Goal: Navigation & Orientation: Understand site structure

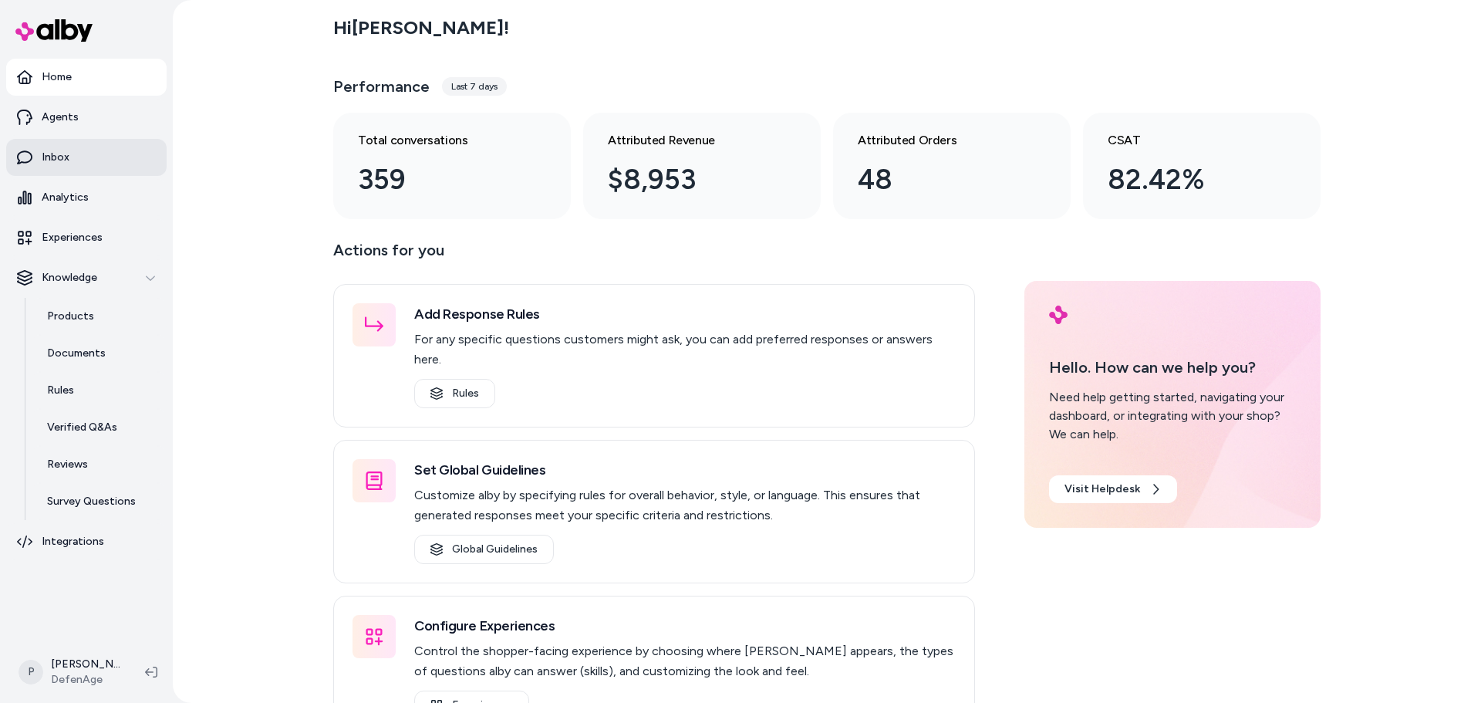
click at [67, 162] on p "Inbox" at bounding box center [56, 157] width 28 height 15
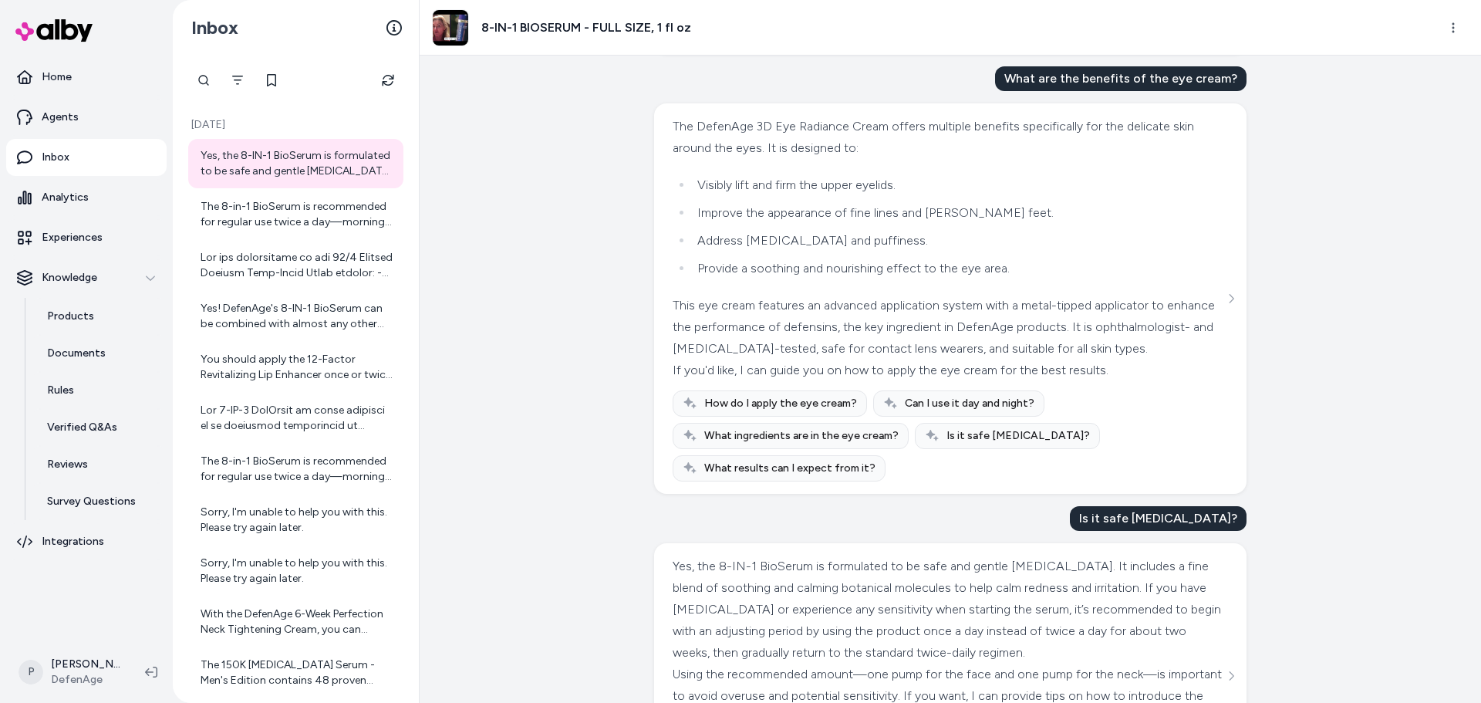
scroll to position [2305, 0]
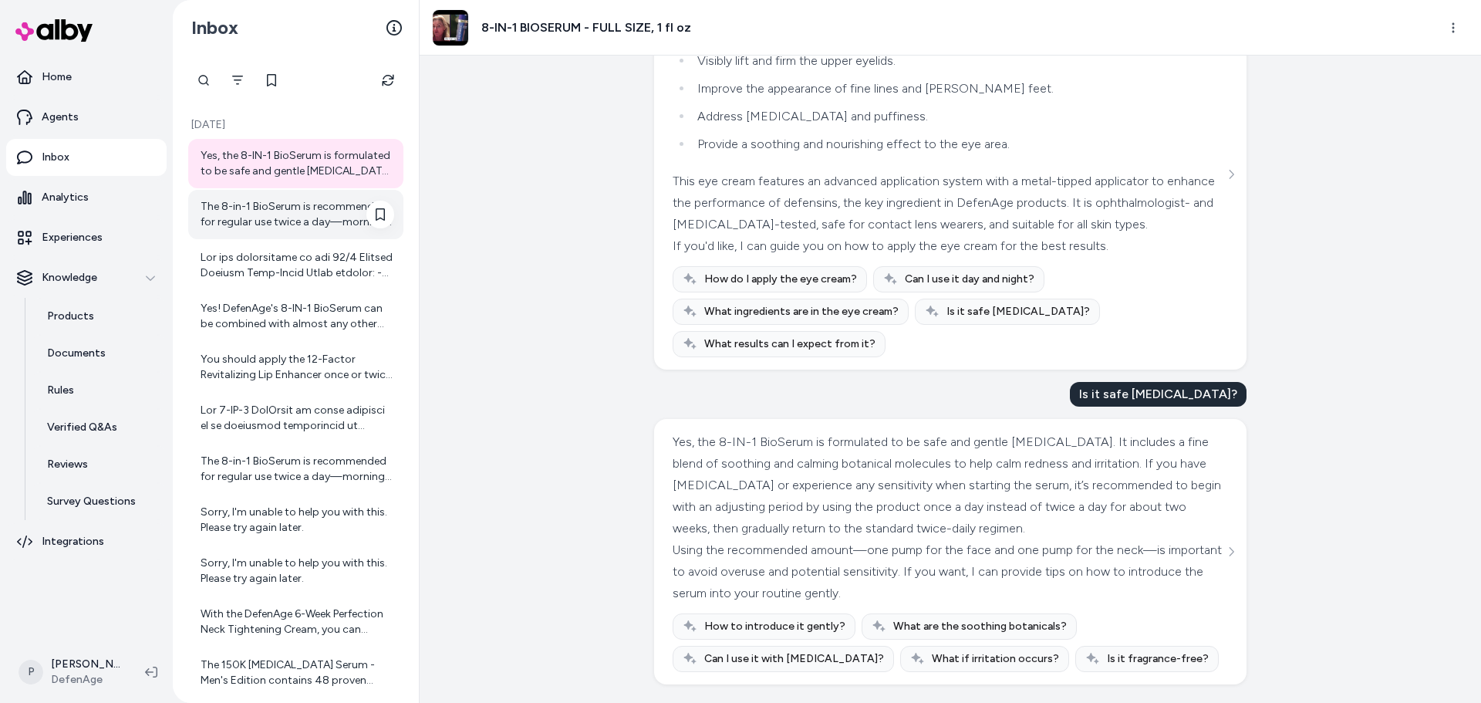
click at [296, 215] on div "The 8-in-1 BioSerum is recommended for regular use twice a day—morning and even…" at bounding box center [298, 214] width 194 height 31
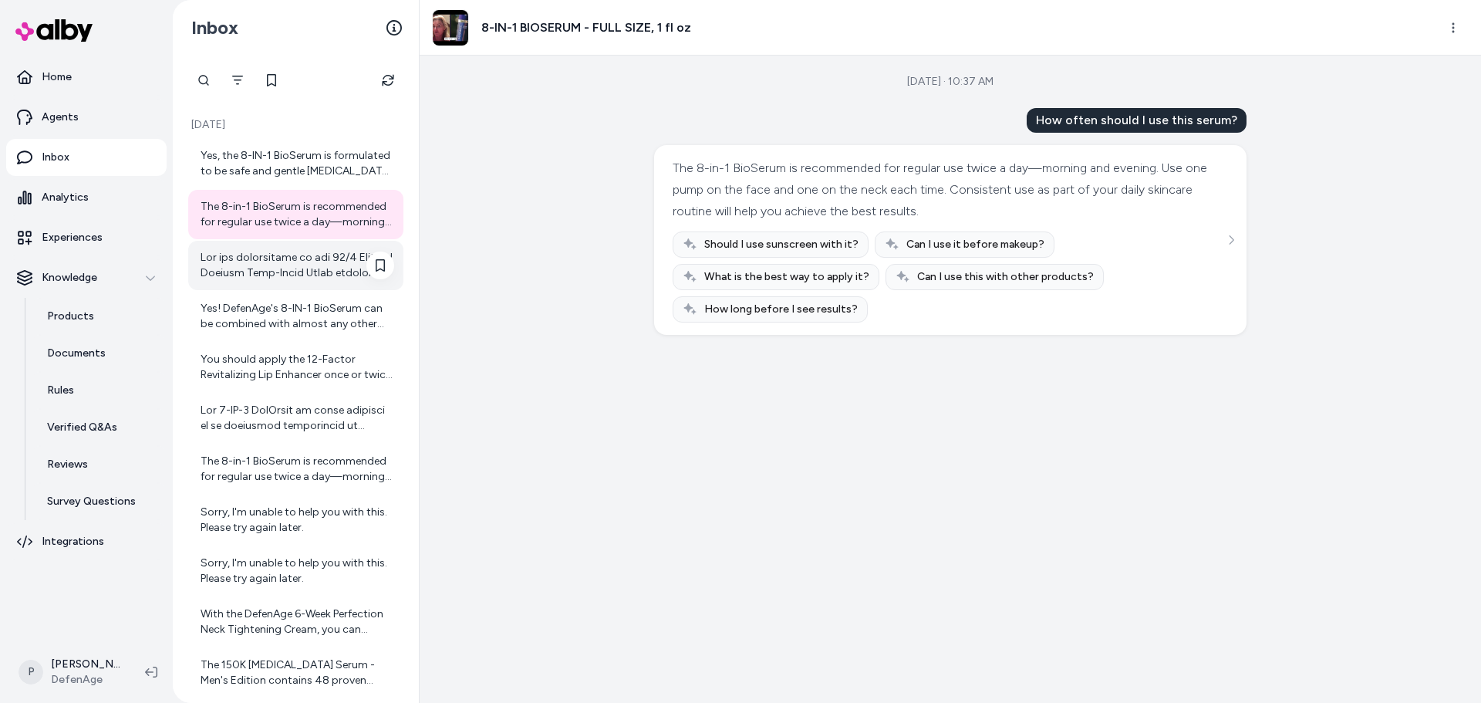
click at [285, 270] on div at bounding box center [298, 265] width 194 height 31
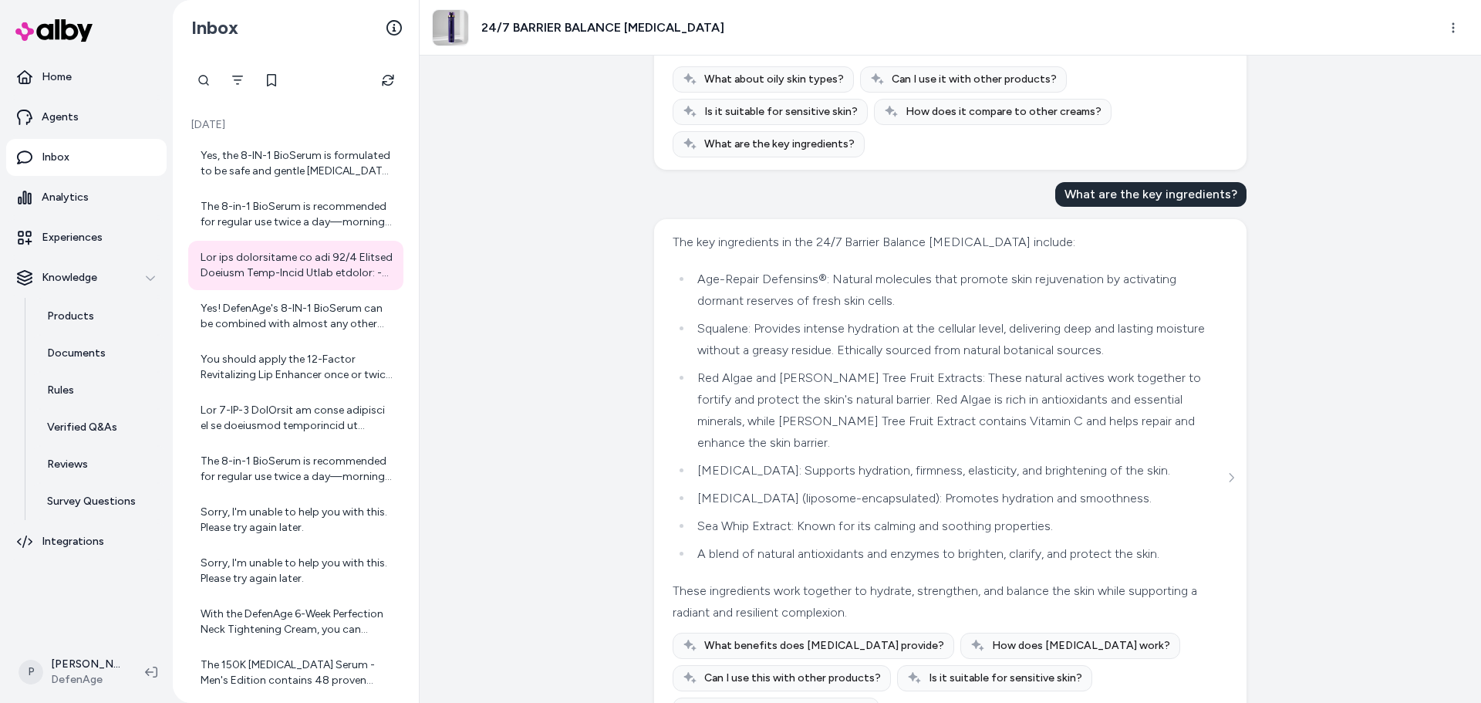
scroll to position [1139, 0]
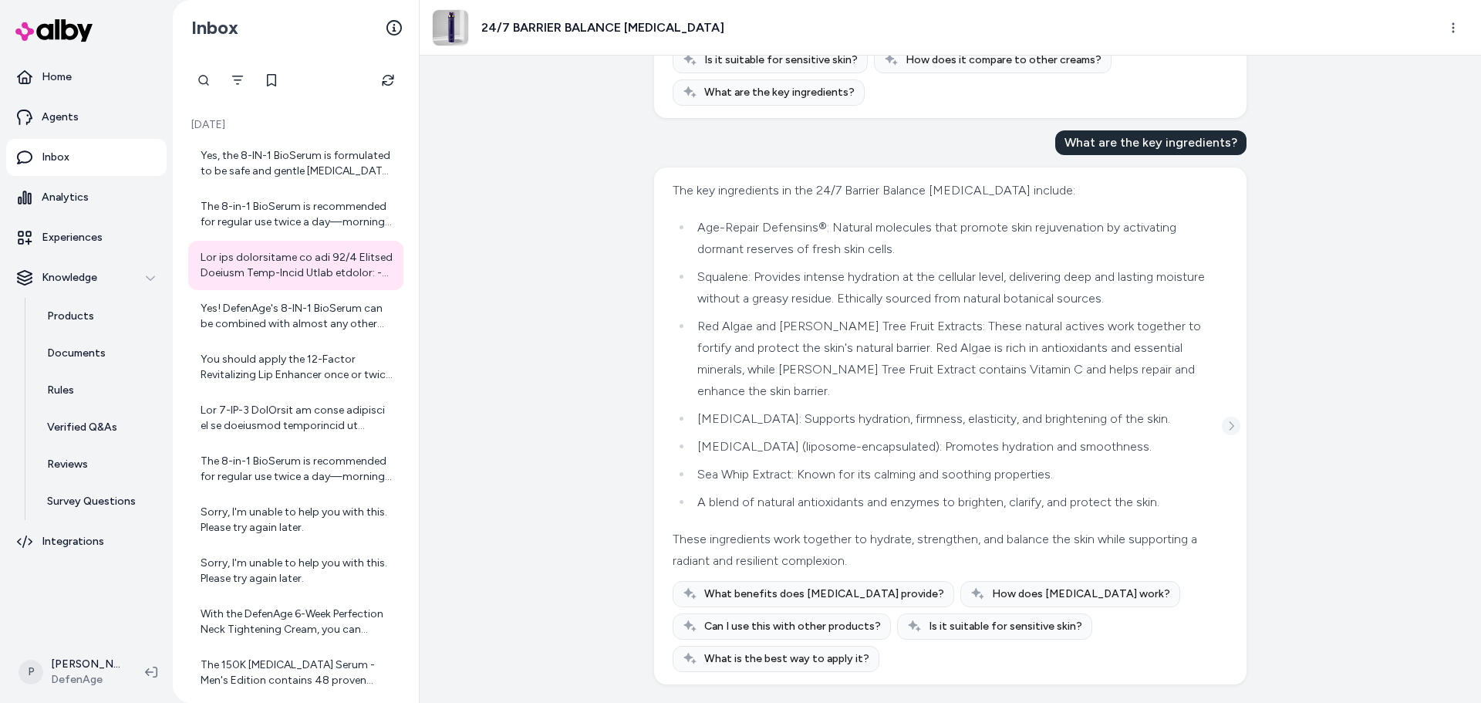
click at [1226, 427] on icon "See more" at bounding box center [1231, 425] width 11 height 11
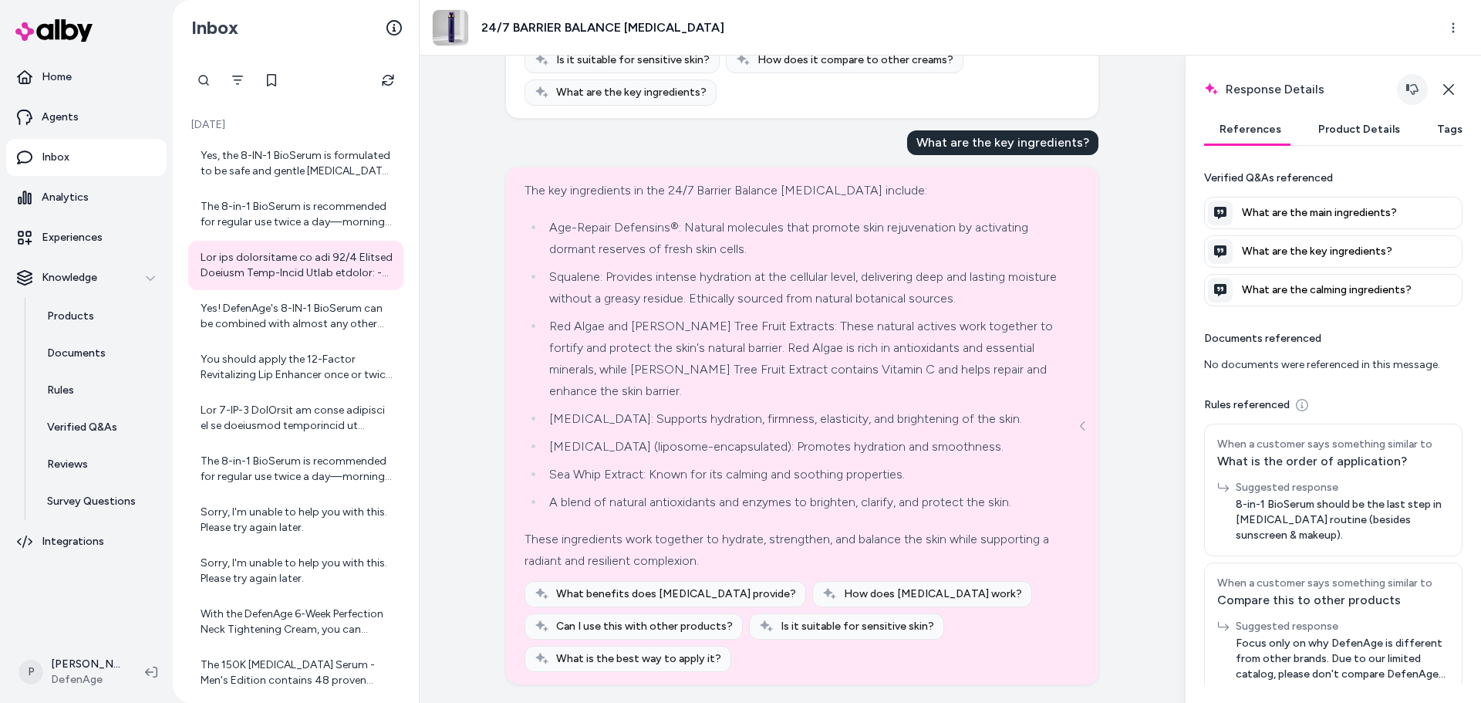
click at [1405, 88] on button "button" at bounding box center [1412, 89] width 31 height 31
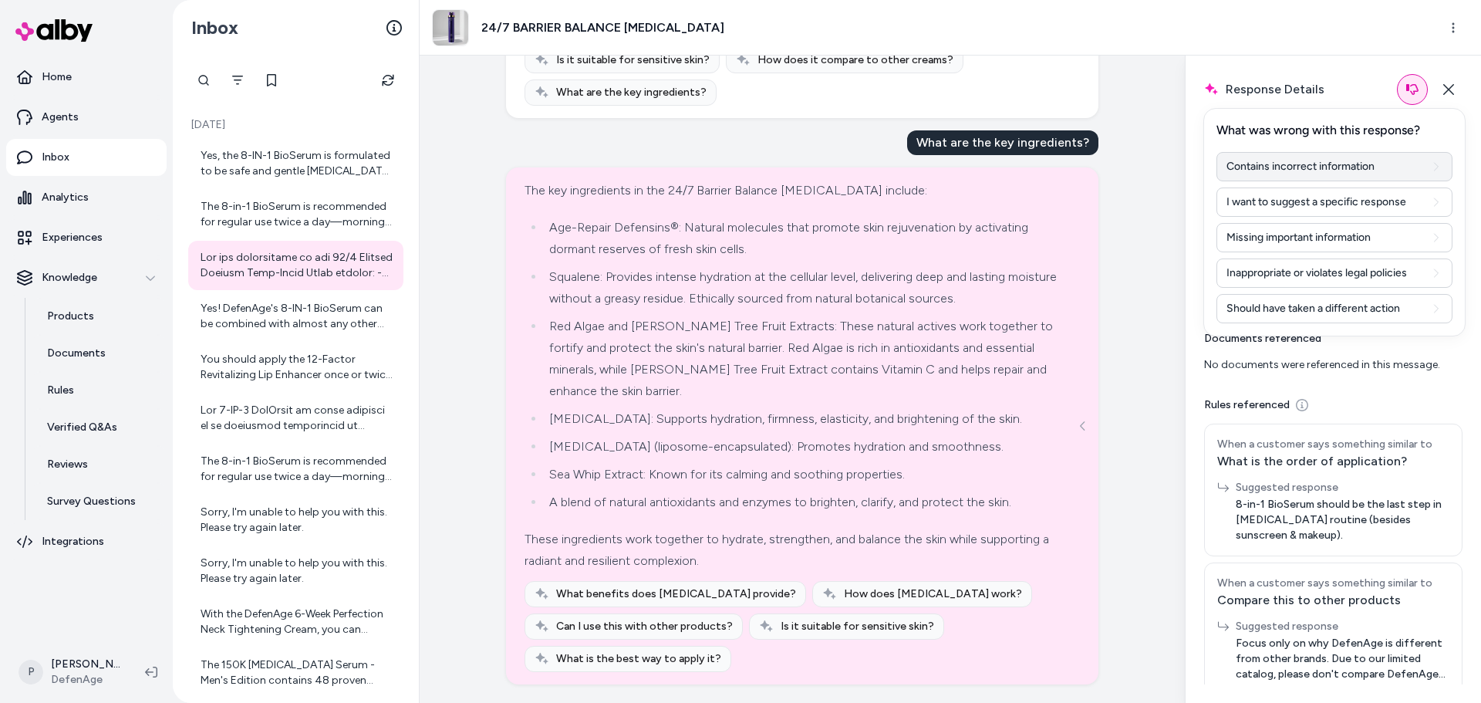
click at [1281, 167] on button "Contains incorrect information" at bounding box center [1334, 166] width 236 height 29
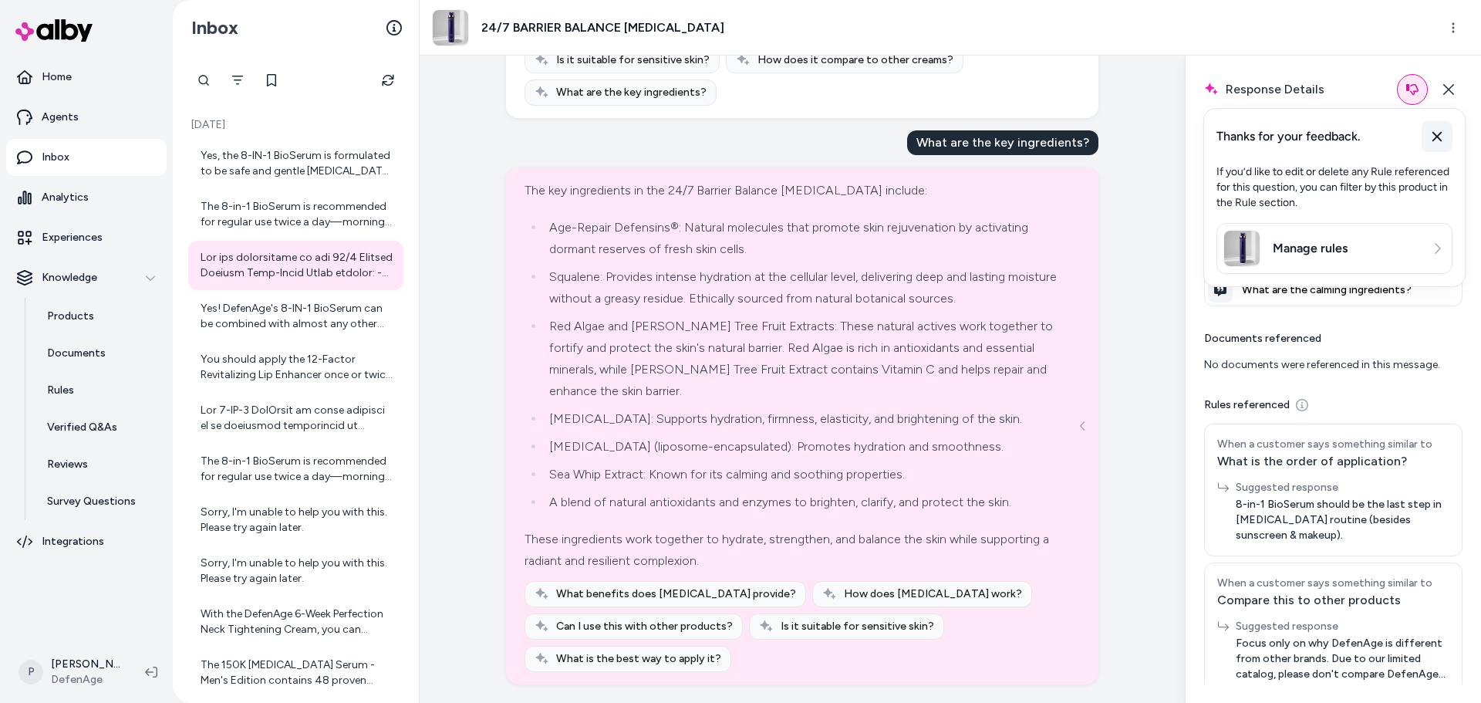
click at [1445, 130] on button at bounding box center [1436, 136] width 31 height 31
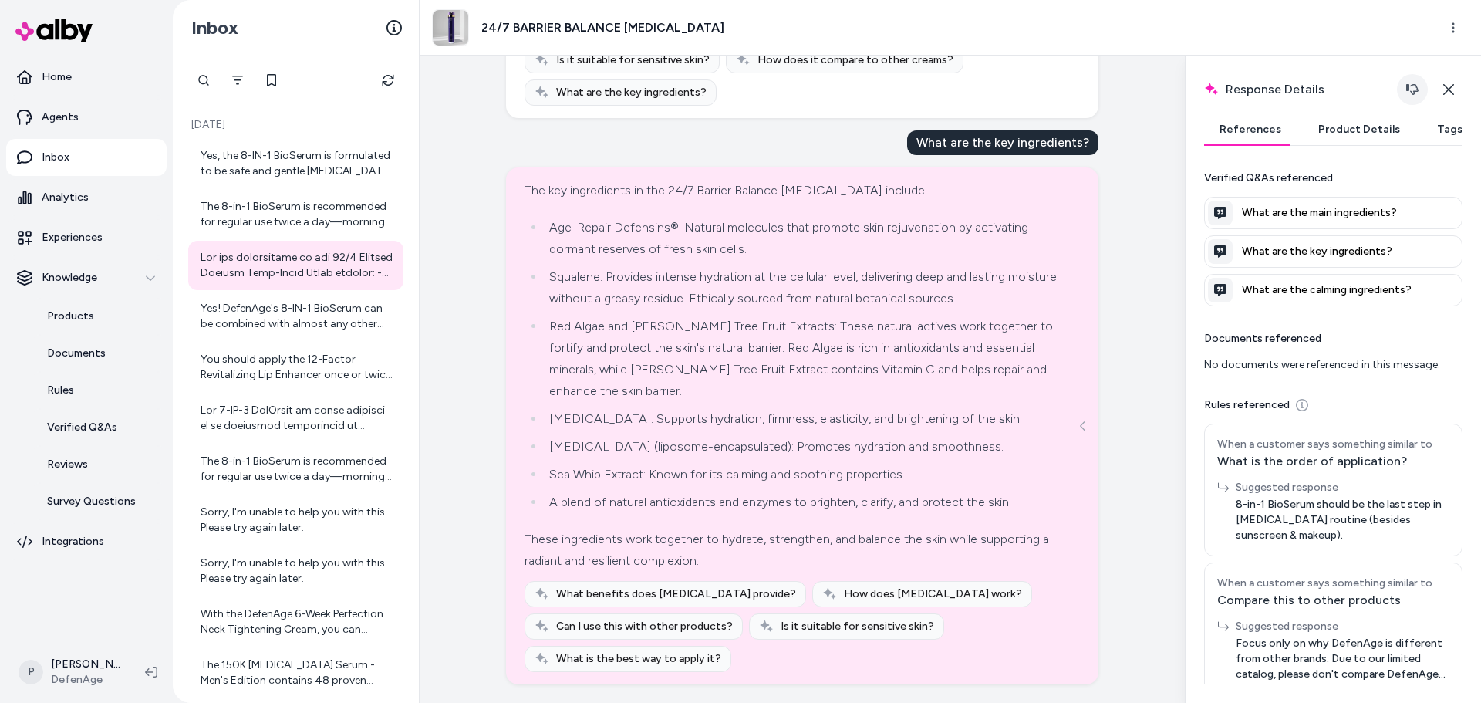
click at [1423, 91] on button "button" at bounding box center [1412, 89] width 31 height 31
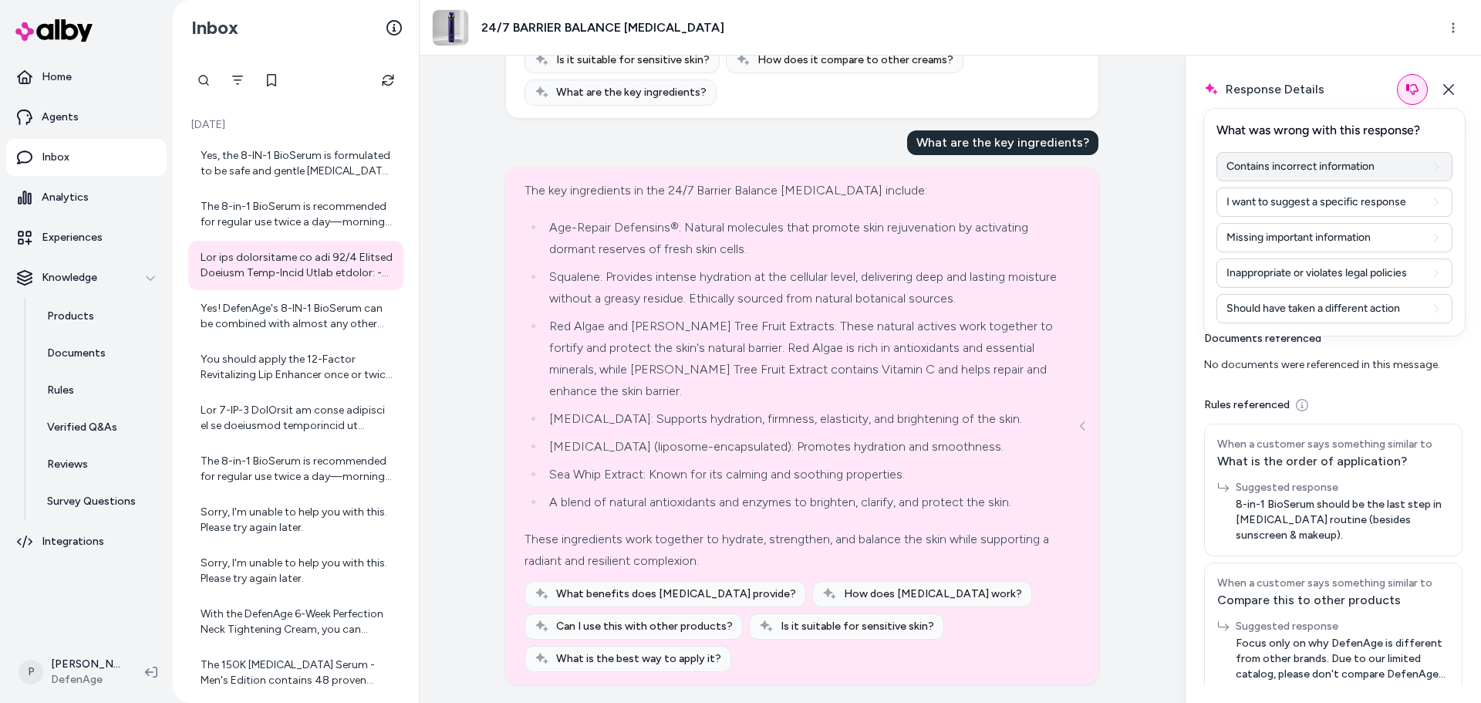
click at [1372, 166] on button "Contains incorrect information" at bounding box center [1334, 166] width 236 height 29
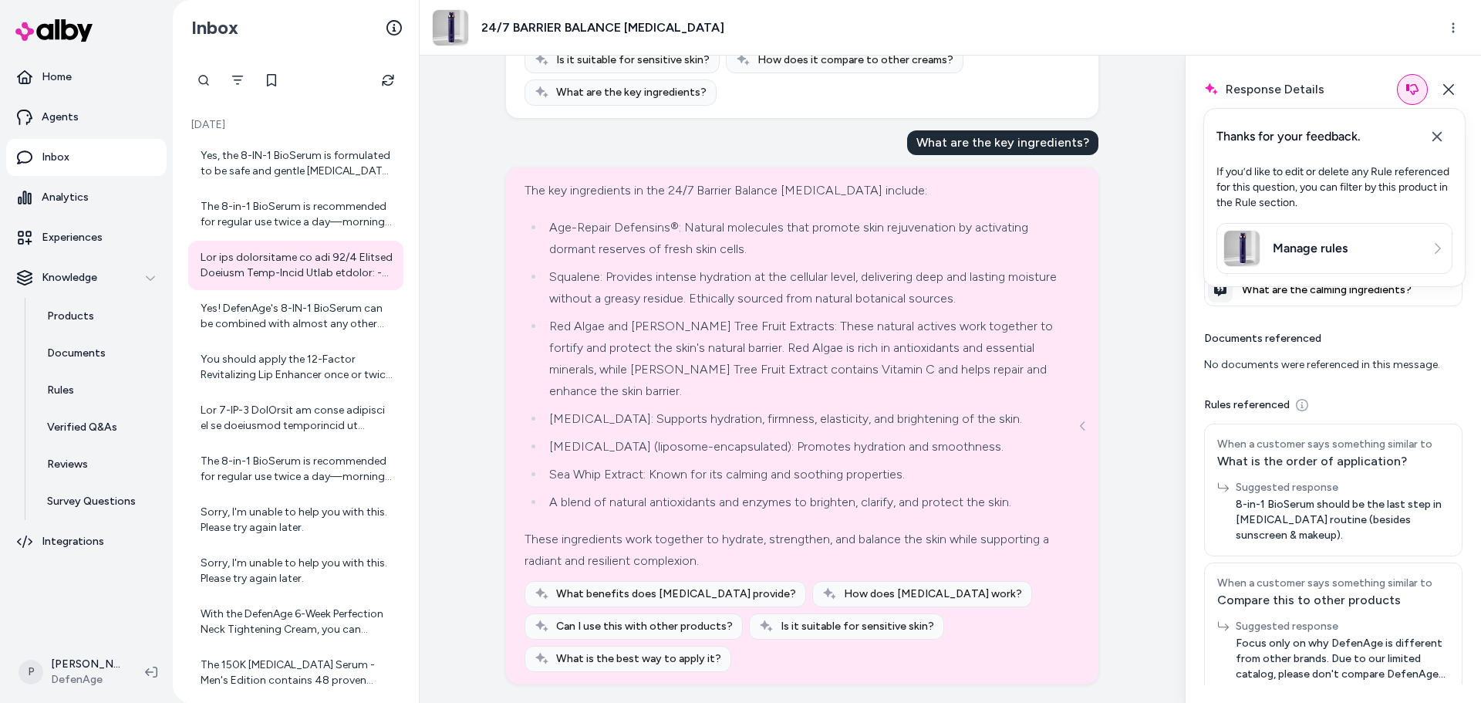
click at [1143, 133] on div "[DATE] · 9:35 AM Can this cream be used under makeup? Yes, the 24/7 Barrier Bal…" at bounding box center [802, 379] width 765 height 647
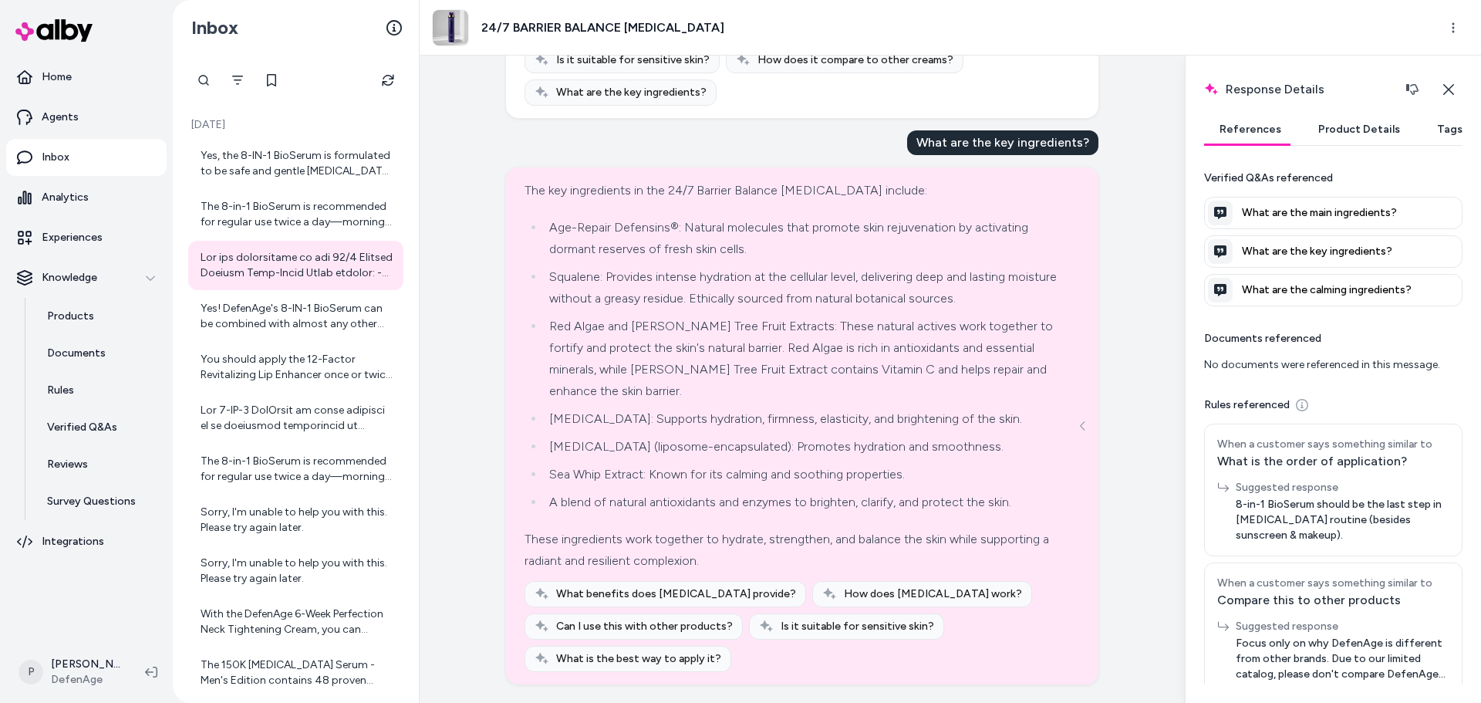
click at [1143, 133] on div "[DATE] · 9:35 AM Can this cream be used under makeup? Yes, the 24/7 Barrier Bal…" at bounding box center [802, 379] width 765 height 647
click at [1457, 90] on button "Close" at bounding box center [1448, 89] width 29 height 31
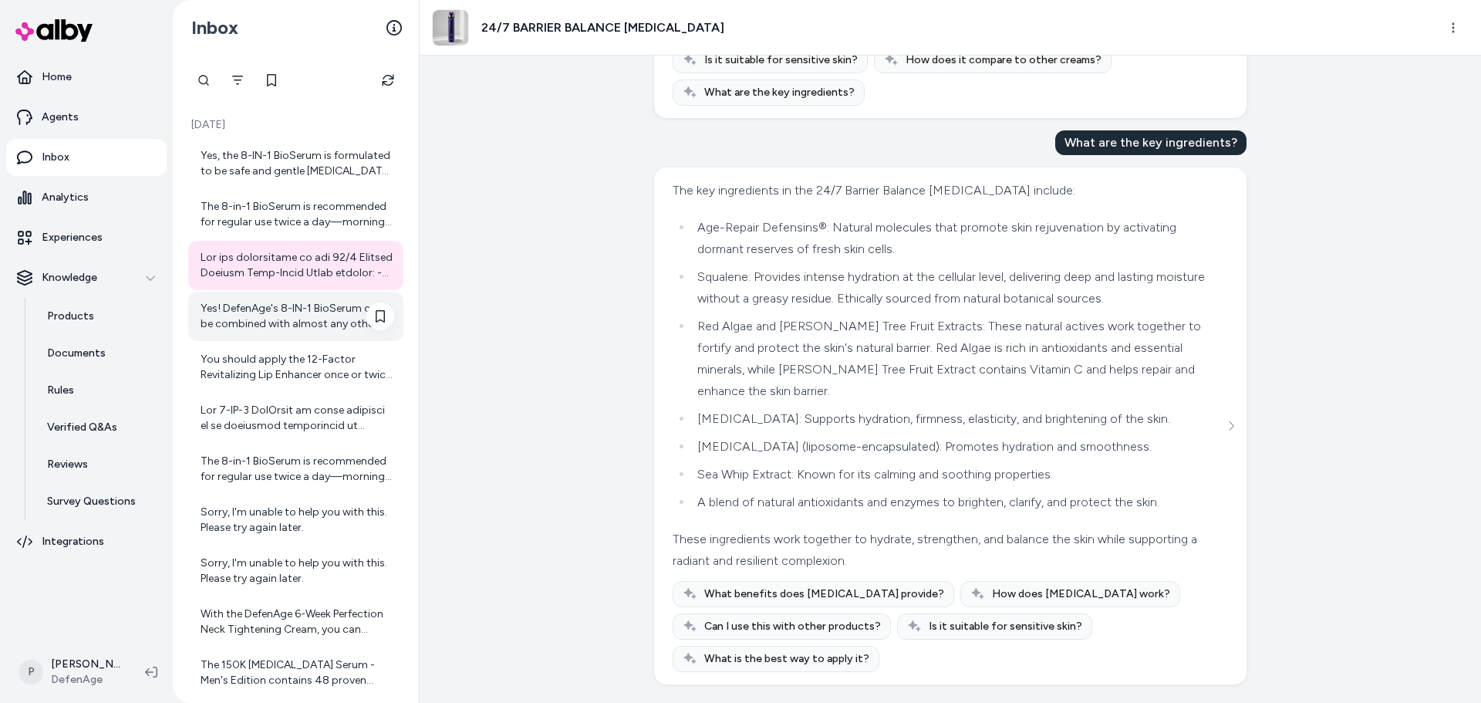
click at [285, 325] on div "Yes! DefenAge's 8-IN-1 BioSerum can be combined with almost any other skincare …" at bounding box center [298, 316] width 194 height 31
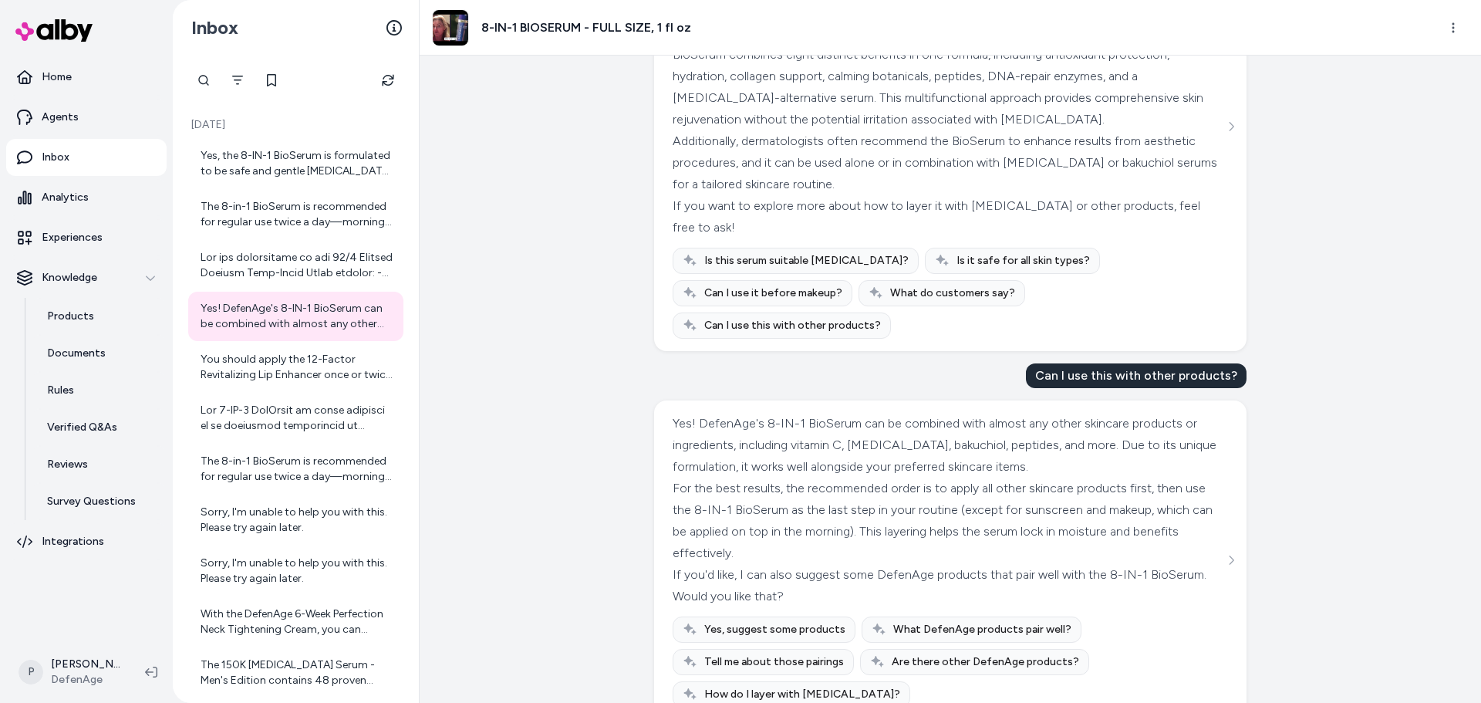
scroll to position [507, 0]
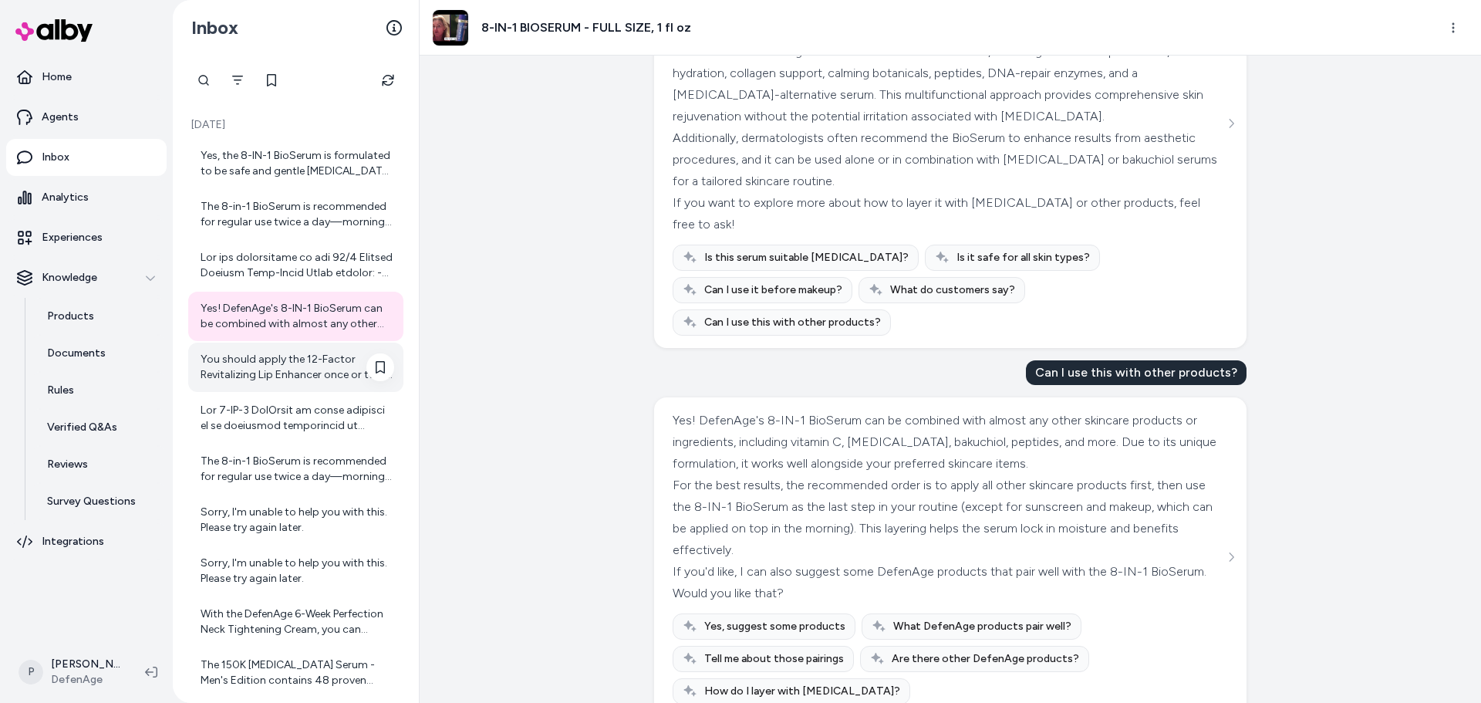
click at [276, 368] on div "You should apply the 12-Factor Revitalizing Lip Enhancer once or twice daily. T…" at bounding box center [298, 367] width 194 height 31
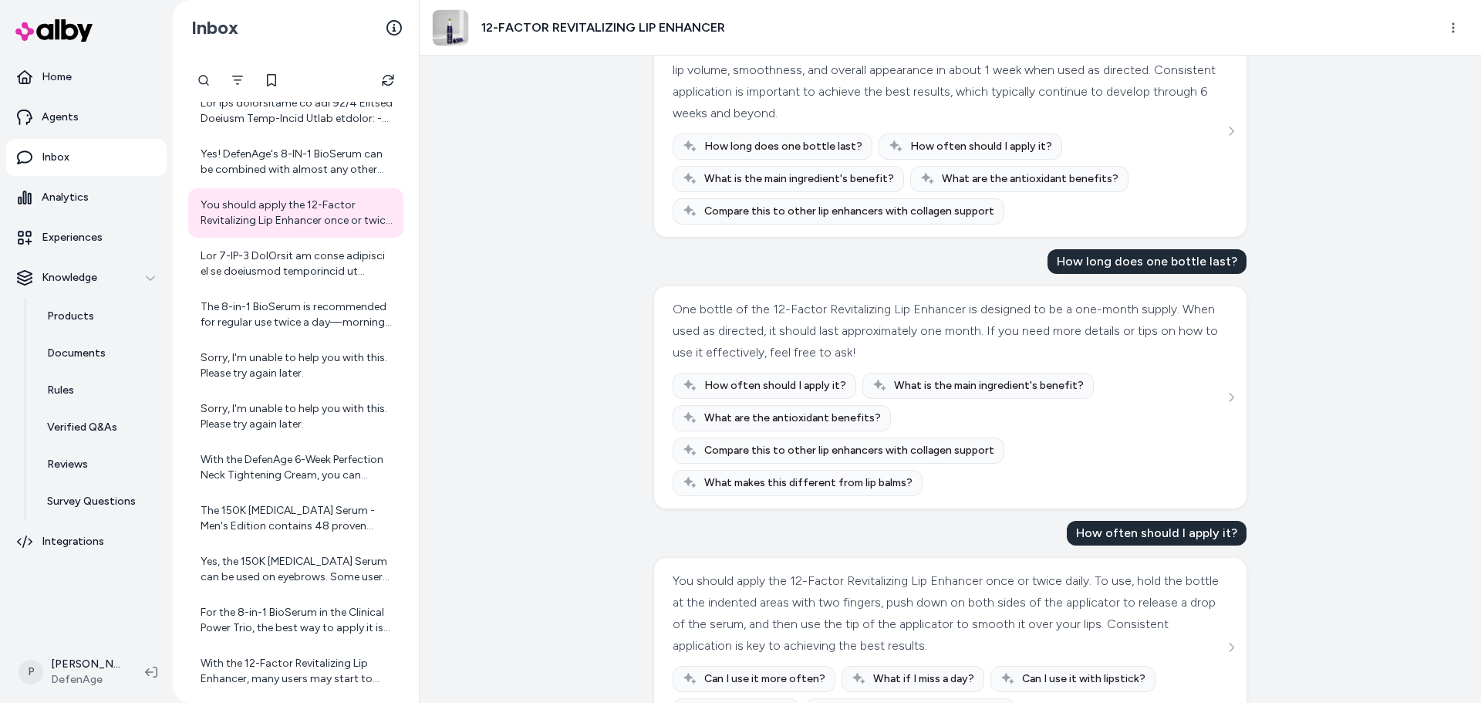
scroll to position [140, 0]
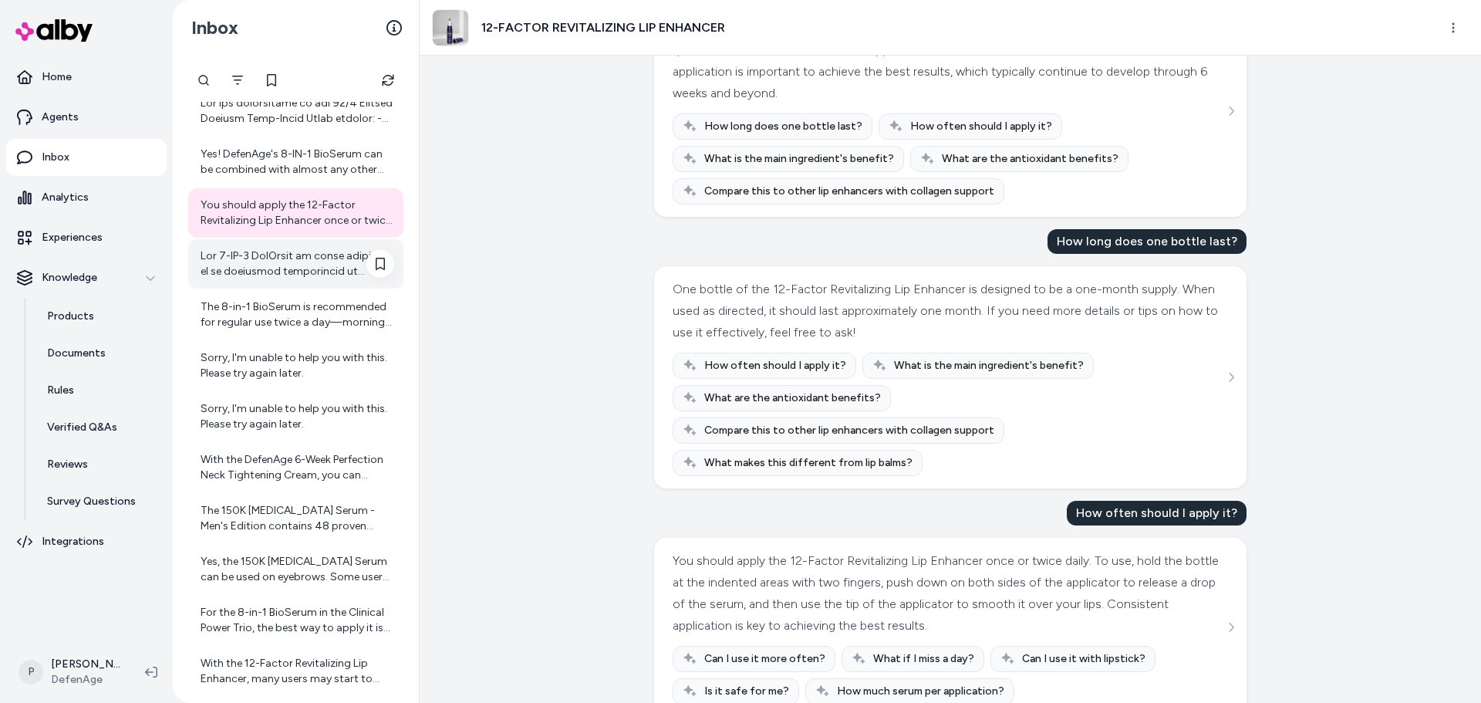
click at [258, 272] on div at bounding box center [298, 263] width 194 height 31
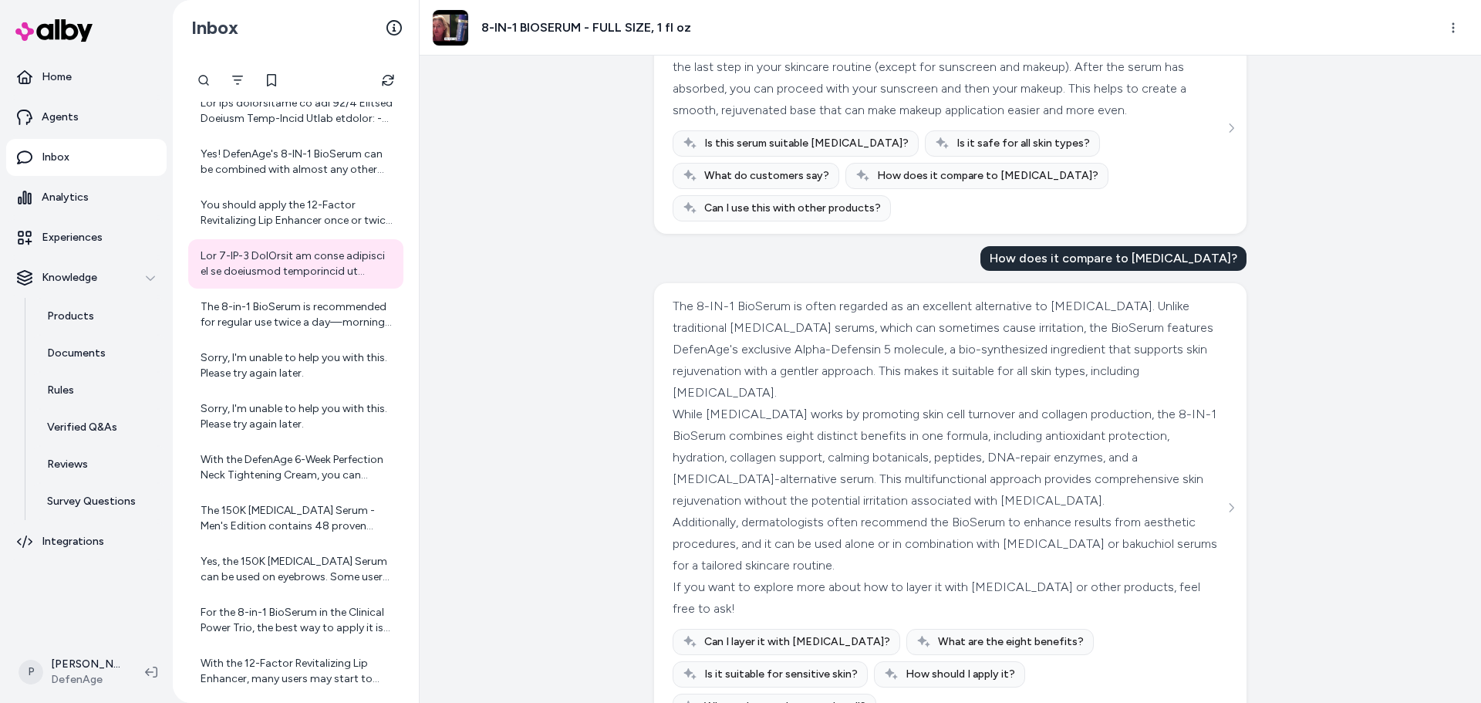
scroll to position [388, 0]
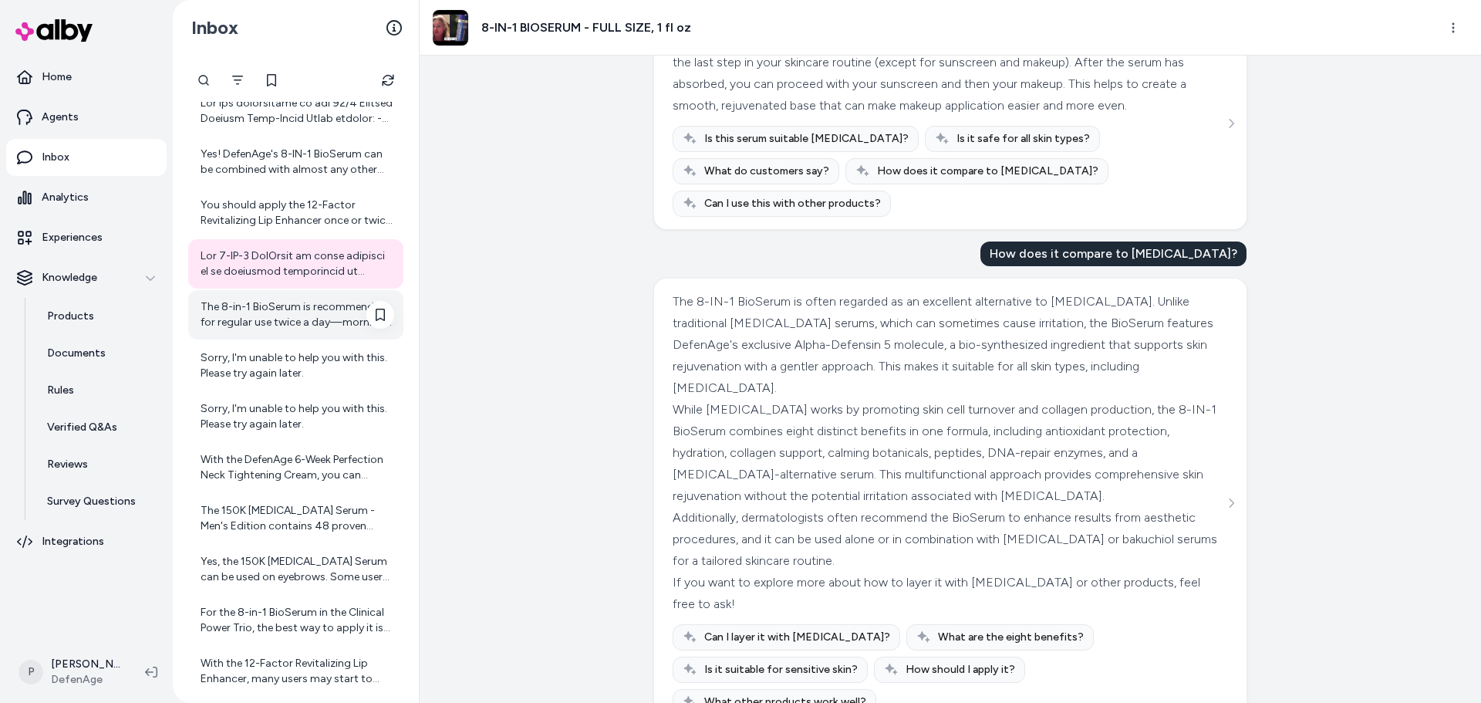
click at [266, 301] on div "The 8-in-1 BioSerum is recommended for regular use twice a day—morning and even…" at bounding box center [298, 314] width 194 height 31
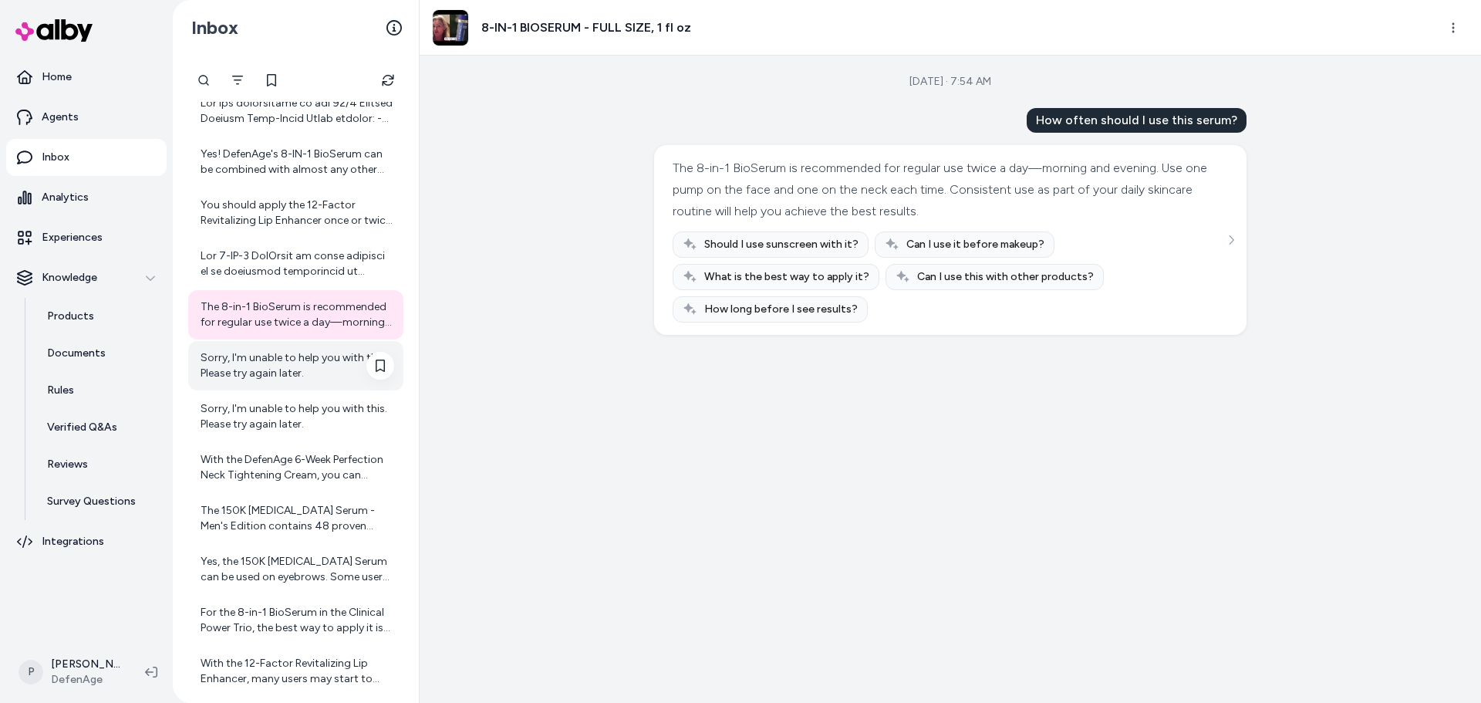
click at [246, 364] on div "Sorry, I'm unable to help you with this. Please try again later." at bounding box center [298, 365] width 194 height 31
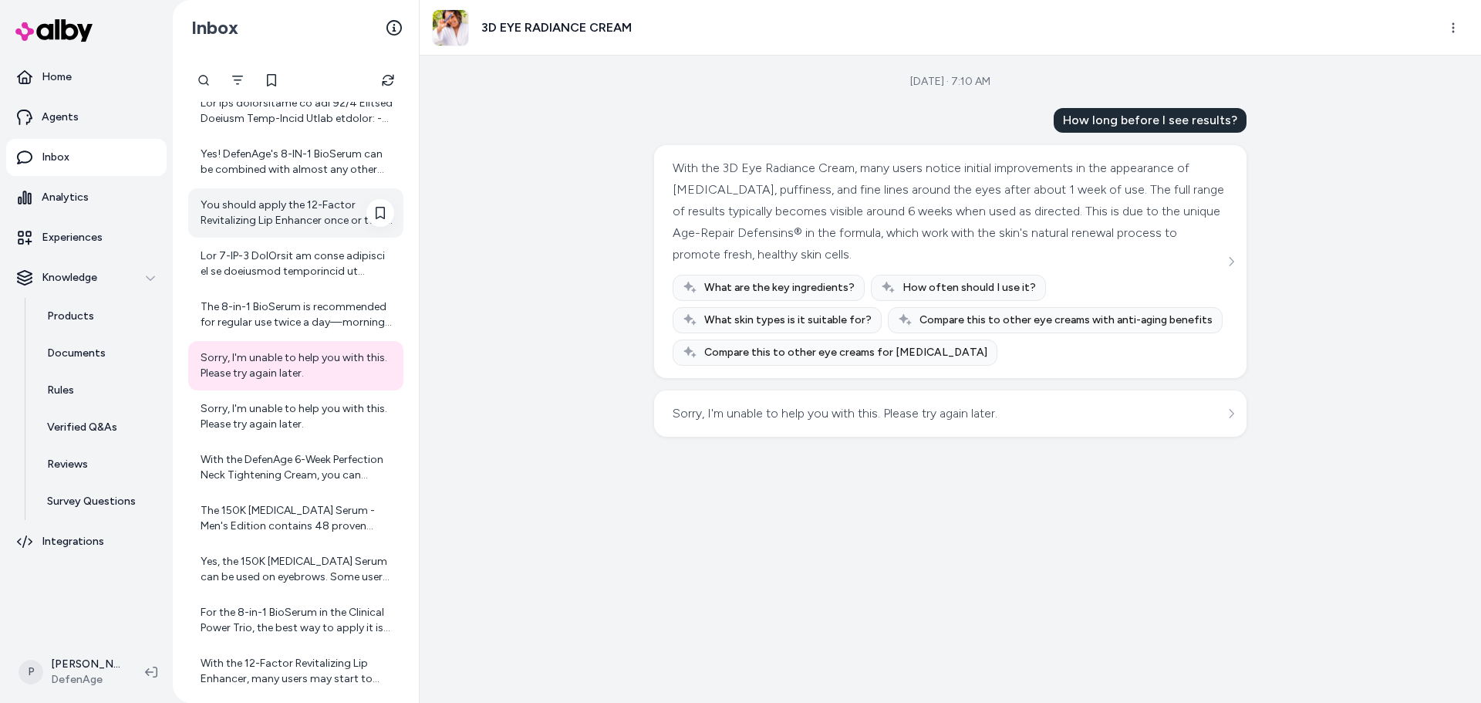
scroll to position [218, 0]
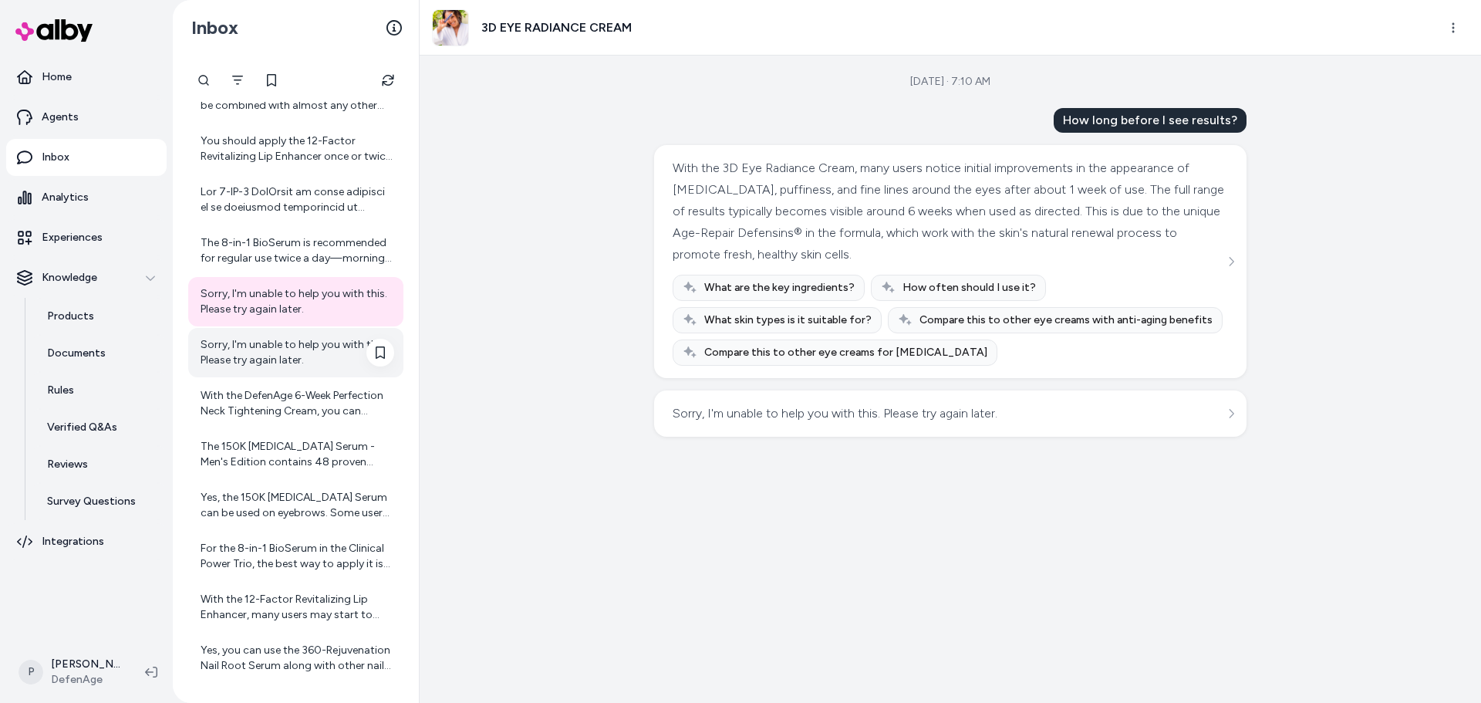
click at [283, 363] on div "Sorry, I'm unable to help you with this. Please try again later." at bounding box center [298, 352] width 194 height 31
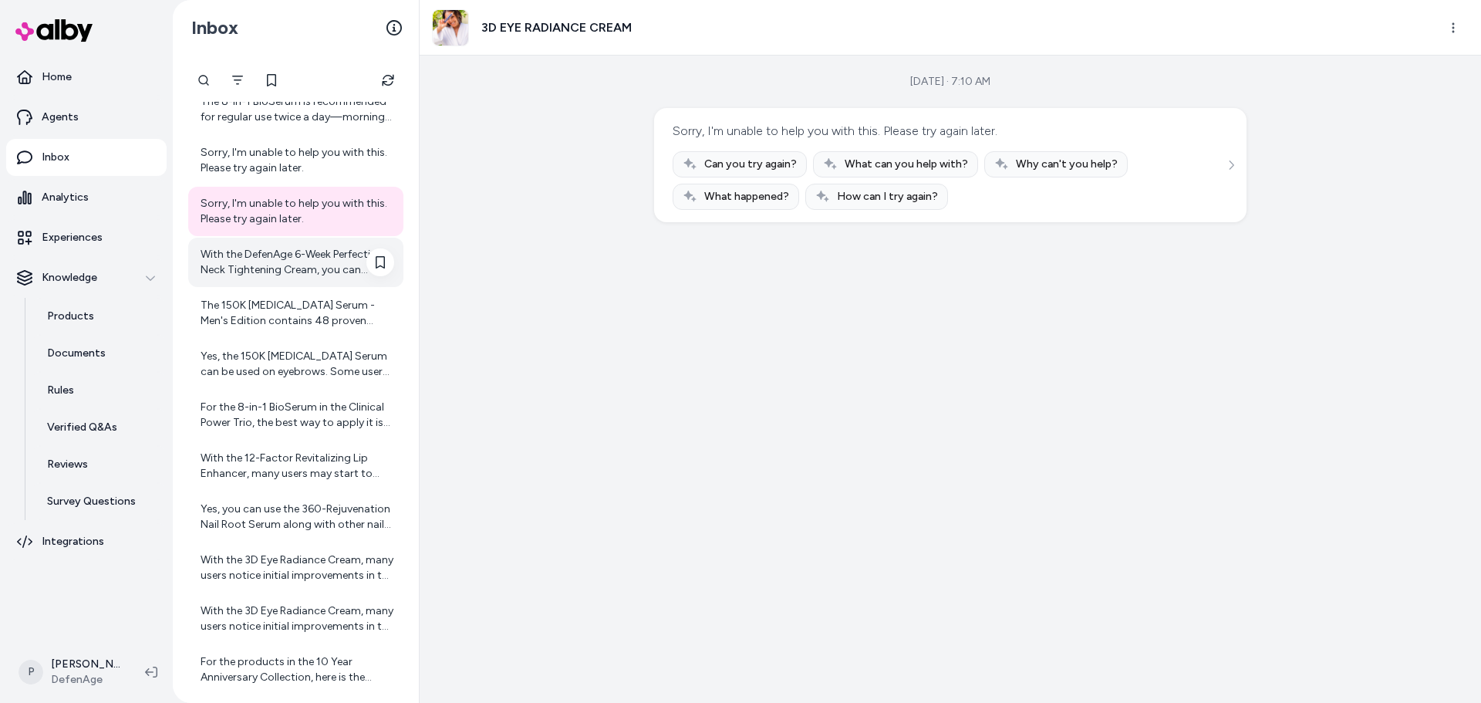
scroll to position [373, 0]
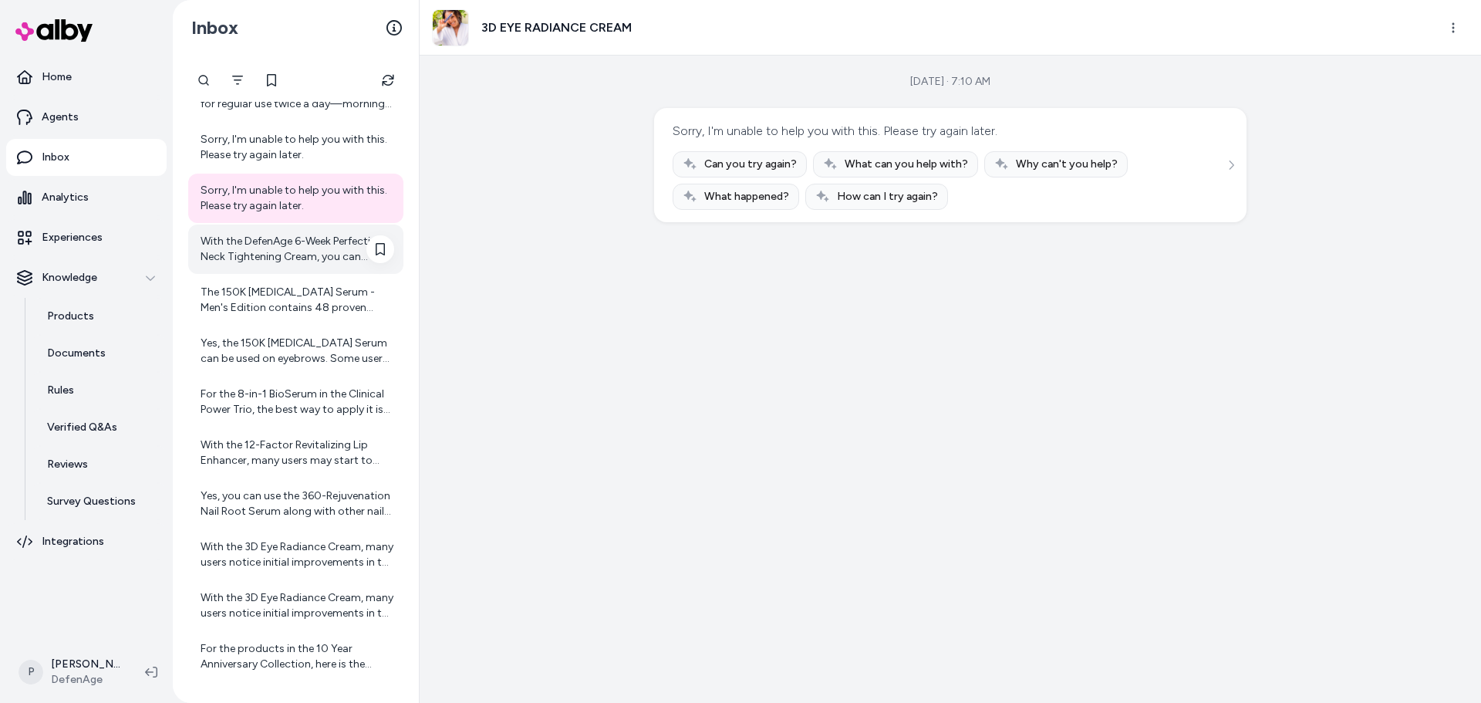
click at [313, 251] on div "With the DefenAge 6-Week Perfection Neck Tightening Cream, you can expect a ran…" at bounding box center [298, 249] width 194 height 31
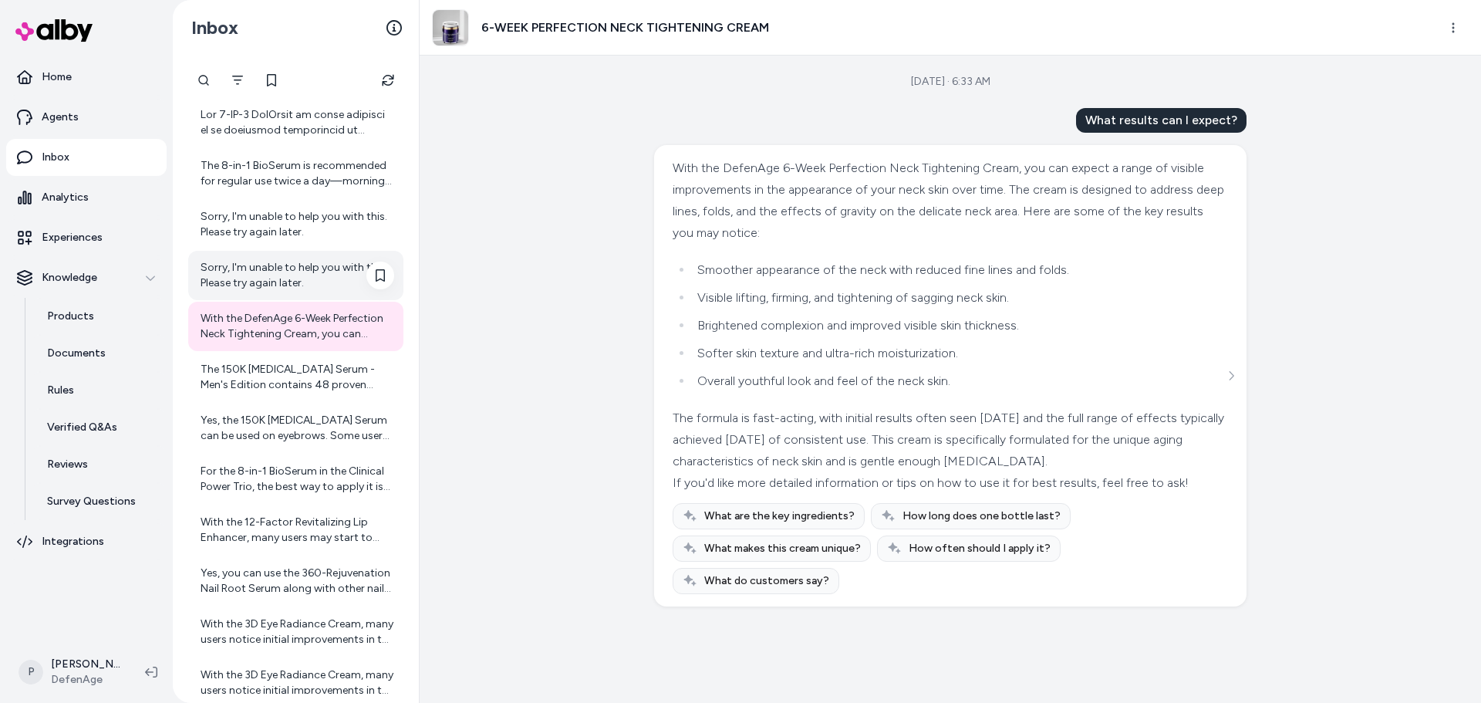
scroll to position [373, 0]
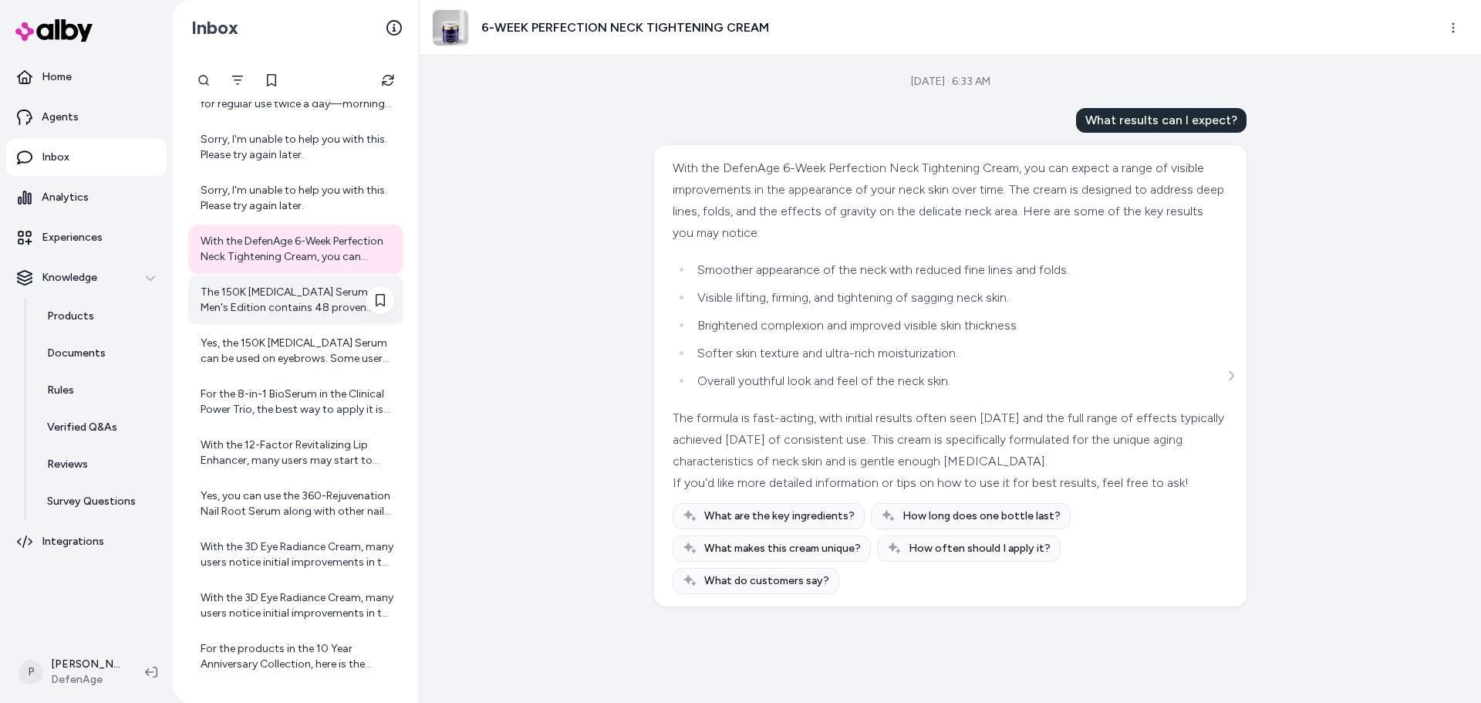
click at [285, 298] on div "The 150K [MEDICAL_DATA] Serum - Men's Edition contains 48 proven natural ingred…" at bounding box center [298, 300] width 194 height 31
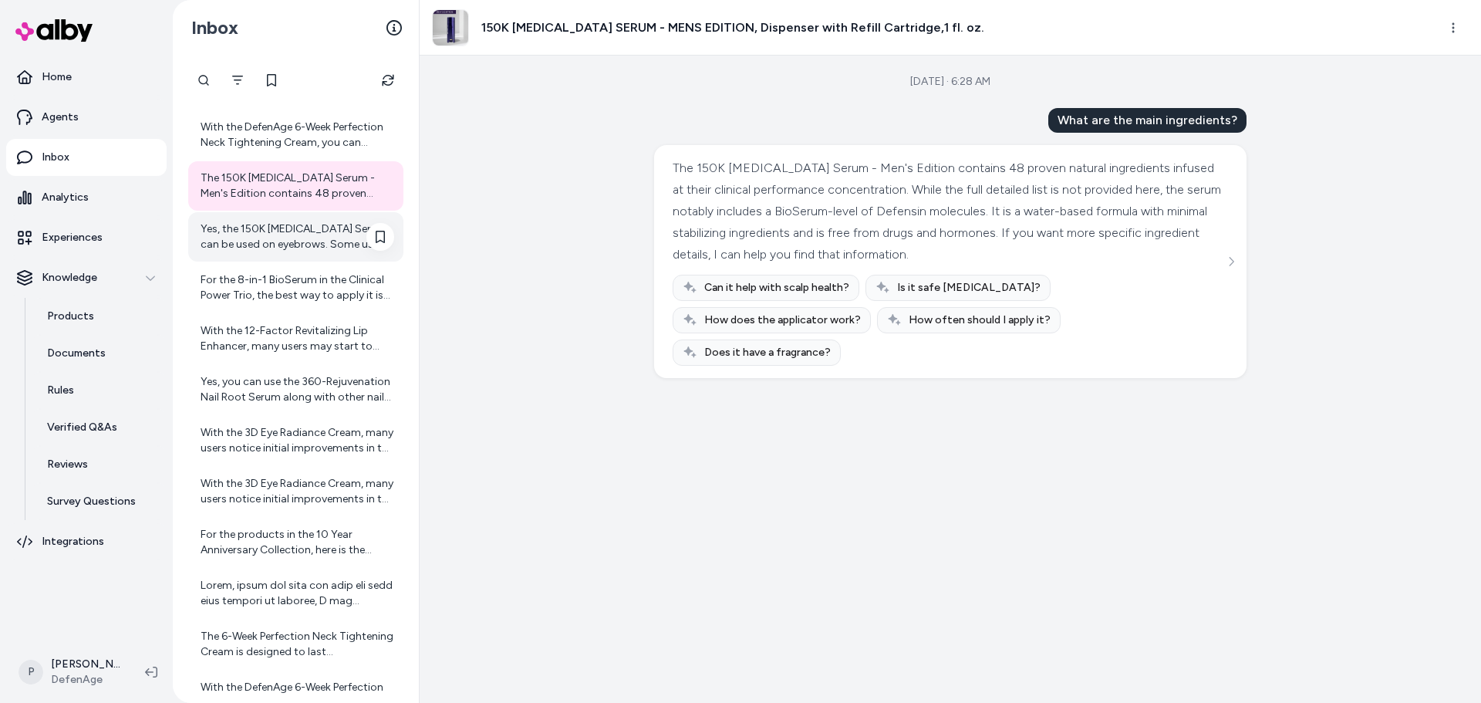
scroll to position [450, 0]
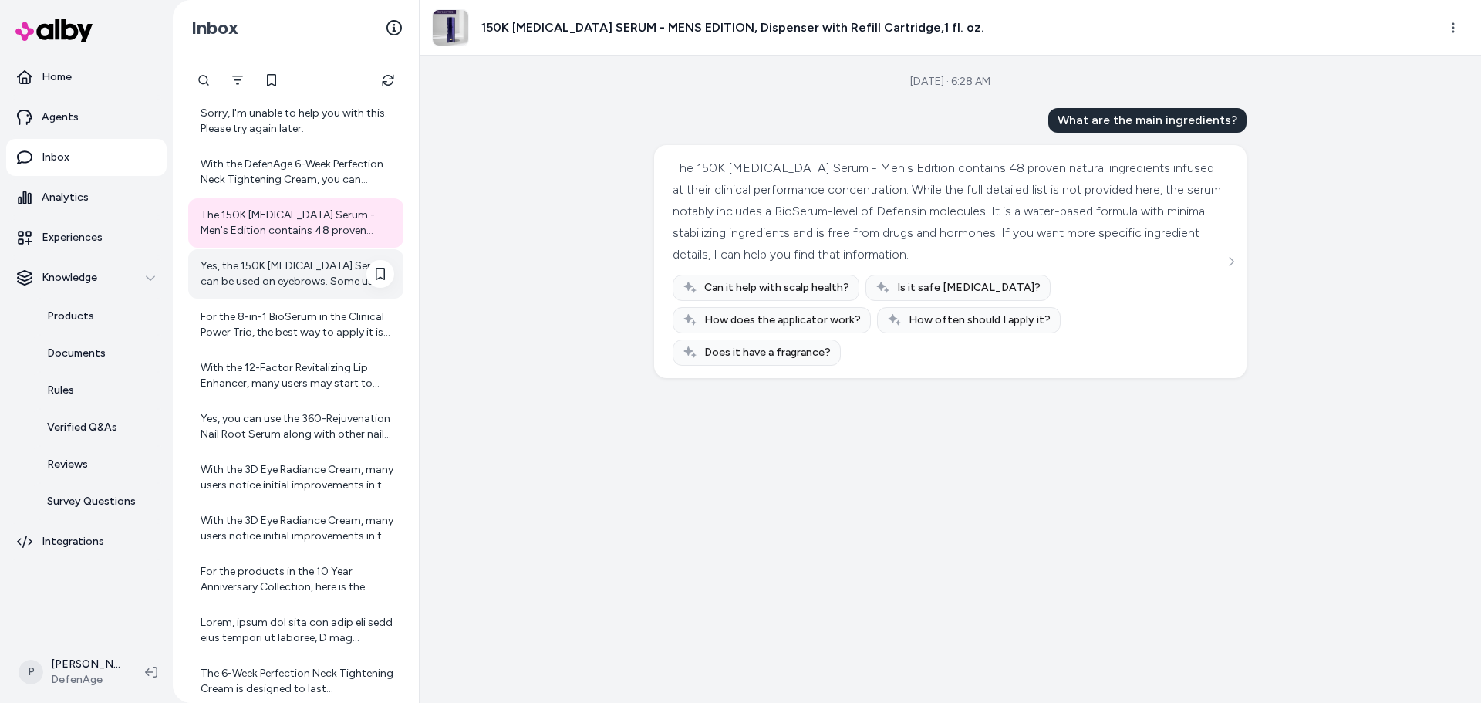
click at [259, 279] on div "Yes, the 150K [MEDICAL_DATA] Serum can be used on eyebrows. Some users have fou…" at bounding box center [298, 273] width 194 height 31
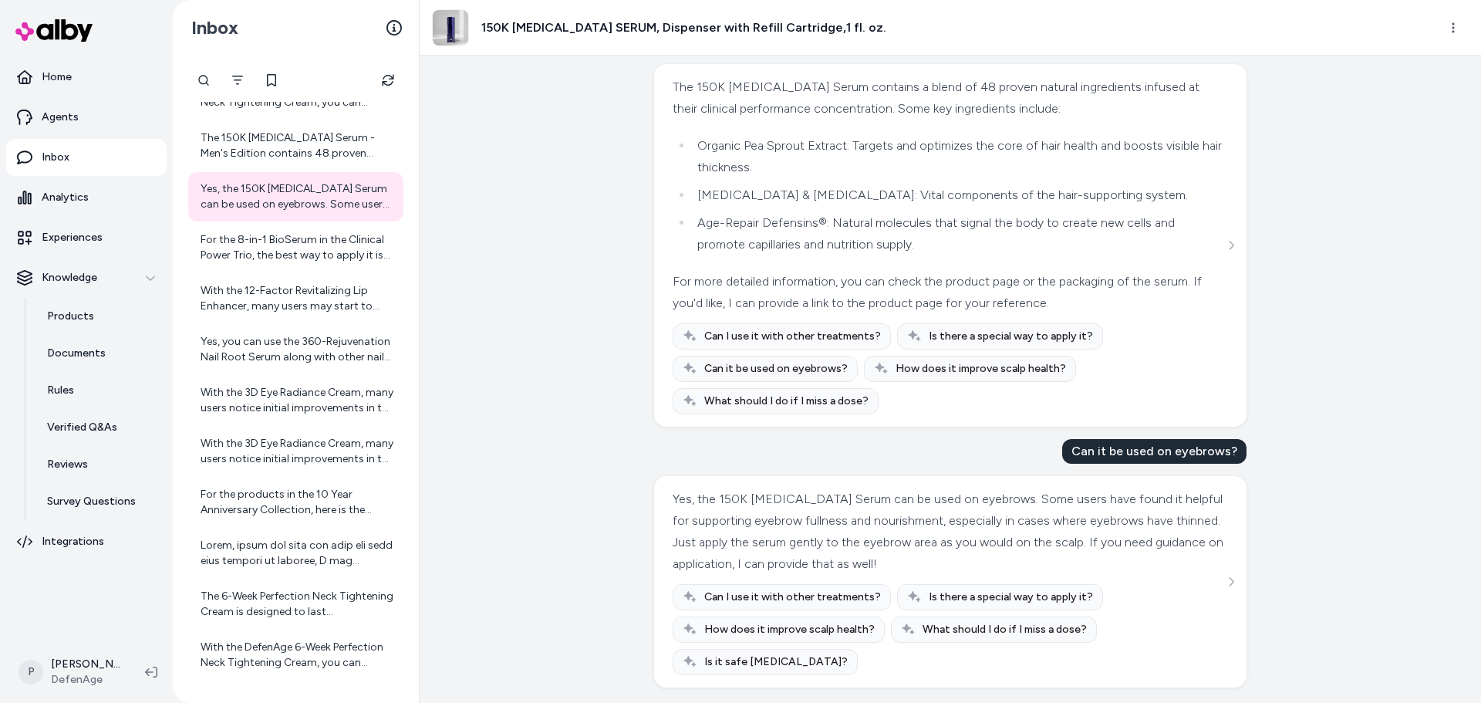
scroll to position [84, 0]
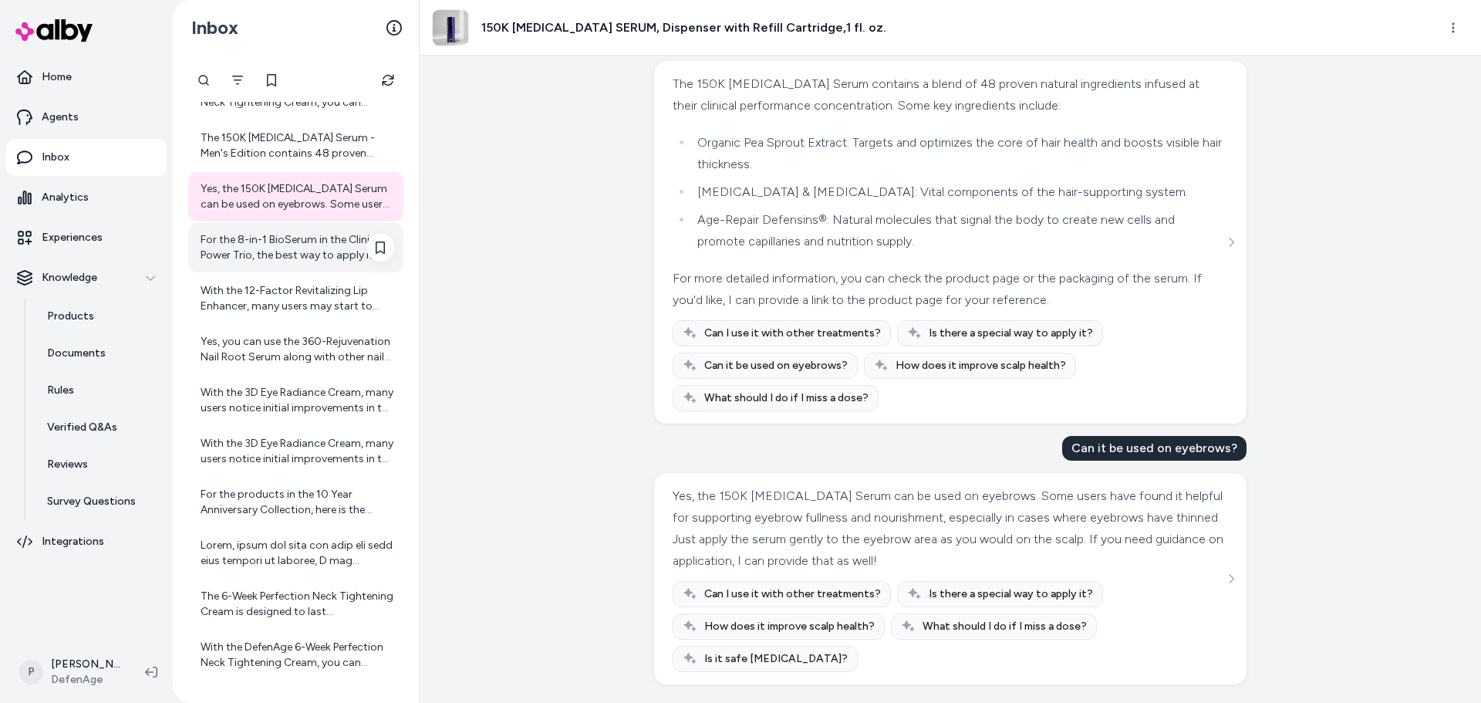
click at [330, 258] on div "For the 8-in-1 BioSerum in the Clinical Power Trio, the best way to apply it is…" at bounding box center [298, 247] width 194 height 31
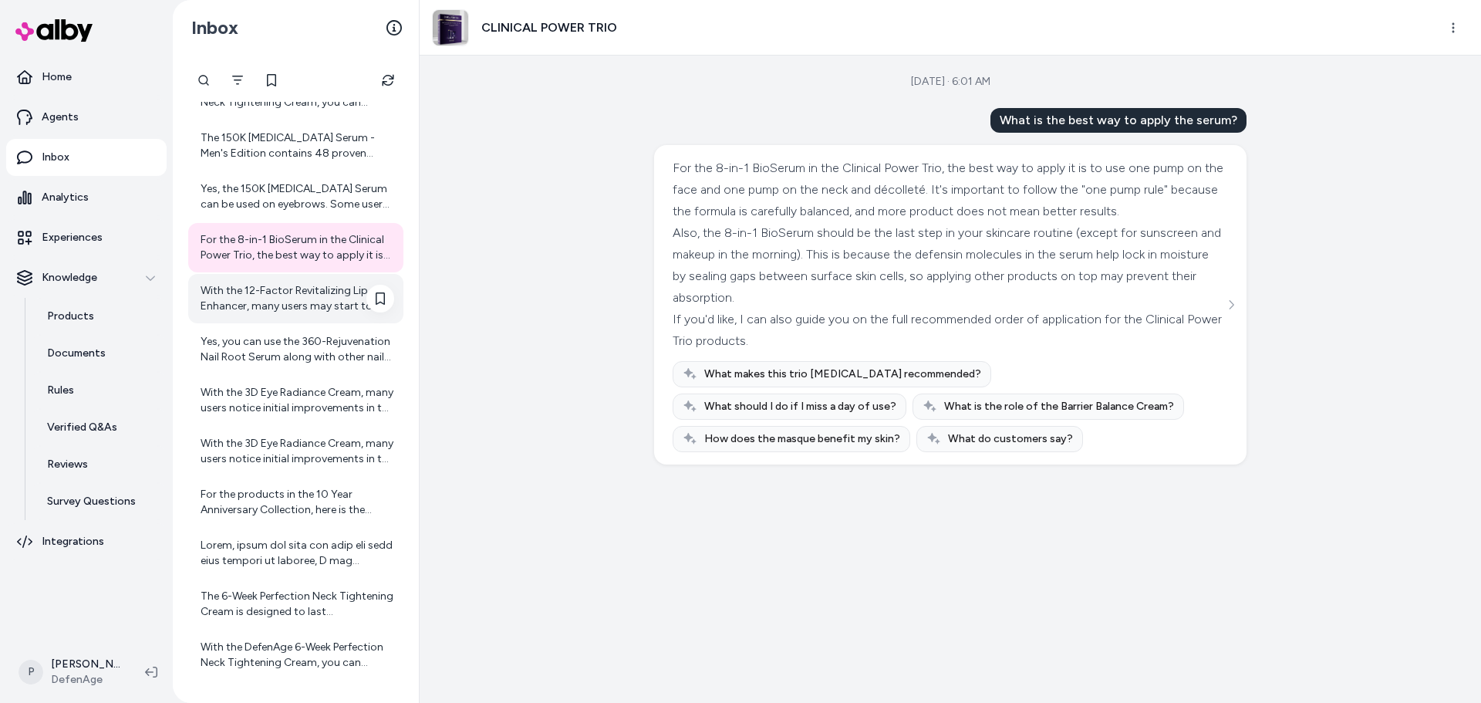
click at [230, 306] on div "With the 12-Factor Revitalizing Lip Enhancer, many users may start to notice in…" at bounding box center [298, 298] width 194 height 31
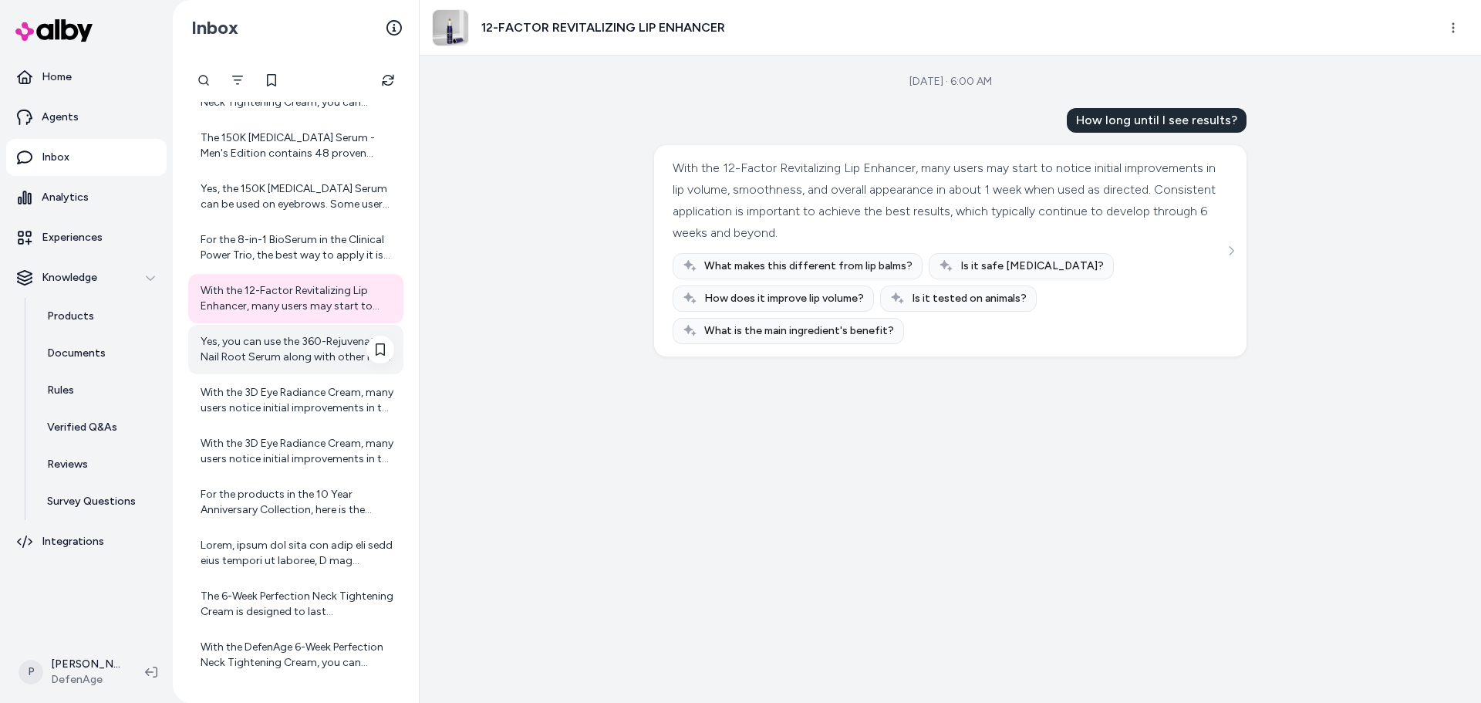
click at [302, 366] on div "Yes, you can use the 360-Rejuvenation Nail Root Serum along with other nail pro…" at bounding box center [295, 349] width 215 height 49
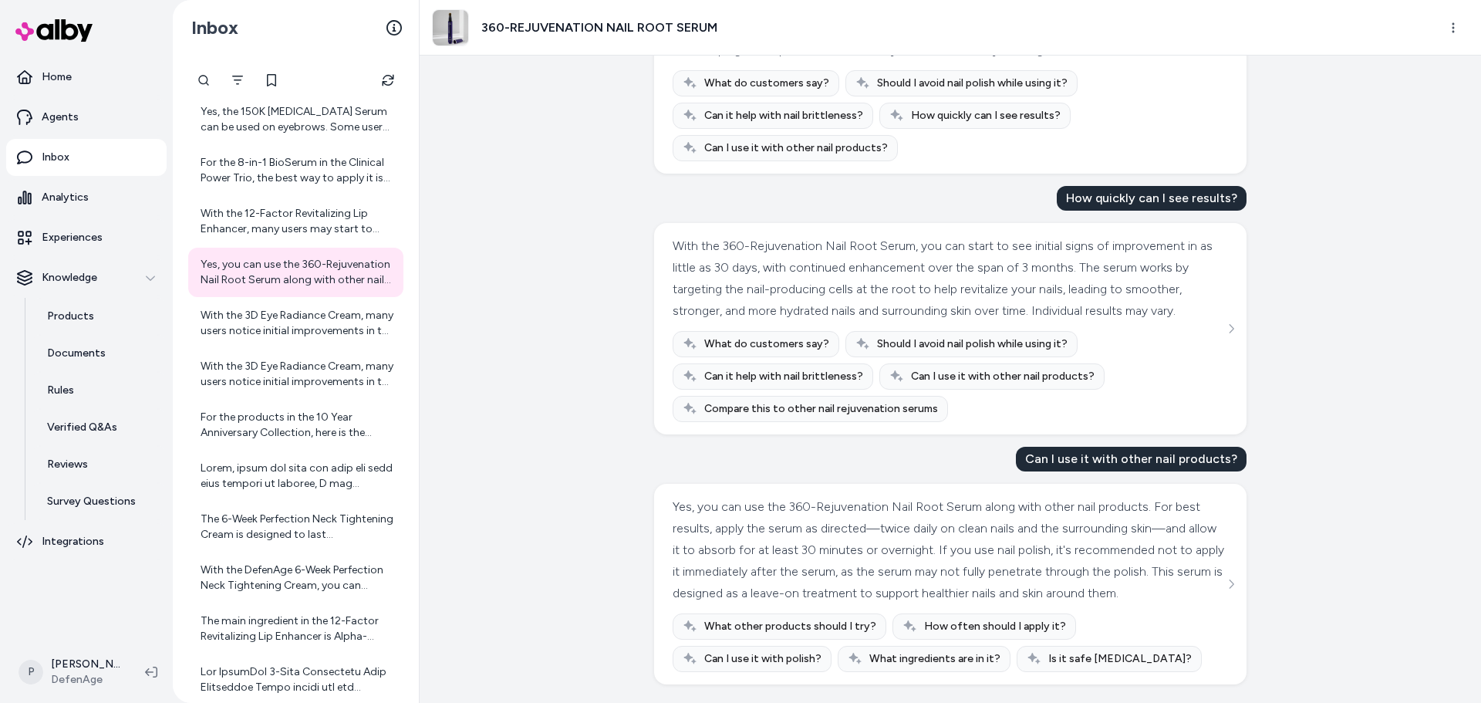
scroll to position [269, 0]
click at [268, 315] on div "With the 3D Eye Radiance Cream, many users notice initial improvements in the a…" at bounding box center [298, 323] width 194 height 31
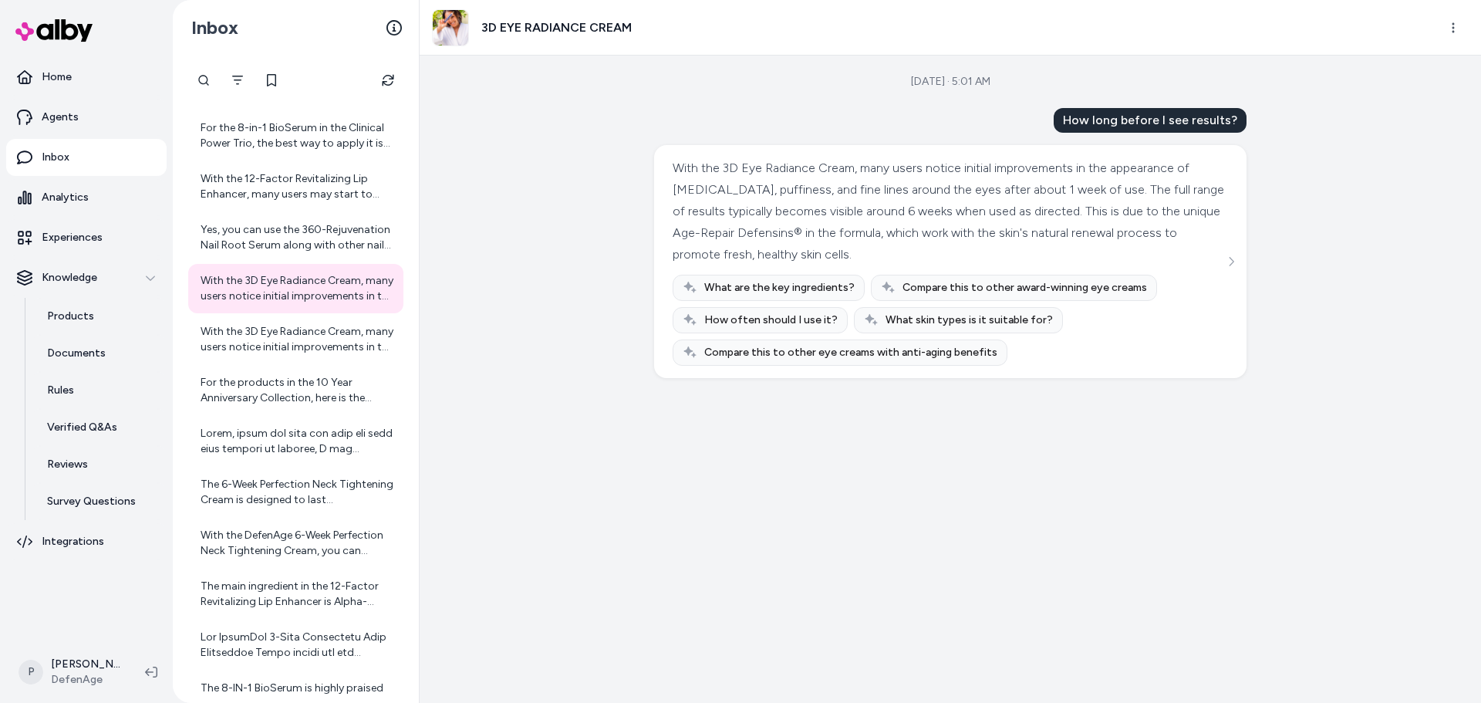
scroll to position [639, 0]
click at [282, 339] on div "With the 3D Eye Radiance Cream, many users notice initial improvements in the a…" at bounding box center [298, 338] width 194 height 31
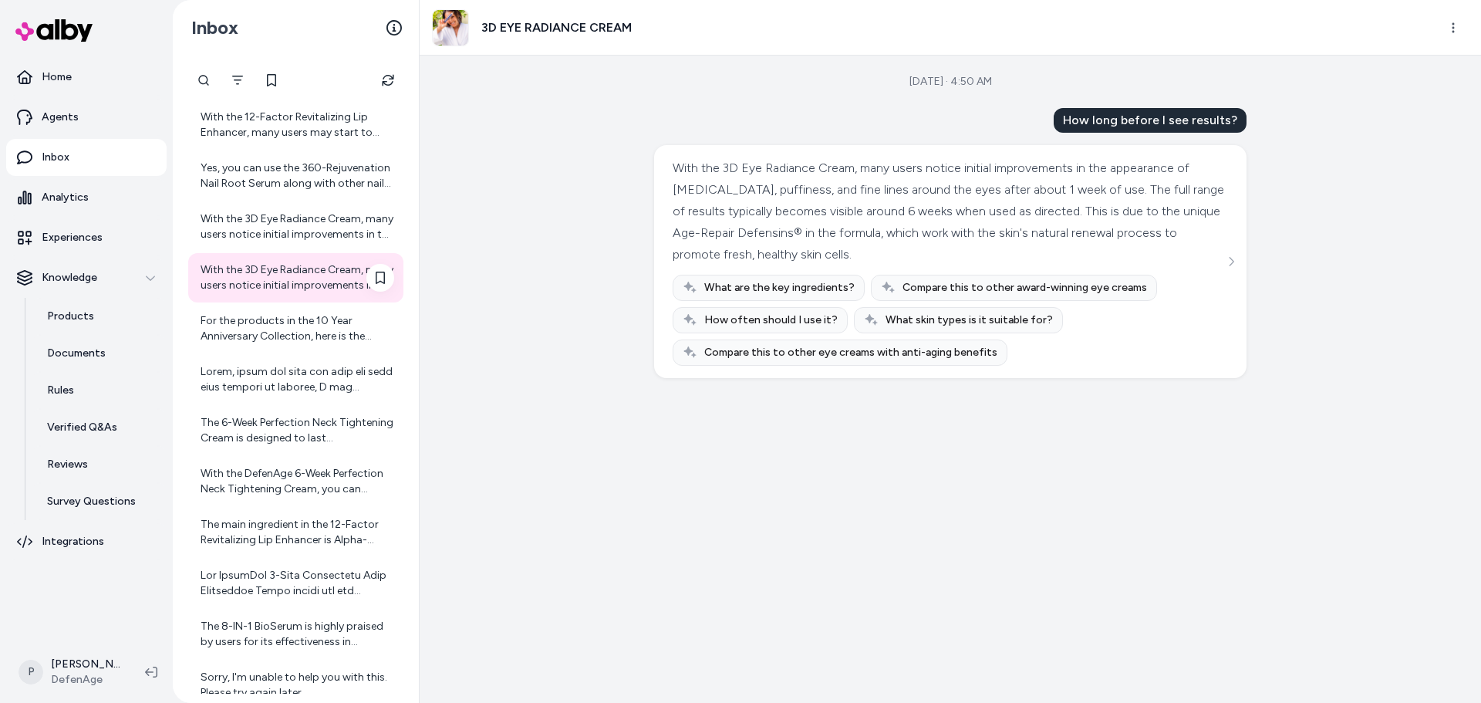
scroll to position [794, 0]
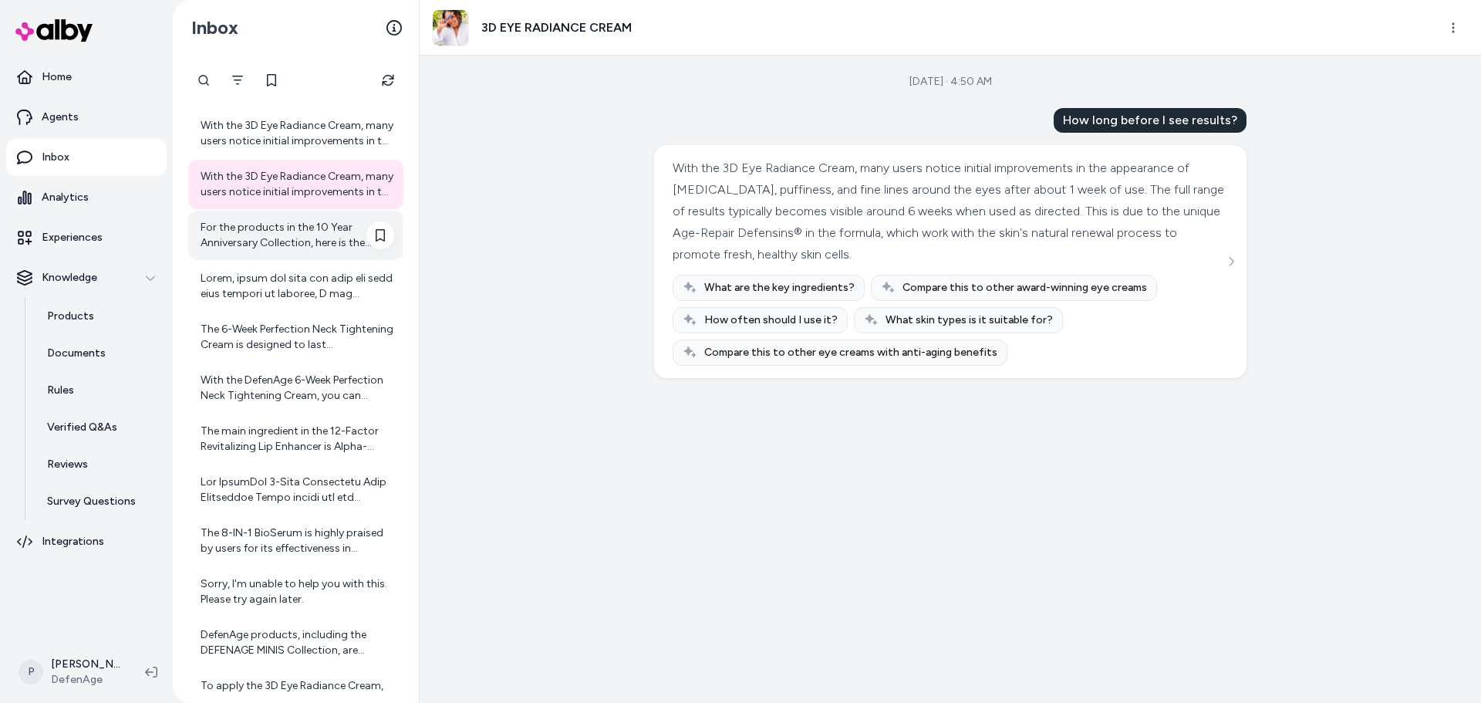
click at [292, 219] on div "For the products in the 10 Year Anniversary Collection, here is the recommended…" at bounding box center [295, 235] width 215 height 49
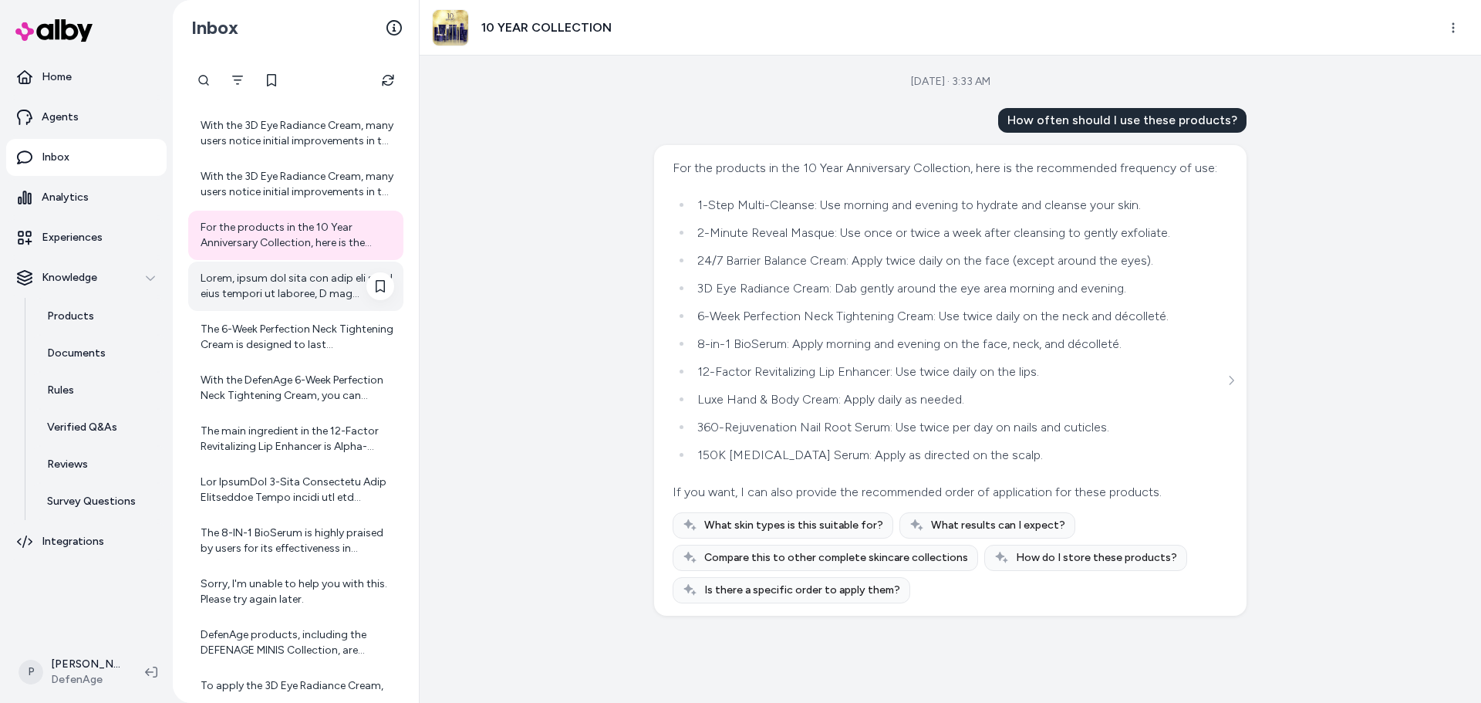
click at [272, 285] on div at bounding box center [298, 286] width 194 height 31
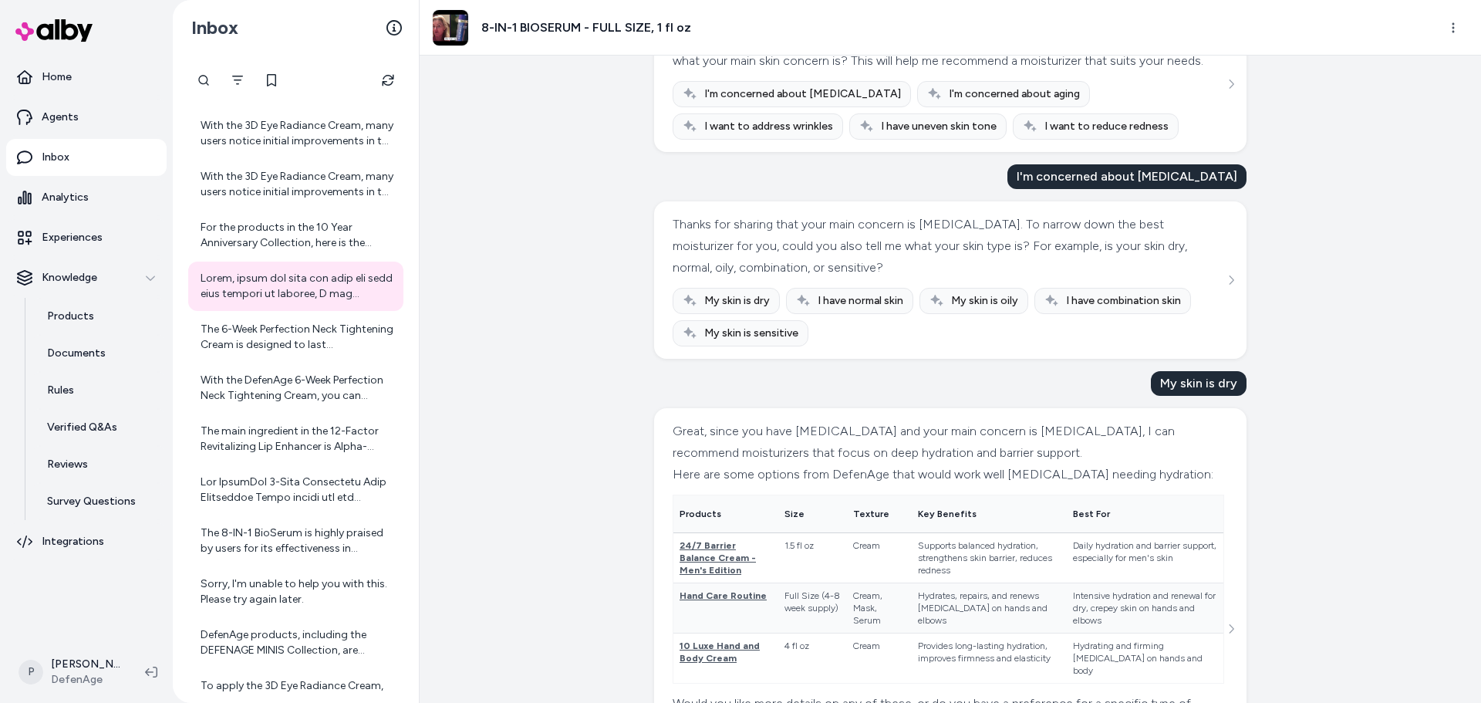
scroll to position [3258, 0]
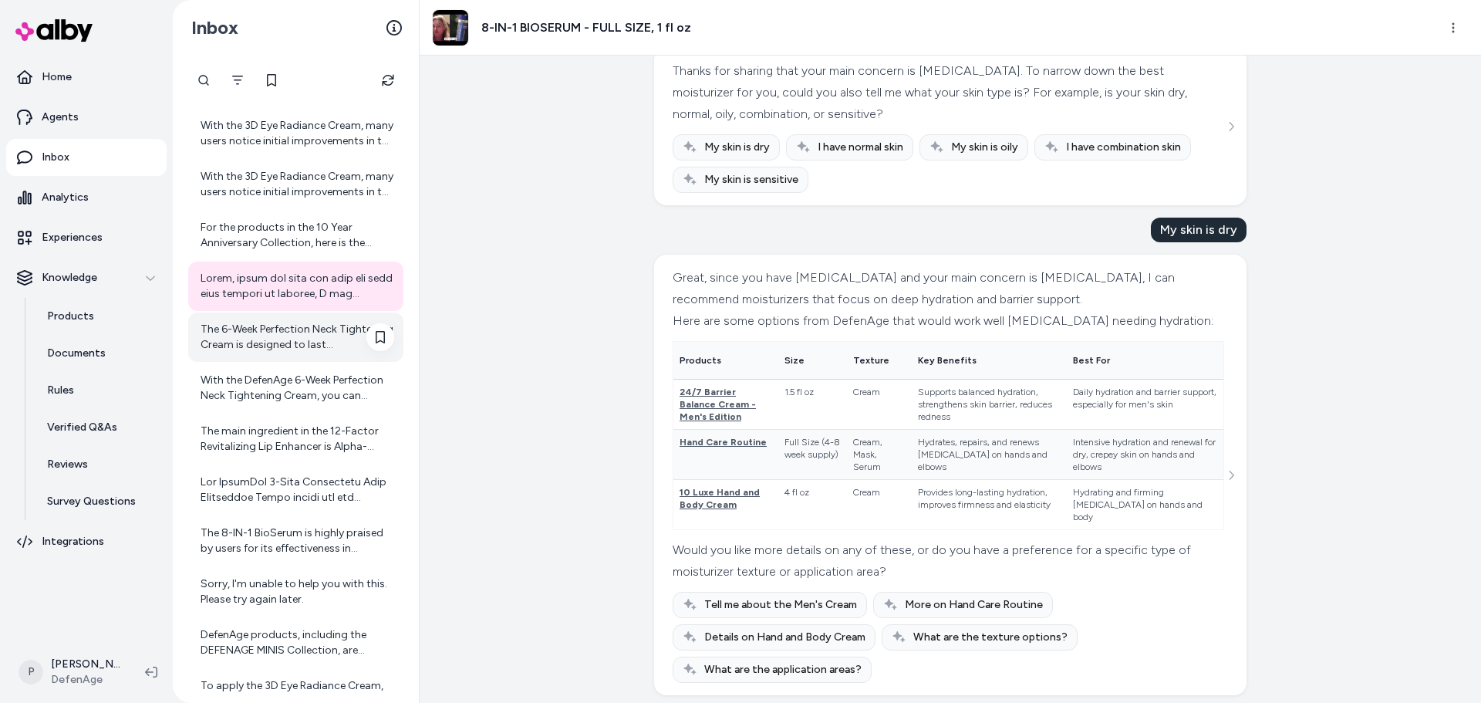
click at [237, 328] on div "The 6-Week Perfection Neck Tightening Cream is designed to last approximately s…" at bounding box center [298, 337] width 194 height 31
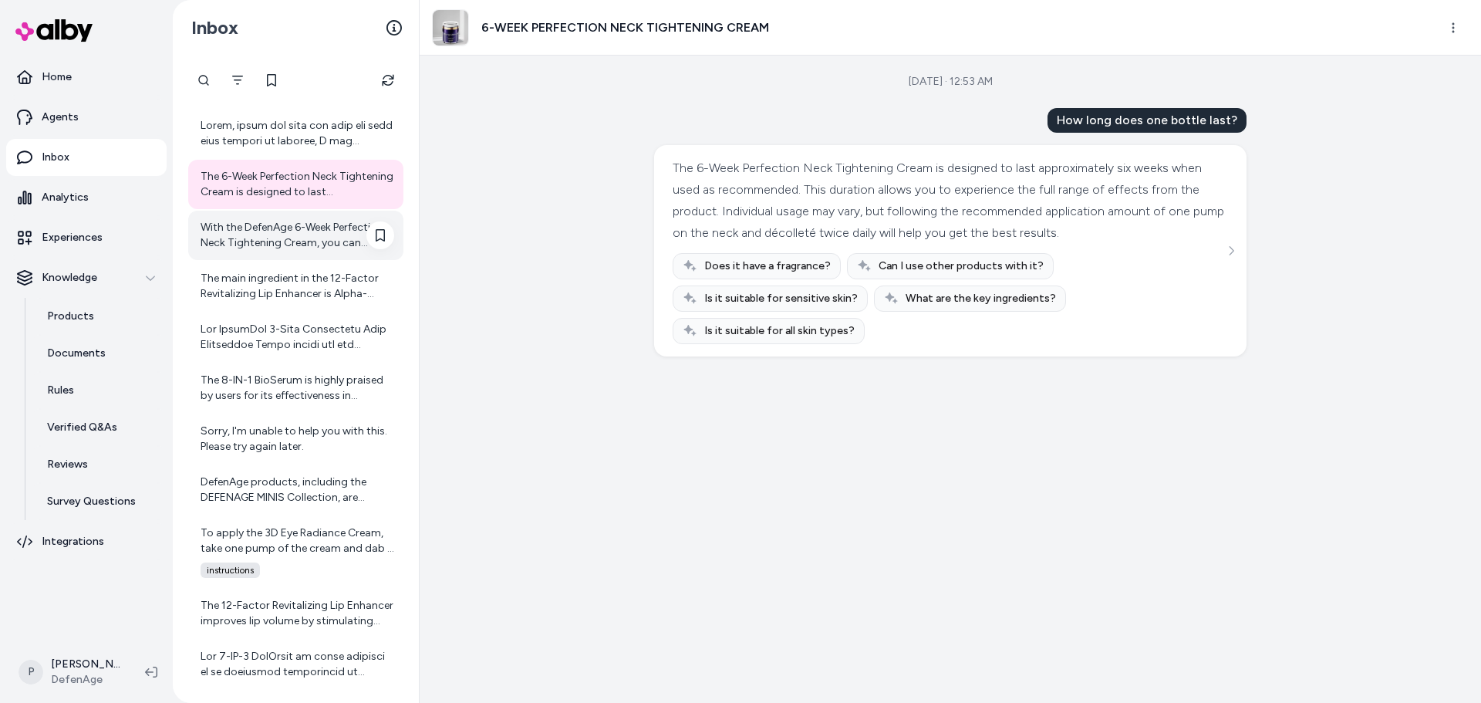
scroll to position [948, 0]
click at [239, 255] on div "With the DefenAge 6-Week Perfection Neck Tightening Cream, you can expect a ran…" at bounding box center [295, 233] width 215 height 49
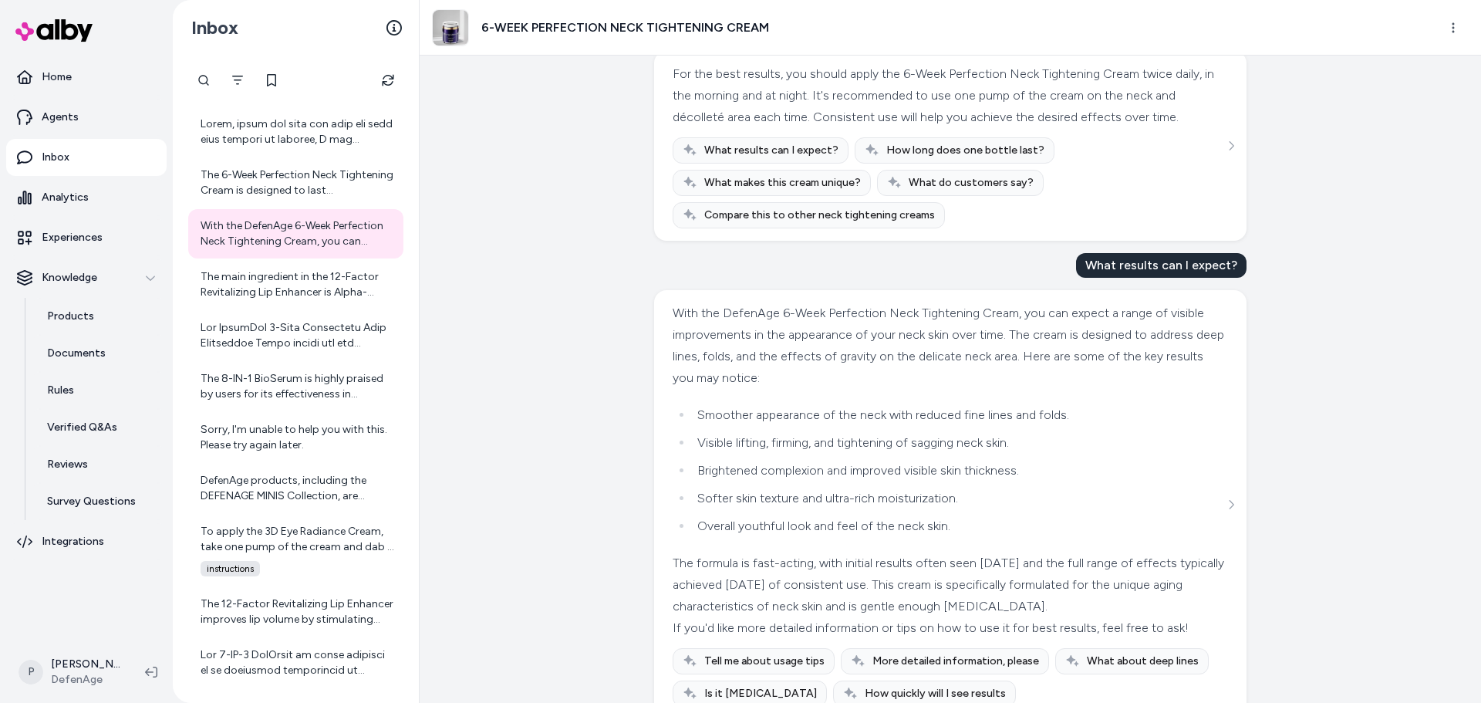
scroll to position [551, 0]
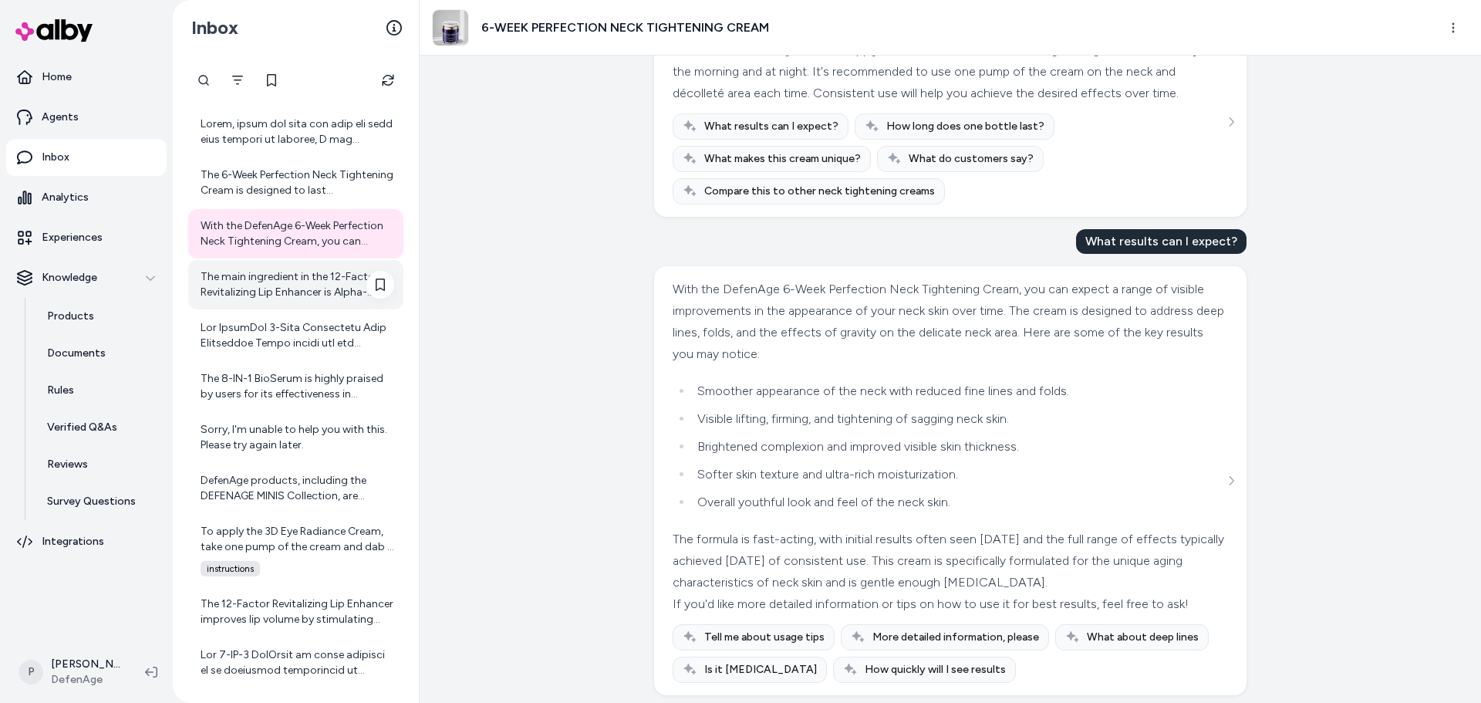
click at [304, 298] on div "The main ingredient in the 12-Factor Revitalizing Lip Enhancer is Alpha-Defensi…" at bounding box center [298, 284] width 194 height 31
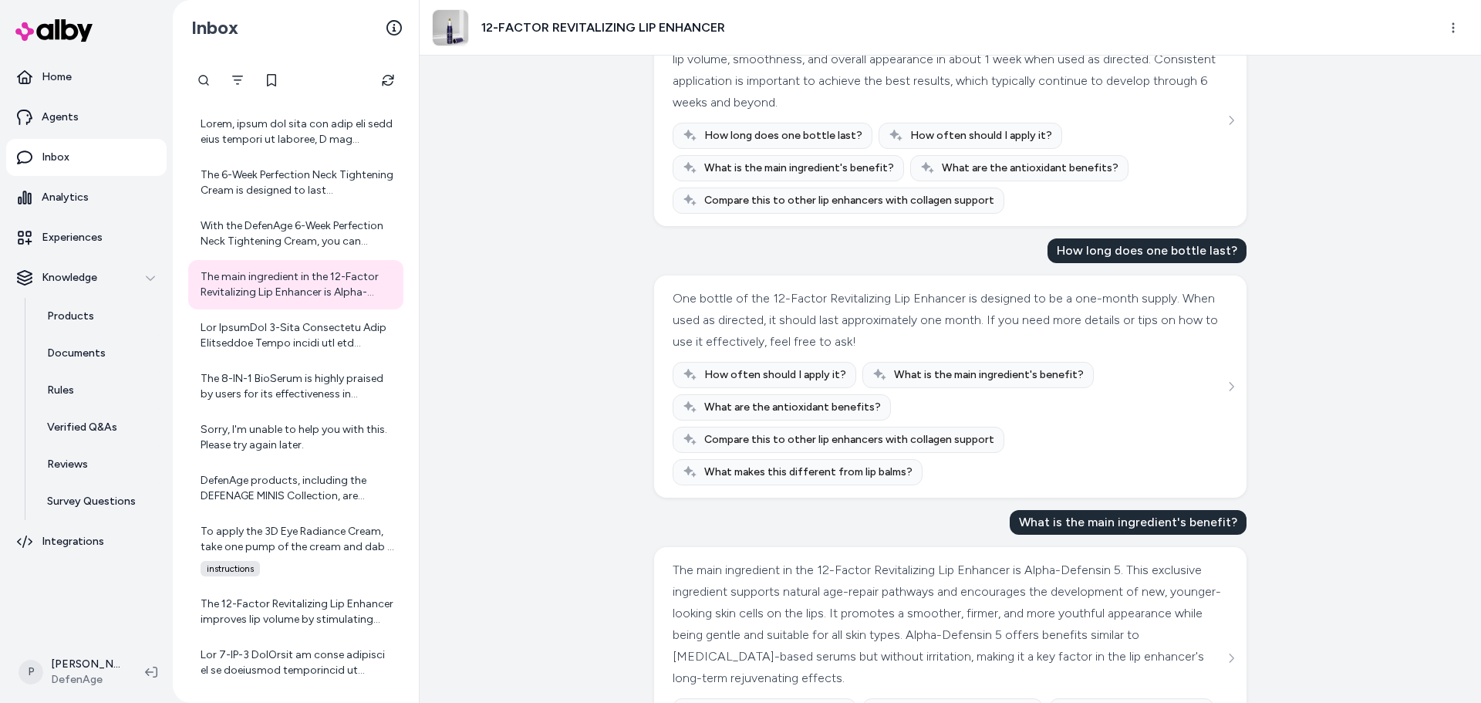
scroll to position [183, 0]
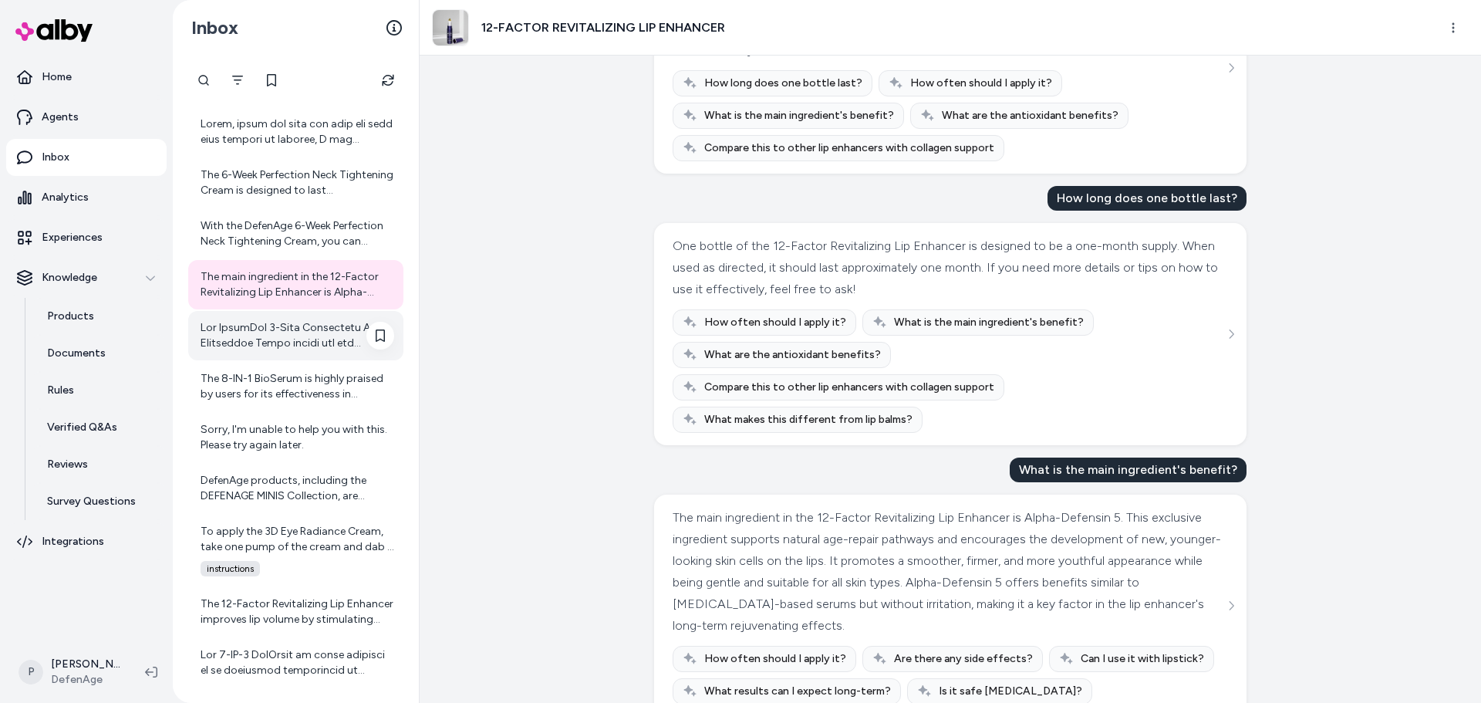
click at [302, 332] on div at bounding box center [298, 335] width 194 height 31
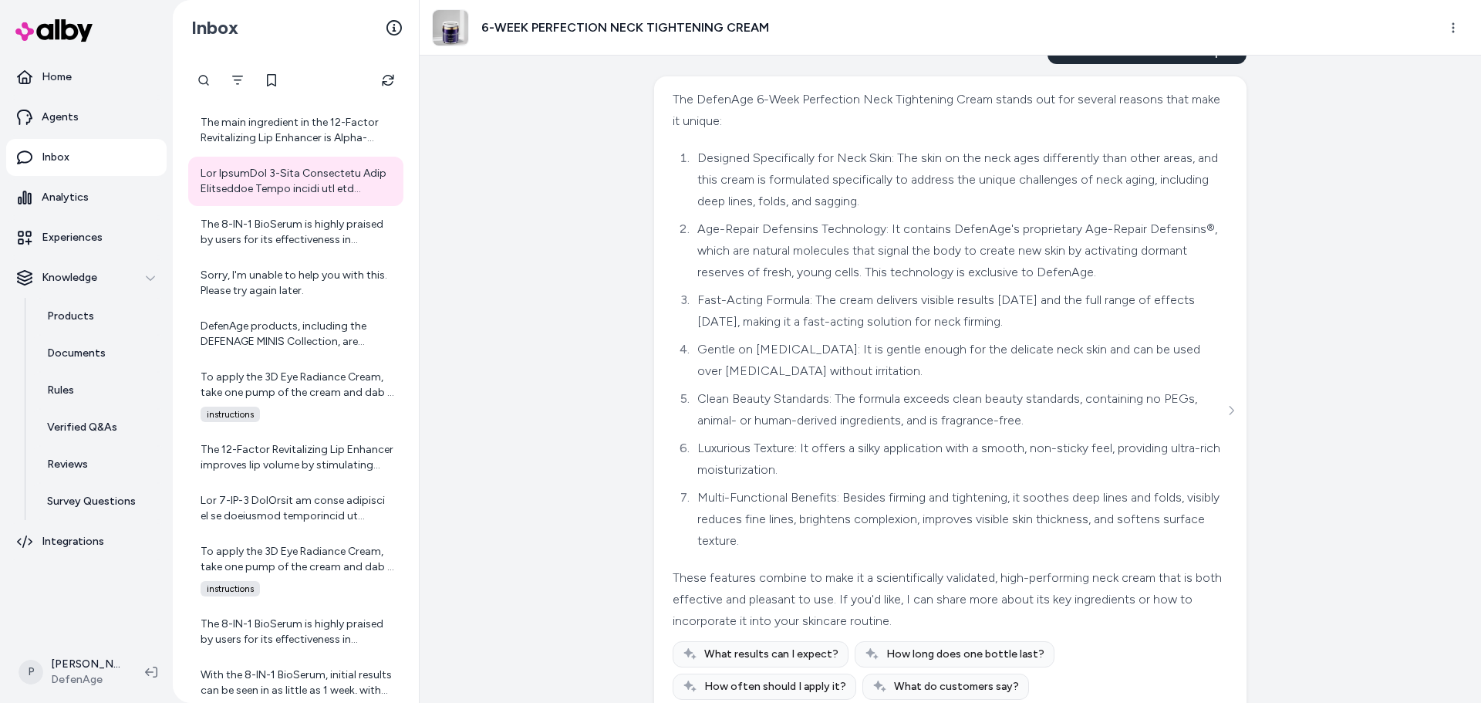
scroll to position [519, 0]
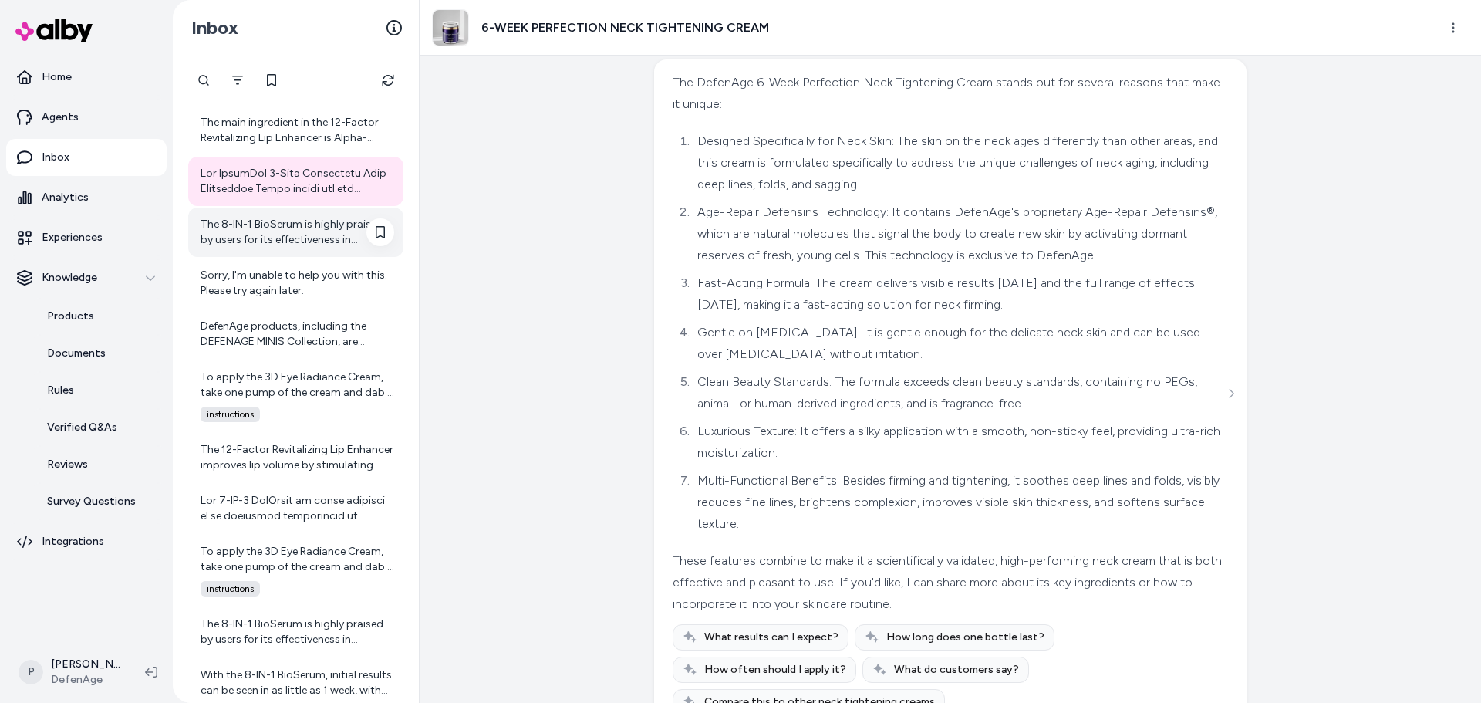
click at [311, 240] on div "The 8-IN-1 BioSerum is highly praised by users for its effectiveness in improvi…" at bounding box center [298, 232] width 194 height 31
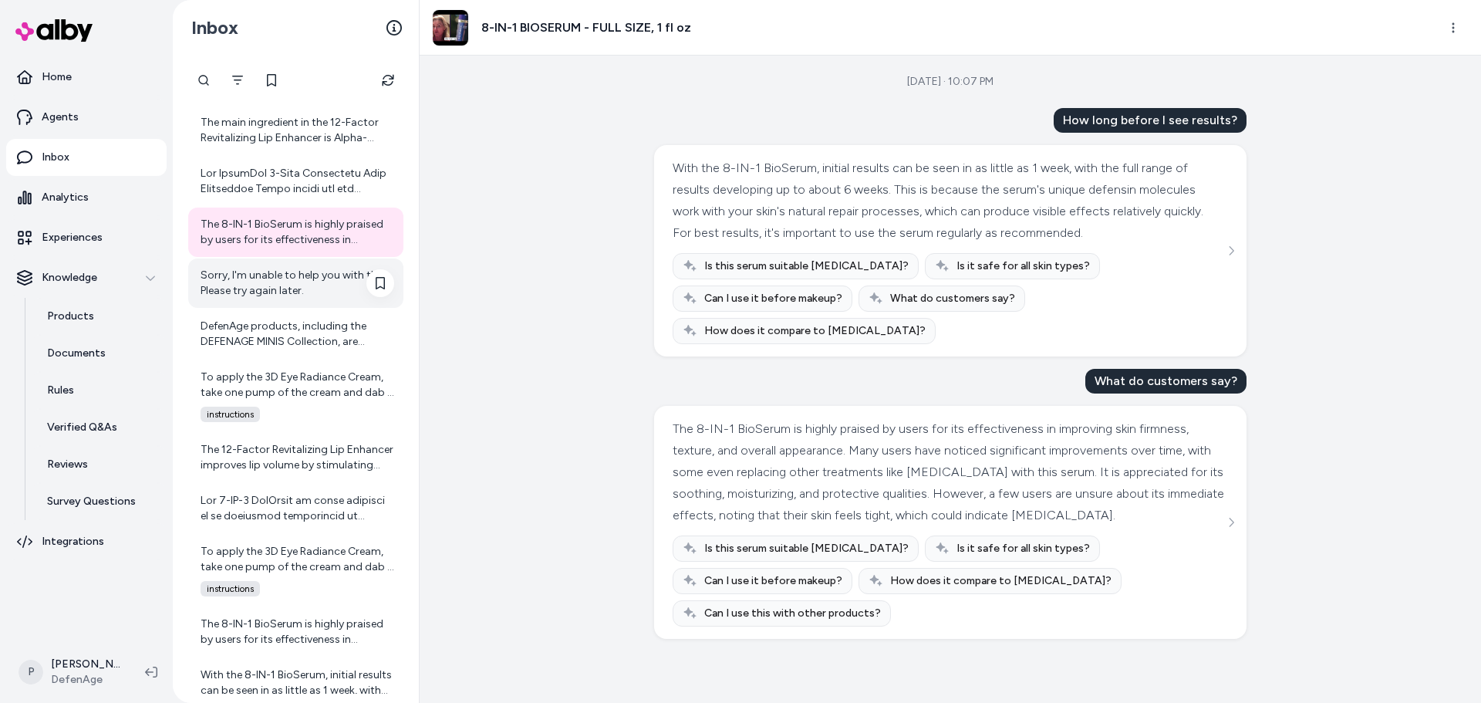
click at [262, 291] on div "Sorry, I'm unable to help you with this. Please try again later." at bounding box center [298, 283] width 194 height 31
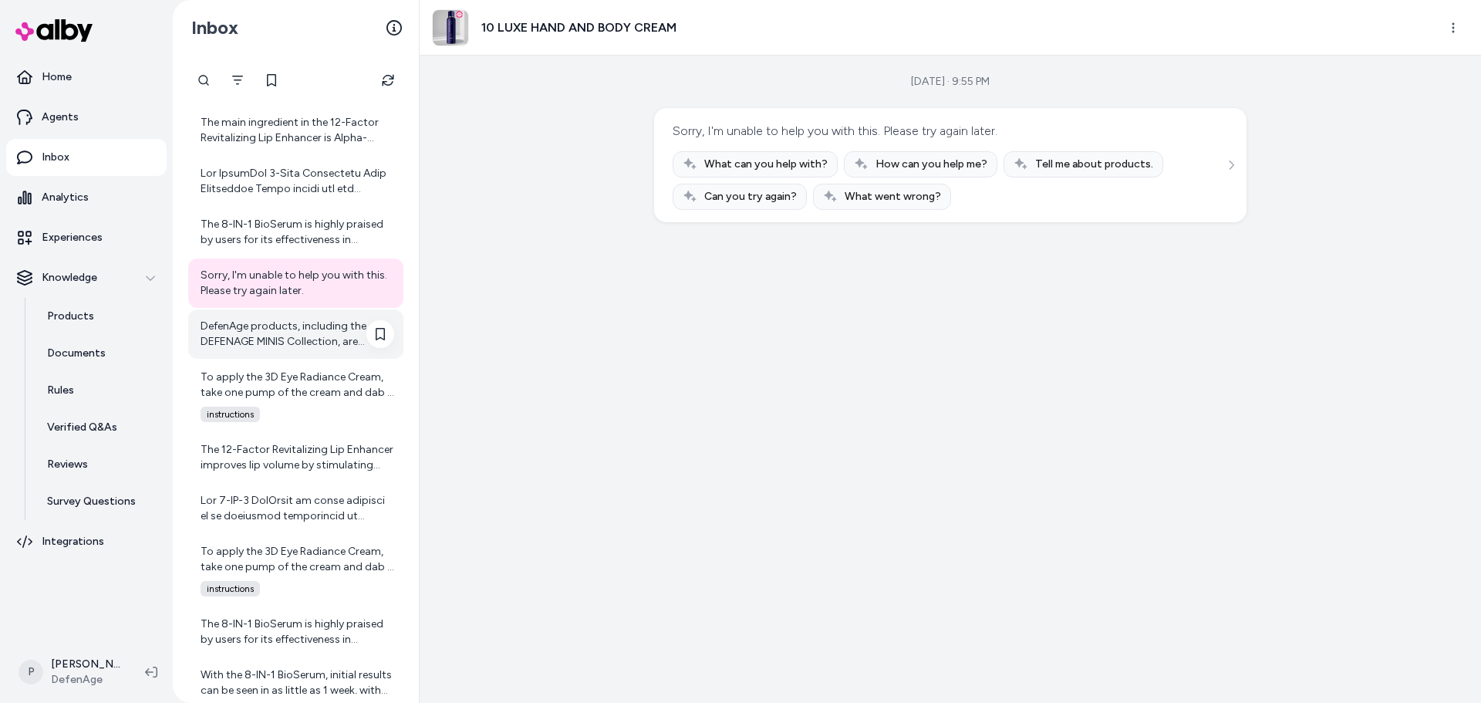
click at [278, 349] on div "DefenAge products, including the DEFENAGE MINIS Collection, are formulated with…" at bounding box center [295, 333] width 215 height 49
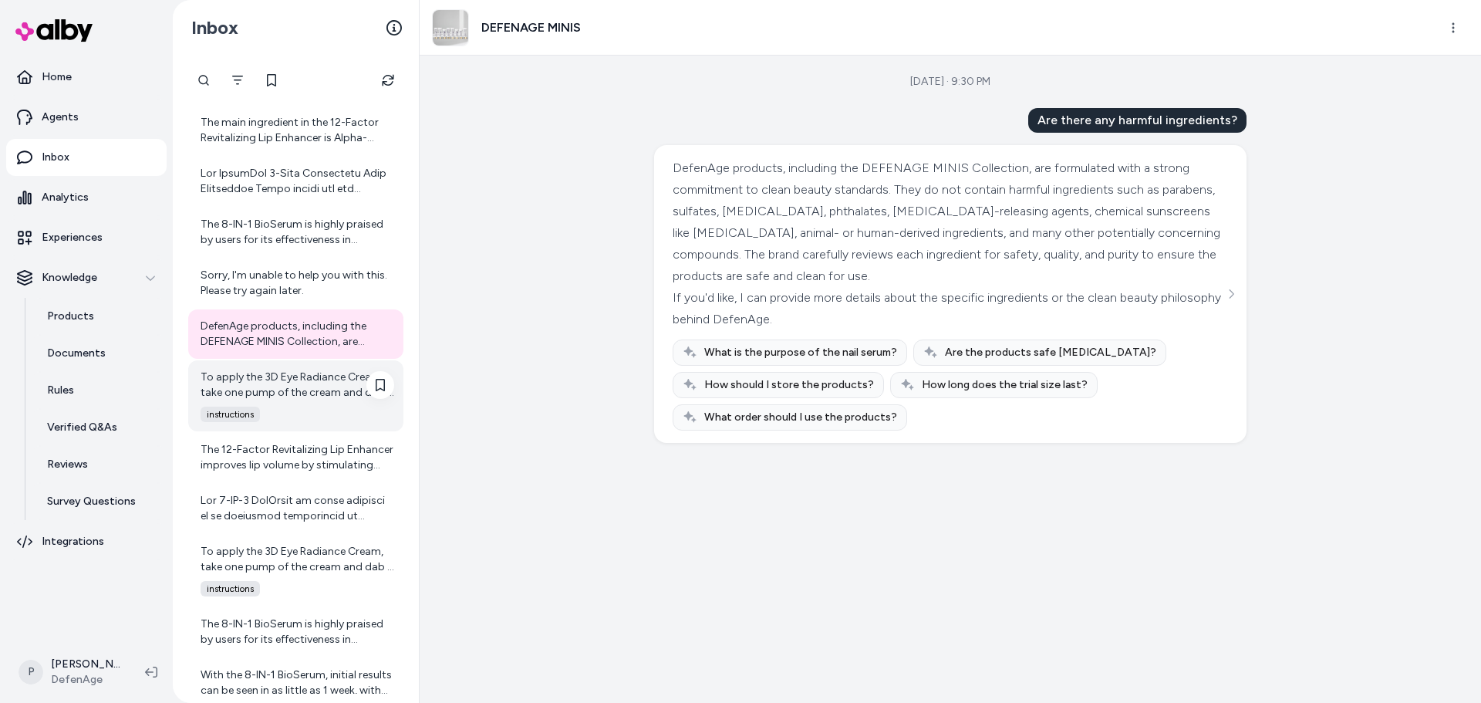
click at [295, 402] on div "To apply the 3D Eye Radiance Cream, take one pump of the cream and dab it 3 tim…" at bounding box center [295, 395] width 215 height 71
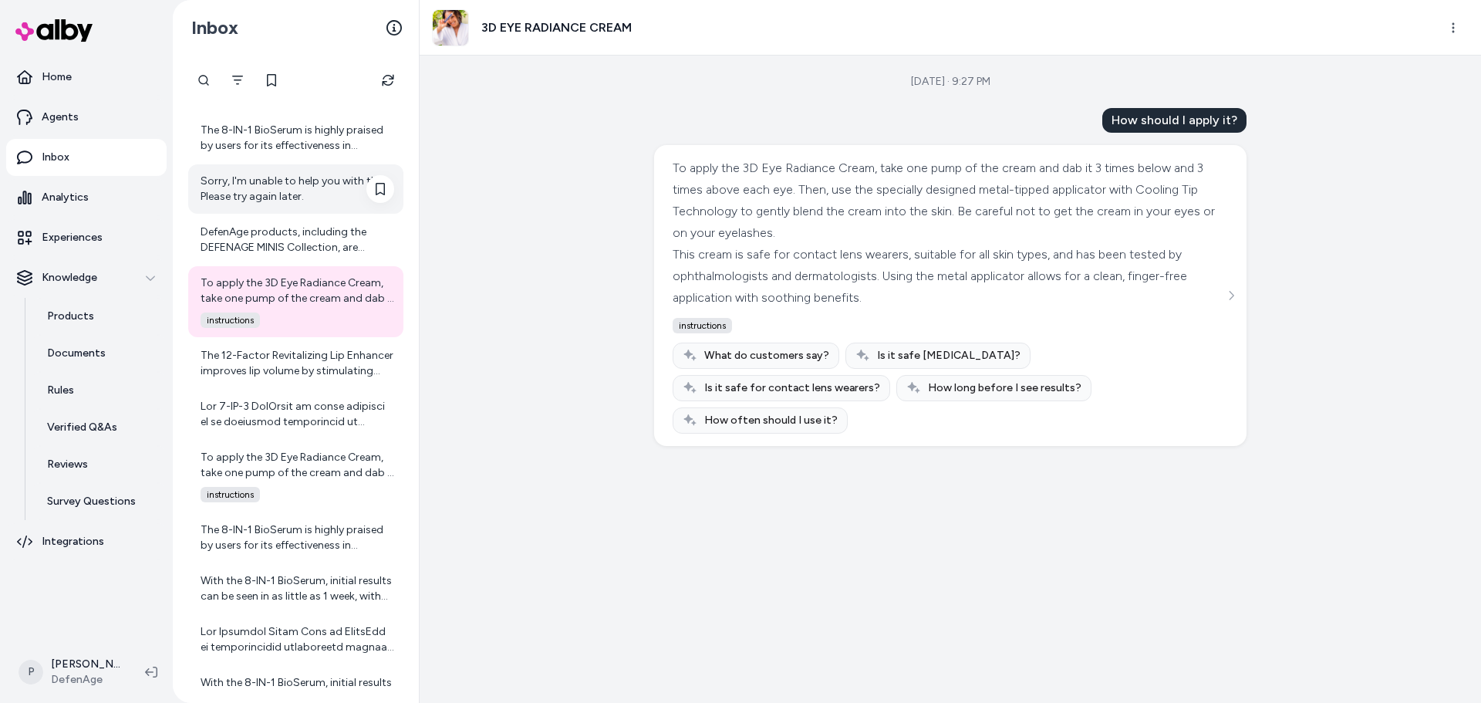
scroll to position [1256, 0]
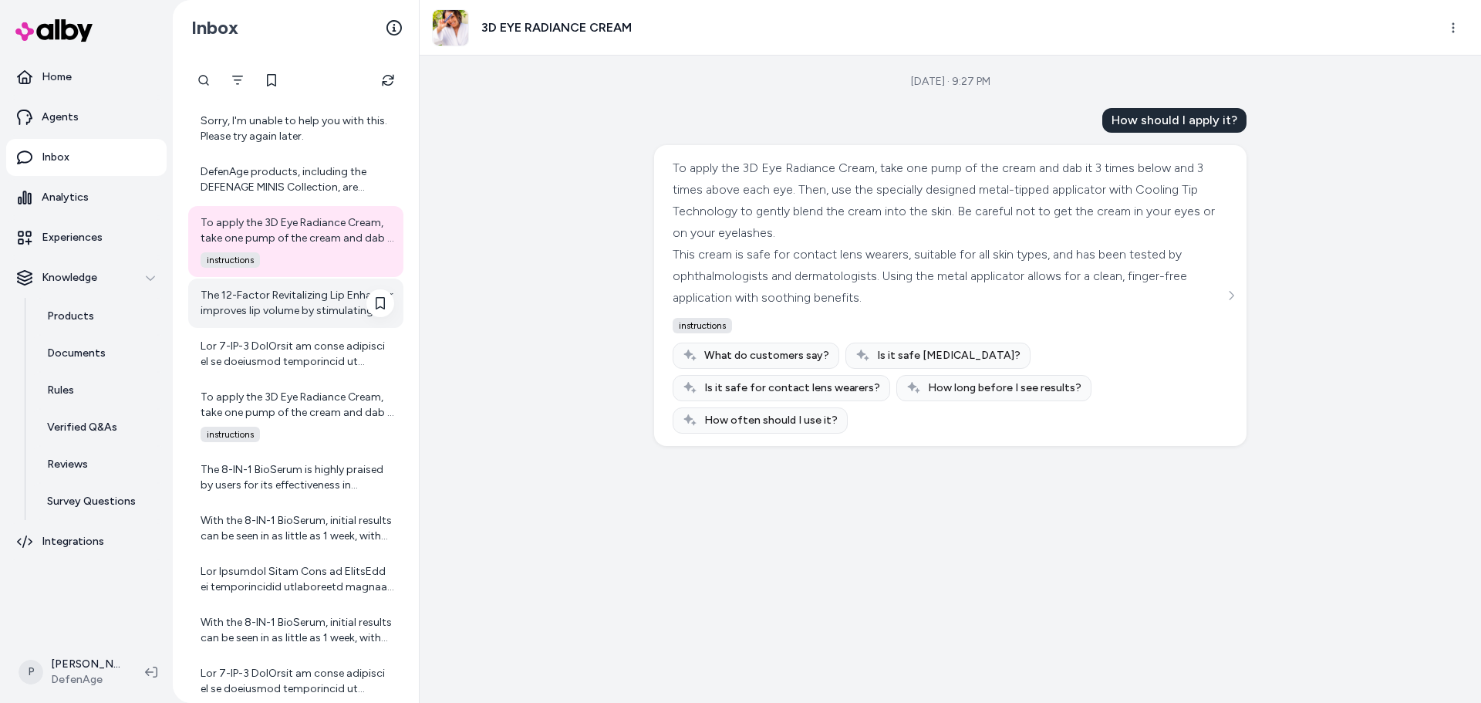
click at [275, 311] on div "The 12-Factor Revitalizing Lip Enhancer improves lip volume by stimulating your…" at bounding box center [298, 303] width 194 height 31
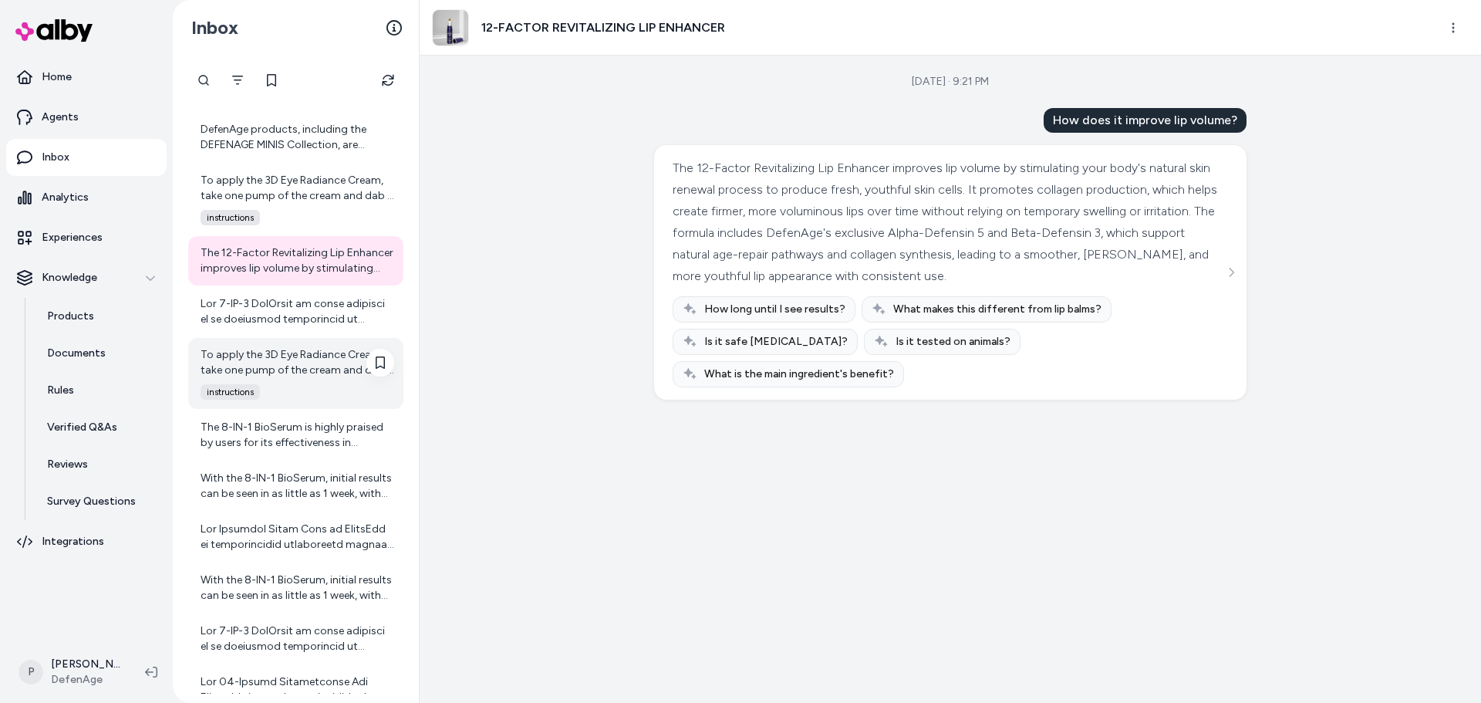
scroll to position [1334, 0]
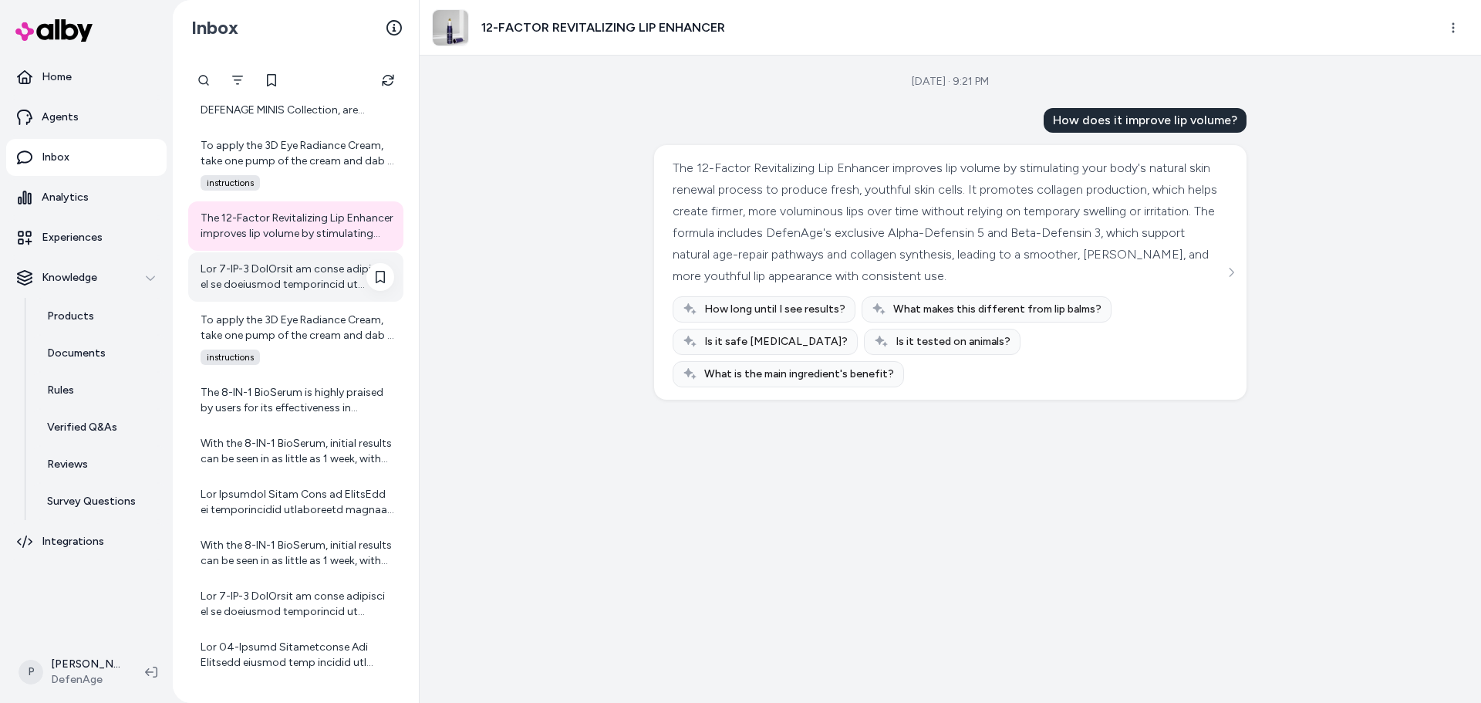
click at [302, 285] on div at bounding box center [298, 276] width 194 height 31
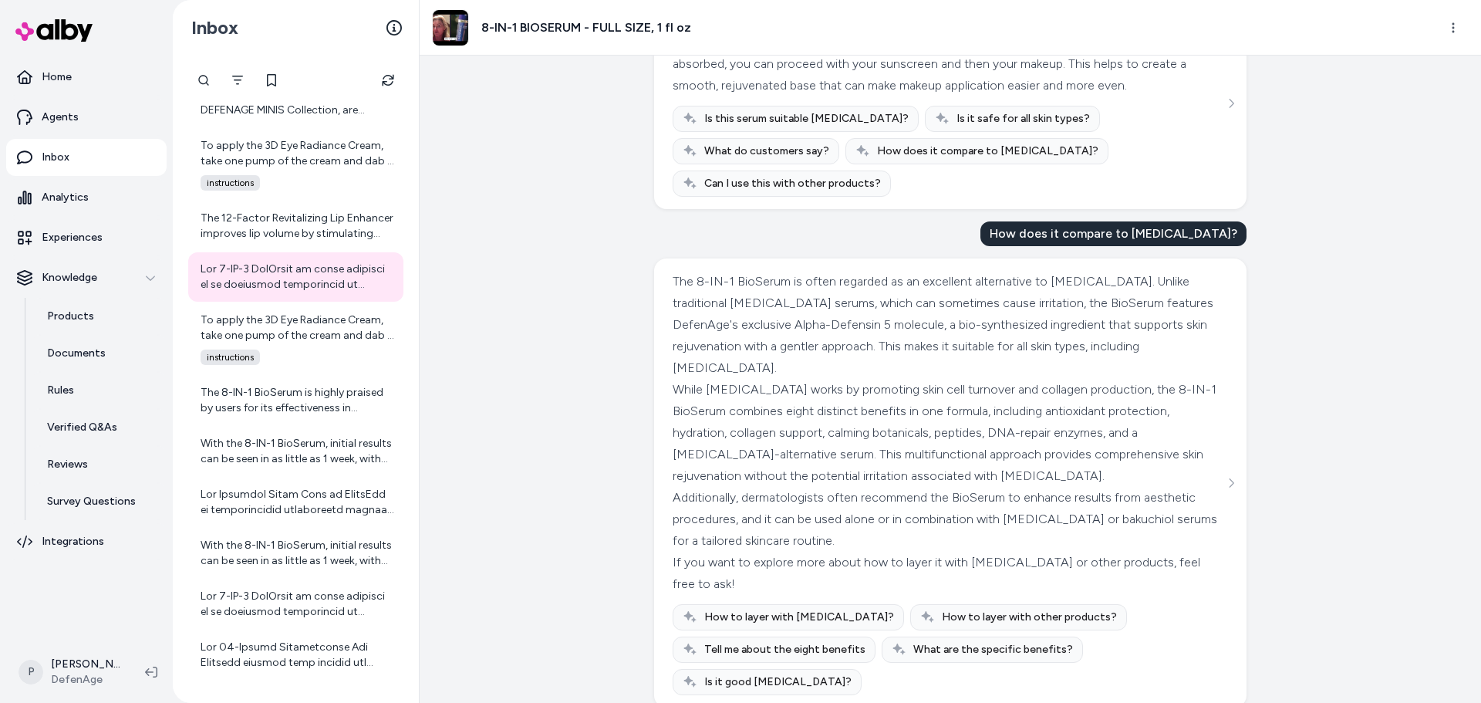
scroll to position [420, 0]
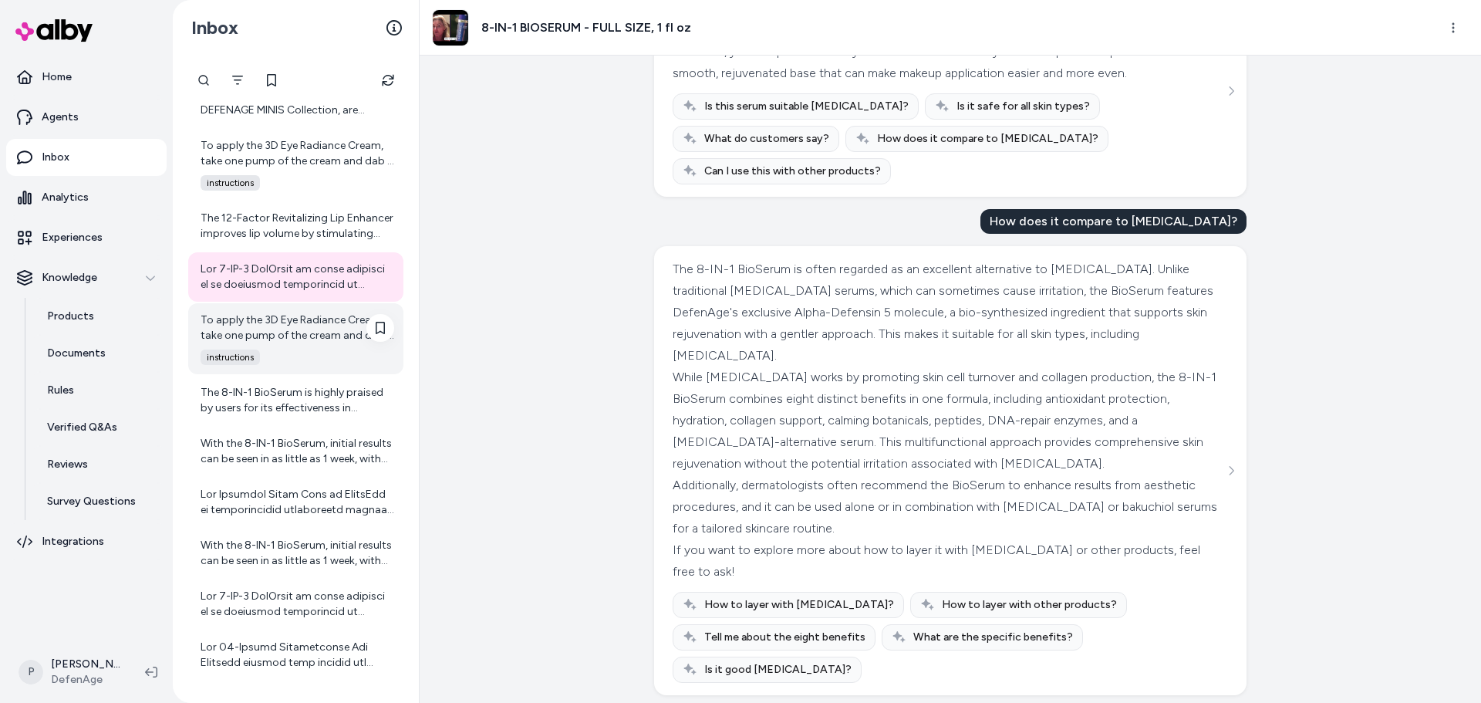
click at [335, 331] on div "To apply the 3D Eye Radiance Cream, take one pump of the cream and dab it 3 tim…" at bounding box center [298, 327] width 194 height 31
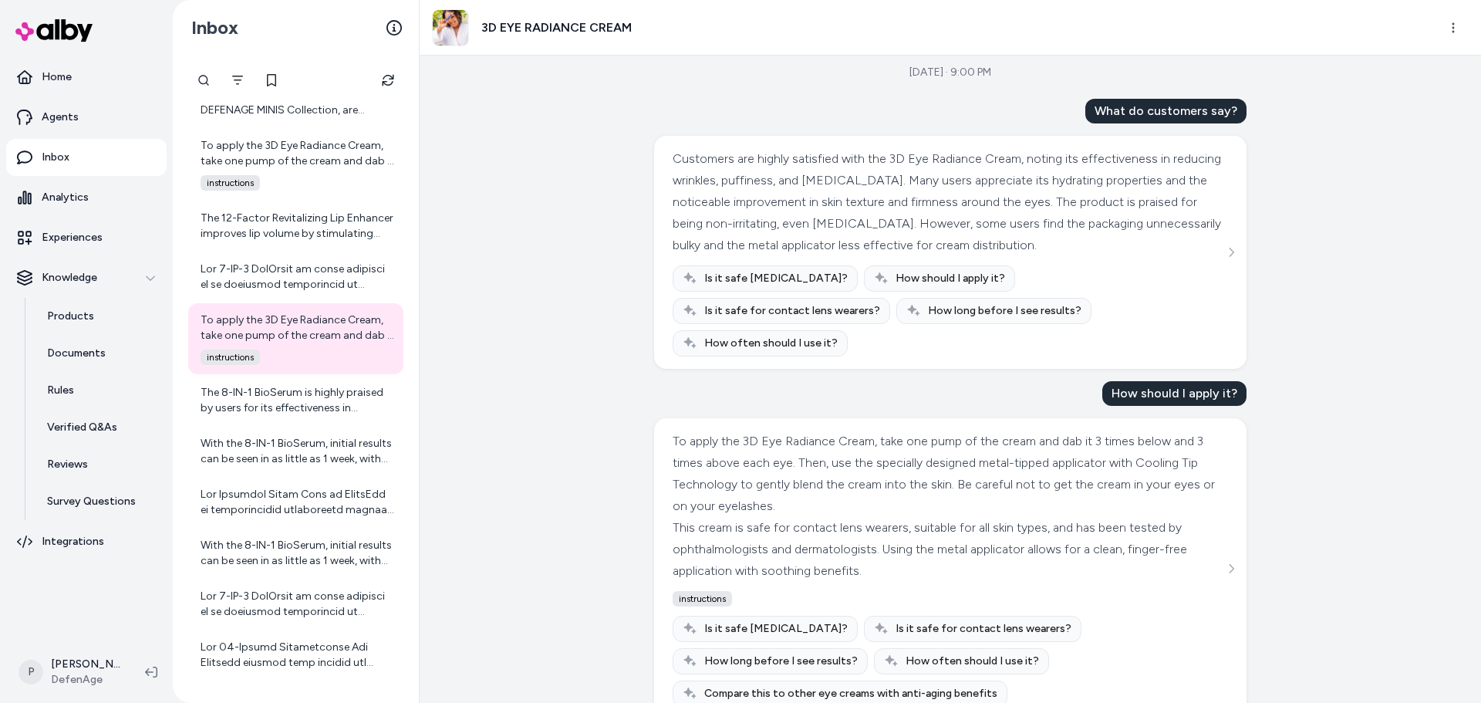
scroll to position [12, 0]
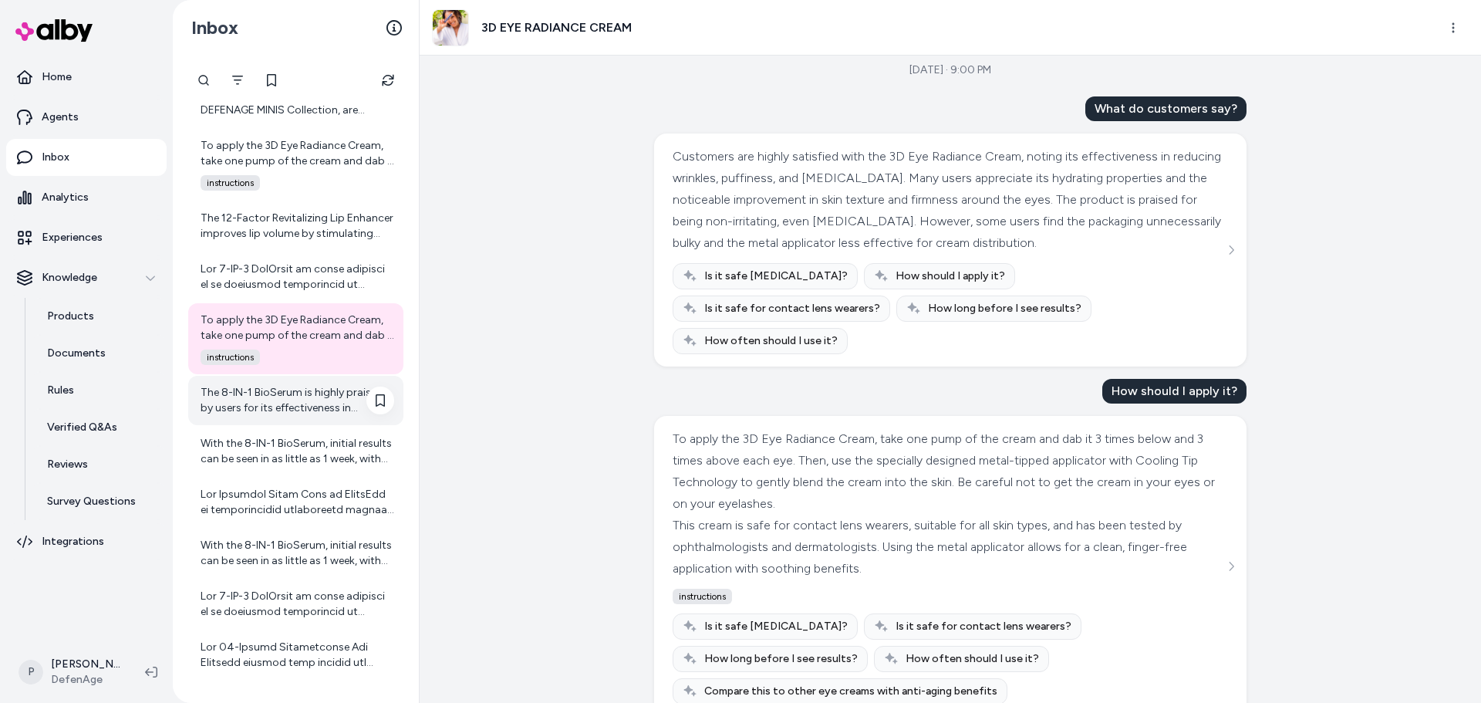
click at [268, 410] on div "The 8-IN-1 BioSerum is highly praised by users for its effectiveness in improvi…" at bounding box center [298, 400] width 194 height 31
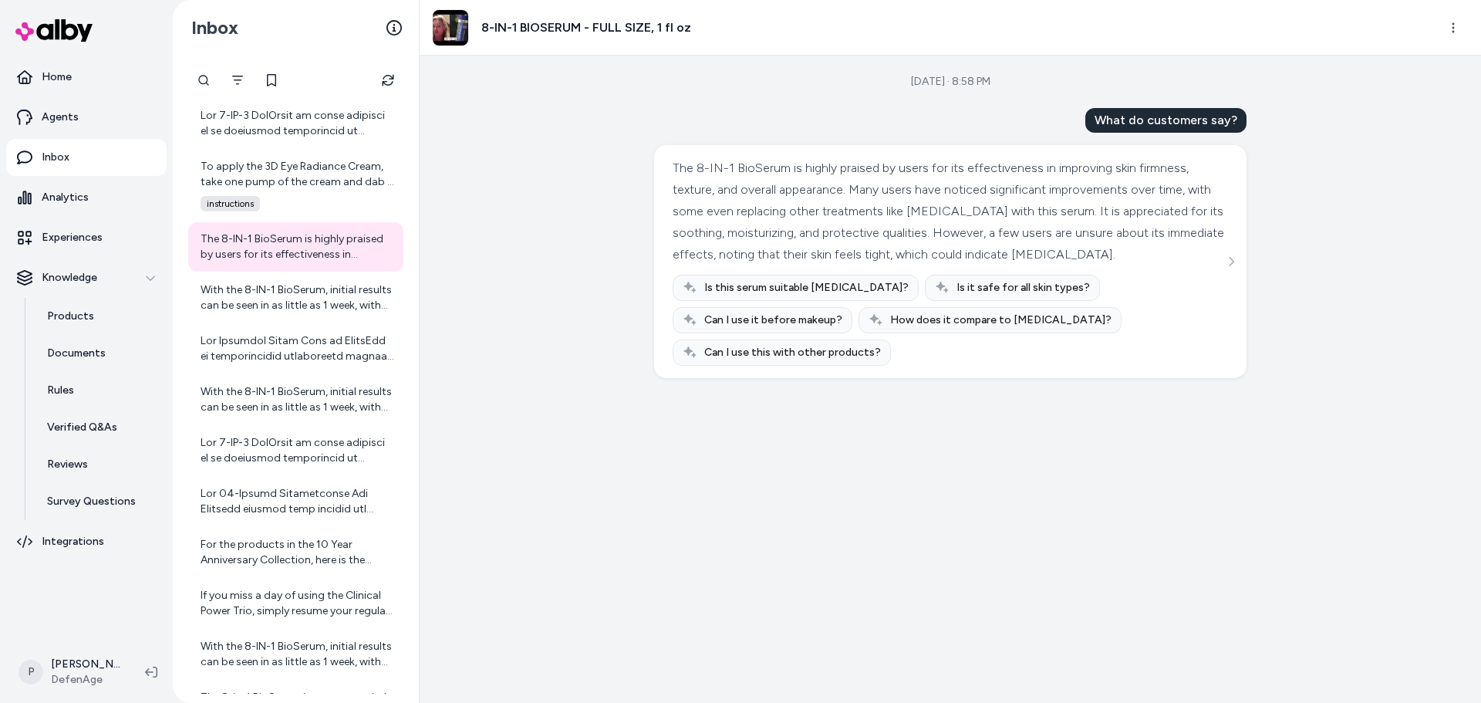
scroll to position [1488, 0]
click at [283, 289] on div "With the 8-IN-1 BioSerum, initial results can be seen in as little as 1 week, w…" at bounding box center [298, 297] width 194 height 31
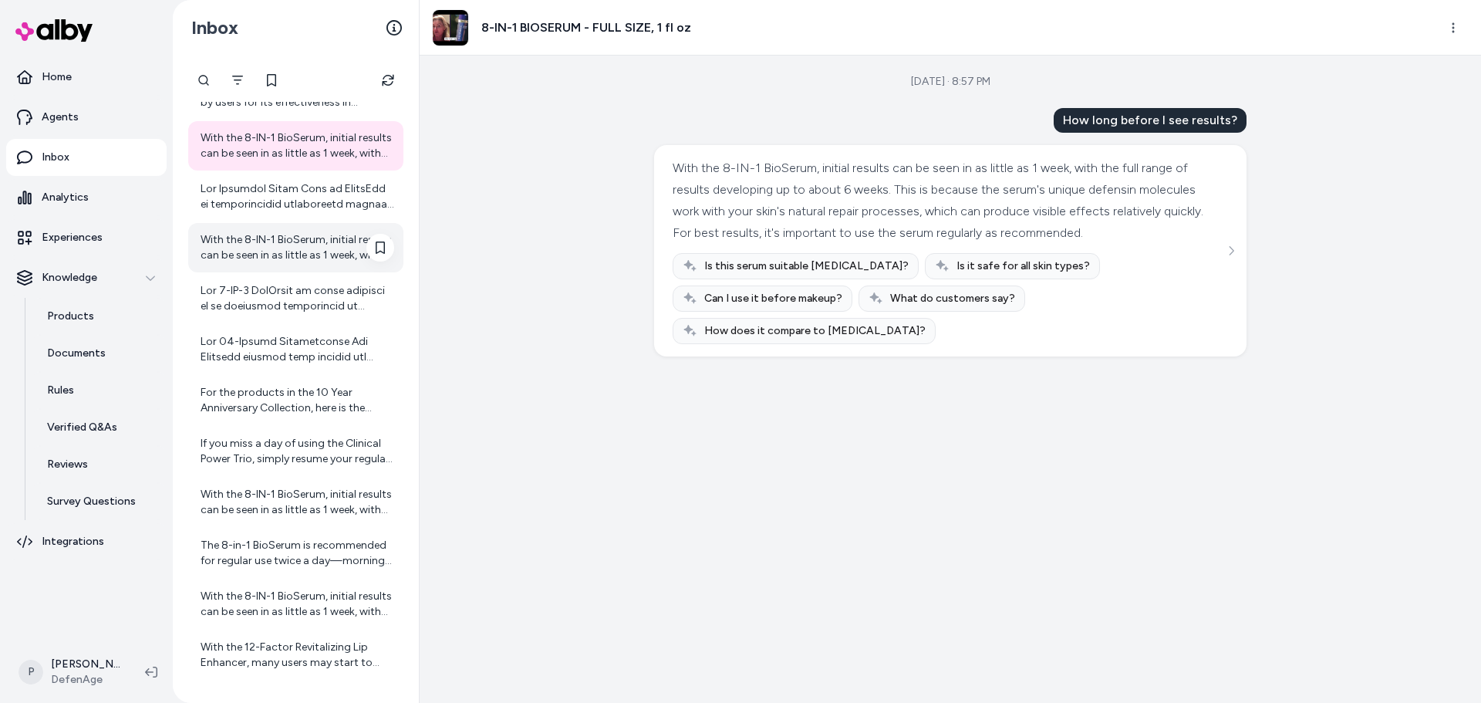
scroll to position [1642, 0]
click at [306, 194] on div at bounding box center [298, 193] width 194 height 31
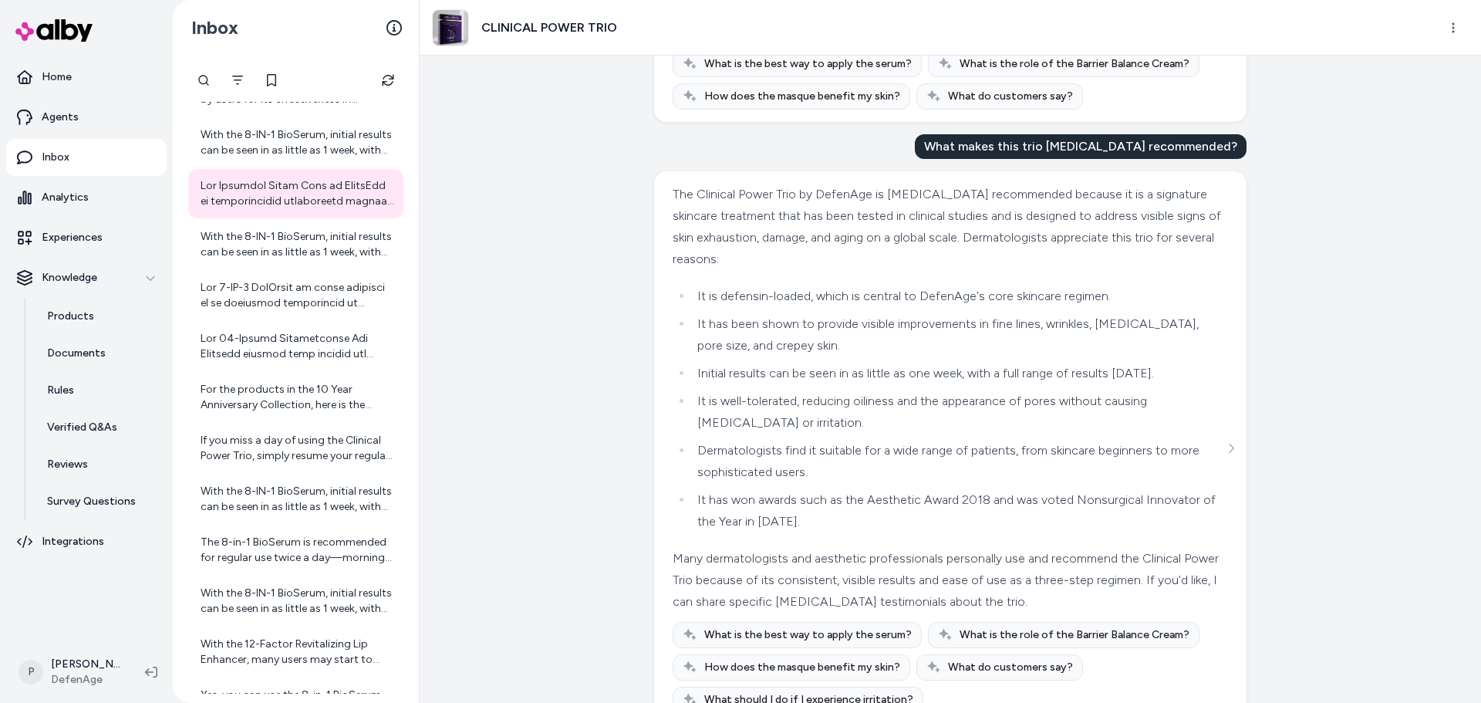
scroll to position [275, 0]
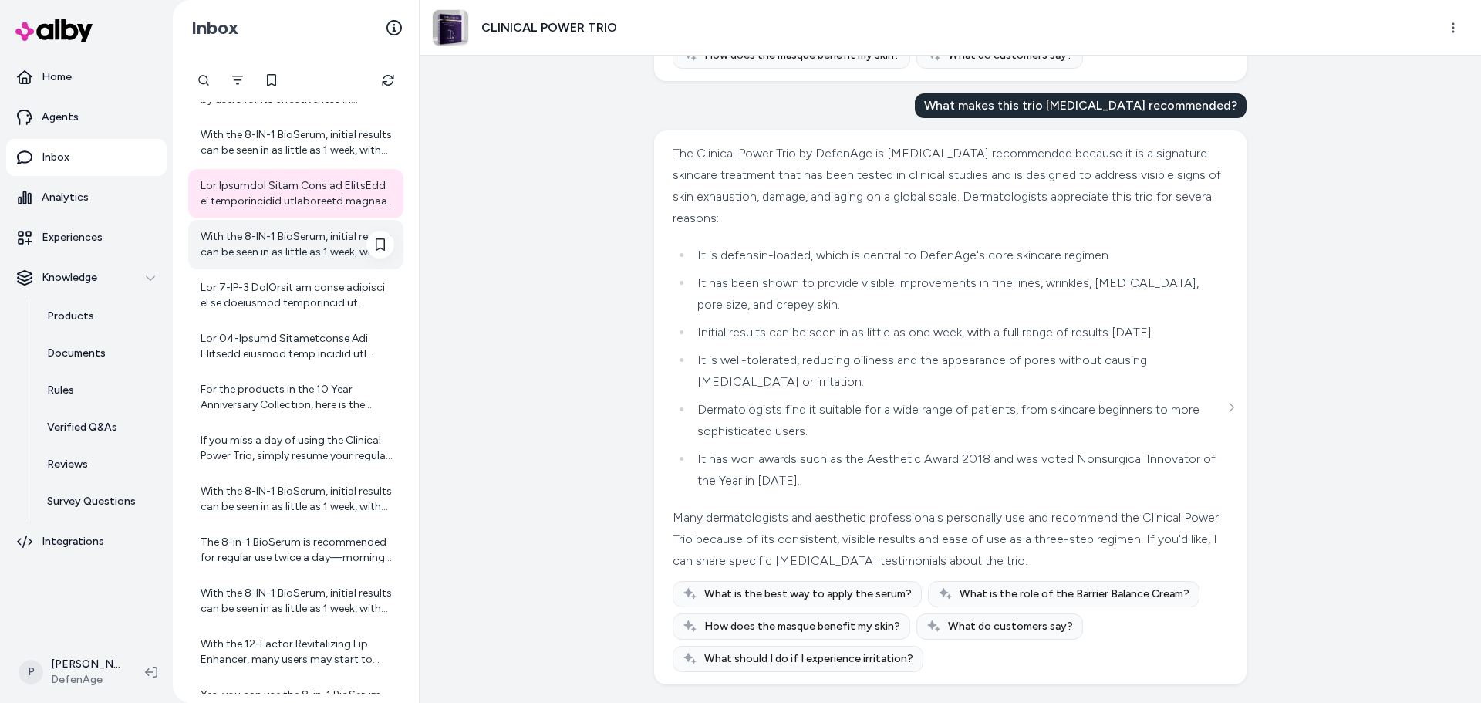
click at [290, 253] on div "With the 8-IN-1 BioSerum, initial results can be seen in as little as 1 week, w…" at bounding box center [298, 244] width 194 height 31
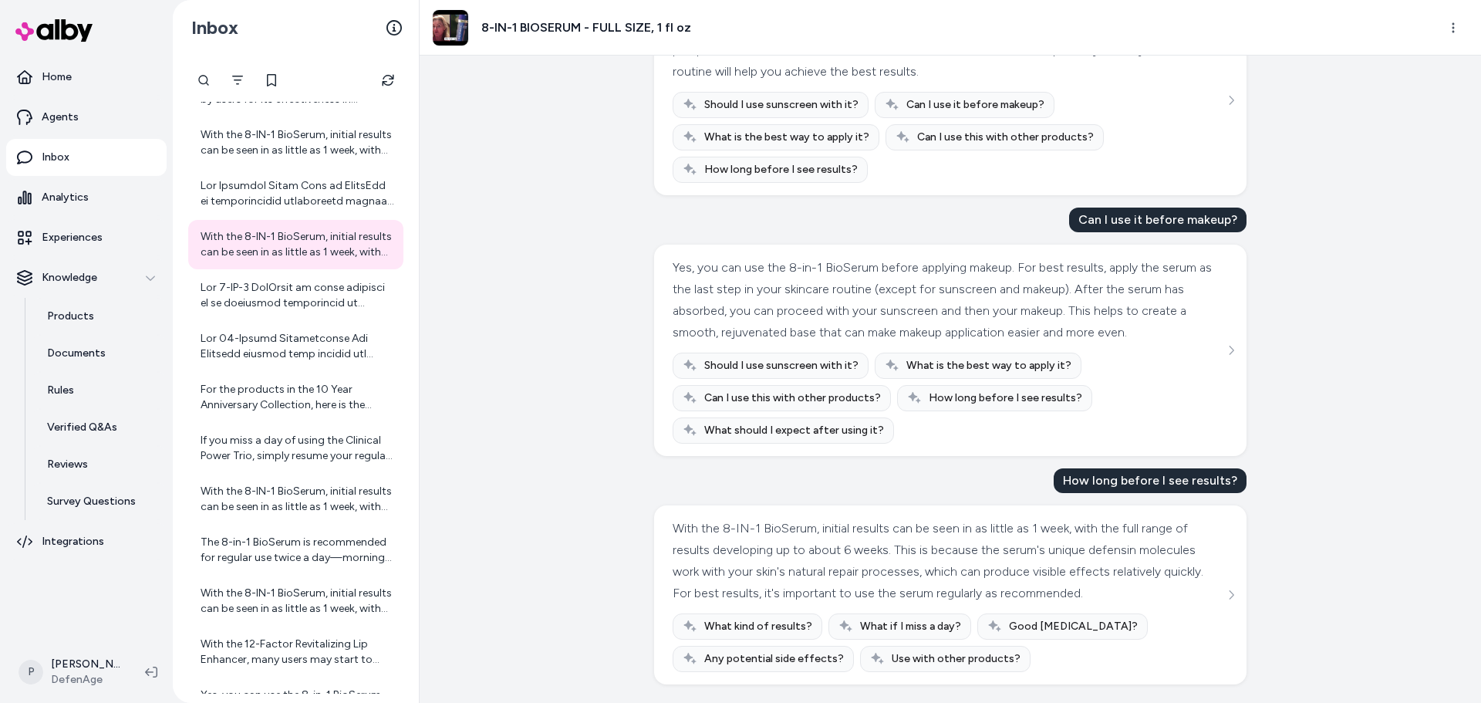
scroll to position [161, 0]
click at [268, 298] on div at bounding box center [298, 295] width 194 height 31
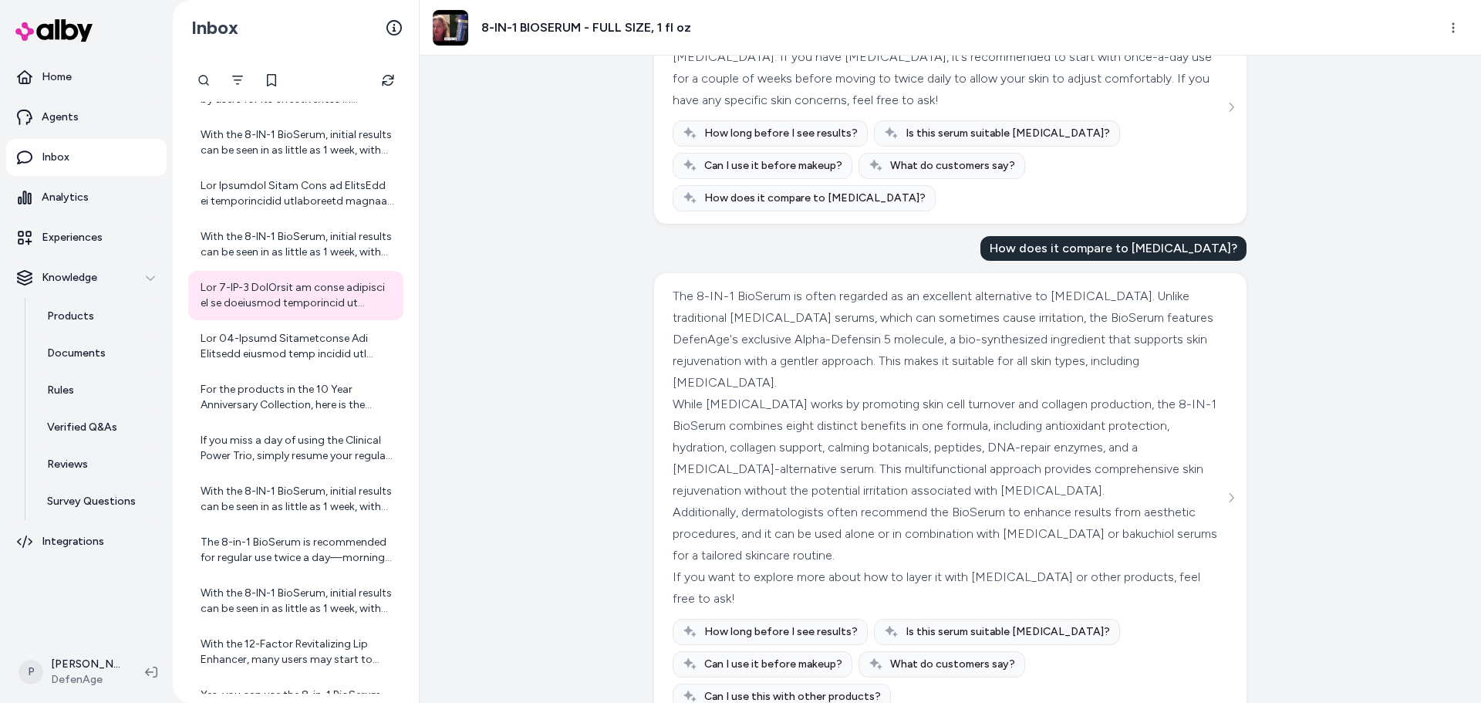
scroll to position [160, 0]
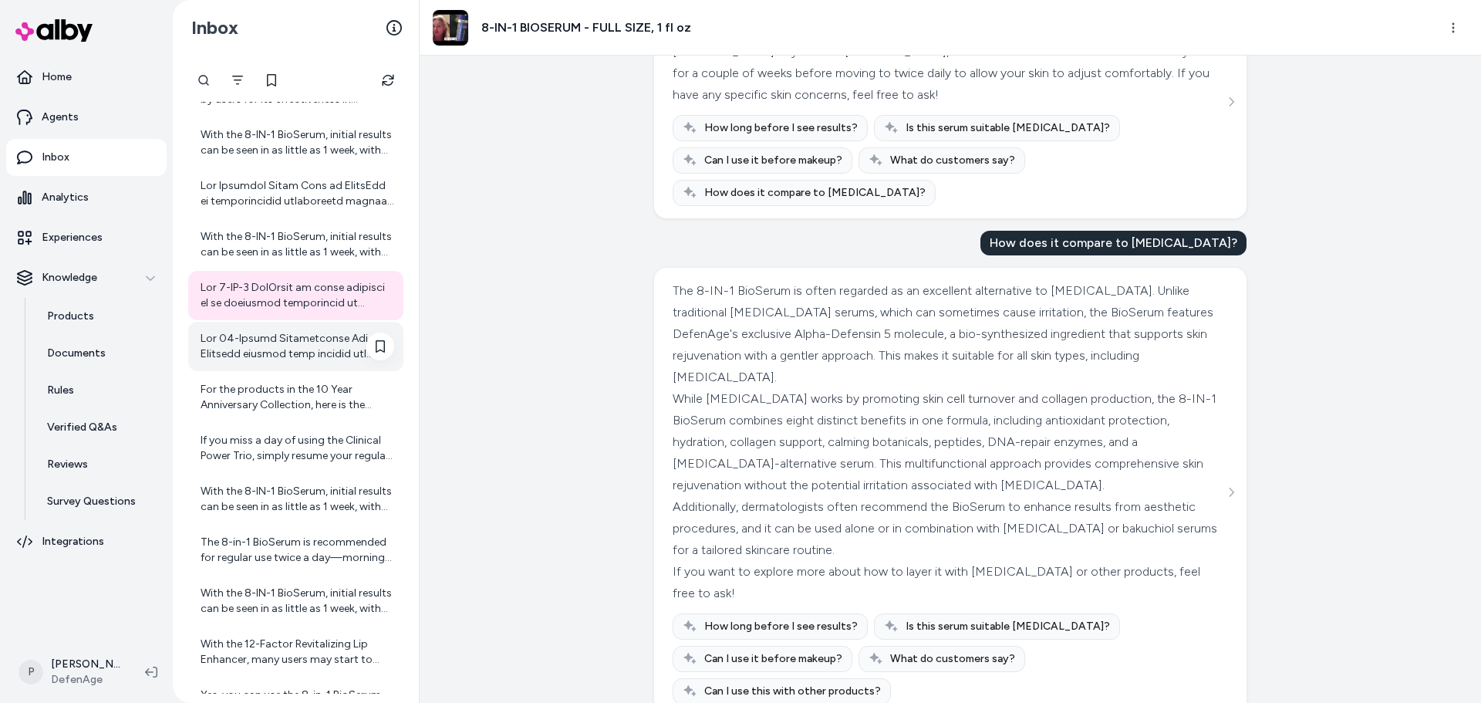
click at [296, 355] on div at bounding box center [298, 346] width 194 height 31
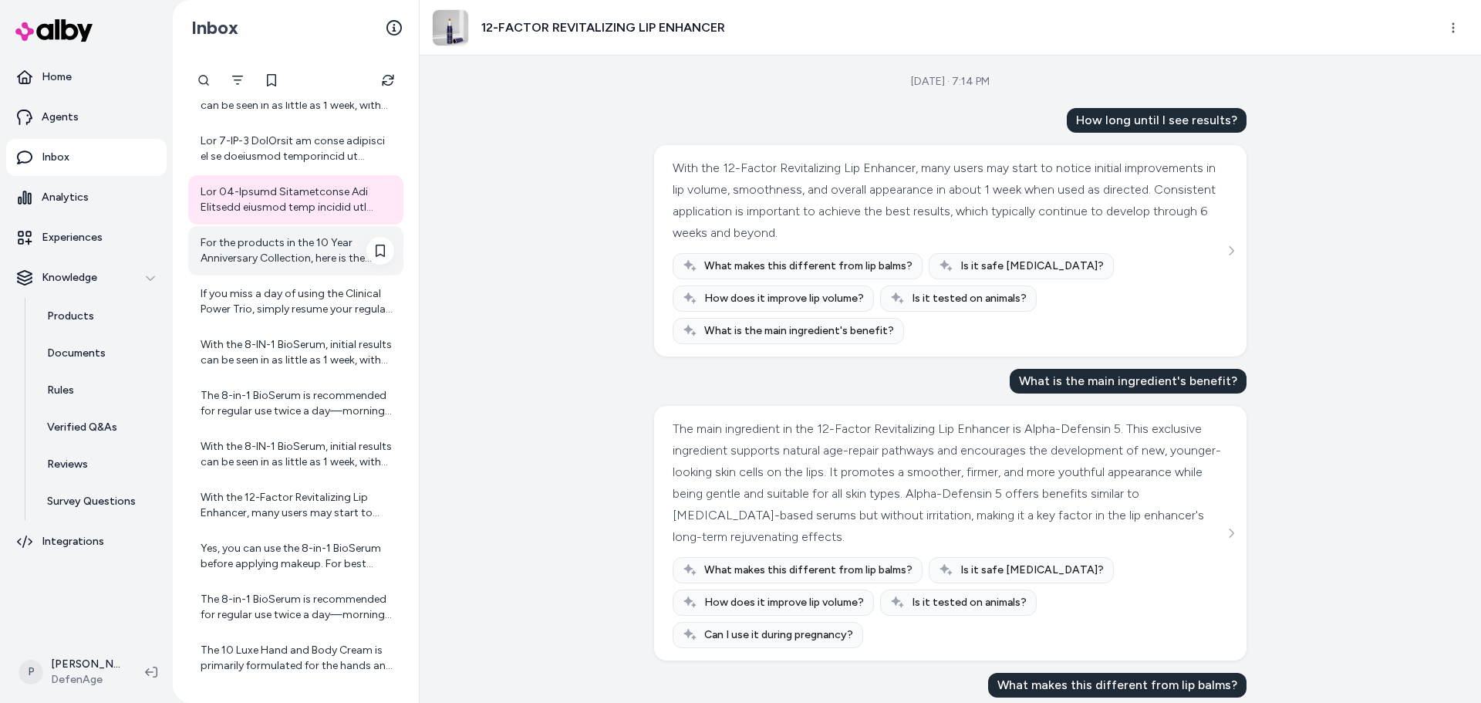
click at [255, 267] on div "For the products in the 10 Year Anniversary Collection, here is the recommended…" at bounding box center [295, 250] width 215 height 49
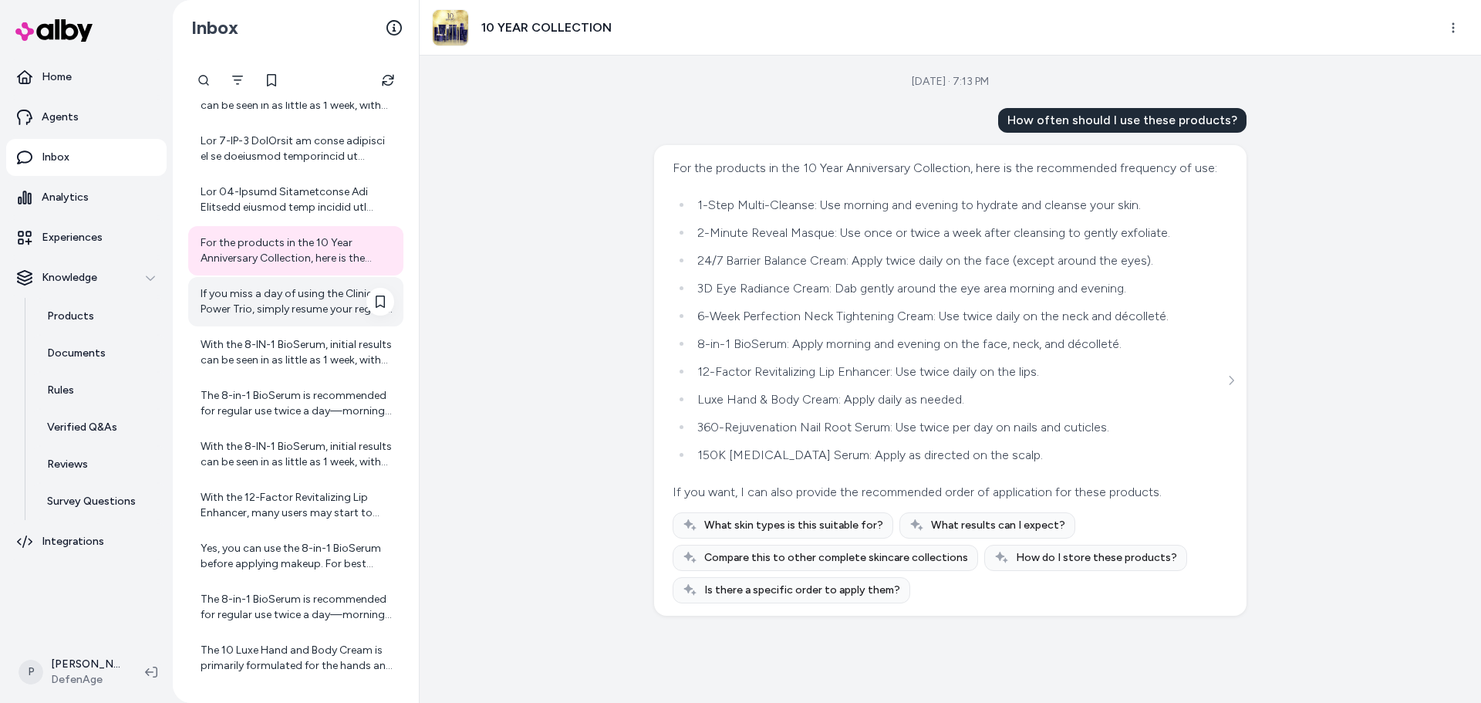
click at [292, 304] on div "If you miss a day of using the Clinical Power Trio, simply resume your regular …" at bounding box center [298, 301] width 194 height 31
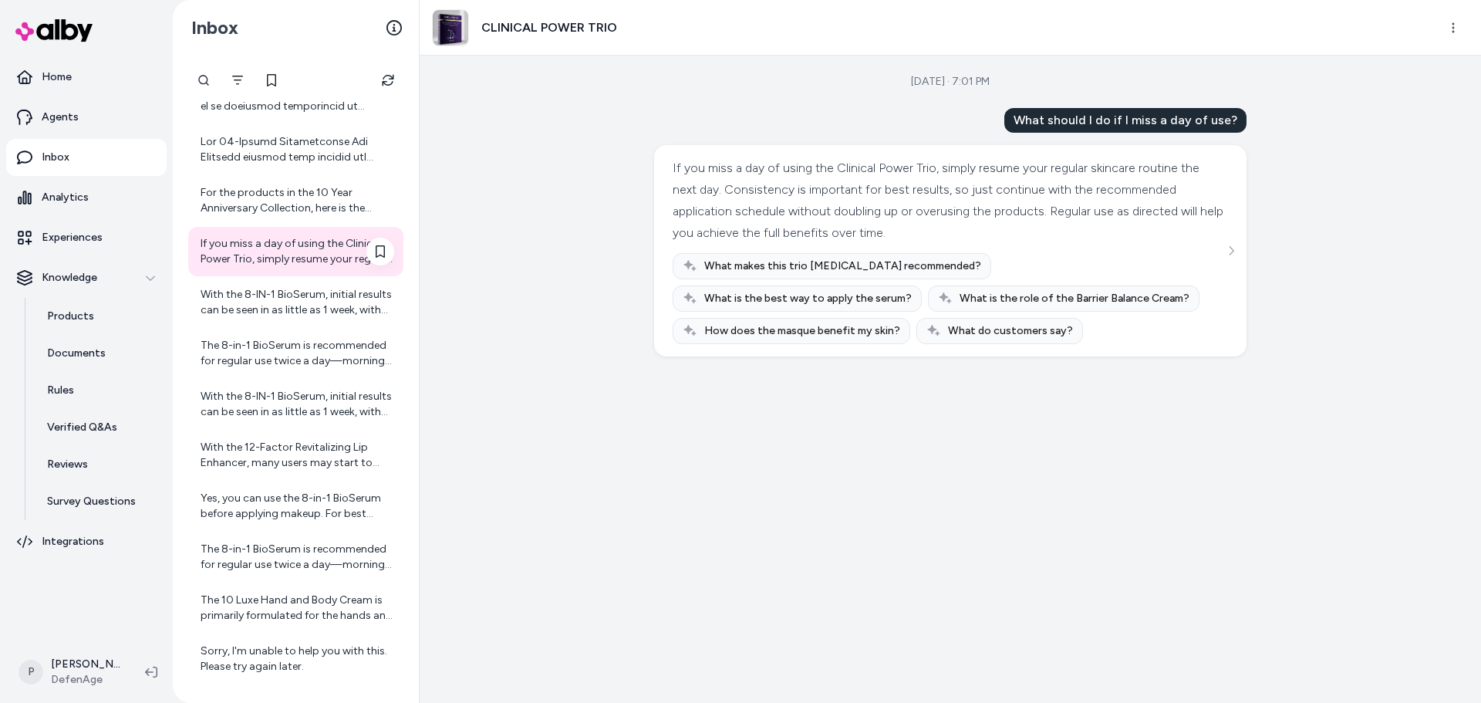
scroll to position [1866, 0]
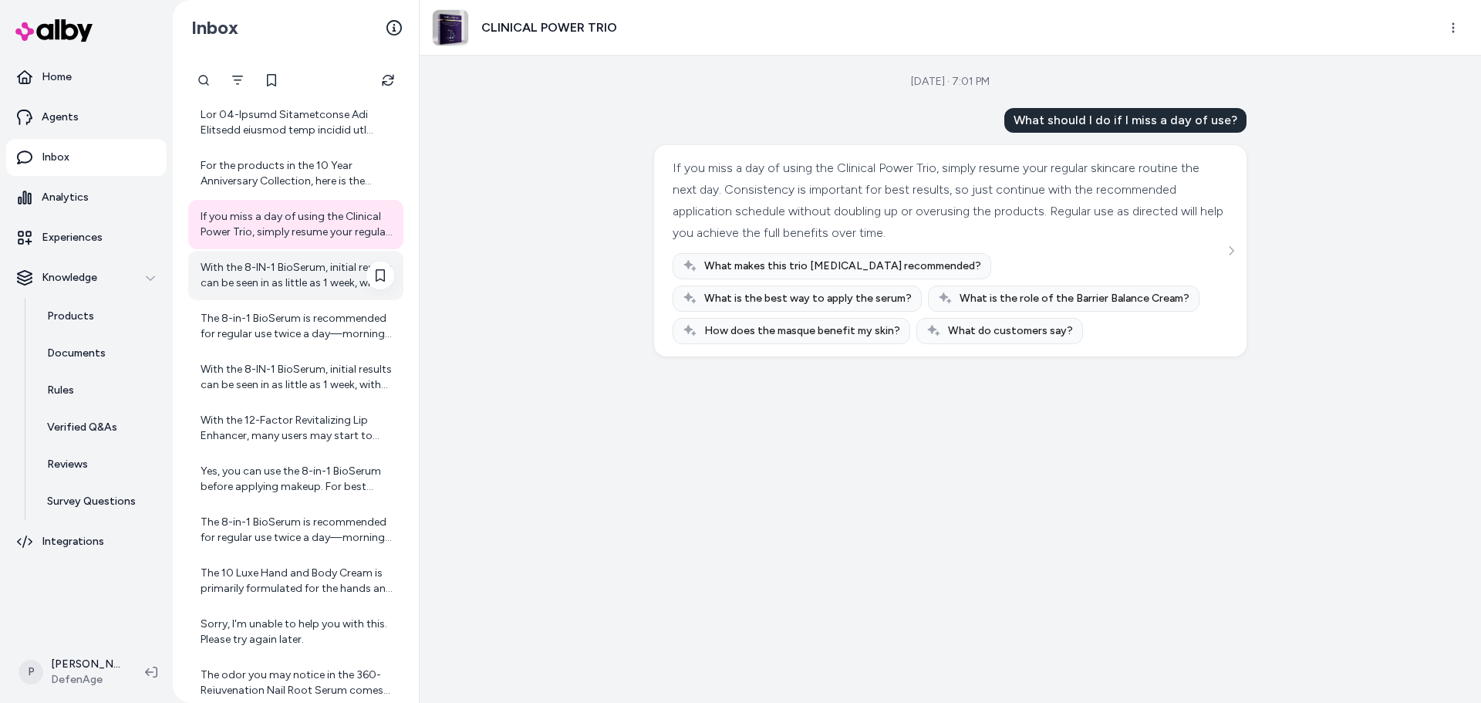
click at [285, 271] on div "With the 8-IN-1 BioSerum, initial results can be seen in as little as 1 week, w…" at bounding box center [298, 275] width 194 height 31
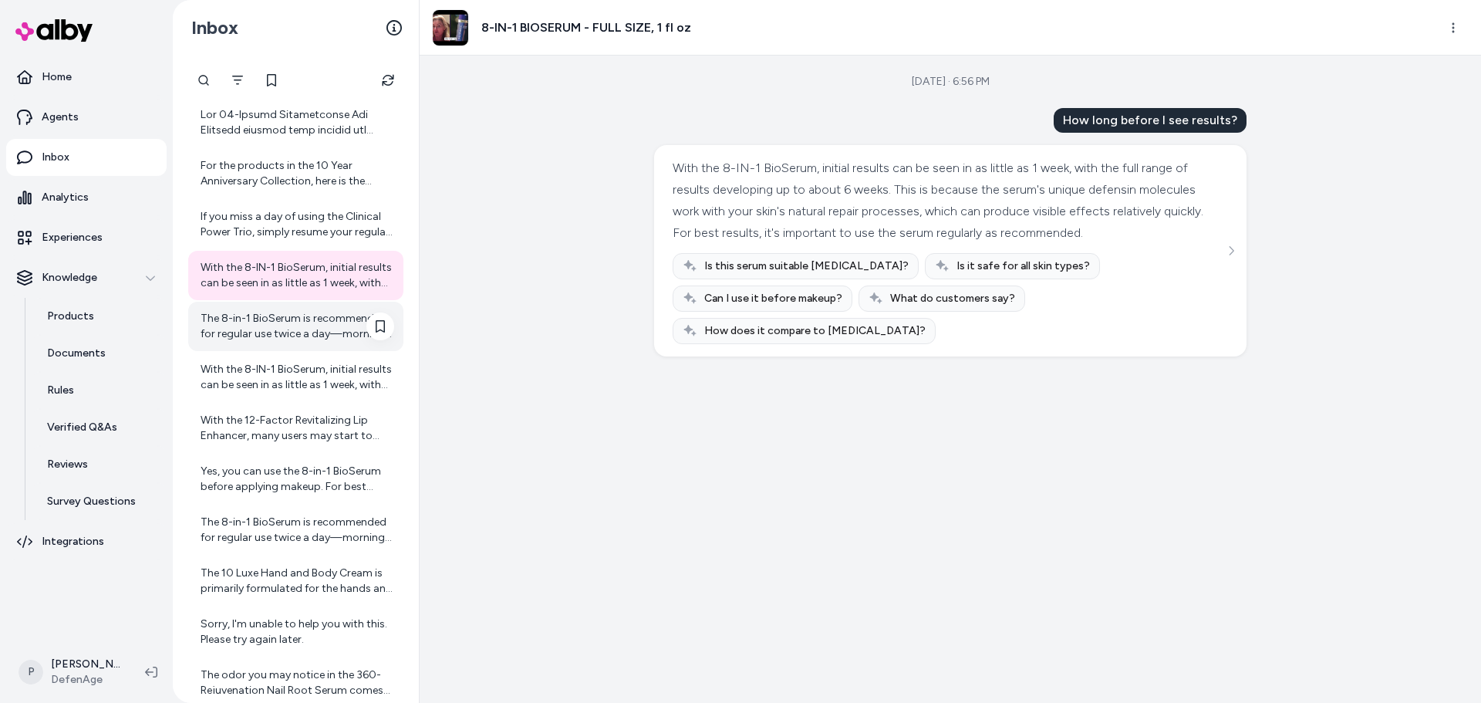
click at [299, 336] on div "The 8-in-1 BioSerum is recommended for regular use twice a day—morning and even…" at bounding box center [298, 326] width 194 height 31
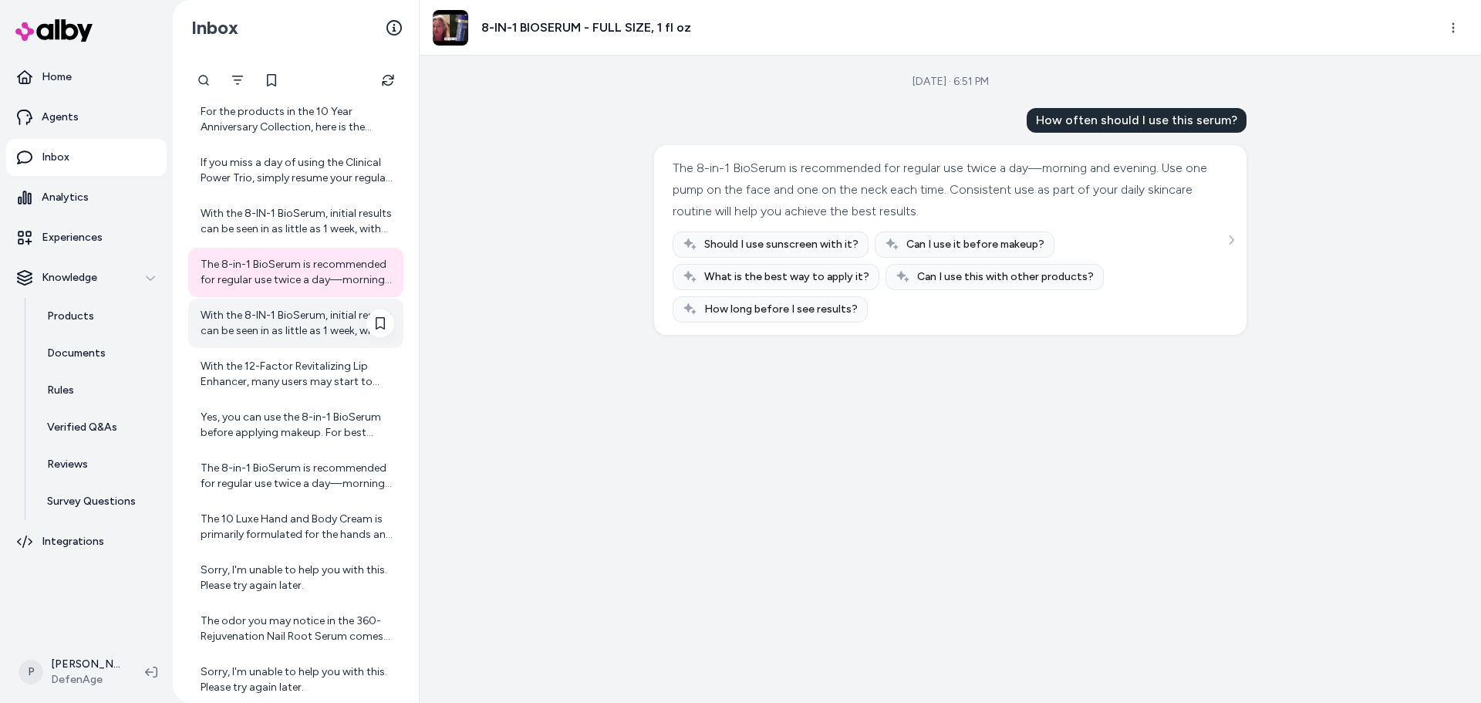
scroll to position [1943, 0]
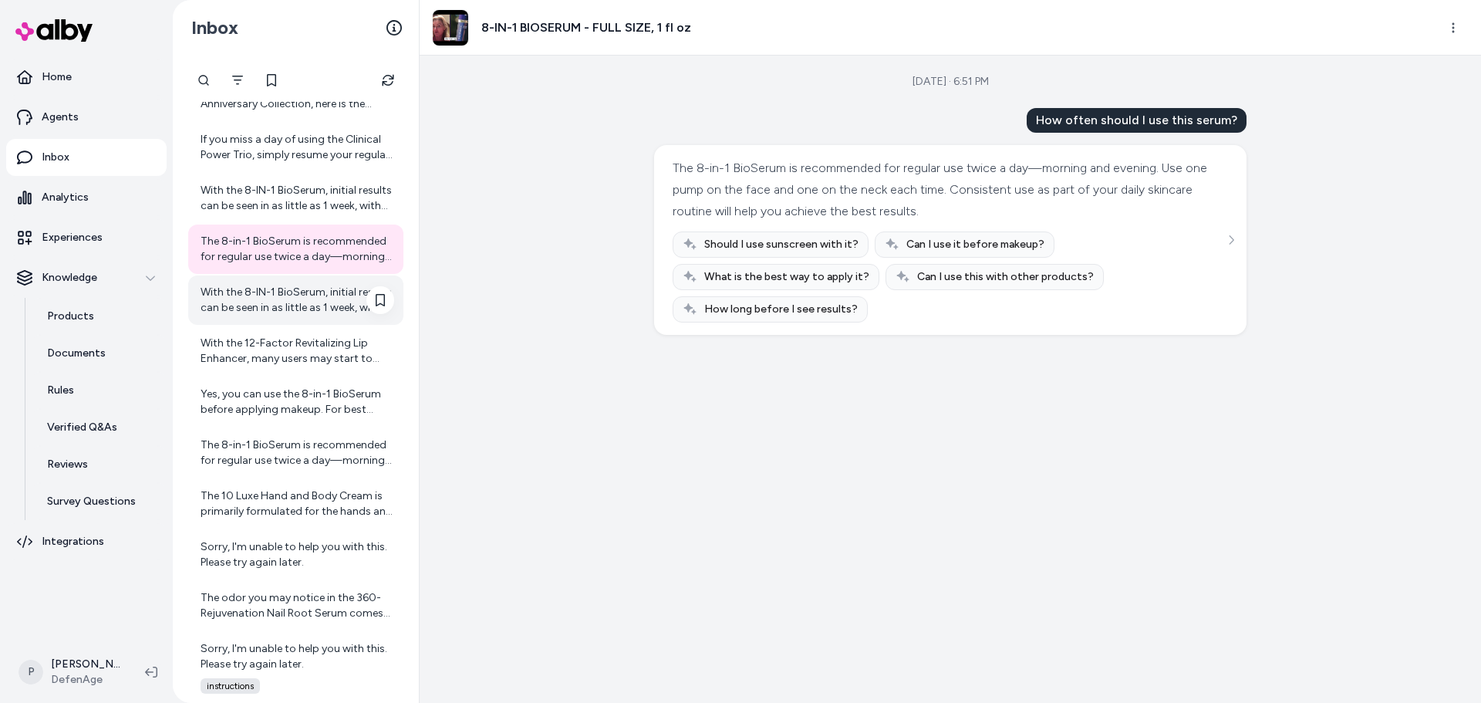
click at [317, 292] on div "With the 8-IN-1 BioSerum, initial results can be seen in as little as 1 week, w…" at bounding box center [298, 300] width 194 height 31
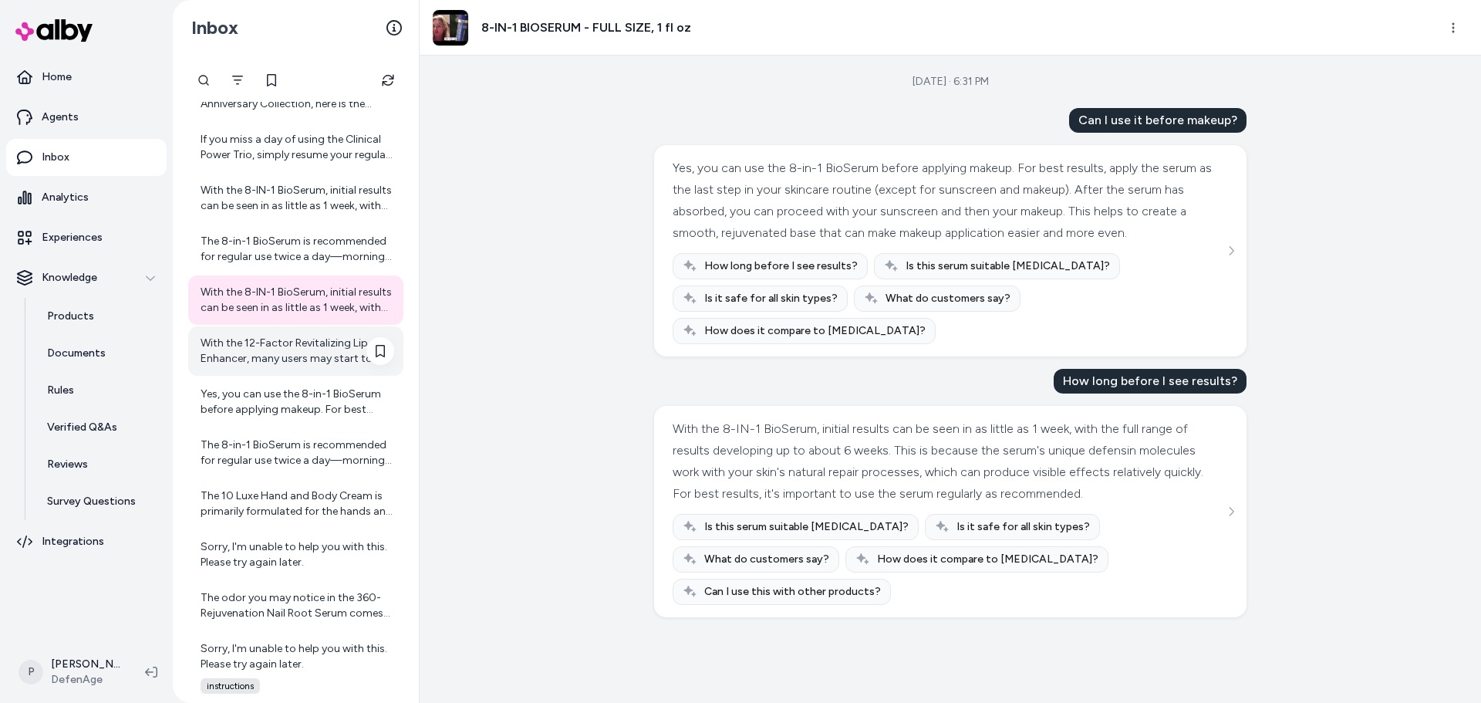
click at [279, 352] on div "With the 12-Factor Revitalizing Lip Enhancer, many users may start to notice in…" at bounding box center [298, 351] width 194 height 31
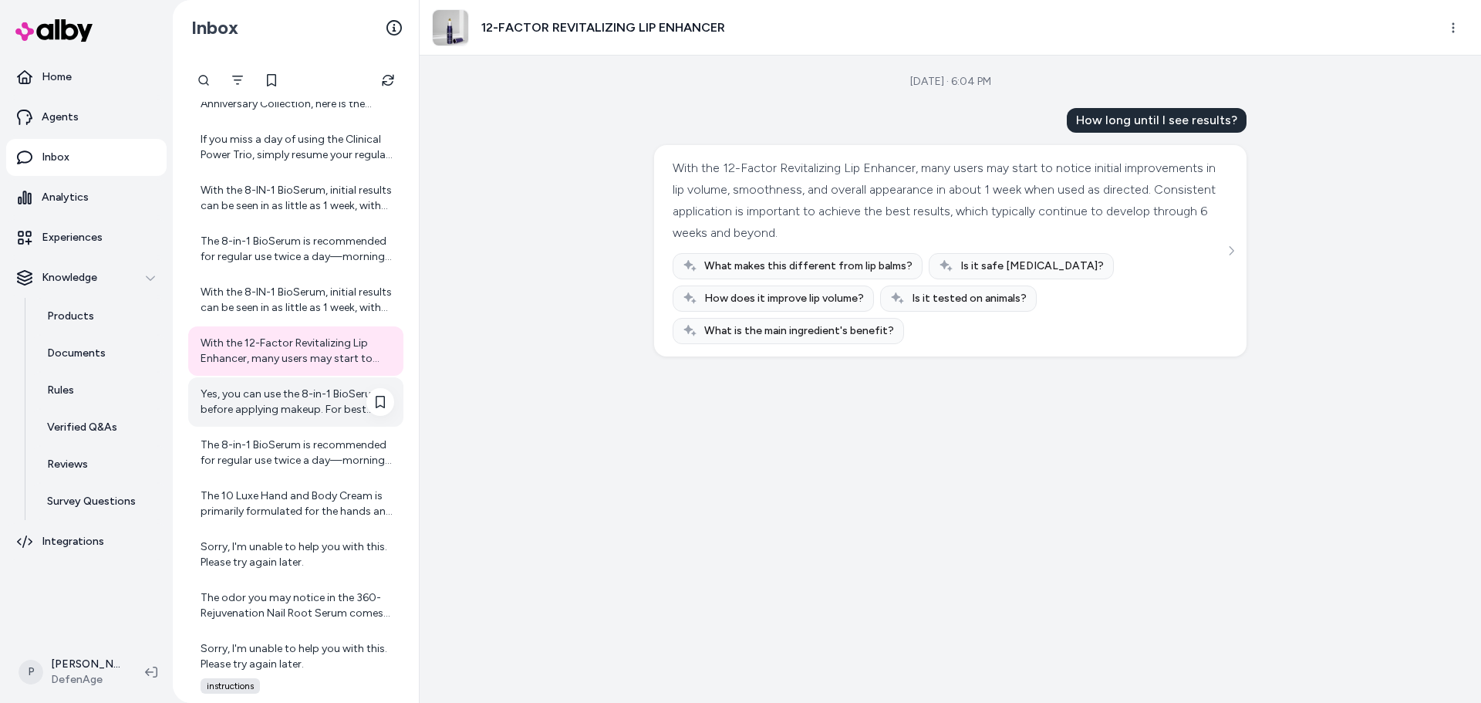
click at [268, 388] on div "Yes, you can use the 8-in-1 BioSerum before applying makeup. For best results, …" at bounding box center [298, 401] width 194 height 31
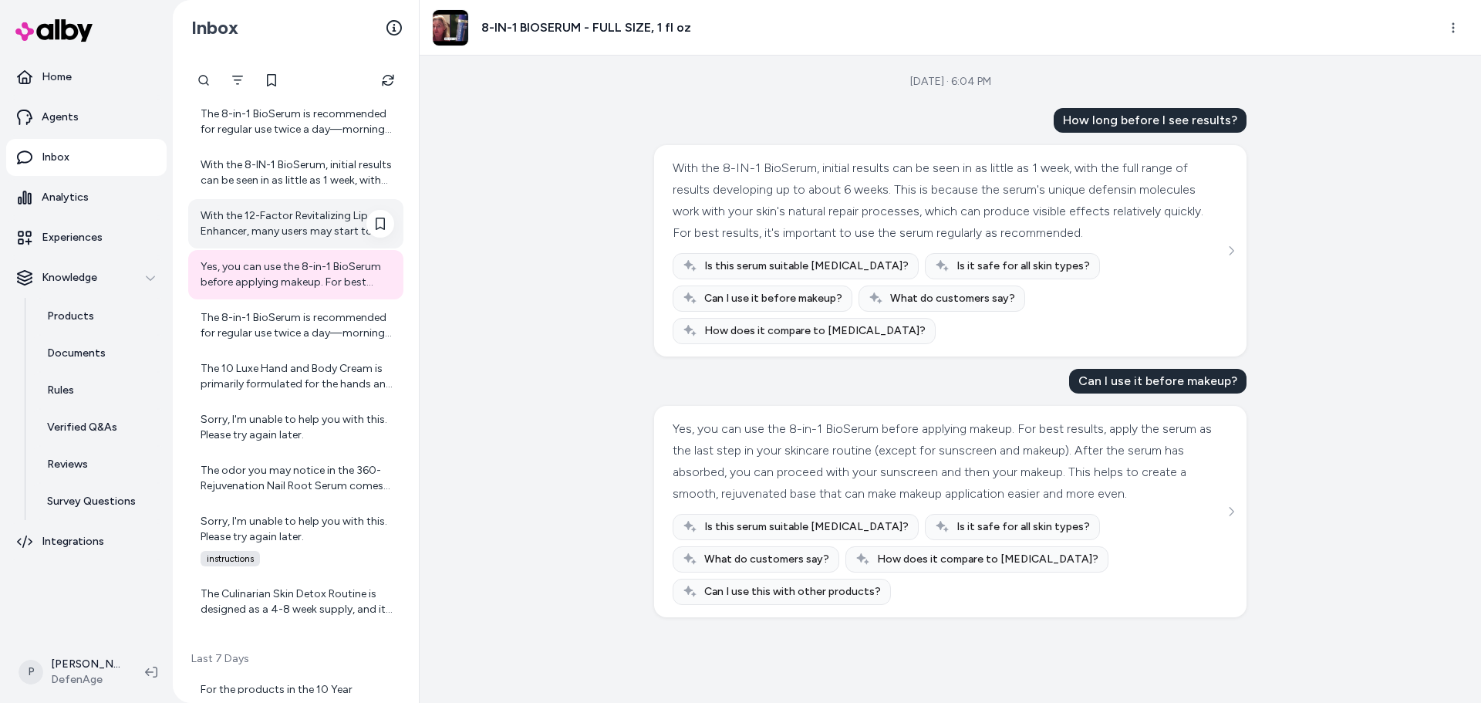
scroll to position [2097, 0]
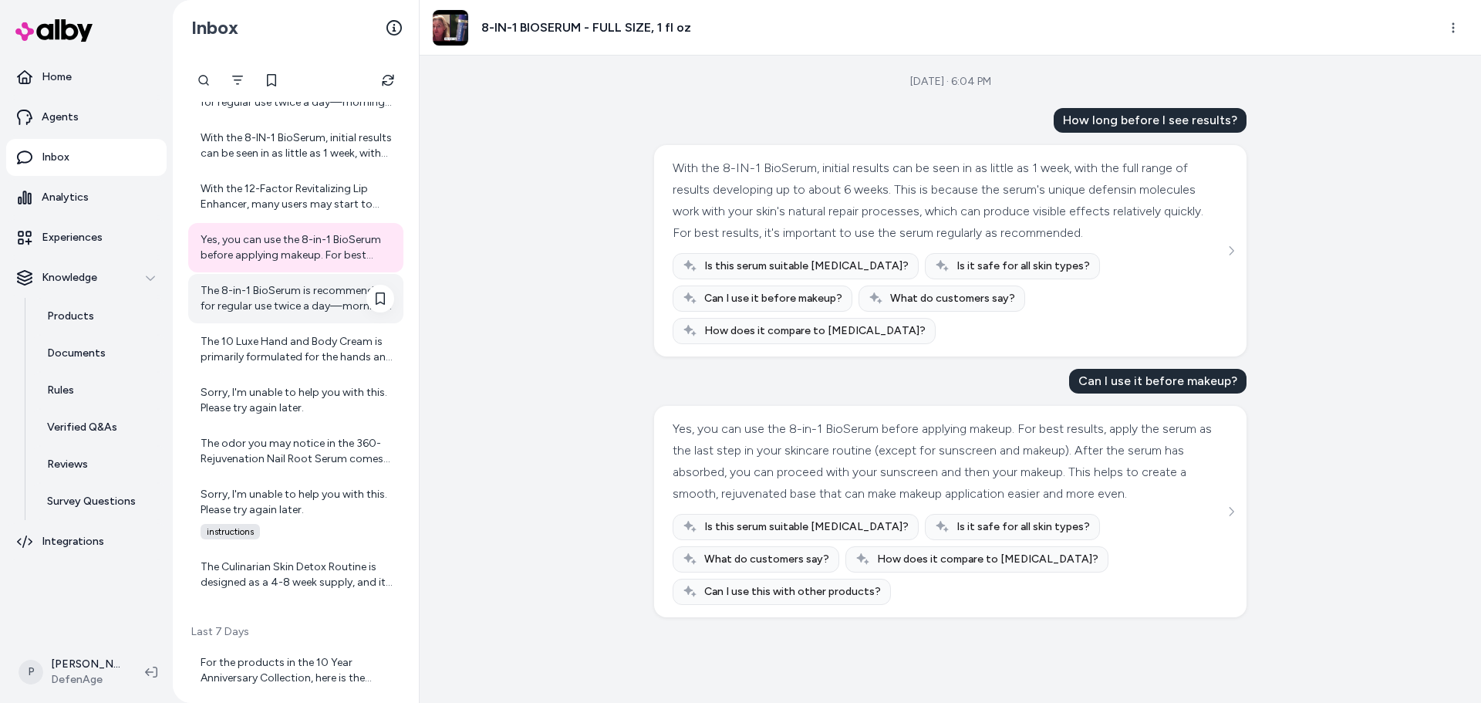
click at [236, 309] on div "The 8-in-1 BioSerum is recommended for regular use twice a day—morning and even…" at bounding box center [298, 298] width 194 height 31
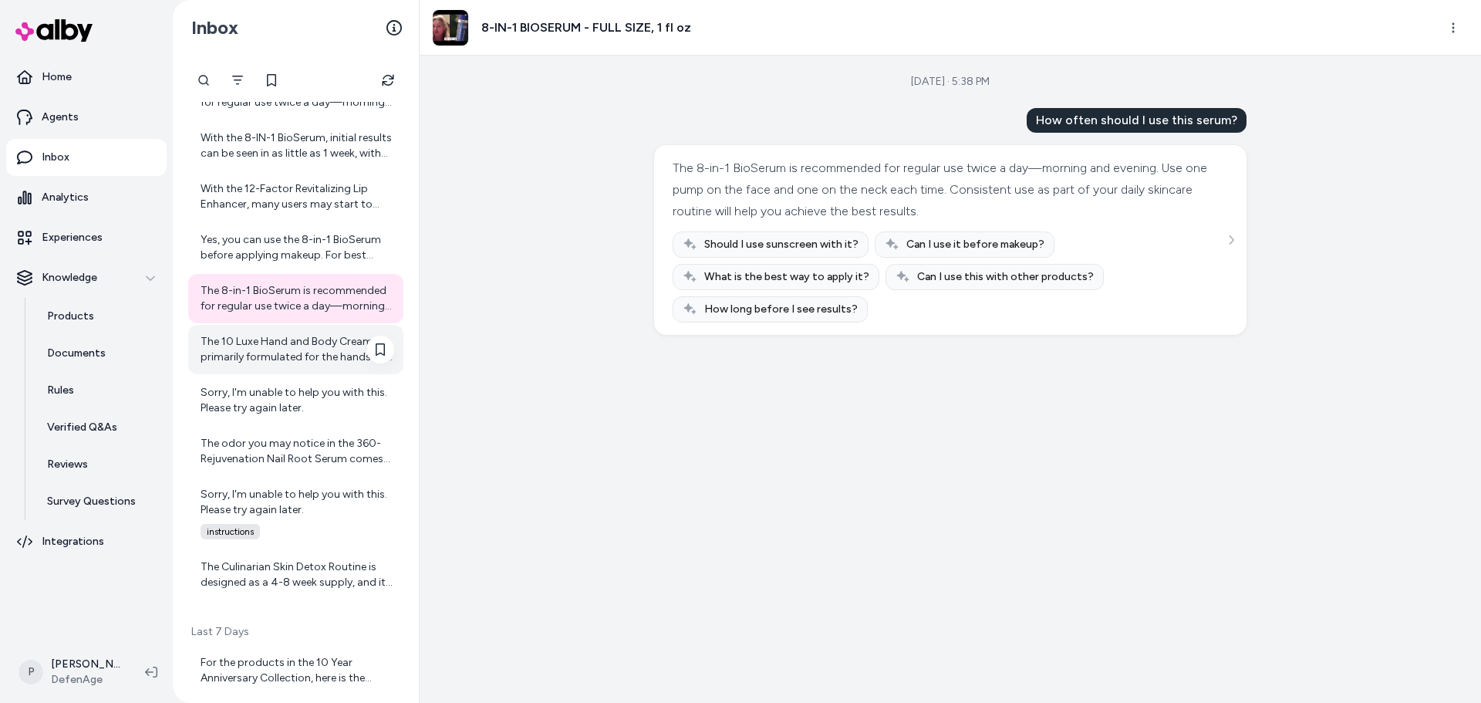
click at [264, 332] on div "The 10 Luxe Hand and Body Cream is primarily formulated for the hands and body,…" at bounding box center [295, 349] width 215 height 49
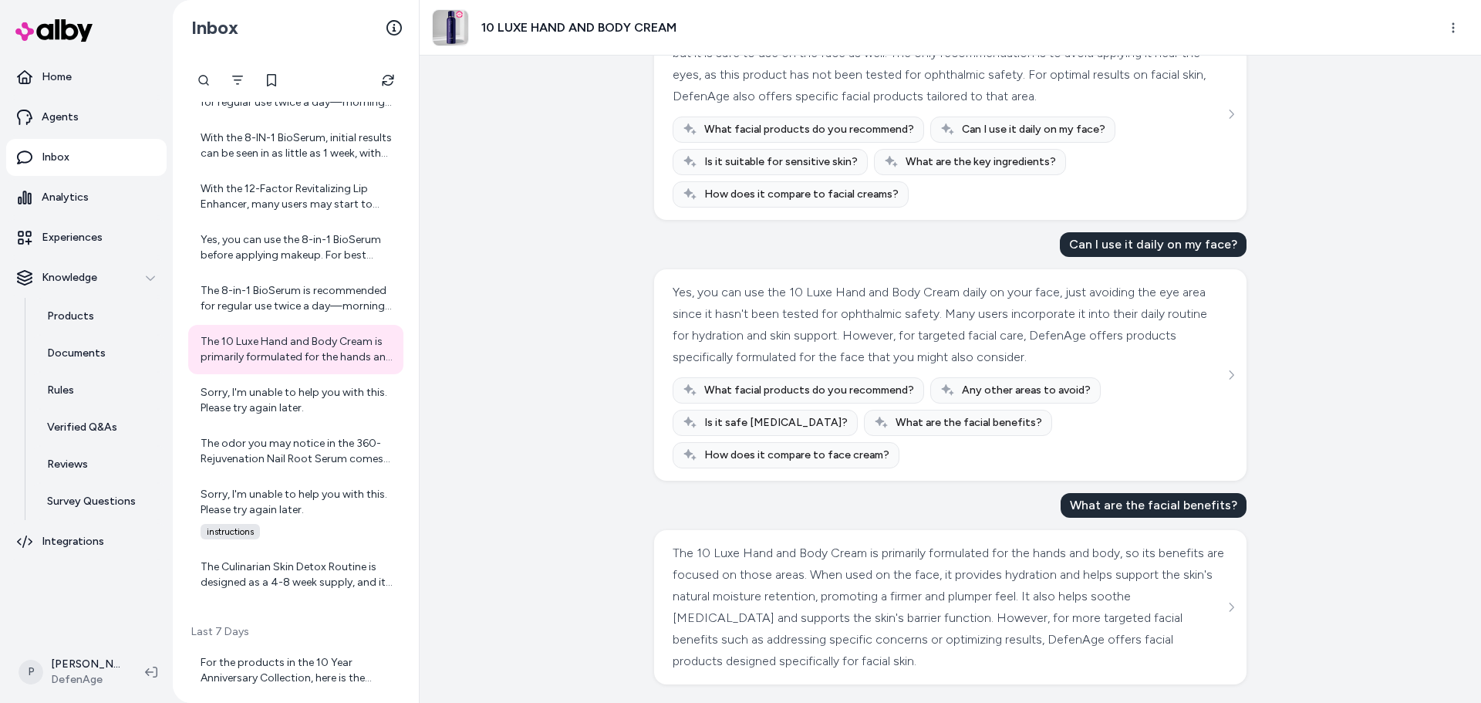
scroll to position [1855, 0]
click at [281, 398] on div "Sorry, I'm unable to help you with this. Please try again later." at bounding box center [298, 400] width 194 height 31
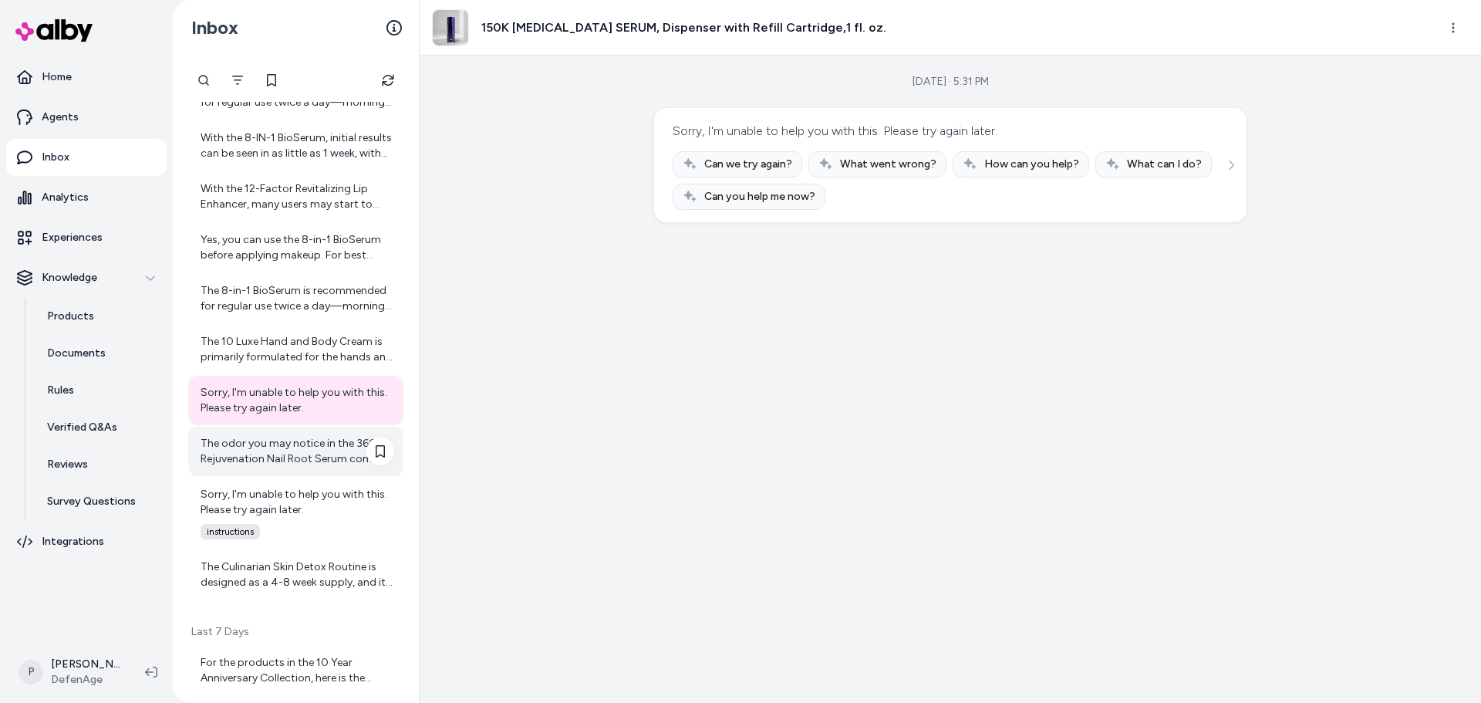
click at [286, 456] on div "The odor you may notice in the 360-Rejuvenation Nail Root Serum comes from the …" at bounding box center [298, 451] width 194 height 31
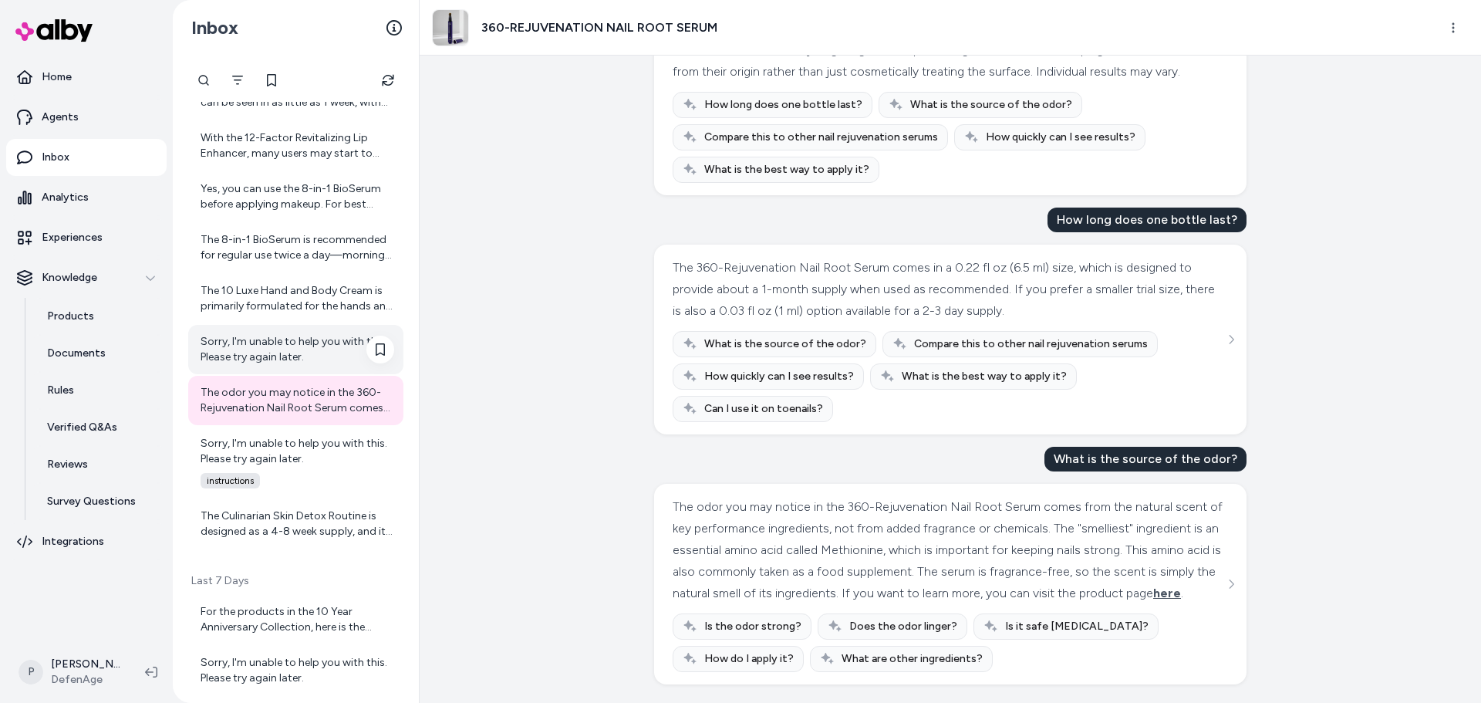
scroll to position [2174, 0]
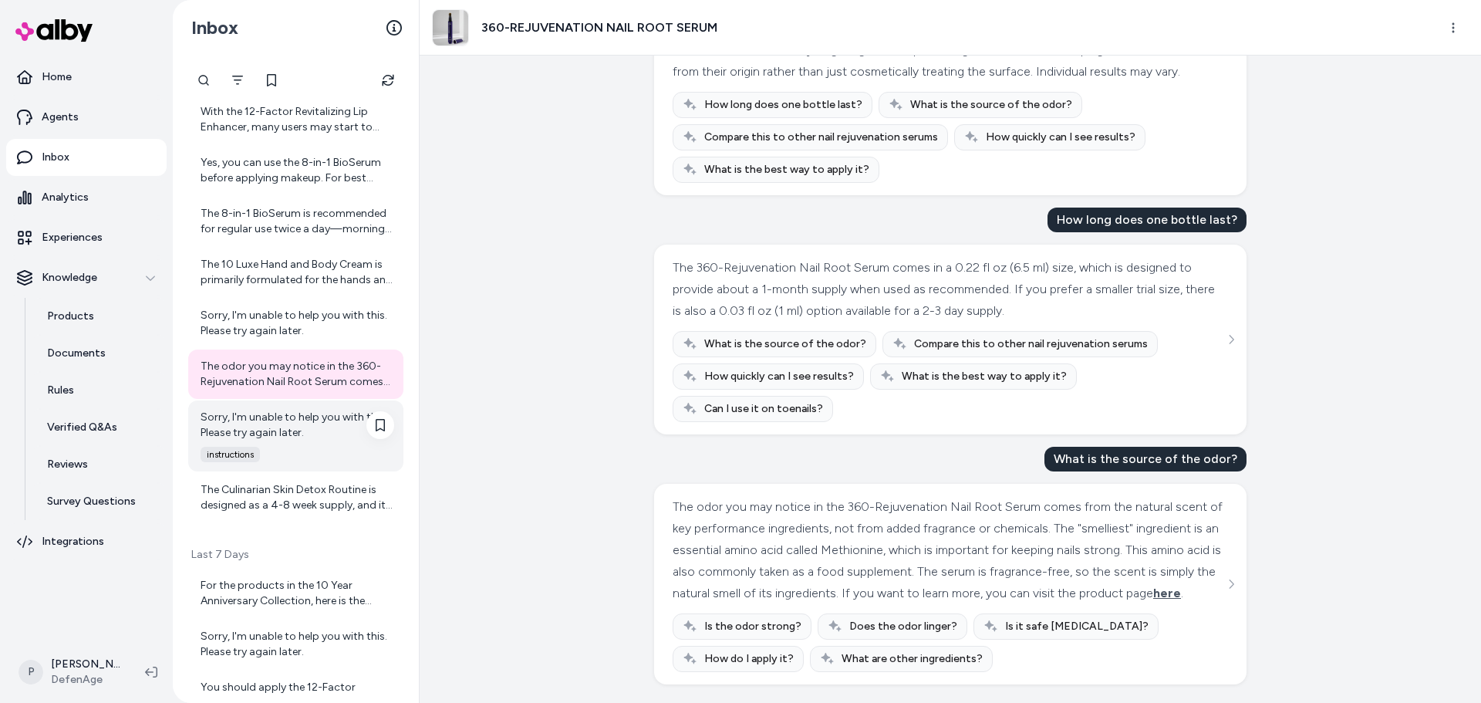
click at [249, 429] on div "Sorry, I'm unable to help you with this. Please try again later." at bounding box center [298, 425] width 194 height 31
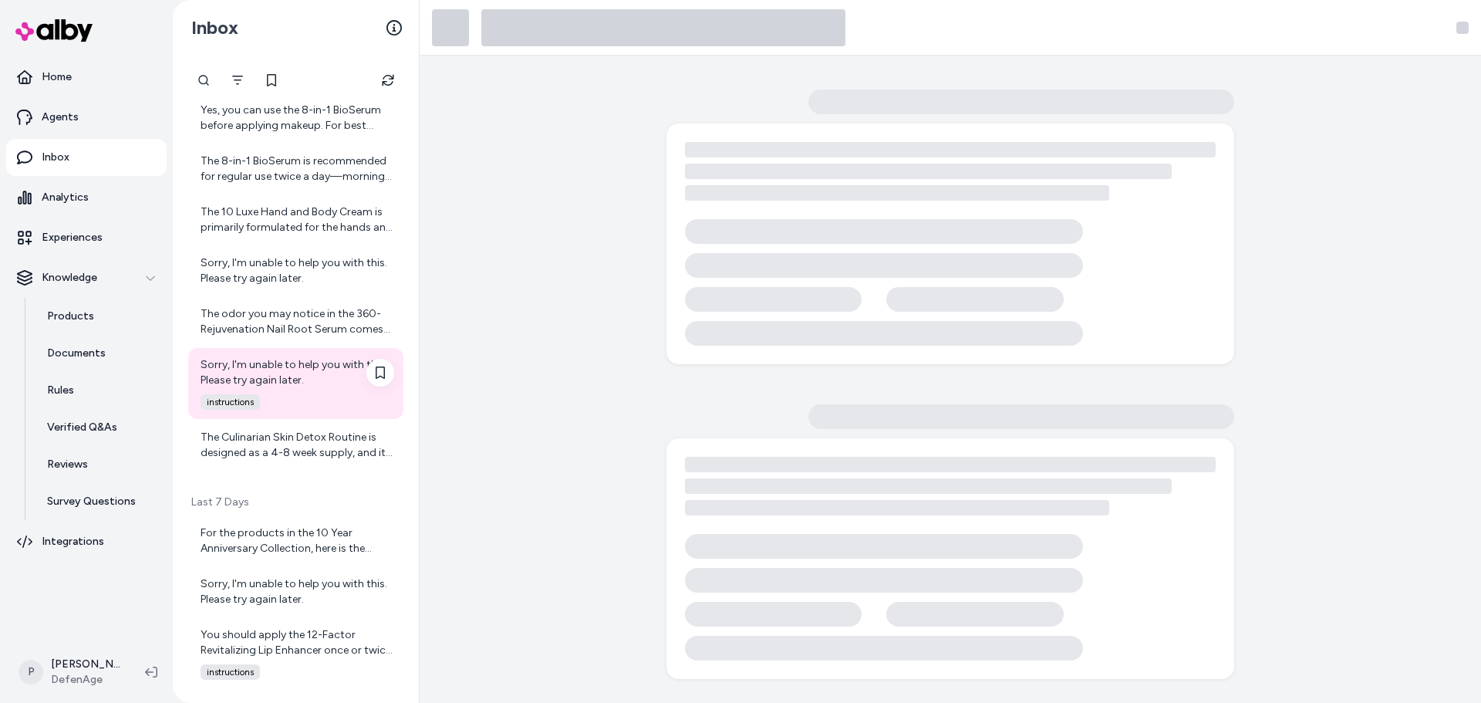
scroll to position [2251, 0]
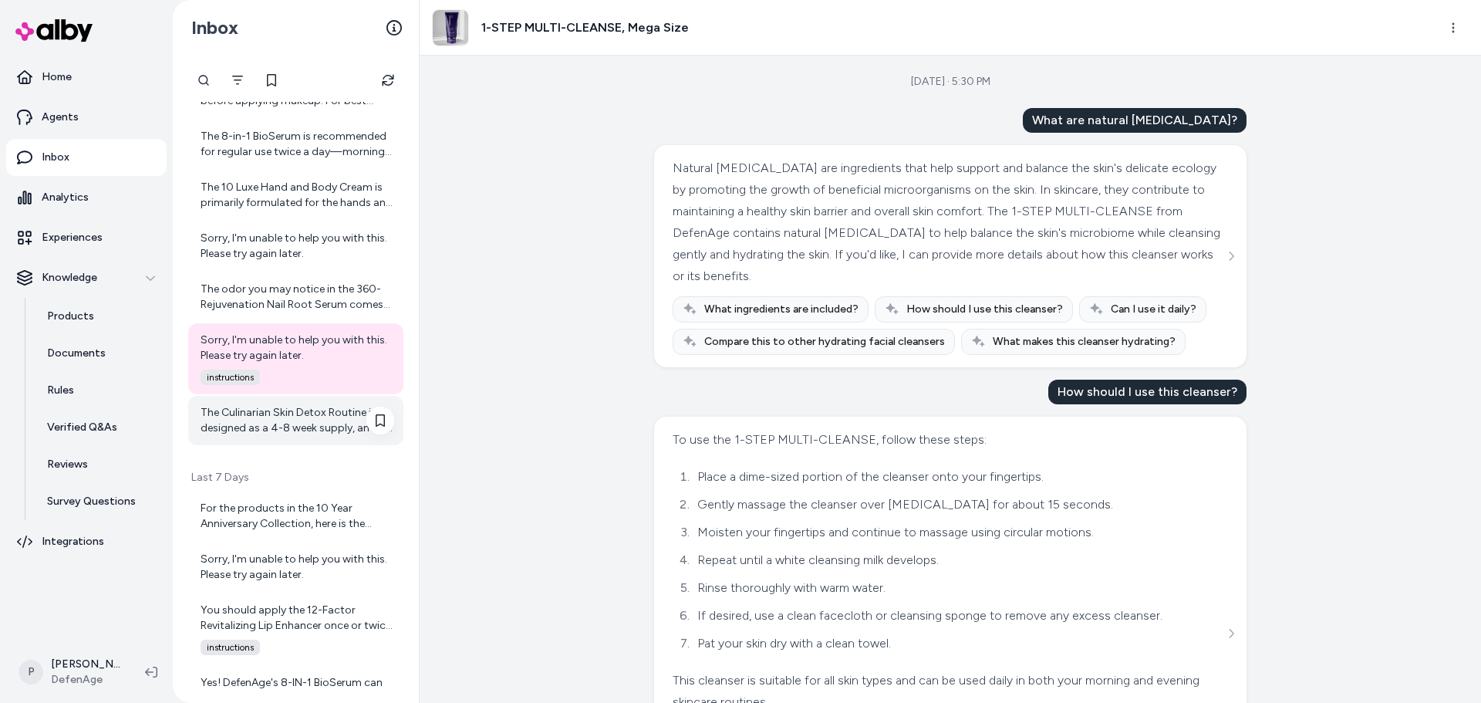
click at [281, 427] on div "The Culinarian Skin Detox Routine is designed as a 4-8 week supply, and it can …" at bounding box center [298, 420] width 194 height 31
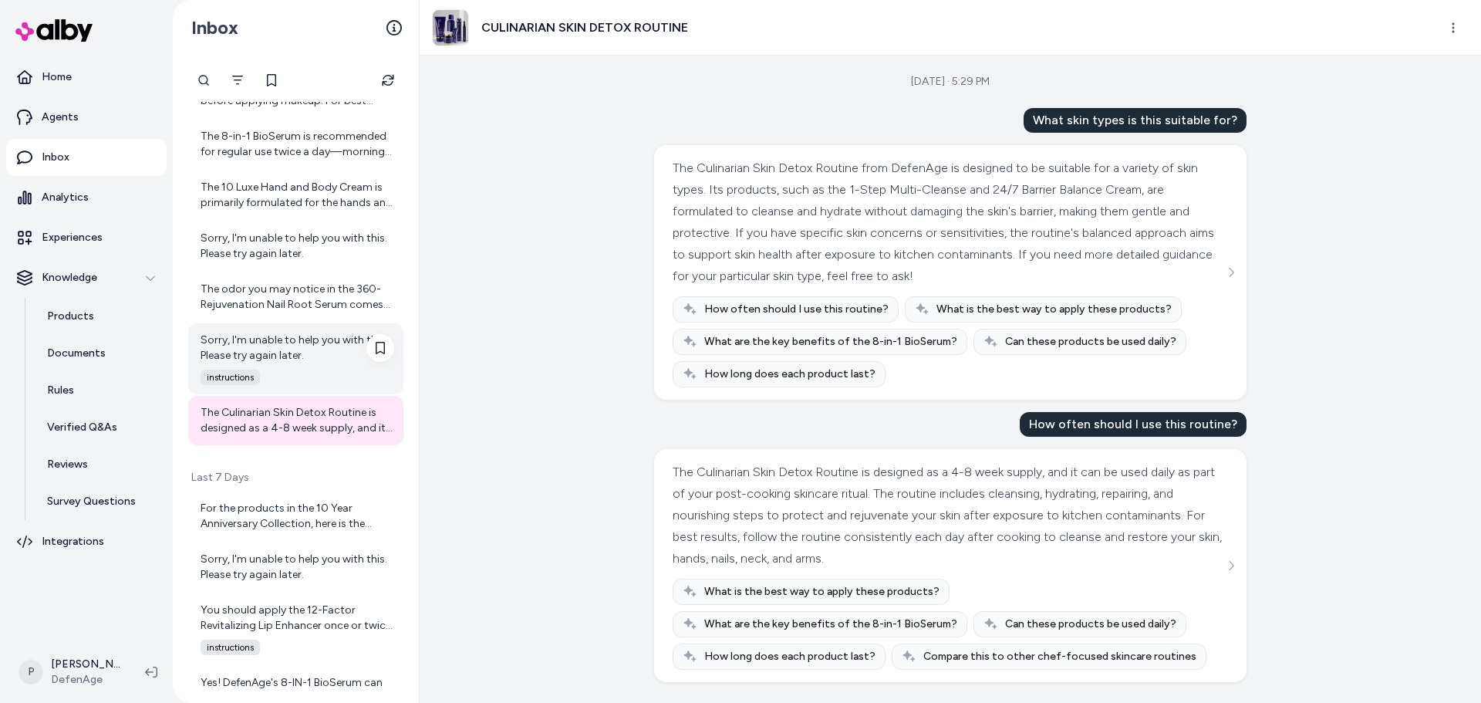
scroll to position [2406, 0]
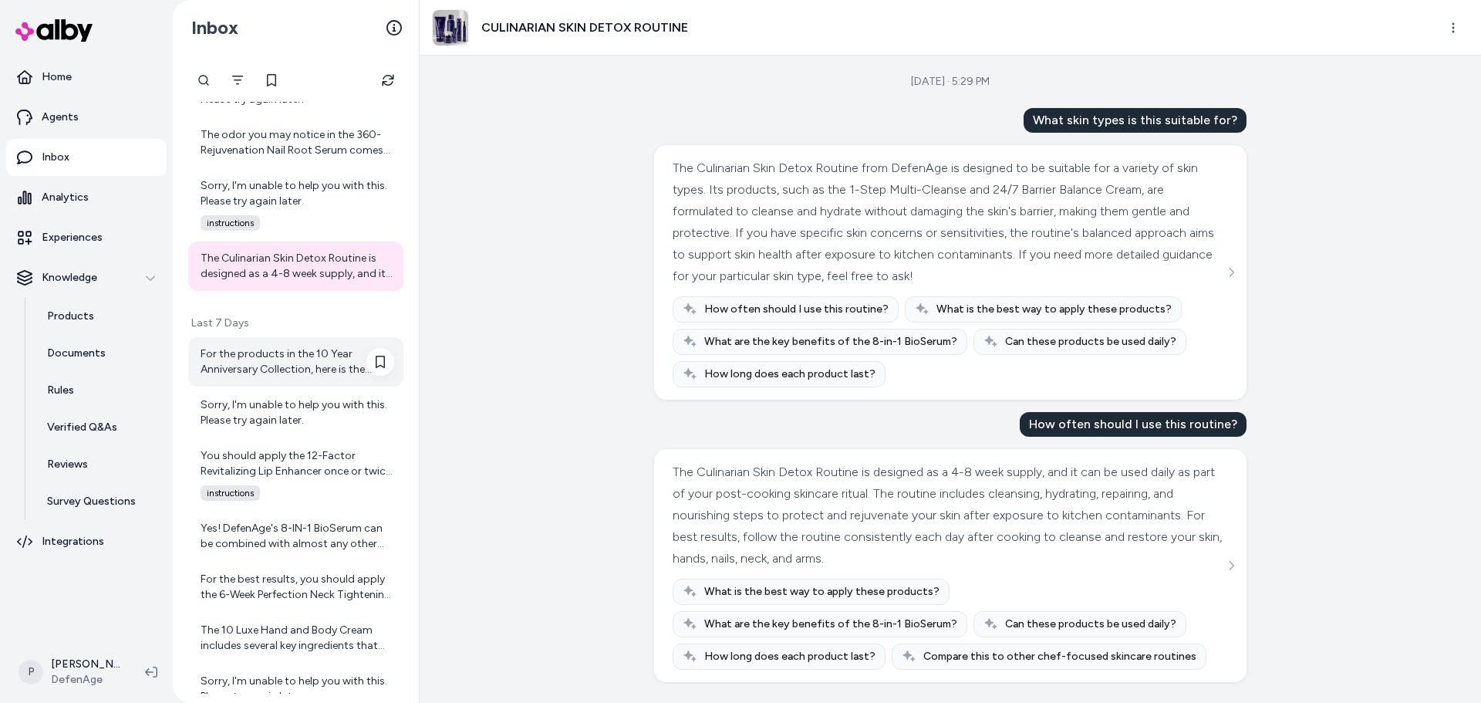
click at [303, 368] on div "For the products in the 10 Year Anniversary Collection, here is the recommended…" at bounding box center [298, 361] width 194 height 31
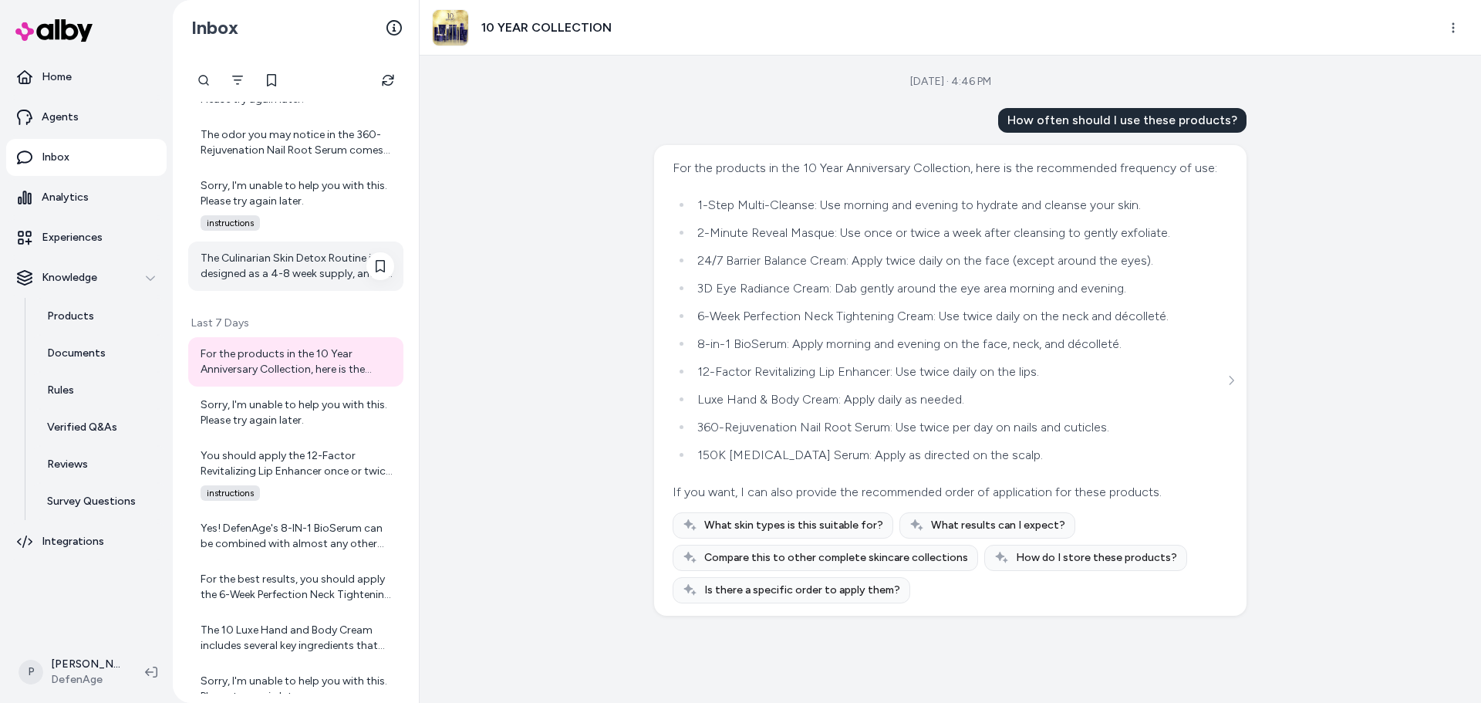
click at [297, 267] on div "The Culinarian Skin Detox Routine is designed as a 4-8 week supply, and it can …" at bounding box center [298, 266] width 194 height 31
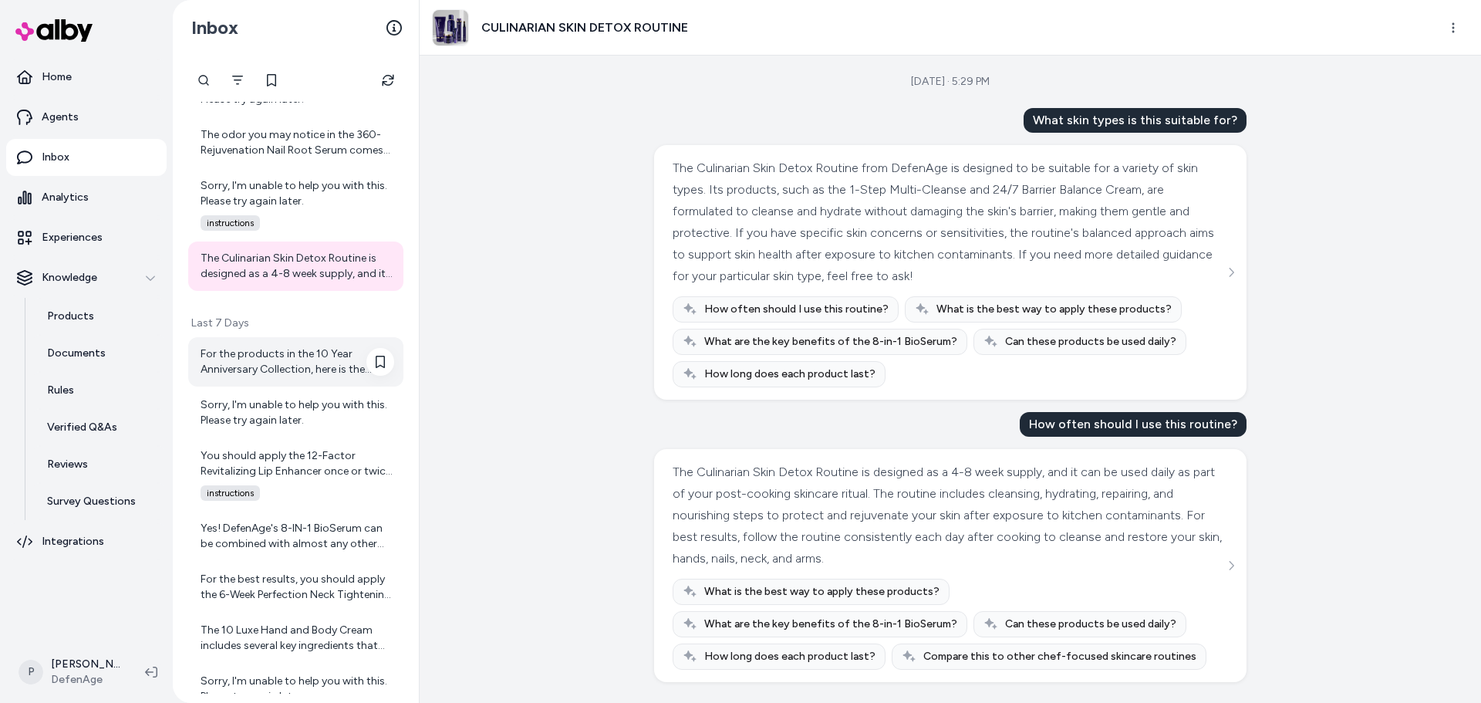
click at [268, 350] on div "For the products in the 10 Year Anniversary Collection, here is the recommended…" at bounding box center [298, 361] width 194 height 31
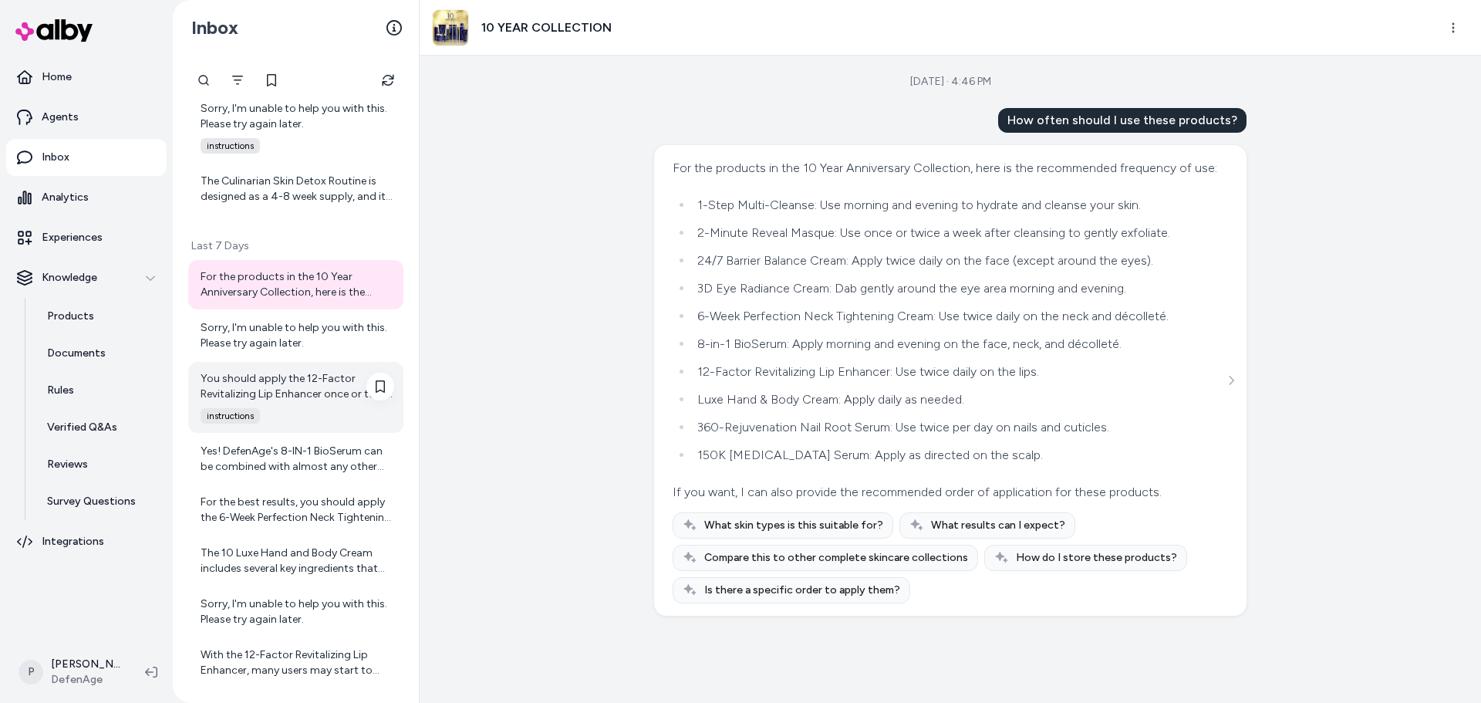
scroll to position [2560, 0]
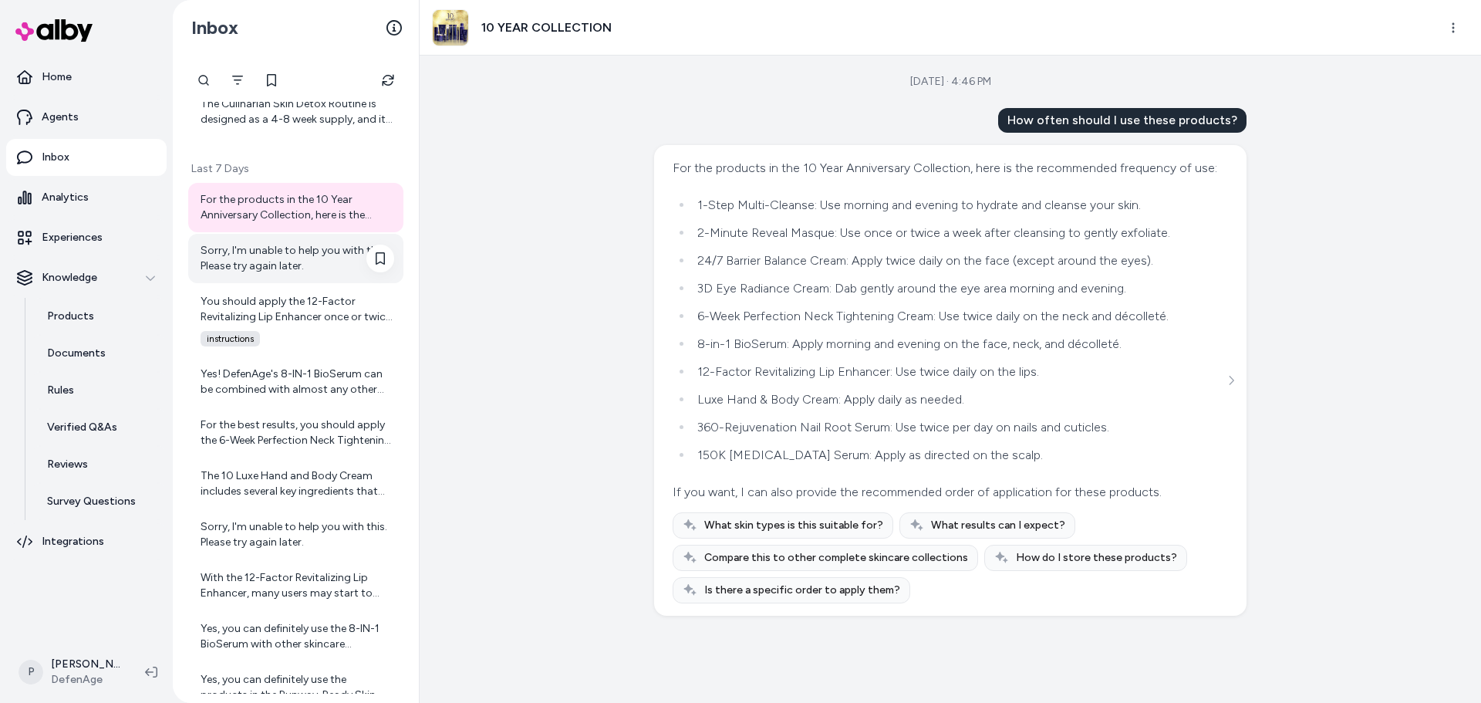
click at [293, 280] on div "Sorry, I'm unable to help you with this. Please try again later." at bounding box center [295, 258] width 215 height 49
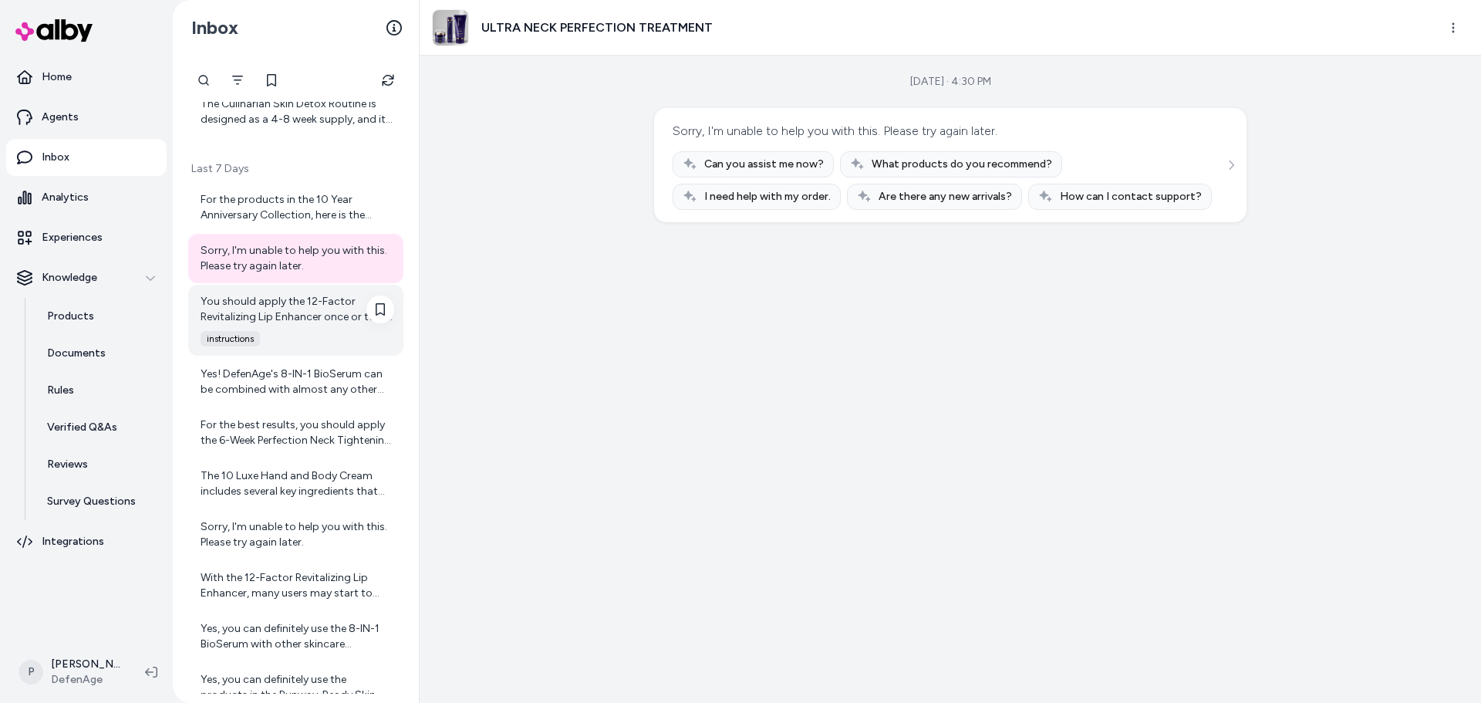
click at [295, 320] on div "You should apply the 12-Factor Revitalizing Lip Enhancer once or twice daily. T…" at bounding box center [298, 309] width 194 height 31
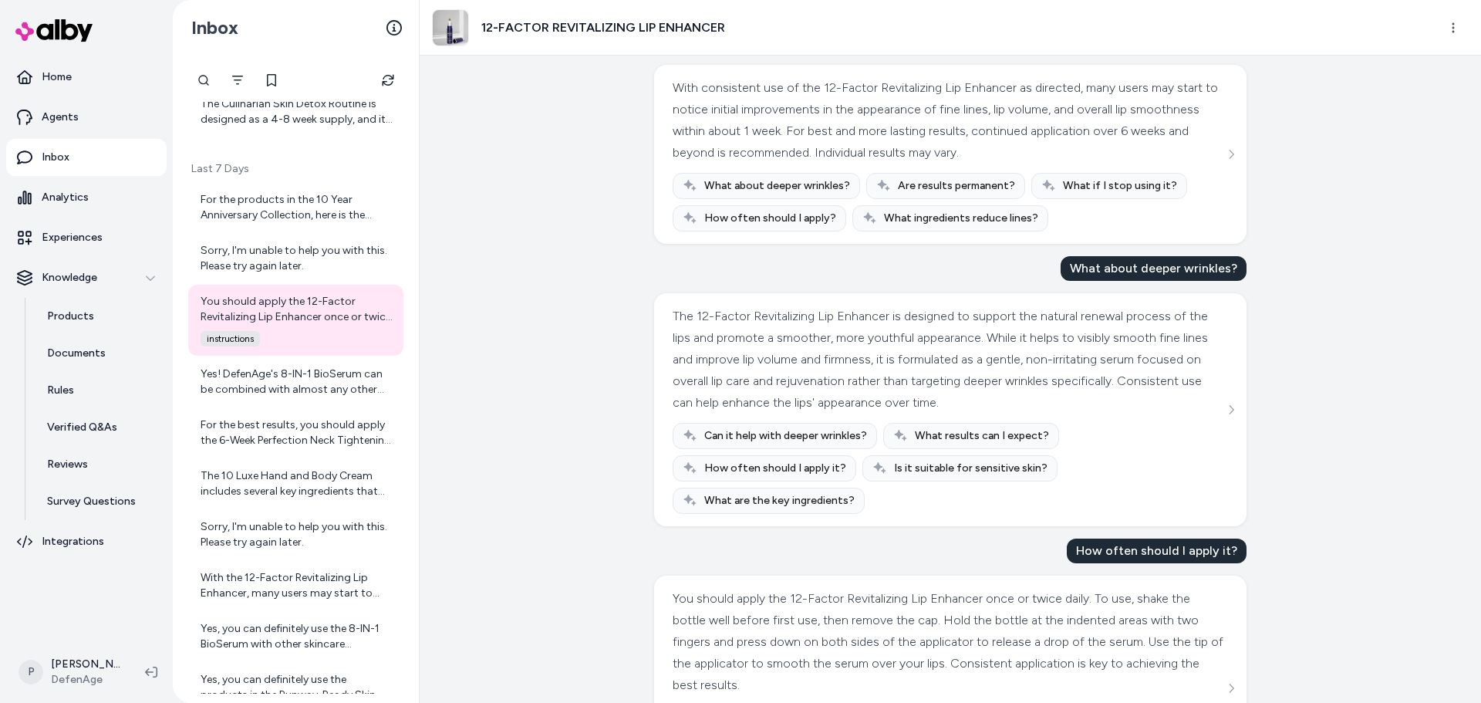
scroll to position [1604, 0]
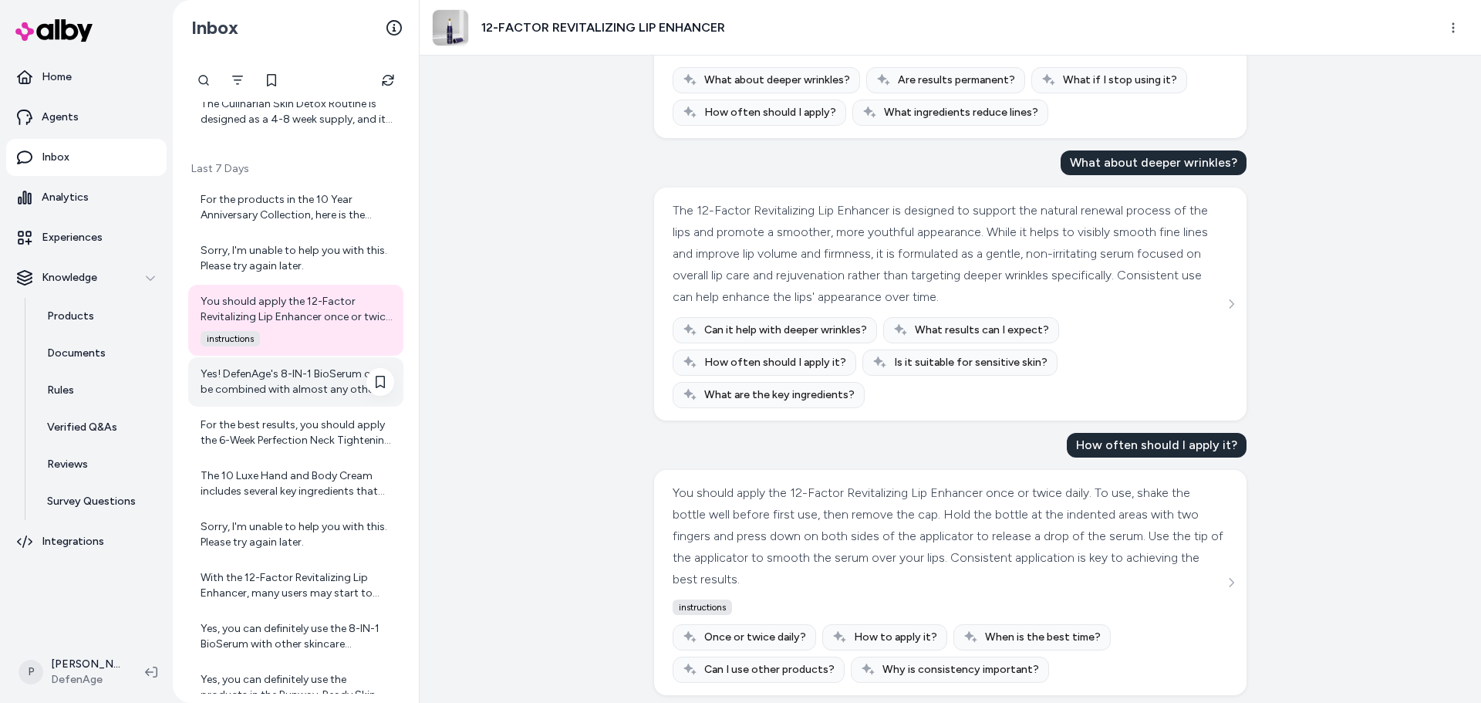
click at [278, 397] on div "Yes! DefenAge's 8-IN-1 BioSerum can be combined with almost any other skincare …" at bounding box center [295, 381] width 215 height 49
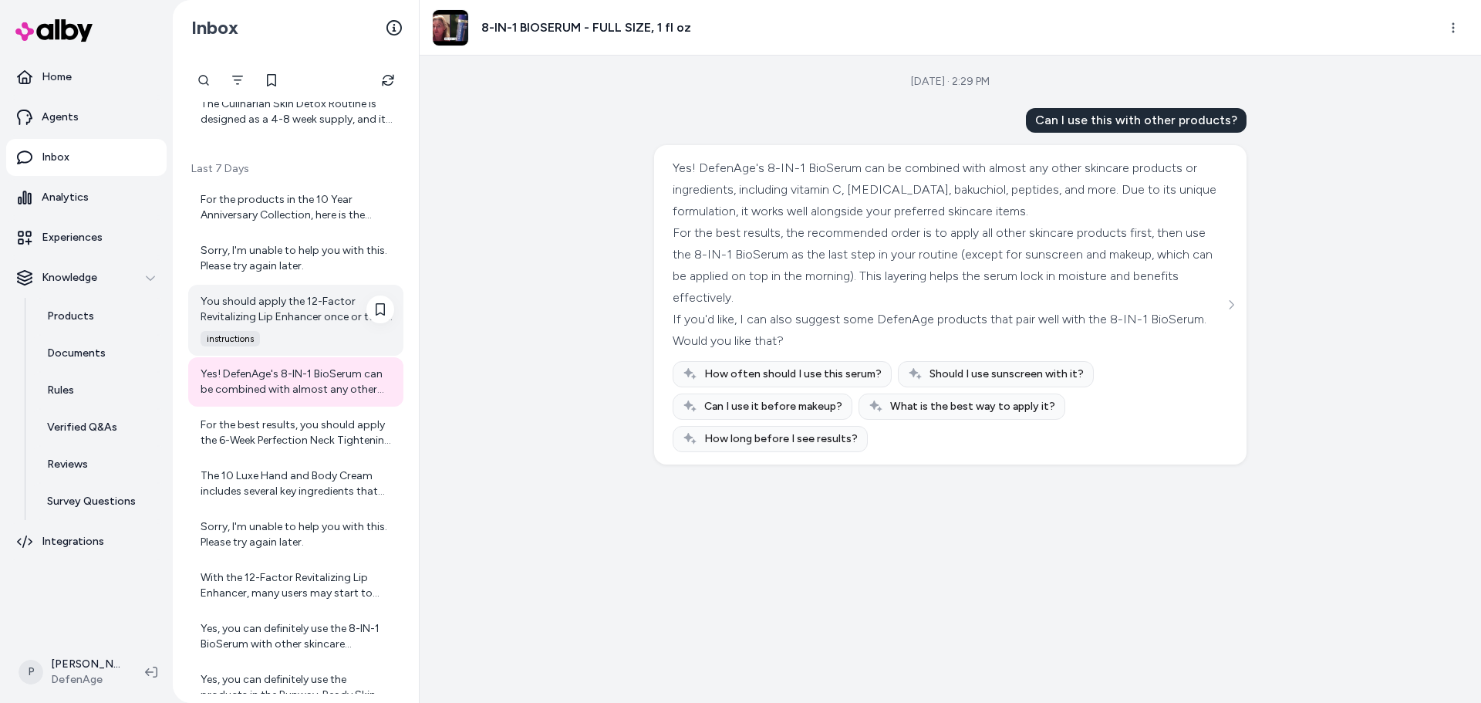
scroll to position [2637, 0]
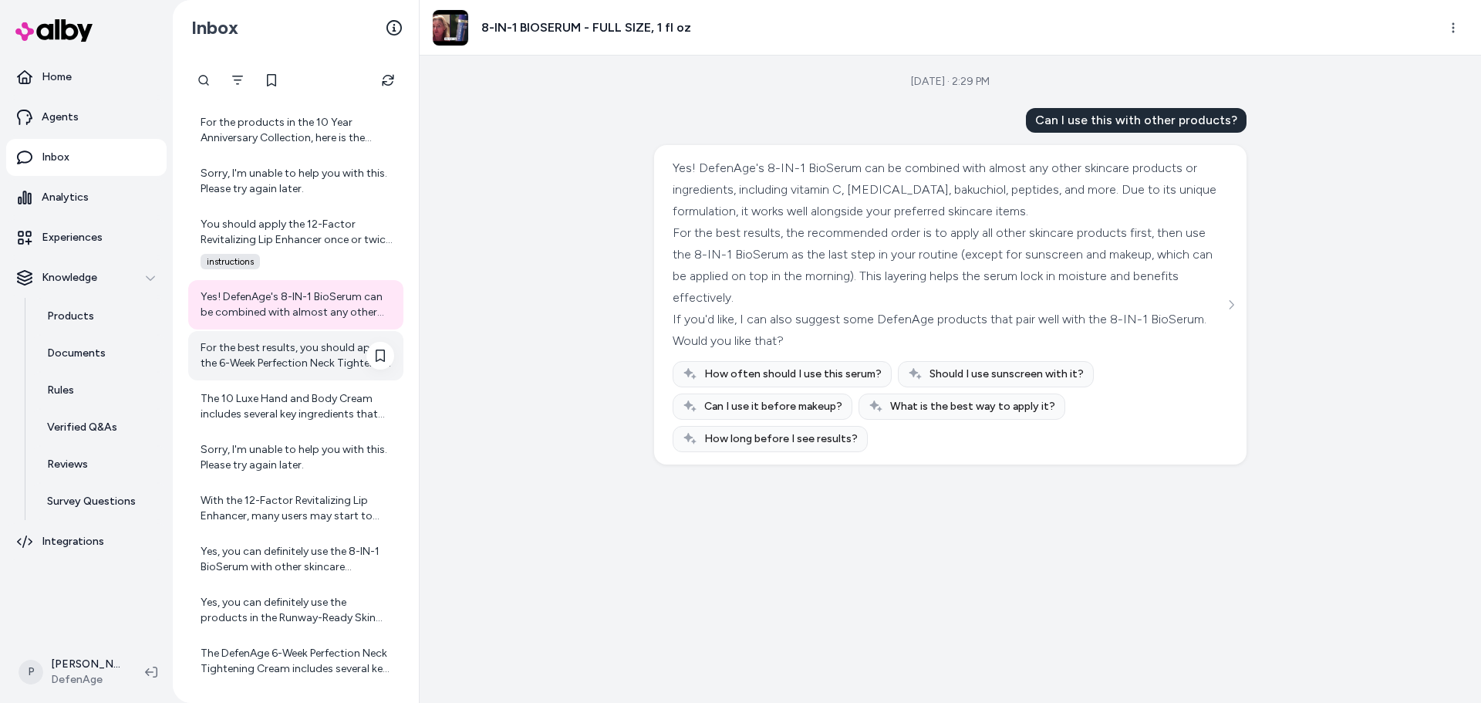
click at [275, 353] on div "For the best results, you should apply the 6-Week Perfection Neck Tightening Cr…" at bounding box center [298, 355] width 194 height 31
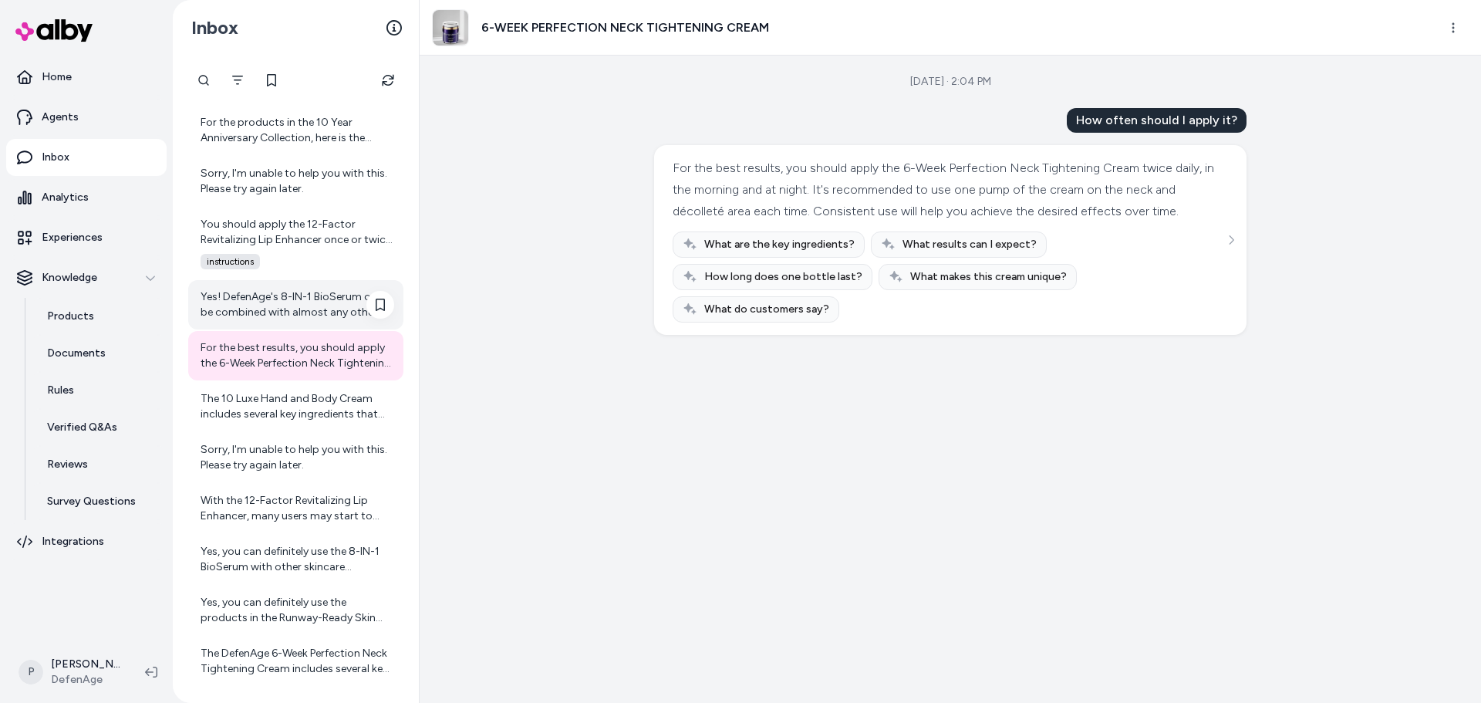
scroll to position [2714, 0]
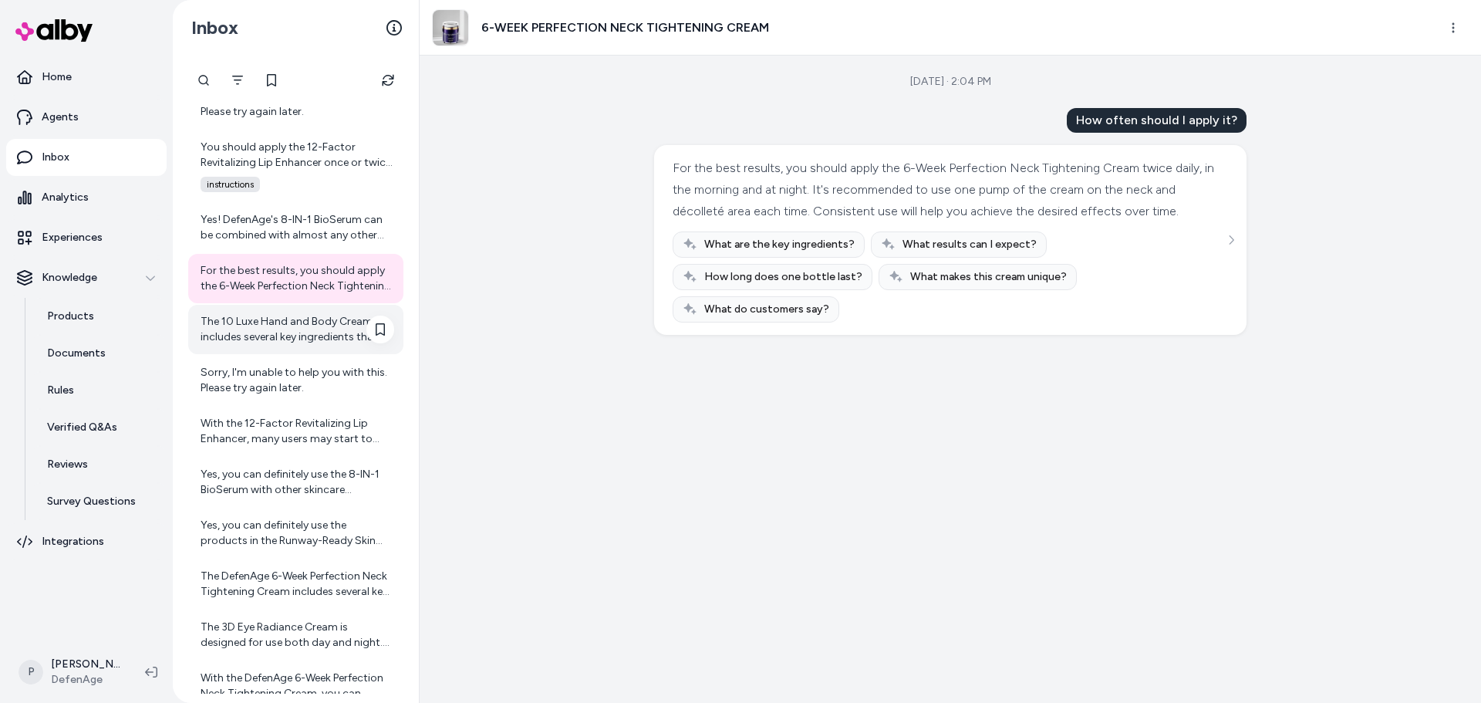
click at [294, 326] on div "The 10 Luxe Hand and Body Cream includes several key ingredients that support h…" at bounding box center [298, 329] width 194 height 31
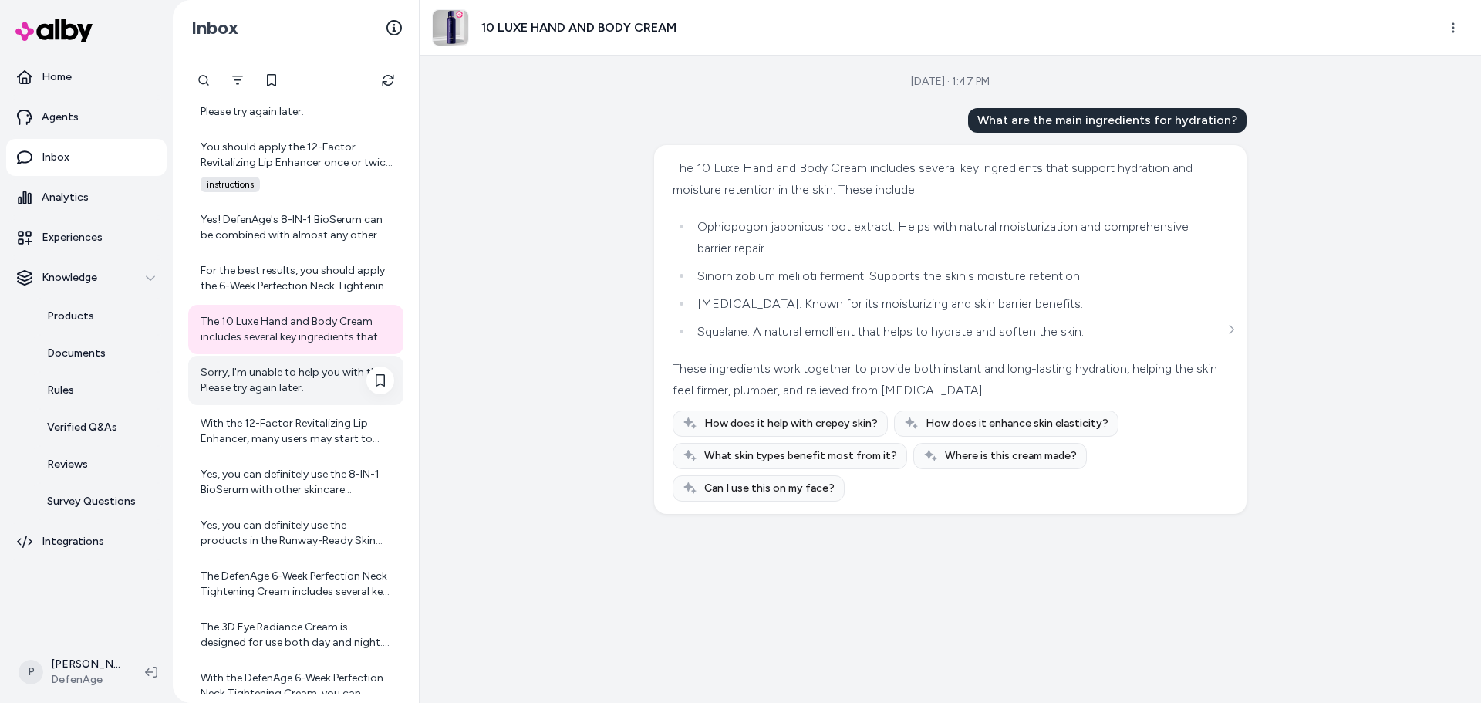
scroll to position [2791, 0]
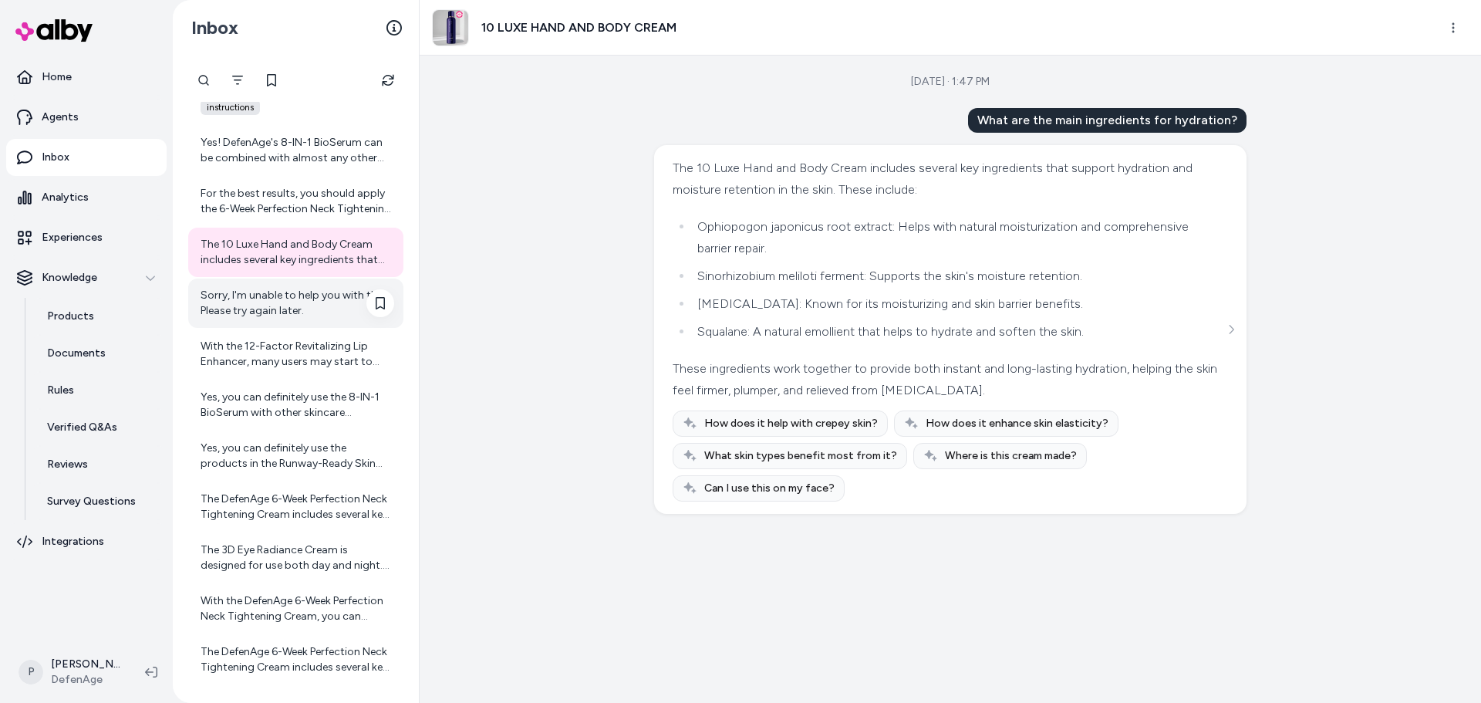
click at [265, 309] on div "Sorry, I'm unable to help you with this. Please try again later." at bounding box center [298, 303] width 194 height 31
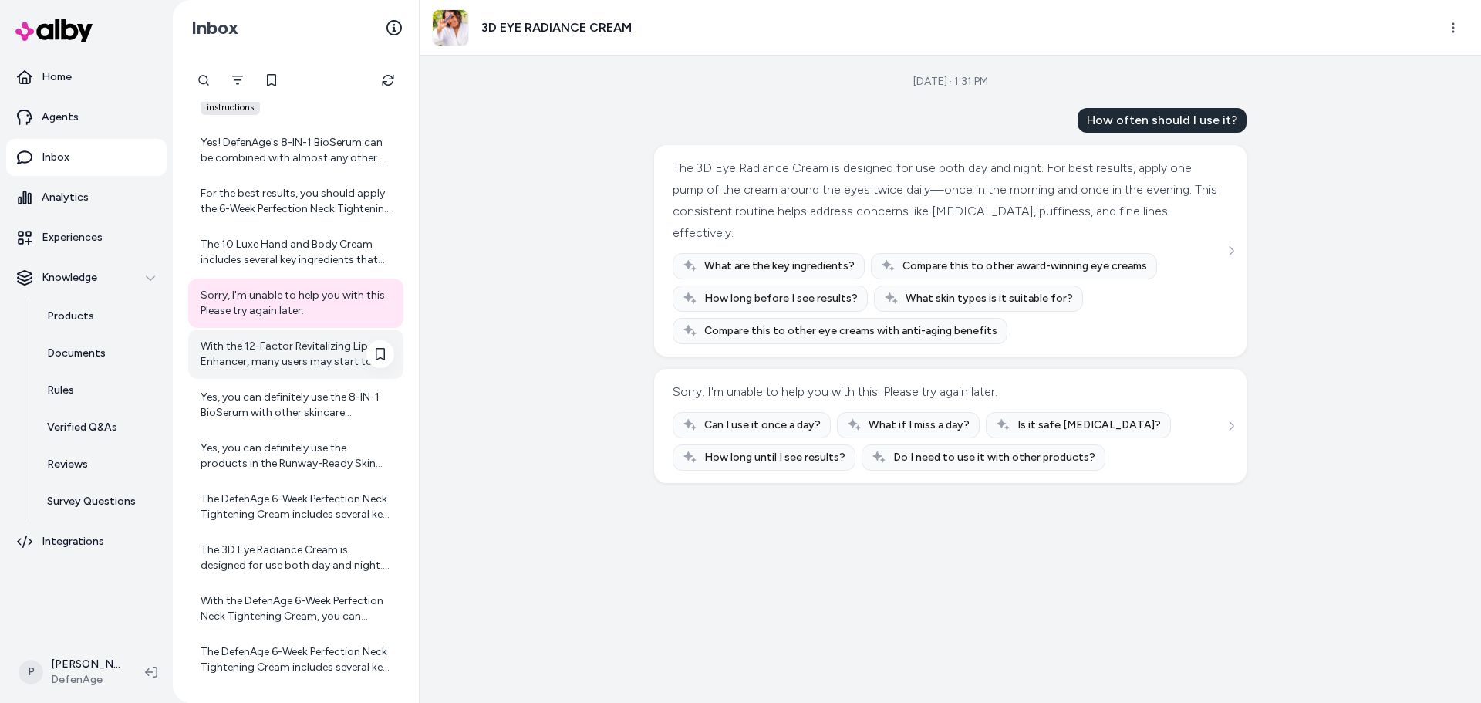
click at [268, 362] on div "With the 12-Factor Revitalizing Lip Enhancer, many users may start to notice in…" at bounding box center [298, 354] width 194 height 31
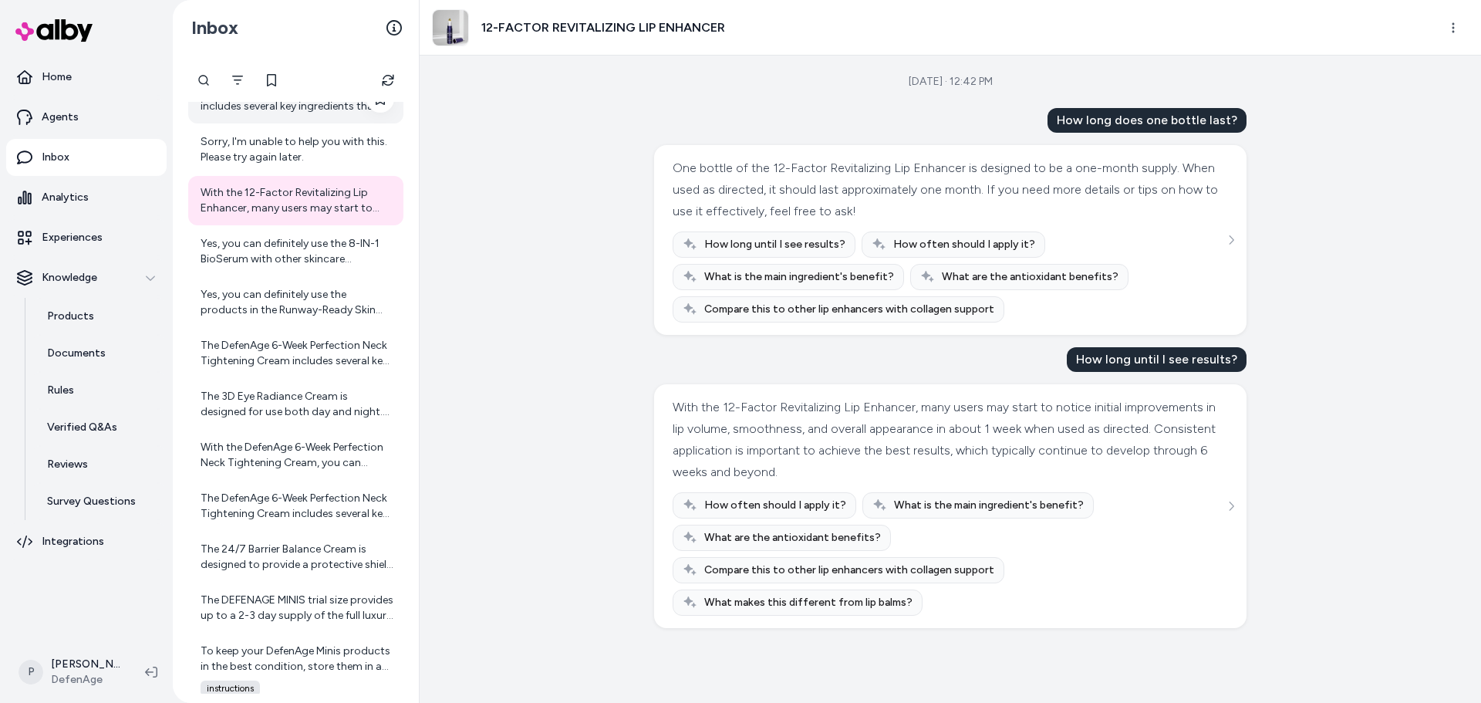
scroll to position [2946, 0]
click at [283, 234] on div "Yes, you can definitely use the 8-IN-1 BioSerum with other skincare products. D…" at bounding box center [295, 250] width 215 height 49
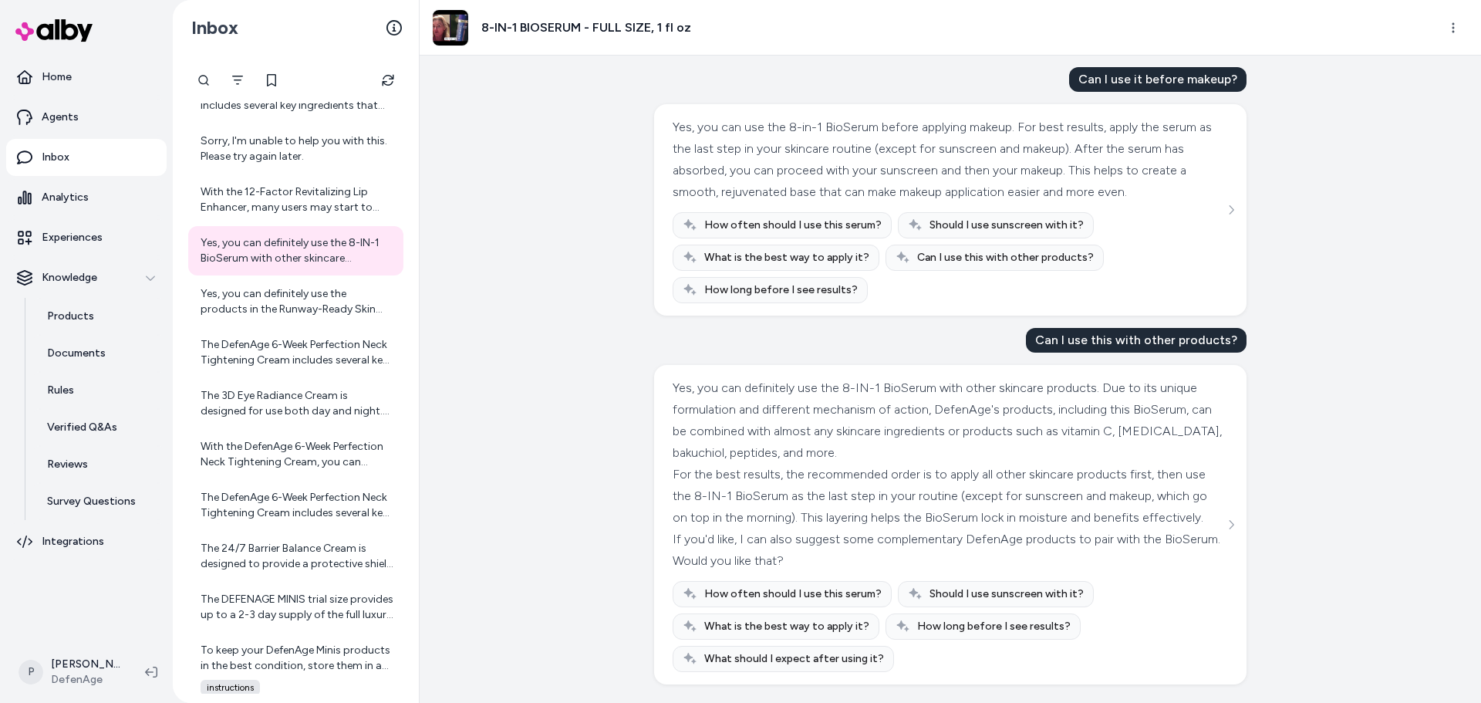
scroll to position [84, 0]
click at [290, 312] on div "Yes, you can definitely use the products in the Runway-Ready Skin Glow Celebrit…" at bounding box center [298, 301] width 194 height 31
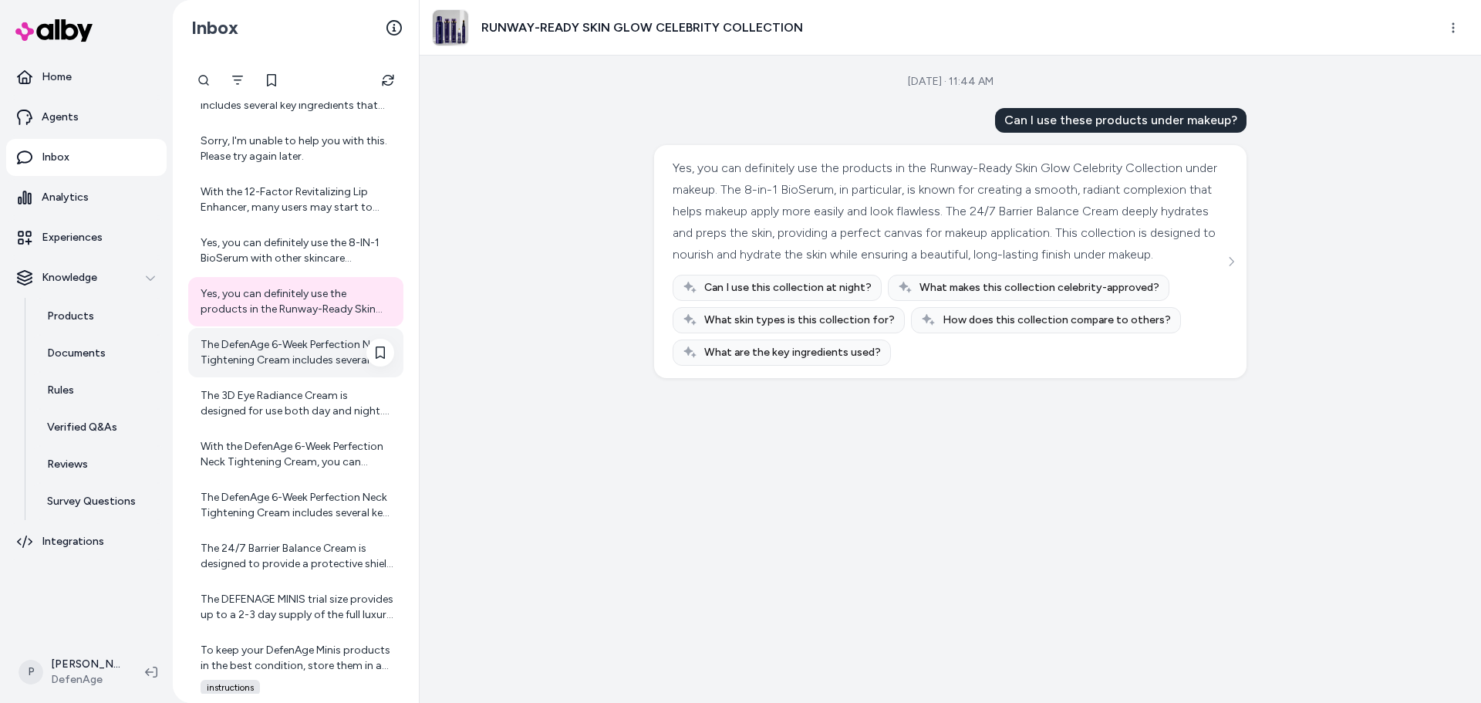
click at [292, 349] on div "The DefenAge 6-Week Perfection Neck Tightening Cream includes several key ingre…" at bounding box center [298, 352] width 194 height 31
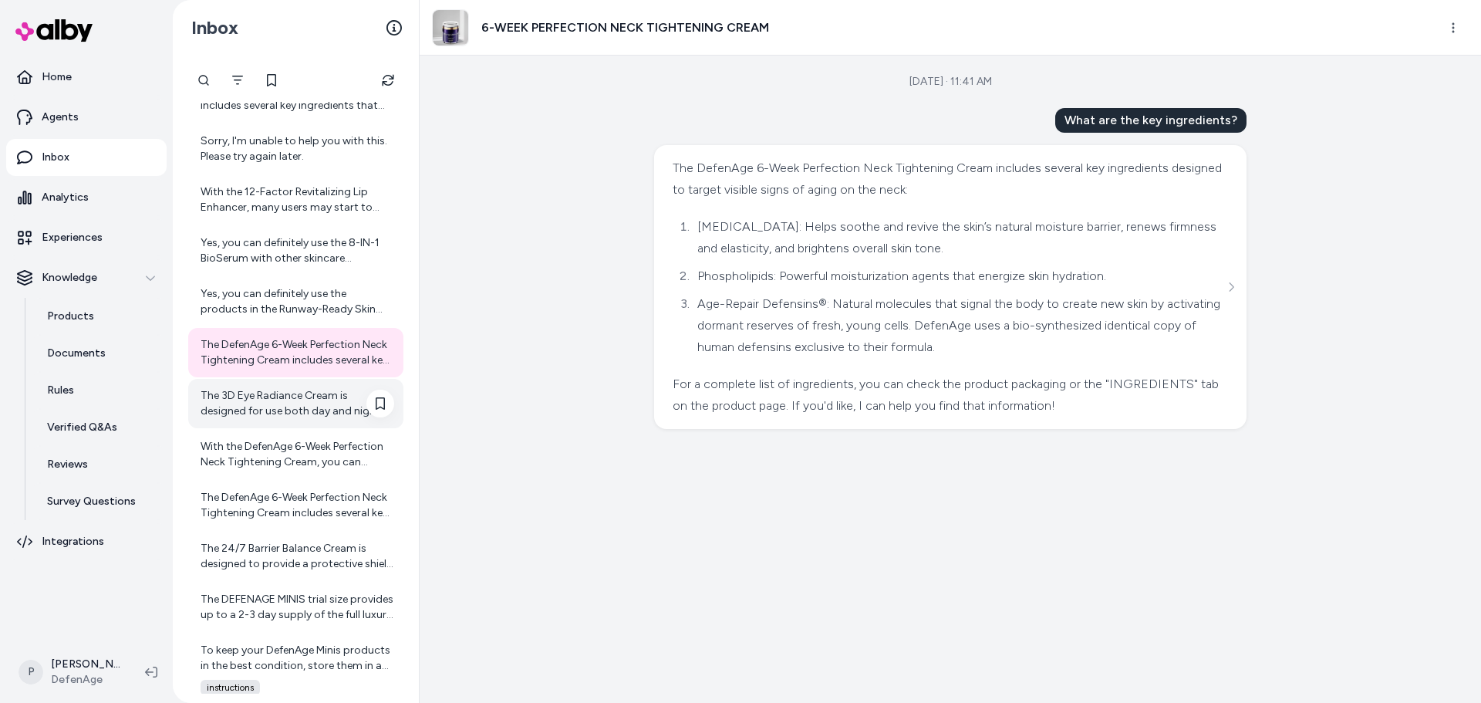
click at [268, 412] on div "The 3D Eye Radiance Cream is designed for use both day and night. For best resu…" at bounding box center [298, 403] width 194 height 31
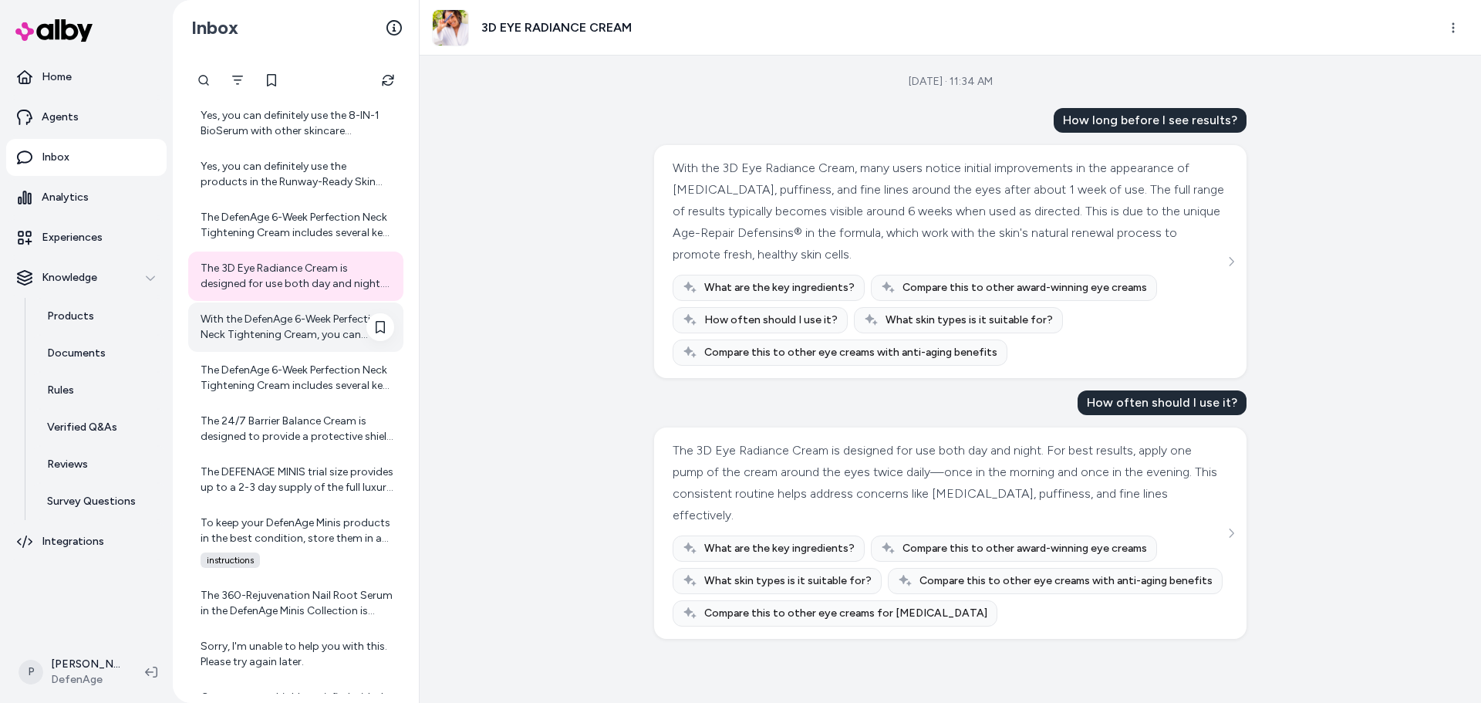
scroll to position [3100, 0]
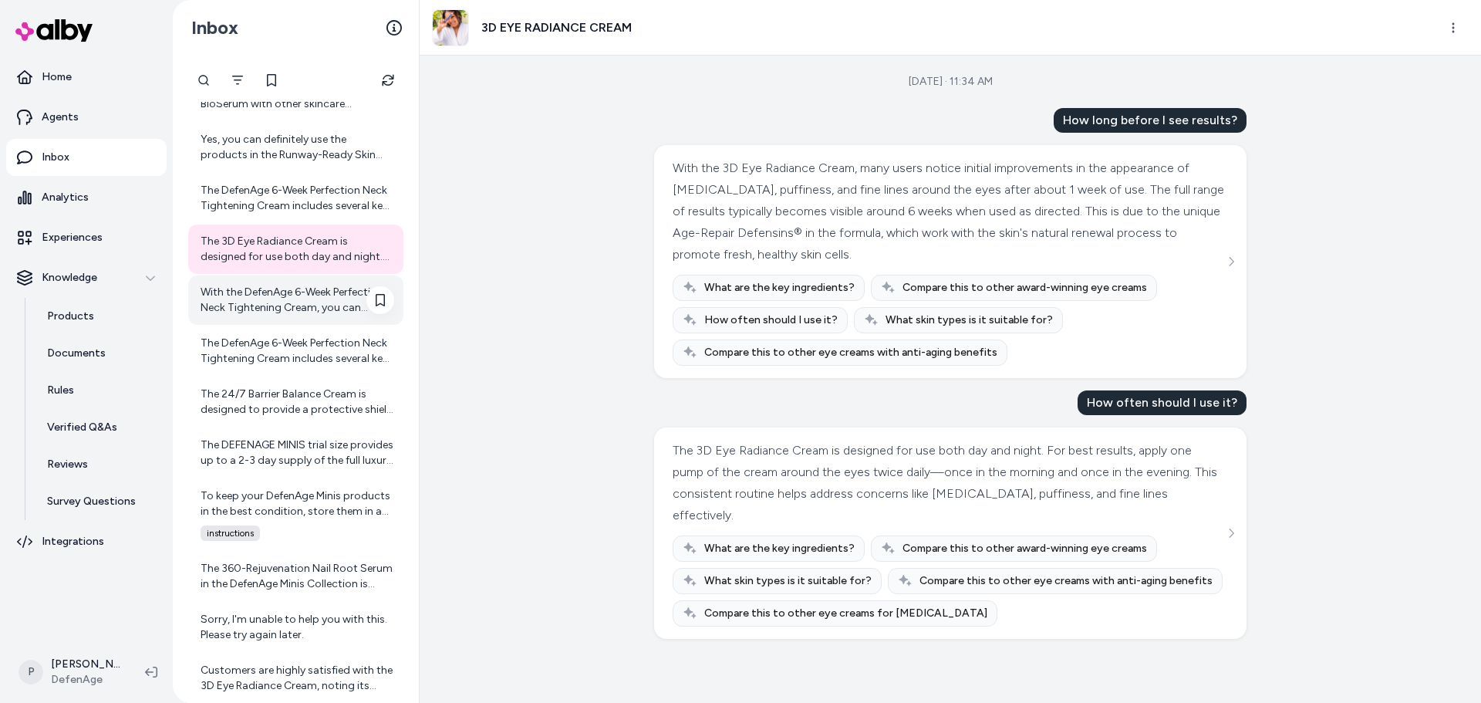
click at [292, 296] on div "With the DefenAge 6-Week Perfection Neck Tightening Cream, you can expect a ran…" at bounding box center [298, 300] width 194 height 31
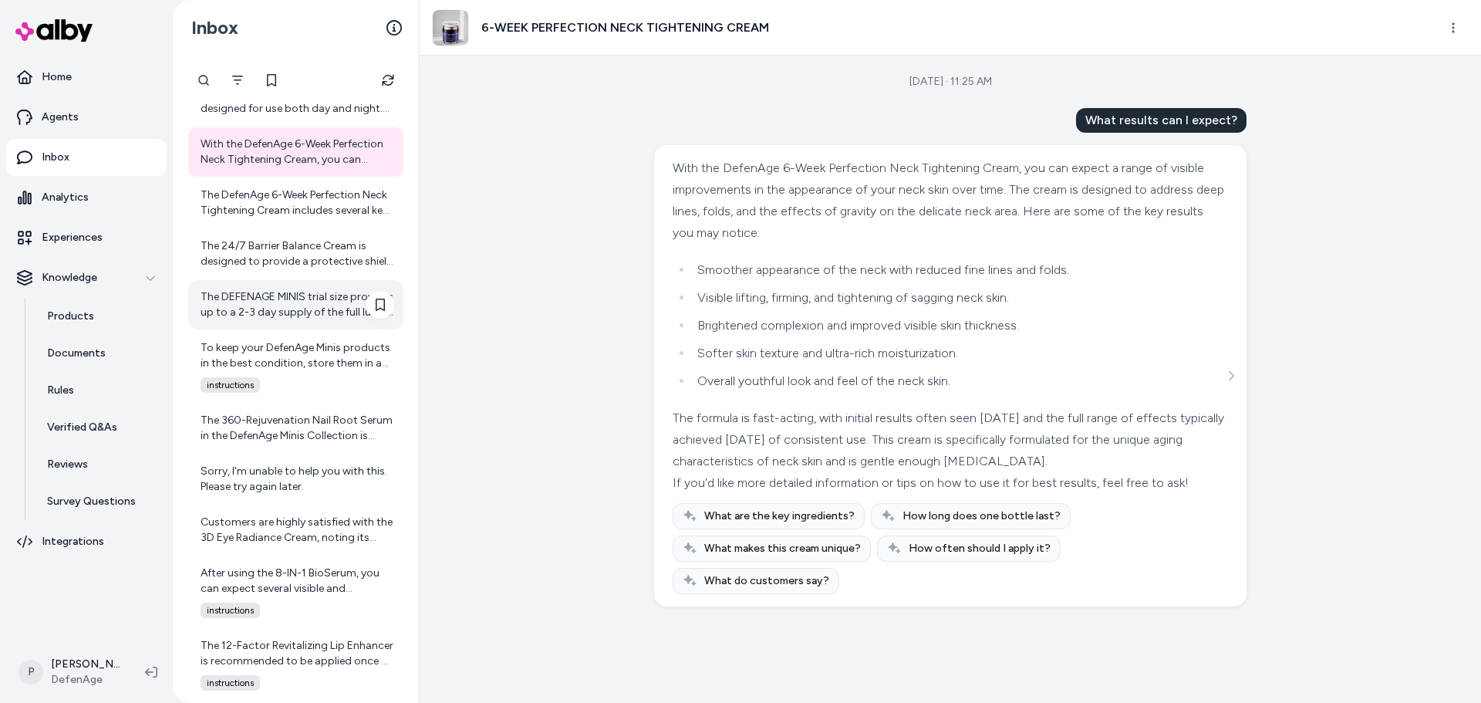
scroll to position [3254, 0]
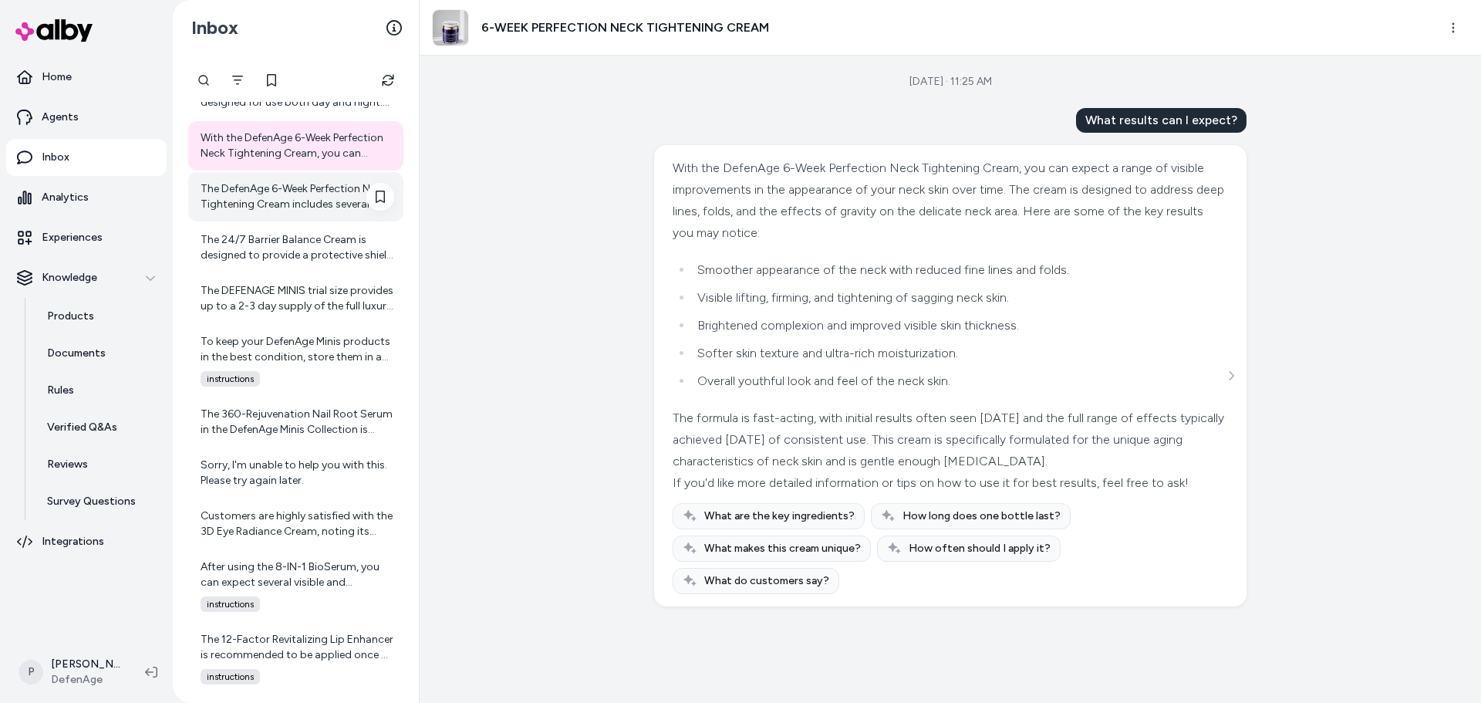
click at [286, 203] on div "The DefenAge 6-Week Perfection Neck Tightening Cream includes several key ingre…" at bounding box center [298, 196] width 194 height 31
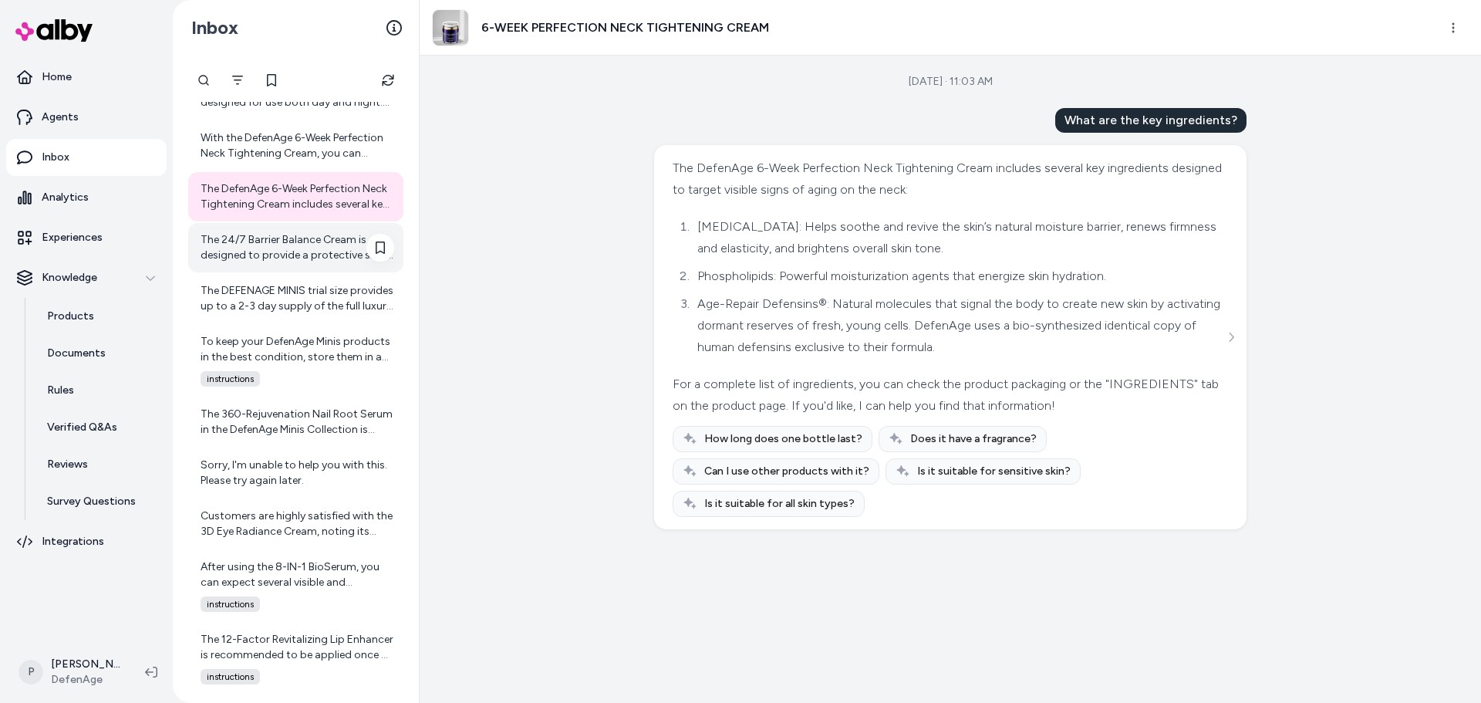
click at [270, 267] on div "The 24/7 Barrier Balance Cream is designed to provide a protective shield for y…" at bounding box center [295, 247] width 215 height 49
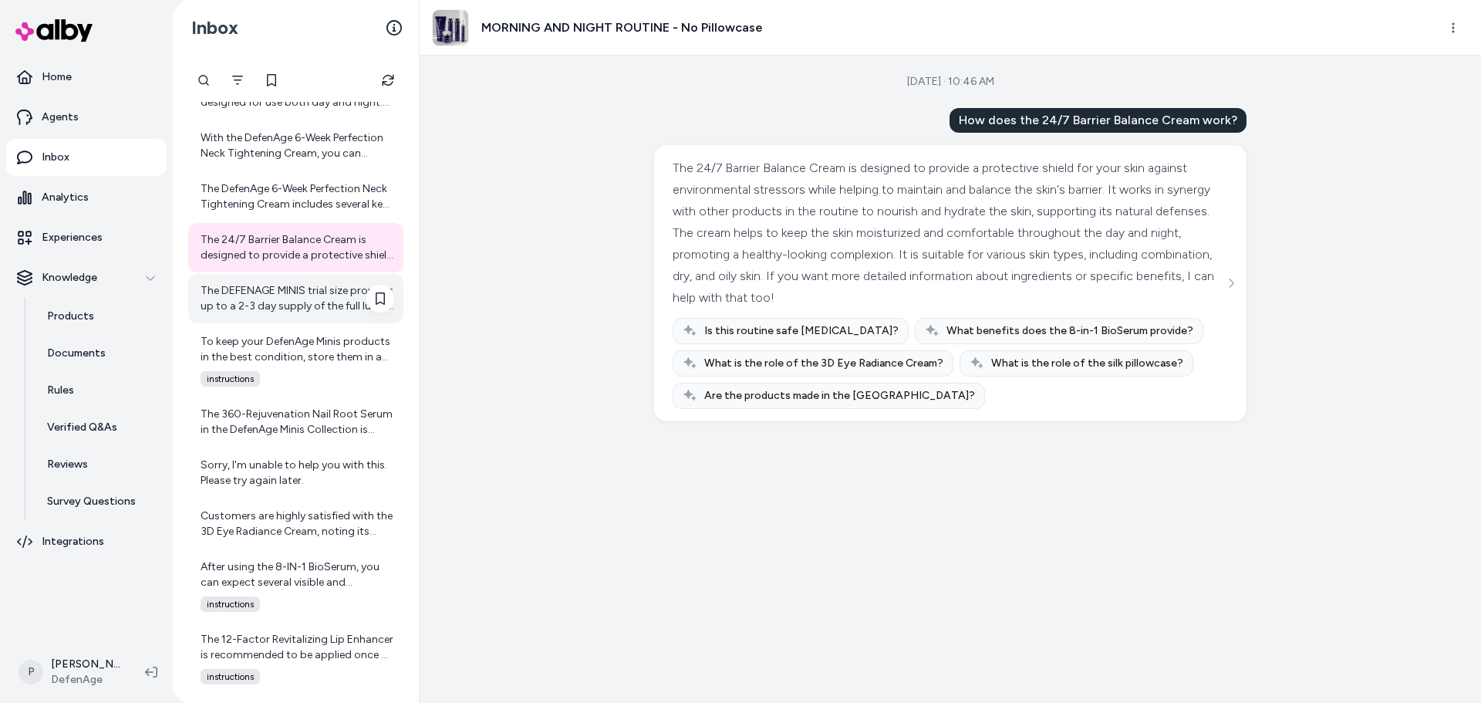
click at [309, 298] on div "The DEFENAGE MINIS trial size provides up to a 2-3 day supply of the full luxur…" at bounding box center [298, 298] width 194 height 31
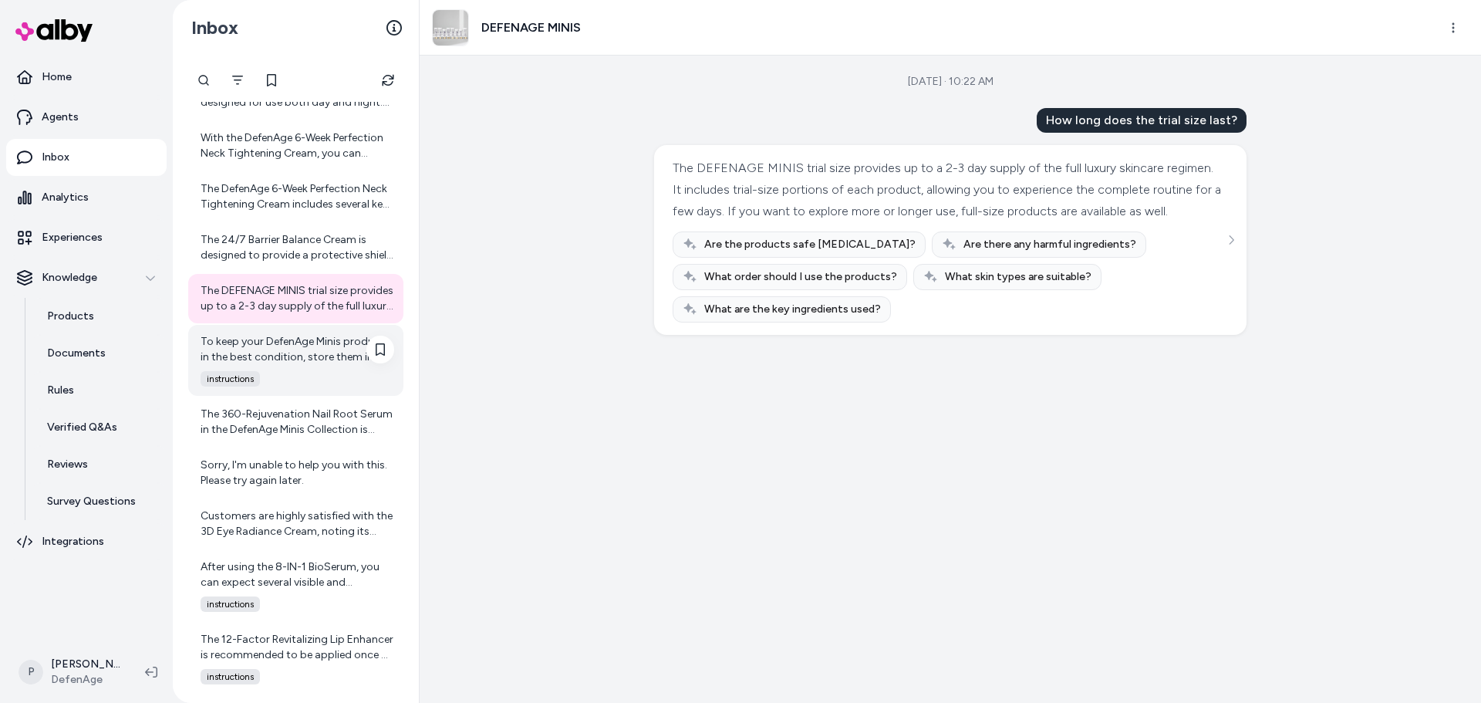
click at [230, 358] on div "To keep your DefenAge Minis products in the best condition, store them in a coo…" at bounding box center [298, 349] width 194 height 31
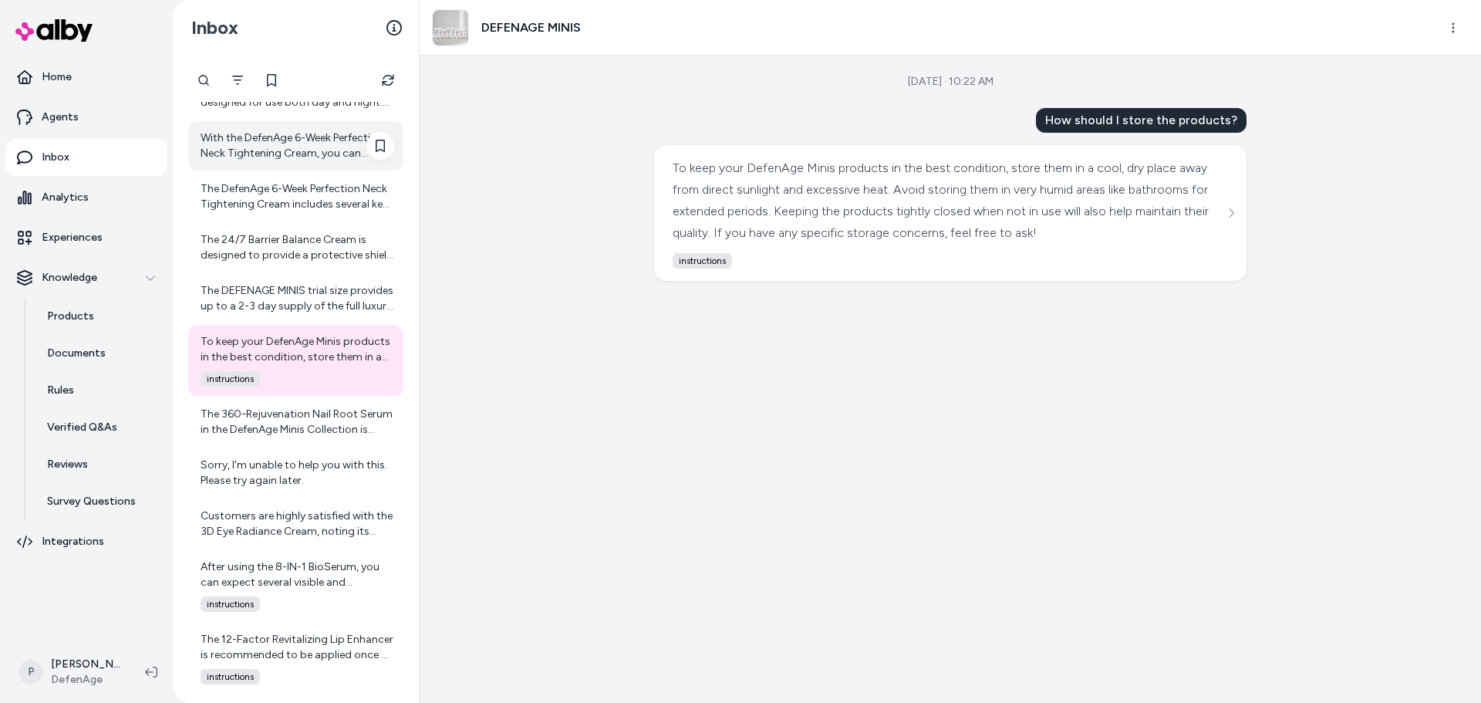
scroll to position [3331, 0]
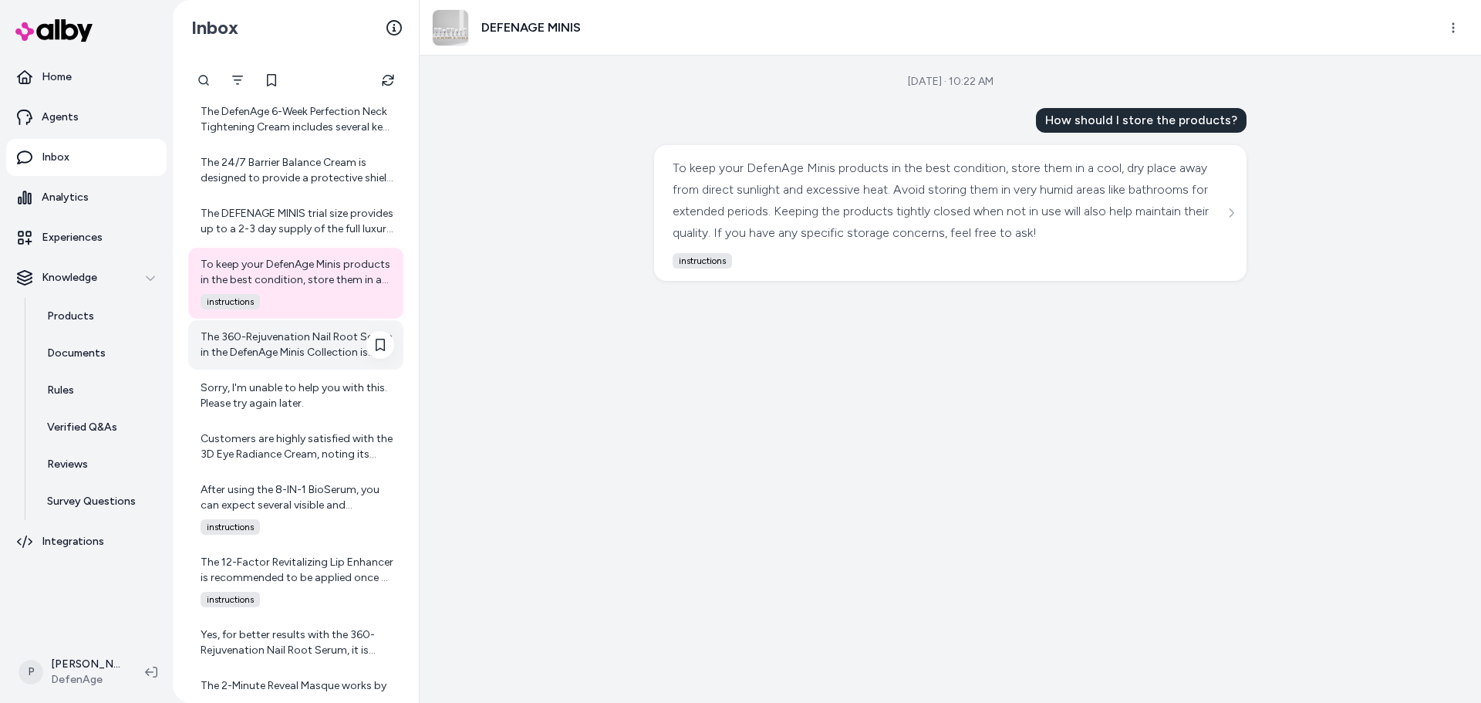
click at [287, 348] on div "The 360-Rejuvenation Nail Root Serum in the DefenAge Minis Collection is design…" at bounding box center [298, 344] width 194 height 31
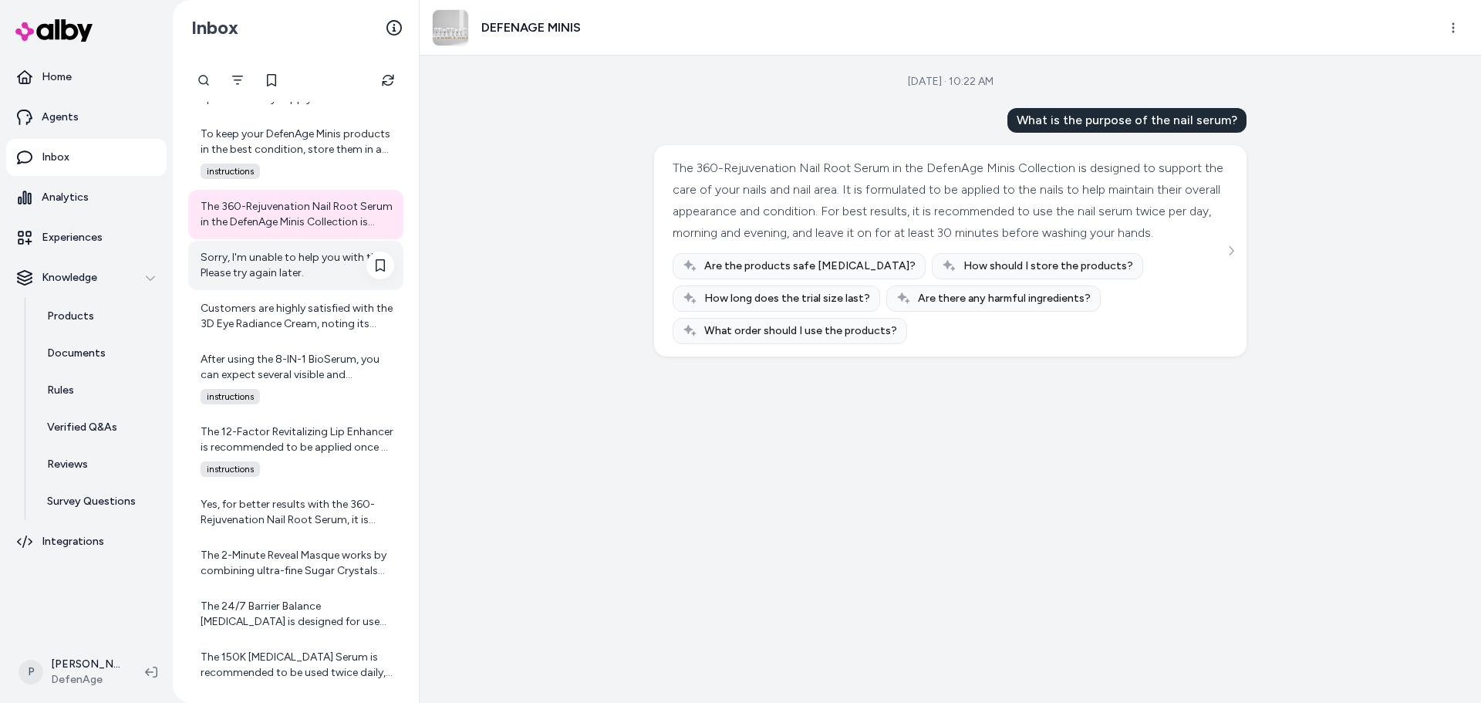
scroll to position [3469, 0]
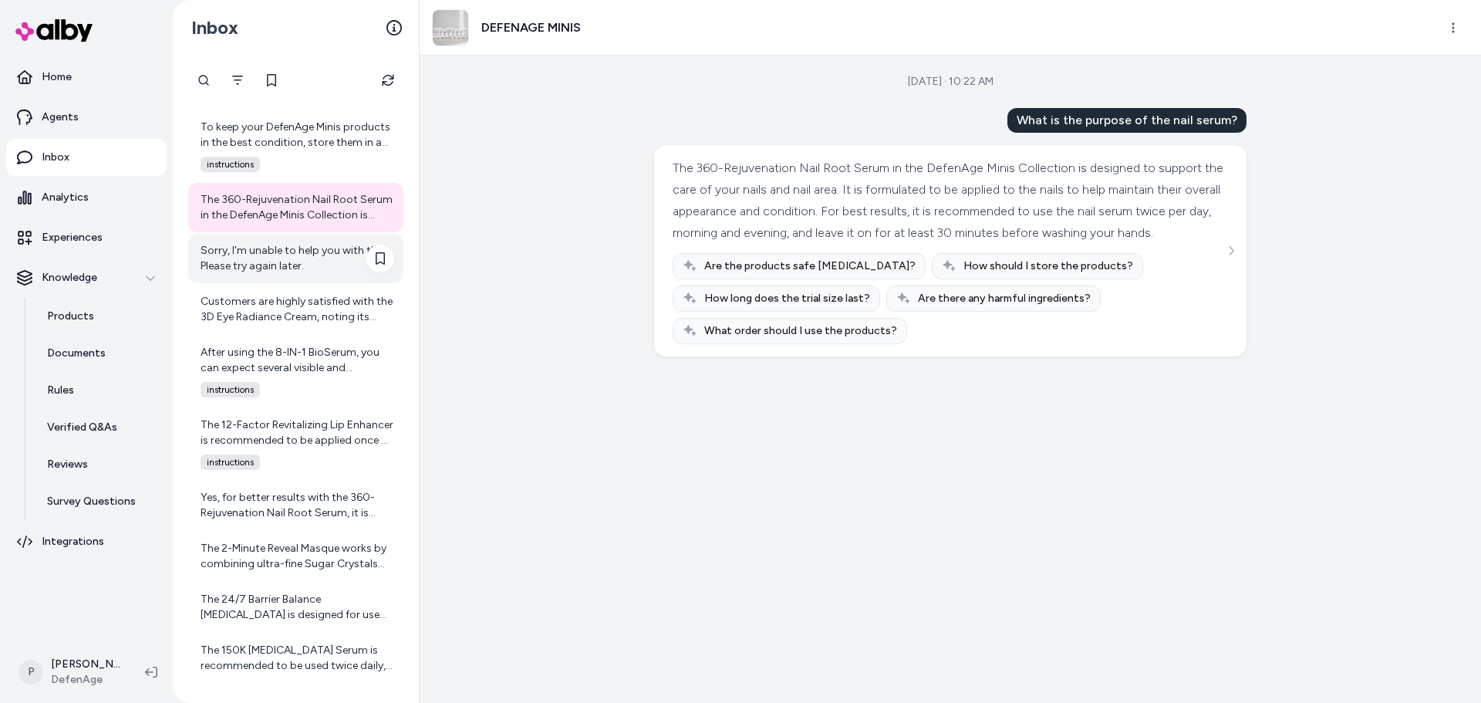
click at [298, 254] on div "Sorry, I'm unable to help you with this. Please try again later." at bounding box center [298, 258] width 194 height 31
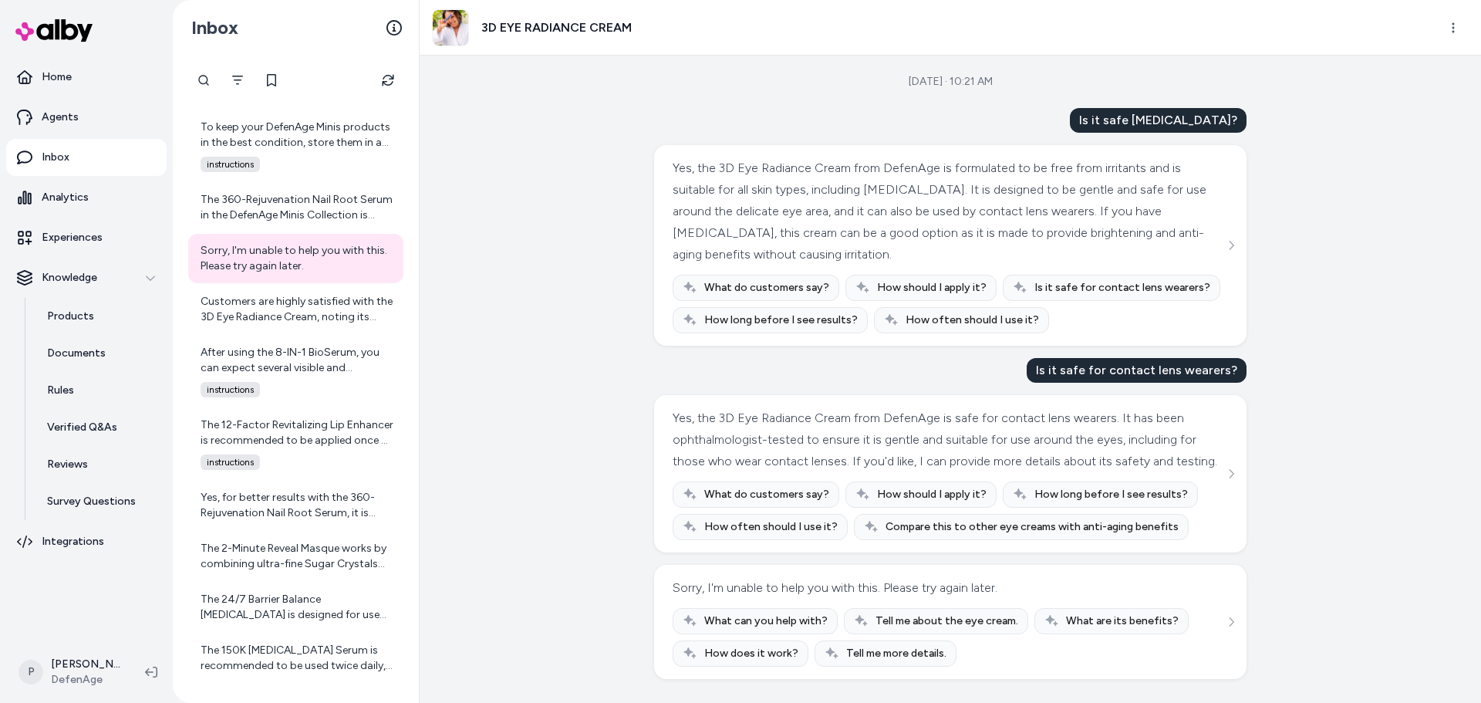
scroll to position [16, 0]
click at [288, 316] on div "Customers are highly satisfied with the 3D Eye Radiance Cream, noting its effec…" at bounding box center [298, 309] width 194 height 31
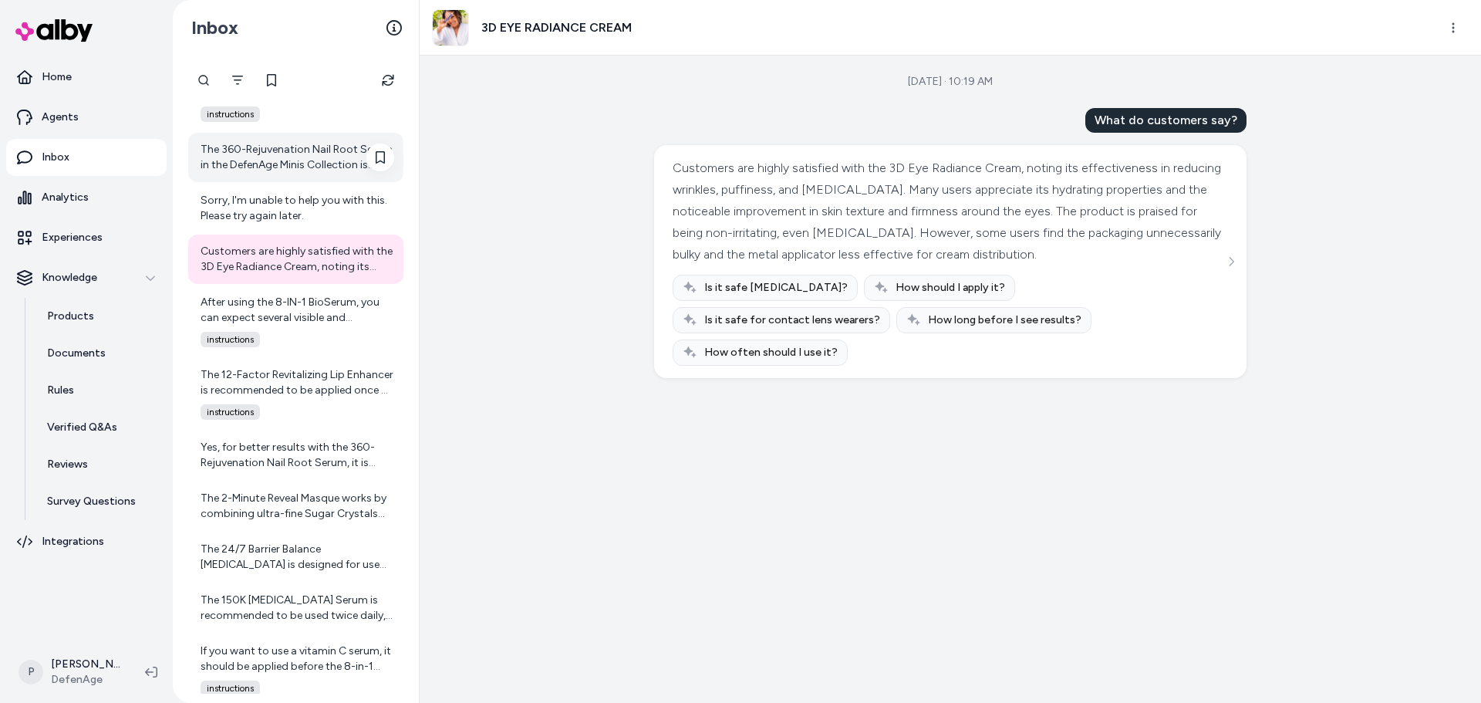
scroll to position [3546, 0]
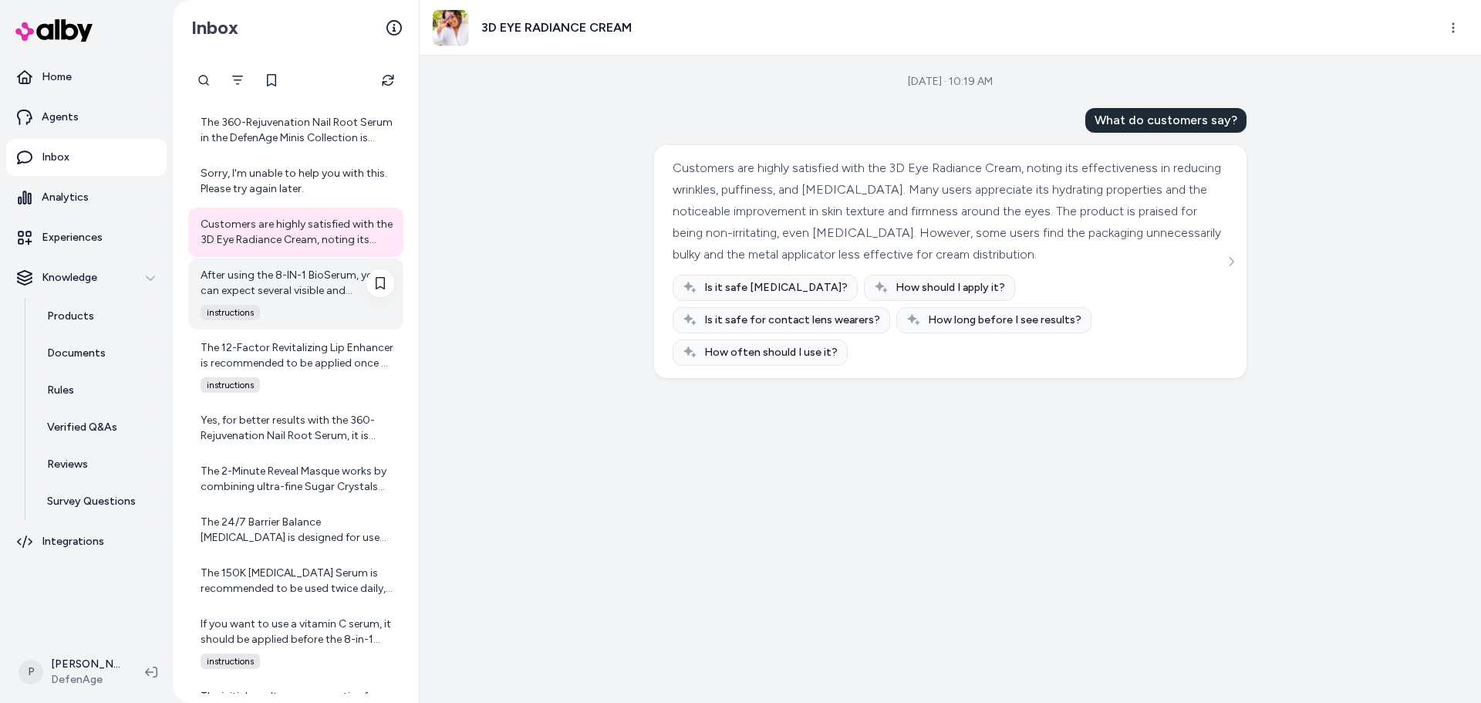
click at [275, 268] on div "After using the 8-IN-1 BioSerum, you can expect several visible and beneficial …" at bounding box center [298, 283] width 194 height 31
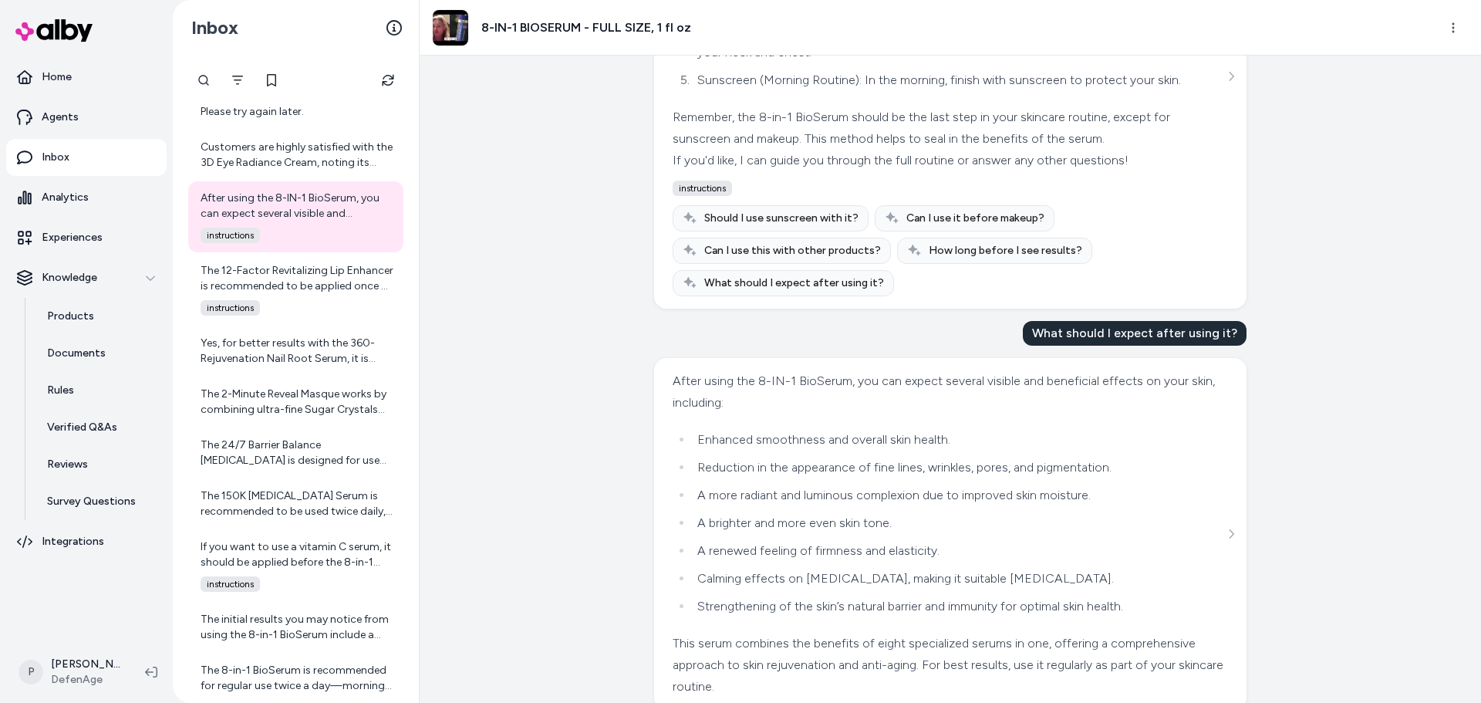
scroll to position [565, 0]
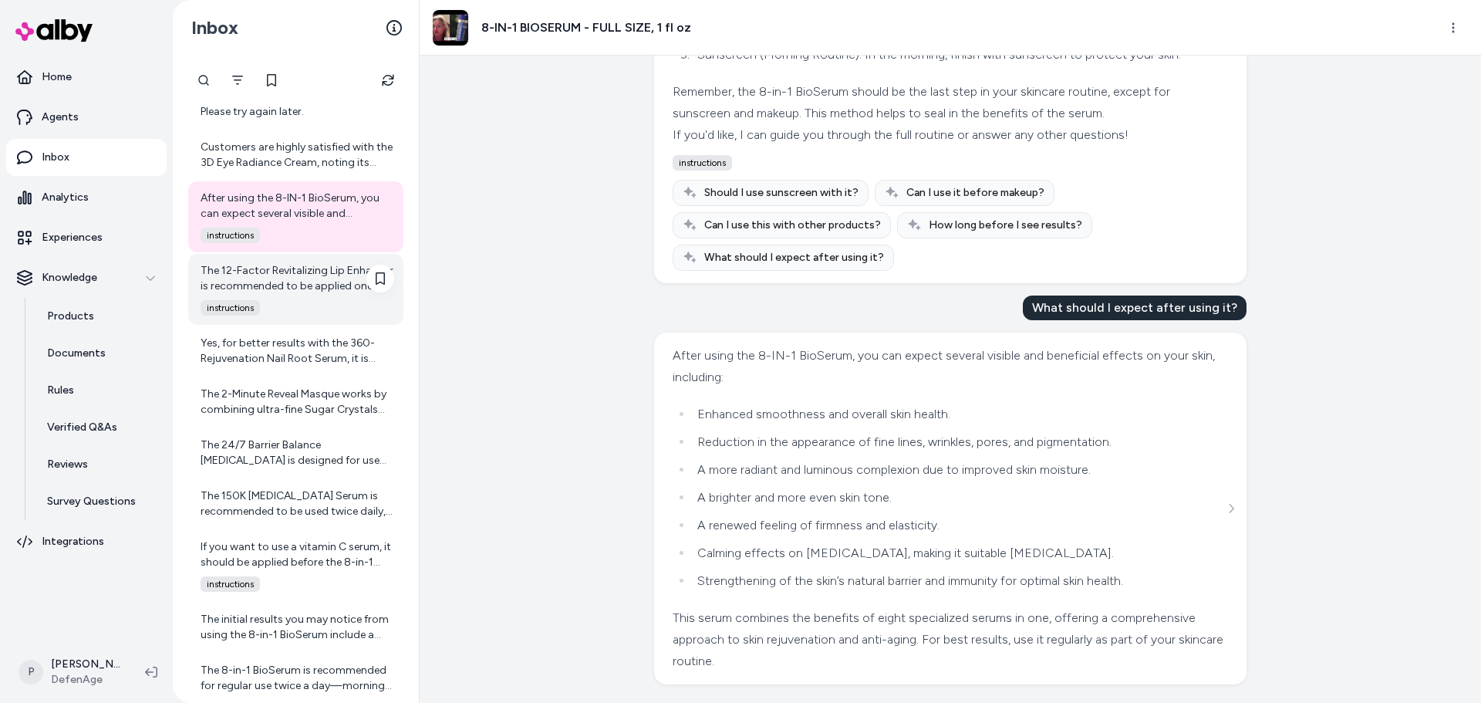
click at [295, 284] on div "The 12-Factor Revitalizing Lip Enhancer is recommended to be applied once or tw…" at bounding box center [298, 278] width 194 height 31
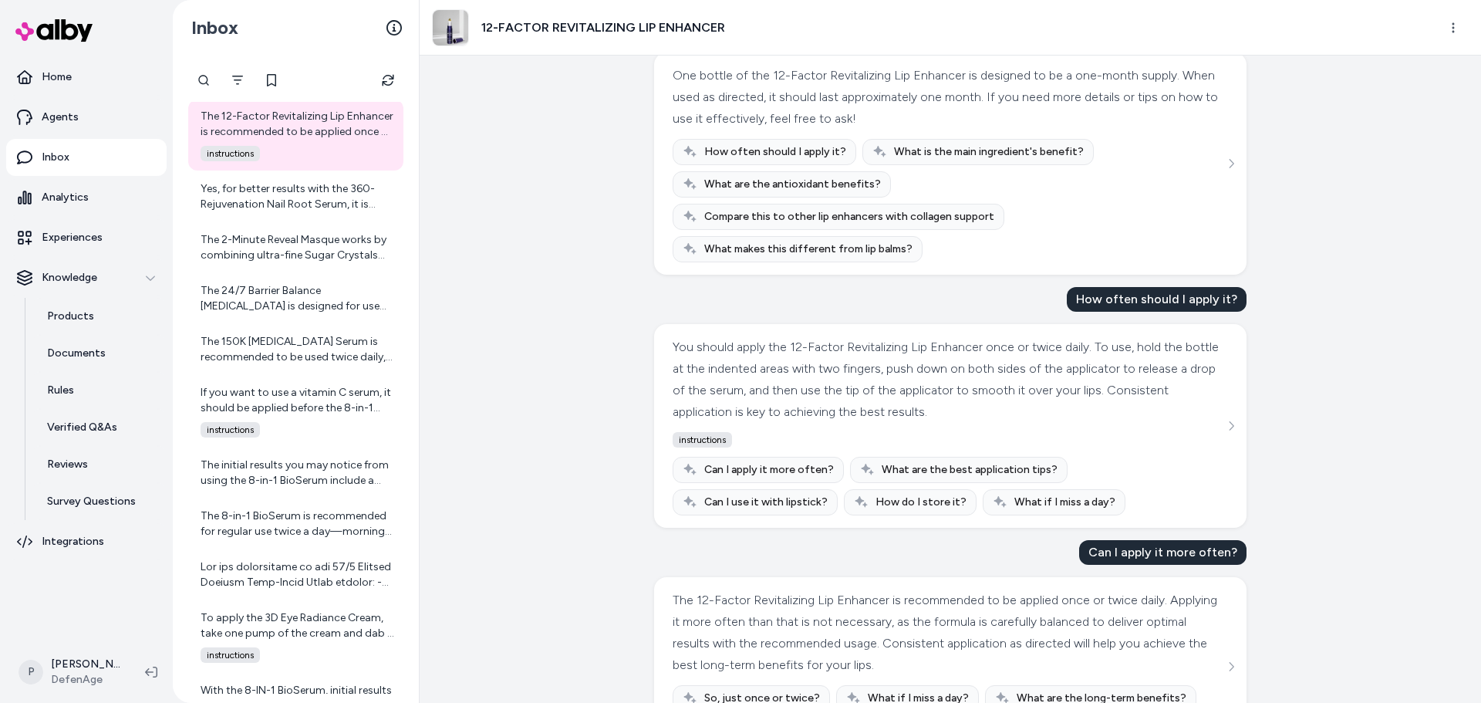
scroll to position [393, 0]
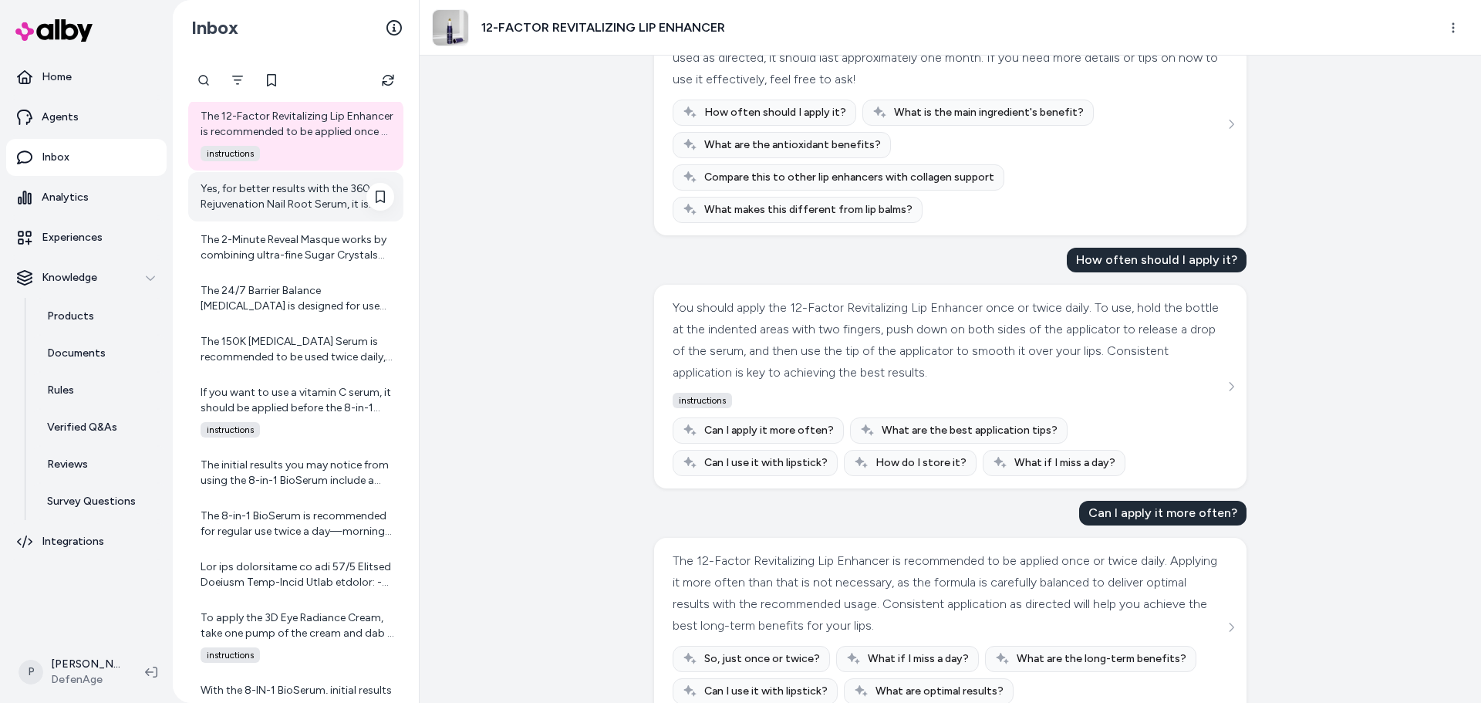
click at [295, 211] on div "Yes, for better results with the 360-Rejuvenation Nail Root Serum, it is recomm…" at bounding box center [298, 196] width 194 height 31
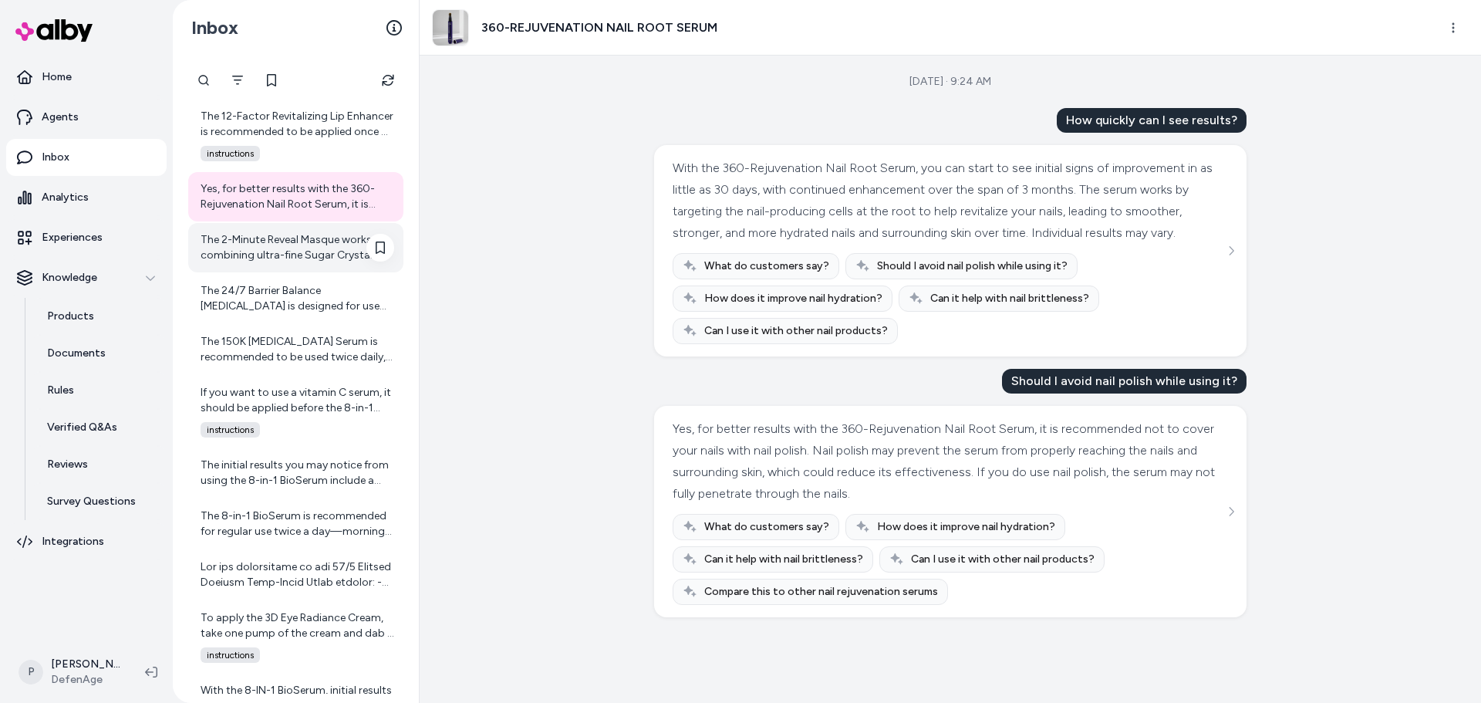
click at [281, 252] on div "The 2-Minute Reveal Masque works by combining ultra-fine Sugar Crystals with Tr…" at bounding box center [298, 247] width 194 height 31
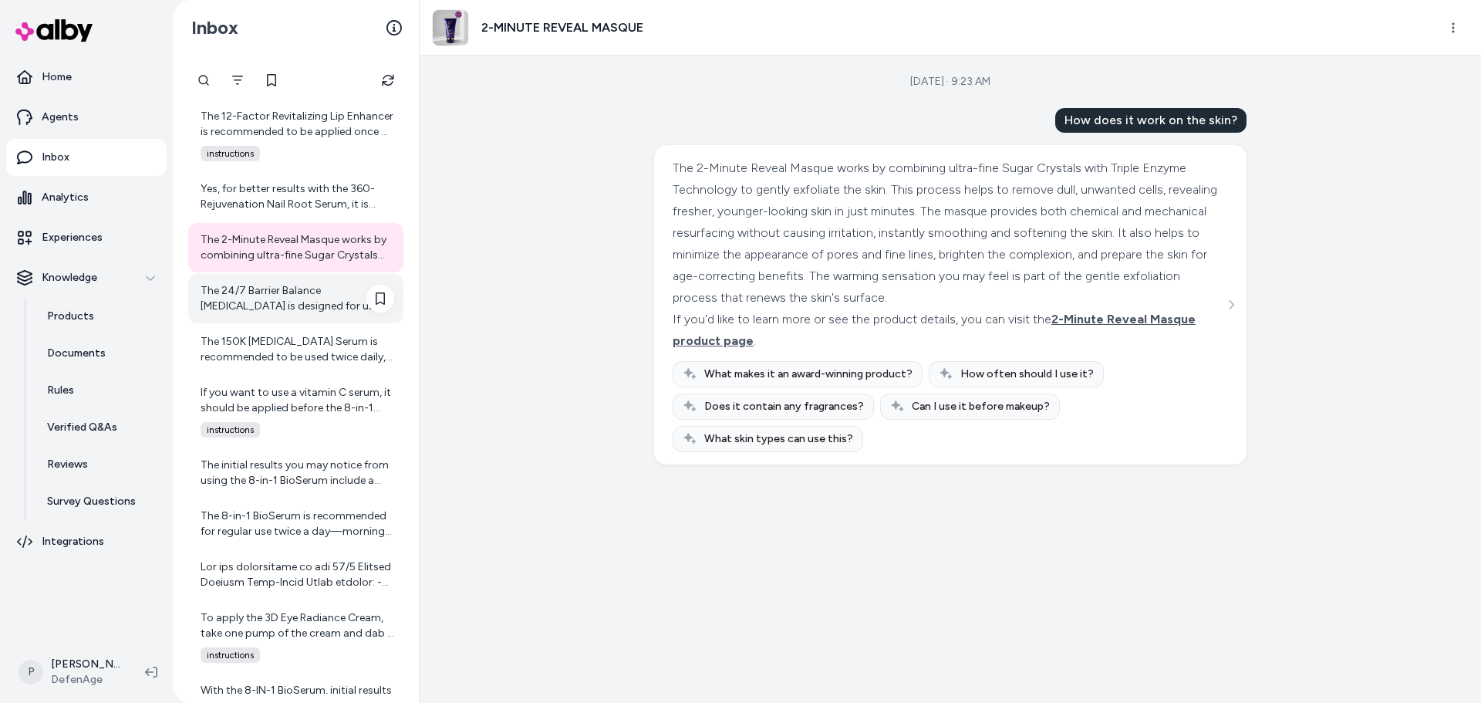
click at [254, 296] on div "The 24/7 Barrier Balance [MEDICAL_DATA] is designed for use both morning and ev…" at bounding box center [298, 298] width 194 height 31
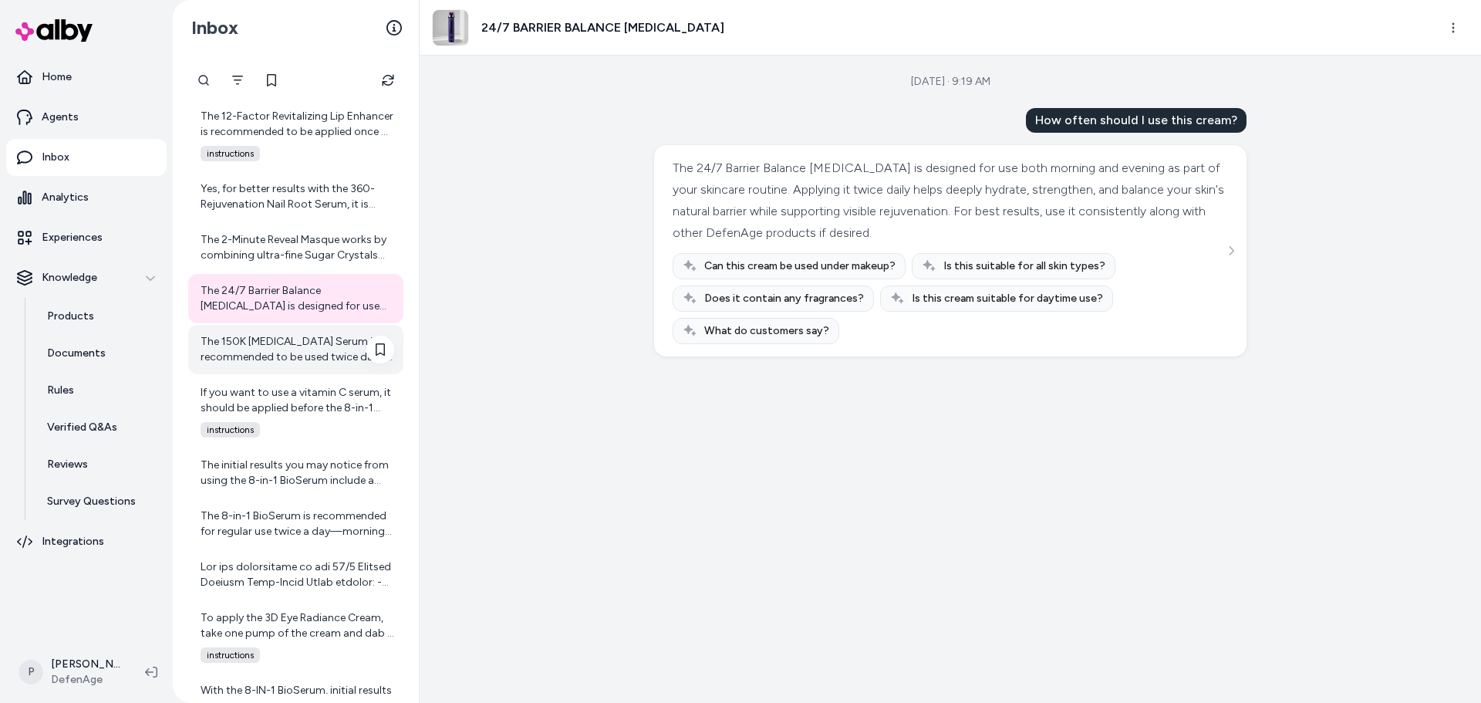
click at [246, 329] on div "The 150K [MEDICAL_DATA] Serum is recommended to be used twice daily, typically …" at bounding box center [295, 349] width 215 height 49
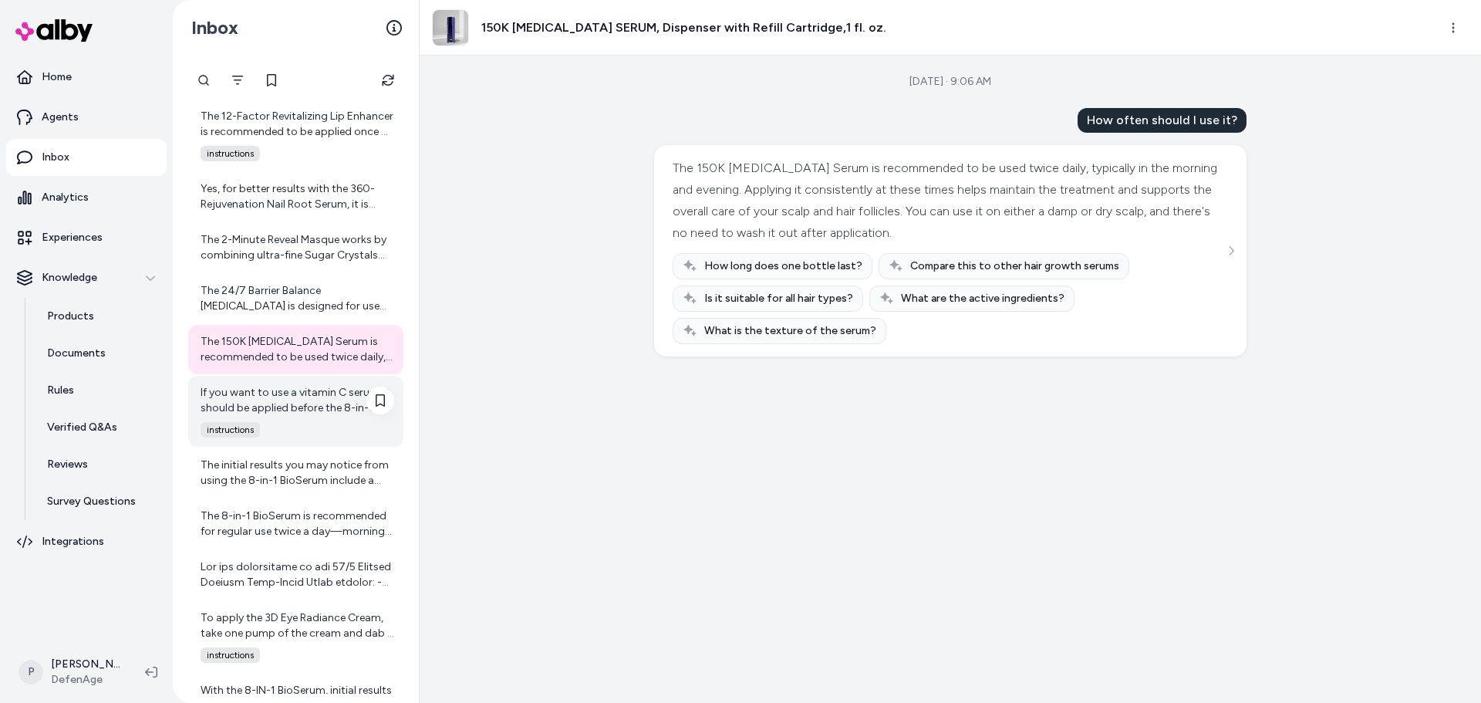
click at [285, 400] on div "If you want to use a vitamin C serum, it should be applied before the 8-in-1 Bi…" at bounding box center [298, 400] width 194 height 31
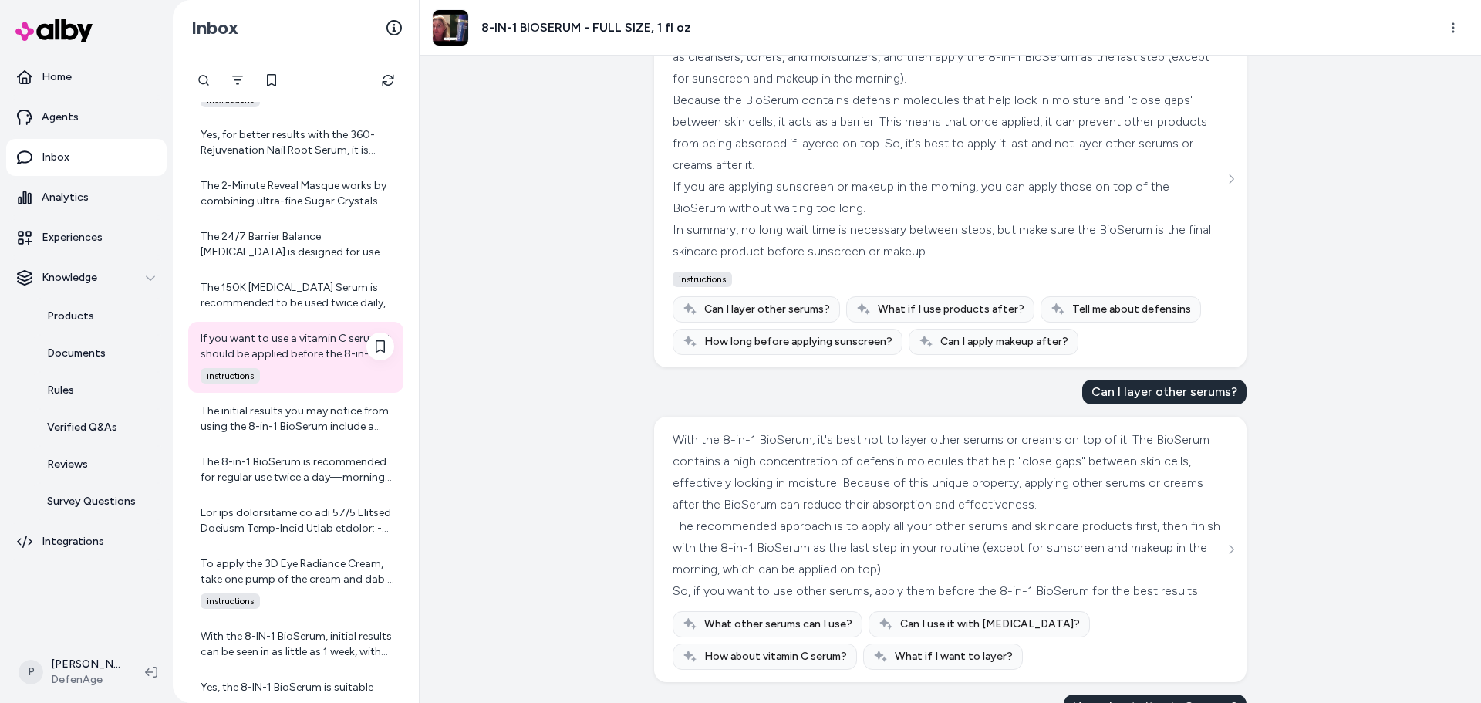
scroll to position [4008, 0]
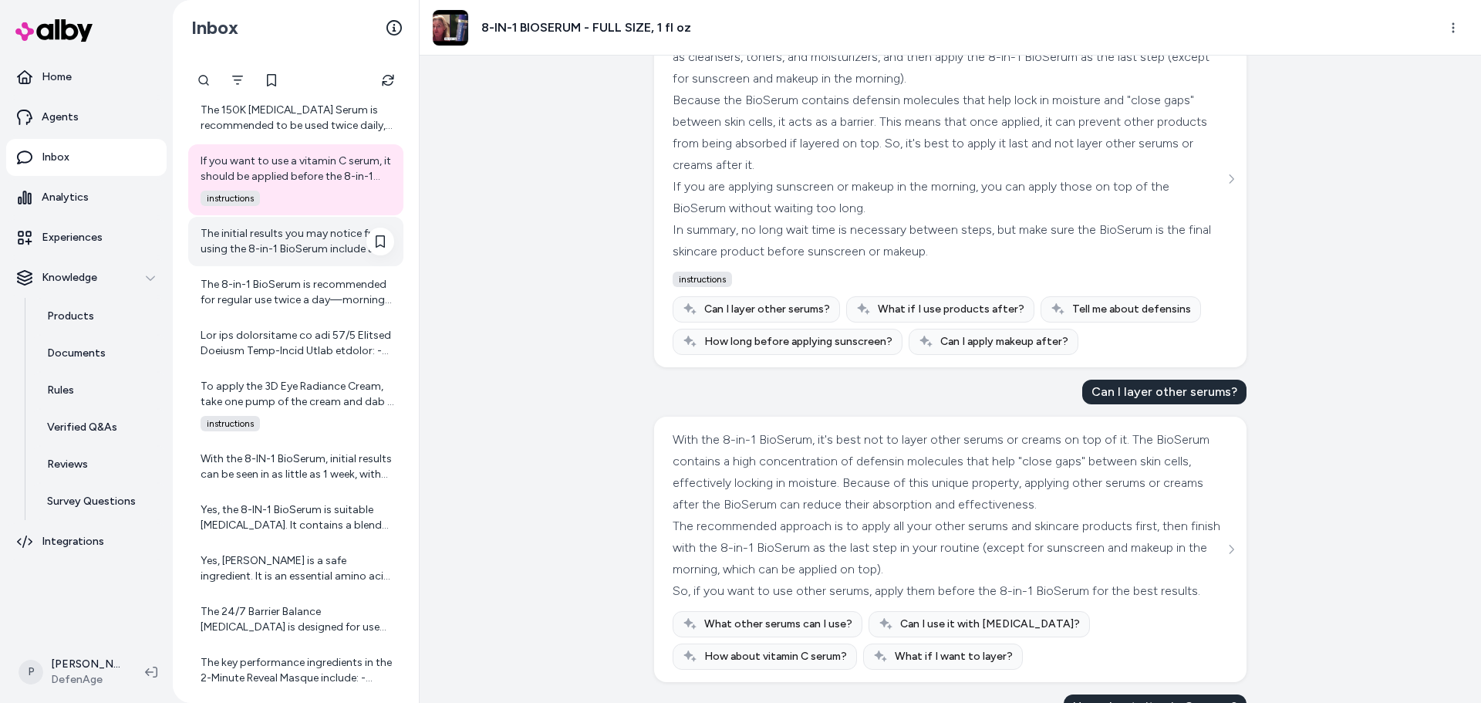
click at [327, 241] on div "The initial results you may notice from using the 8-in-1 BioSerum include a vis…" at bounding box center [298, 241] width 194 height 31
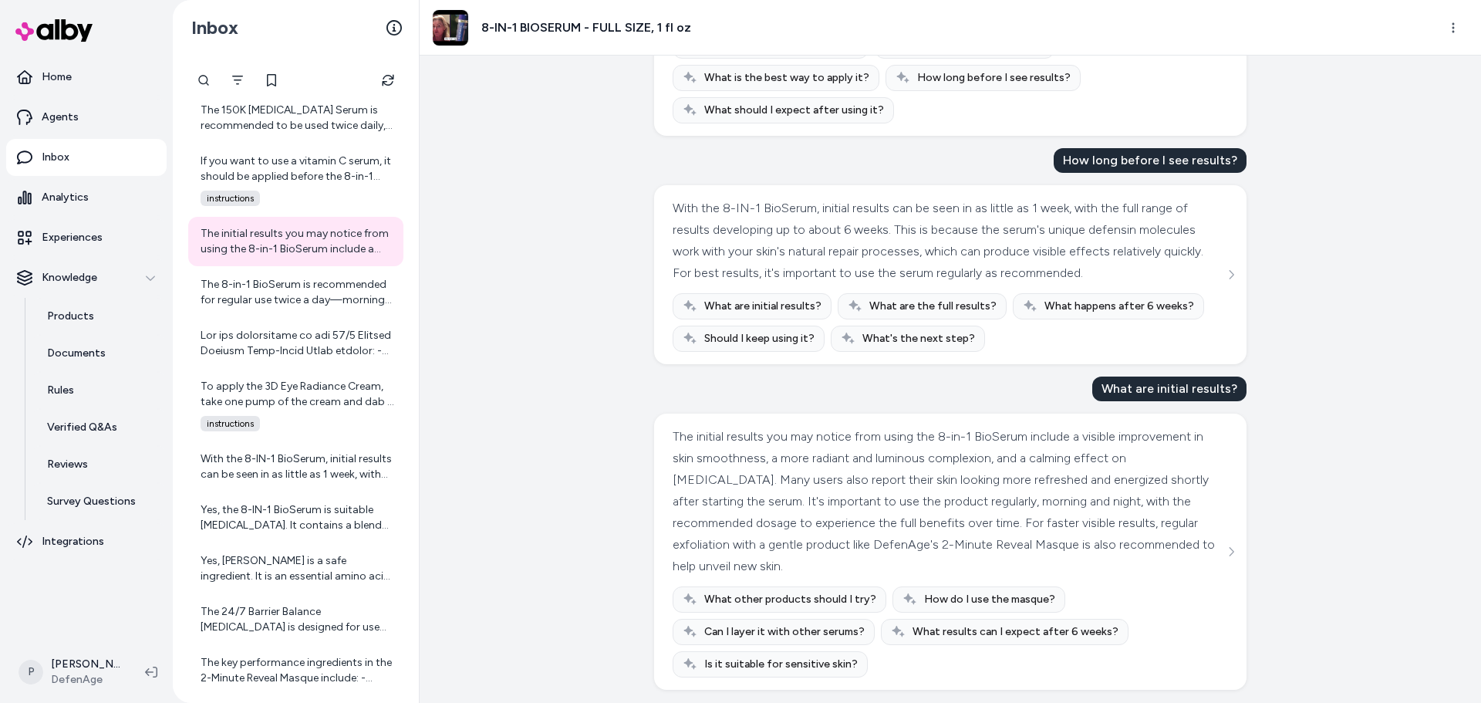
scroll to position [595, 0]
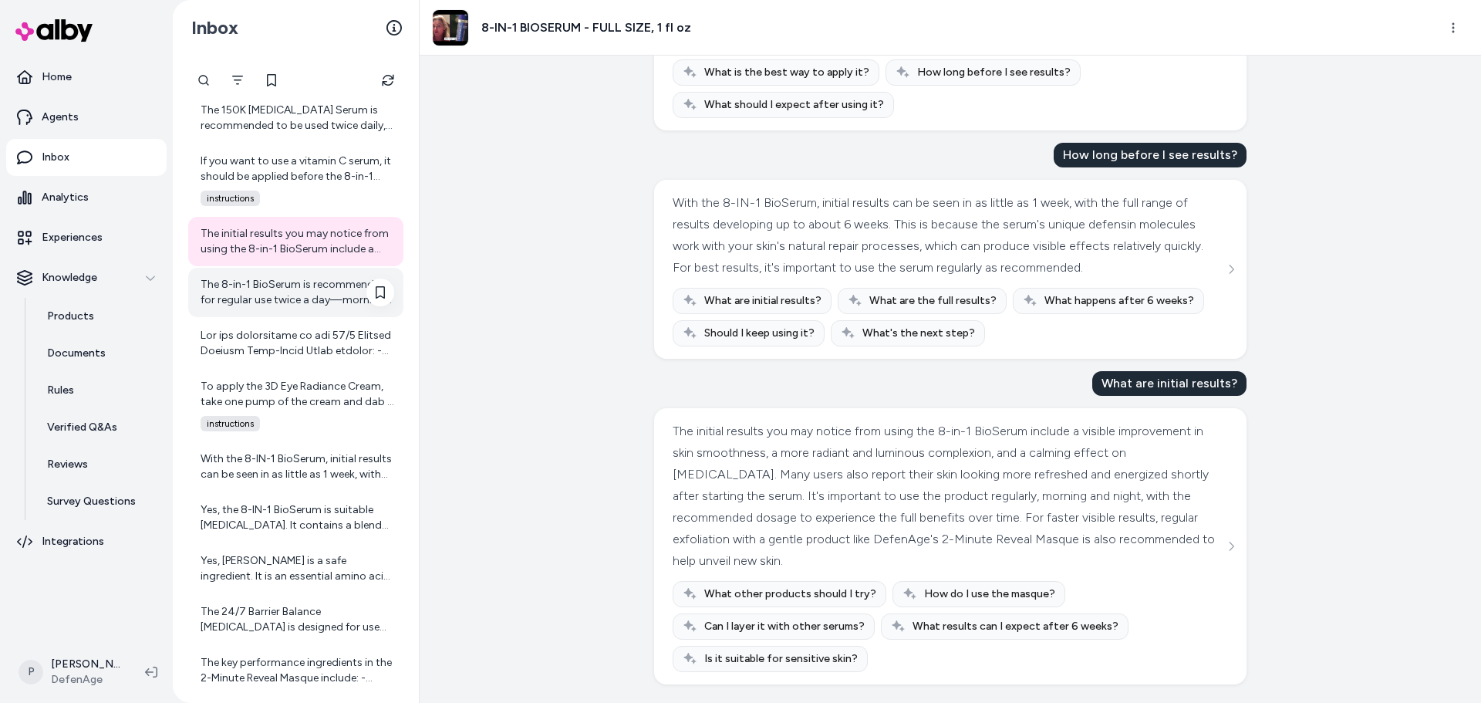
click at [246, 315] on div "The 8-in-1 BioSerum is recommended for regular use twice a day—morning and even…" at bounding box center [295, 292] width 215 height 49
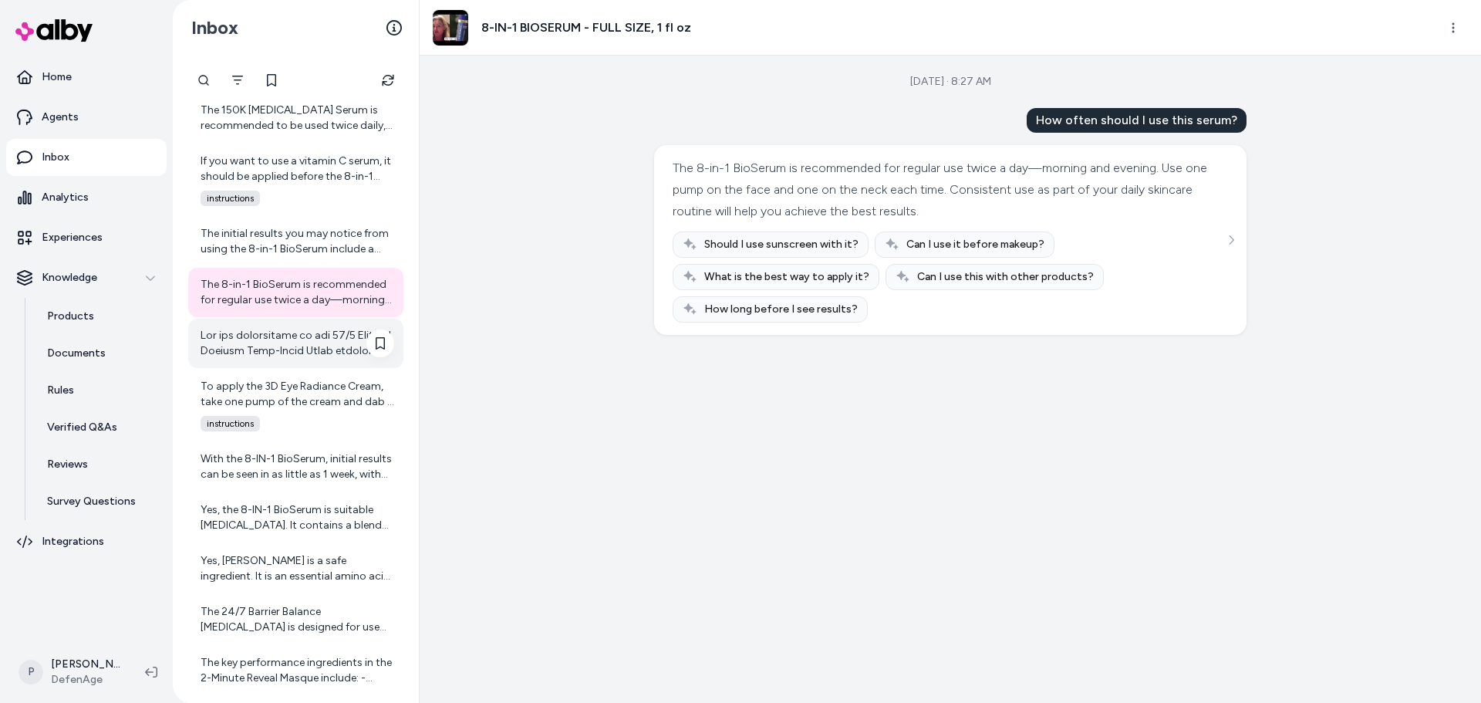
click at [262, 365] on div at bounding box center [295, 343] width 215 height 49
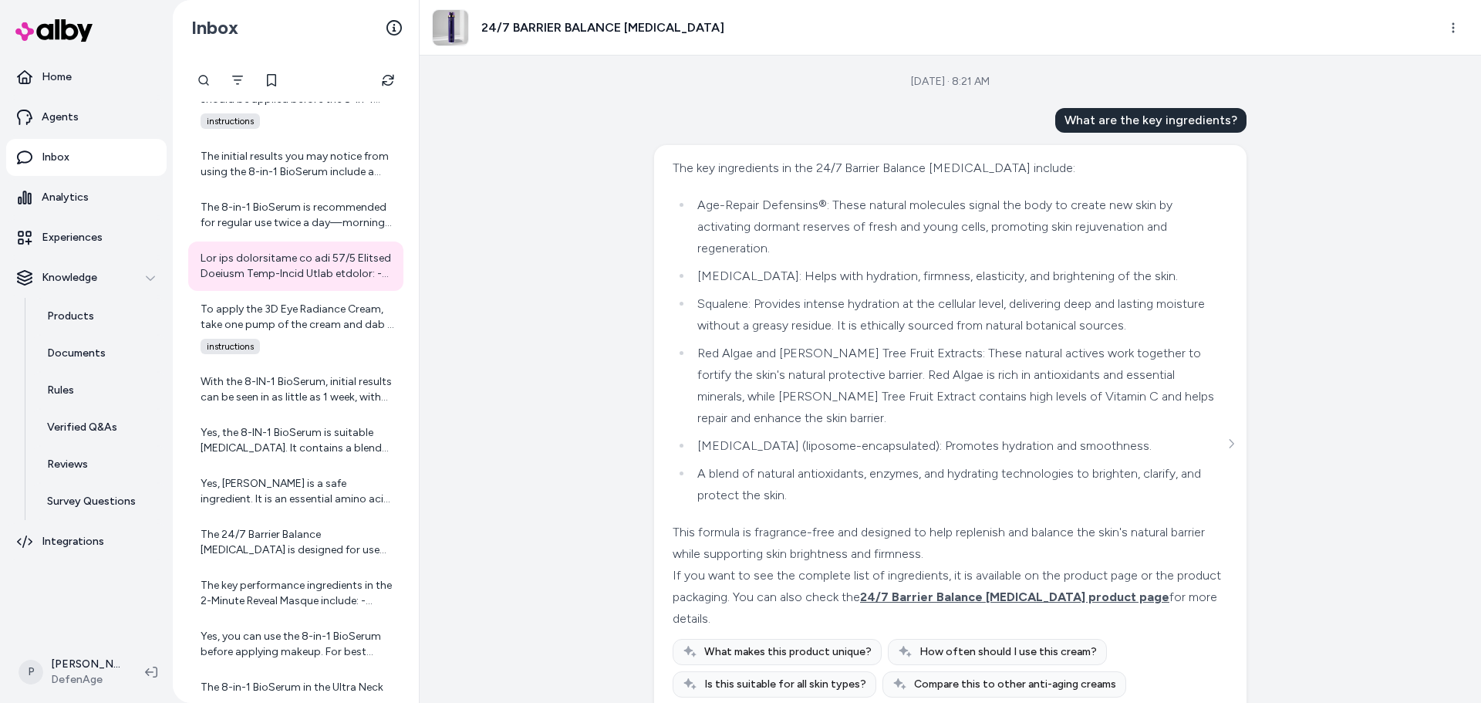
scroll to position [58, 0]
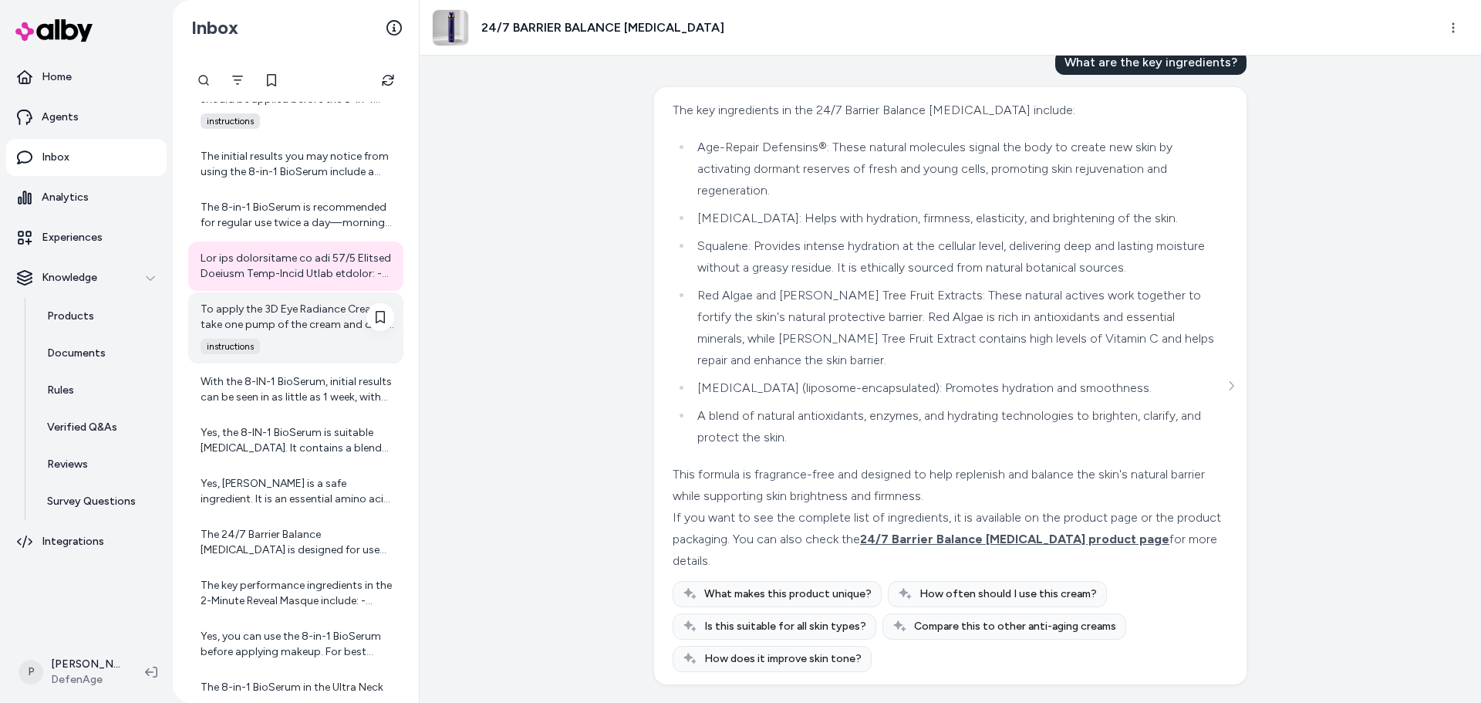
click at [312, 328] on div "To apply the 3D Eye Radiance Cream, take one pump of the cream and dab it 3 tim…" at bounding box center [298, 317] width 194 height 31
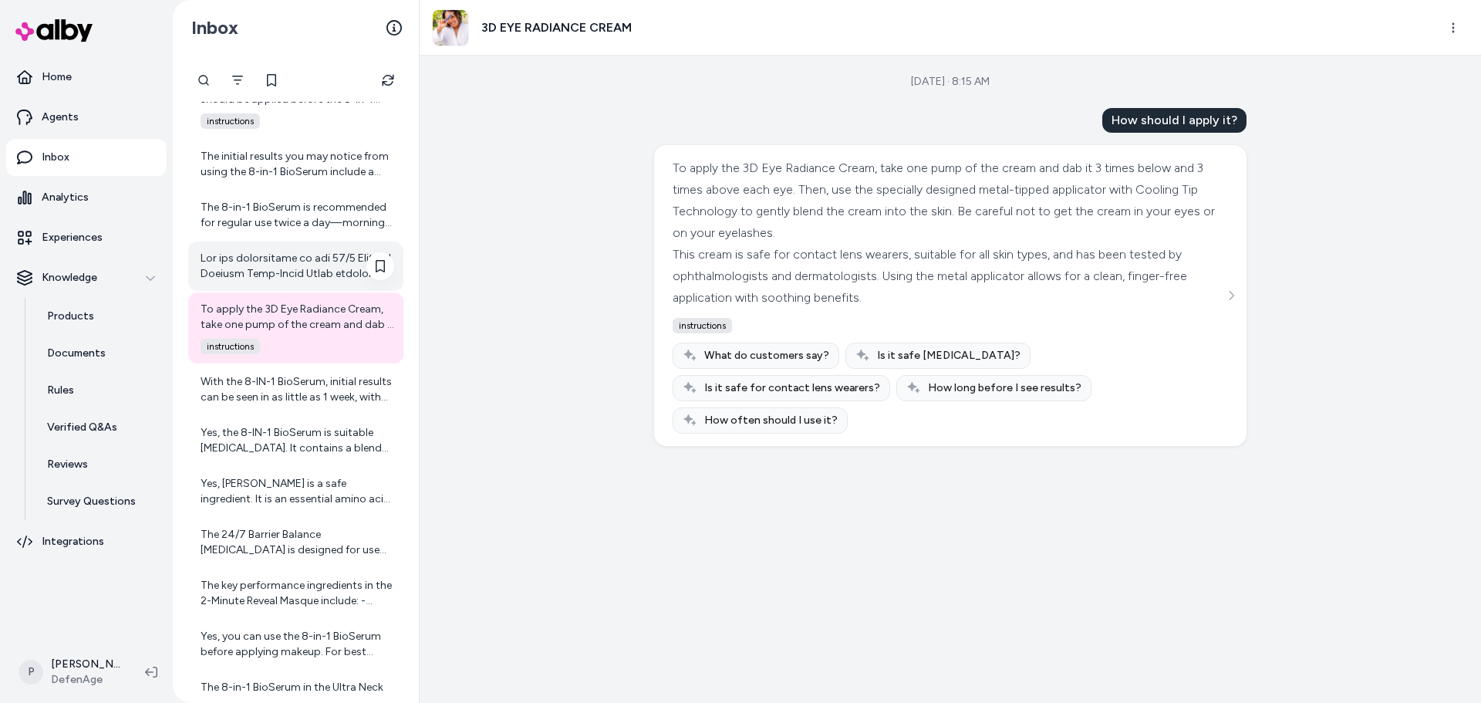
scroll to position [4275, 0]
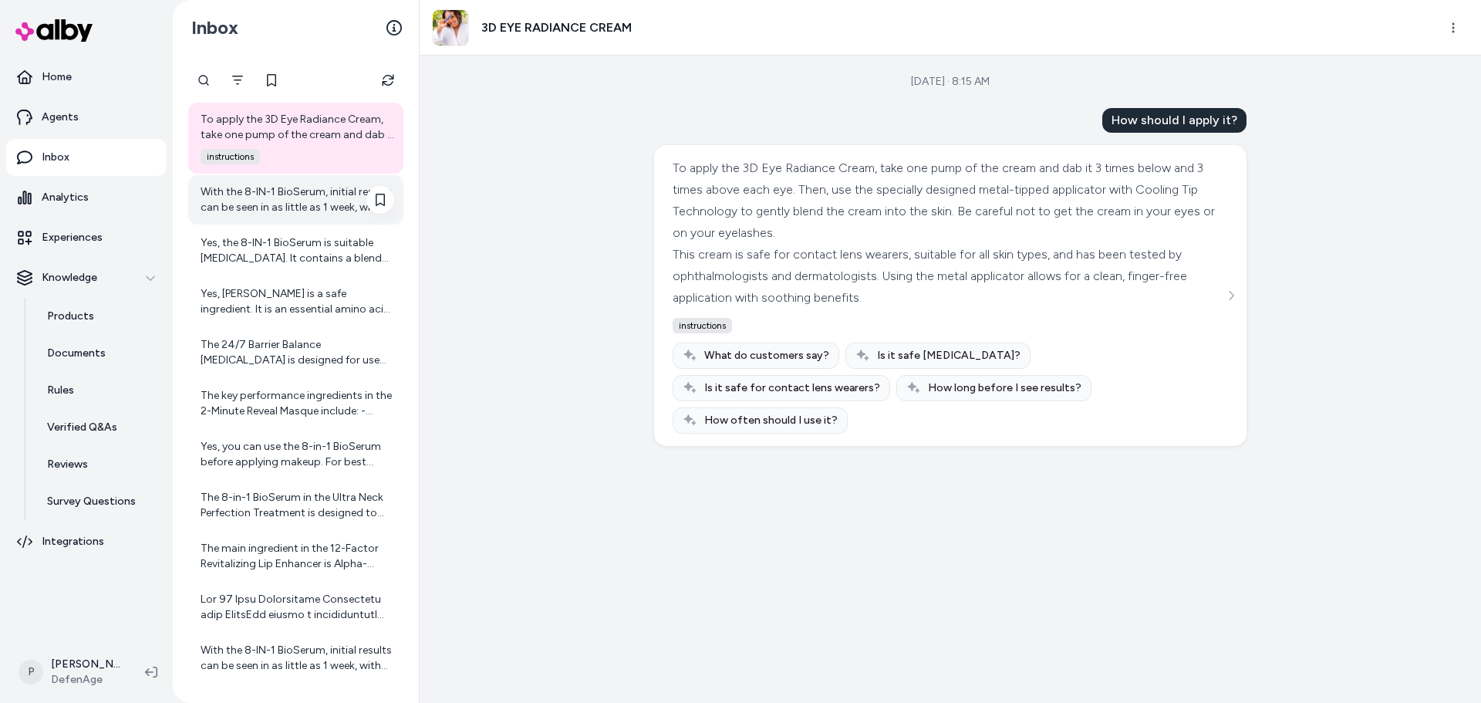
click at [286, 220] on div "With the 8-IN-1 BioSerum, initial results can be seen in as little as 1 week, w…" at bounding box center [295, 199] width 215 height 49
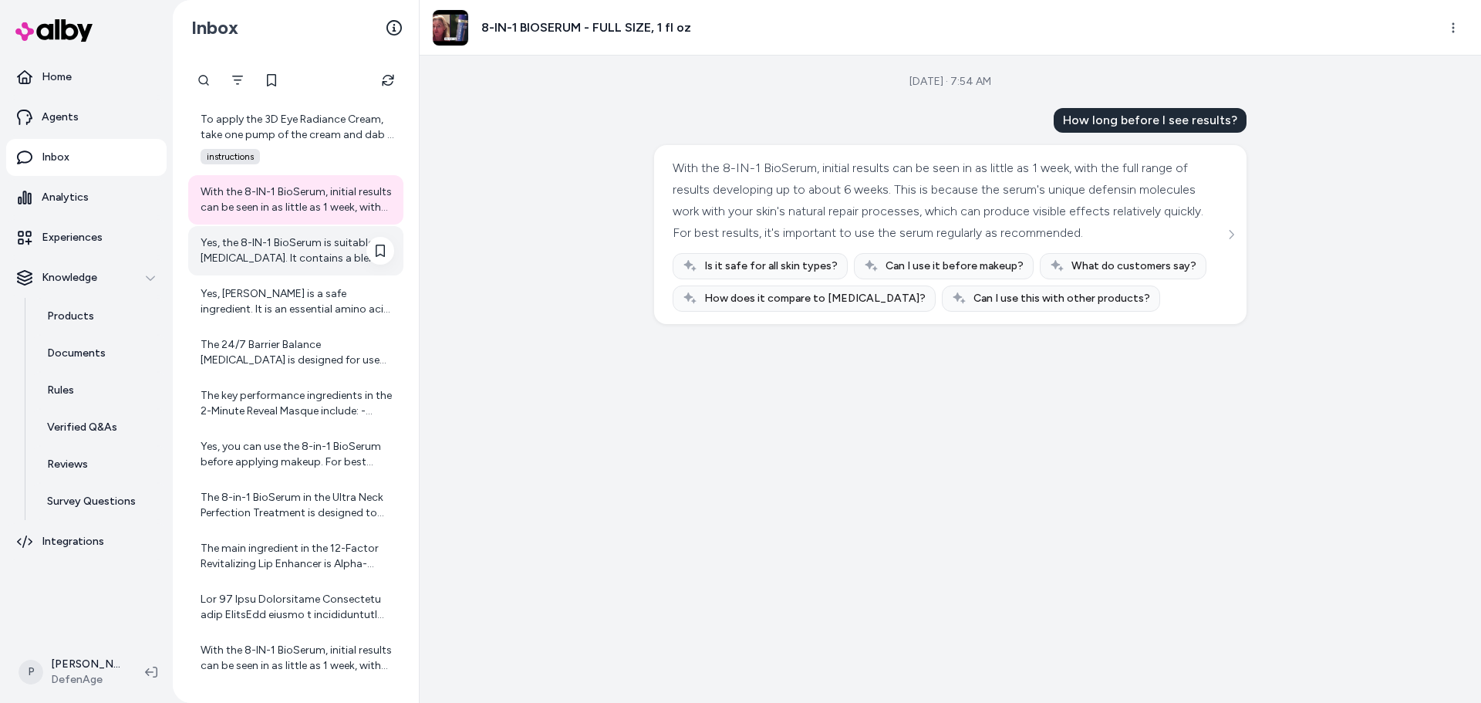
click at [282, 258] on div "Yes, the 8-IN-1 BioSerum is suitable [MEDICAL_DATA]. It contains a blend of soo…" at bounding box center [298, 250] width 194 height 31
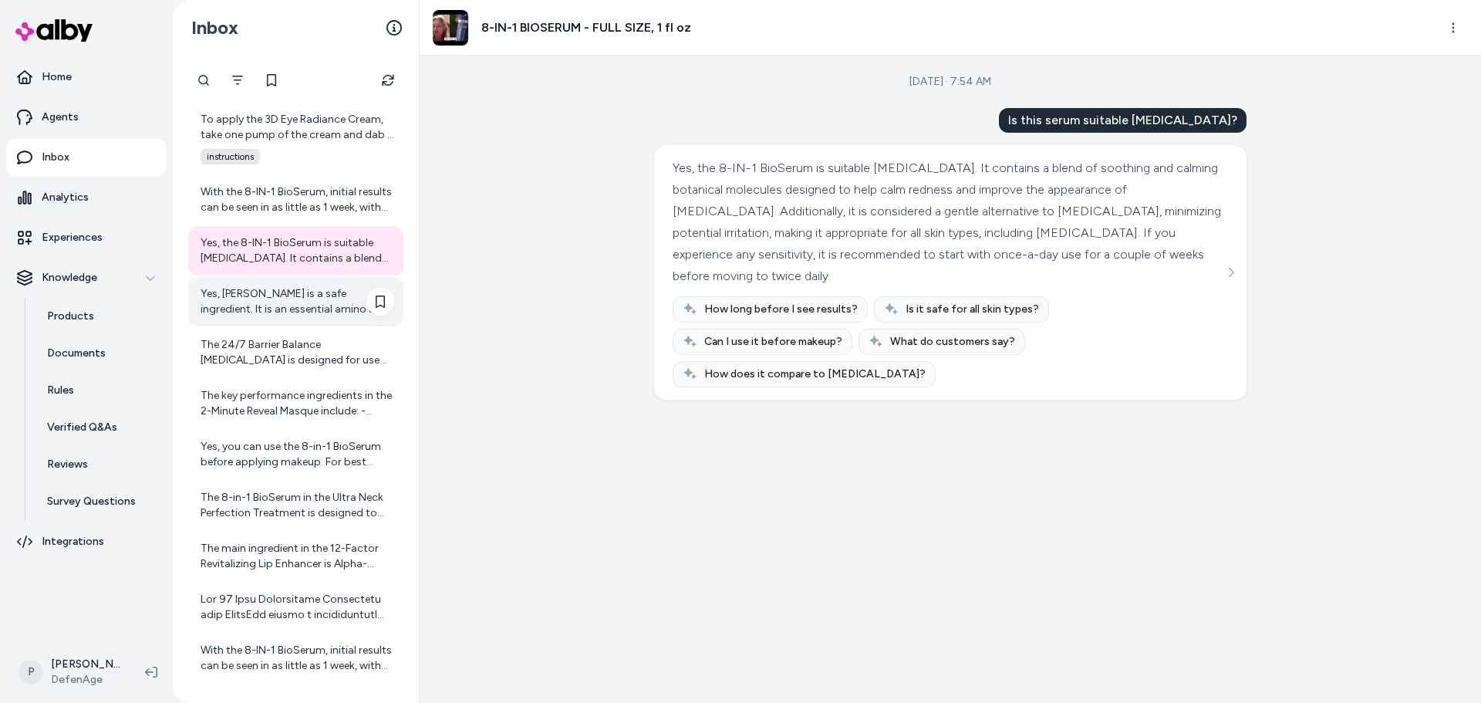
click at [282, 290] on div "Yes, [PERSON_NAME] is a safe ingredient. It is an essential amino acid that pla…" at bounding box center [298, 301] width 194 height 31
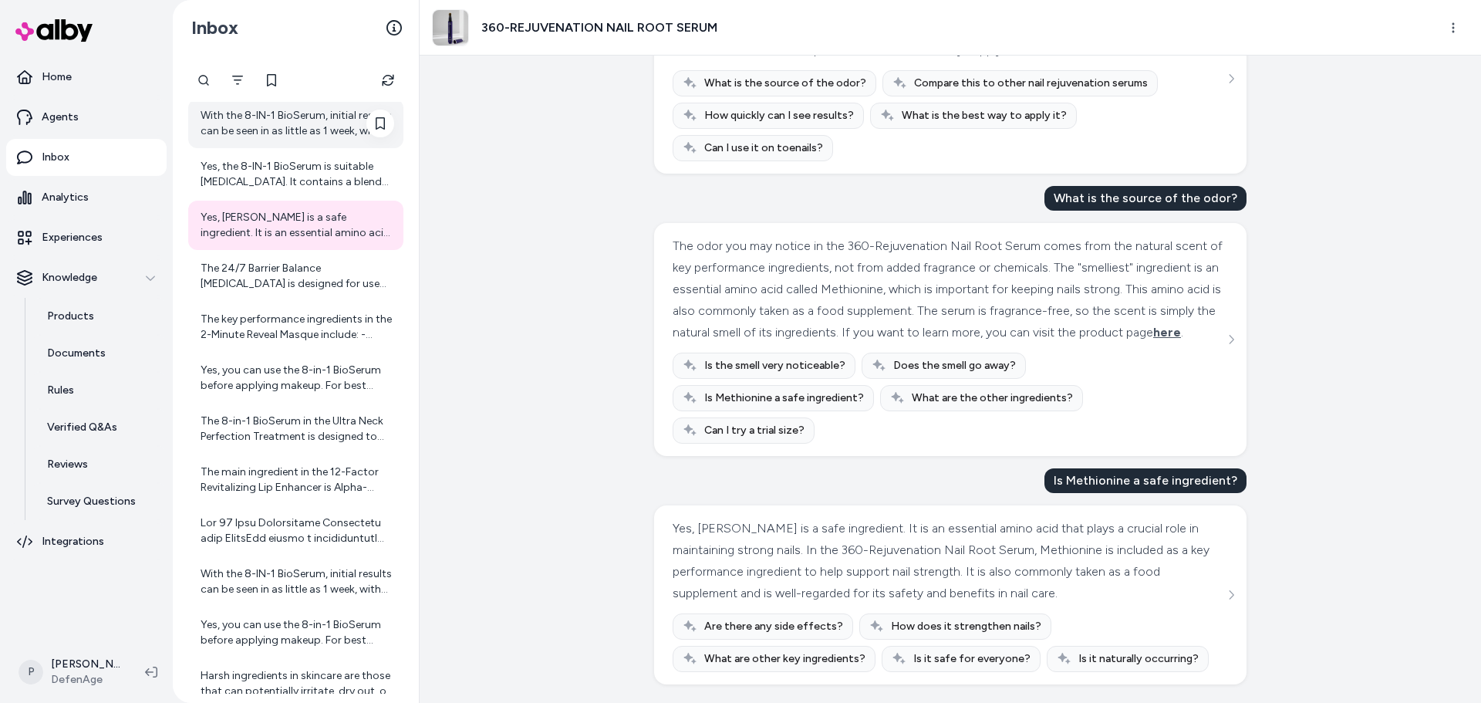
scroll to position [4352, 0]
click at [243, 287] on div "The 24/7 Barrier Balance [MEDICAL_DATA] is designed for use both morning and ev…" at bounding box center [298, 275] width 194 height 31
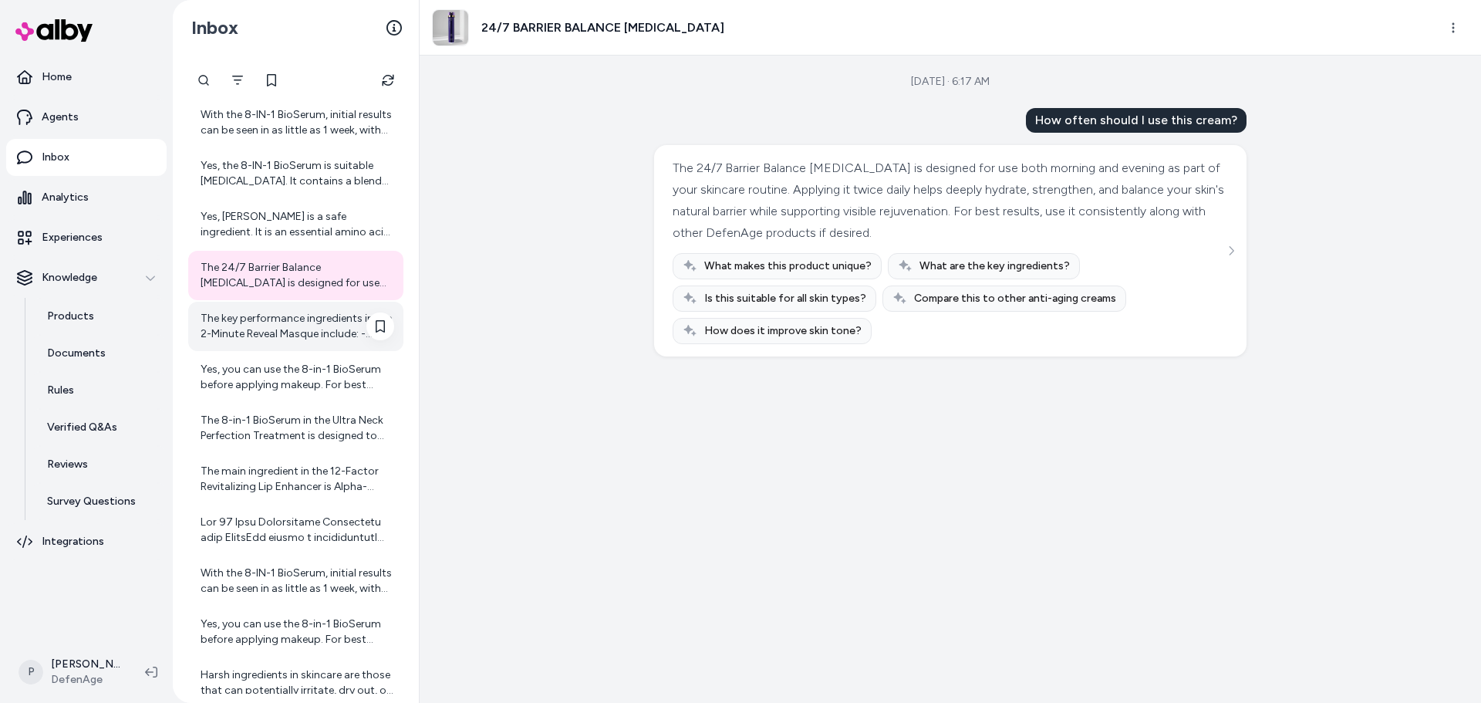
click at [262, 326] on div "The key performance ingredients in the 2-Minute Reveal Masque include: - Ultraf…" at bounding box center [298, 326] width 194 height 31
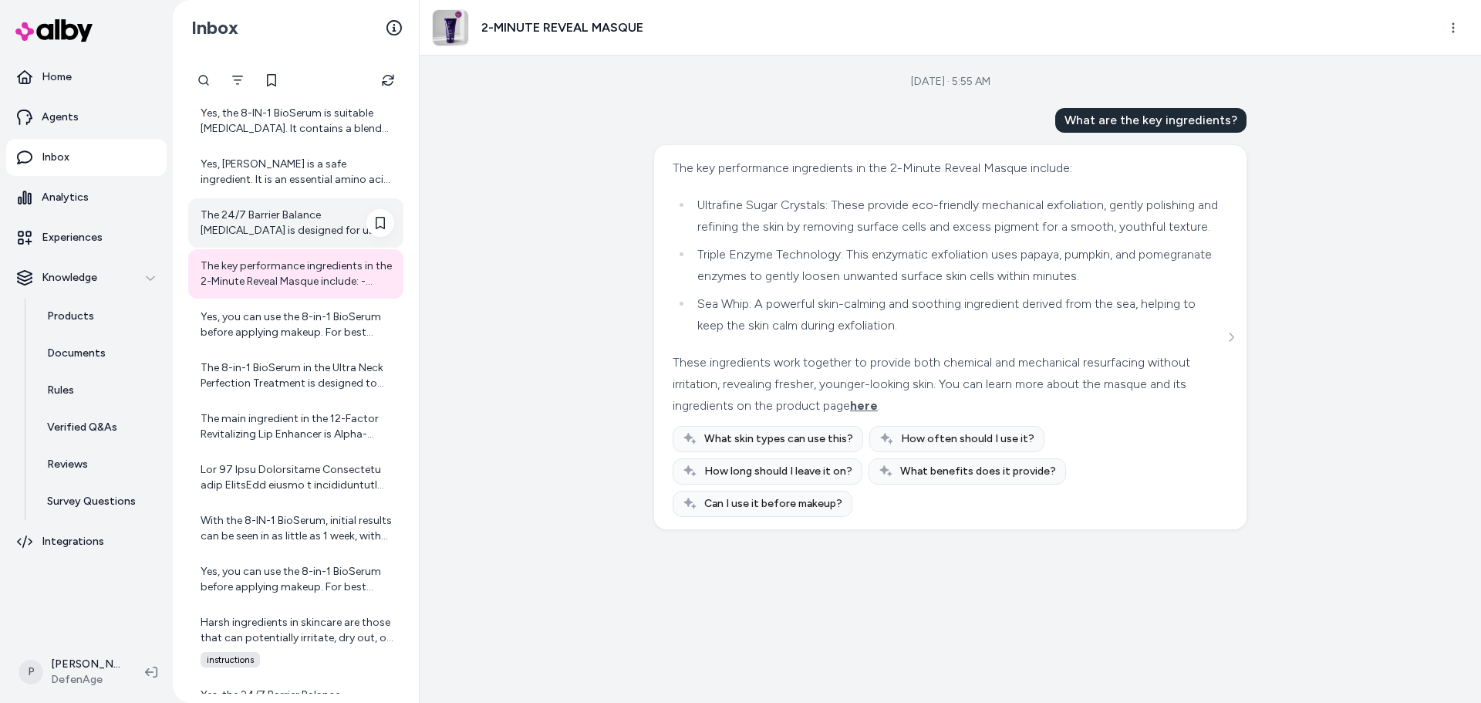
scroll to position [4430, 0]
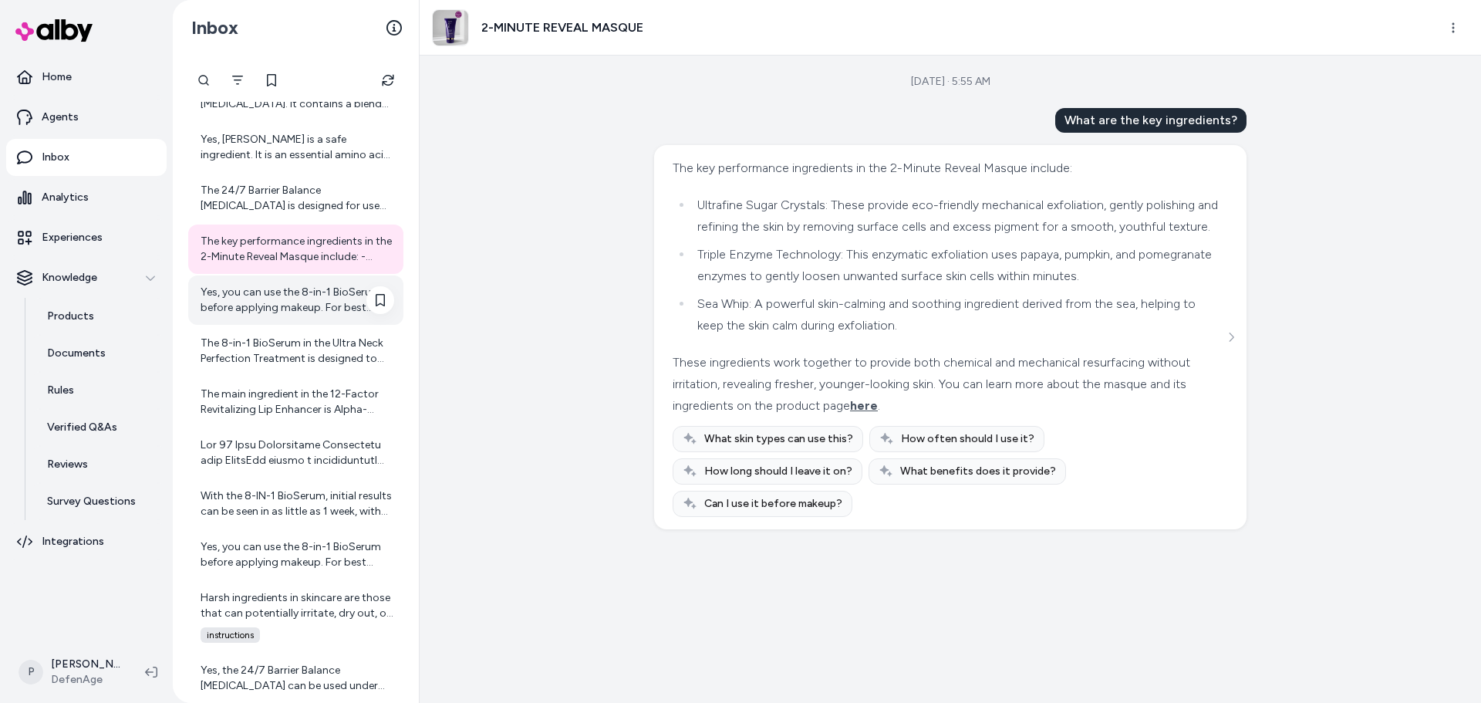
click at [282, 309] on div "Yes, you can use the 8-in-1 BioSerum before applying makeup. For best results, …" at bounding box center [298, 300] width 194 height 31
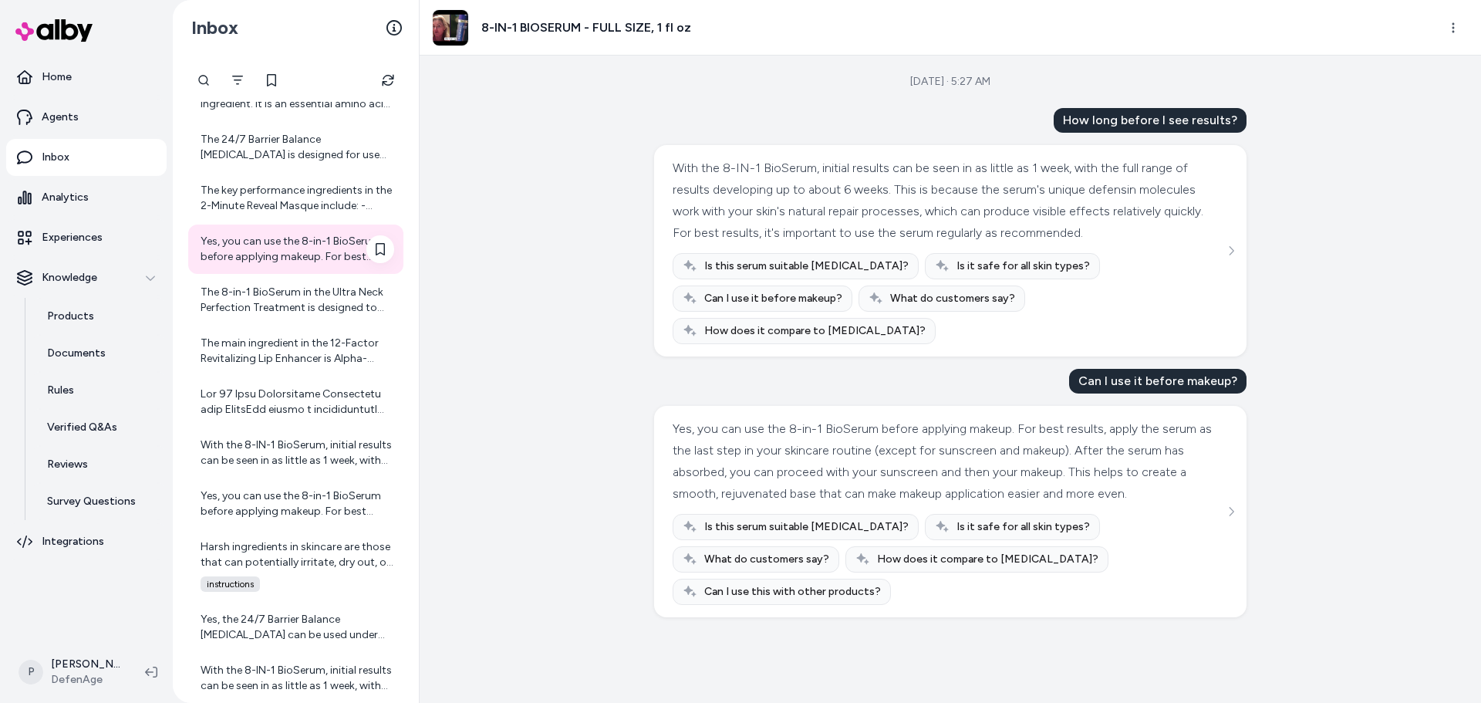
scroll to position [4507, 0]
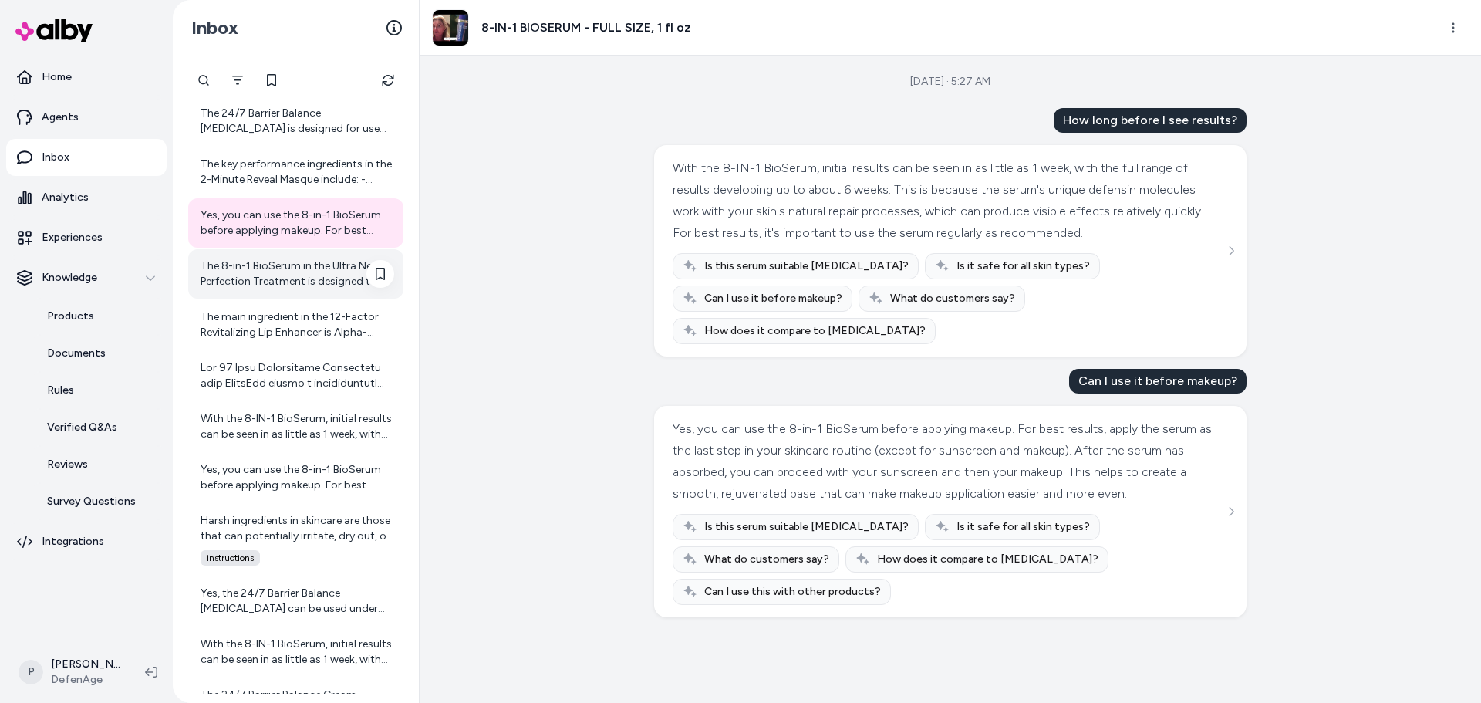
click at [285, 277] on div "The 8-in-1 BioSerum in the Ultra Neck Perfection Treatment is designed to provi…" at bounding box center [298, 273] width 194 height 31
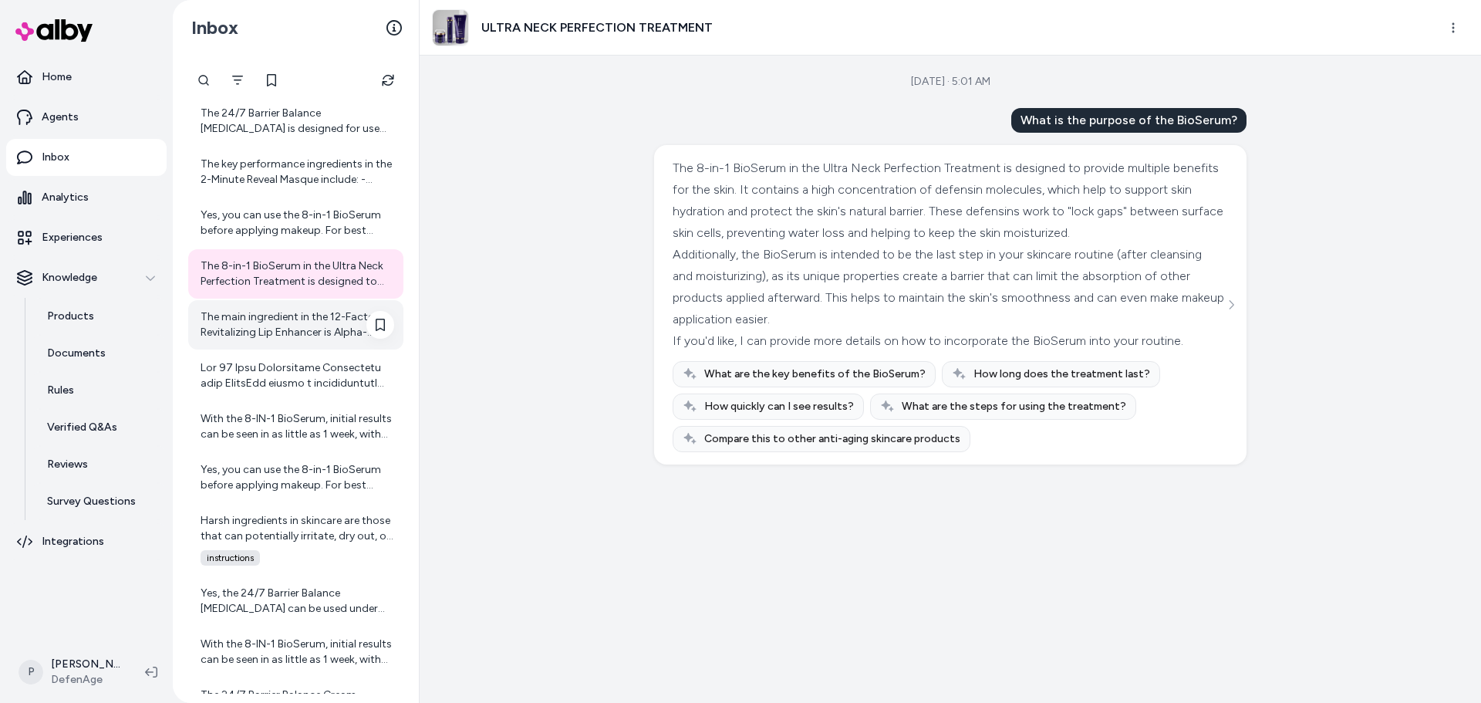
click at [248, 321] on div "The main ingredient in the 12-Factor Revitalizing Lip Enhancer is Alpha-Defensi…" at bounding box center [298, 324] width 194 height 31
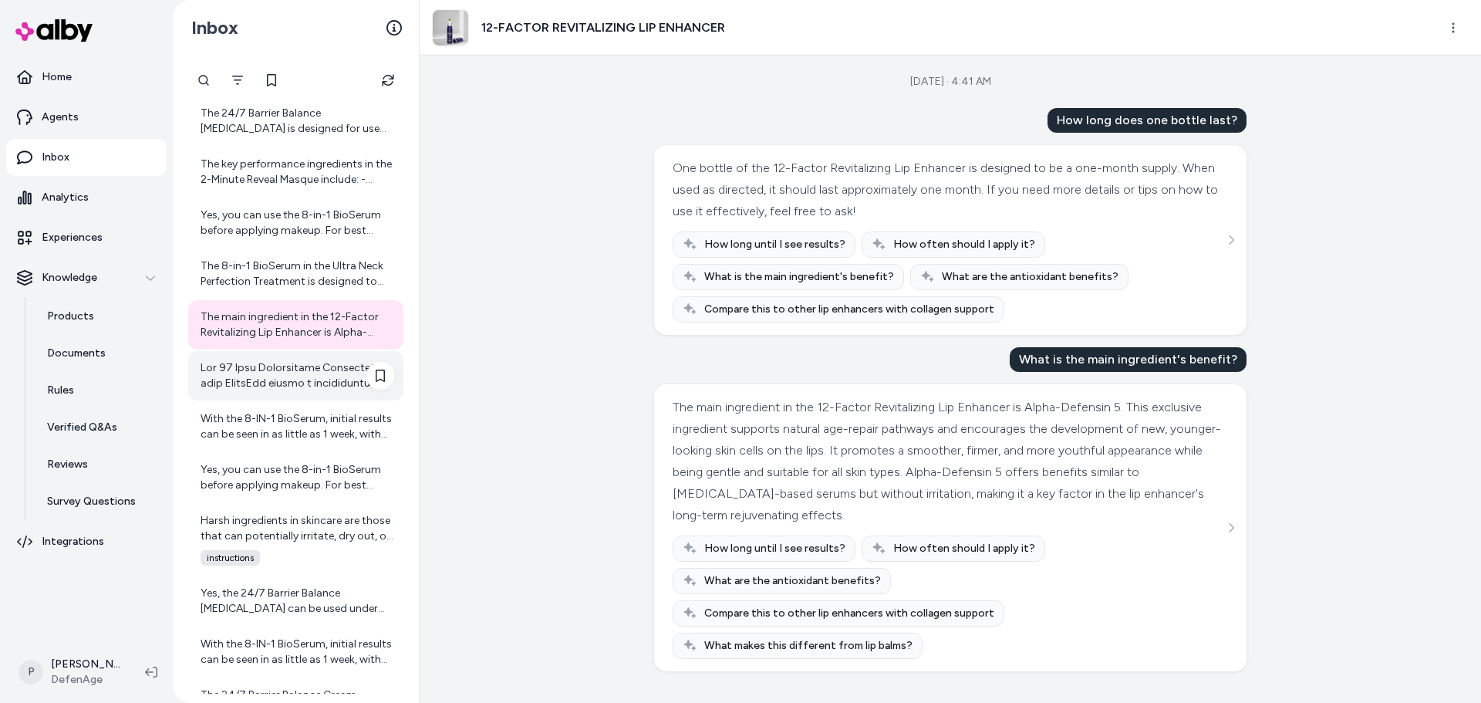
click at [253, 360] on div at bounding box center [298, 375] width 194 height 31
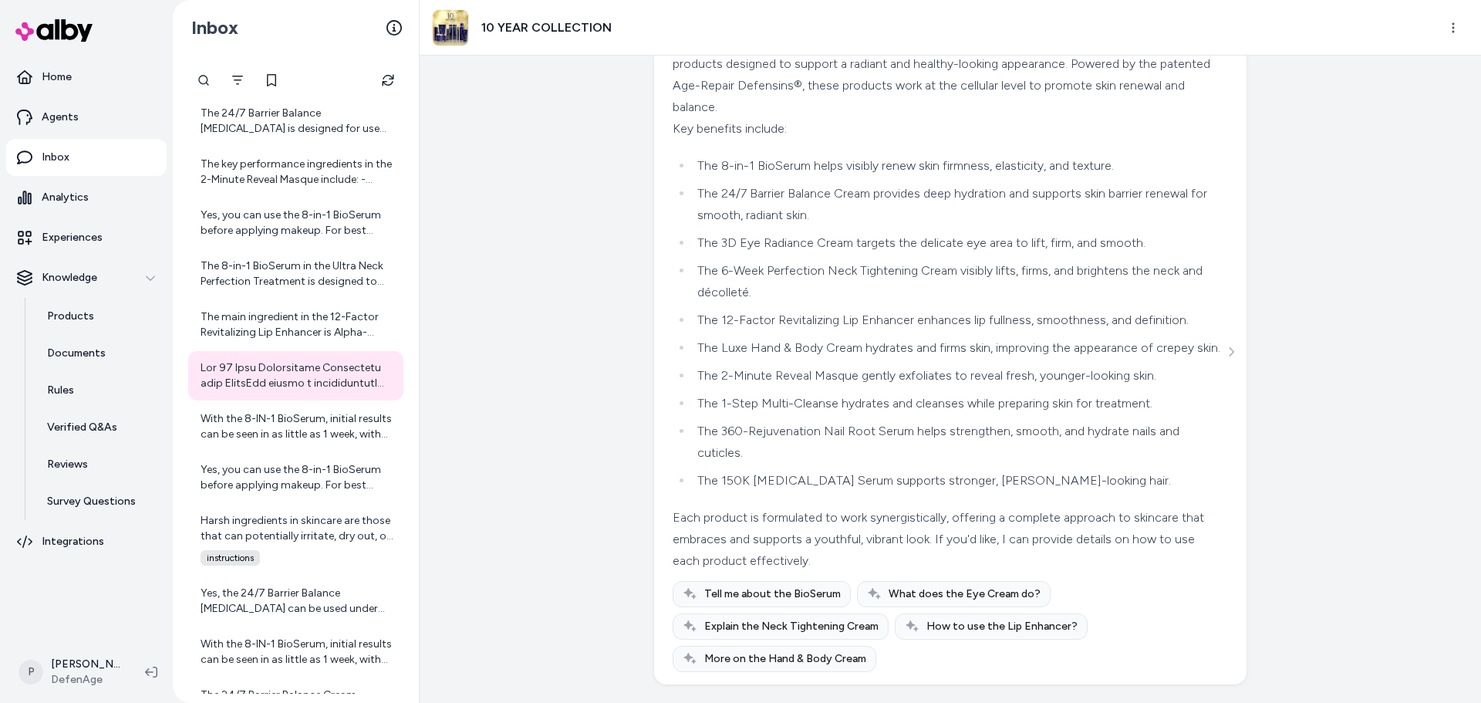
scroll to position [1546, 0]
click at [336, 423] on div "With the 8-IN-1 BioSerum, initial results can be seen in as little as 1 week, w…" at bounding box center [298, 426] width 194 height 31
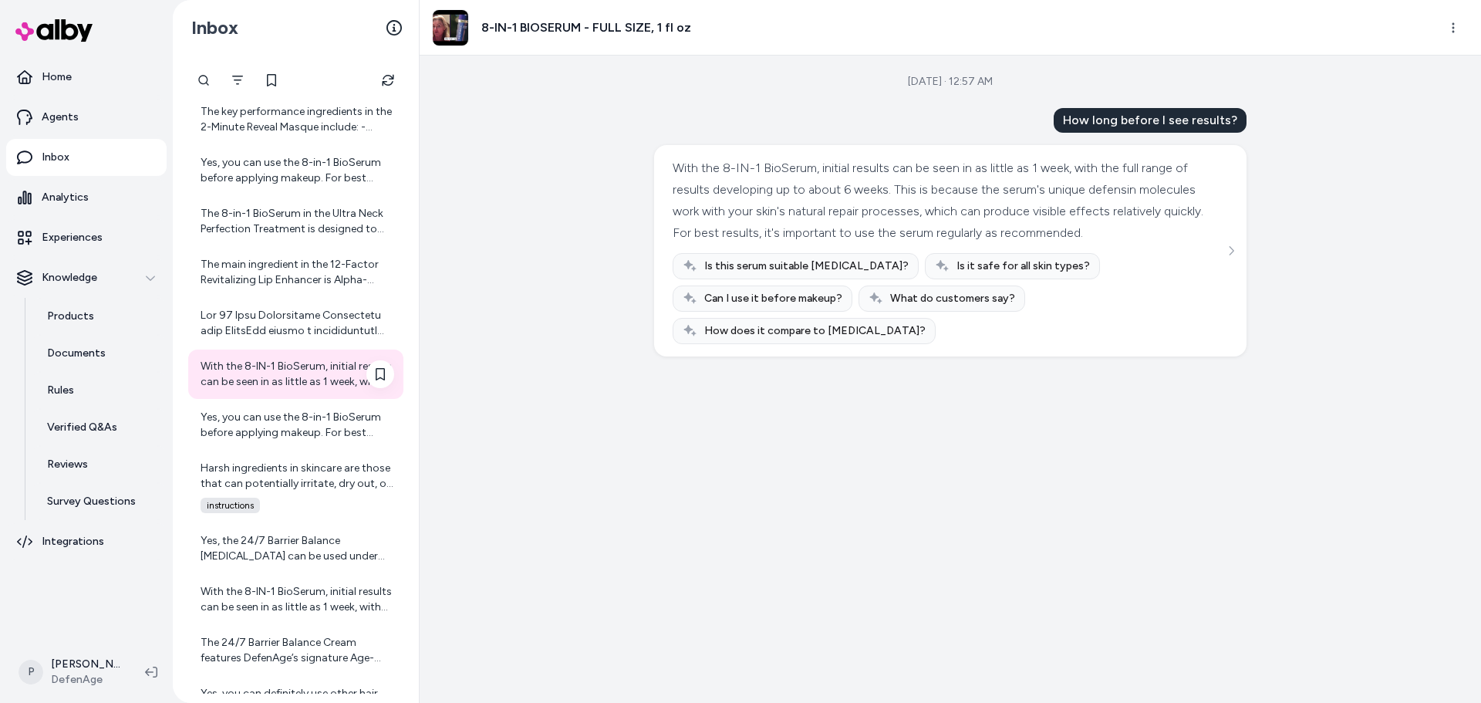
scroll to position [4661, 0]
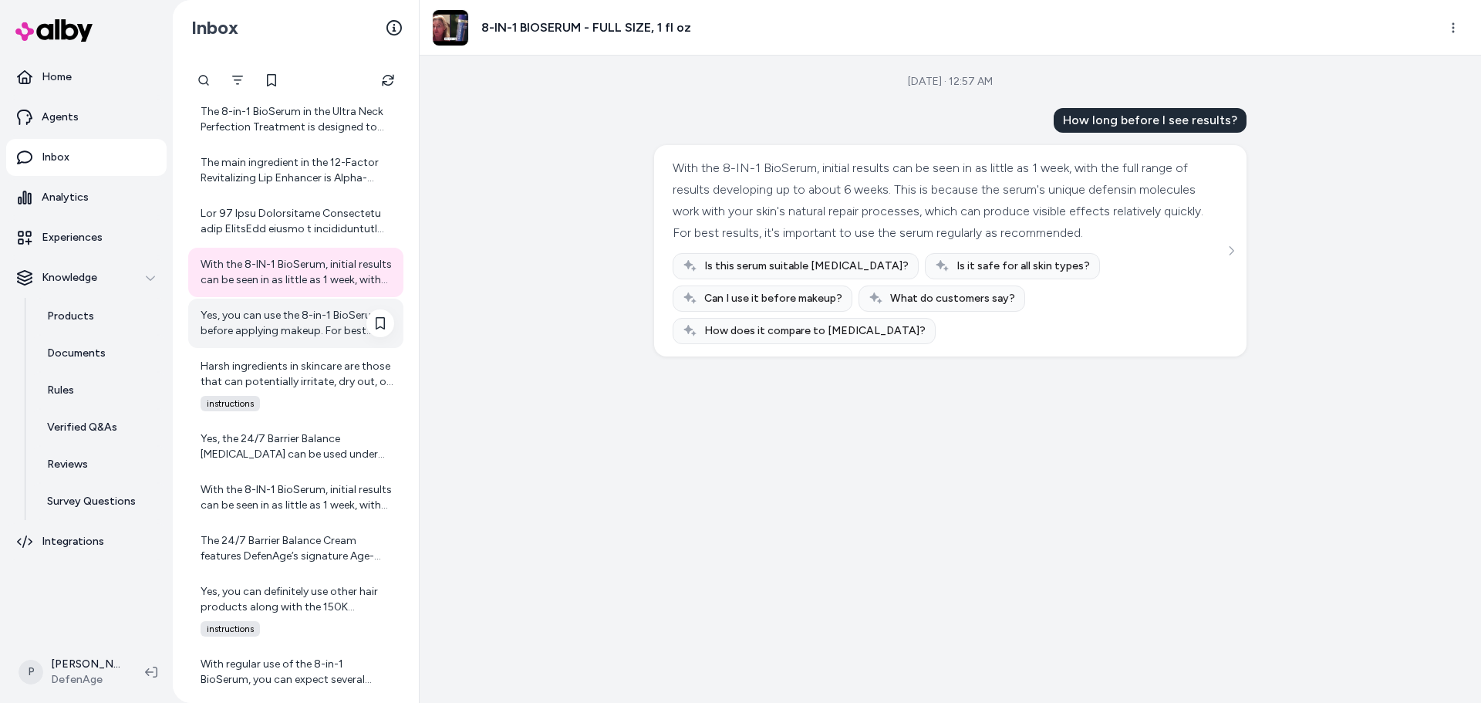
click at [296, 338] on div "Yes, you can use the 8-in-1 BioSerum before applying makeup. For best results, …" at bounding box center [298, 323] width 194 height 31
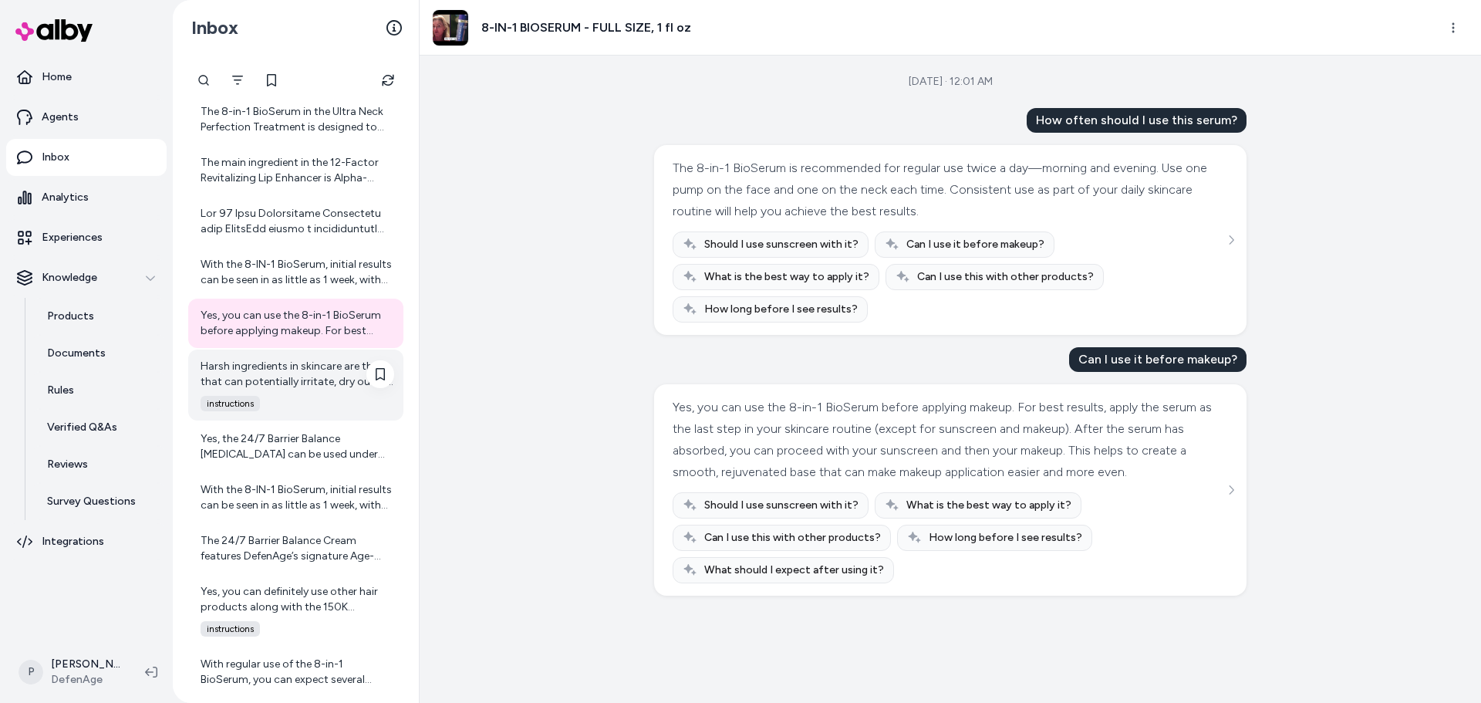
click at [275, 369] on div "Harsh ingredients in skincare are those that can potentially irritate, dry out,…" at bounding box center [298, 374] width 194 height 31
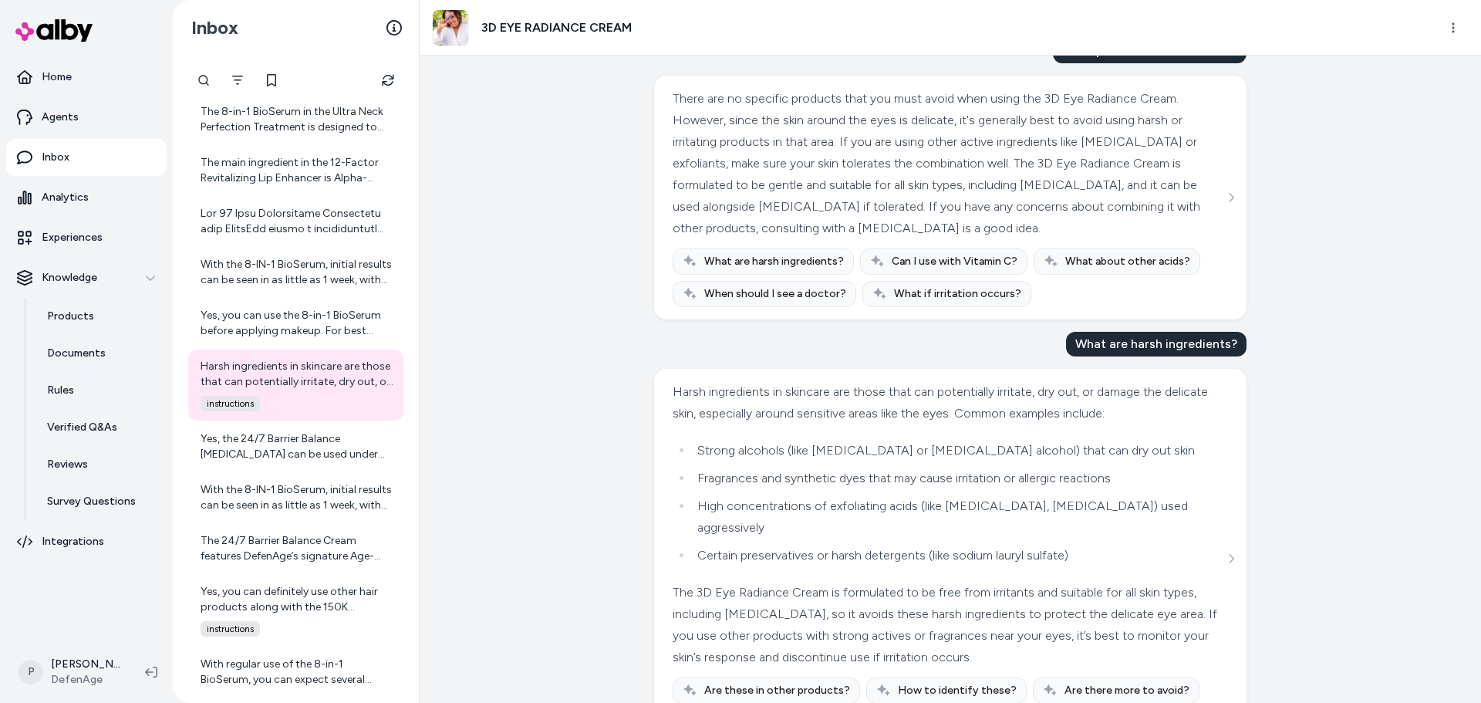
scroll to position [1537, 0]
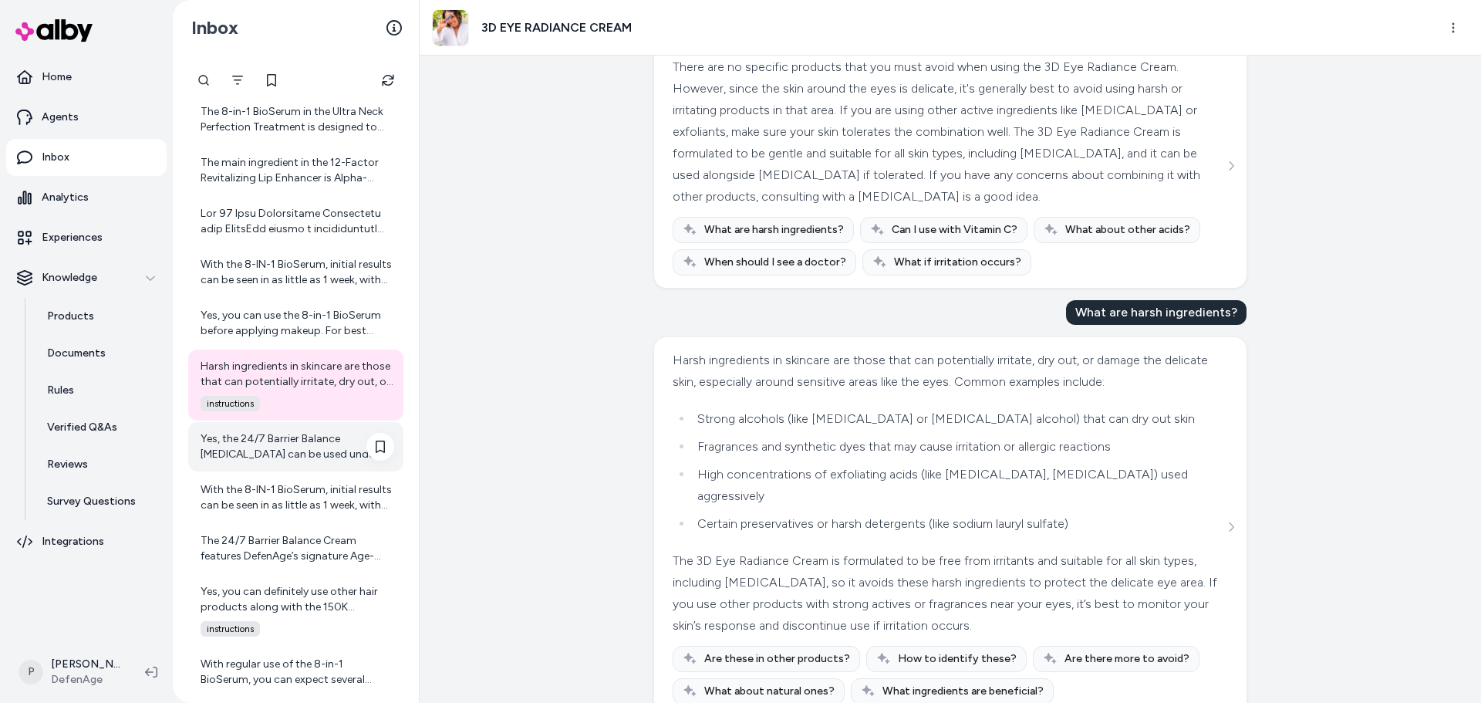
click at [302, 449] on div "Yes, the 24/7 Barrier Balance [MEDICAL_DATA] can be used under makeup. It deepl…" at bounding box center [298, 446] width 194 height 31
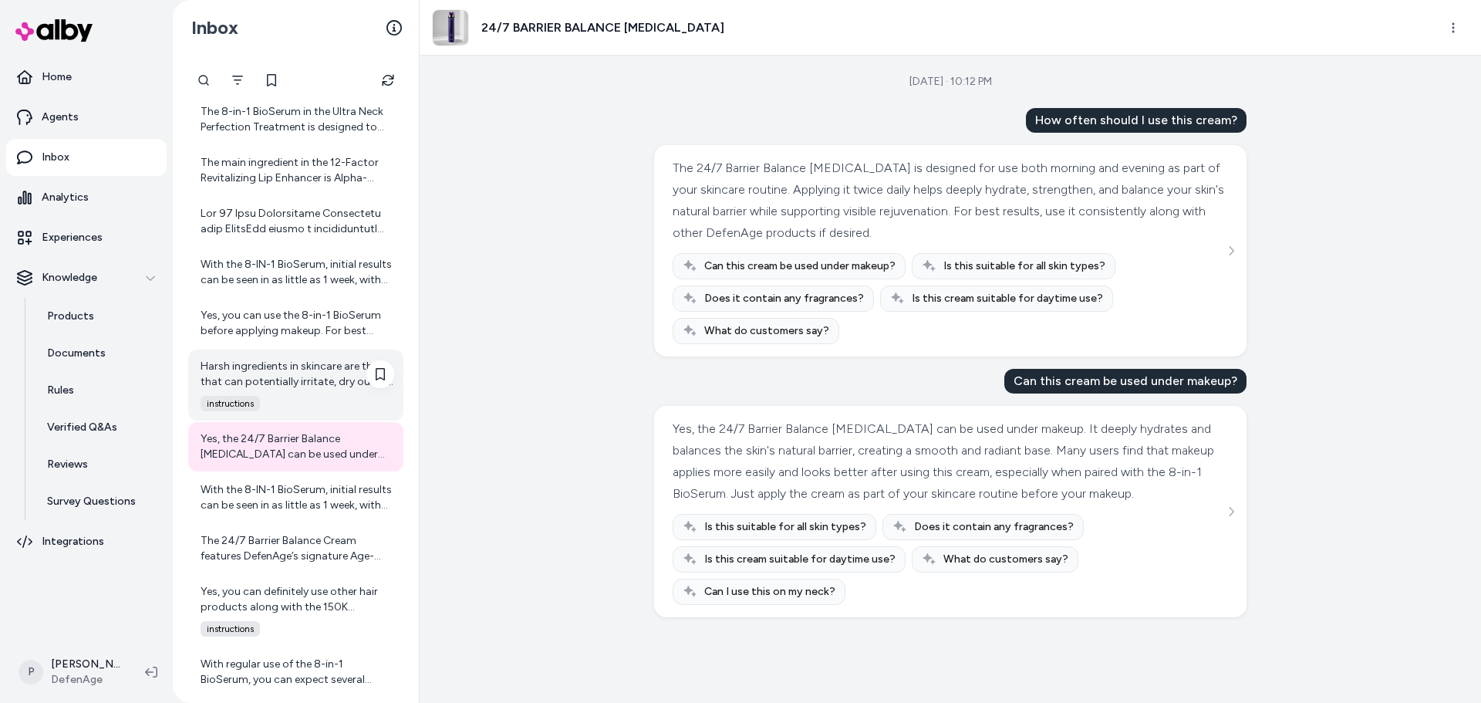
scroll to position [4738, 0]
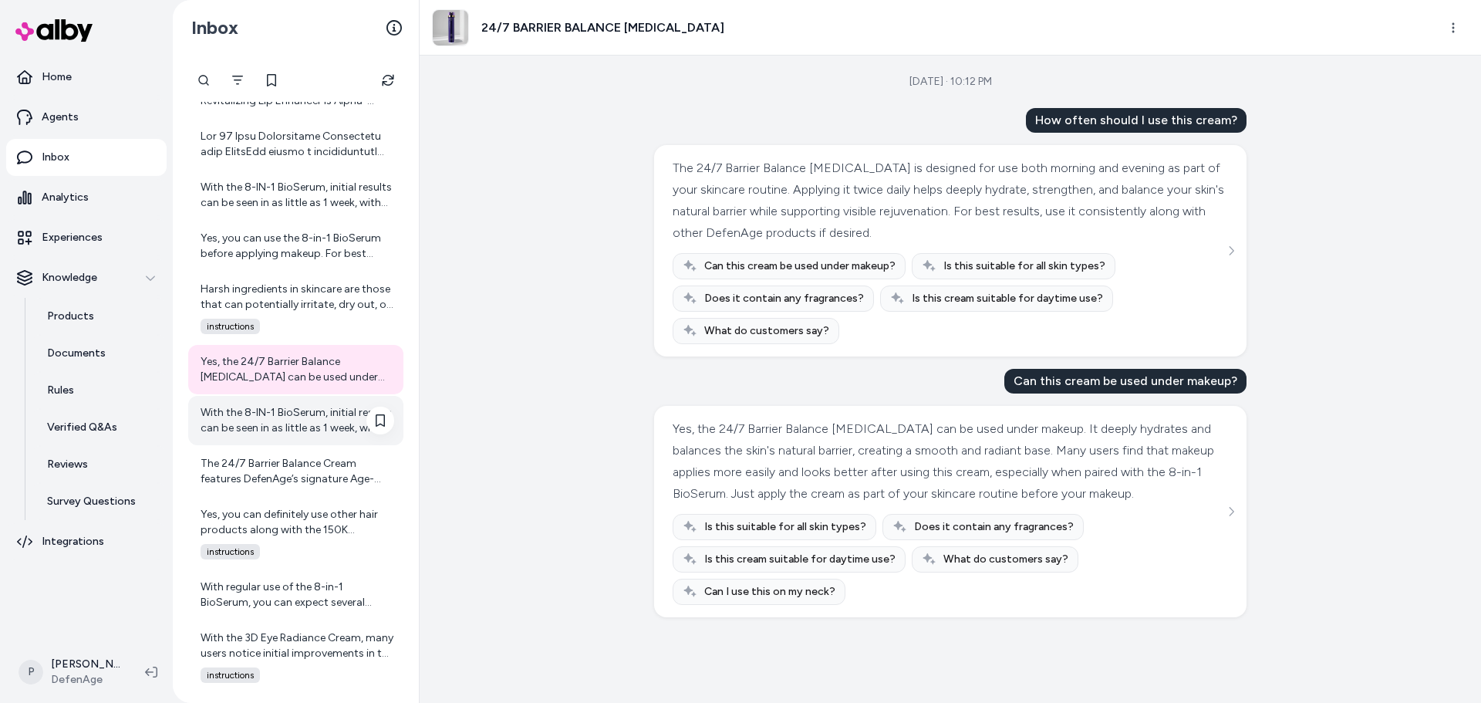
click at [271, 406] on div "With the 8-IN-1 BioSerum, initial results can be seen in as little as 1 week, w…" at bounding box center [298, 420] width 194 height 31
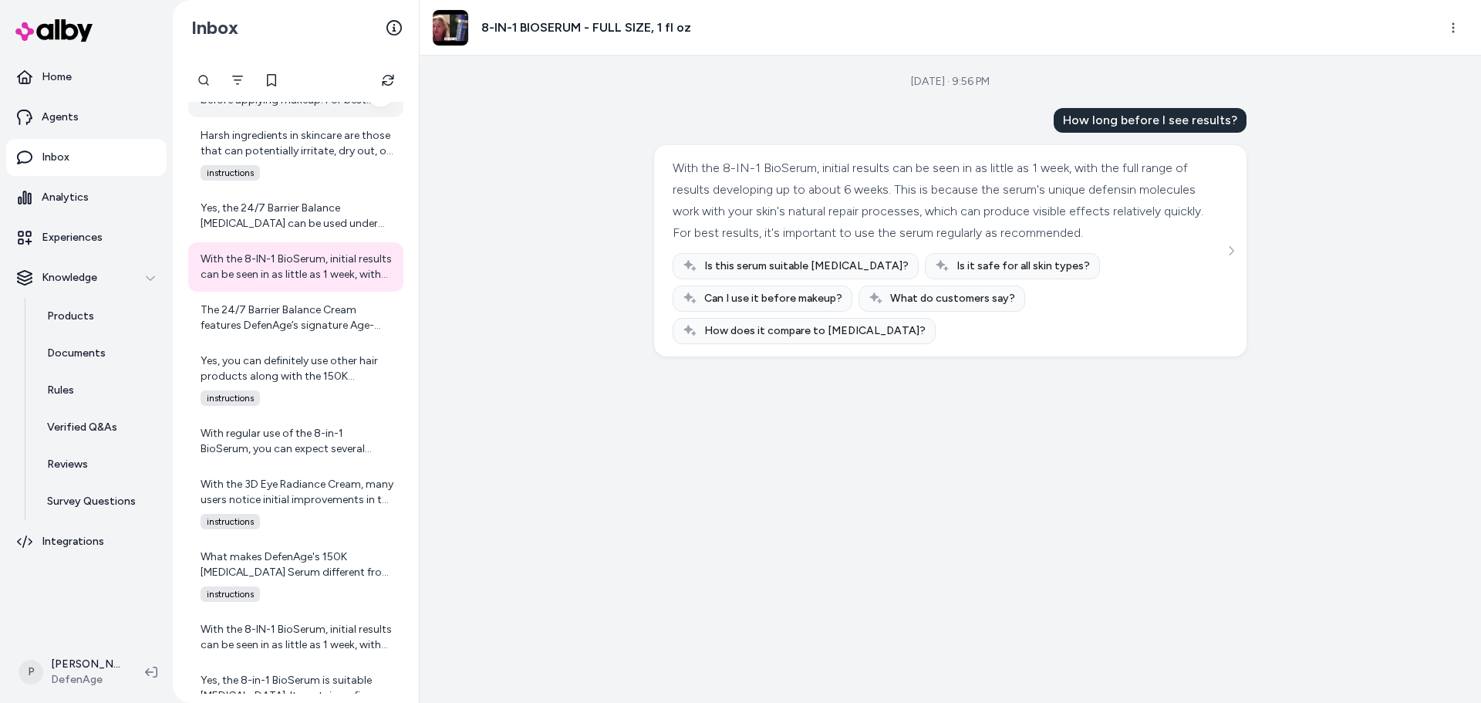
scroll to position [4892, 0]
click at [294, 331] on div "The 24/7 Barrier Balance Cream features DefenAge’s signature Age-Repair Defensi…" at bounding box center [298, 317] width 194 height 31
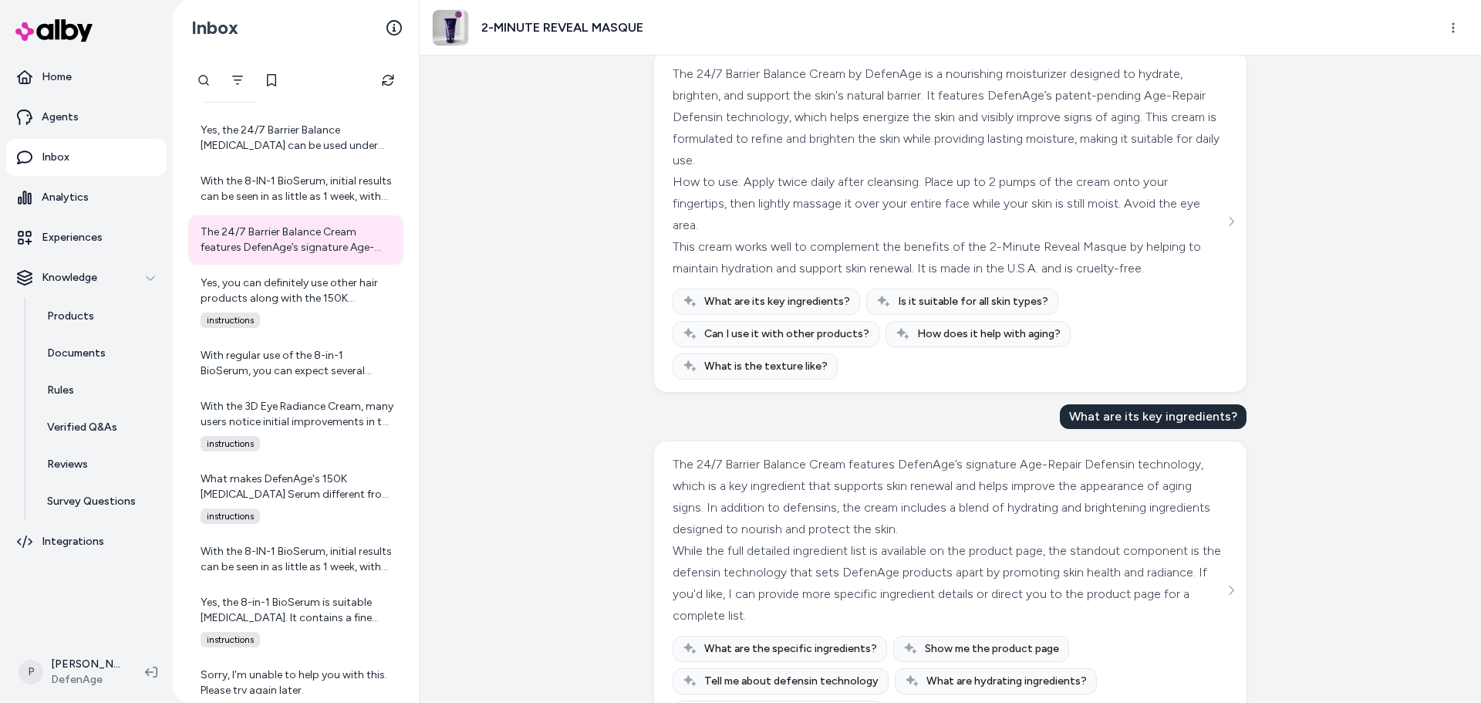
scroll to position [1810, 0]
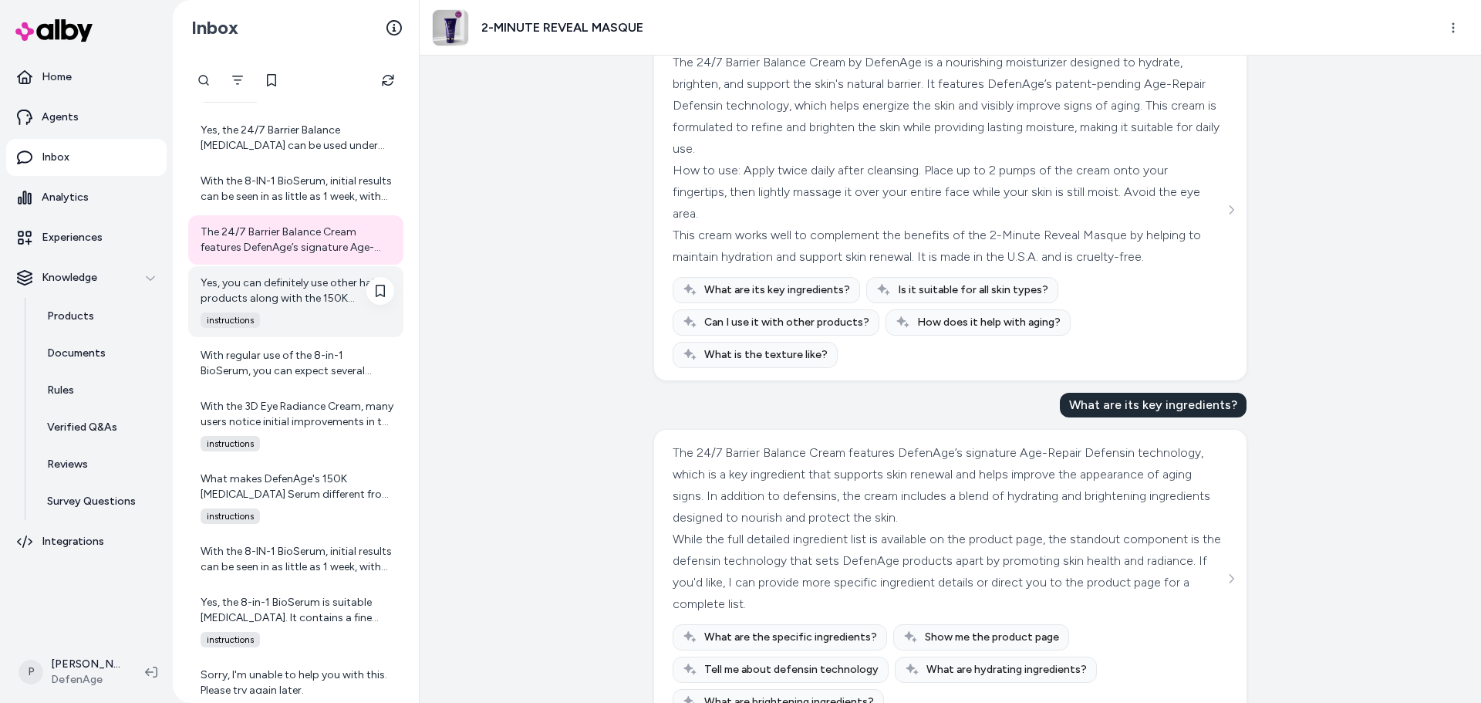
click at [305, 295] on div "Yes, you can definitely use other hair products along with the 150K [MEDICAL_DA…" at bounding box center [298, 290] width 194 height 31
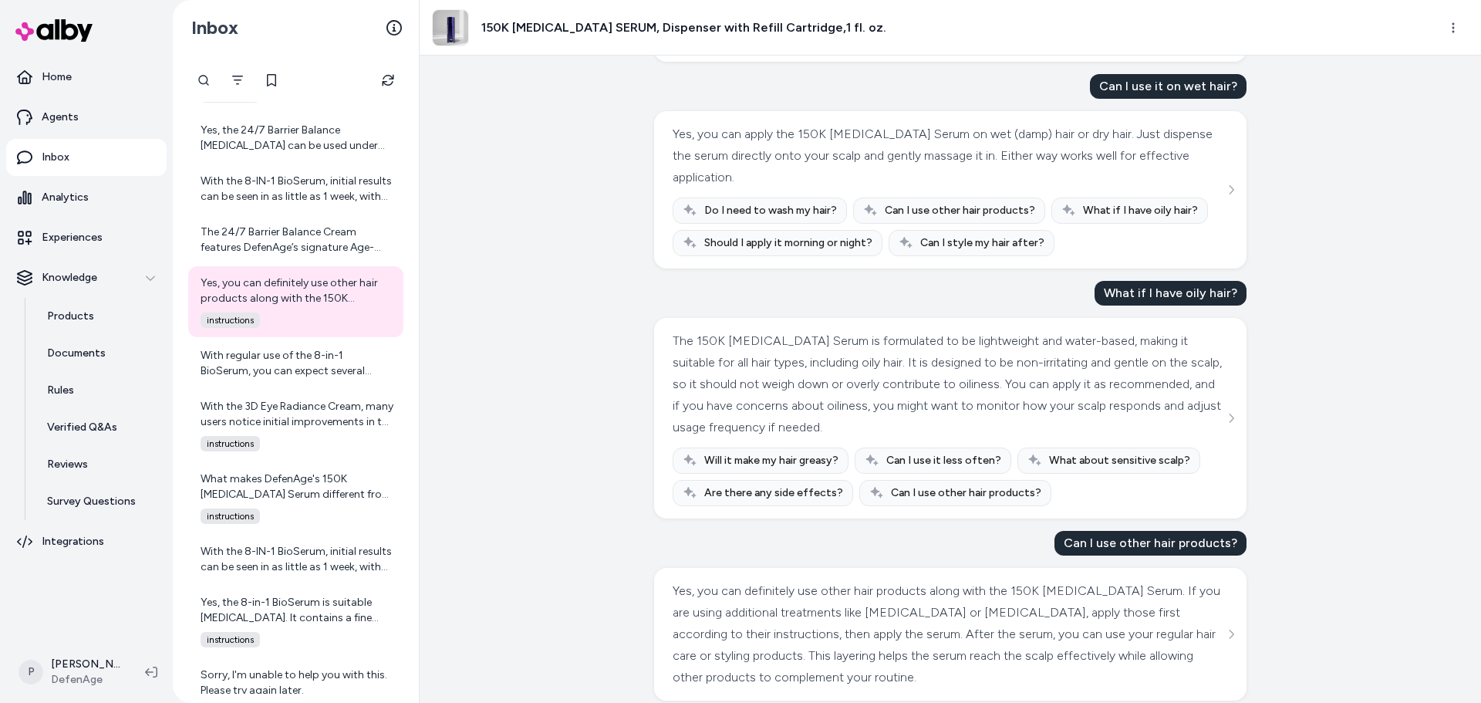
scroll to position [1314, 0]
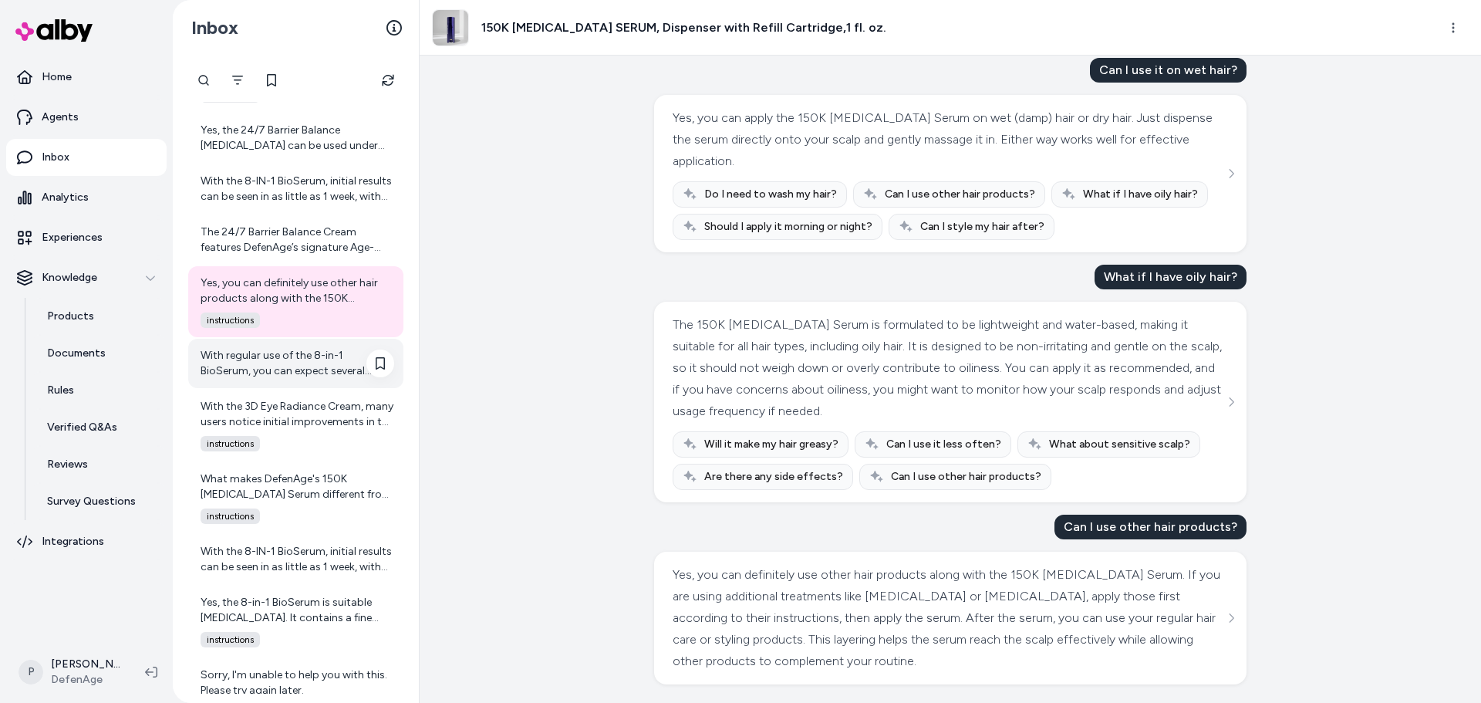
click at [278, 373] on div "With regular use of the 8-in-1 BioSerum, you can expect several visible improve…" at bounding box center [298, 363] width 194 height 31
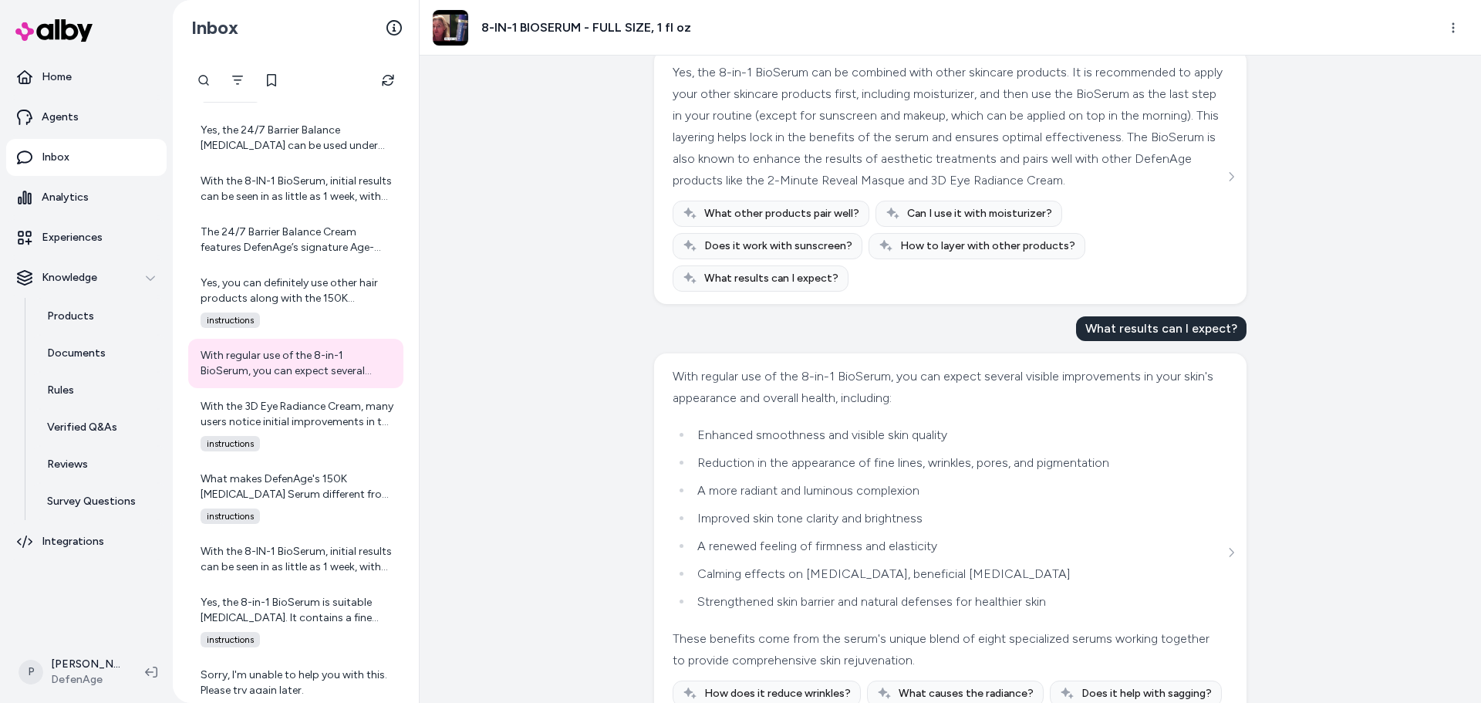
scroll to position [1227, 0]
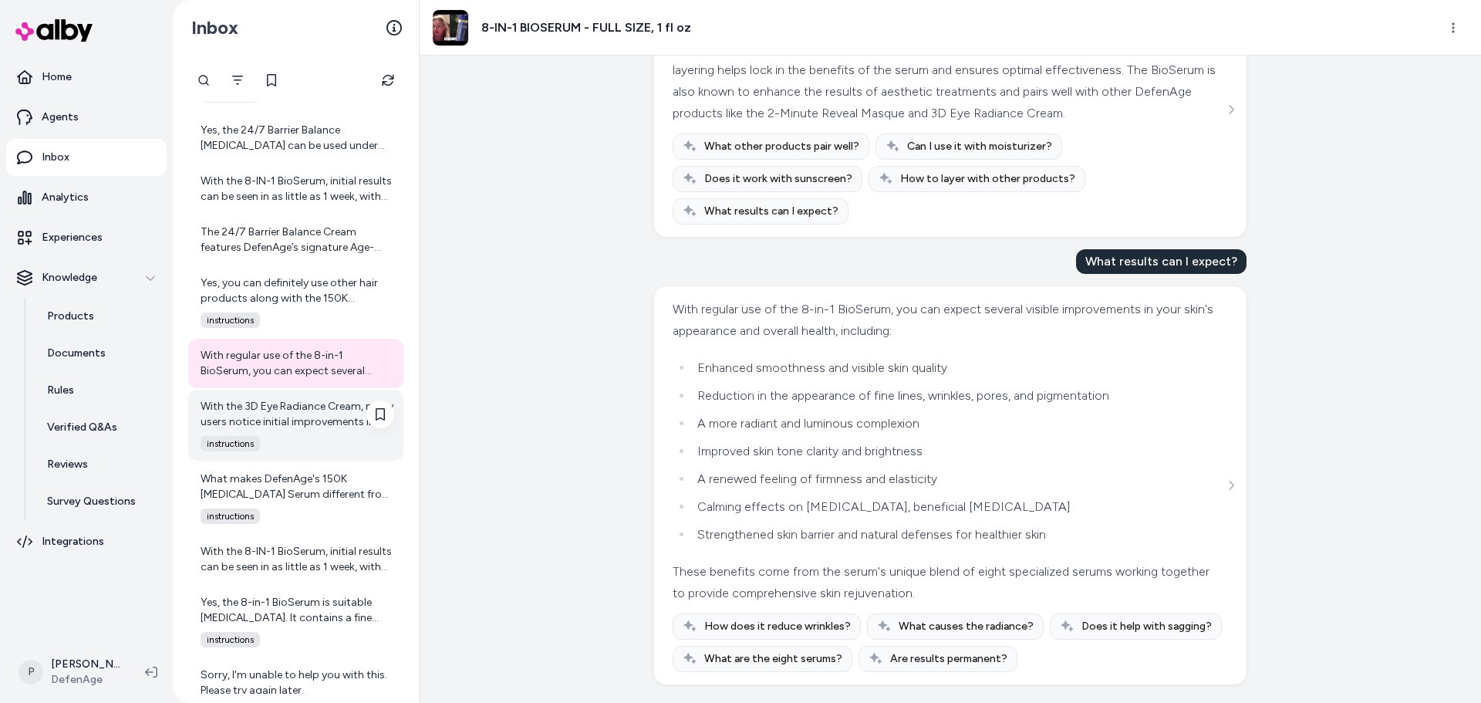
click at [307, 406] on div "With the 3D Eye Radiance Cream, many users notice initial improvements in the a…" at bounding box center [298, 414] width 194 height 31
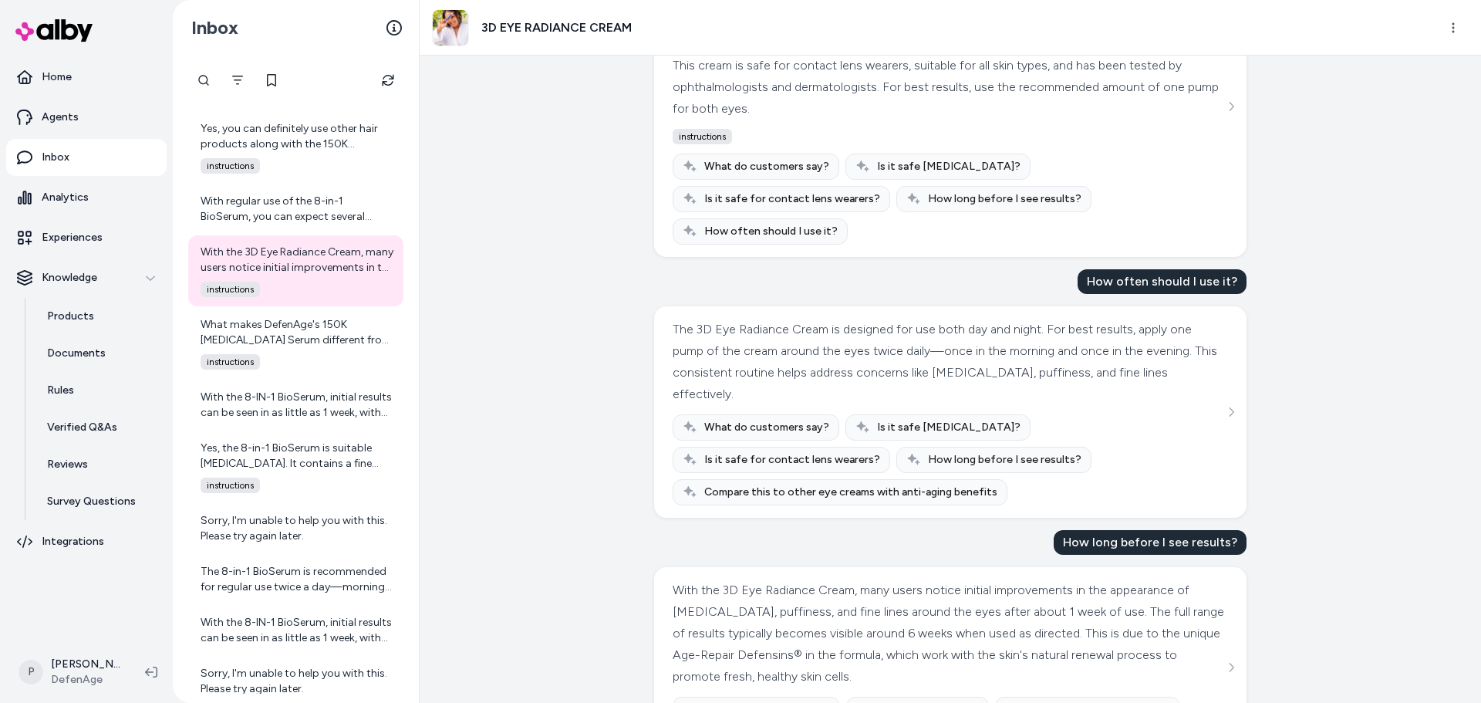
scroll to position [207, 0]
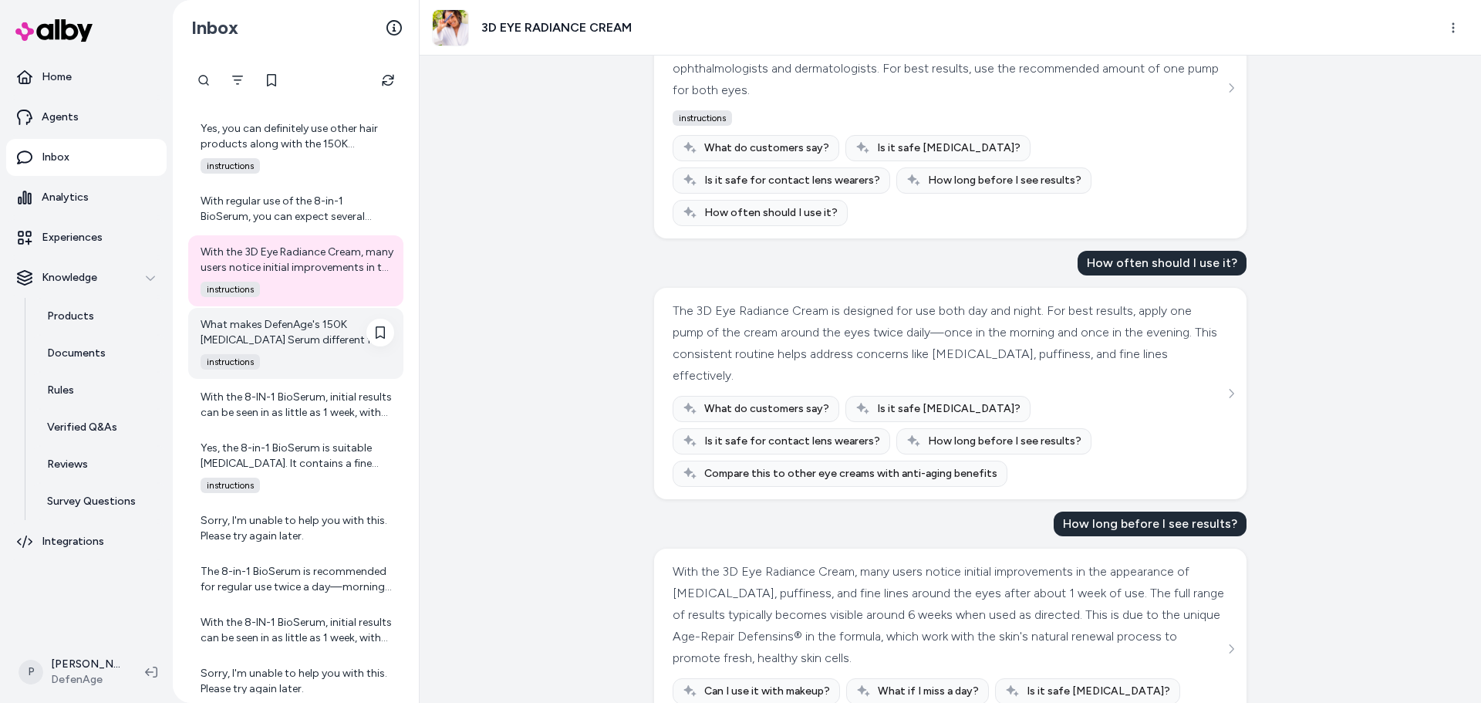
click at [315, 347] on div "What makes DefenAge's 150K [MEDICAL_DATA] Serum different from other brands is …" at bounding box center [298, 332] width 194 height 31
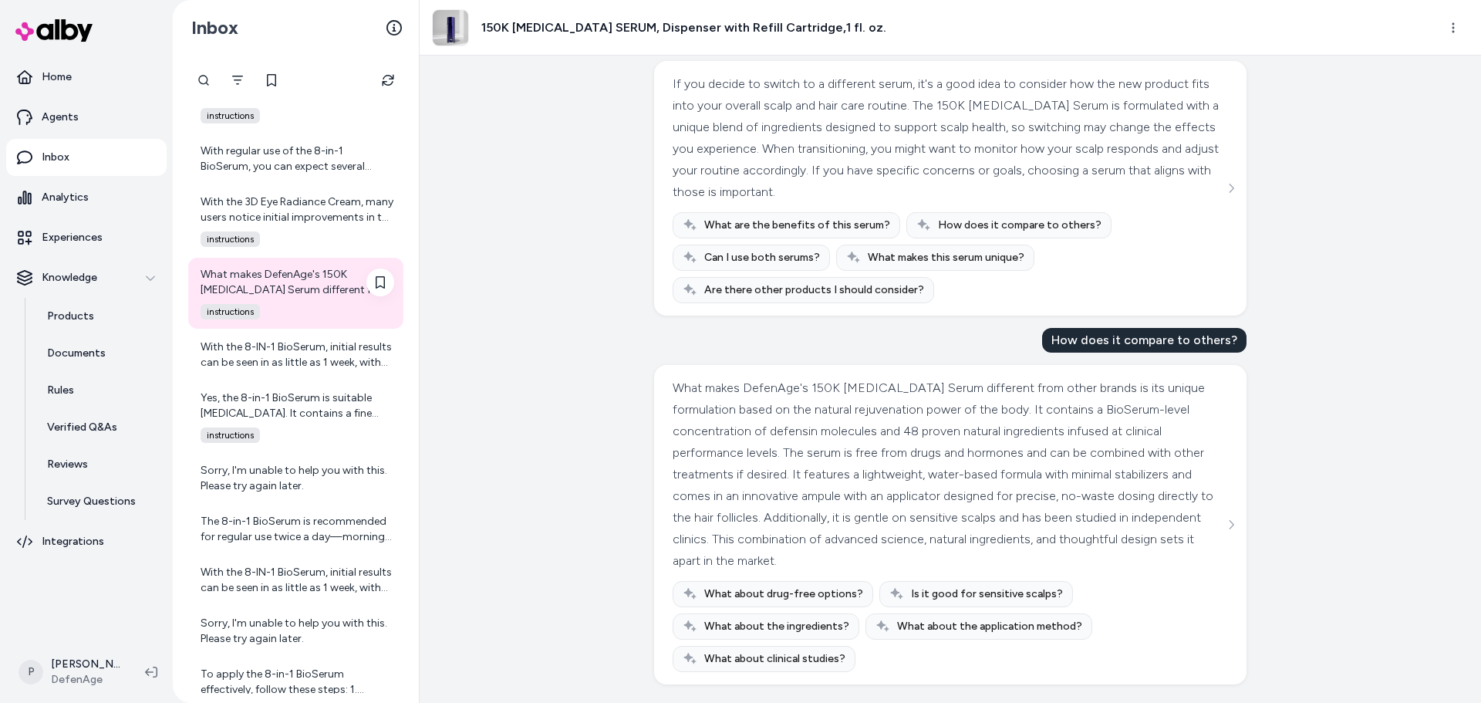
scroll to position [5201, 0]
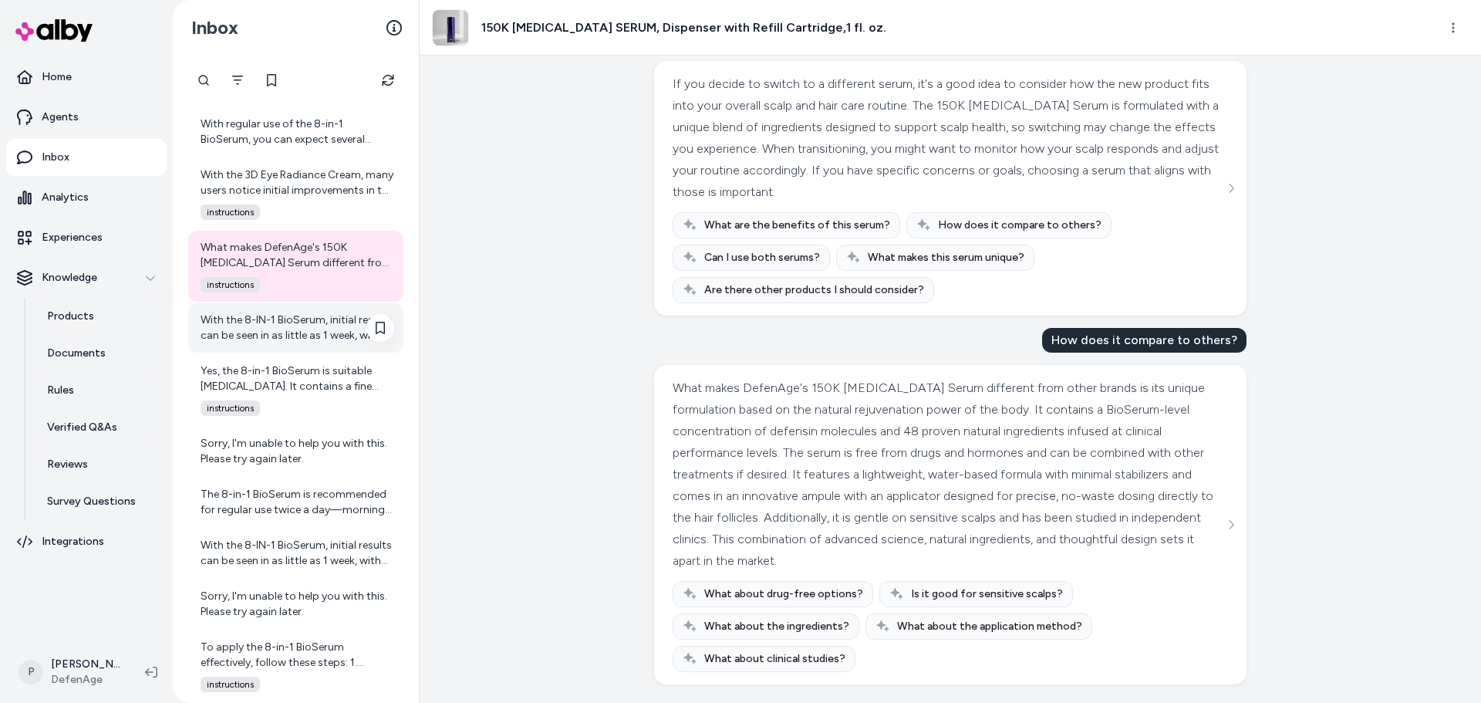
click at [281, 332] on div "With the 8-IN-1 BioSerum, initial results can be seen in as little as 1 week, w…" at bounding box center [298, 327] width 194 height 31
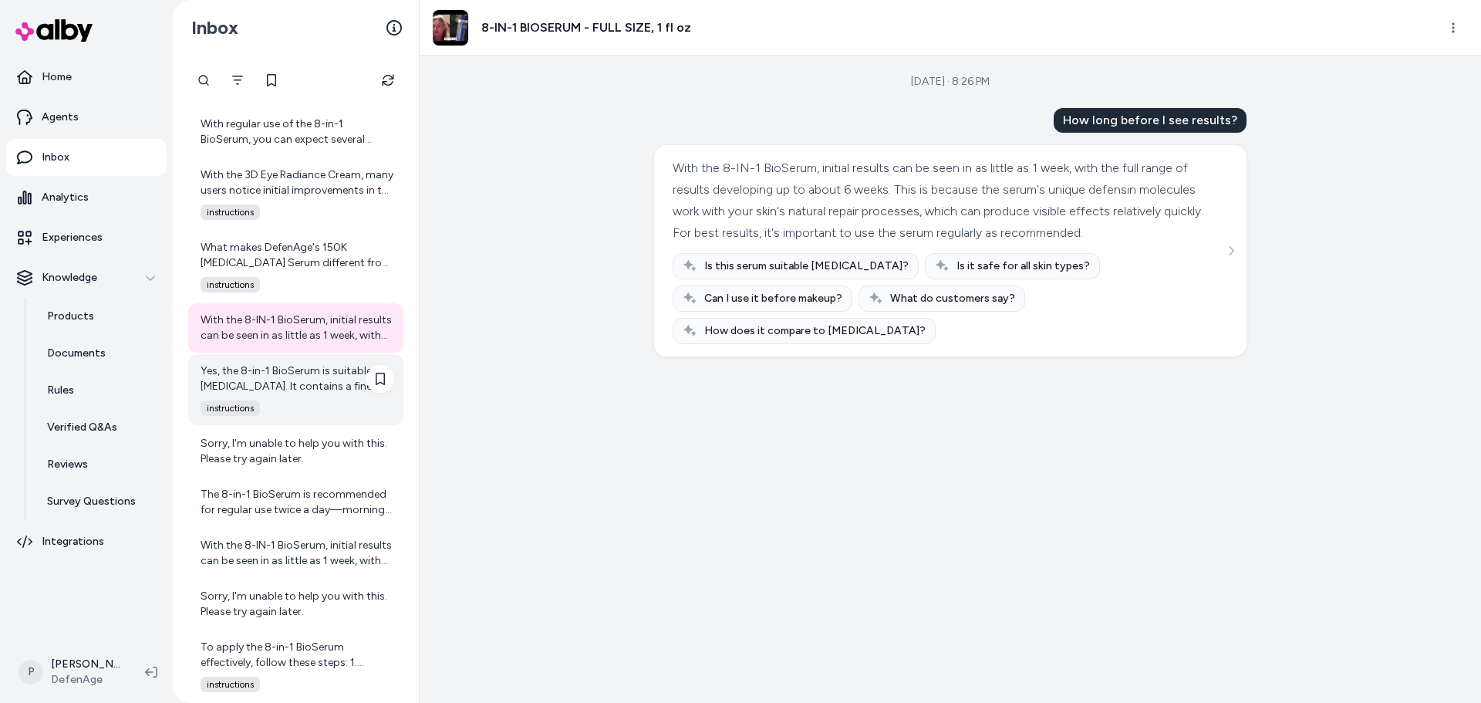
click at [298, 378] on div "Yes, the 8-in-1 BioSerum is suitable [MEDICAL_DATA]. It contains a fine blend o…" at bounding box center [298, 378] width 194 height 31
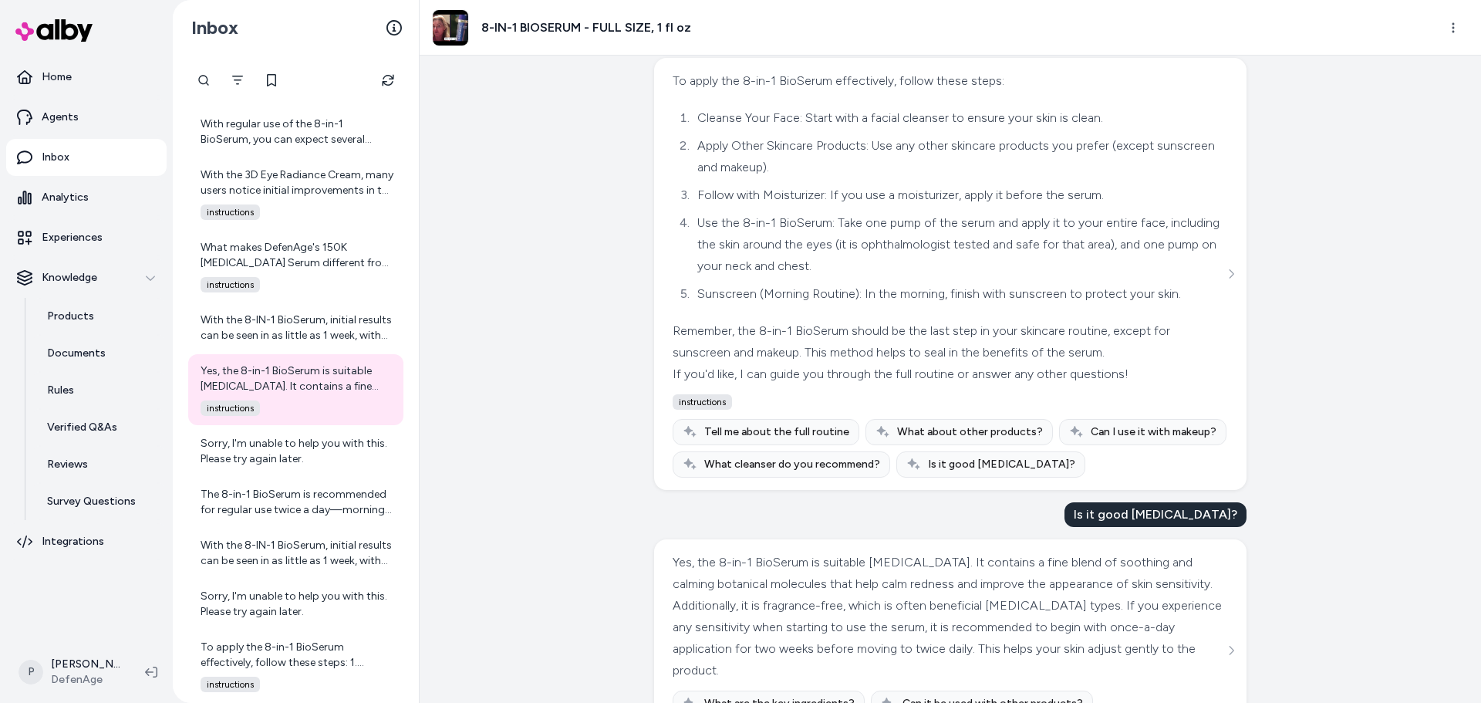
scroll to position [686, 0]
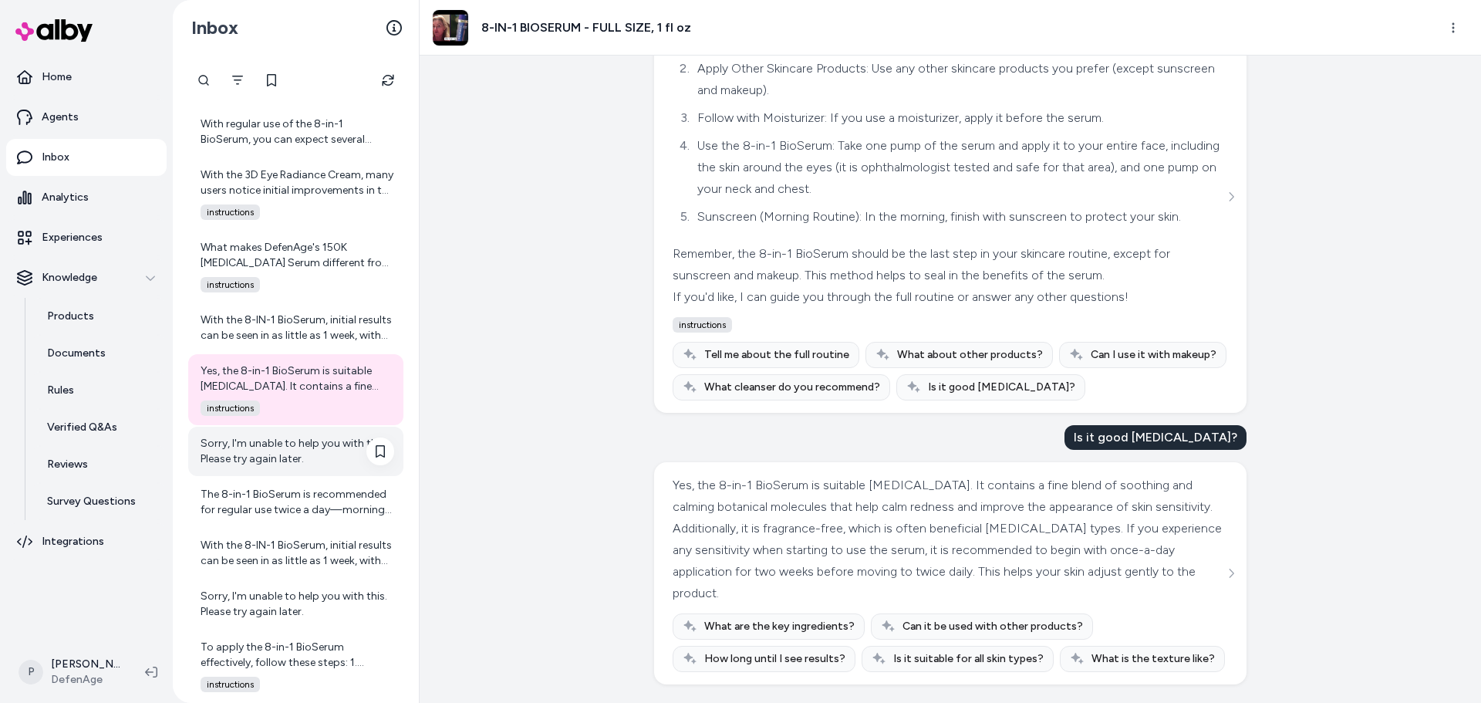
click at [298, 449] on div "Sorry, I'm unable to help you with this. Please try again later." at bounding box center [298, 451] width 194 height 31
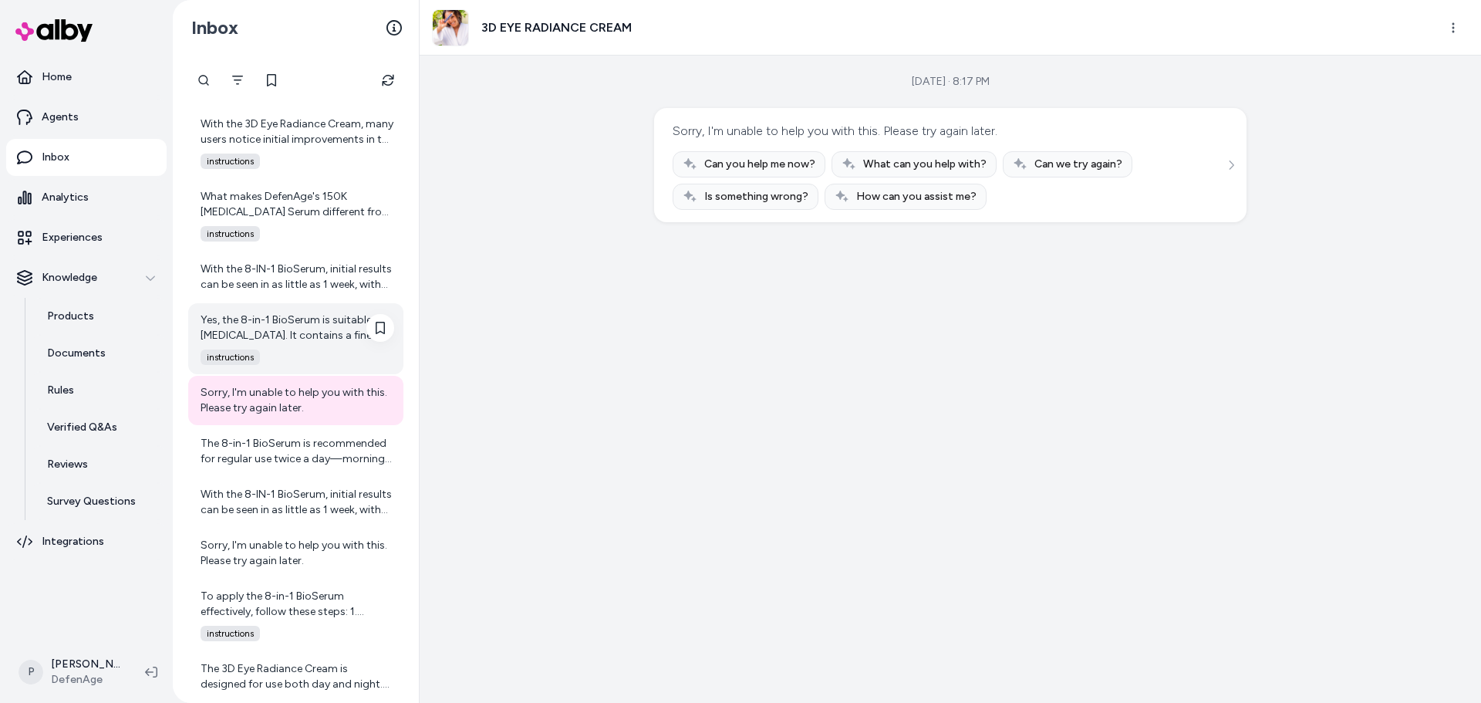
scroll to position [5278, 0]
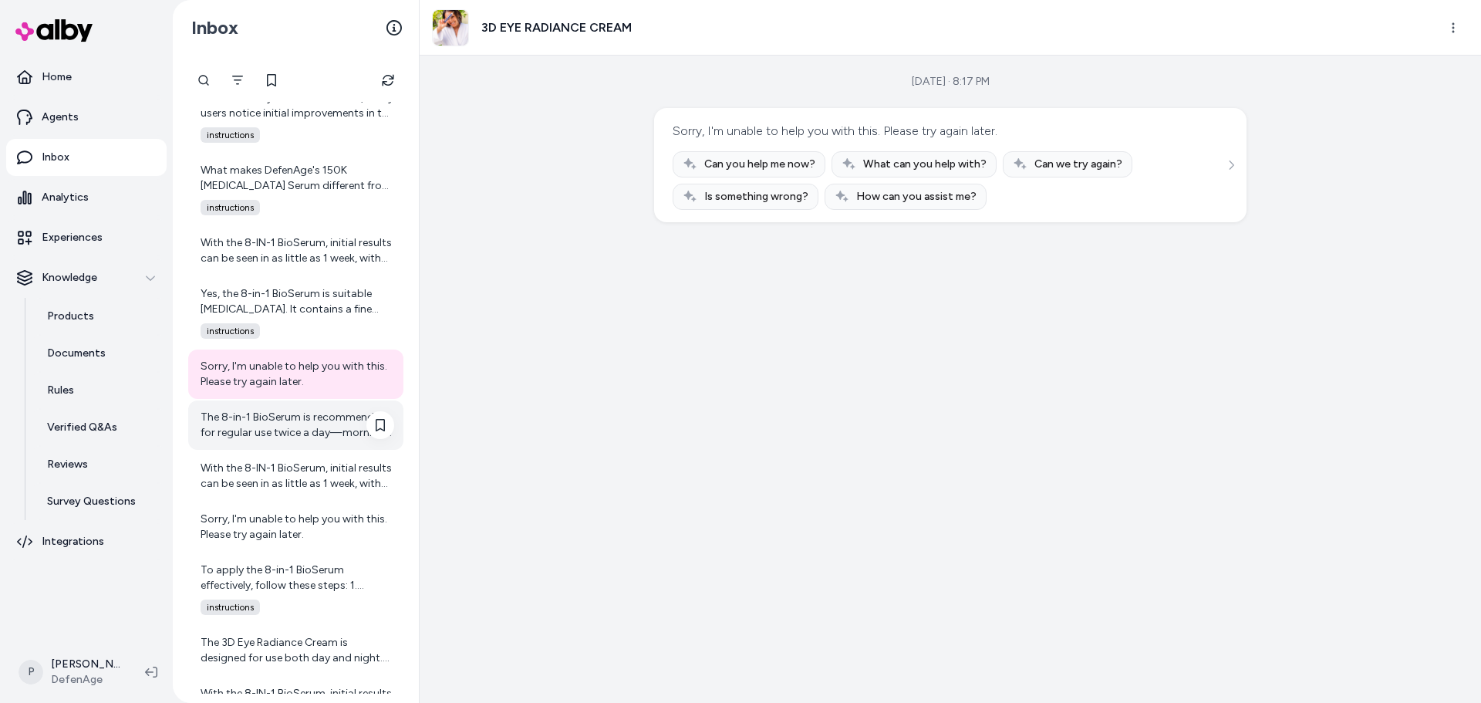
click at [292, 420] on div "The 8-in-1 BioSerum is recommended for regular use twice a day—morning and even…" at bounding box center [298, 425] width 194 height 31
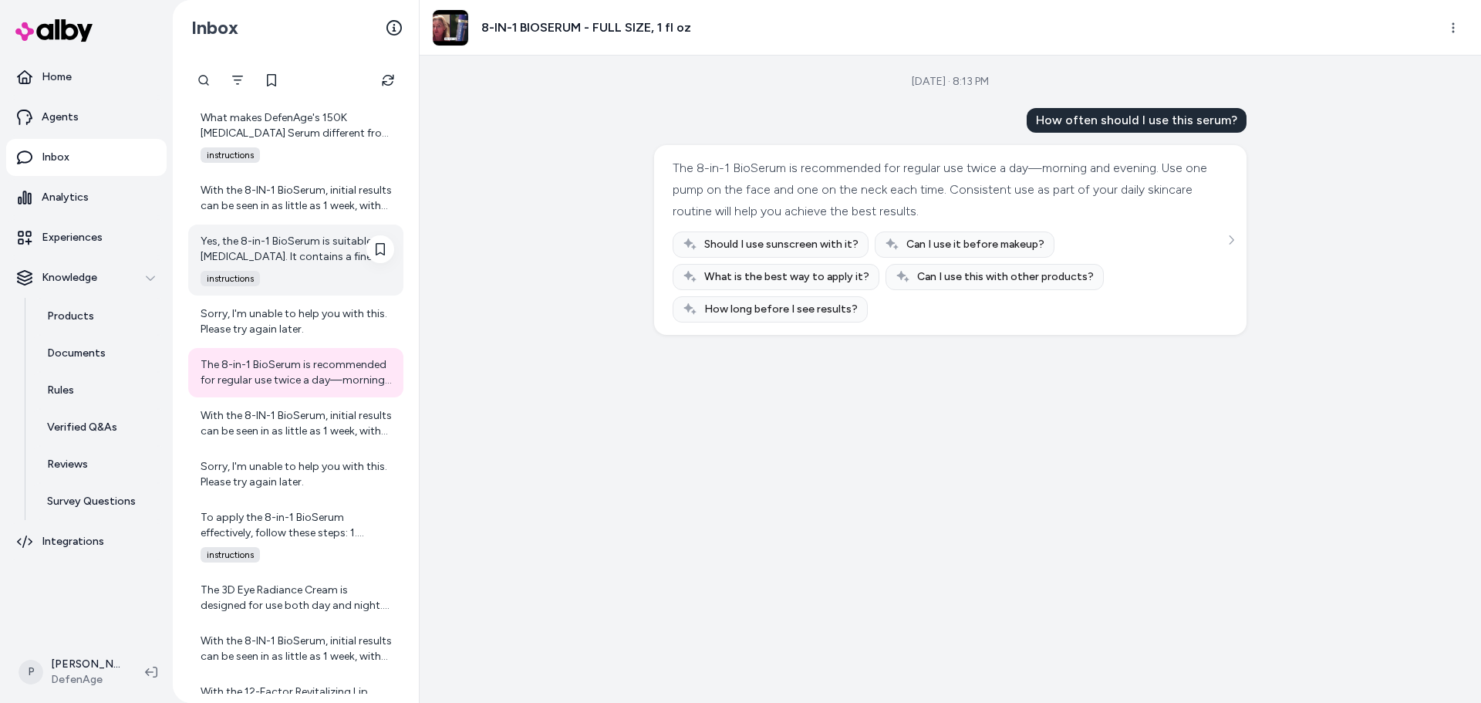
scroll to position [5355, 0]
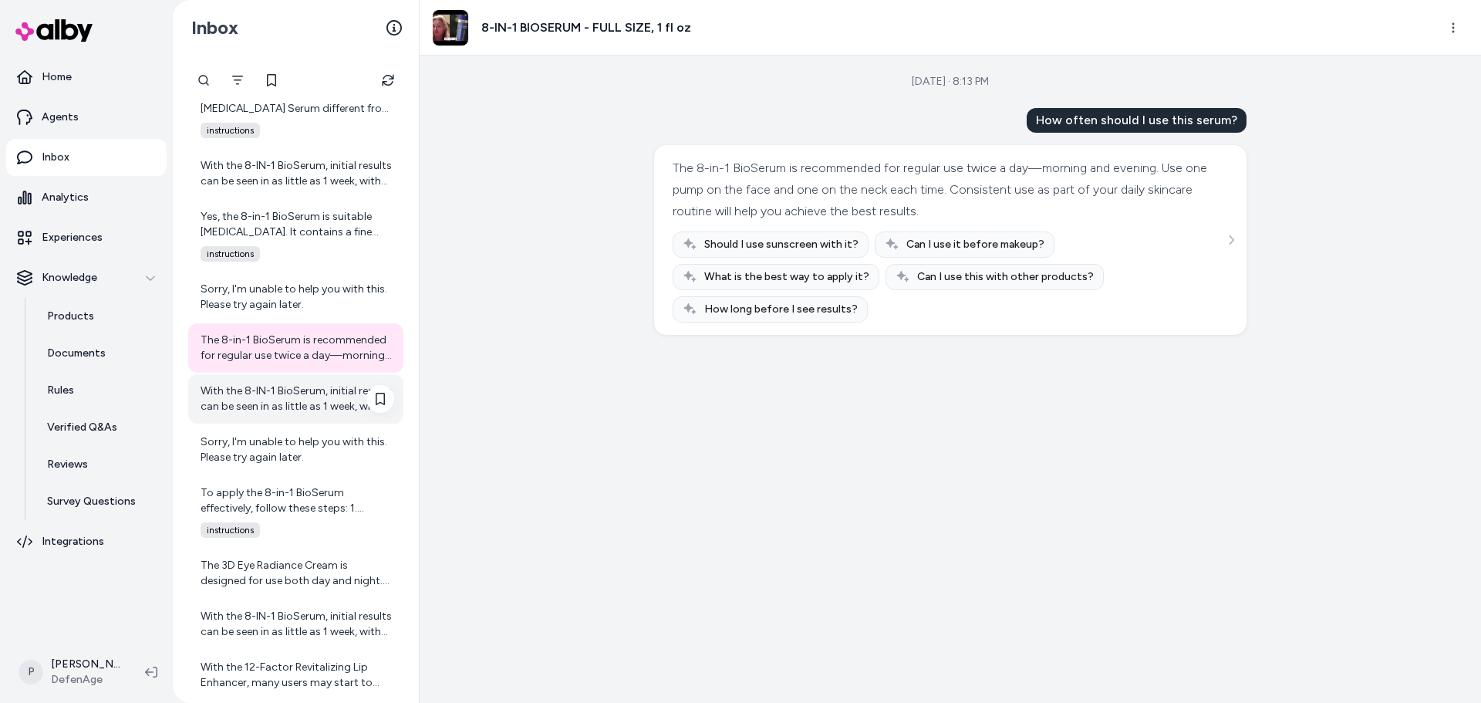
click at [294, 396] on div "With the 8-IN-1 BioSerum, initial results can be seen in as little as 1 week, w…" at bounding box center [298, 398] width 194 height 31
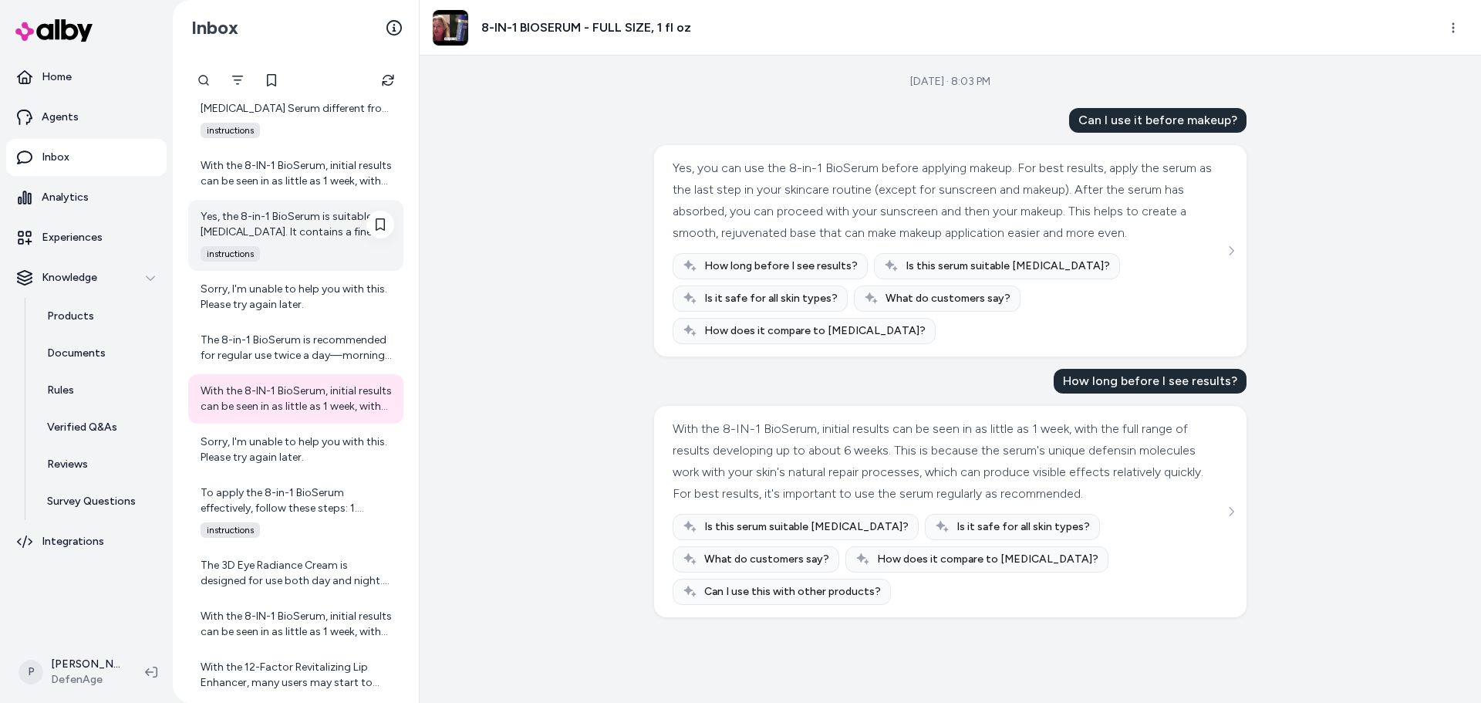
scroll to position [5432, 0]
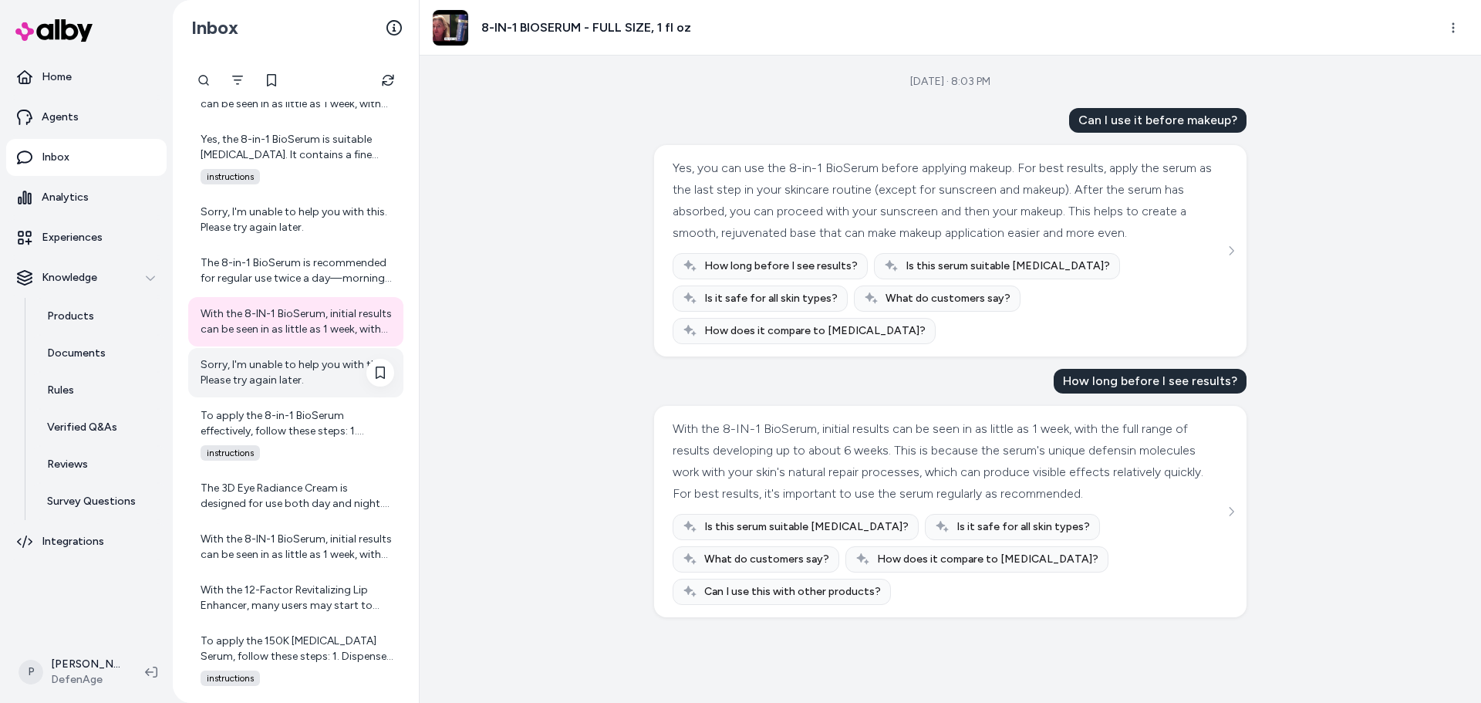
click at [268, 380] on div "Sorry, I'm unable to help you with this. Please try again later." at bounding box center [298, 372] width 194 height 31
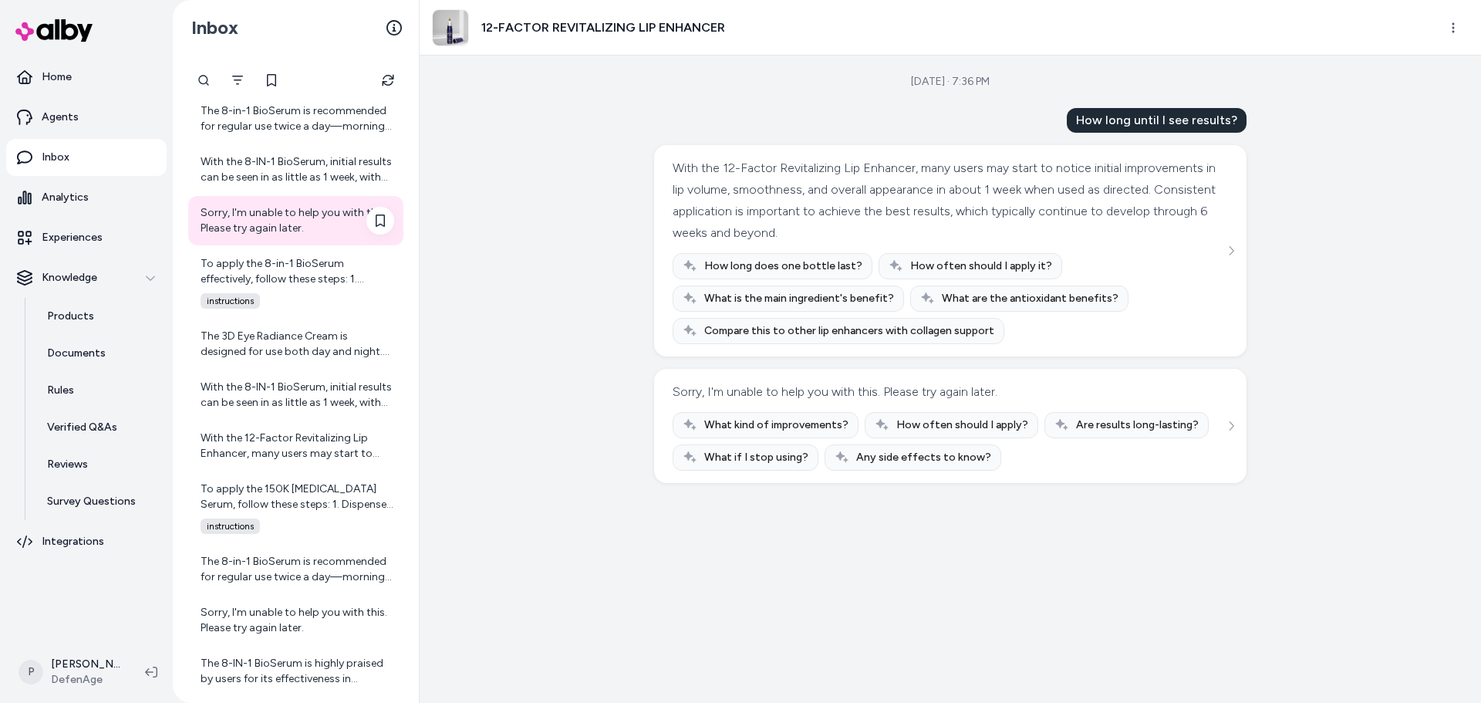
scroll to position [5586, 0]
click at [293, 287] on div "To apply the 8-in-1 BioSerum effectively, follow these steps: 1. Cleanse Your F…" at bounding box center [295, 280] width 215 height 71
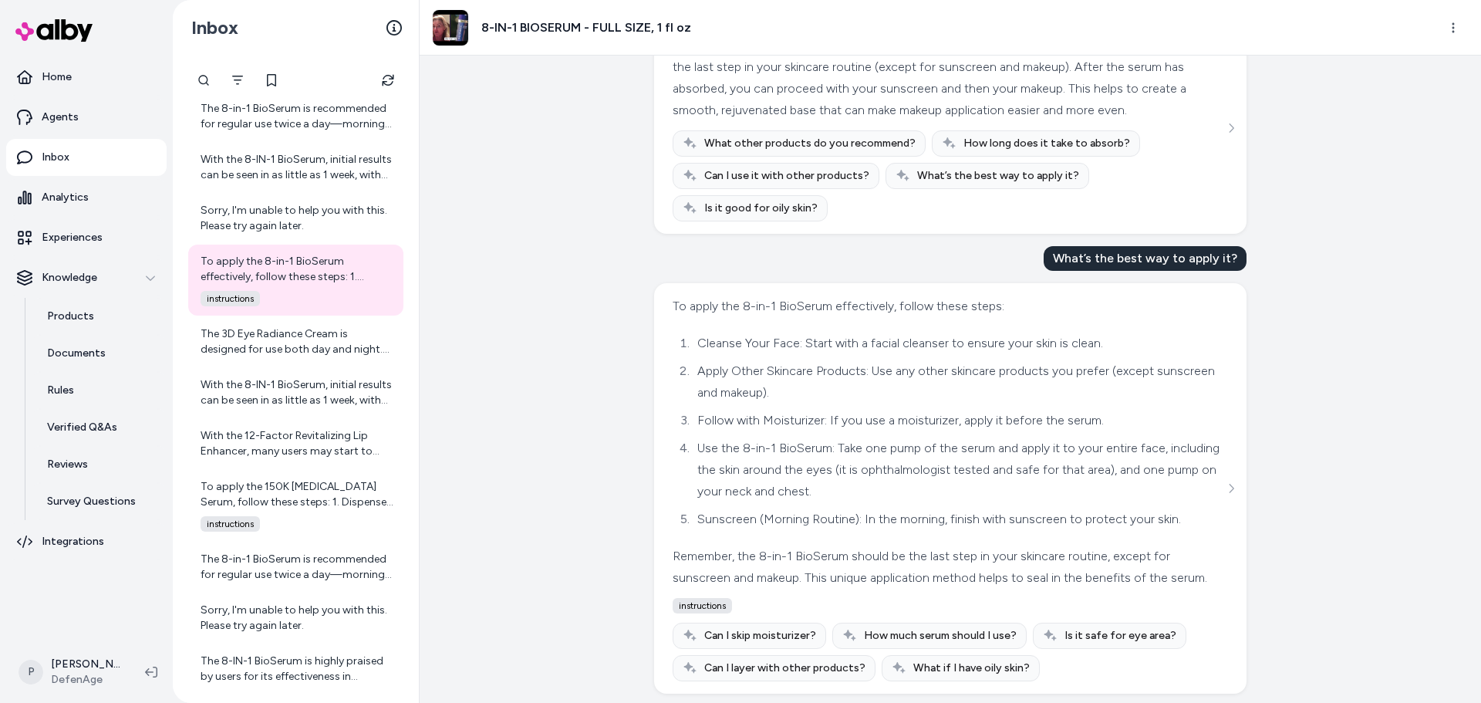
scroll to position [675, 0]
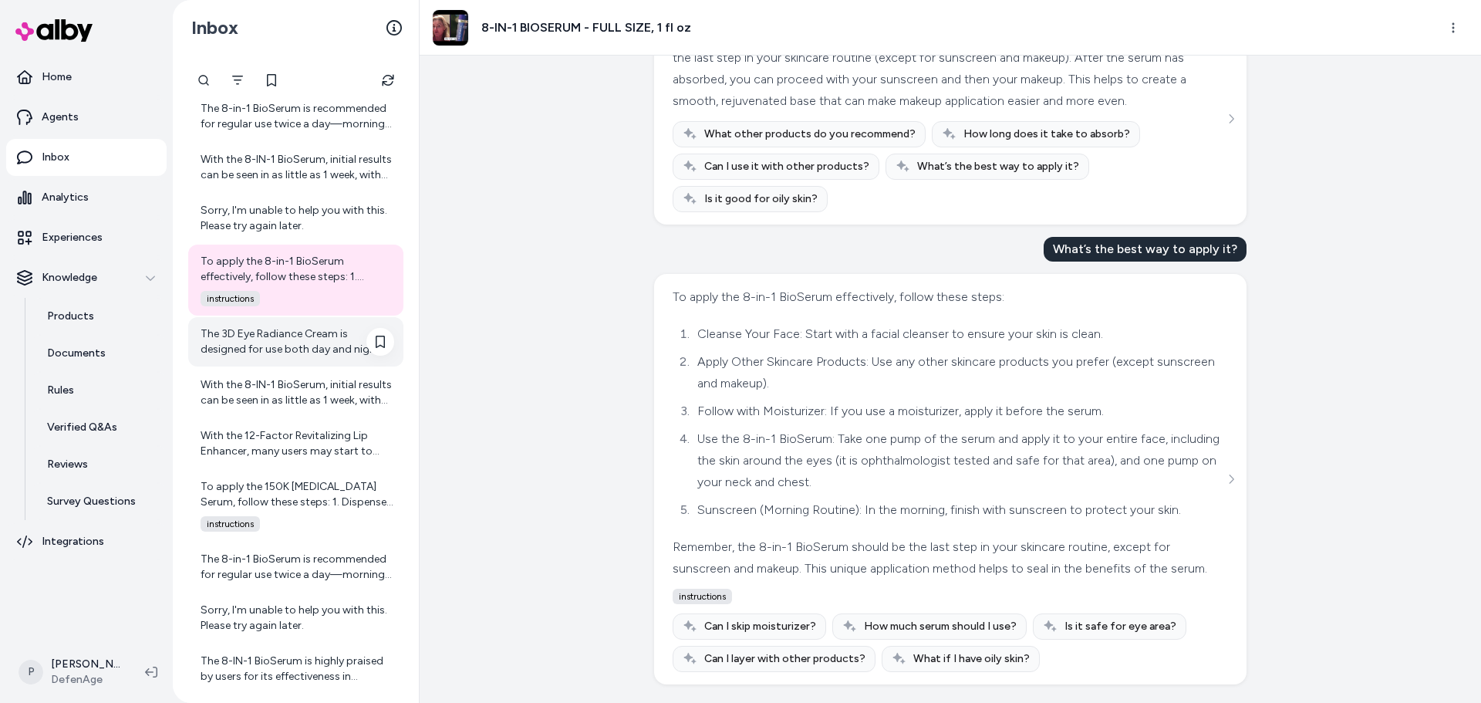
click at [306, 345] on div "The 3D Eye Radiance Cream is designed for use both day and night. For best resu…" at bounding box center [298, 341] width 194 height 31
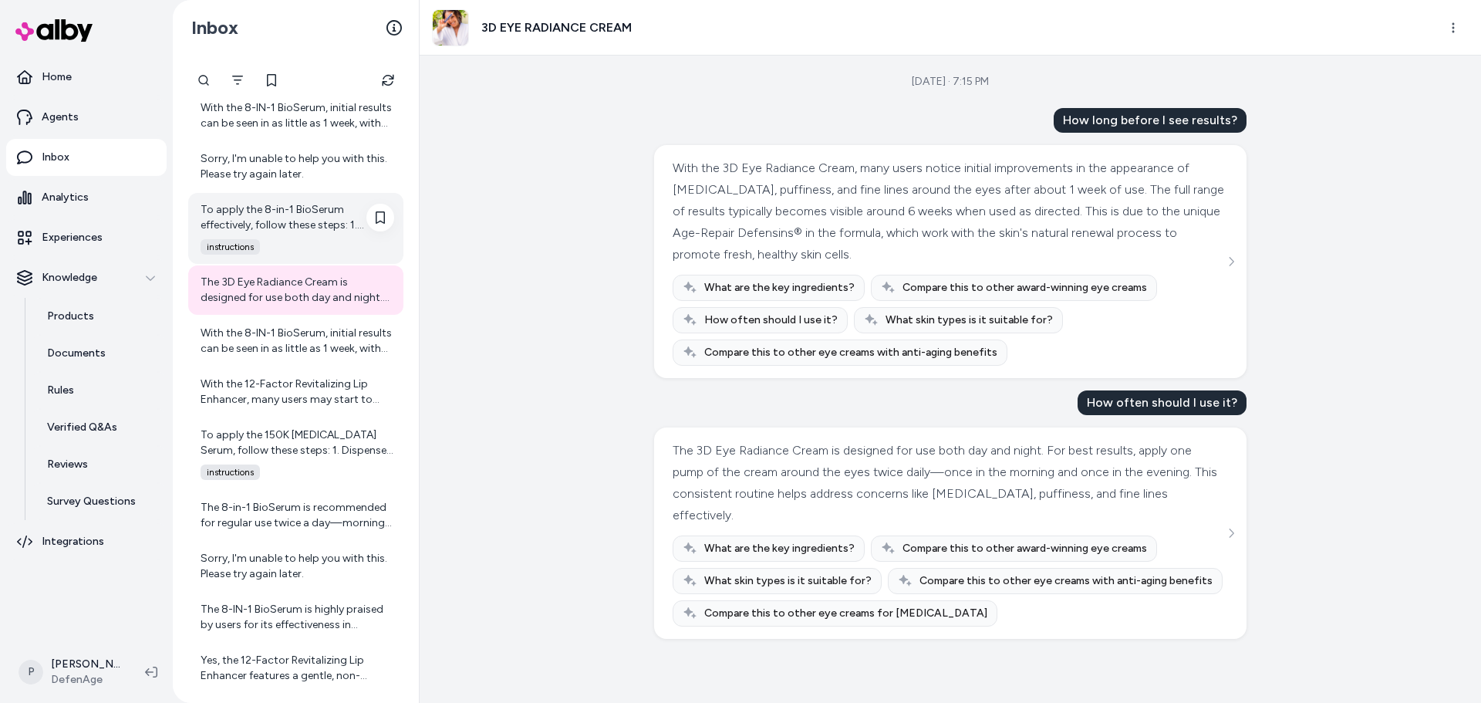
scroll to position [5664, 0]
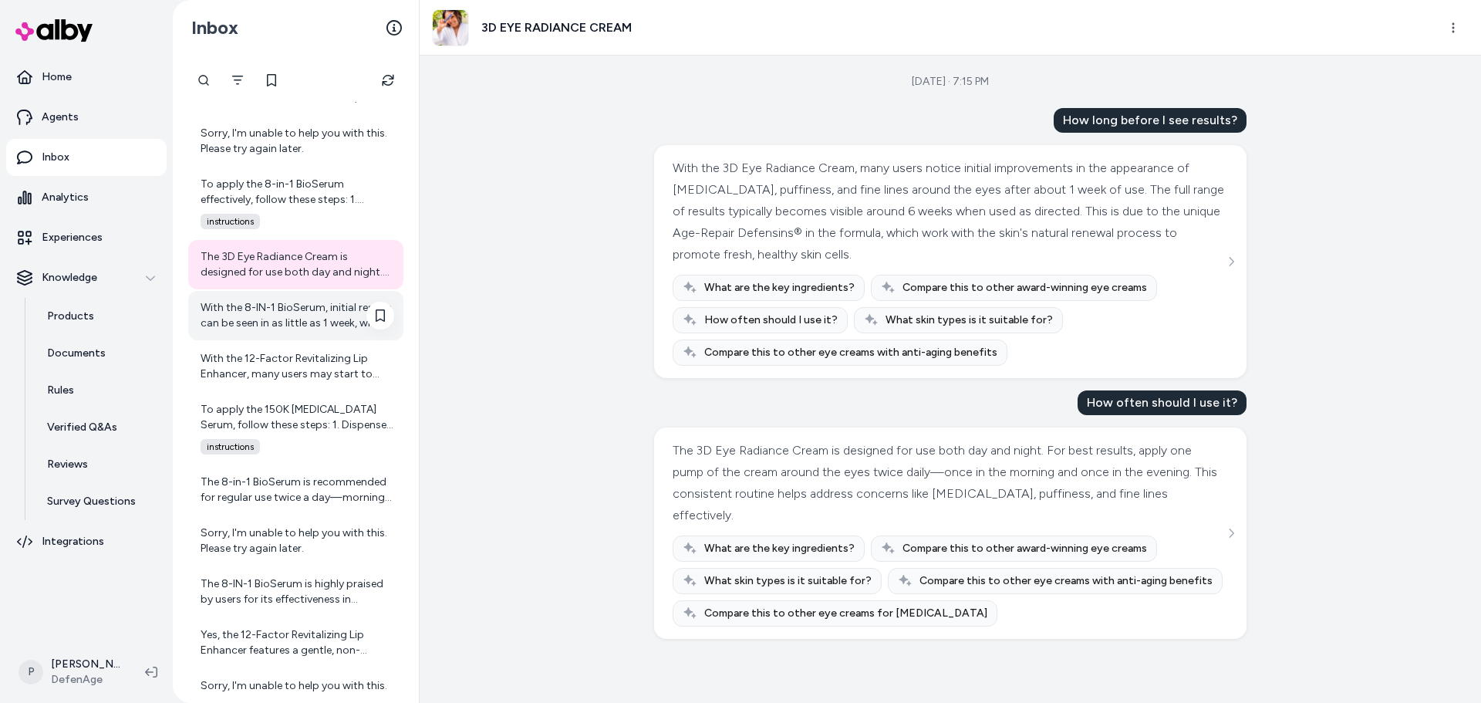
click at [256, 330] on div "With the 8-IN-1 BioSerum, initial results can be seen in as little as 1 week, w…" at bounding box center [298, 315] width 194 height 31
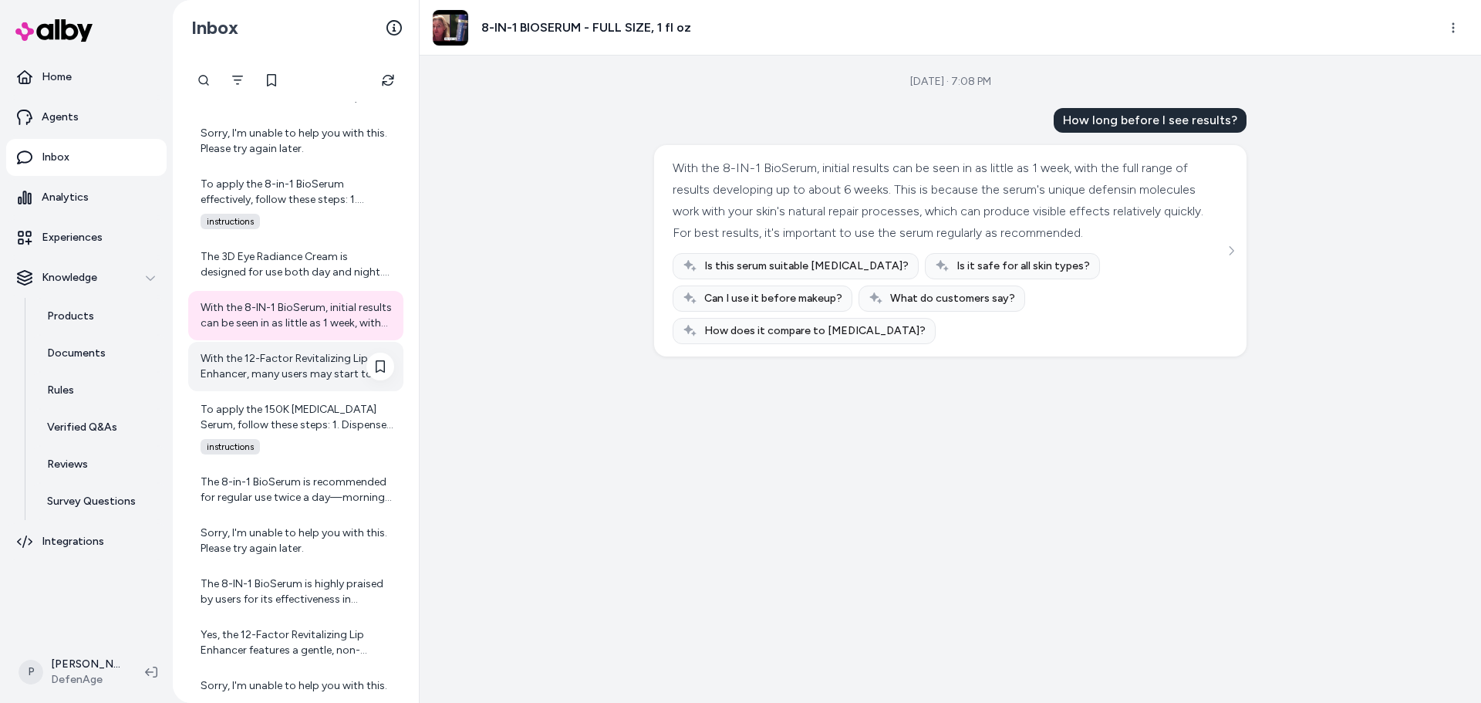
click at [268, 368] on div "With the 12-Factor Revitalizing Lip Enhancer, many users may start to notice in…" at bounding box center [298, 366] width 194 height 31
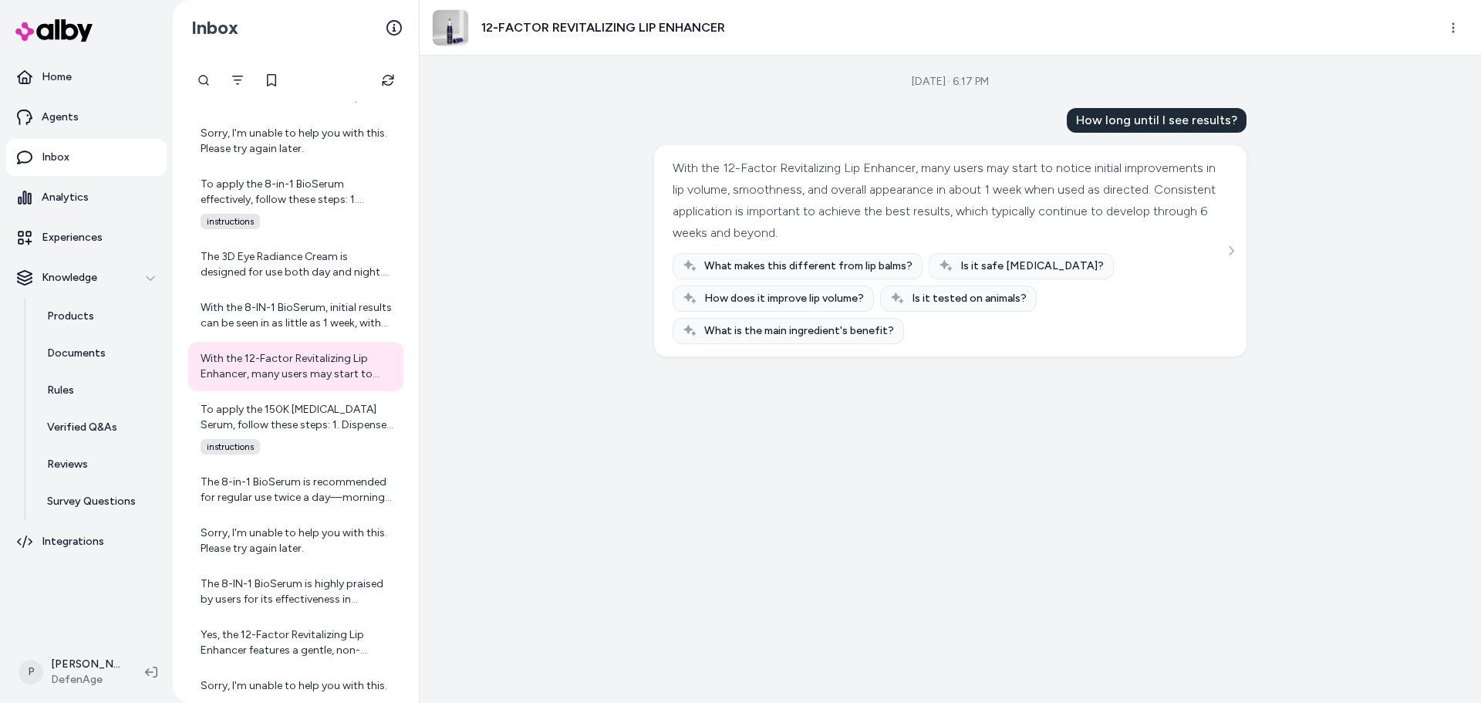
scroll to position [5741, 0]
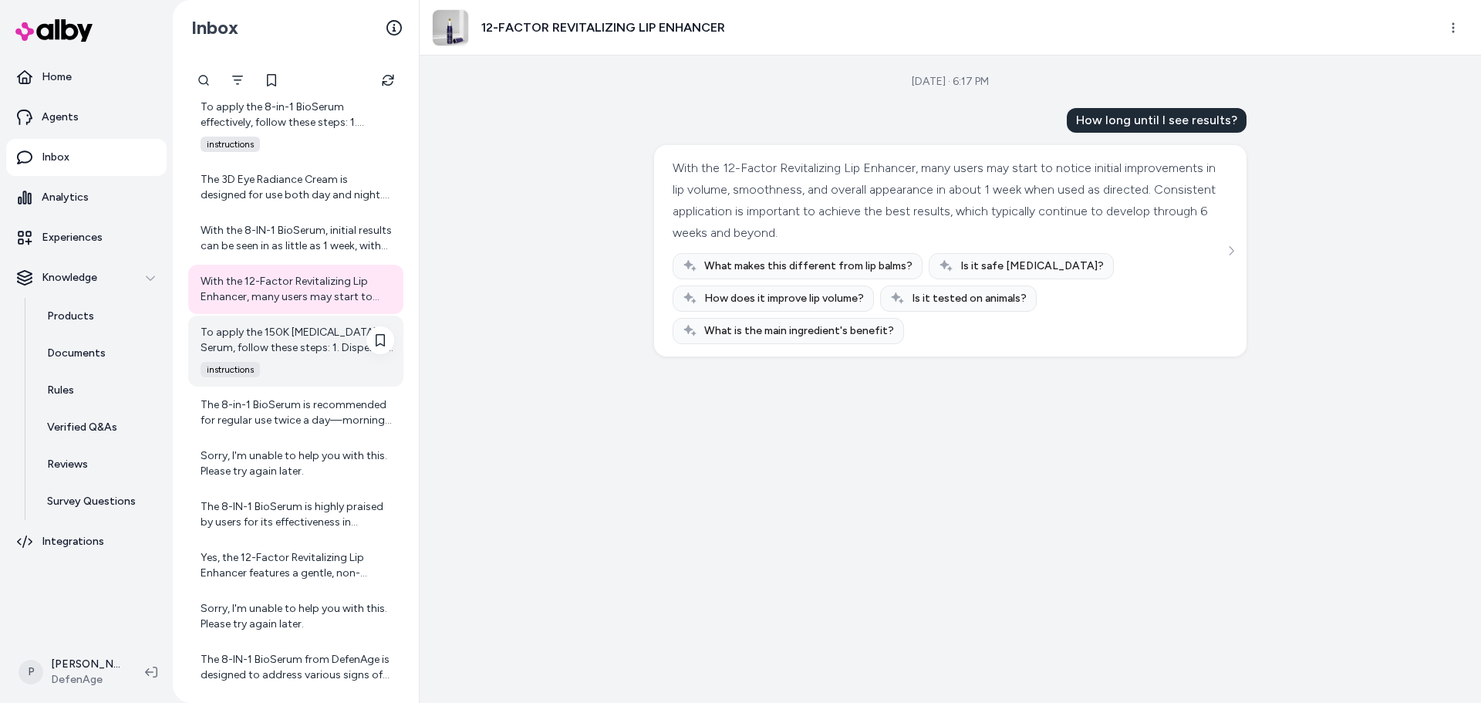
click at [269, 333] on div "To apply the 150K [MEDICAL_DATA] Serum, follow these steps: 1. Dispense the Ser…" at bounding box center [298, 340] width 194 height 31
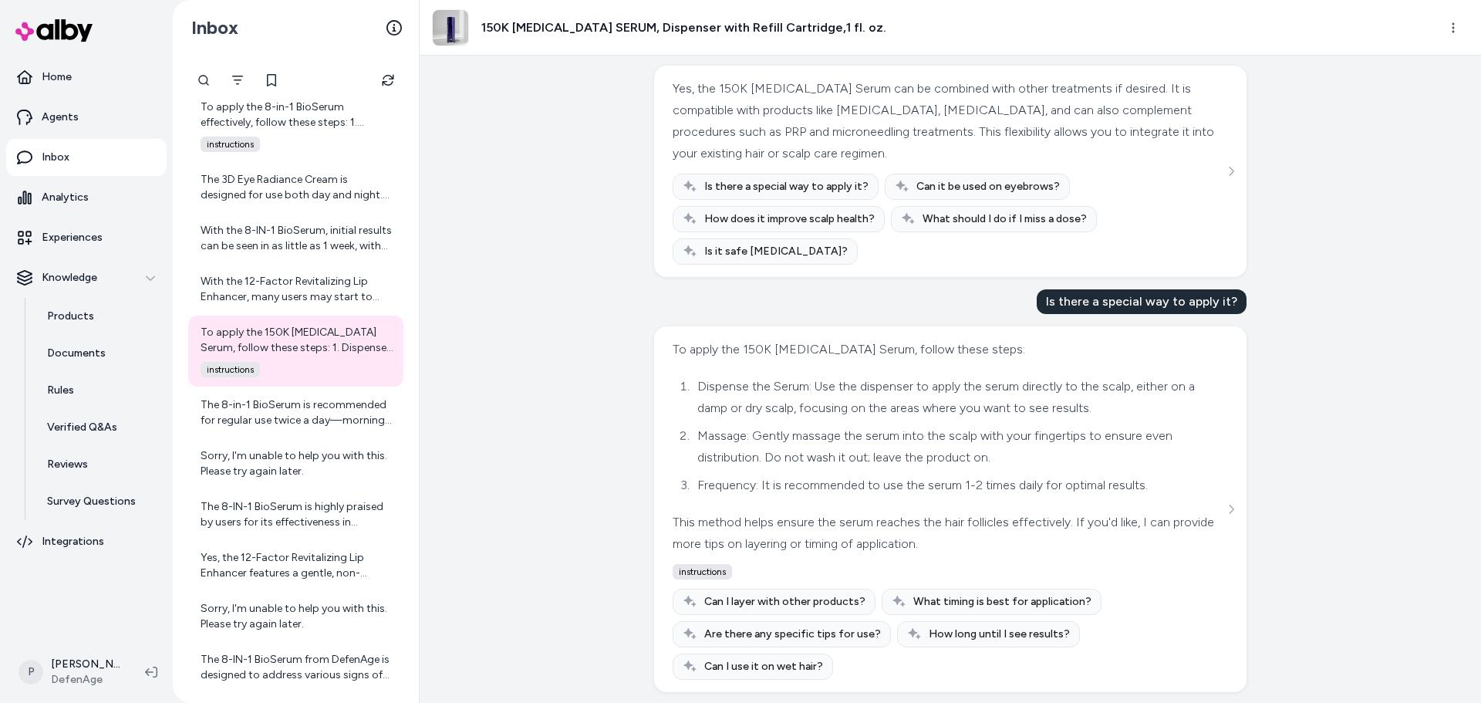
scroll to position [499, 0]
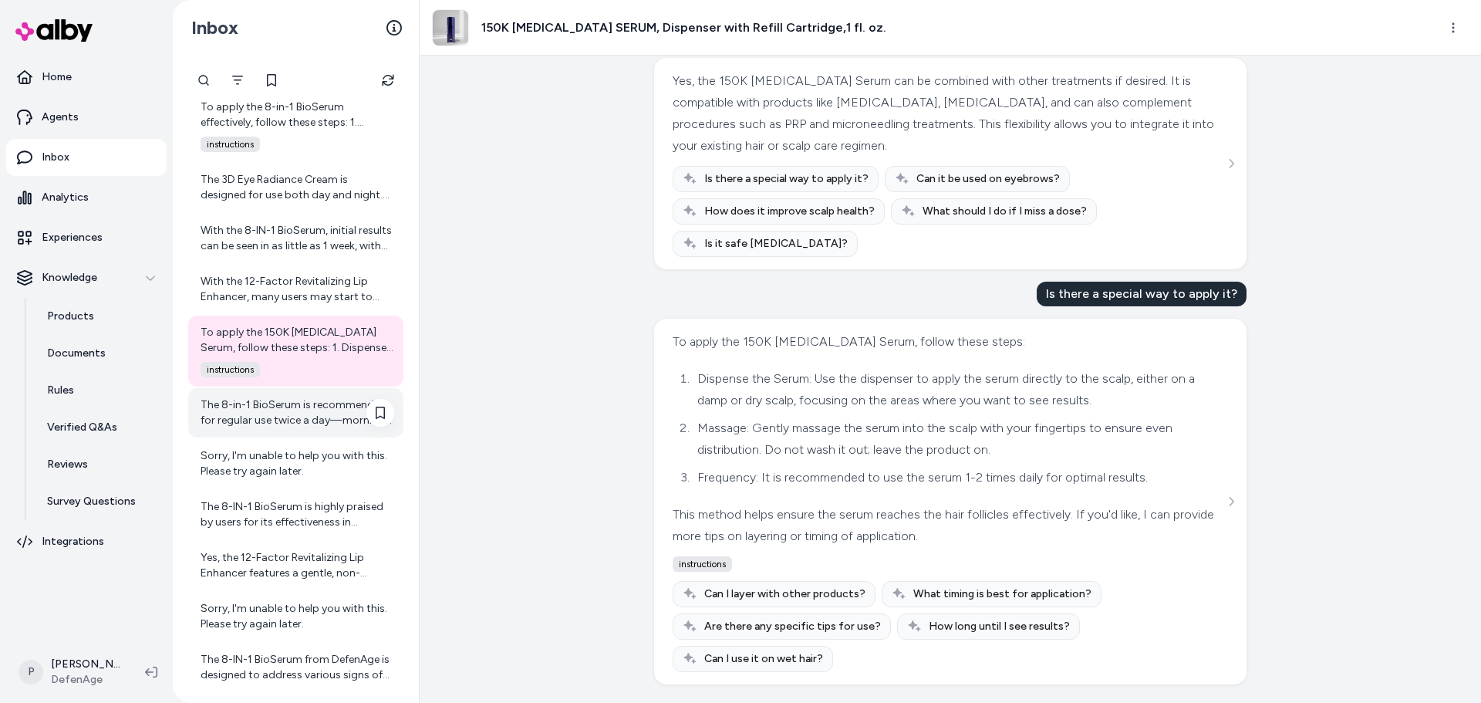
click at [258, 418] on div "The 8-in-1 BioSerum is recommended for regular use twice a day—morning and even…" at bounding box center [298, 412] width 194 height 31
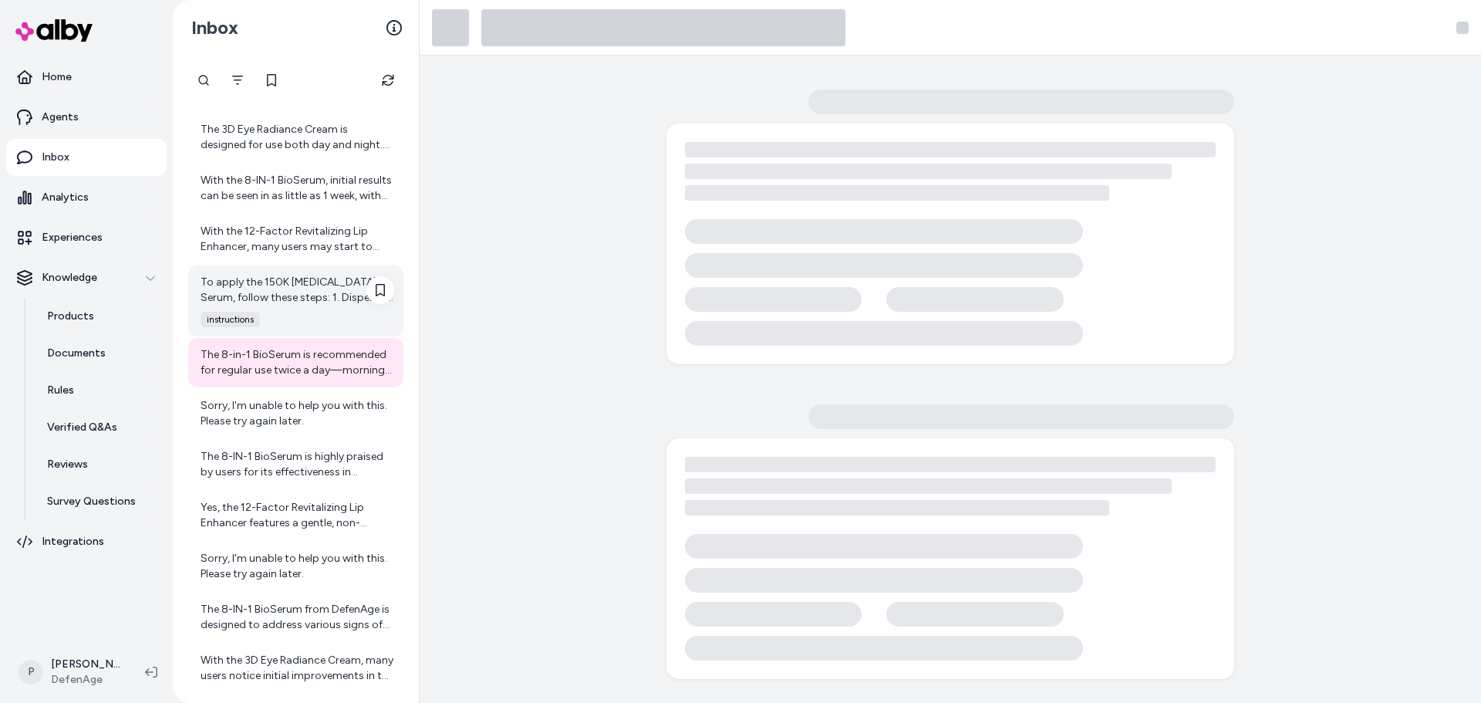
scroll to position [5818, 0]
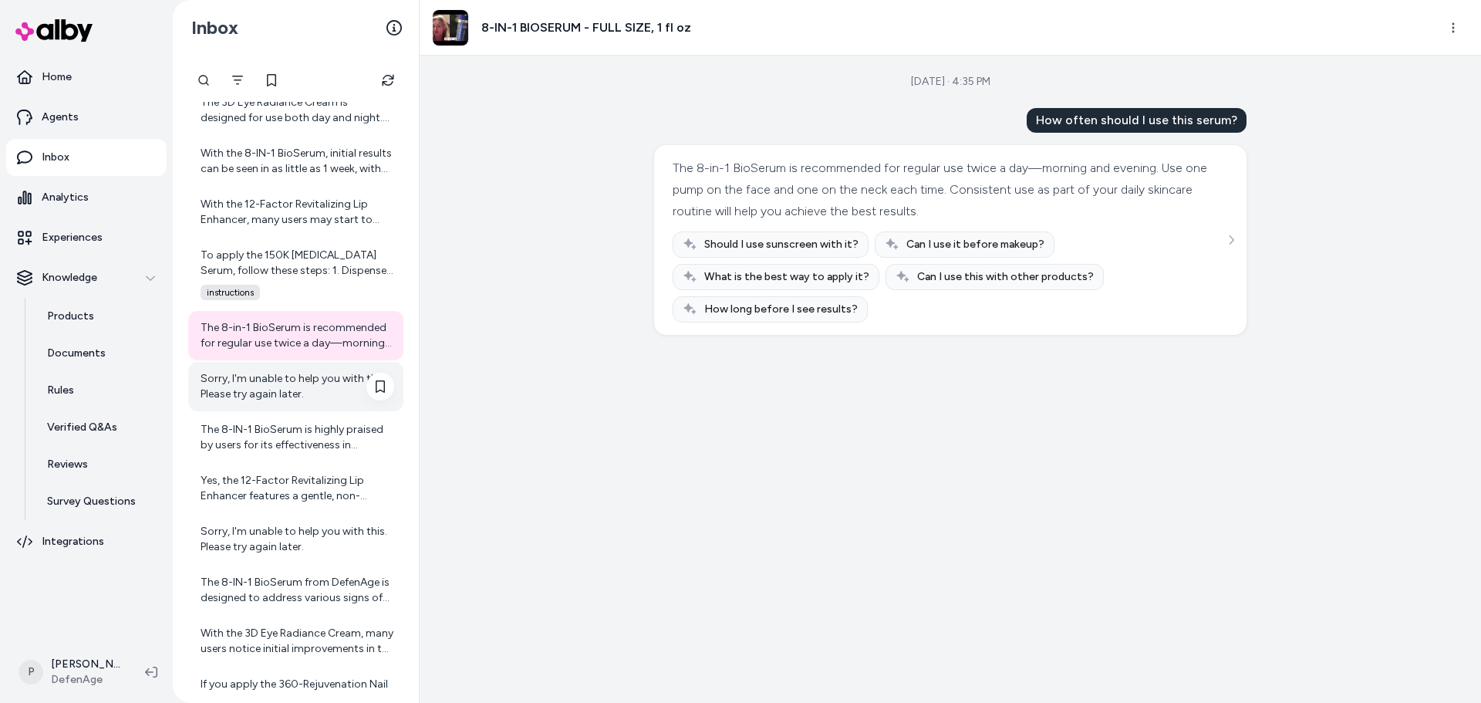
click at [295, 396] on div "Sorry, I'm unable to help you with this. Please try again later." at bounding box center [298, 386] width 194 height 31
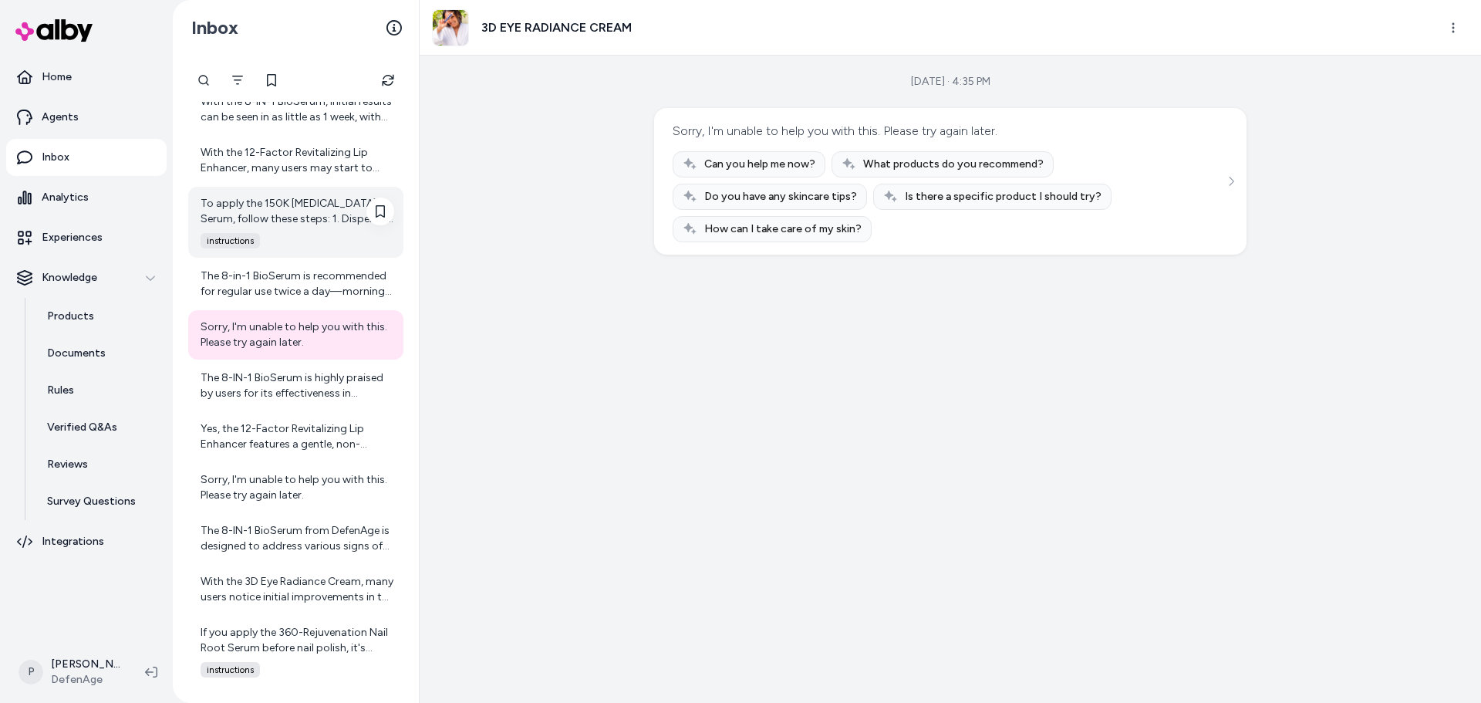
scroll to position [5895, 0]
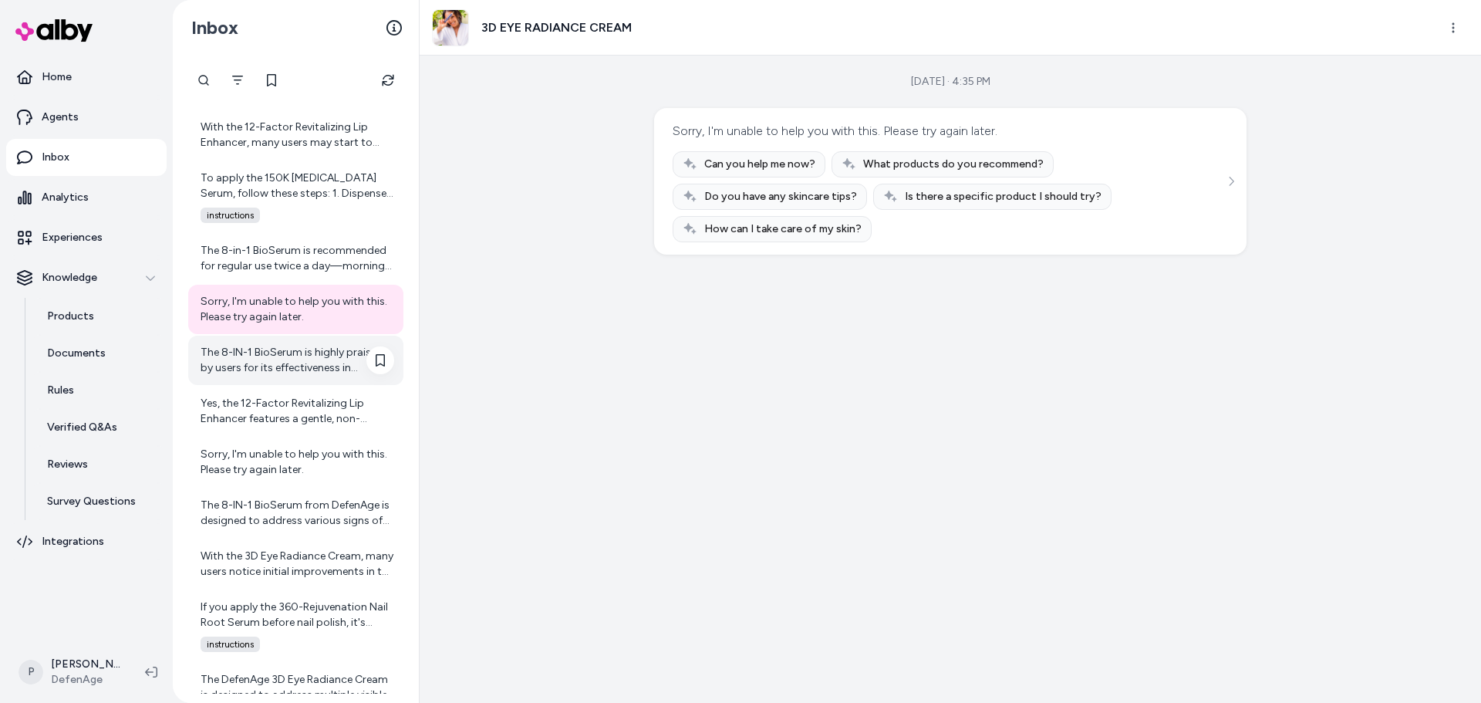
click at [266, 382] on div "The 8-IN-1 BioSerum is highly praised by users for its effectiveness in improvi…" at bounding box center [295, 360] width 215 height 49
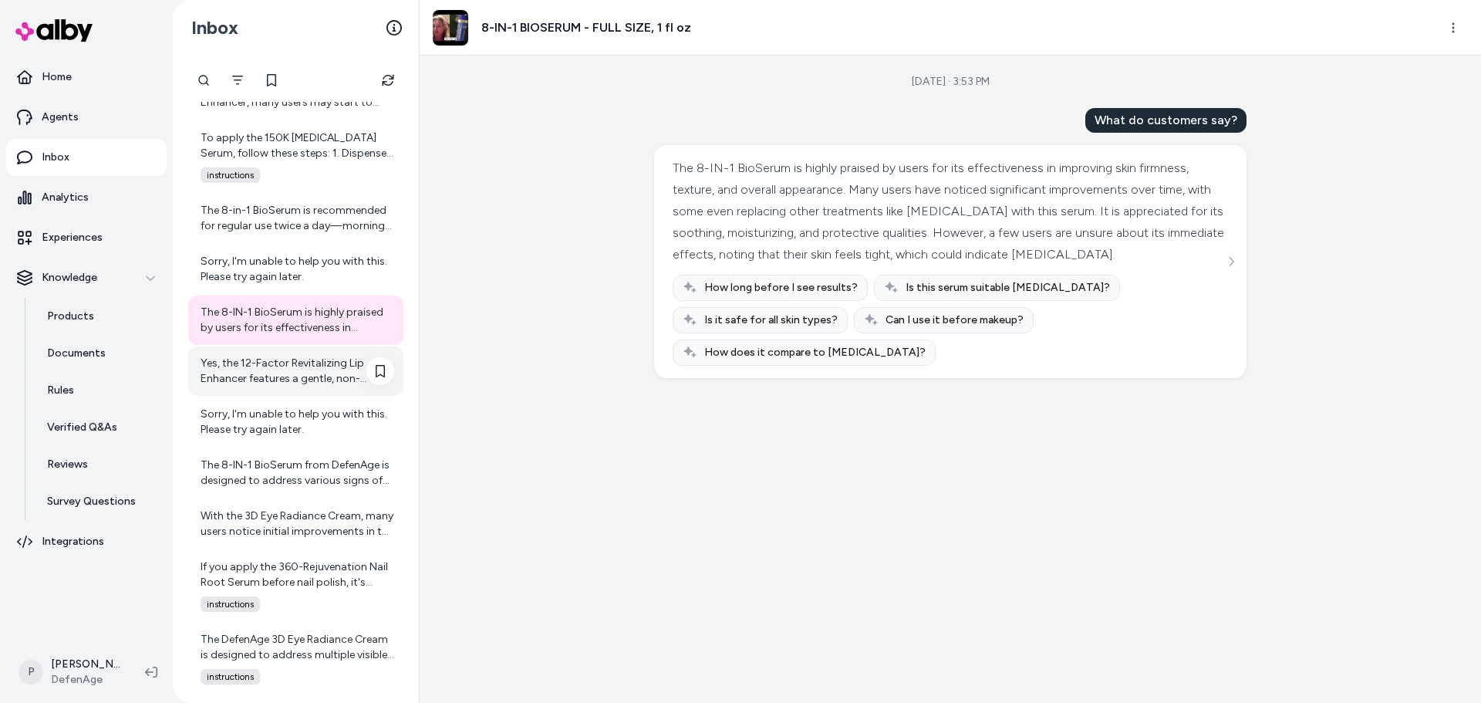
scroll to position [5972, 0]
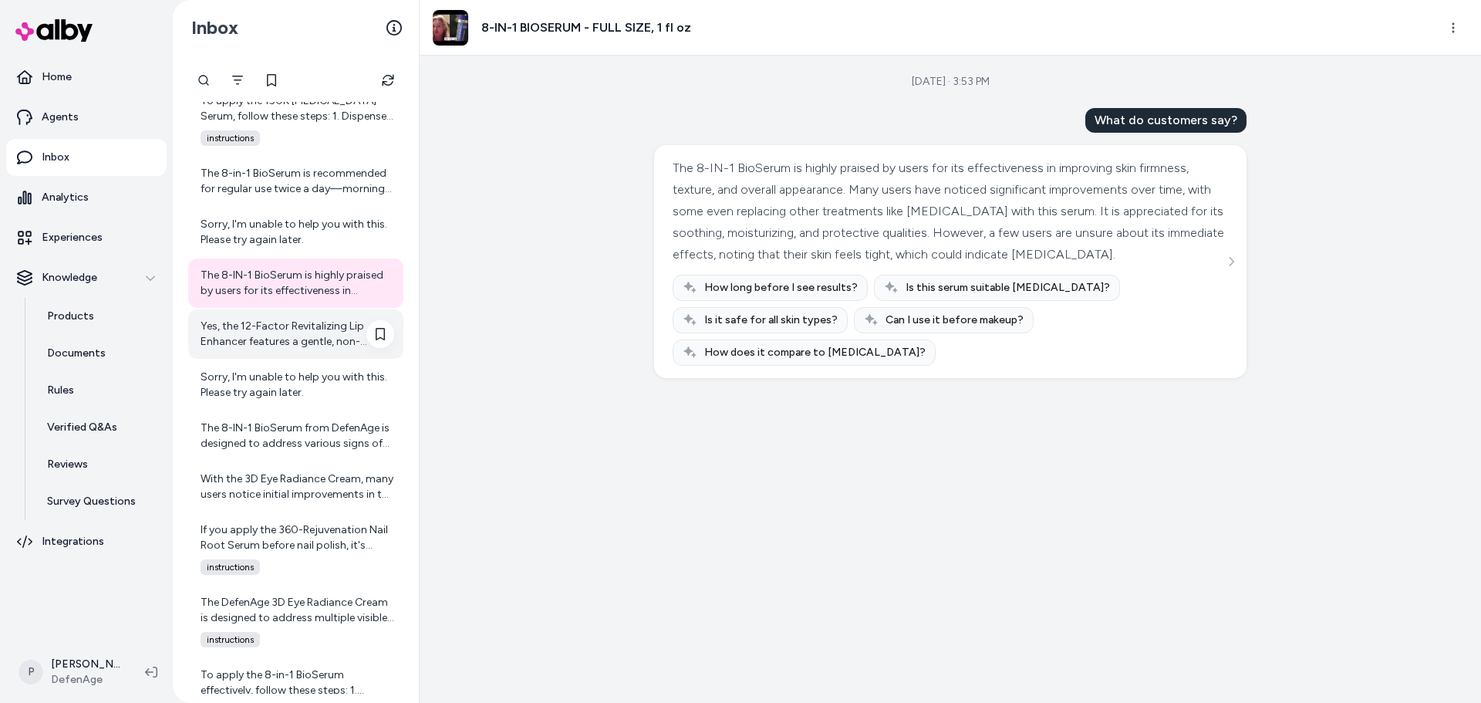
click at [310, 337] on div "Yes, the 12-Factor Revitalizing Lip Enhancer features a gentle, non-irritating …" at bounding box center [298, 334] width 194 height 31
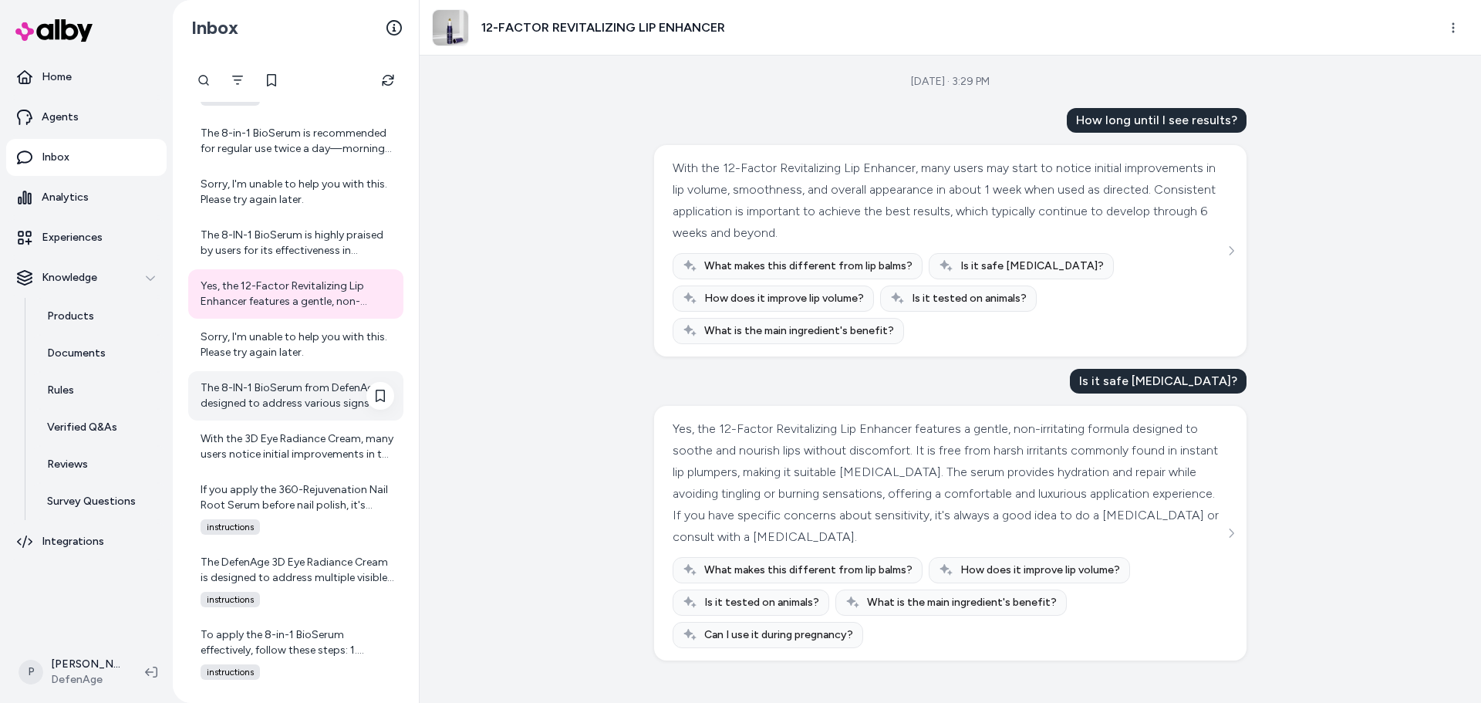
scroll to position [6049, 0]
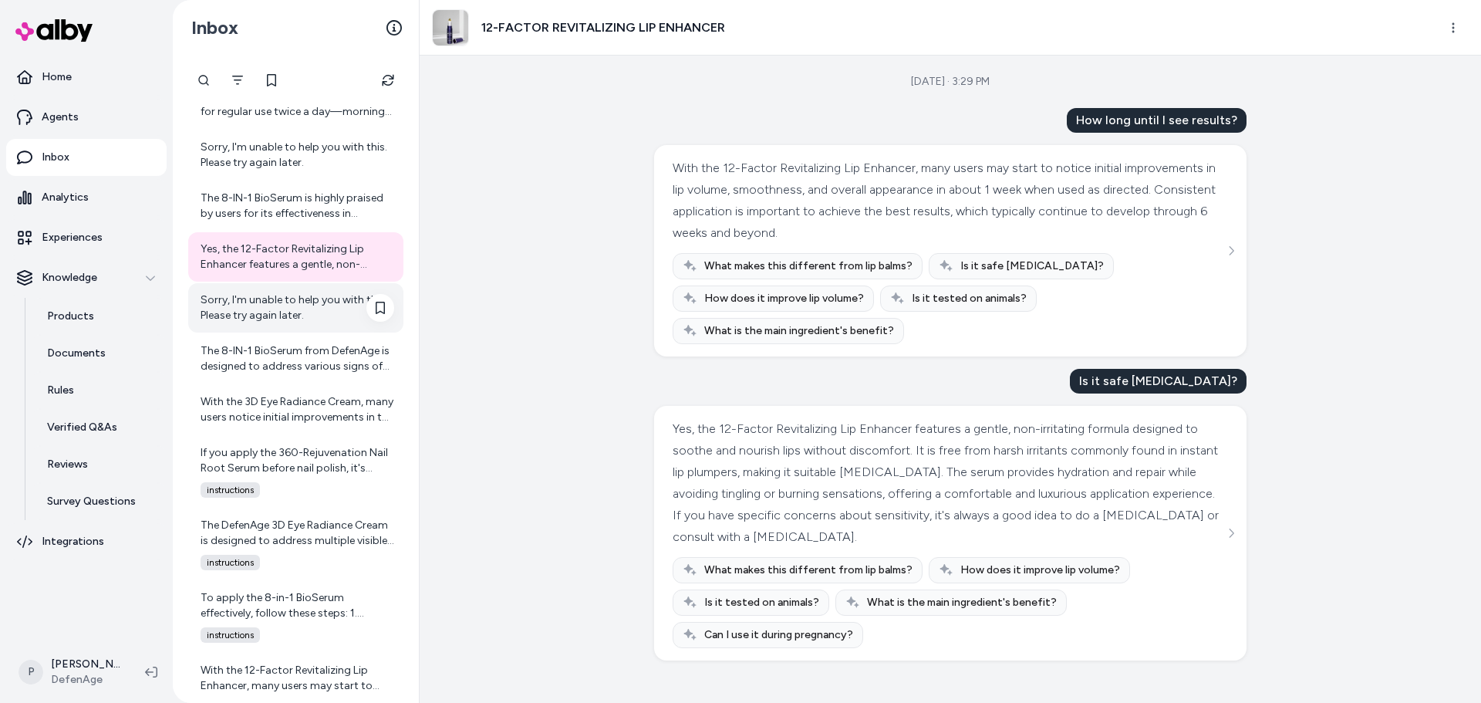
click at [295, 321] on div "Sorry, I'm unable to help you with this. Please try again later." at bounding box center [298, 307] width 194 height 31
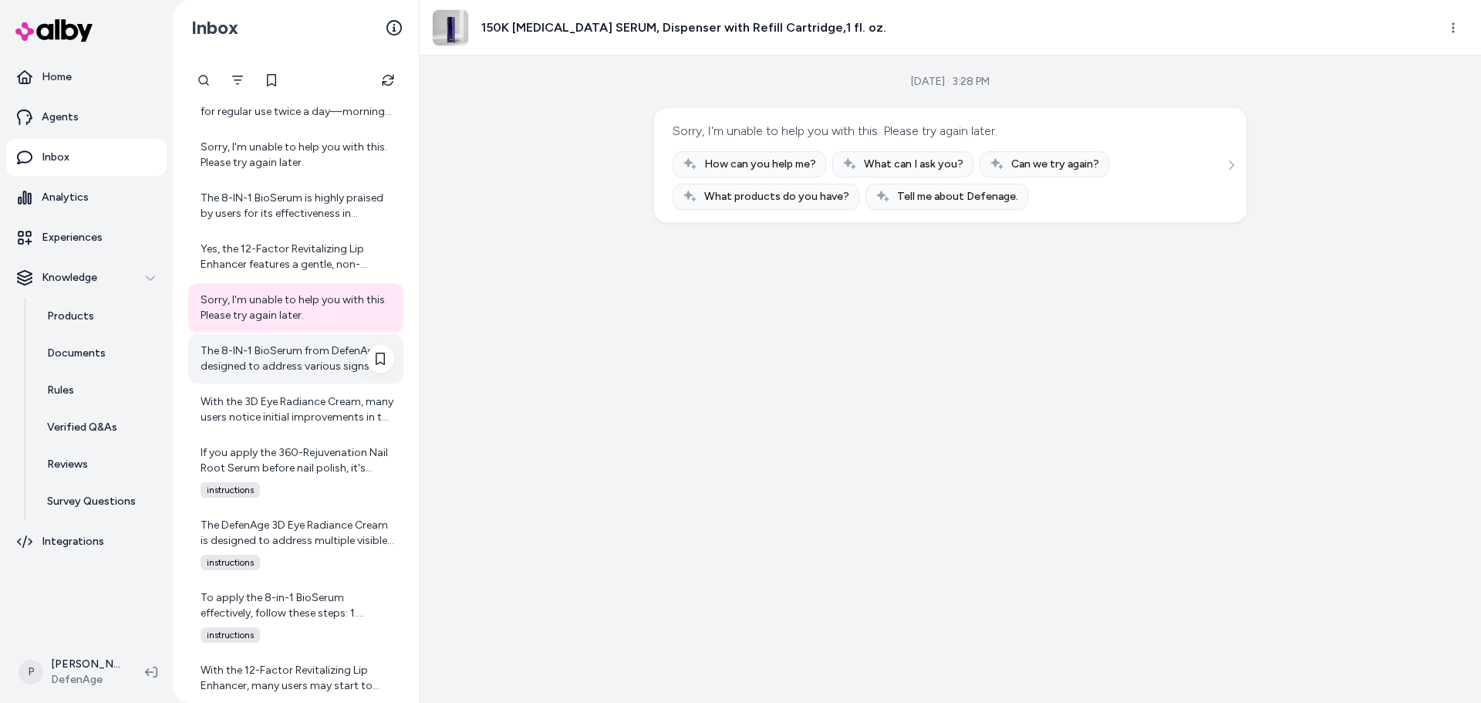
click at [278, 368] on div "The 8-IN-1 BioSerum from DefenAge is designed to address various signs of aging…" at bounding box center [298, 358] width 194 height 31
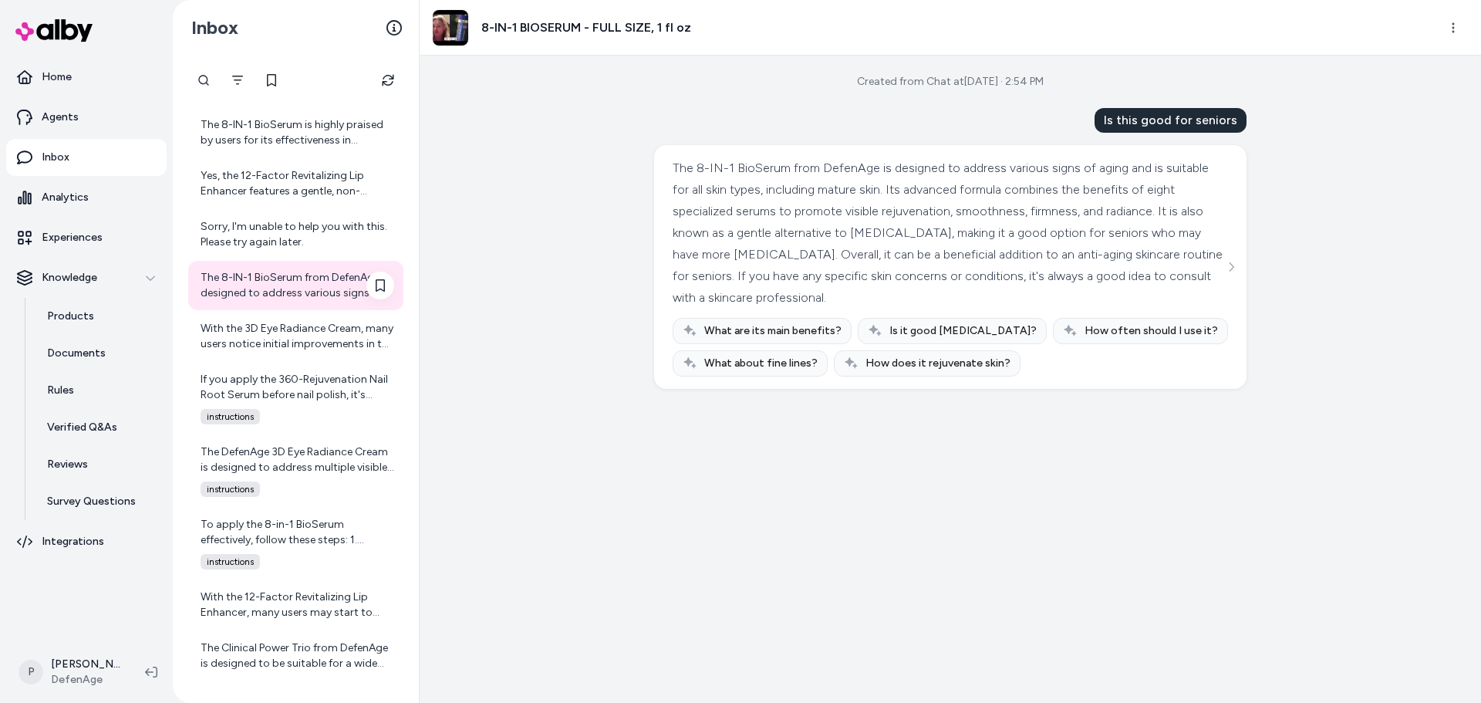
scroll to position [6126, 0]
click at [304, 340] on div "With the 3D Eye Radiance Cream, many users notice initial improvements in the a…" at bounding box center [298, 332] width 194 height 31
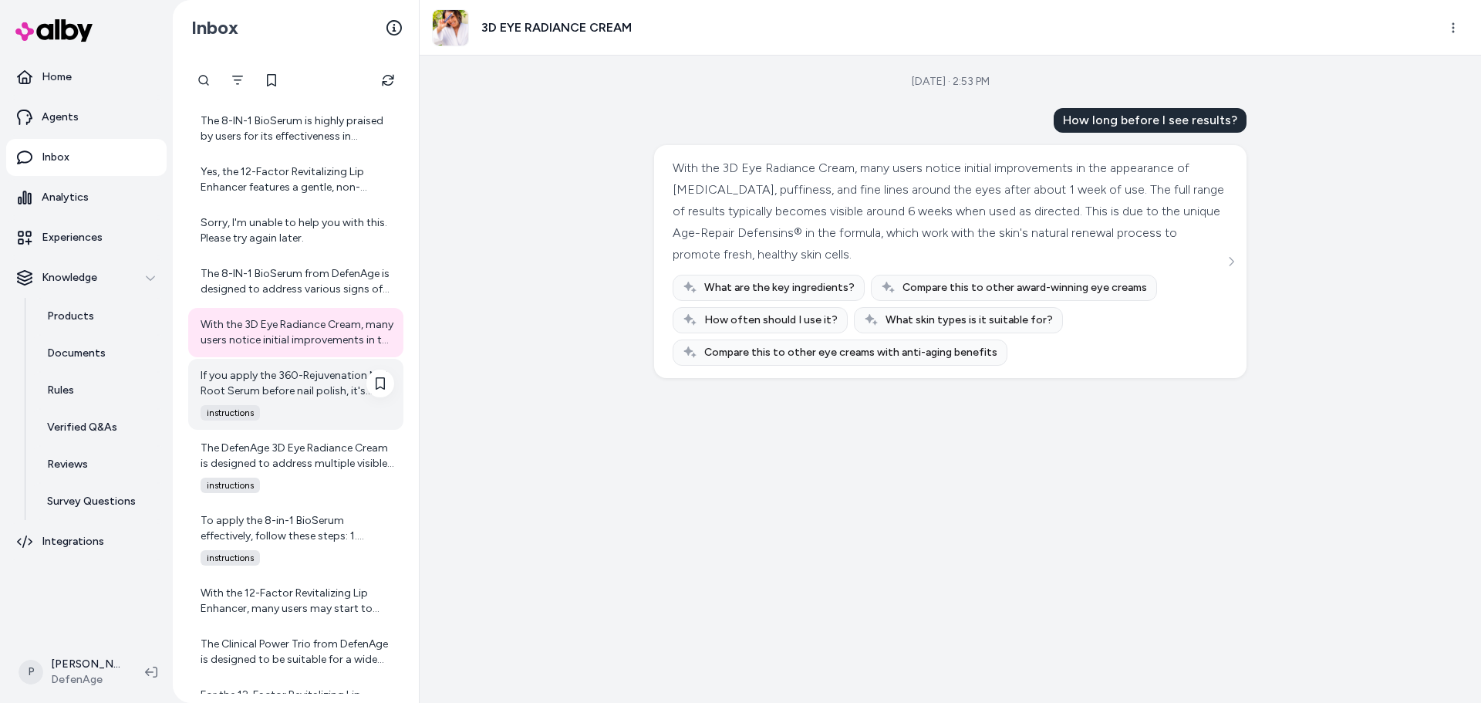
click at [276, 383] on div "If you apply the 360-Rejuvenation Nail Root Serum before nail polish, it's impo…" at bounding box center [298, 383] width 194 height 31
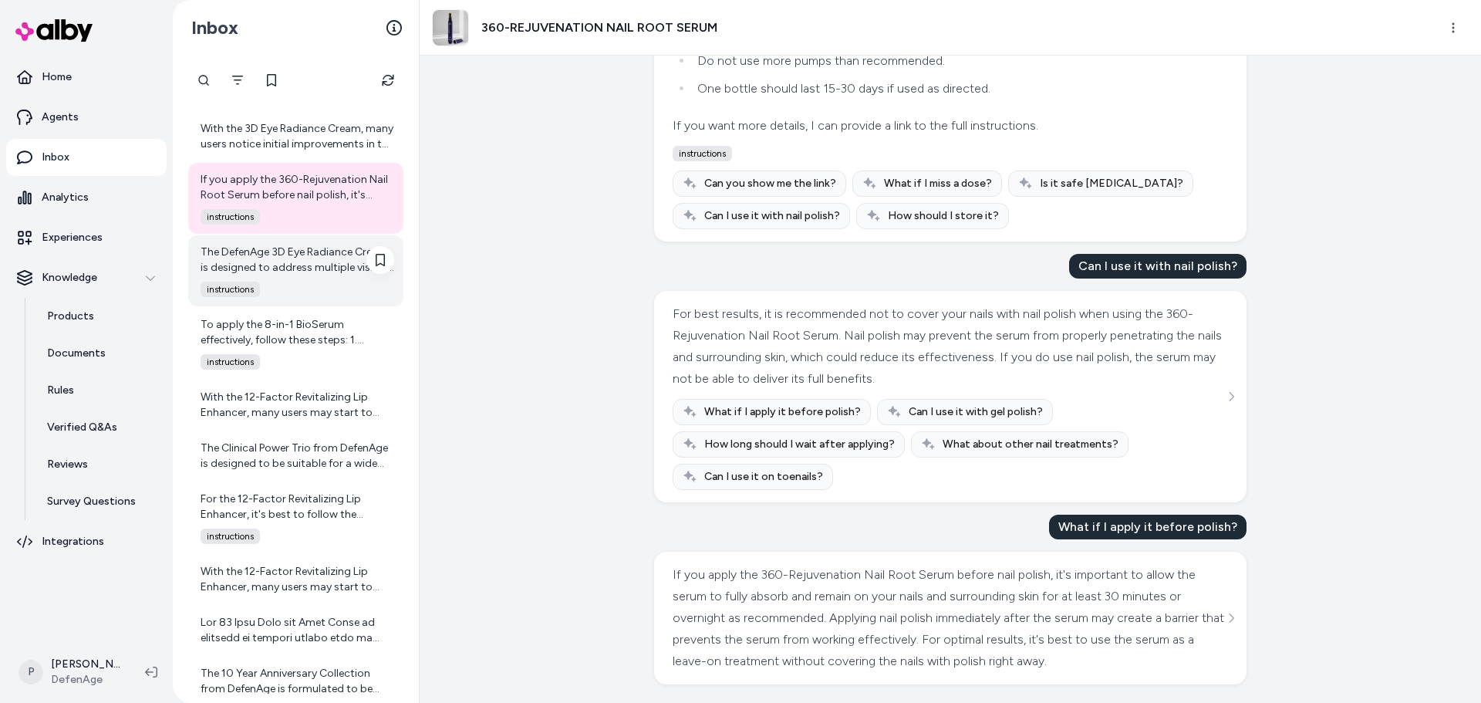
scroll to position [6358, 0]
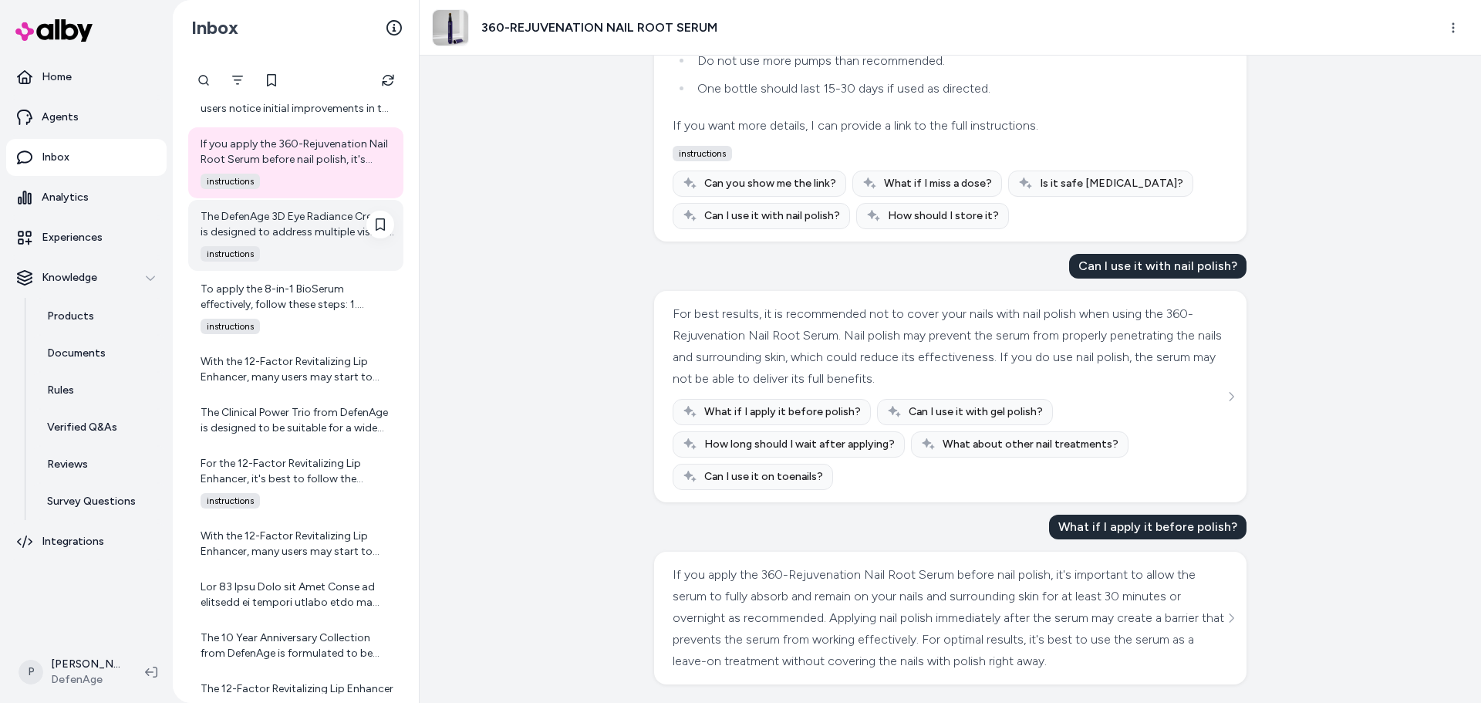
click at [311, 238] on div "The DefenAge 3D Eye Radiance Cream is designed to address multiple visible sign…" at bounding box center [298, 224] width 194 height 31
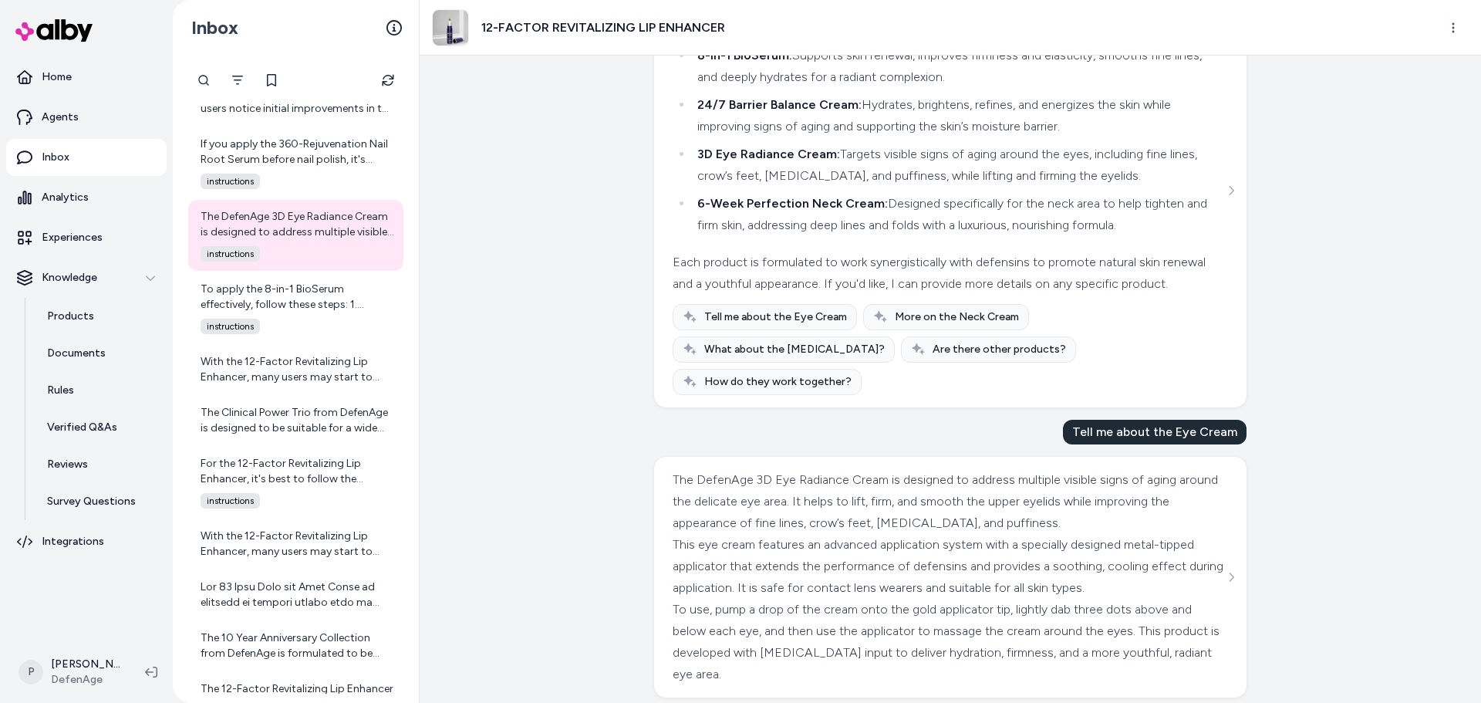
scroll to position [3469, 0]
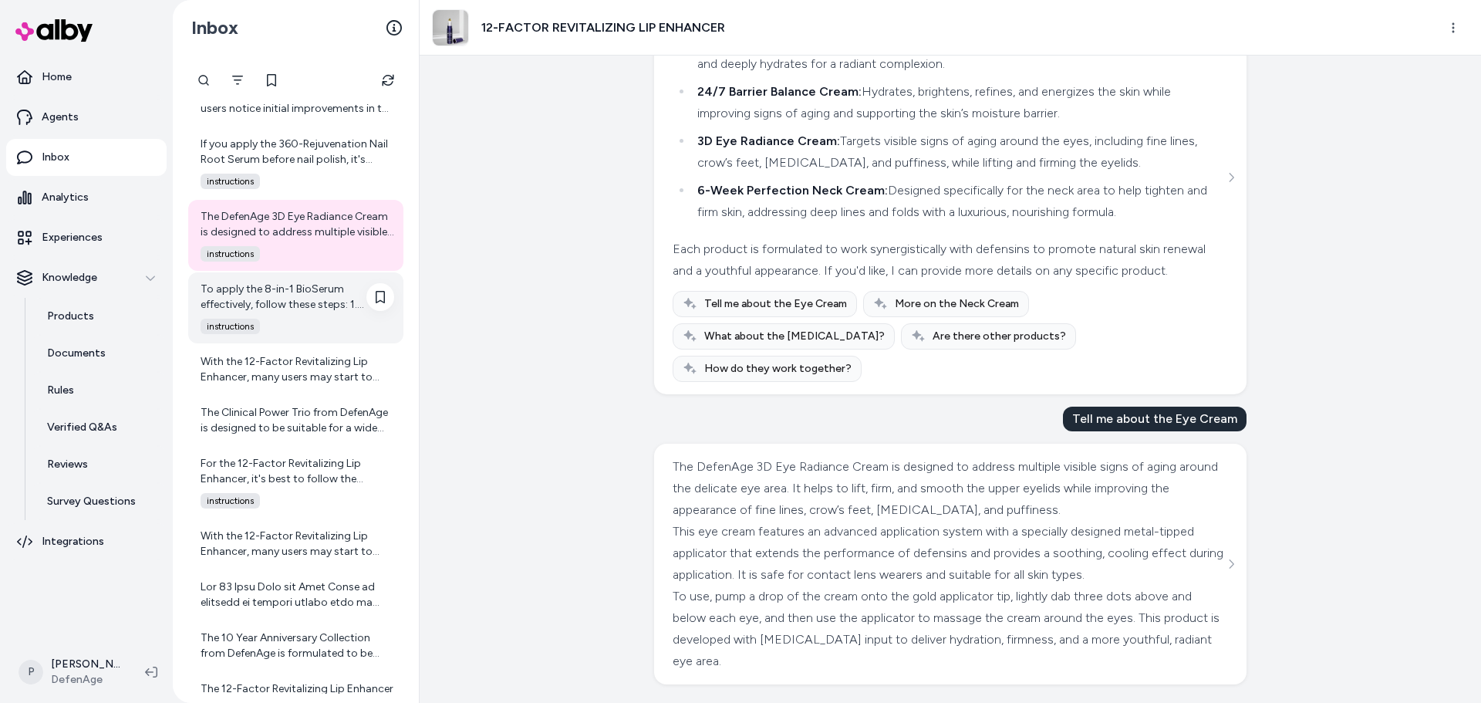
click at [268, 309] on div "To apply the 8-in-1 BioSerum effectively, follow these steps: 1. Cleanse Your F…" at bounding box center [298, 297] width 194 height 31
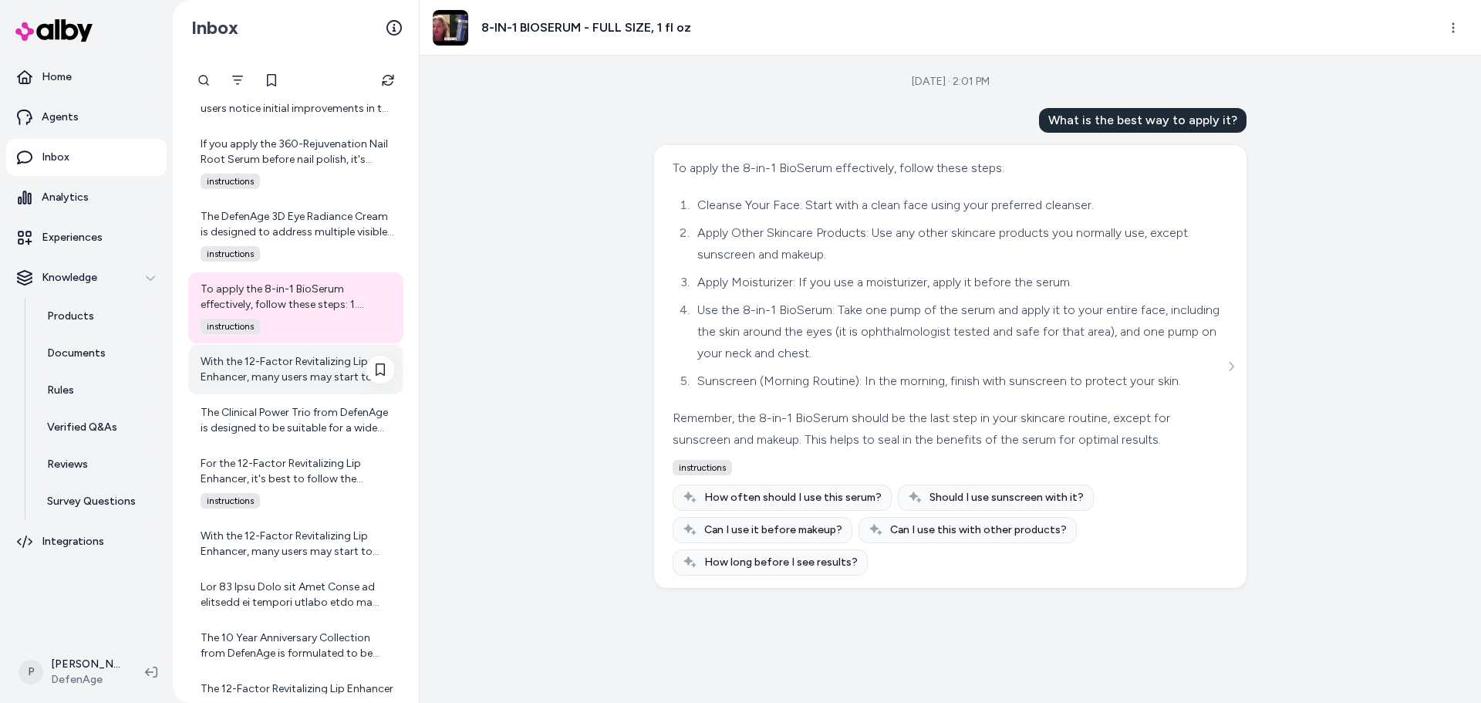
click at [292, 383] on div "With the 12-Factor Revitalizing Lip Enhancer, many users may start to notice in…" at bounding box center [298, 369] width 194 height 31
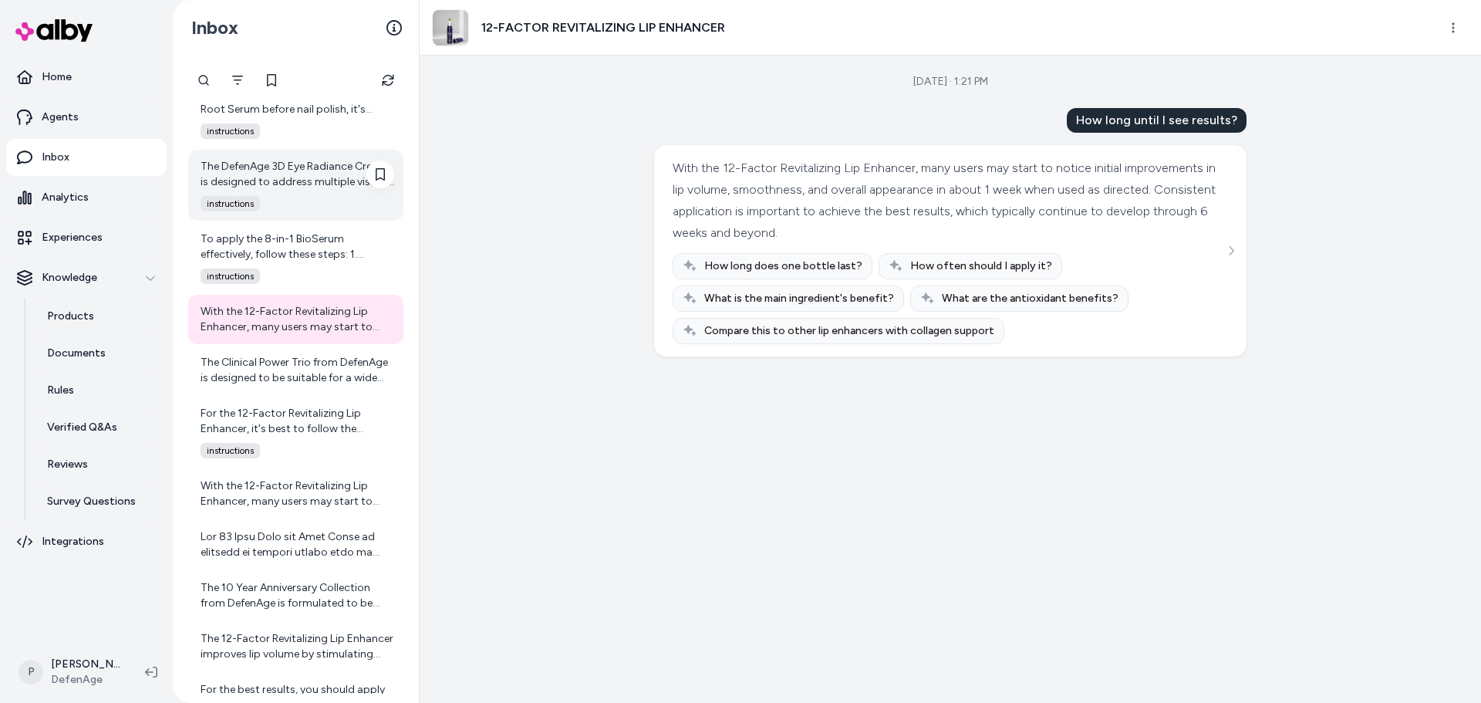
scroll to position [6435, 0]
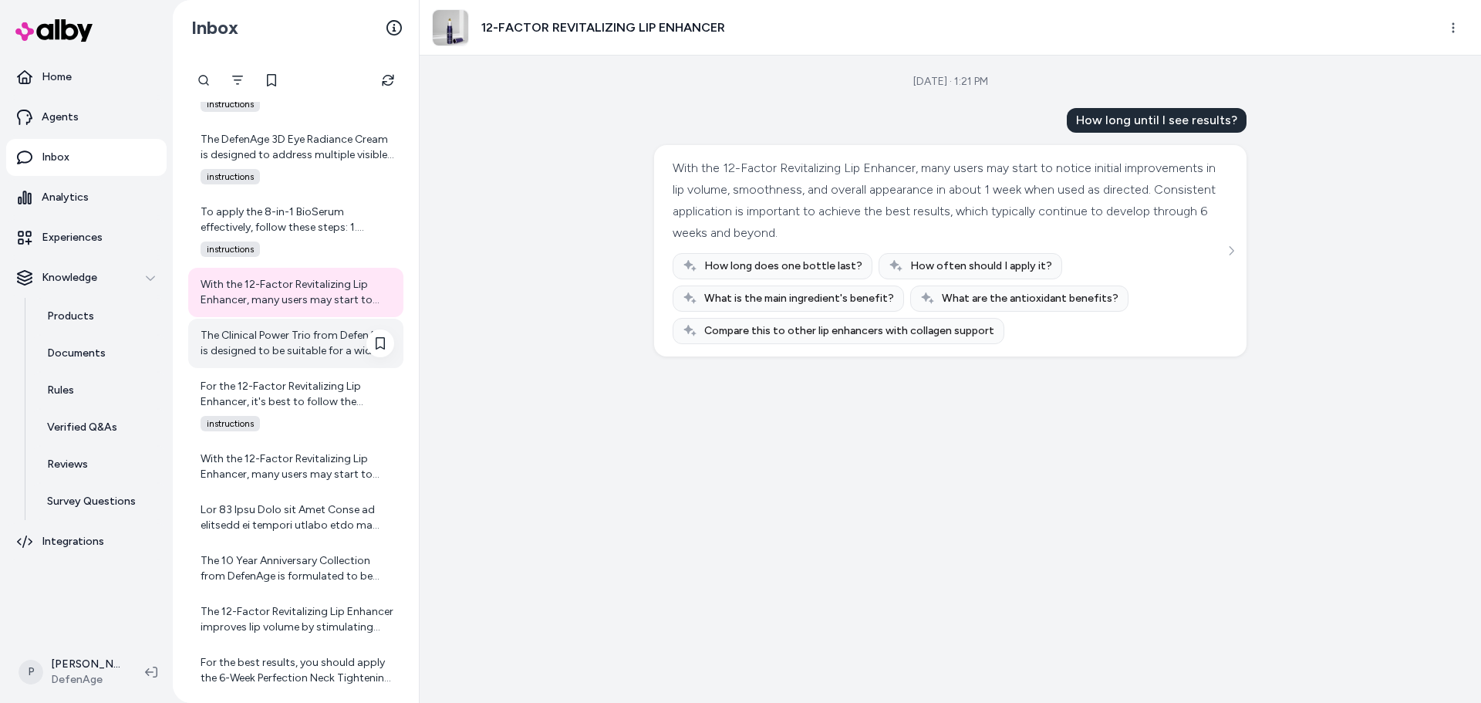
click at [262, 347] on div "The Clinical Power Trio from DefenAge is designed to be suitable for a wide ran…" at bounding box center [298, 343] width 194 height 31
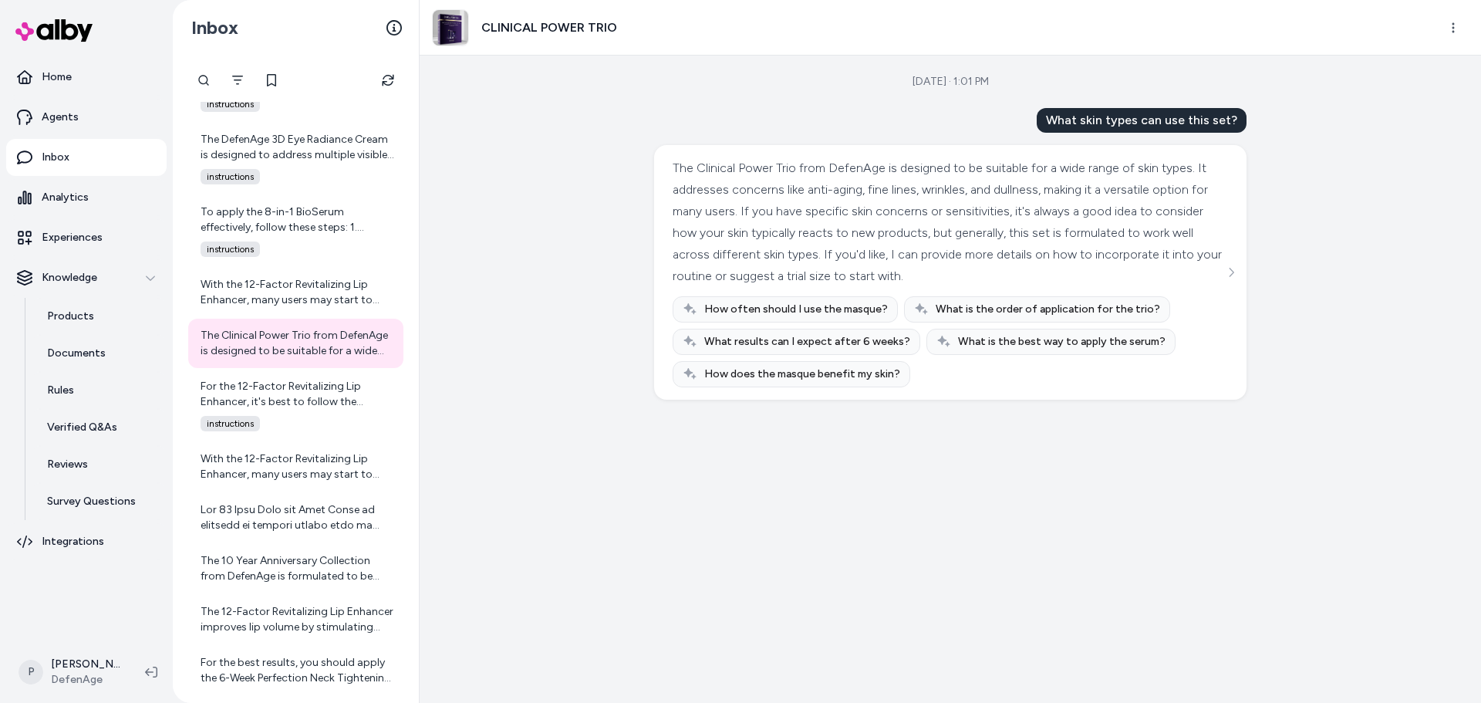
click at [639, 271] on div "[DATE] · 1:01 PM What skin types can use this set? The Clinical Power Trio from…" at bounding box center [950, 379] width 1061 height 647
click at [562, 271] on div "[DATE] · 1:01 PM What skin types can use this set? The Clinical Power Trio from…" at bounding box center [950, 379] width 1061 height 647
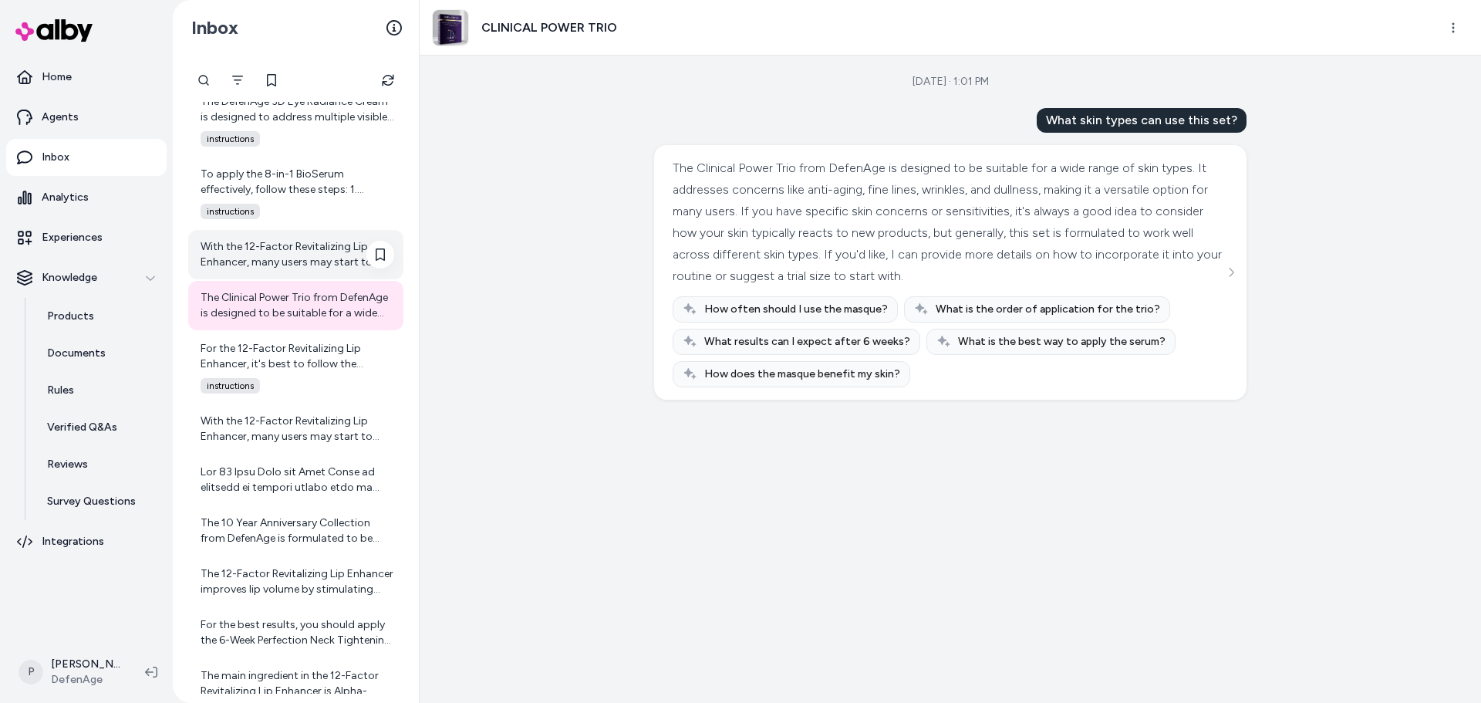
scroll to position [6435, 0]
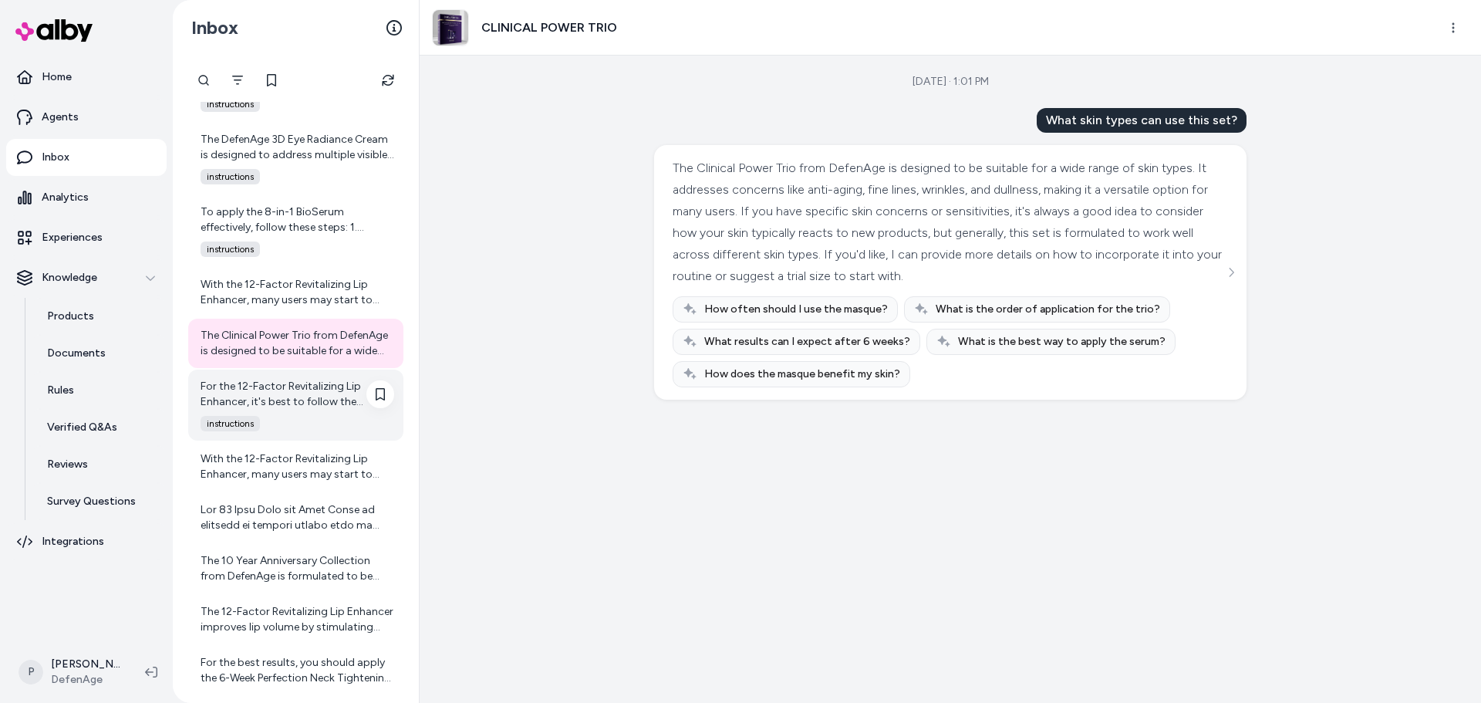
click at [292, 393] on div "For the 12-Factor Revitalizing Lip Enhancer, it's best to follow the recommende…" at bounding box center [298, 394] width 194 height 31
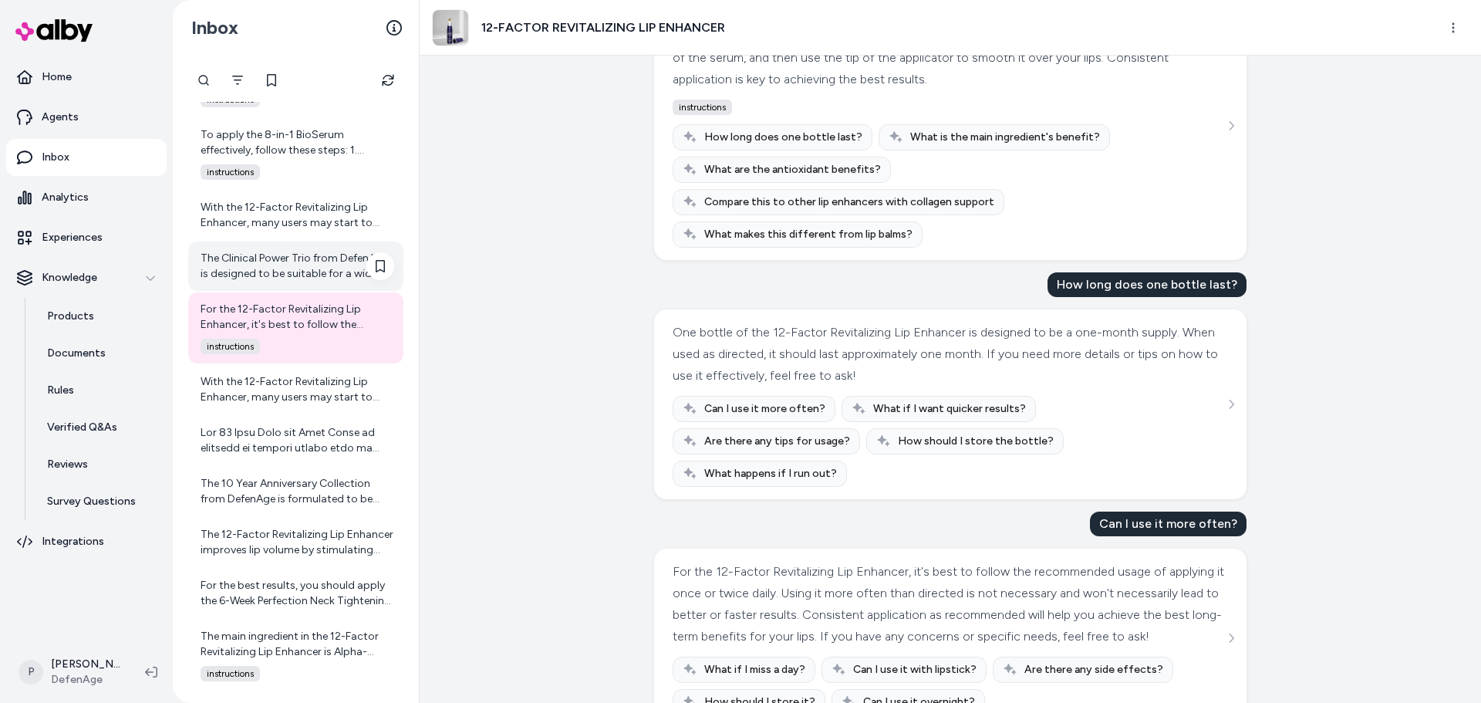
scroll to position [6666, 0]
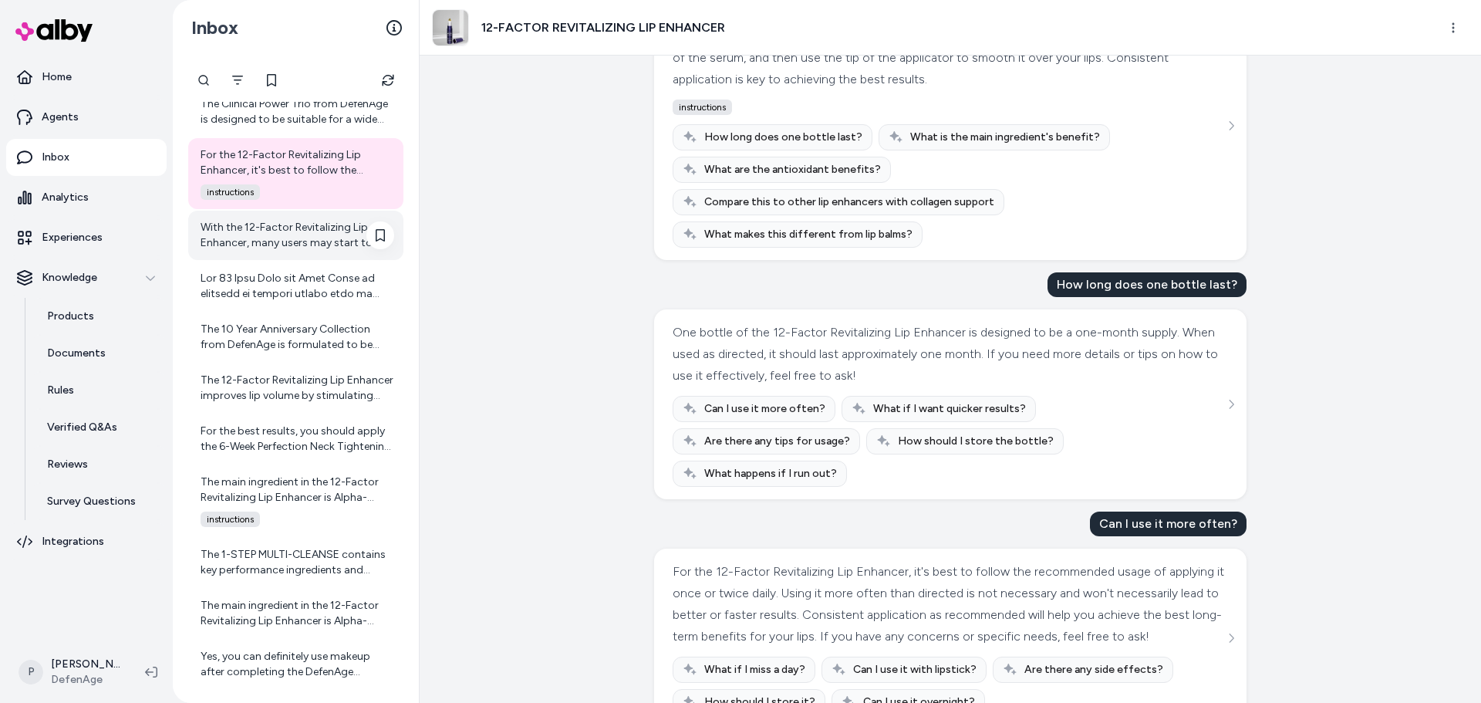
click at [339, 243] on div "With the 12-Factor Revitalizing Lip Enhancer, many users may start to notice in…" at bounding box center [298, 235] width 194 height 31
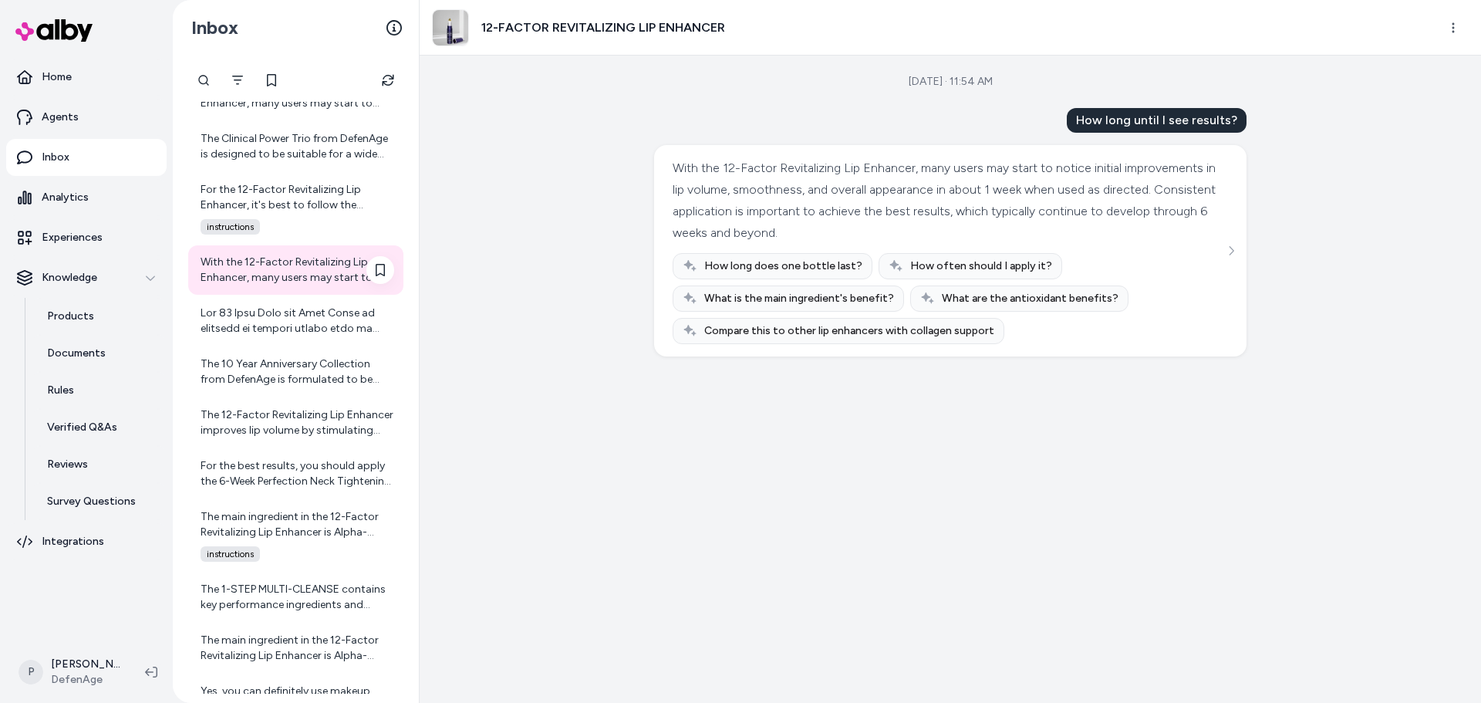
scroll to position [6666, 0]
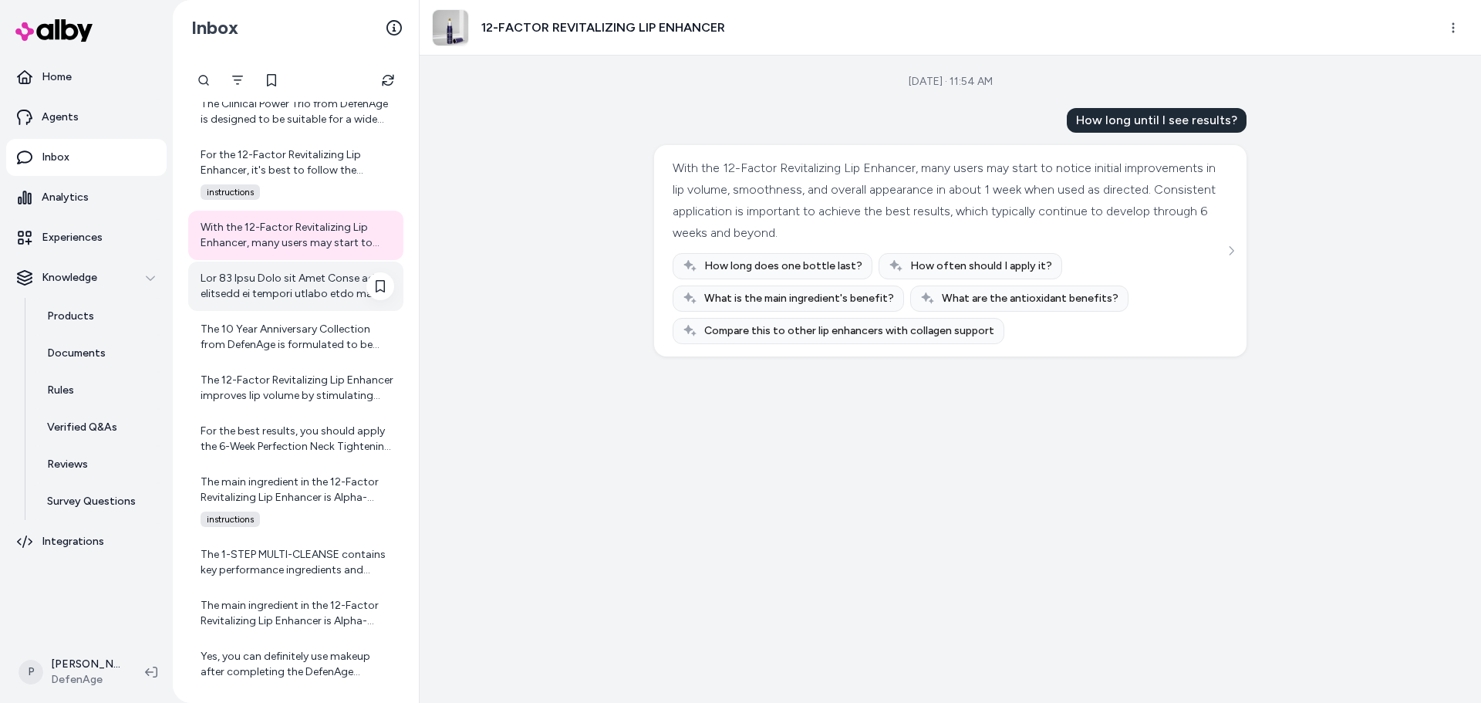
click at [277, 278] on div at bounding box center [298, 286] width 194 height 31
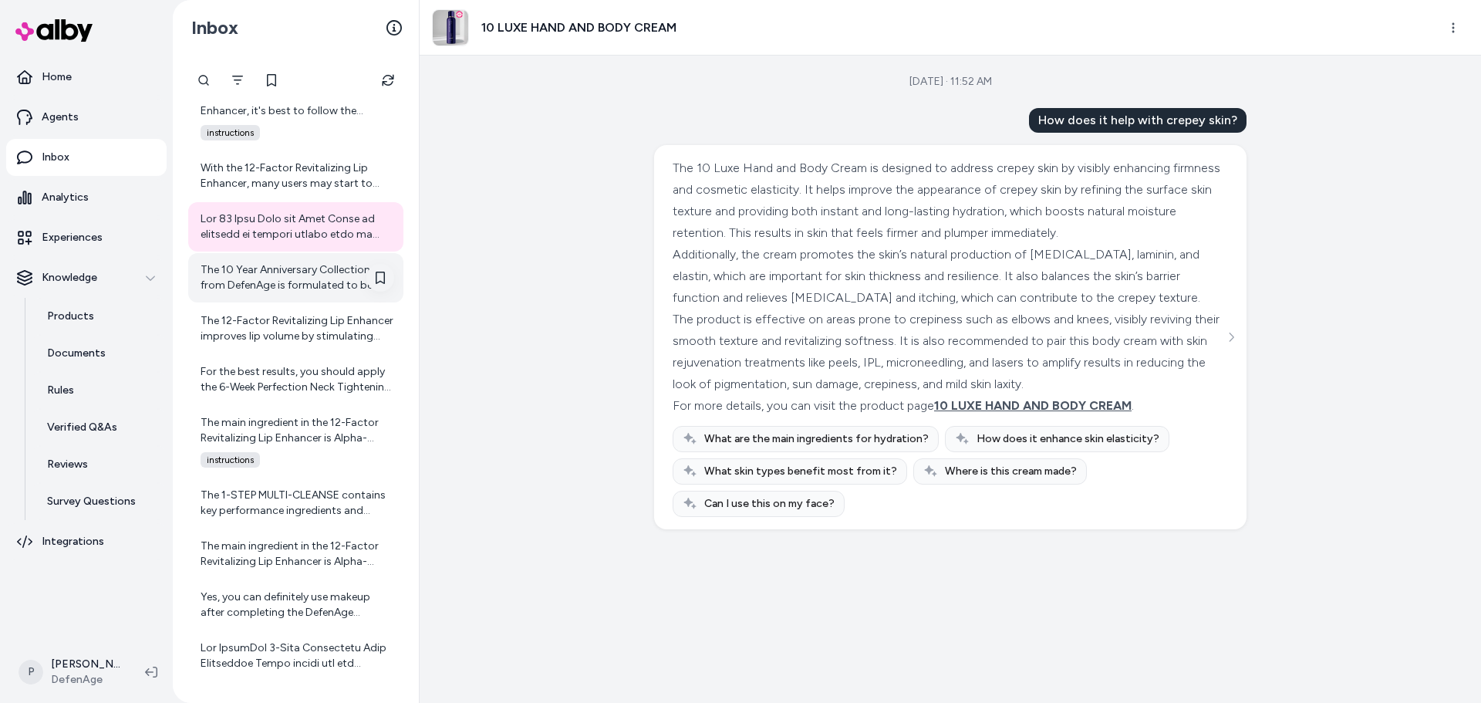
scroll to position [6666, 0]
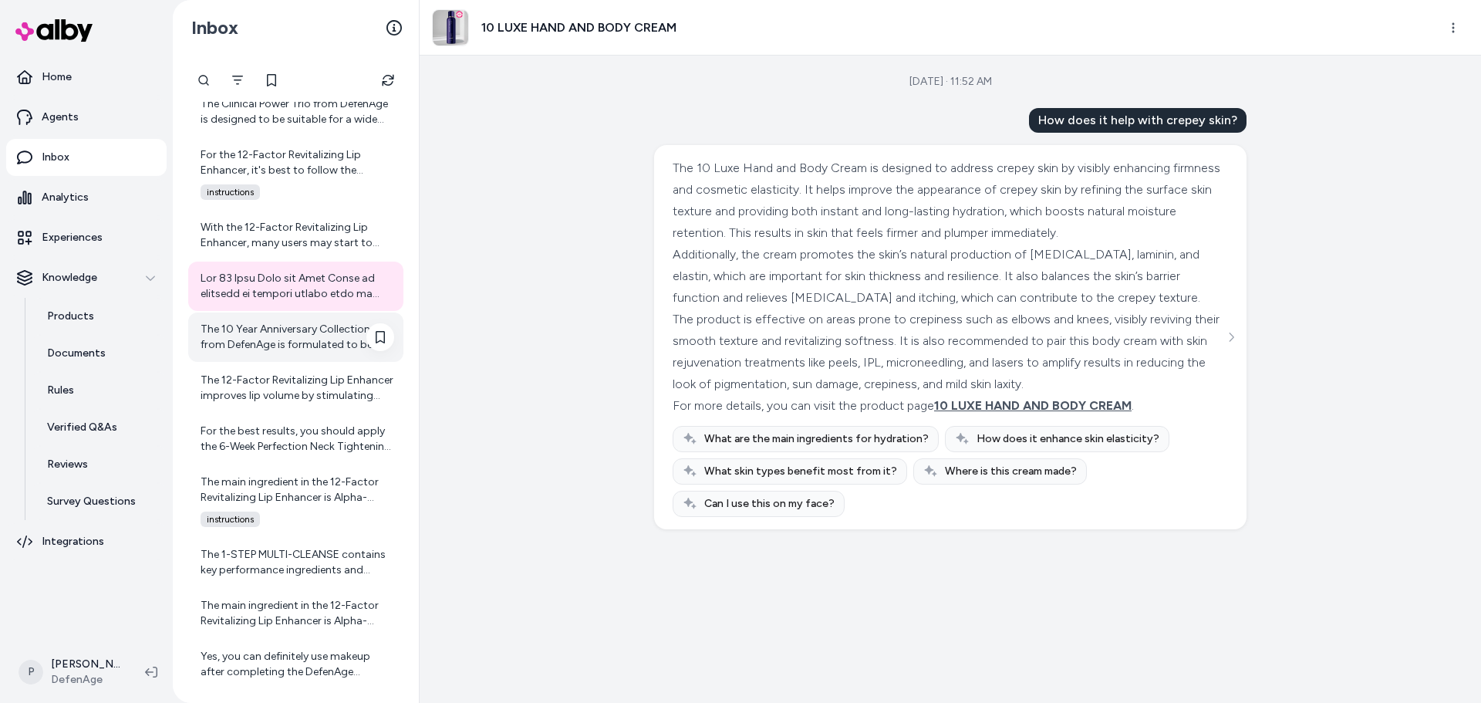
click at [305, 333] on div "The 10 Year Anniversary Collection from DefenAge is formulated to be suitable f…" at bounding box center [298, 337] width 194 height 31
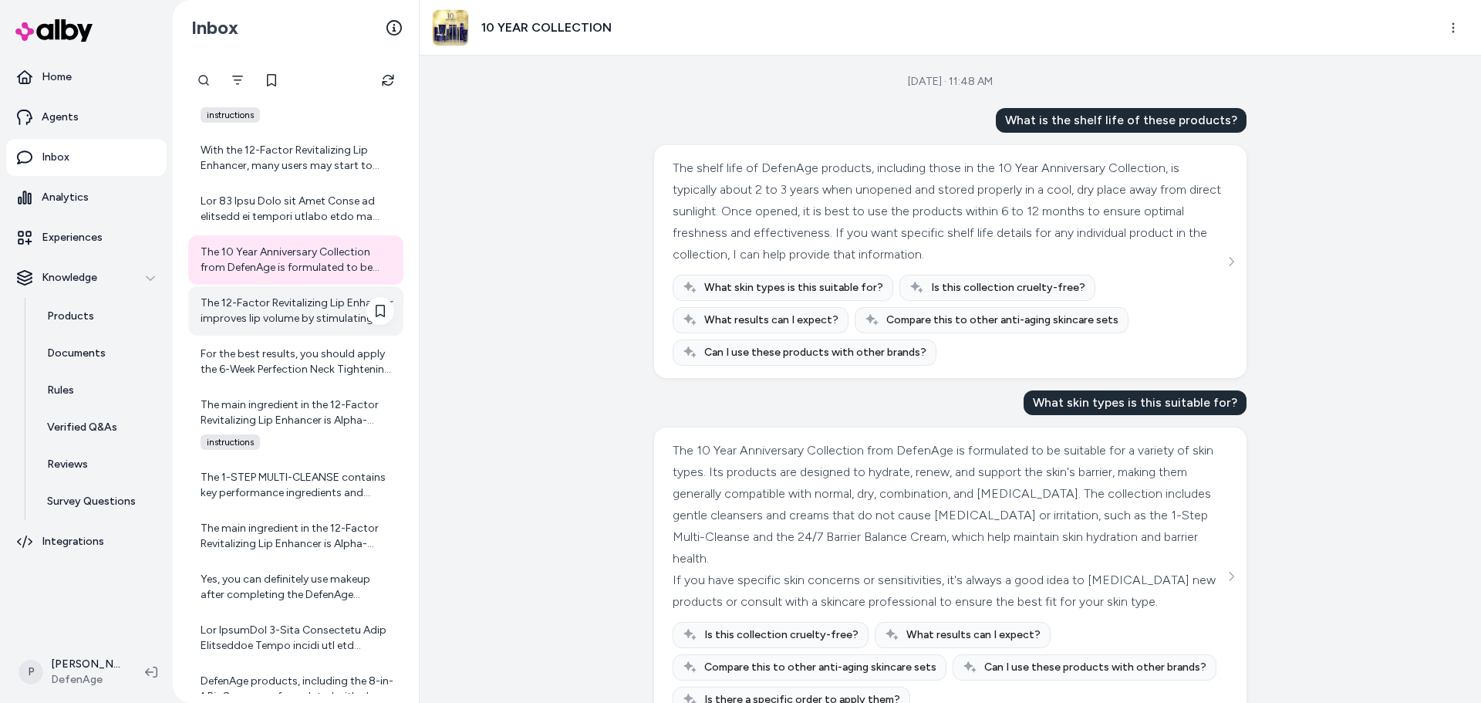
click at [279, 324] on div "The 12-Factor Revitalizing Lip Enhancer improves lip volume by stimulating your…" at bounding box center [298, 310] width 194 height 31
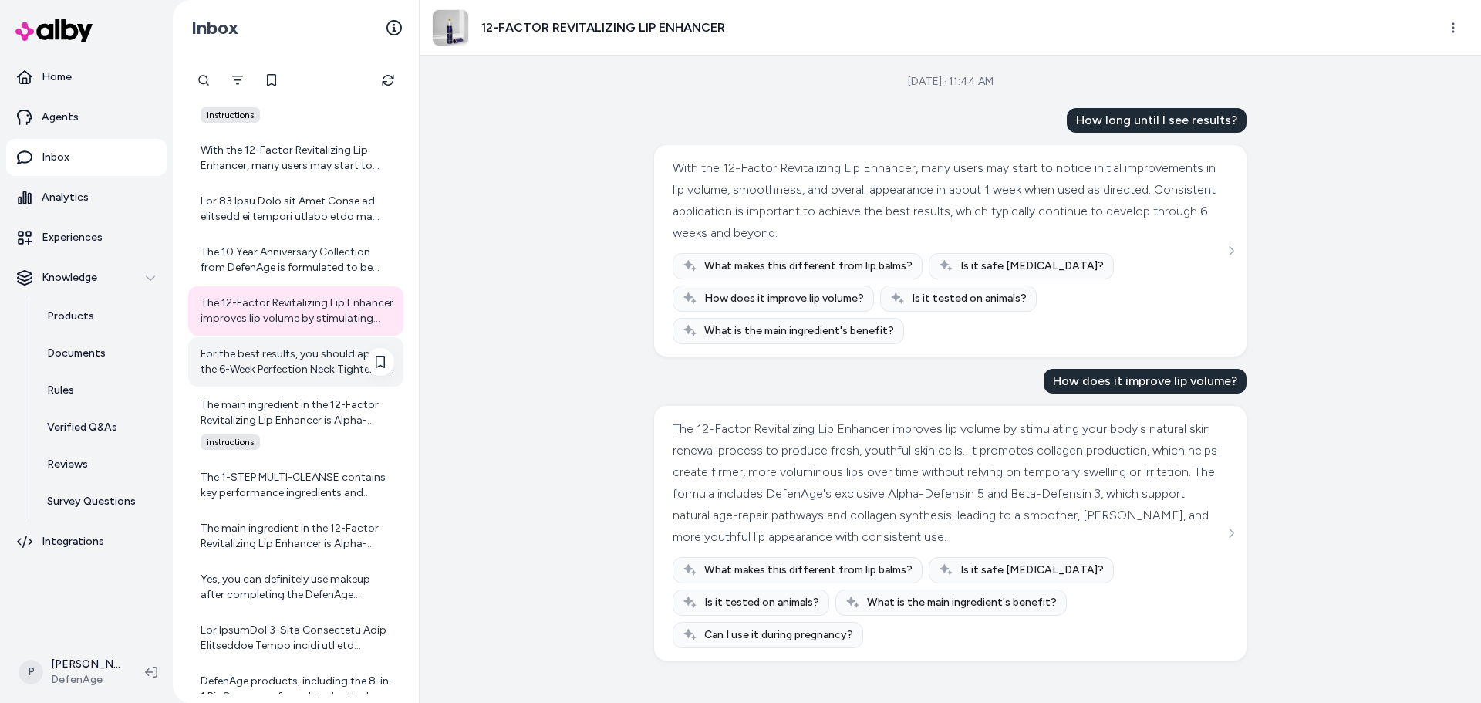
click at [224, 358] on div "For the best results, you should apply the 6-Week Perfection Neck Tightening Cr…" at bounding box center [298, 361] width 194 height 31
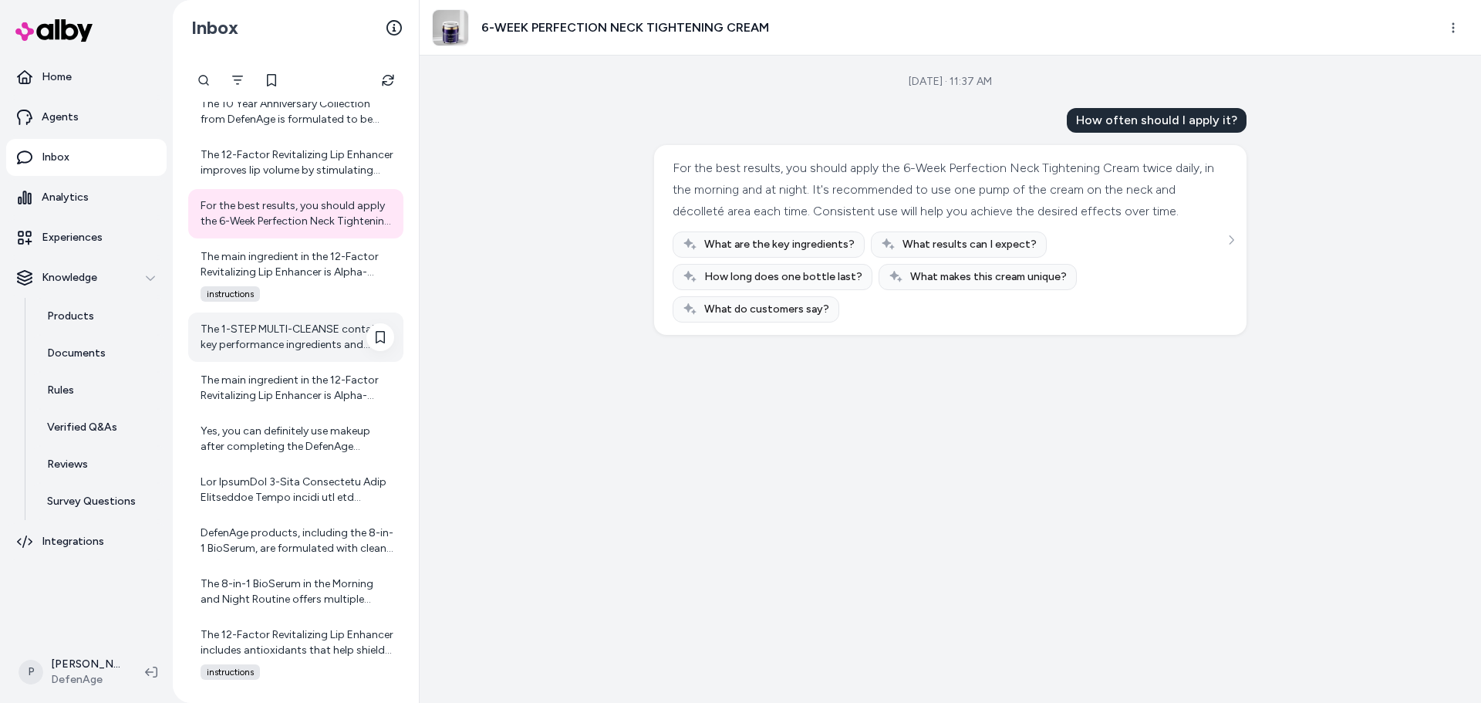
scroll to position [6898, 0]
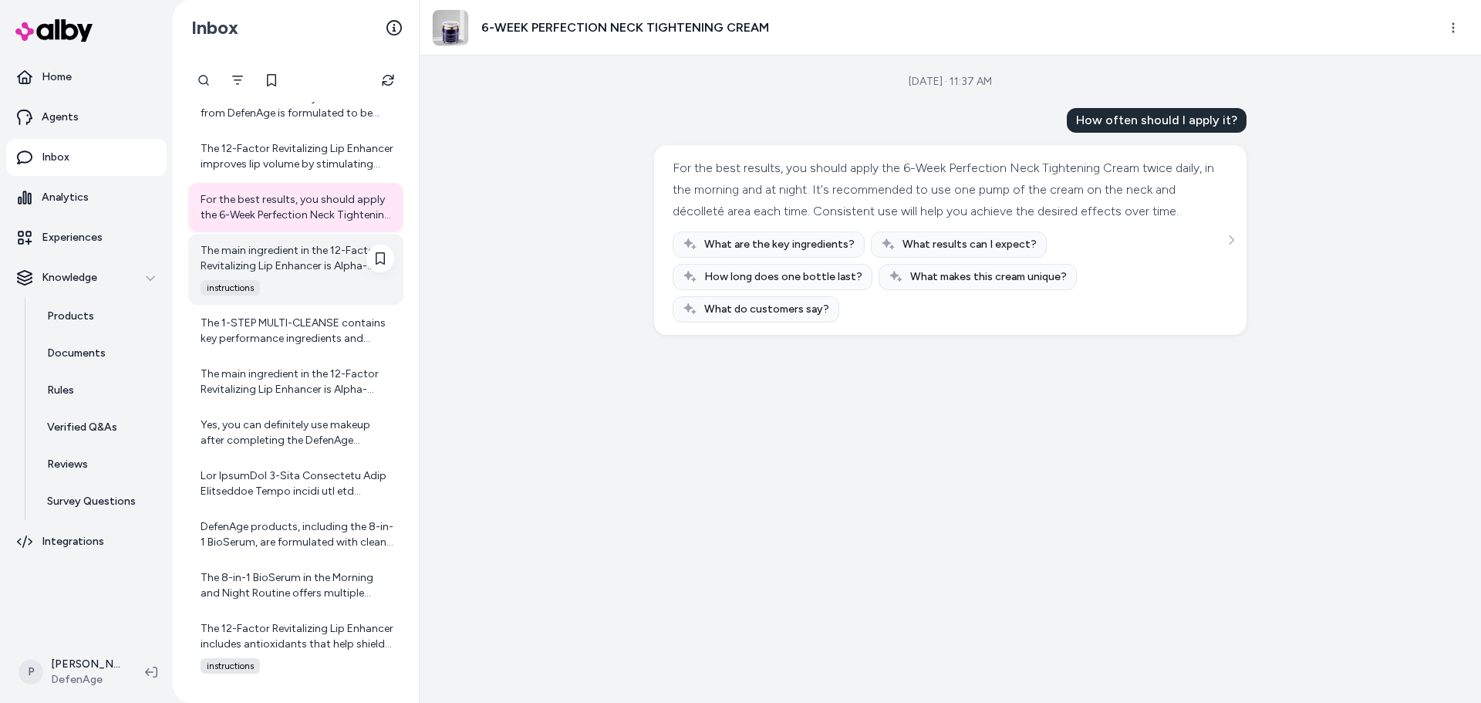
click at [305, 272] on div "The main ingredient in the 12-Factor Revitalizing Lip Enhancer is Alpha-Defensi…" at bounding box center [298, 258] width 194 height 31
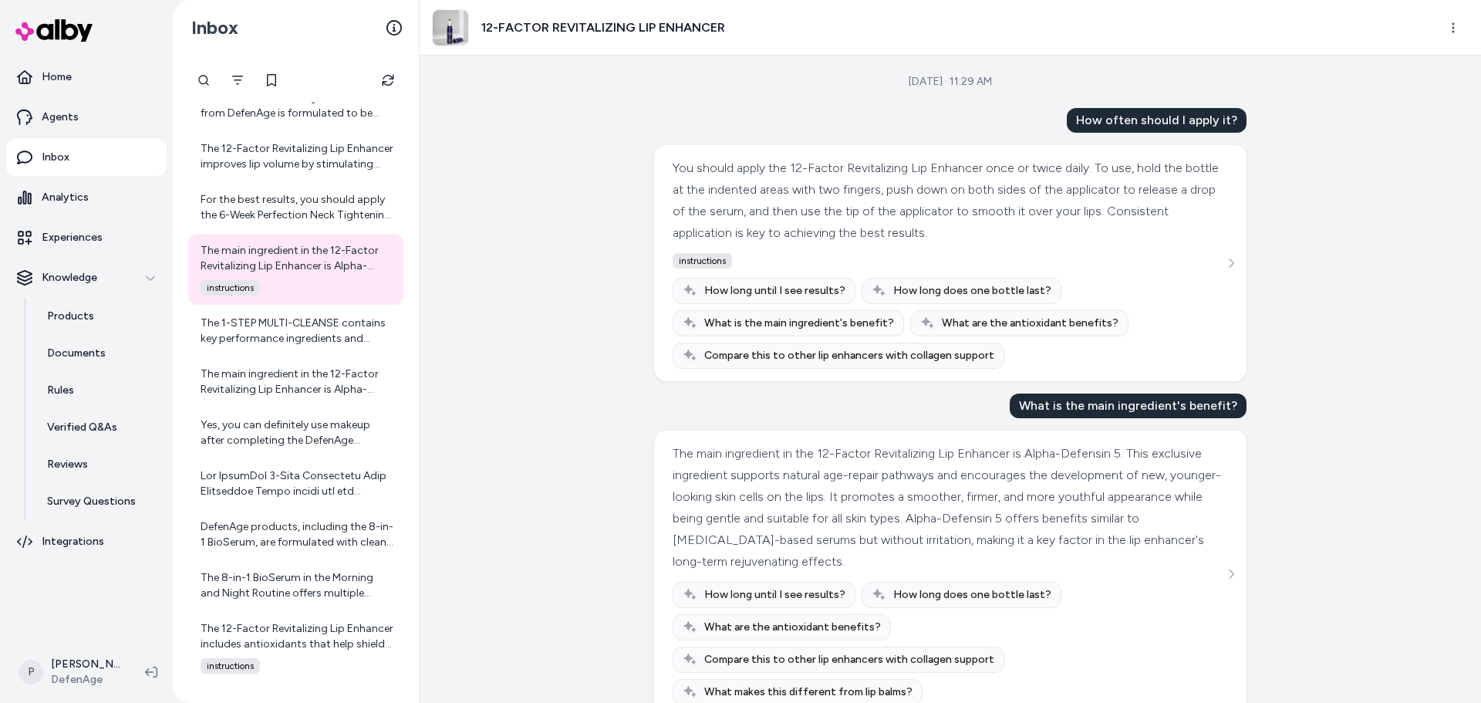
scroll to position [1, 0]
click at [295, 334] on div "The 1-STEP MULTI-CLEANSE contains key performance ingredients and technologies …" at bounding box center [298, 330] width 194 height 31
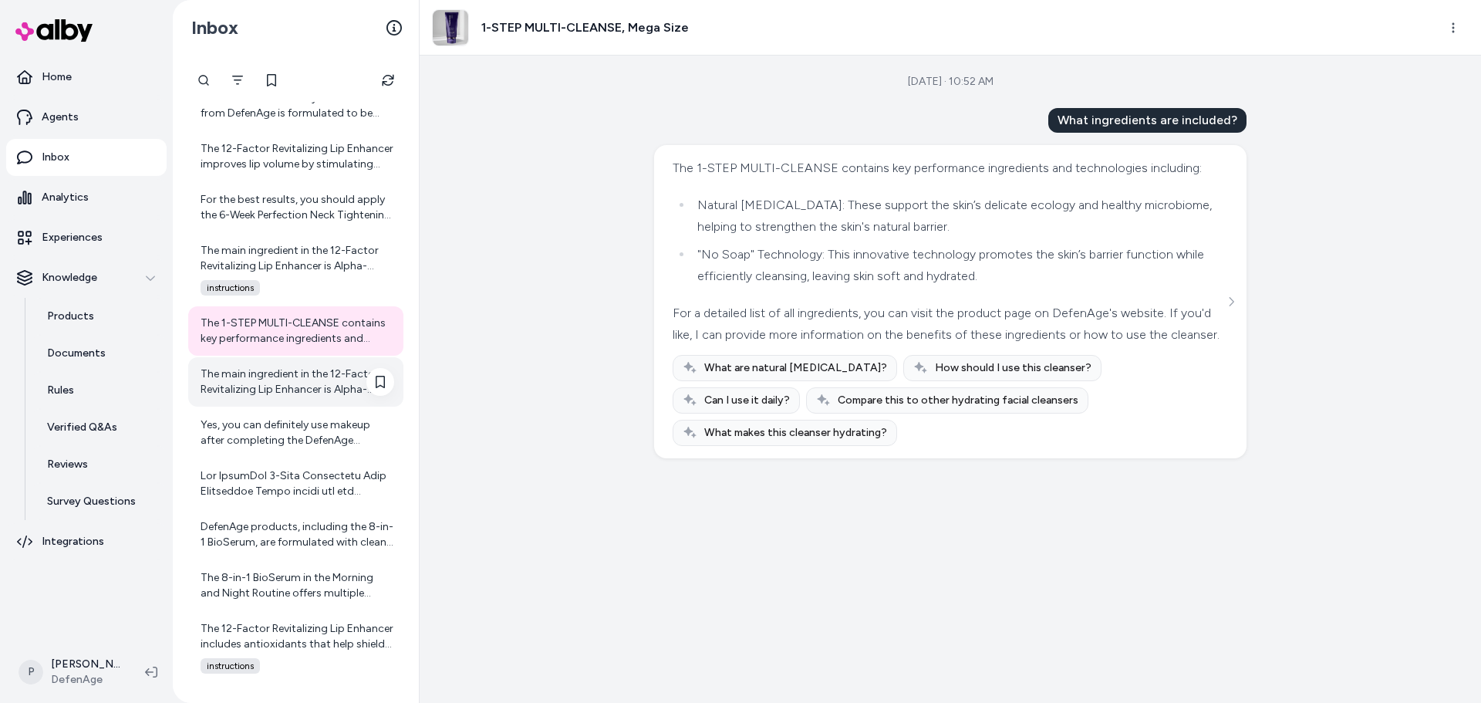
click at [311, 383] on div "The main ingredient in the 12-Factor Revitalizing Lip Enhancer is Alpha-Defensi…" at bounding box center [298, 381] width 194 height 31
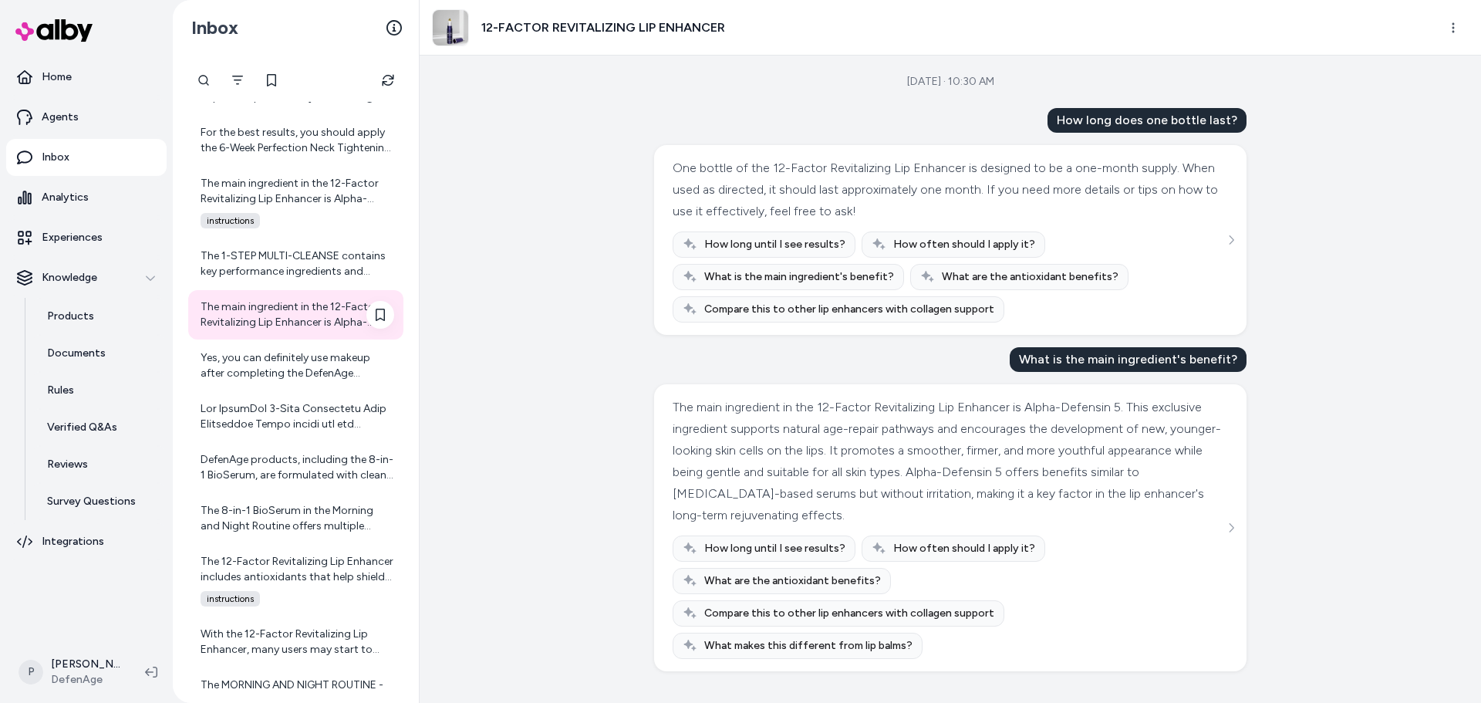
scroll to position [7052, 0]
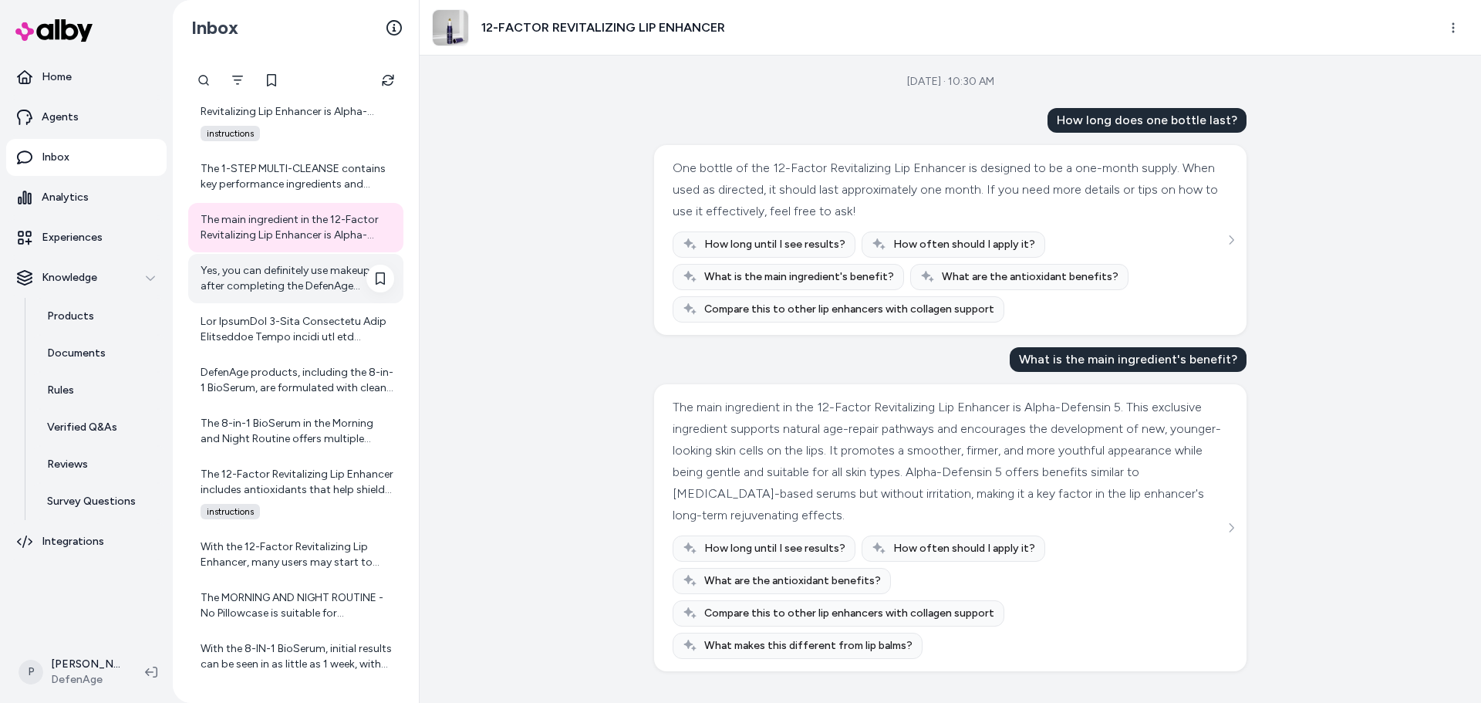
click at [284, 292] on div "Yes, you can definitely use makeup after completing the DefenAge Morning Routin…" at bounding box center [298, 278] width 194 height 31
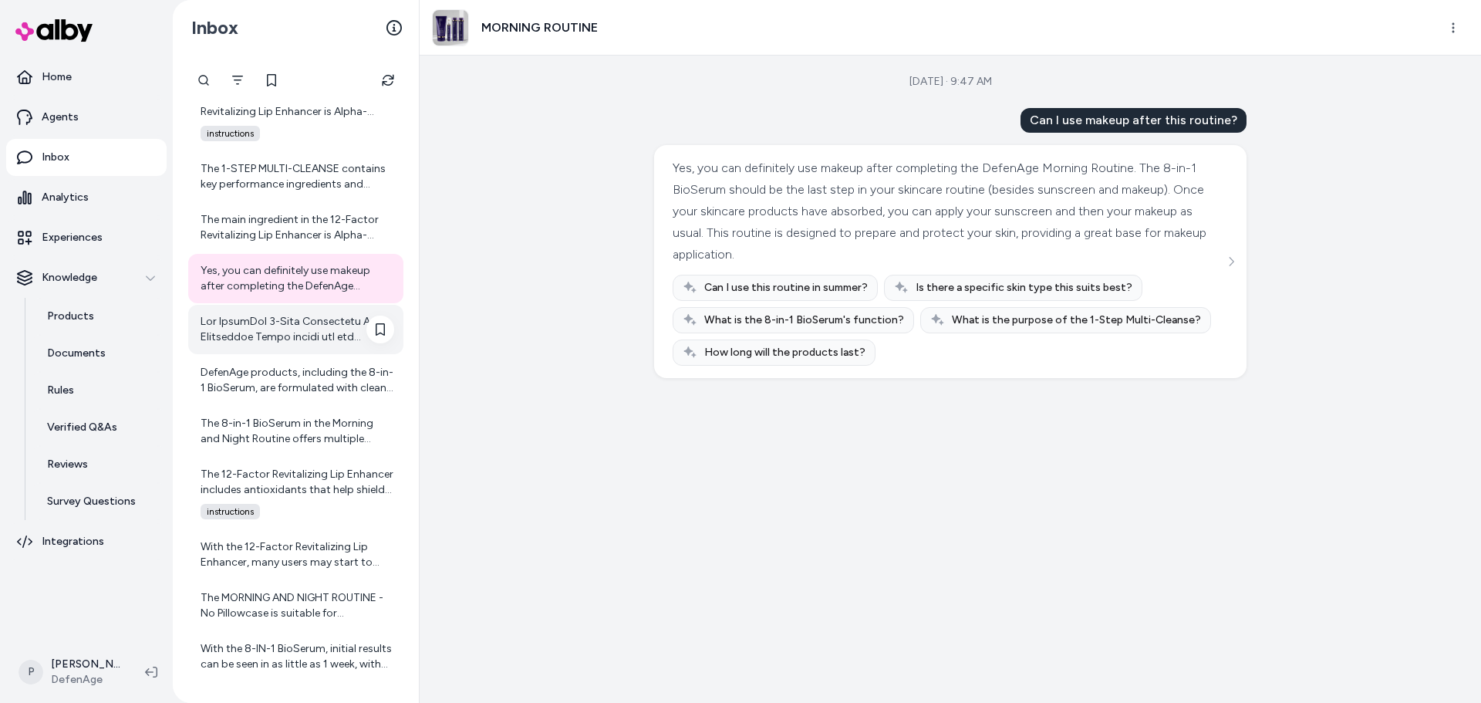
click at [284, 329] on div at bounding box center [298, 329] width 194 height 31
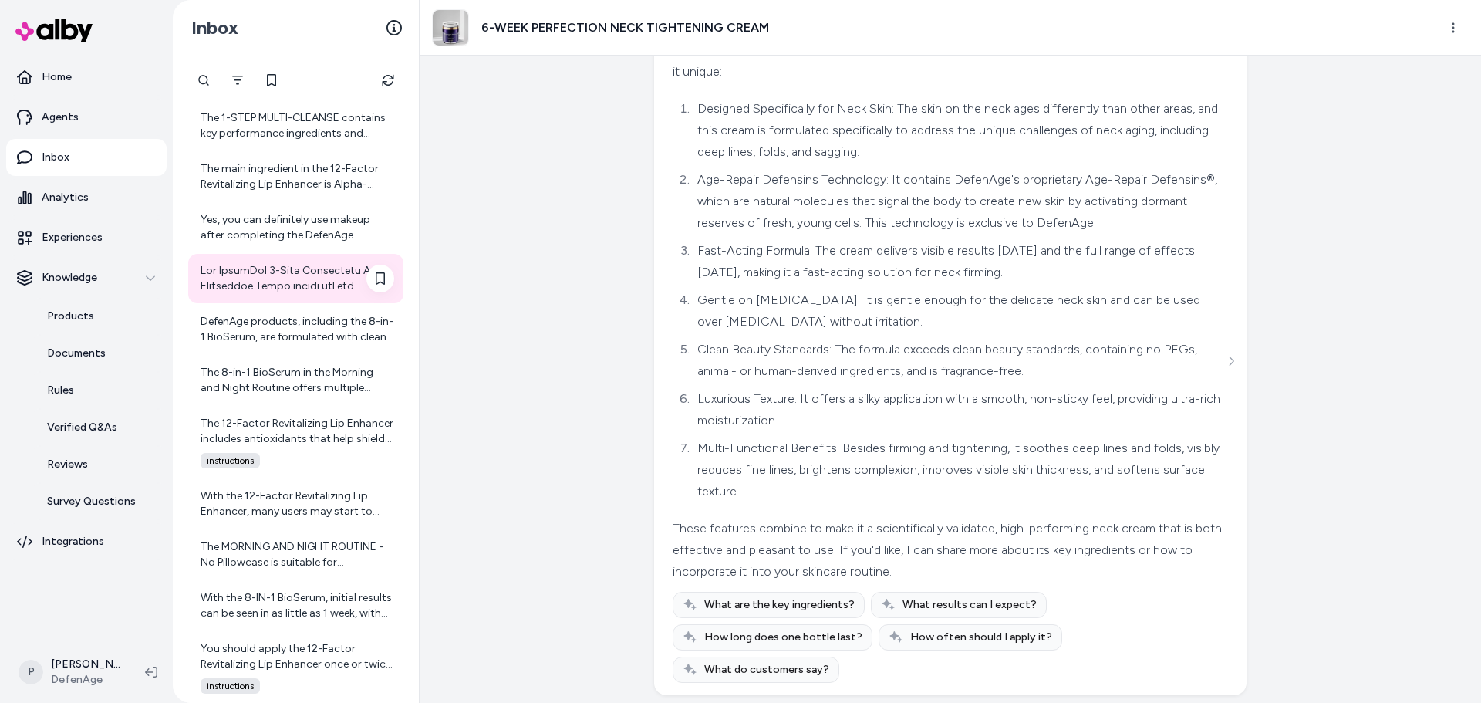
scroll to position [7129, 0]
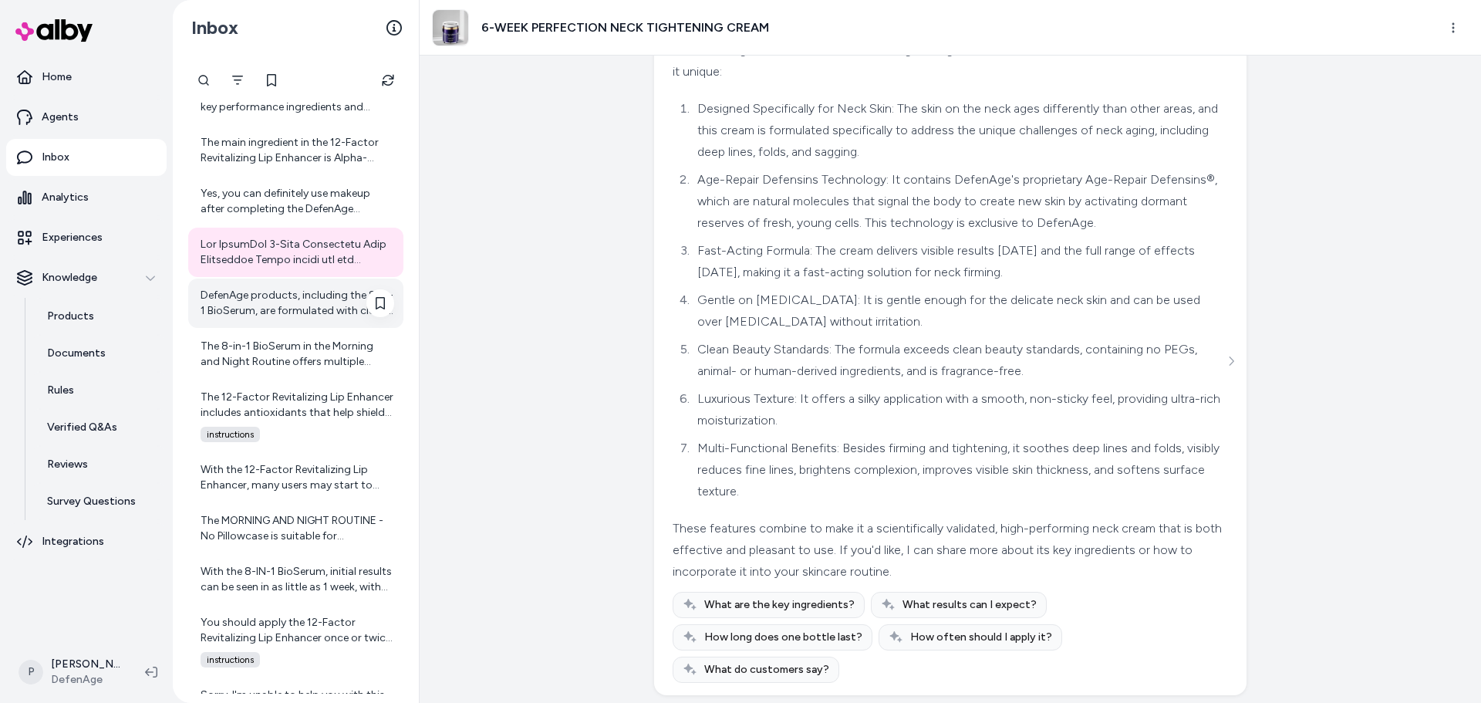
click at [288, 309] on div "DefenAge products, including the 8-in-1 BioSerum, are formulated with clean bea…" at bounding box center [298, 303] width 194 height 31
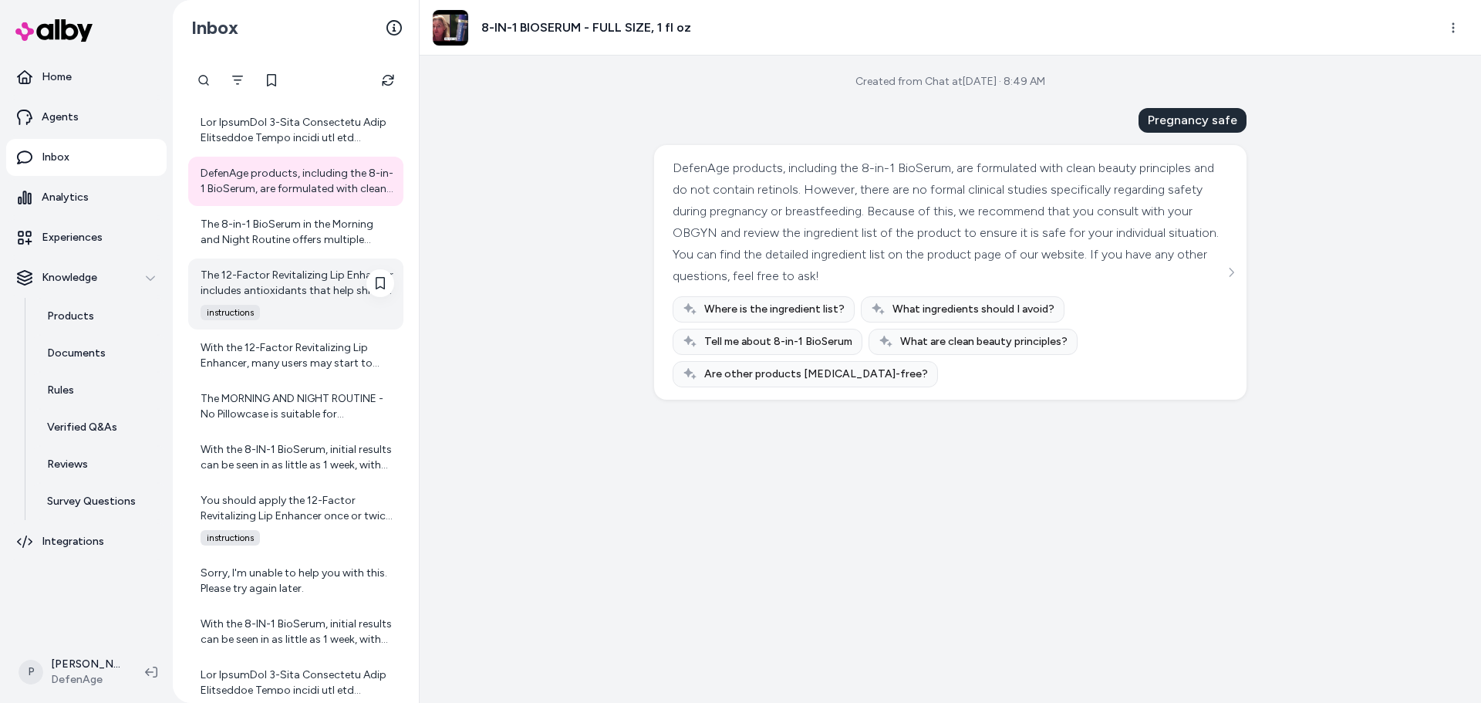
scroll to position [7283, 0]
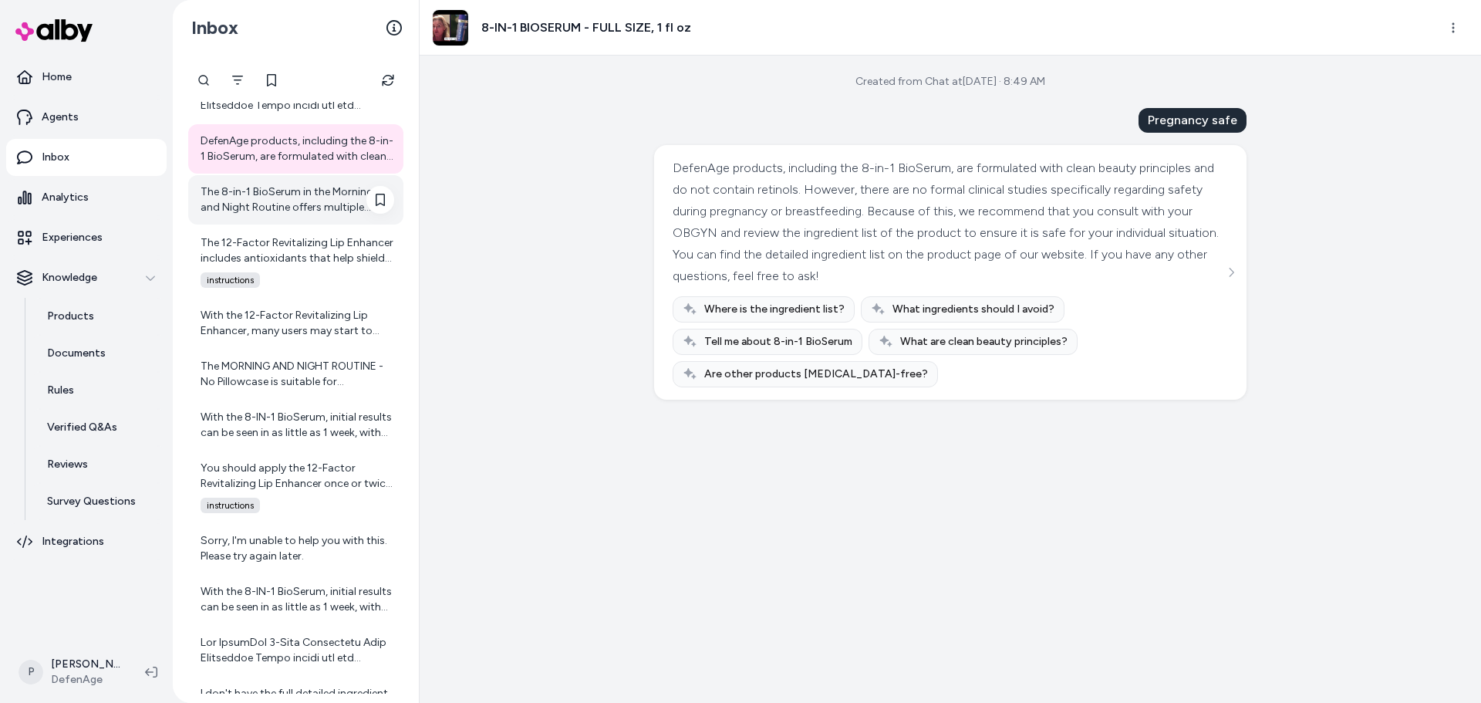
click at [313, 207] on div "The 8-in-1 BioSerum in the Morning and Night Routine offers multiple benefits. …" at bounding box center [298, 199] width 194 height 31
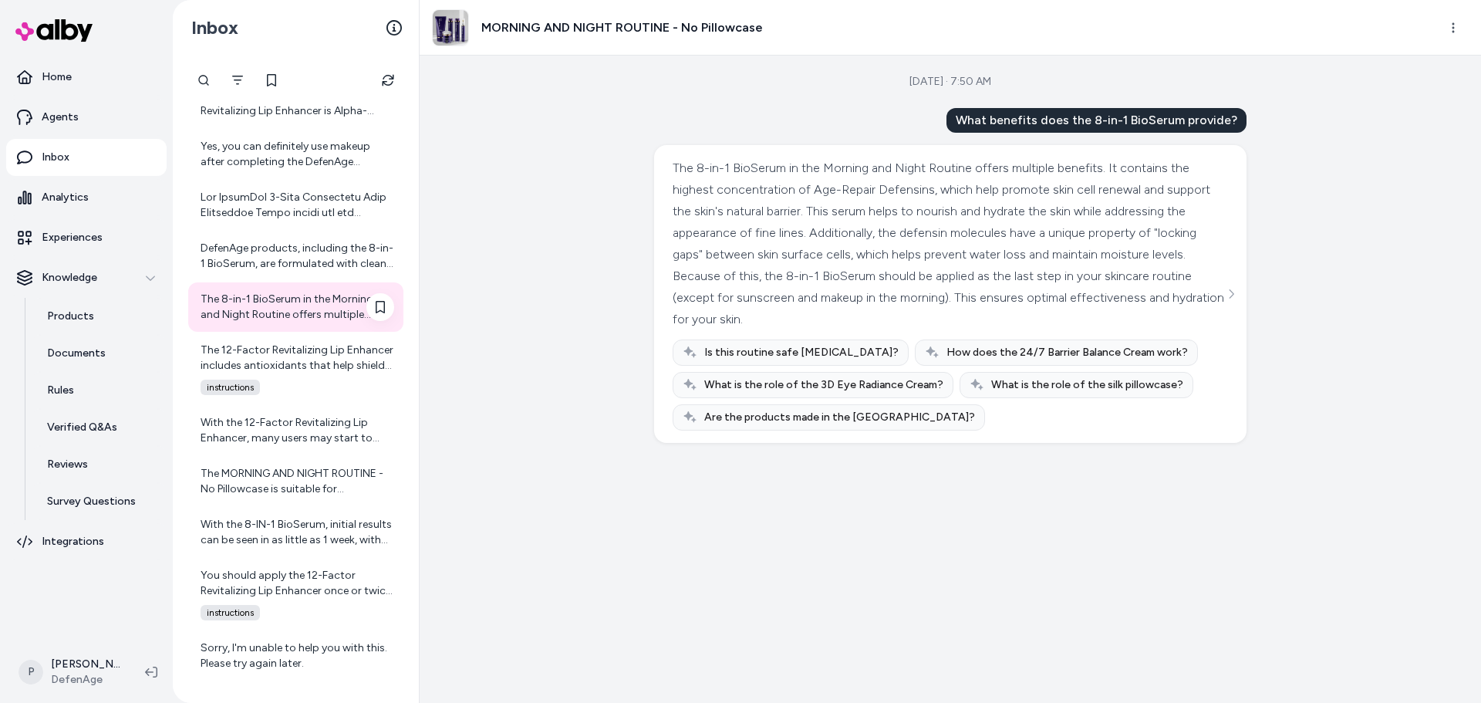
scroll to position [7114, 0]
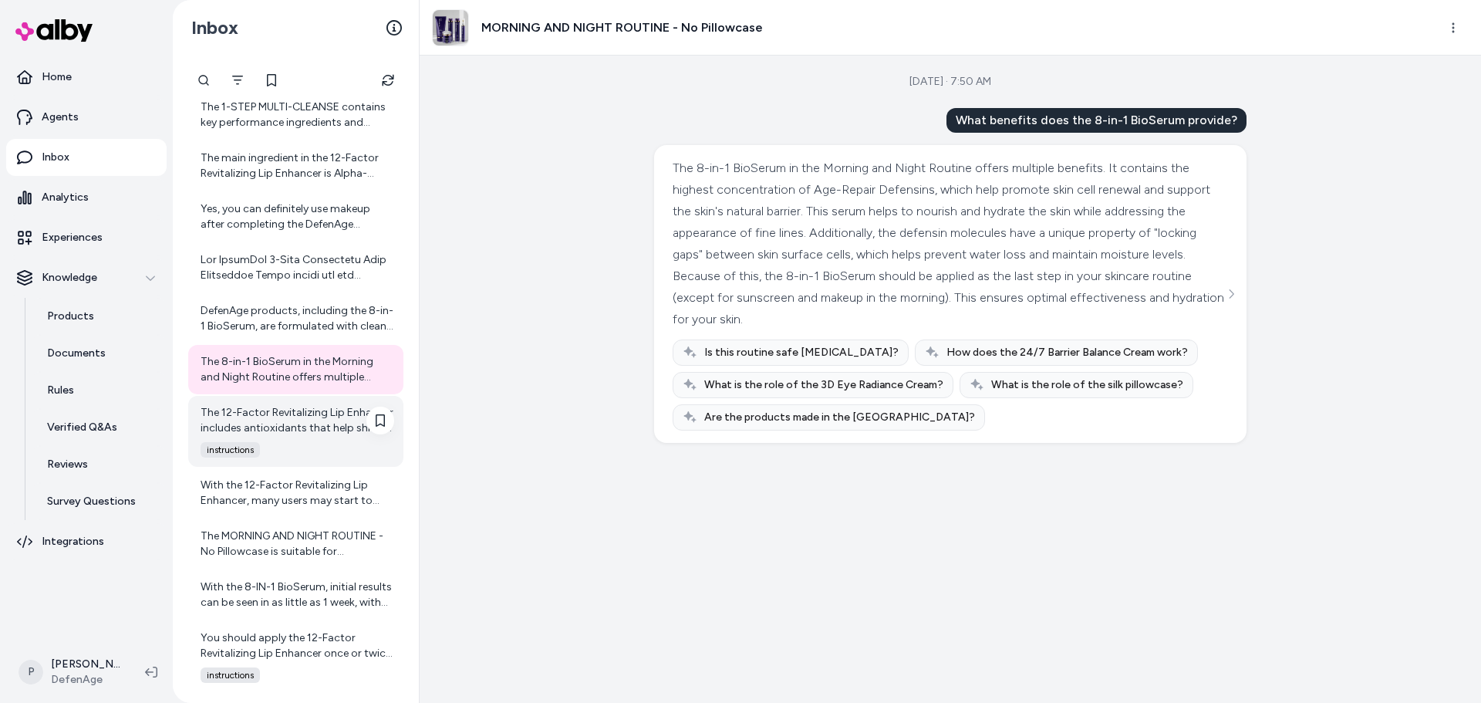
click at [309, 415] on div "The 12-Factor Revitalizing Lip Enhancer includes antioxidants that help shield …" at bounding box center [298, 420] width 194 height 31
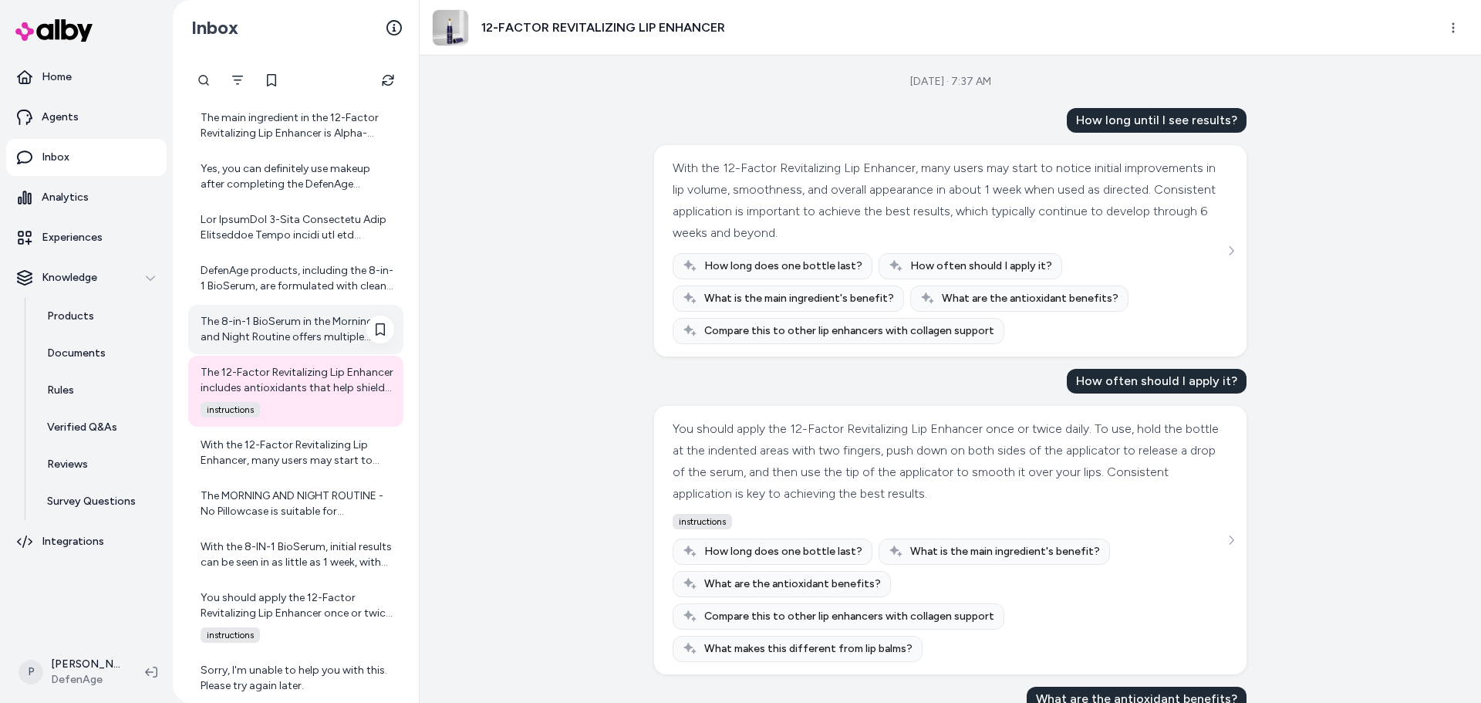
scroll to position [7191, 0]
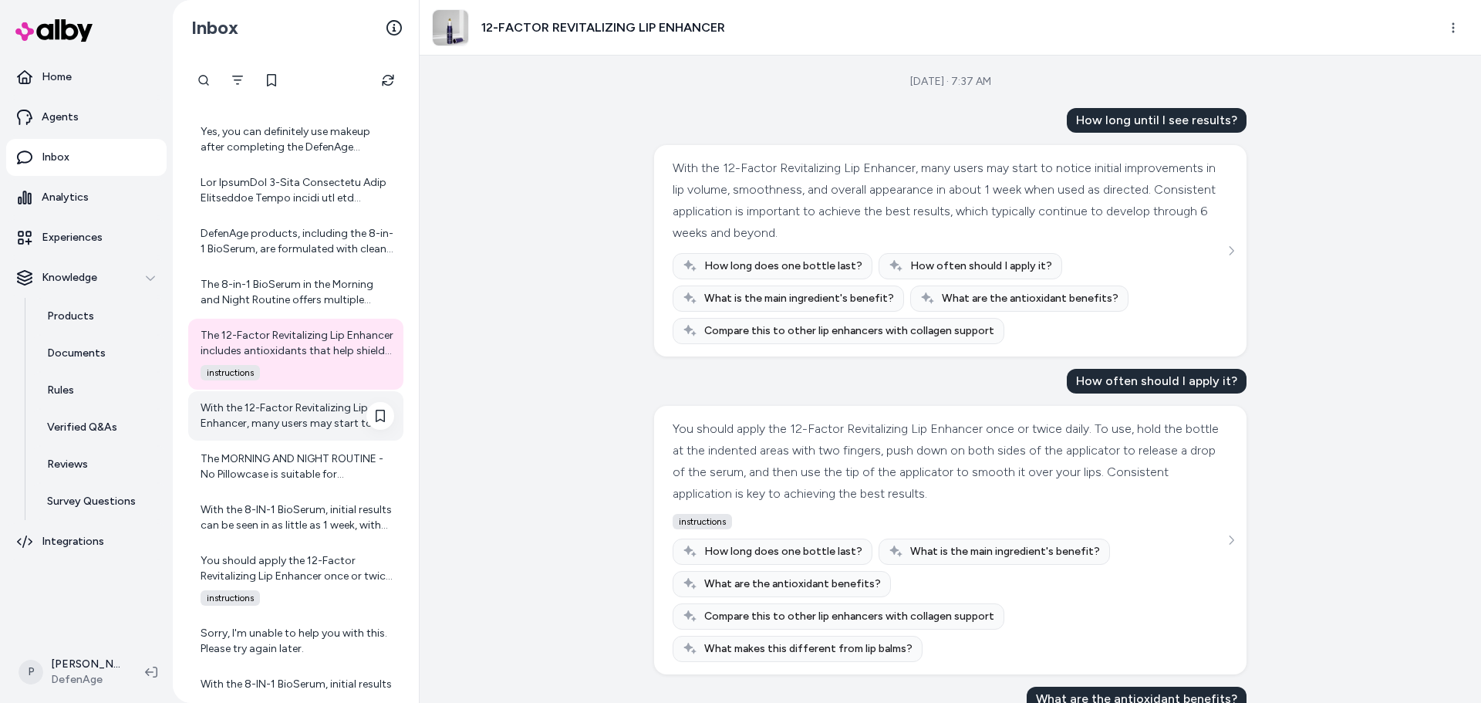
click at [281, 416] on div "With the 12-Factor Revitalizing Lip Enhancer, many users may start to notice in…" at bounding box center [298, 415] width 194 height 31
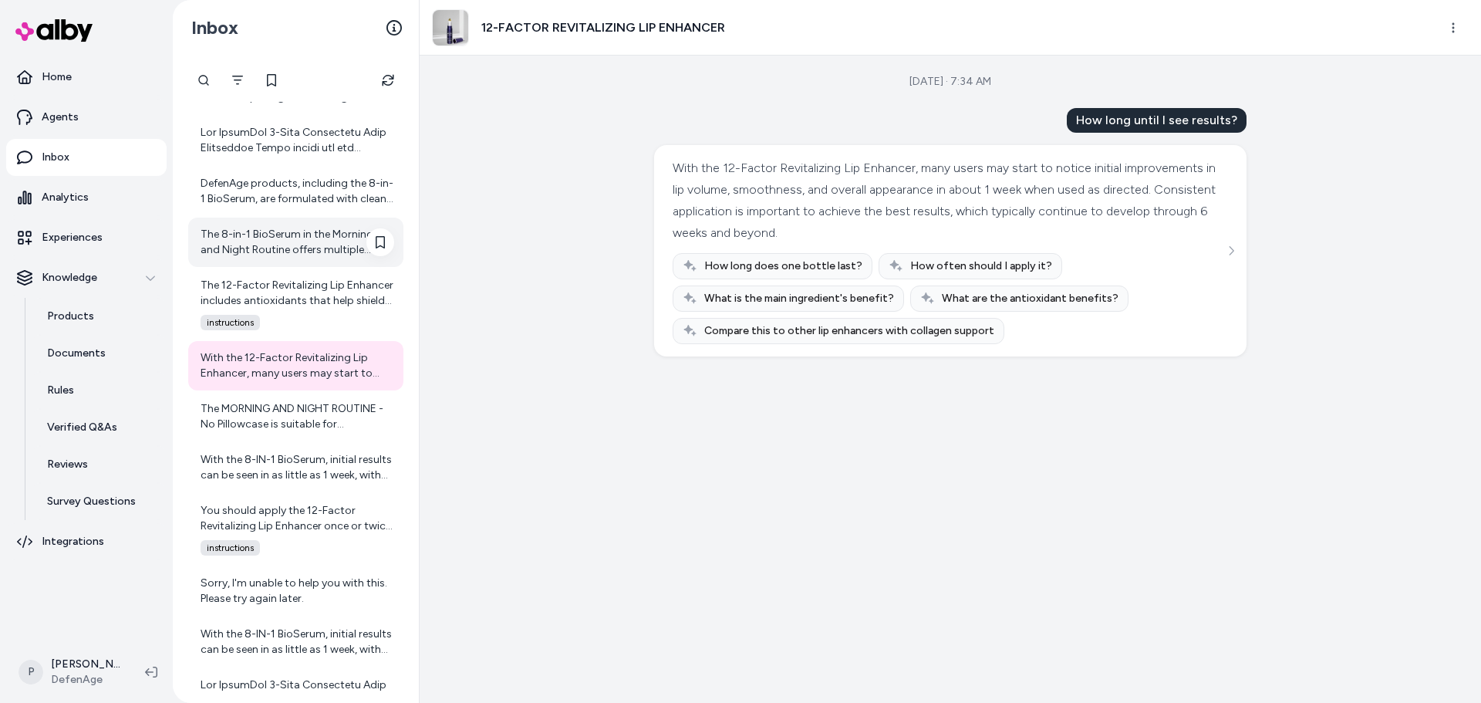
scroll to position [7268, 0]
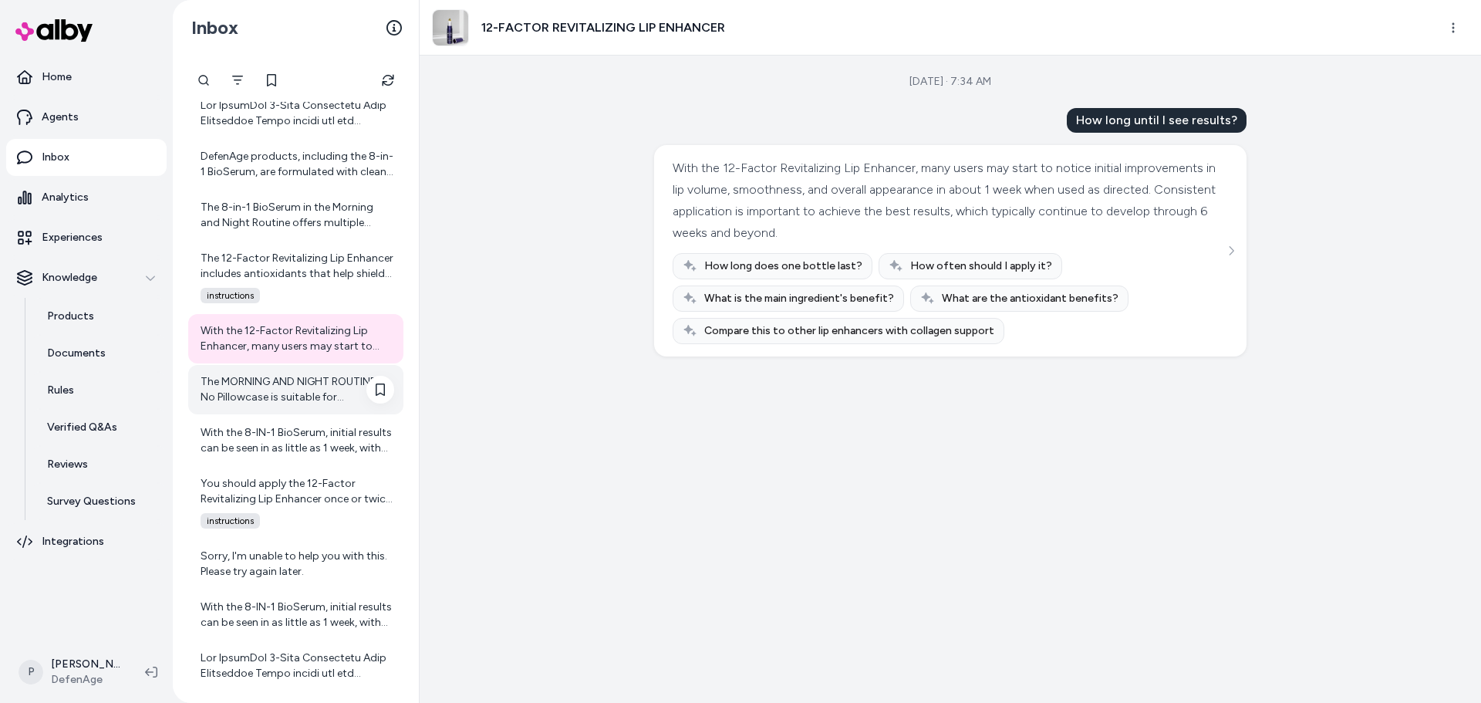
click at [294, 400] on div "The MORNING AND NIGHT ROUTINE - No Pillowcase is suitable for combination skin,…" at bounding box center [298, 389] width 194 height 31
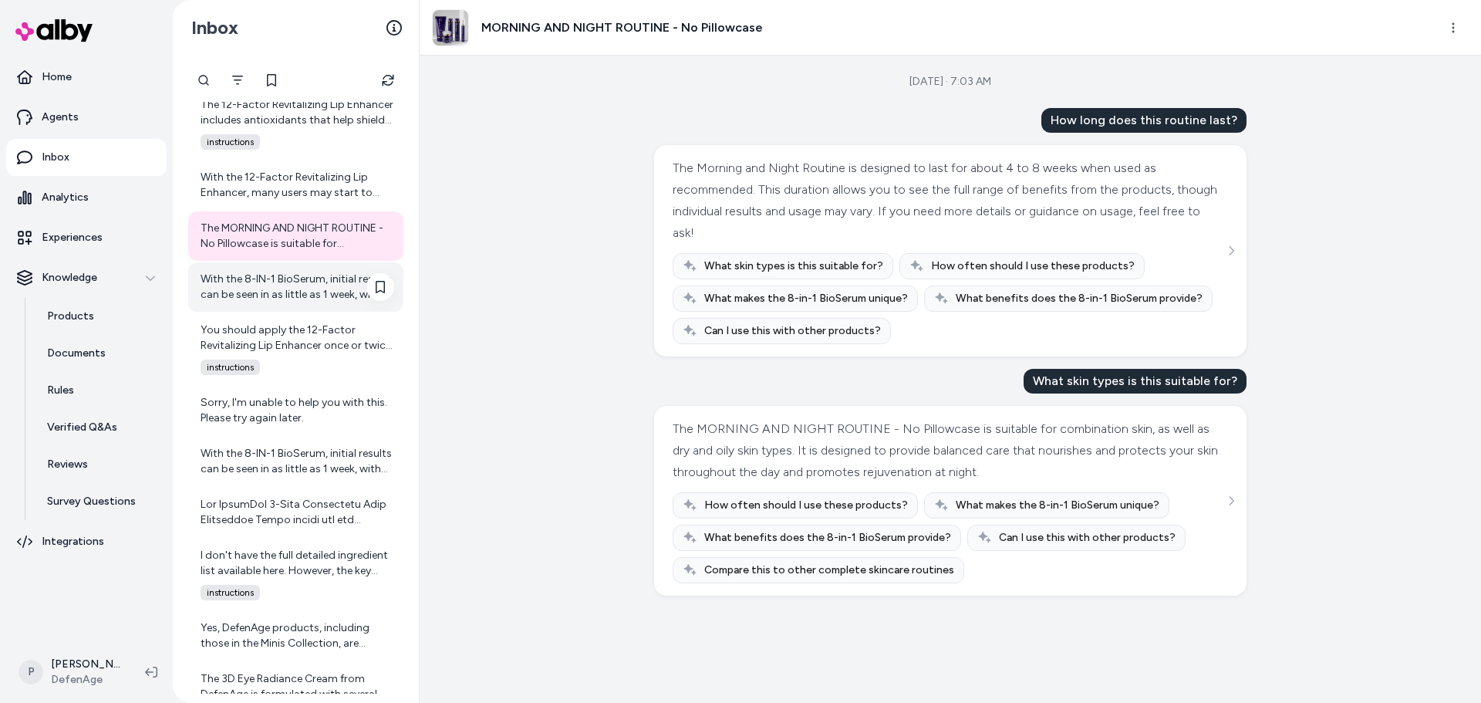
scroll to position [7422, 0]
click at [238, 334] on div "You should apply the 12-Factor Revitalizing Lip Enhancer once or twice daily. T…" at bounding box center [298, 337] width 194 height 31
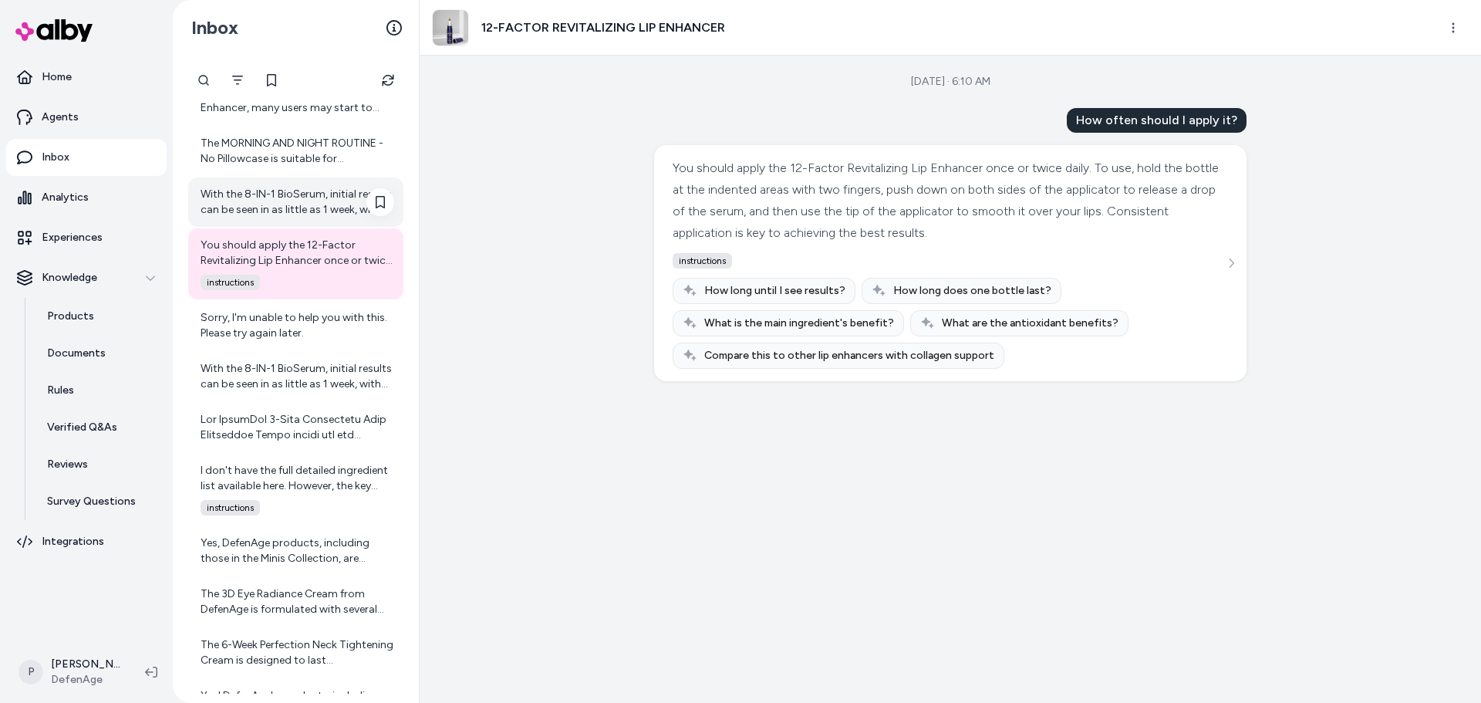
scroll to position [7576, 0]
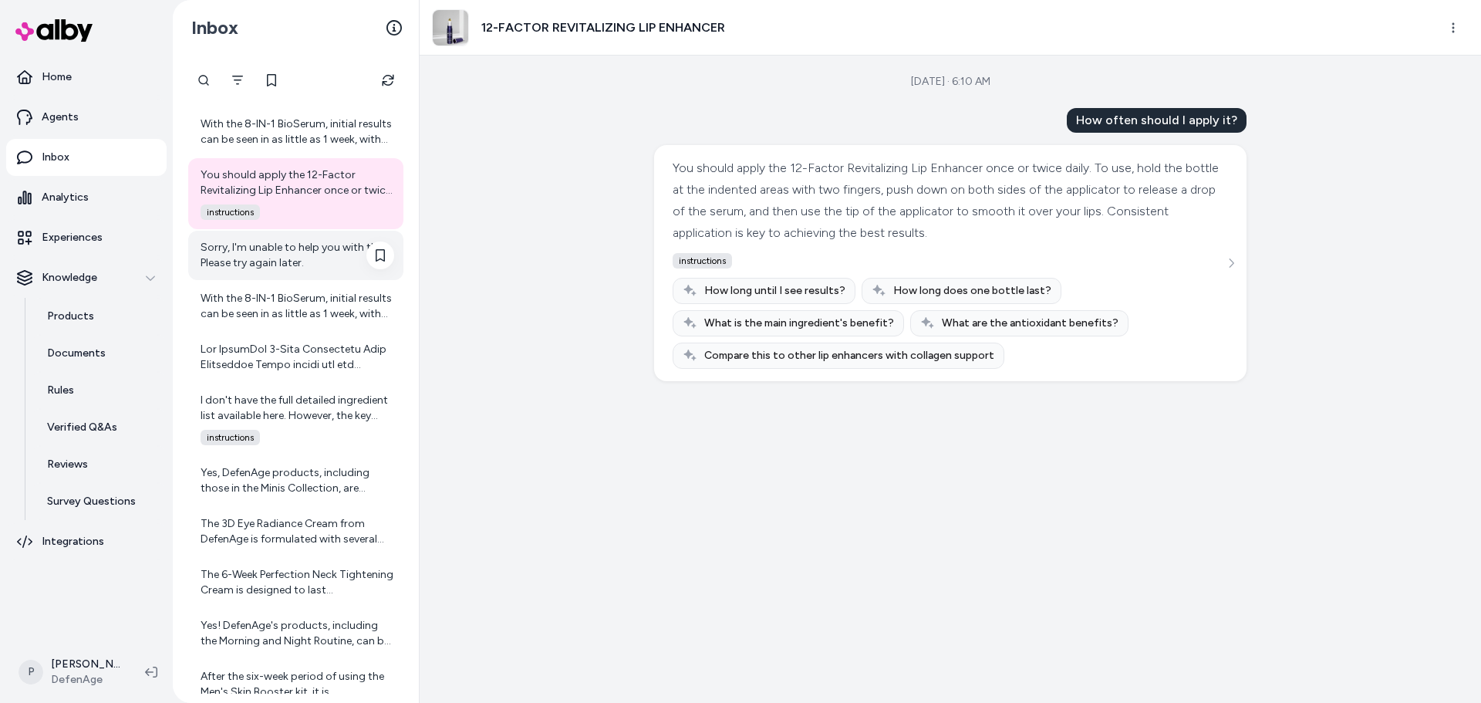
click at [286, 258] on div "Sorry, I'm unable to help you with this. Please try again later." at bounding box center [298, 255] width 194 height 31
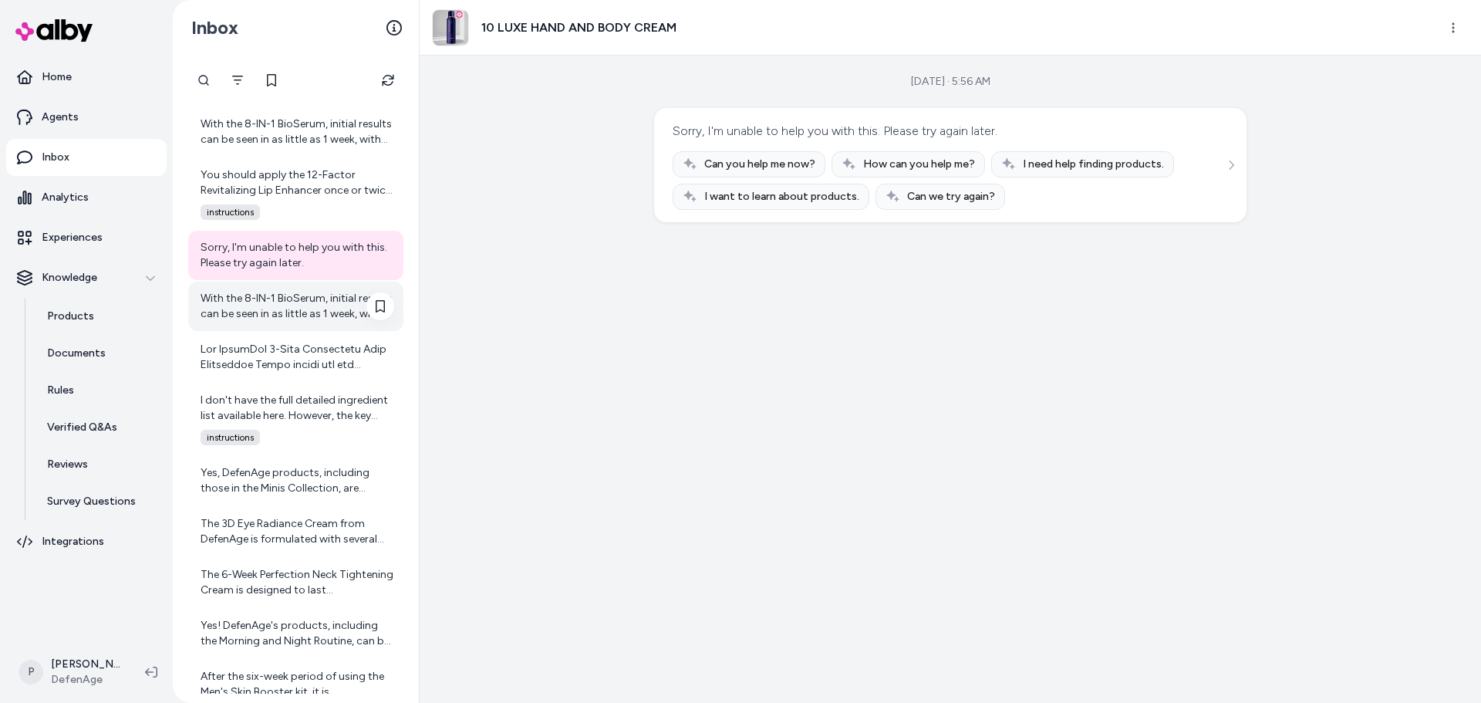
click at [282, 316] on div "With the 8-IN-1 BioSerum, initial results can be seen in as little as 1 week, w…" at bounding box center [298, 306] width 194 height 31
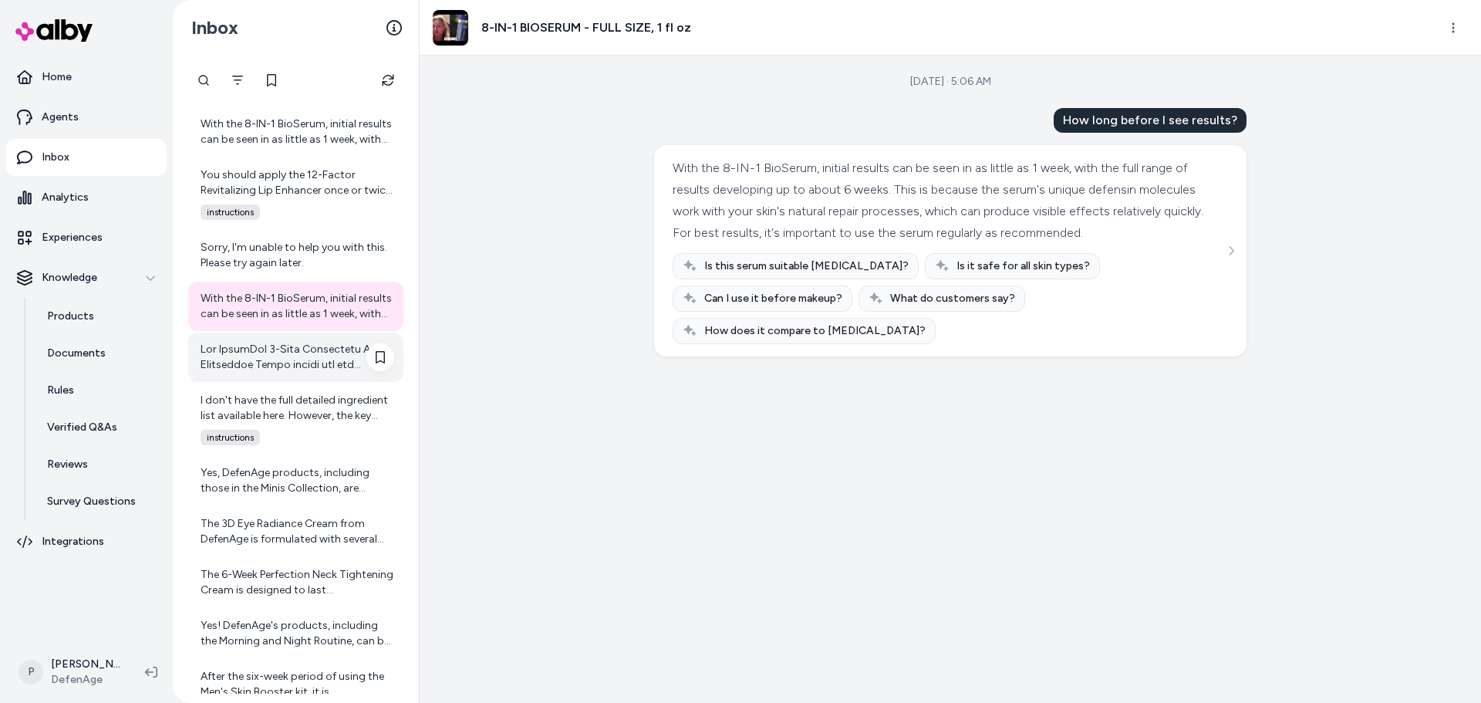
click at [252, 364] on div at bounding box center [298, 357] width 194 height 31
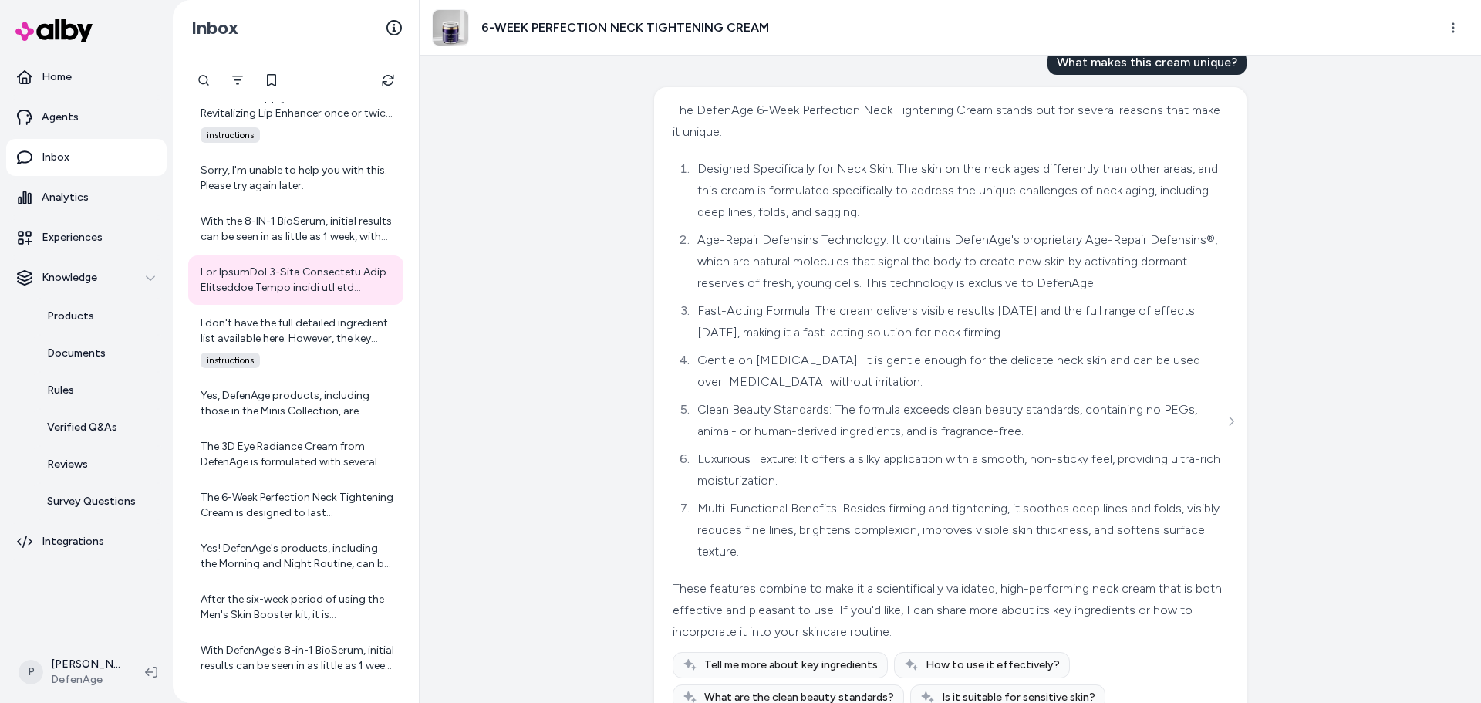
scroll to position [889, 0]
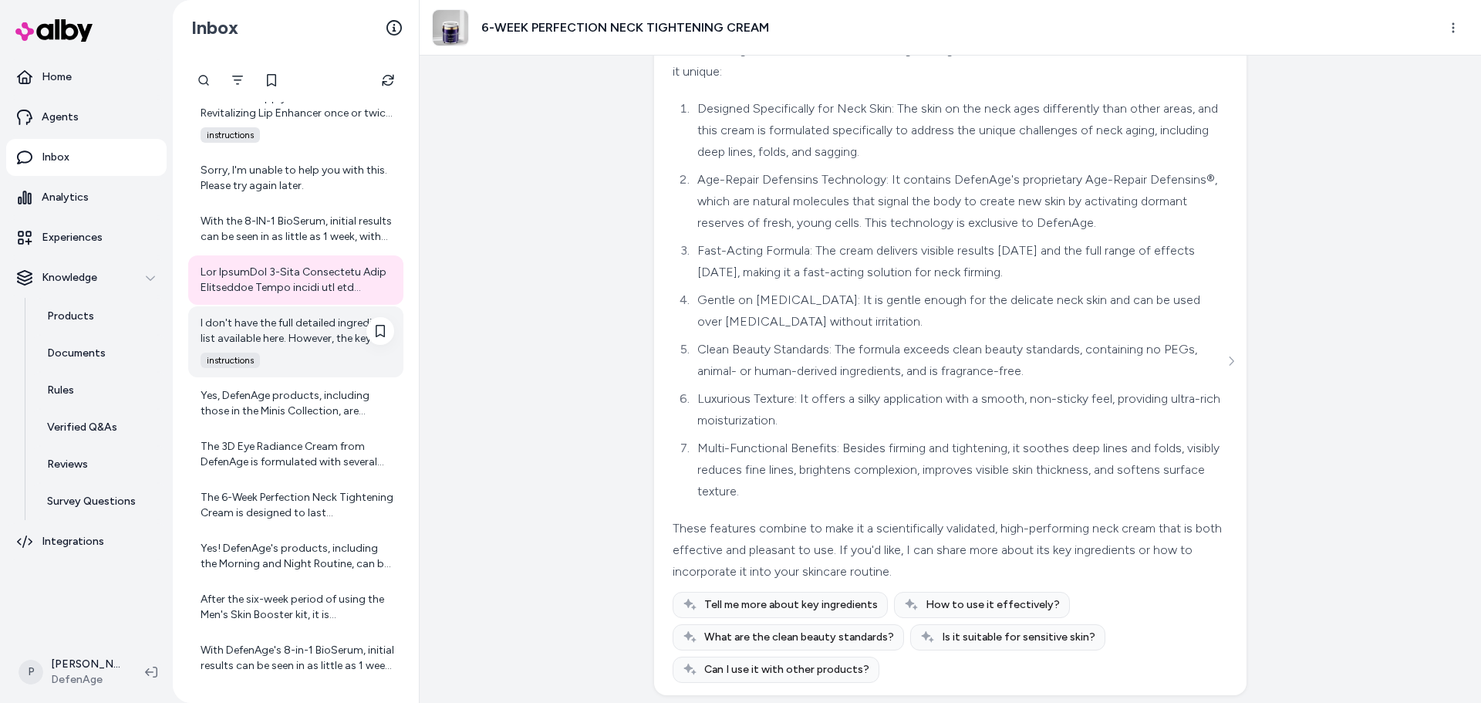
click at [282, 325] on div "I don't have the full detailed ingredient list available here. However, the key…" at bounding box center [298, 330] width 194 height 31
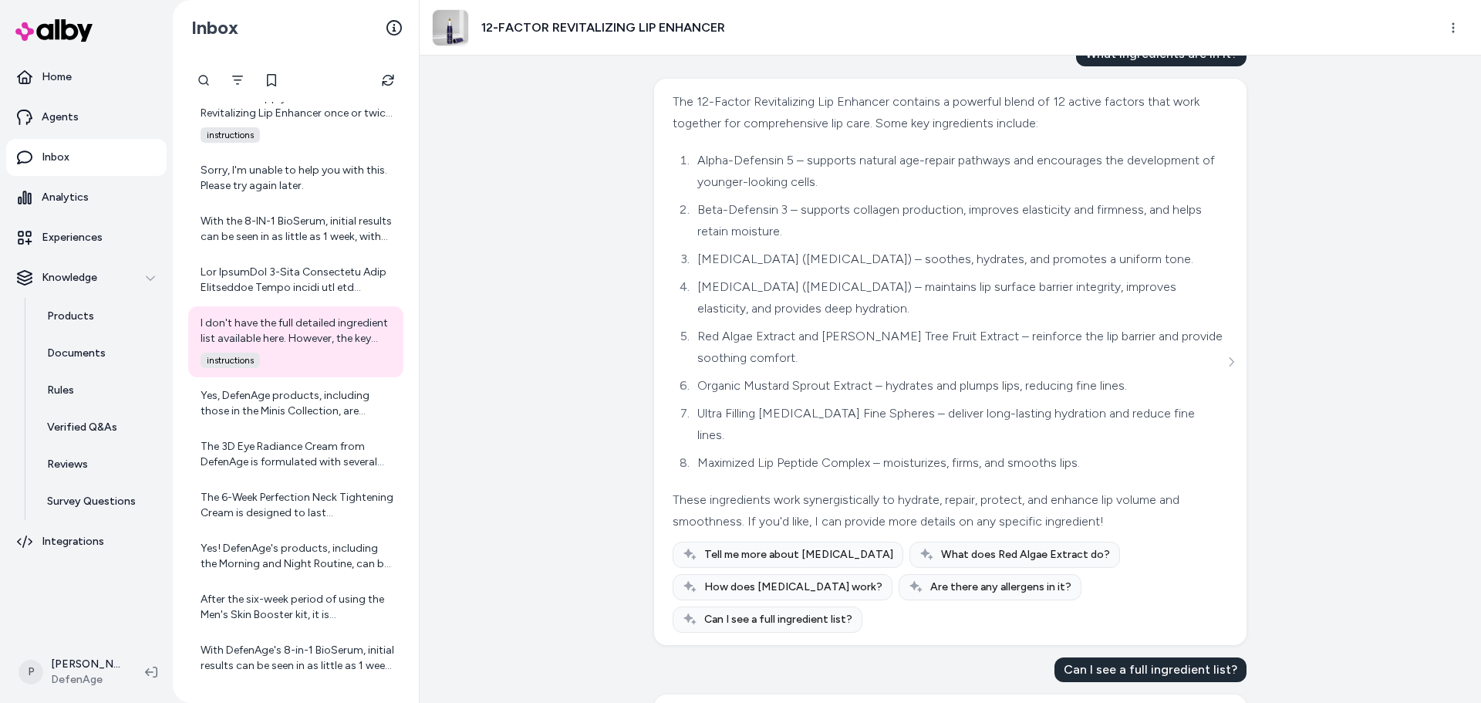
scroll to position [1591, 0]
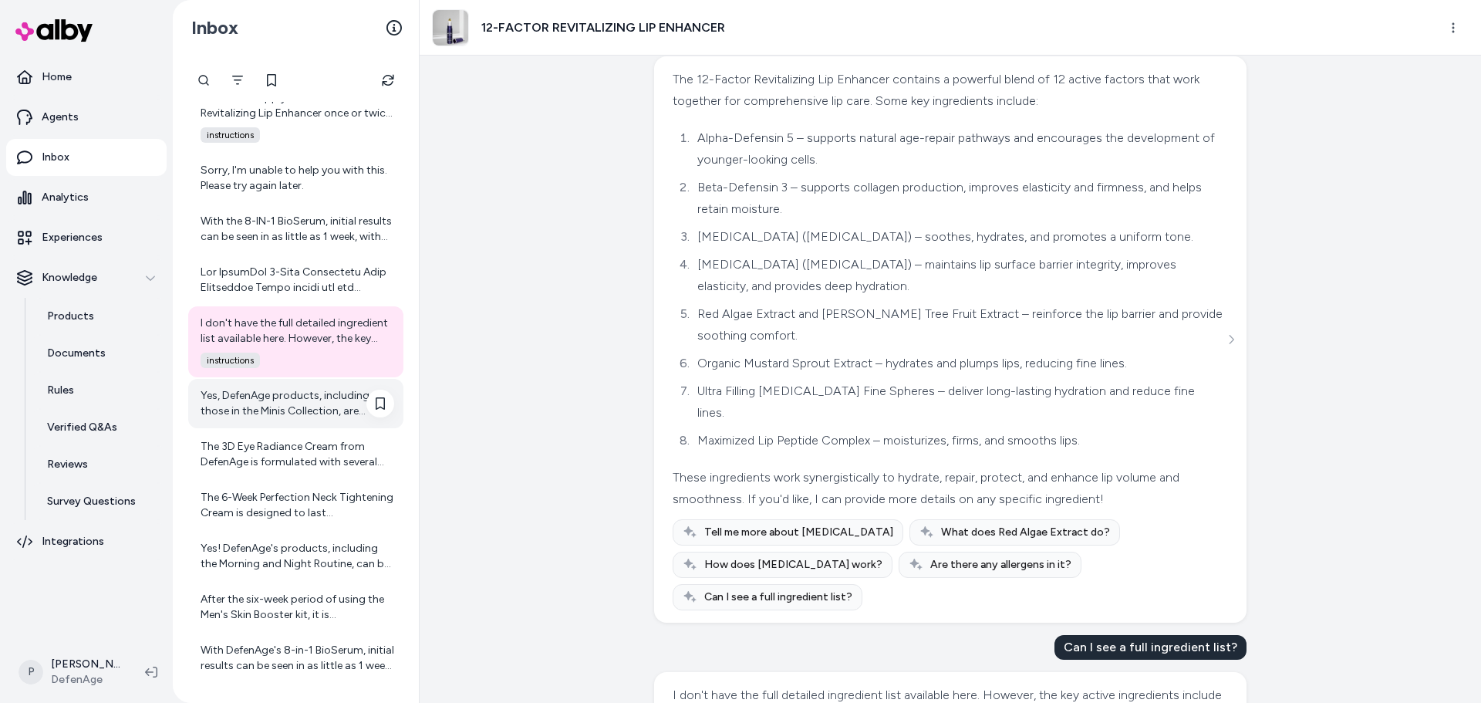
click at [325, 408] on div "Yes, DefenAge products, including those in the Minis Collection, are formulated…" at bounding box center [298, 403] width 194 height 31
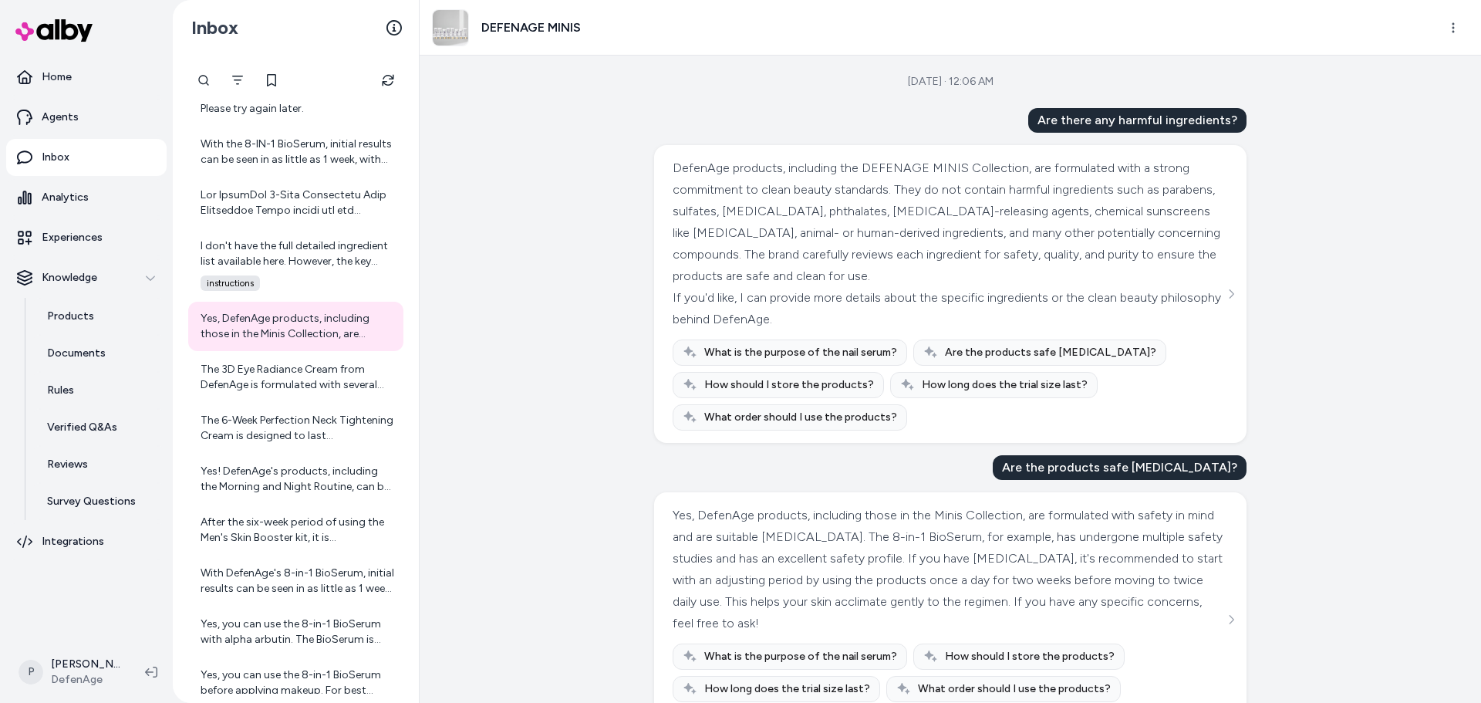
scroll to position [62, 0]
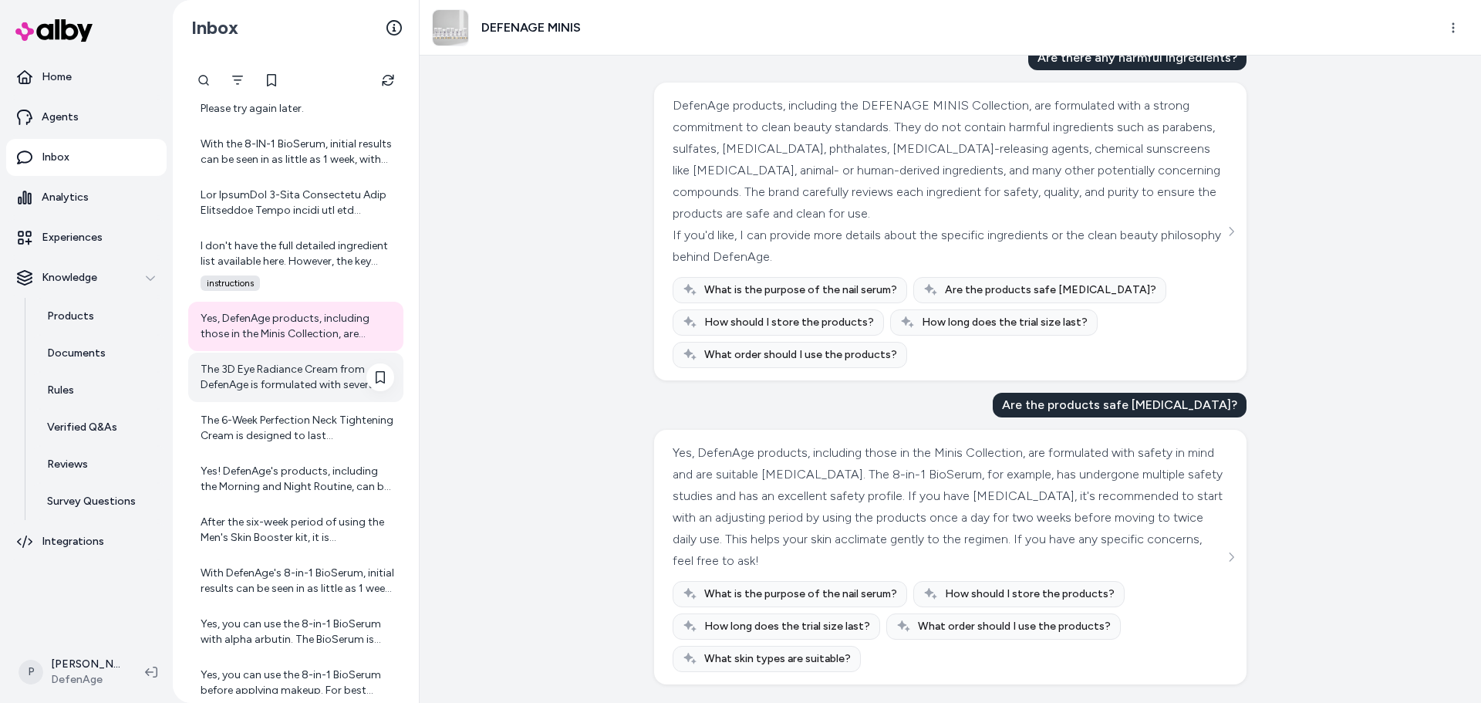
click at [278, 380] on div "The 3D Eye Radiance Cream from DefenAge is formulated with several key ingredie…" at bounding box center [298, 377] width 194 height 31
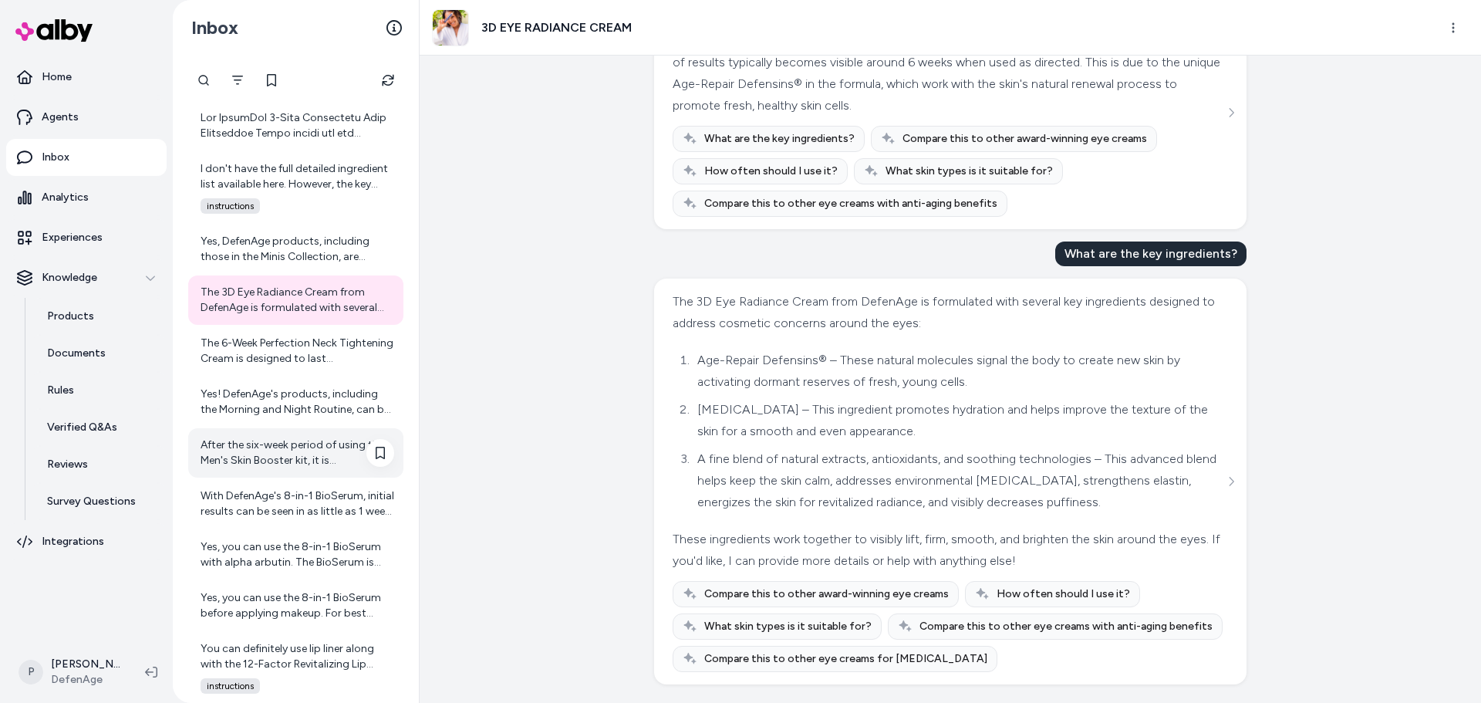
scroll to position [7885, 0]
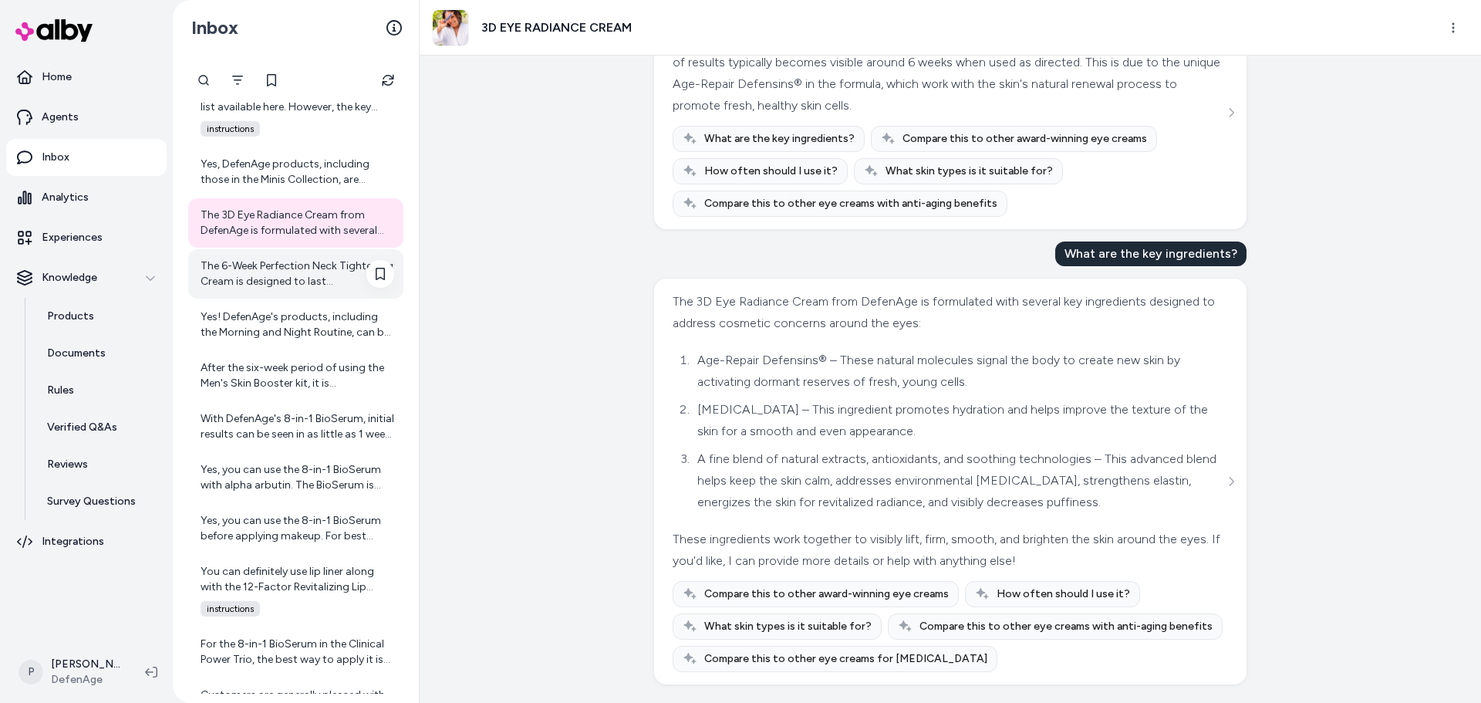
click at [276, 277] on div "The 6-Week Perfection Neck Tightening Cream is designed to last approximately s…" at bounding box center [298, 273] width 194 height 31
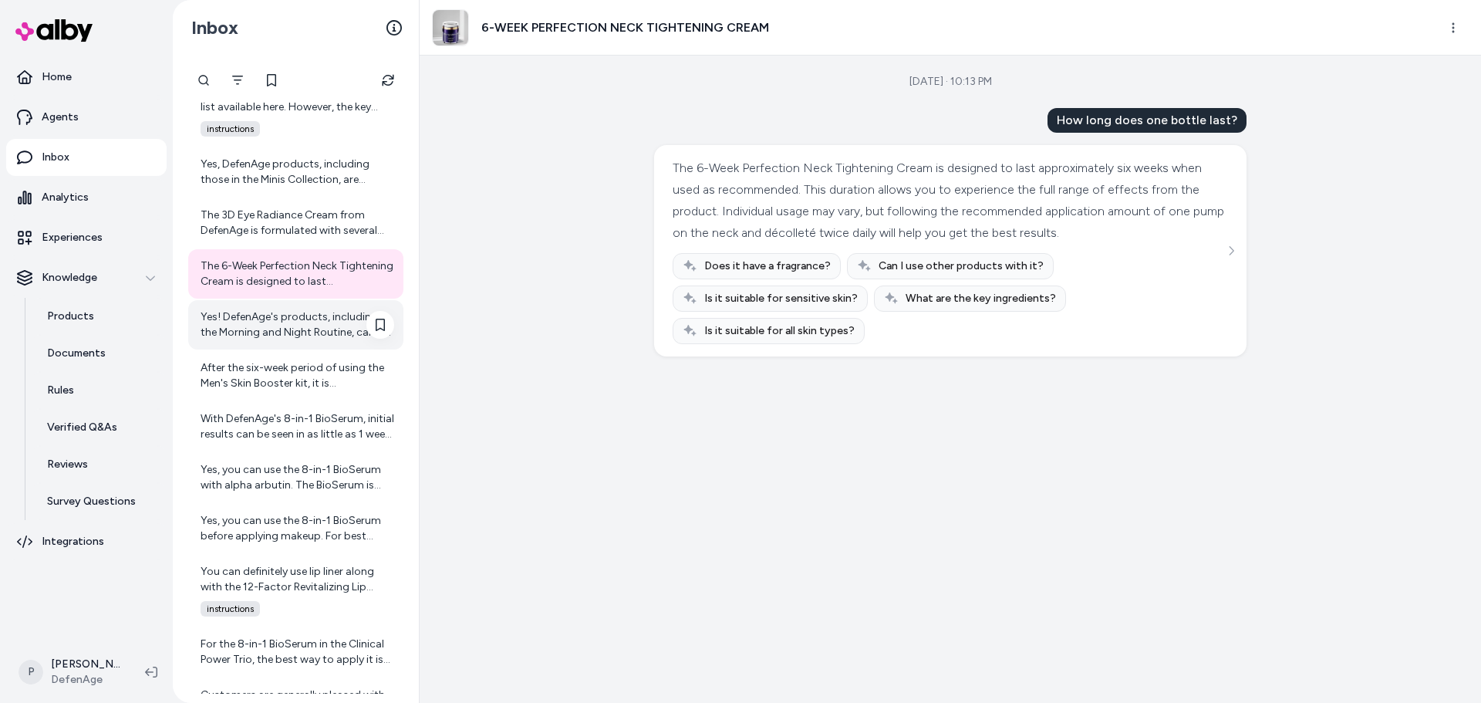
click at [255, 342] on div "Yes! DefenAge's products, including the Morning and Night Routine, can be combi…" at bounding box center [295, 324] width 215 height 49
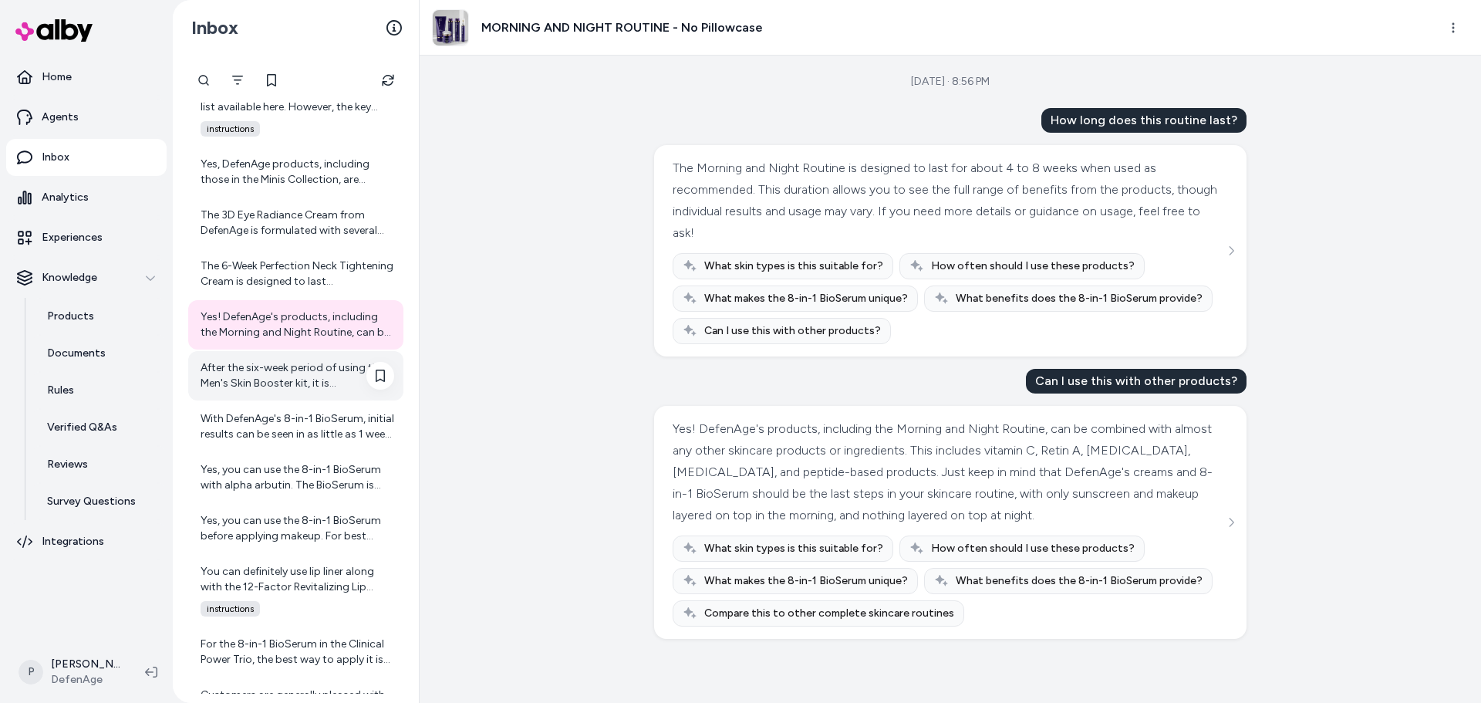
click at [260, 373] on div "After the six-week period of using the Men's Skin Booster kit, it is recommende…" at bounding box center [298, 375] width 194 height 31
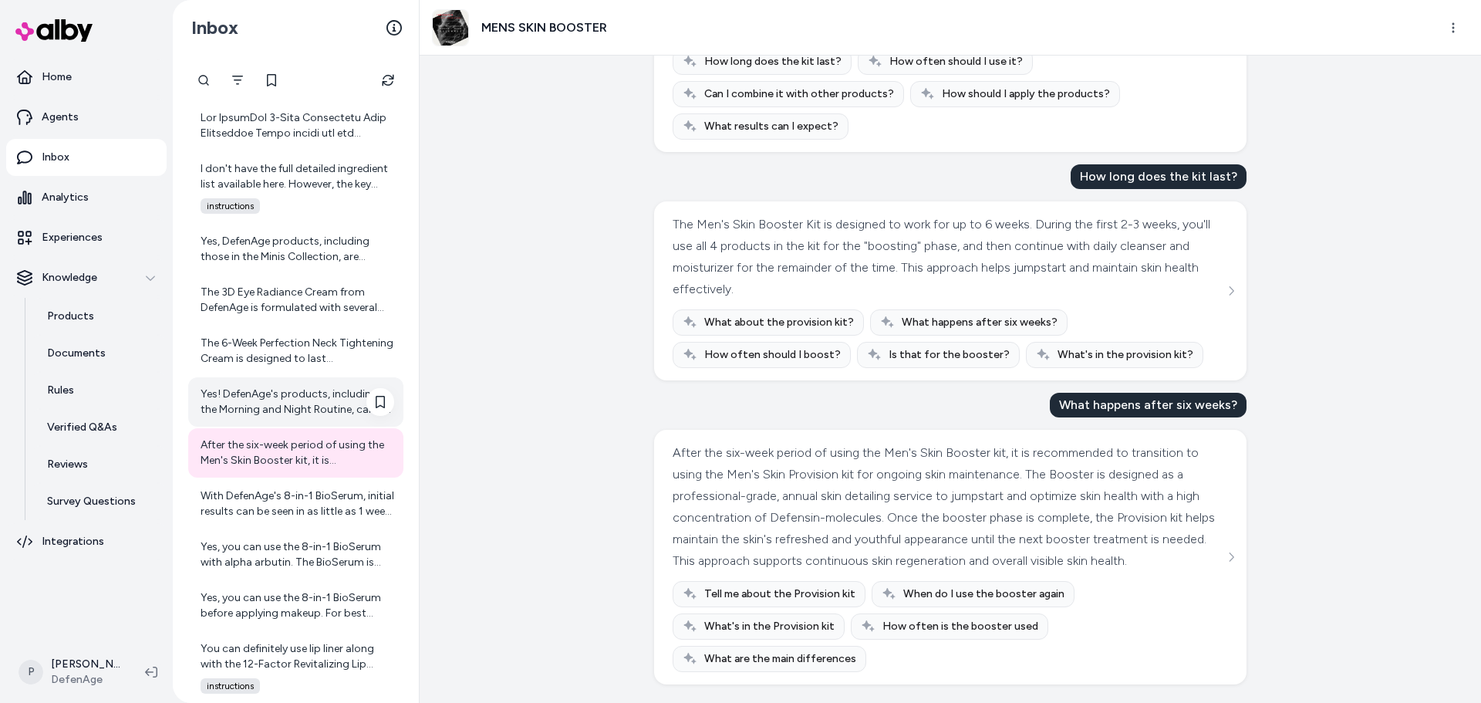
scroll to position [7885, 0]
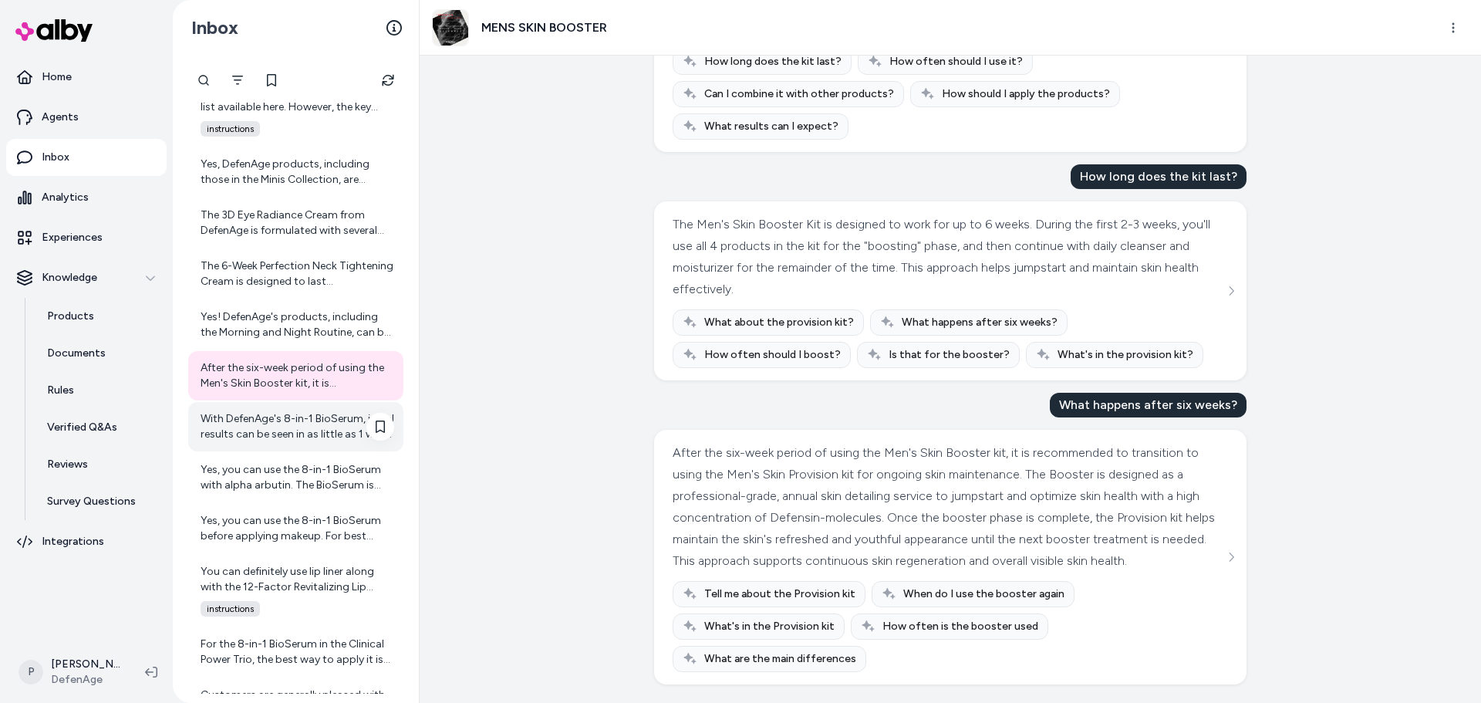
click at [259, 416] on div "With DefenAge's 8-in-1 BioSerum, initial results can be seen in as little as 1 …" at bounding box center [298, 426] width 194 height 31
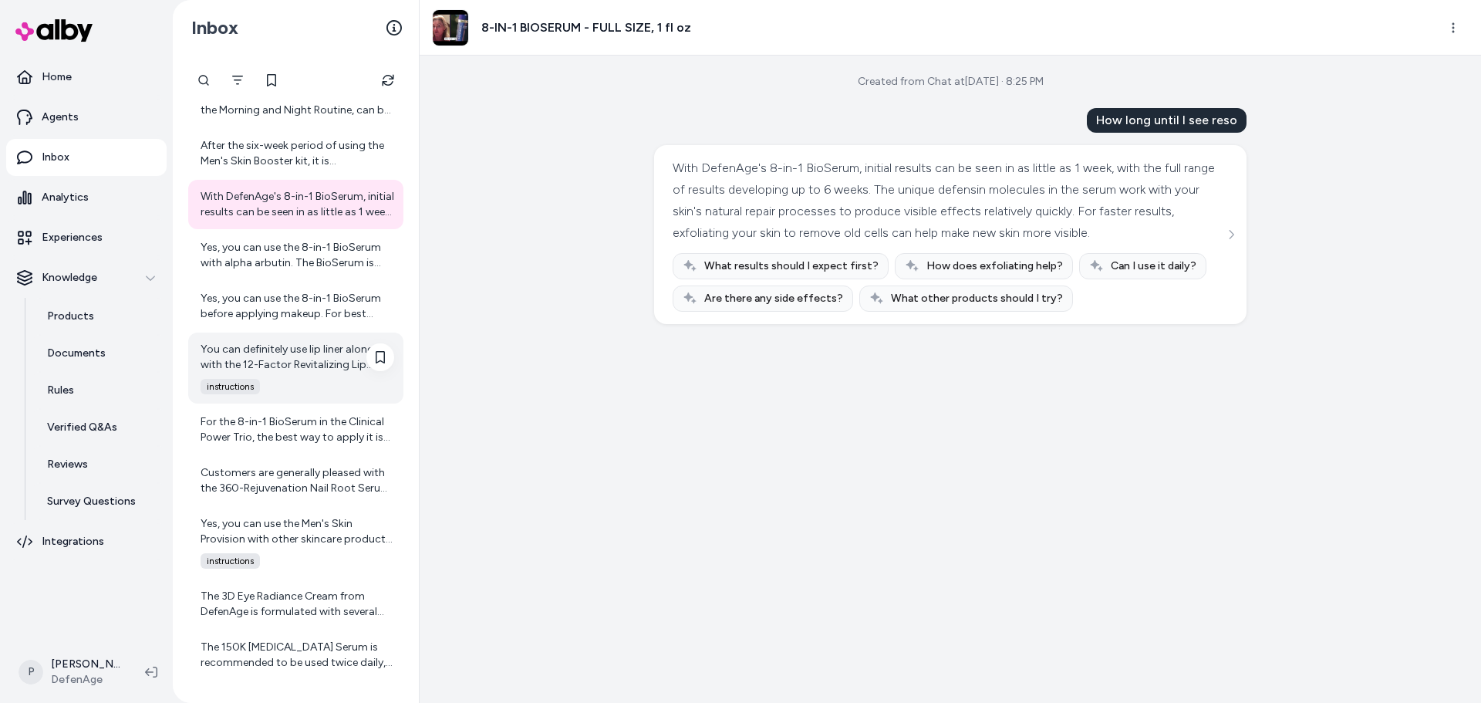
scroll to position [8193, 0]
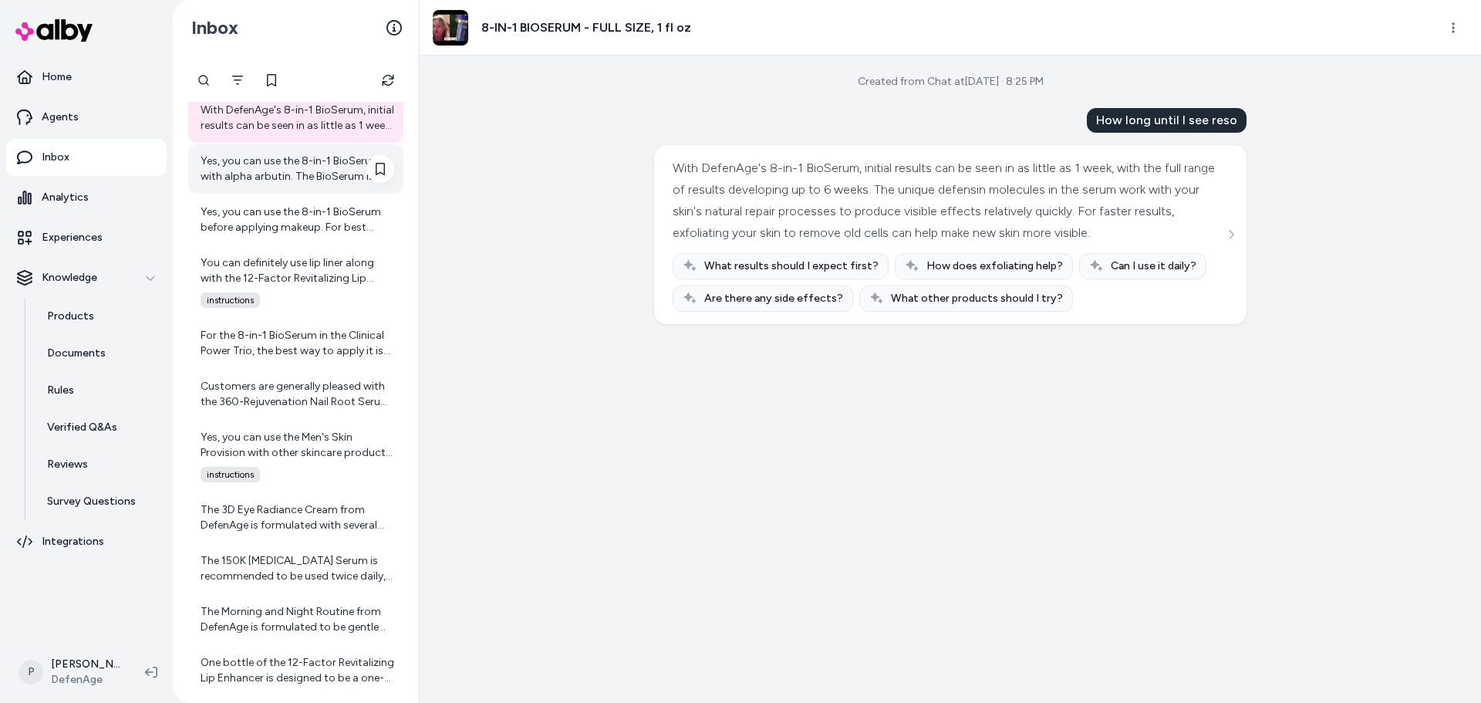
click at [252, 177] on div "Yes, you can use the 8-in-1 BioSerum with alpha arbutin. The BioSerum is design…" at bounding box center [298, 168] width 194 height 31
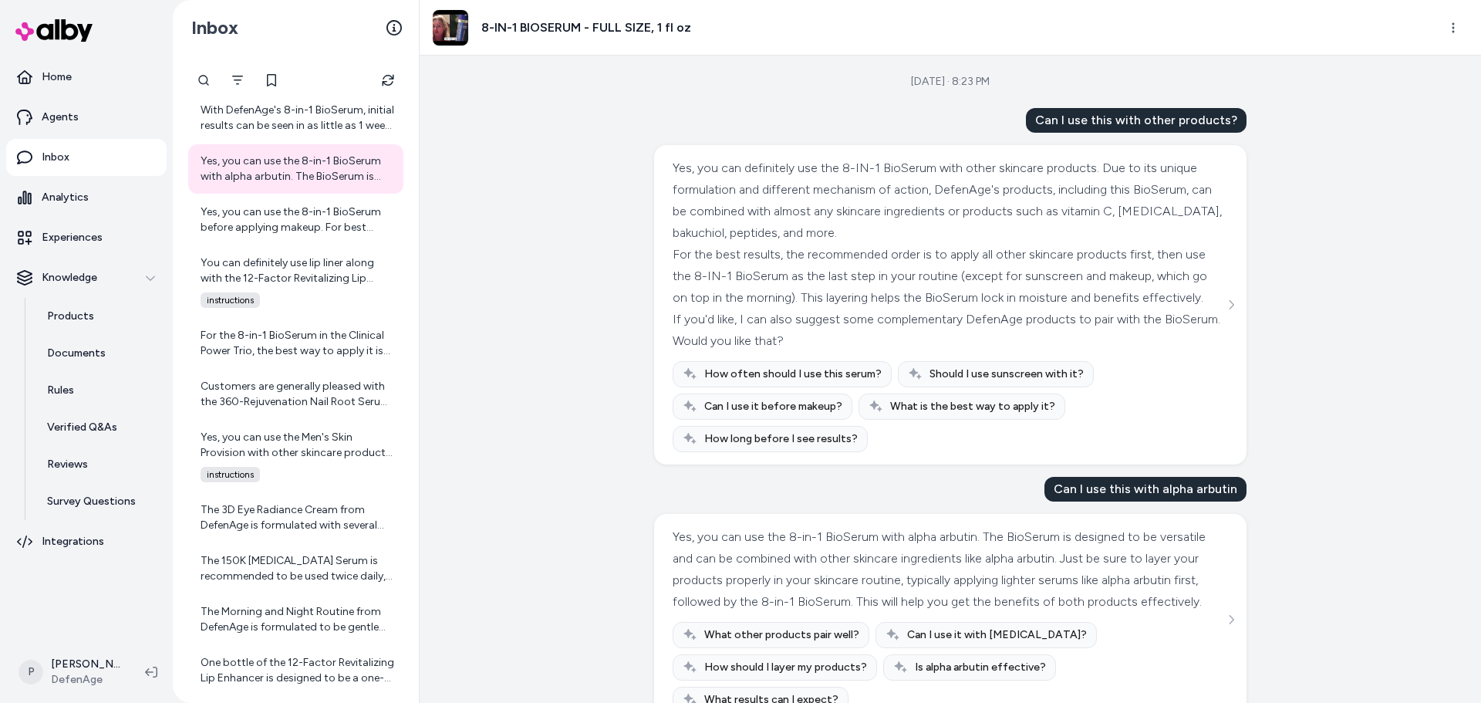
click at [297, 227] on div "Yes, you can use the 8-in-1 BioSerum before applying makeup. For best results, …" at bounding box center [298, 219] width 194 height 31
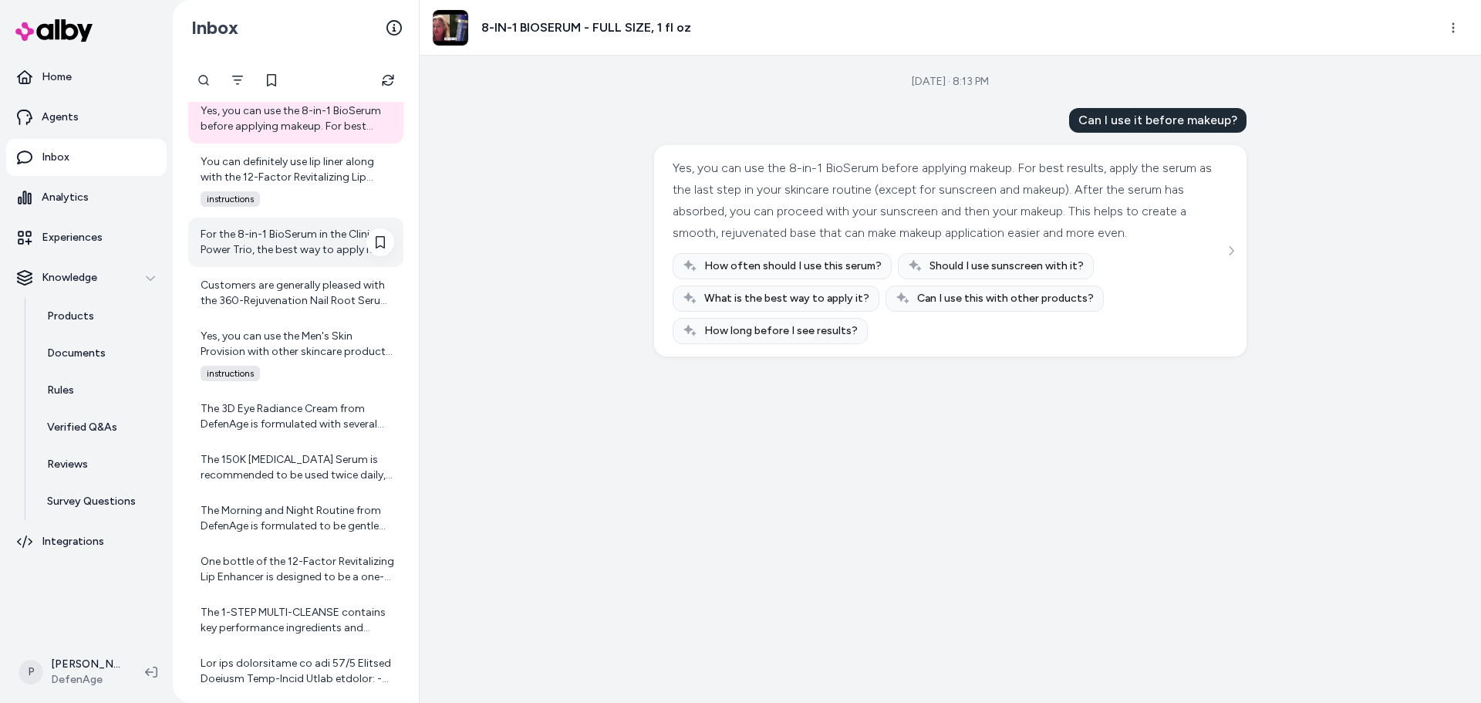
scroll to position [8271, 0]
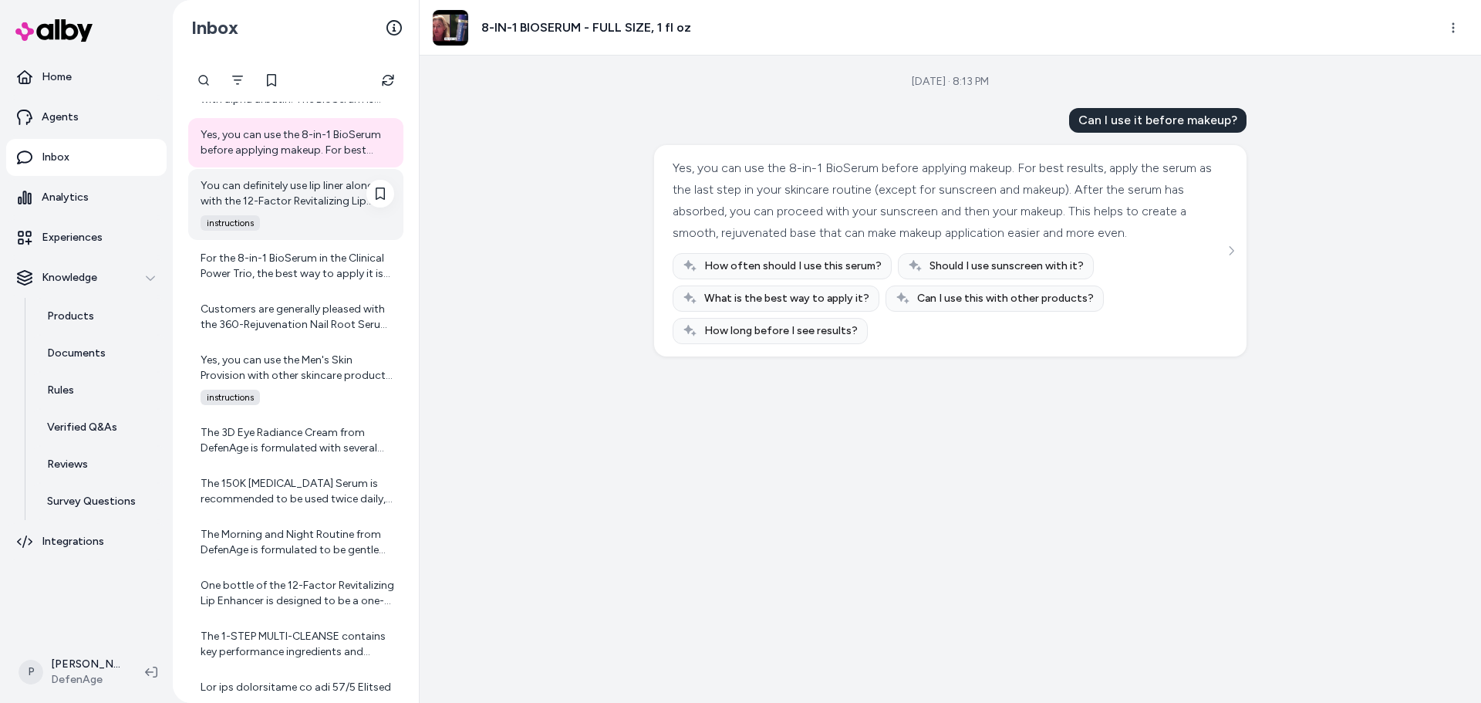
click at [292, 226] on div "instructions" at bounding box center [292, 222] width 203 height 15
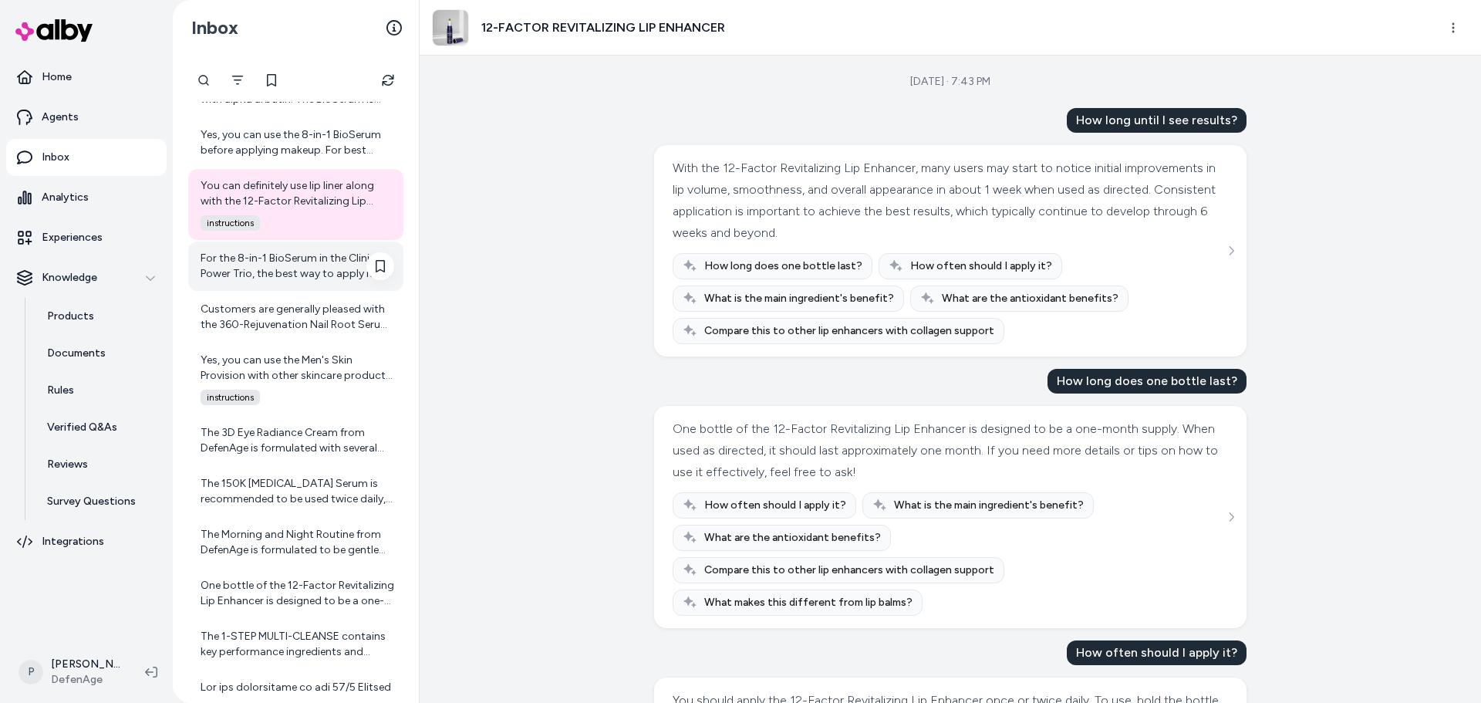
click at [288, 275] on div "For the 8-in-1 BioSerum in the Clinical Power Trio, the best way to apply it is…" at bounding box center [298, 266] width 194 height 31
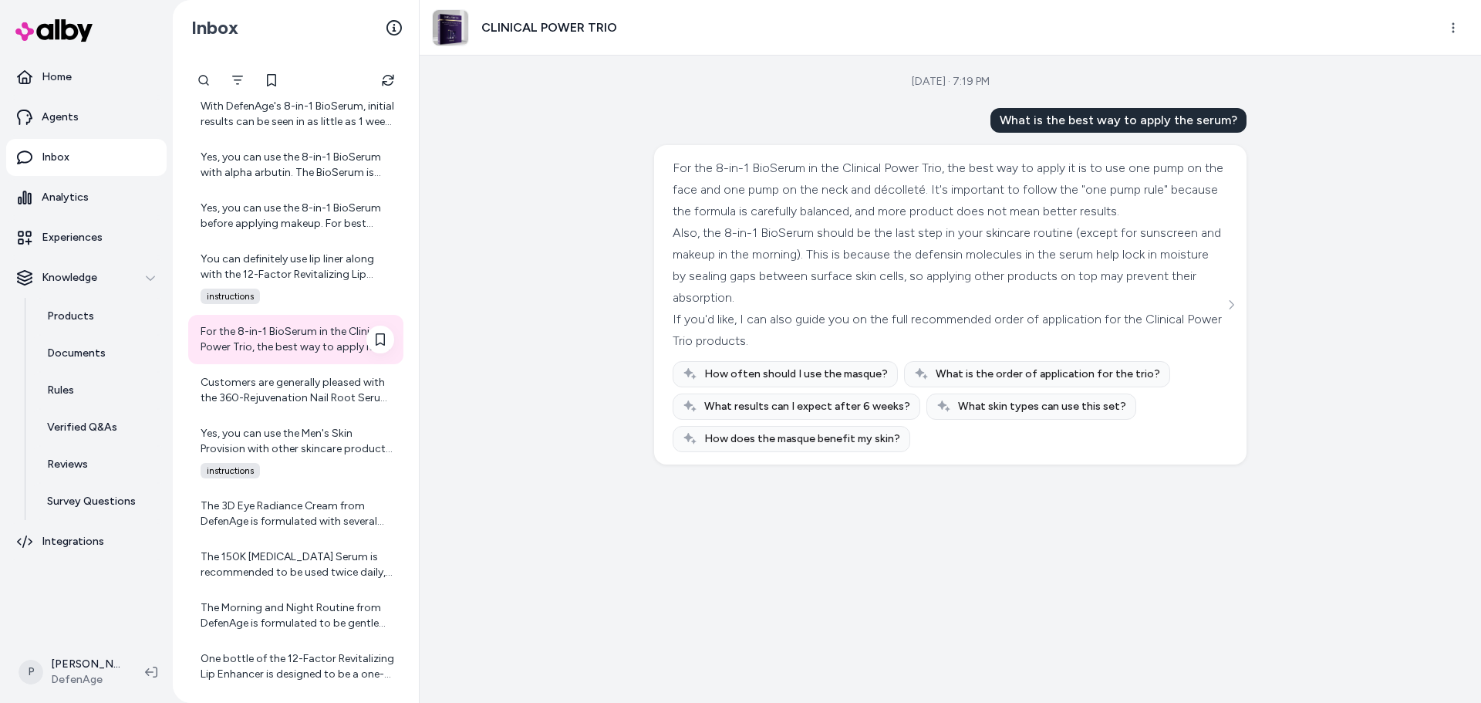
scroll to position [8193, 0]
click at [287, 393] on div "Customers are generally pleased with the 360-Rejuvenation Nail Root Serum, noti…" at bounding box center [298, 394] width 194 height 31
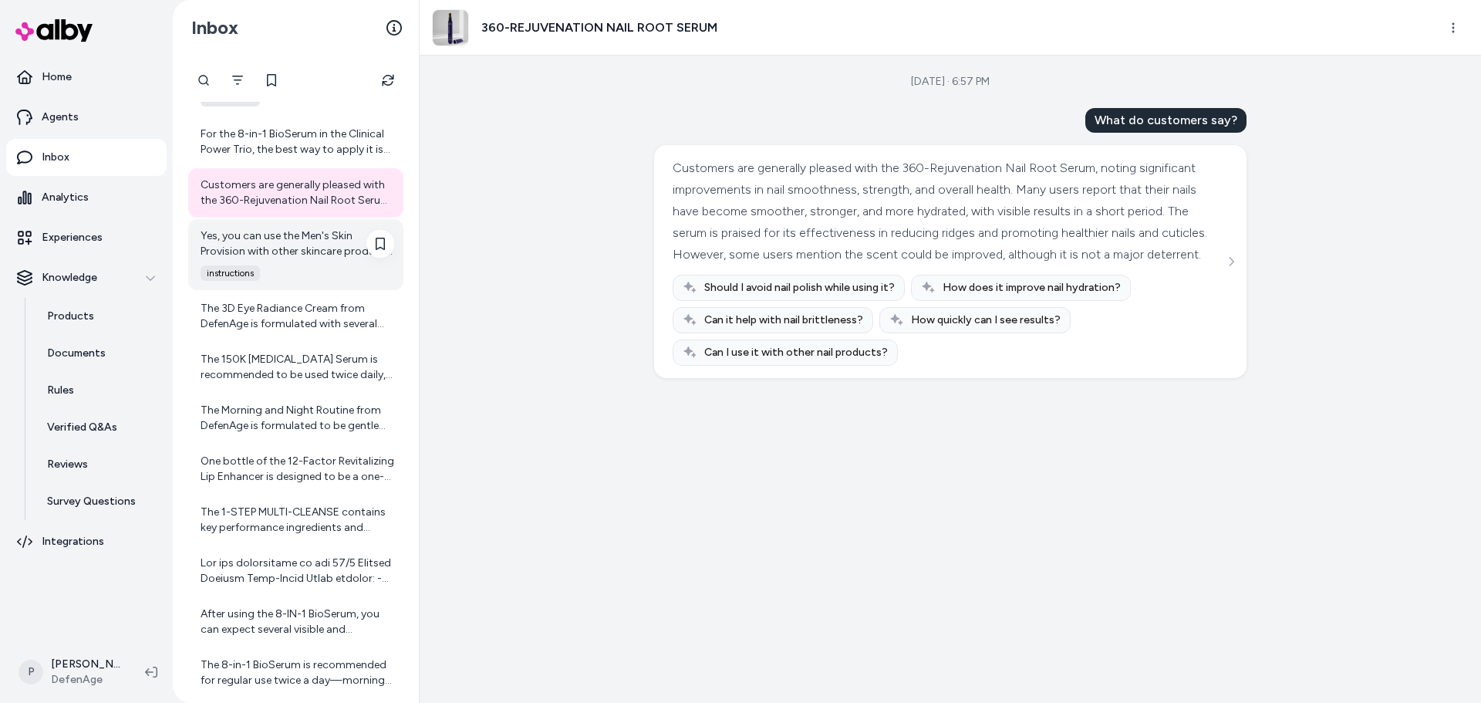
scroll to position [8348, 0]
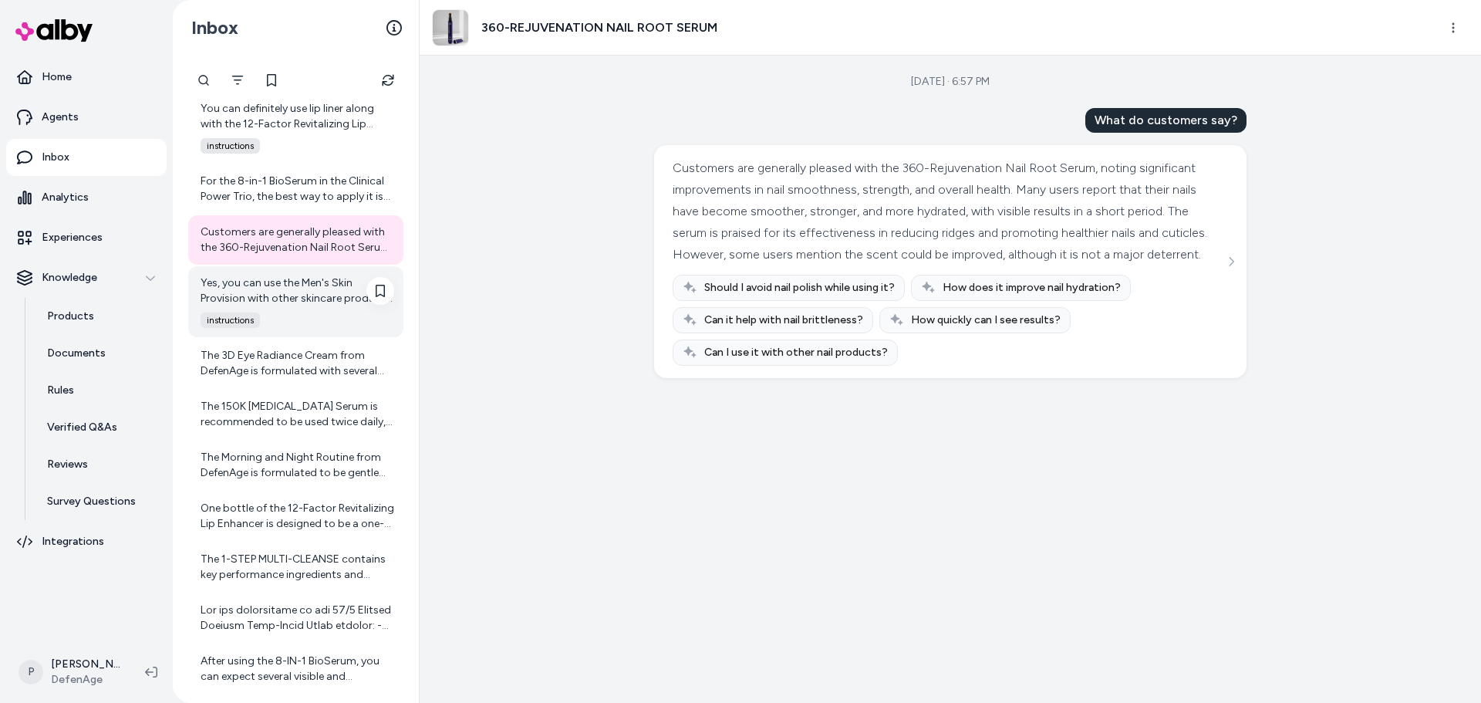
click at [271, 305] on div "Yes, you can use the Men's Skin Provision with other skincare products. DefenAg…" at bounding box center [298, 290] width 194 height 31
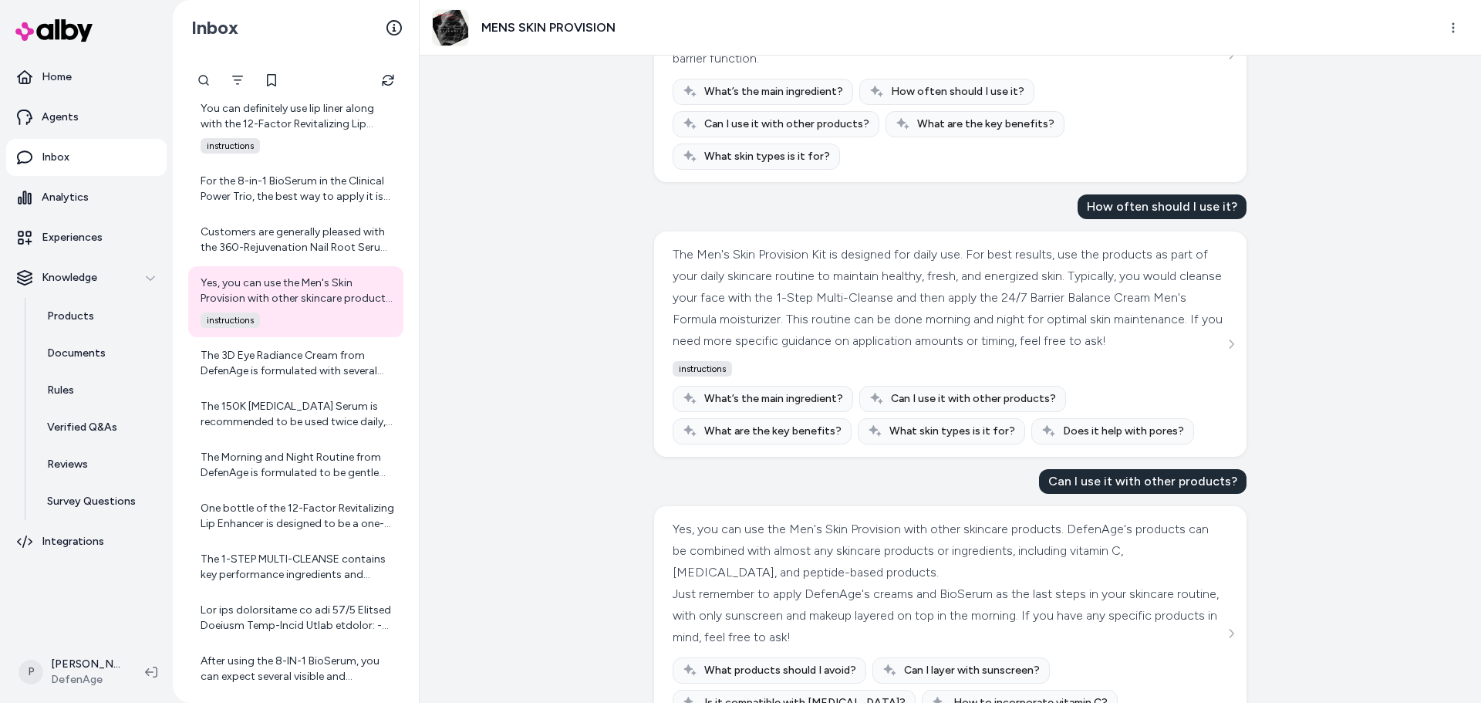
scroll to position [283, 0]
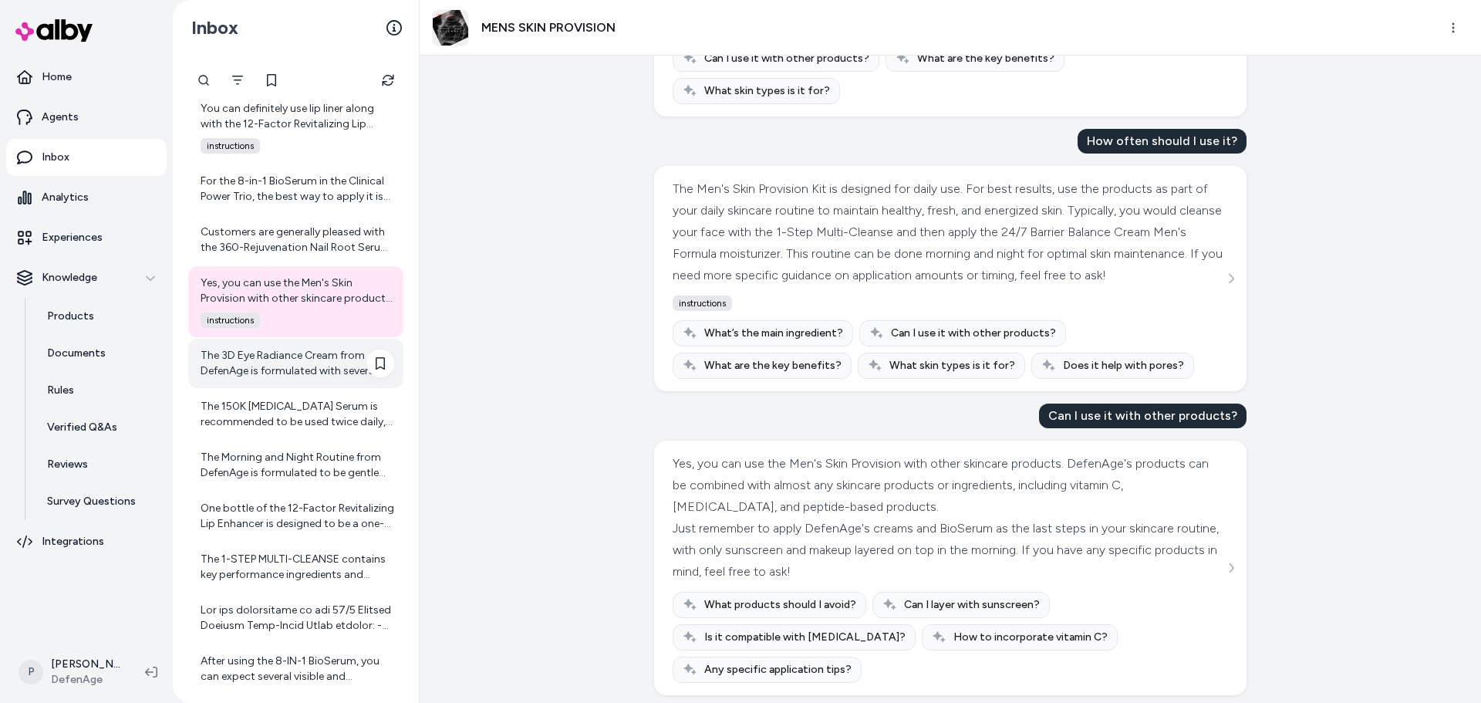
click at [322, 369] on div "The 3D Eye Radiance Cream from DefenAge is formulated with several key ingredie…" at bounding box center [298, 363] width 194 height 31
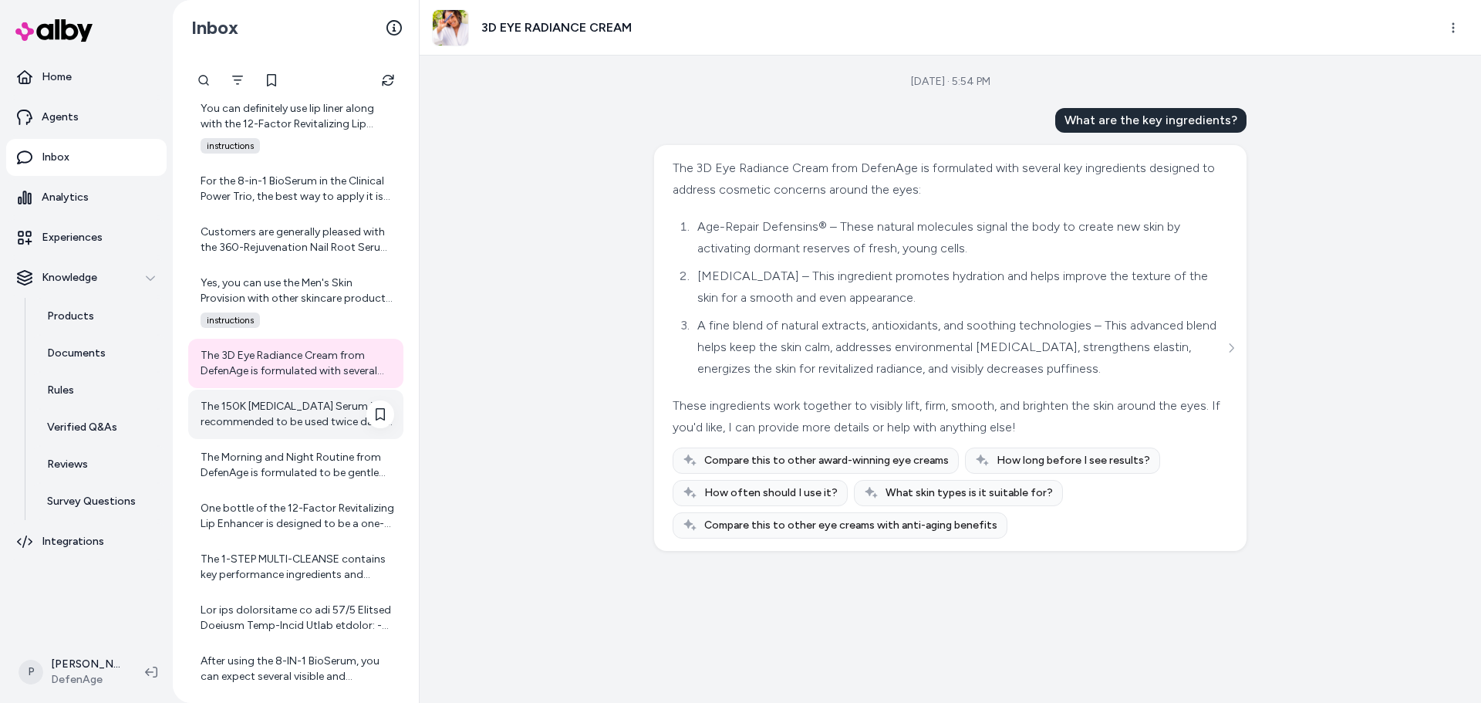
click at [228, 416] on div "The 150K [MEDICAL_DATA] Serum is recommended to be used twice daily, typically …" at bounding box center [298, 414] width 194 height 31
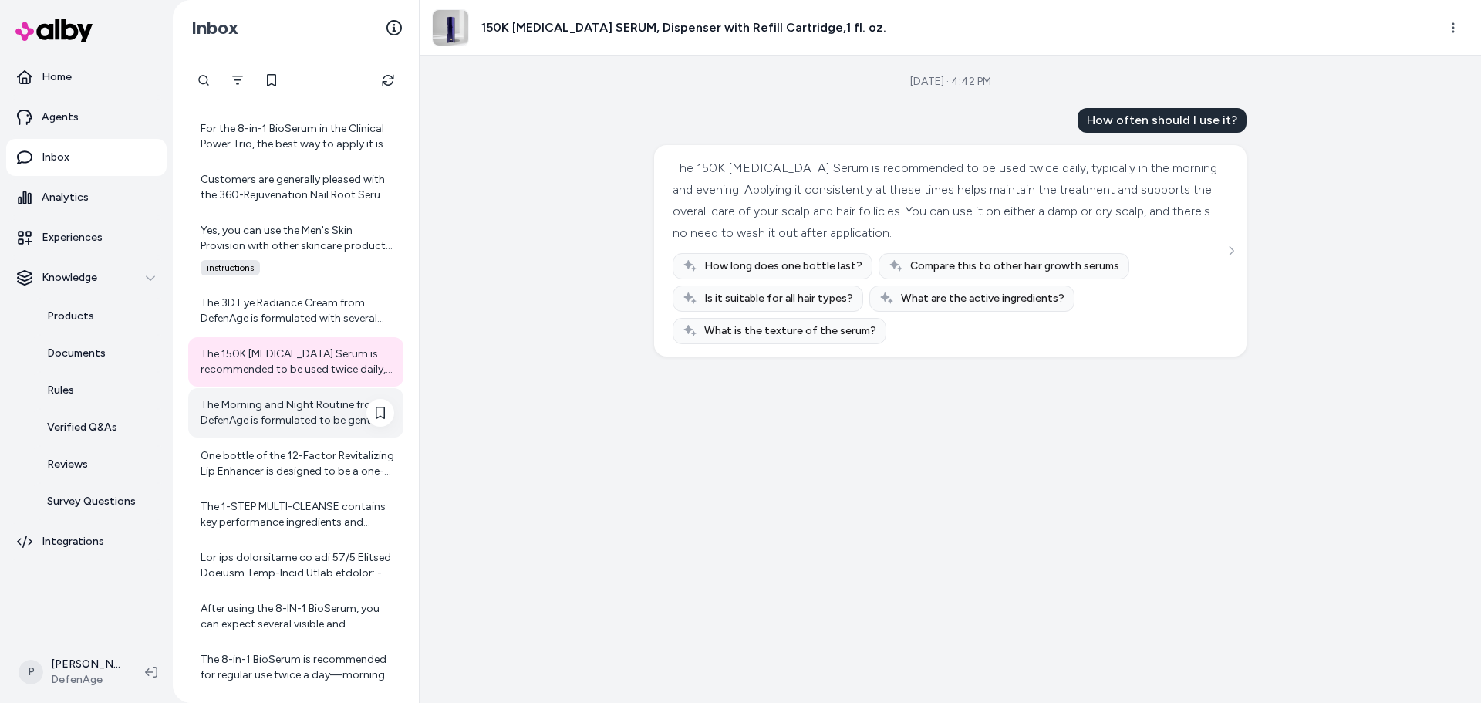
scroll to position [8425, 0]
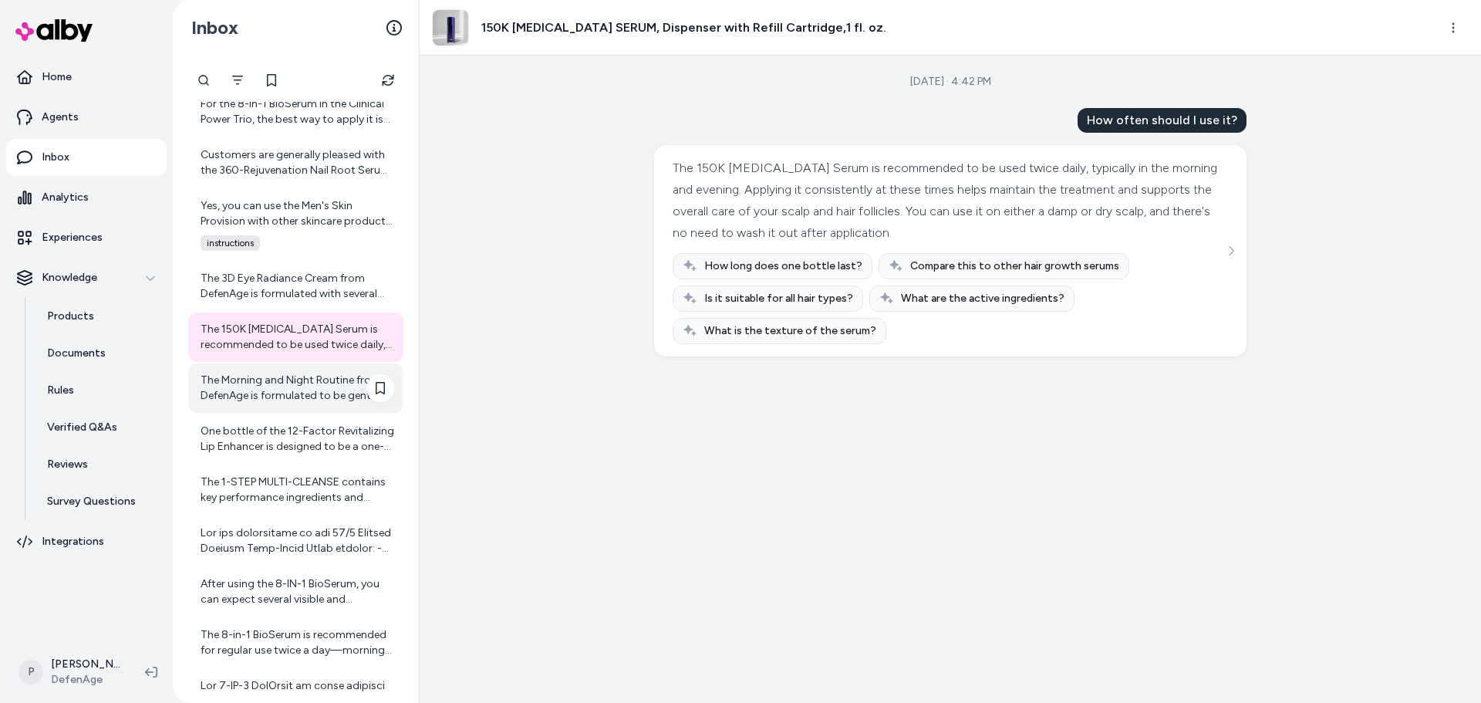
click at [280, 396] on div "The Morning and Night Routine from DefenAge is formulated to be gentle and nour…" at bounding box center [298, 388] width 194 height 31
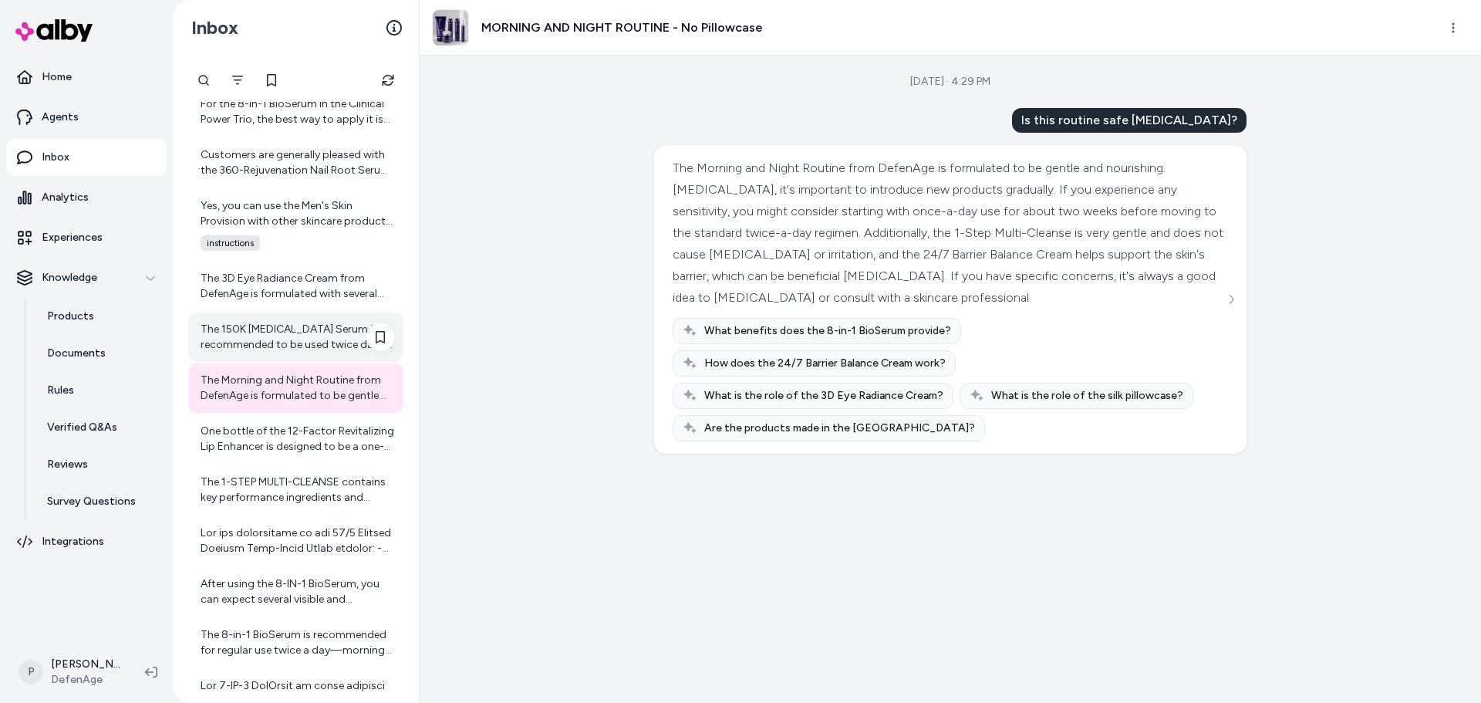
scroll to position [8502, 0]
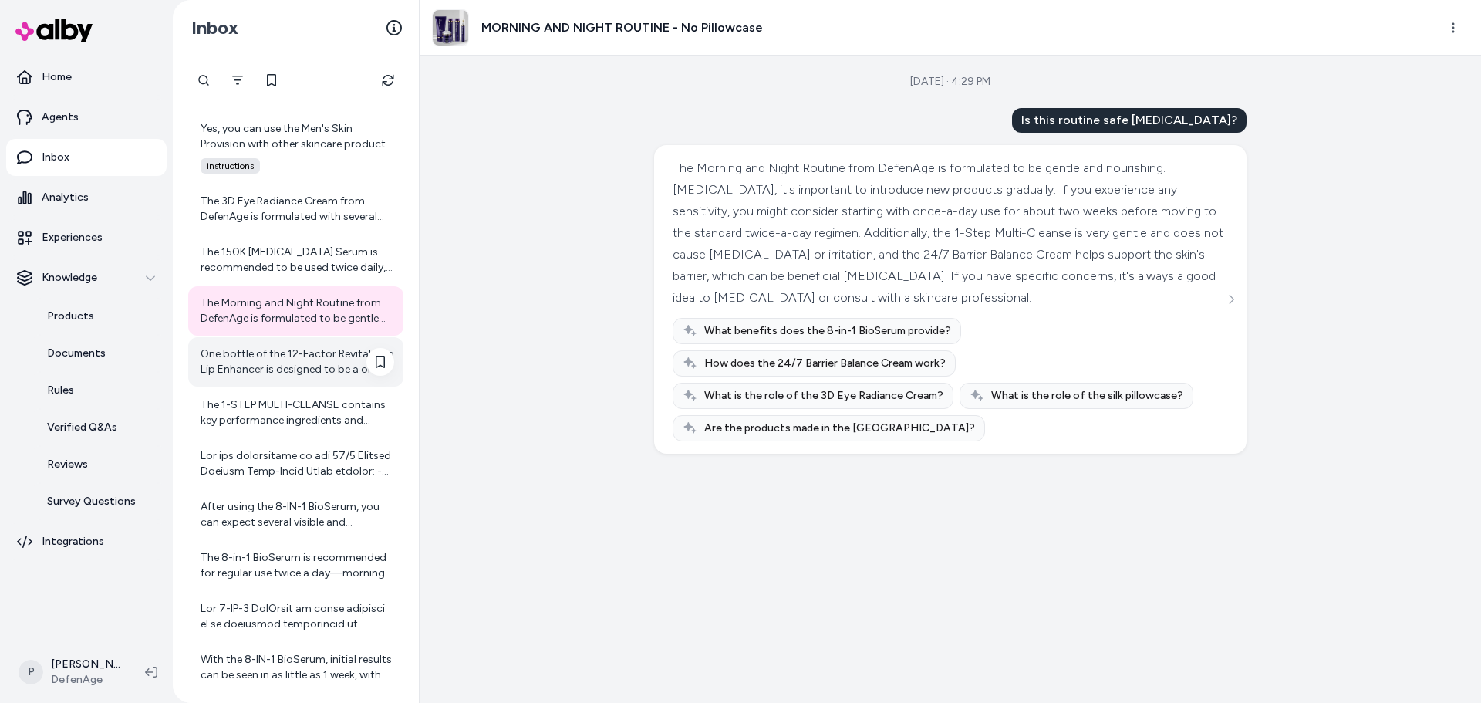
click at [274, 349] on div "One bottle of the 12-Factor Revitalizing Lip Enhancer is designed to be a one-m…" at bounding box center [298, 361] width 194 height 31
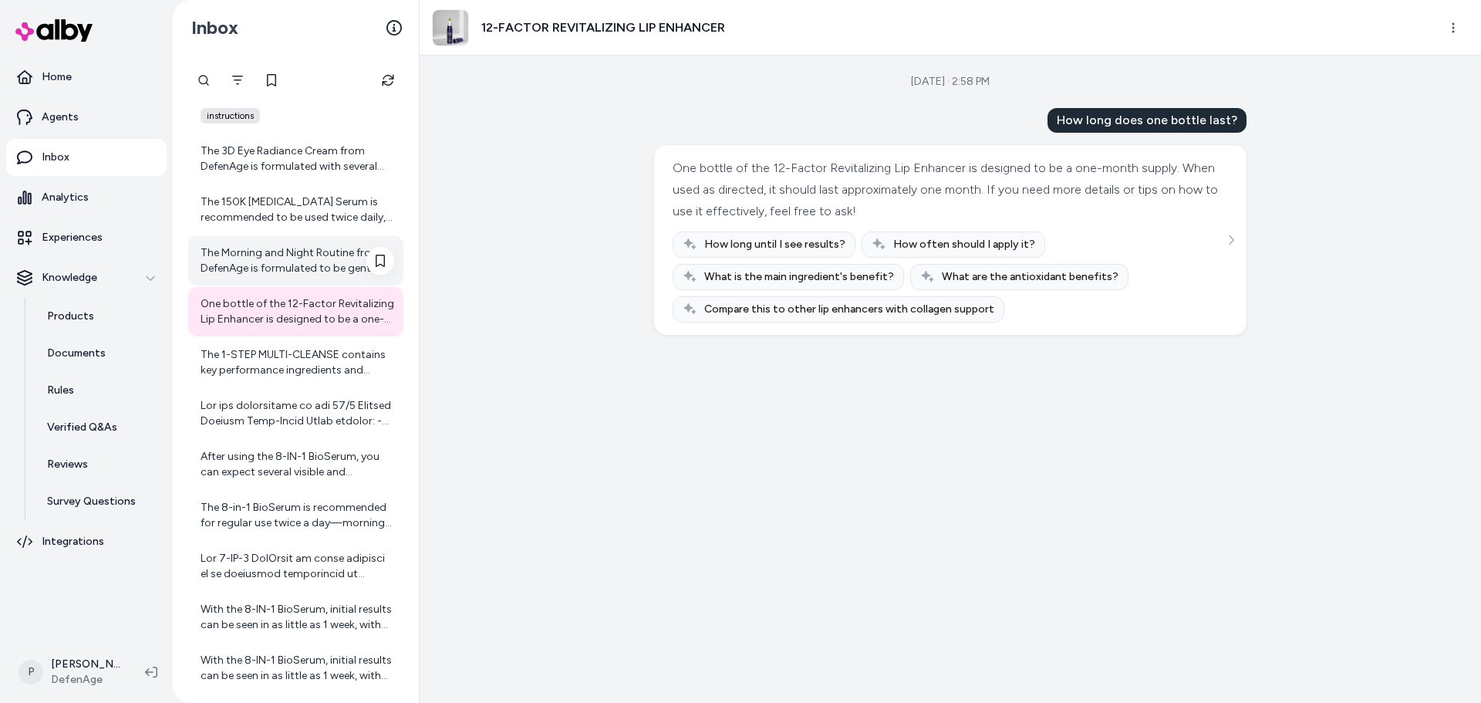
scroll to position [8579, 0]
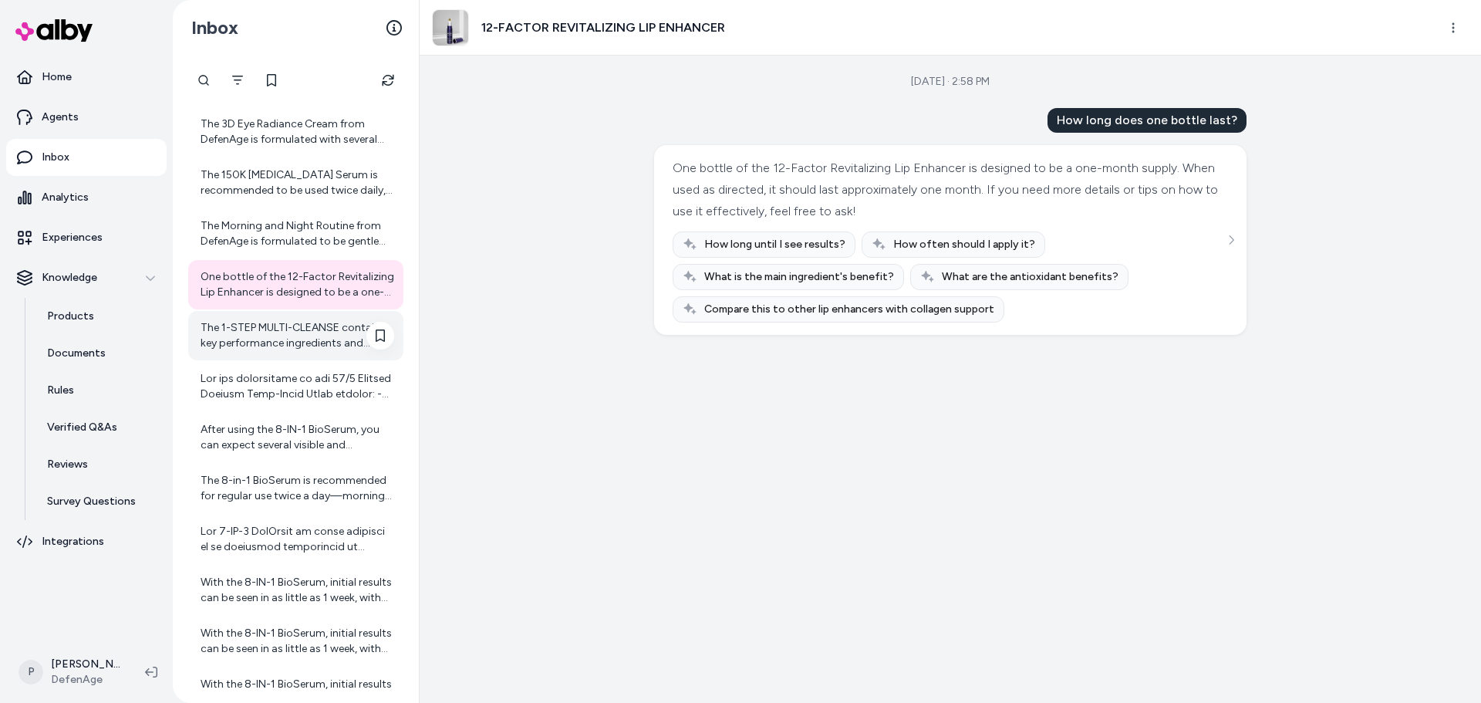
click at [326, 339] on div "The 1-STEP MULTI-CLEANSE contains key performance ingredients and technologies …" at bounding box center [298, 335] width 194 height 31
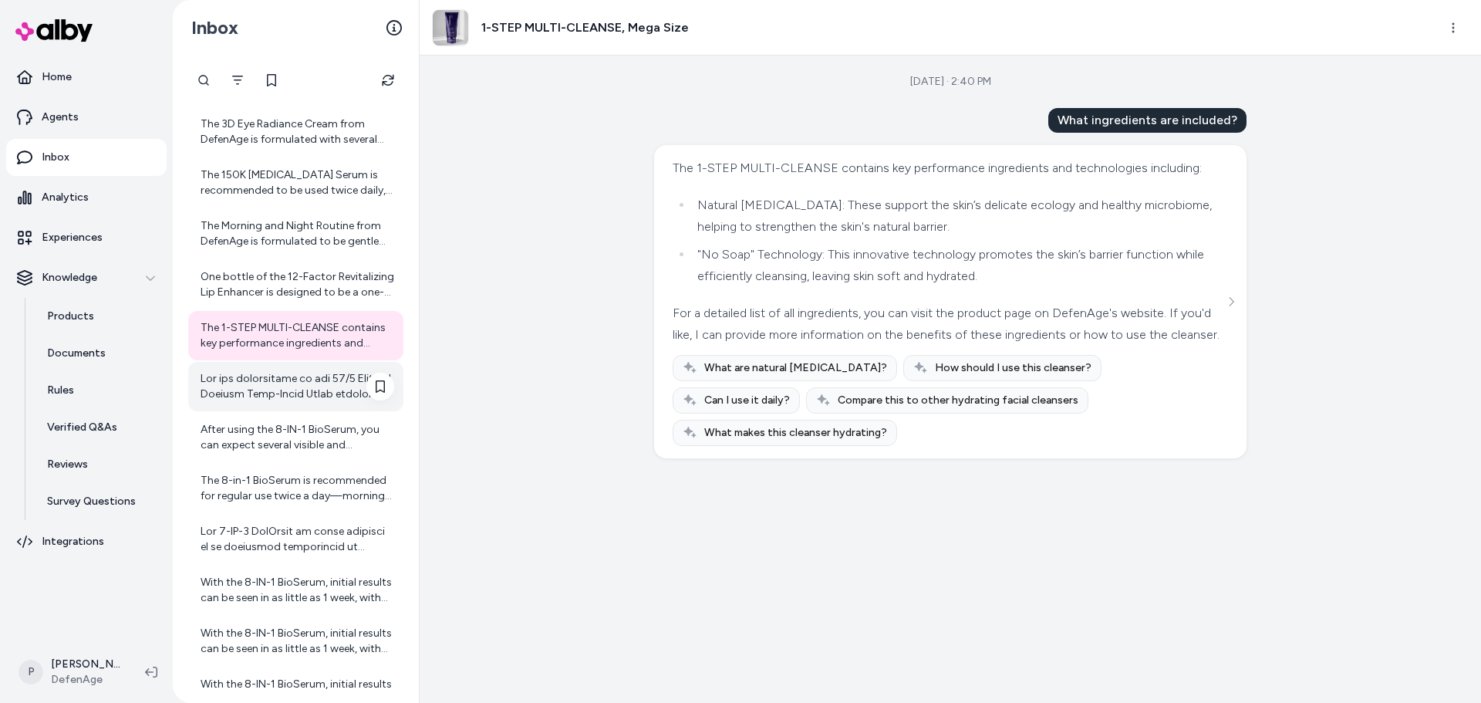
click at [312, 379] on div at bounding box center [298, 386] width 194 height 31
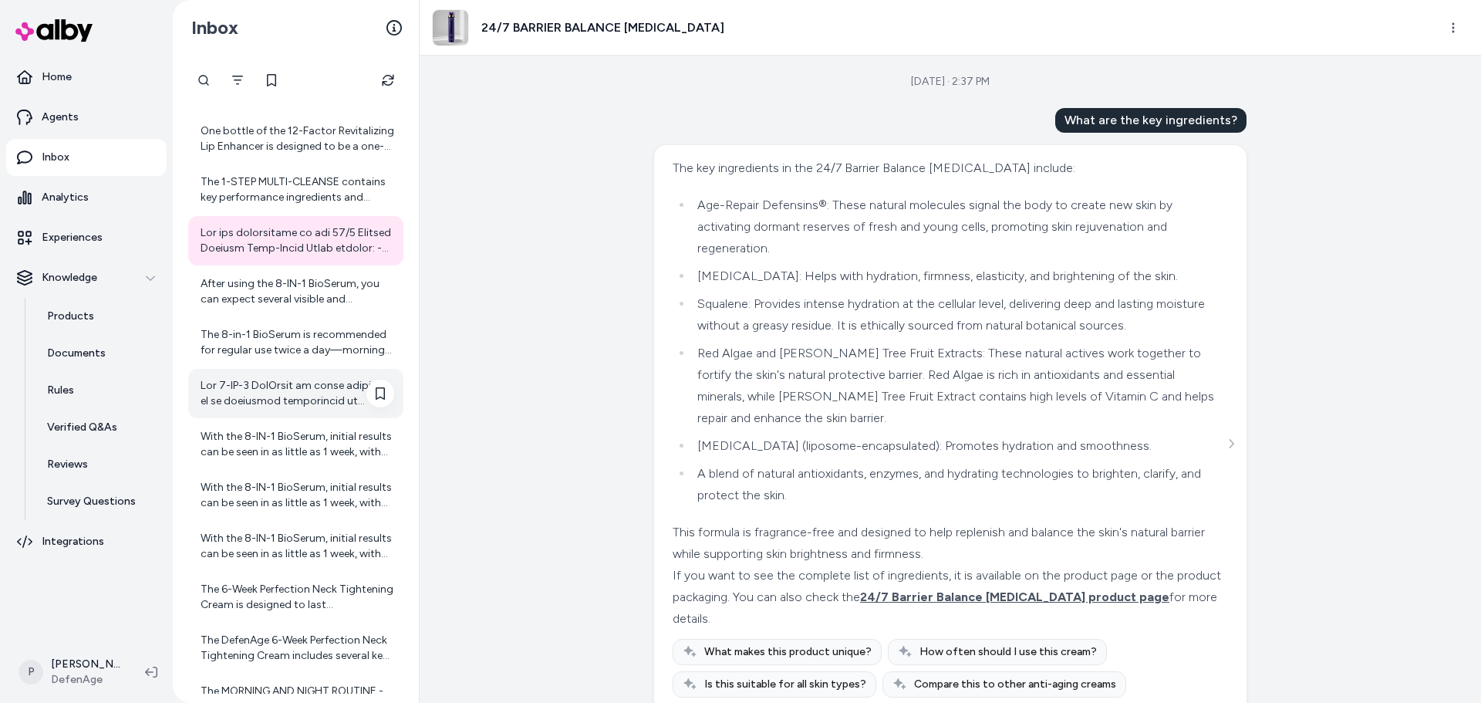
scroll to position [8733, 0]
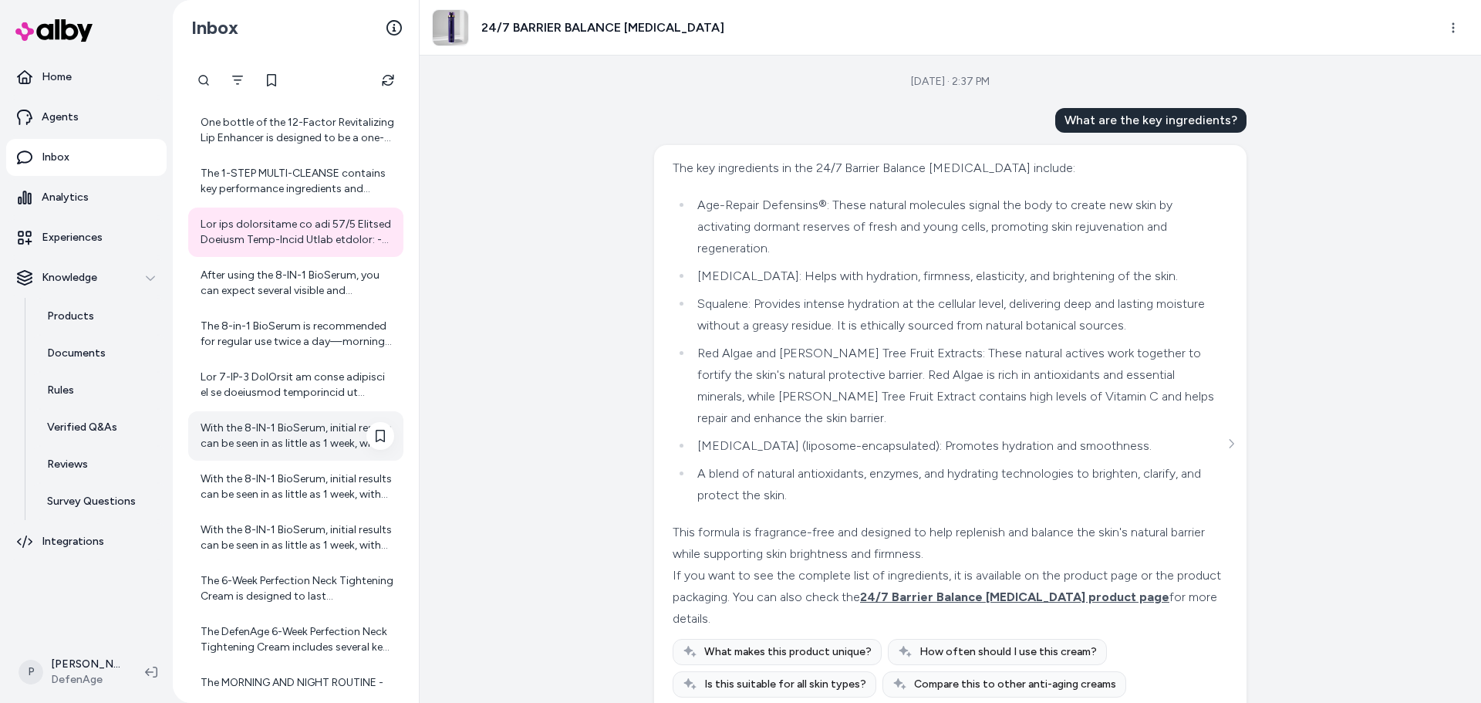
click at [316, 447] on div "With the 8-IN-1 BioSerum, initial results can be seen in as little as 1 week, w…" at bounding box center [298, 435] width 194 height 31
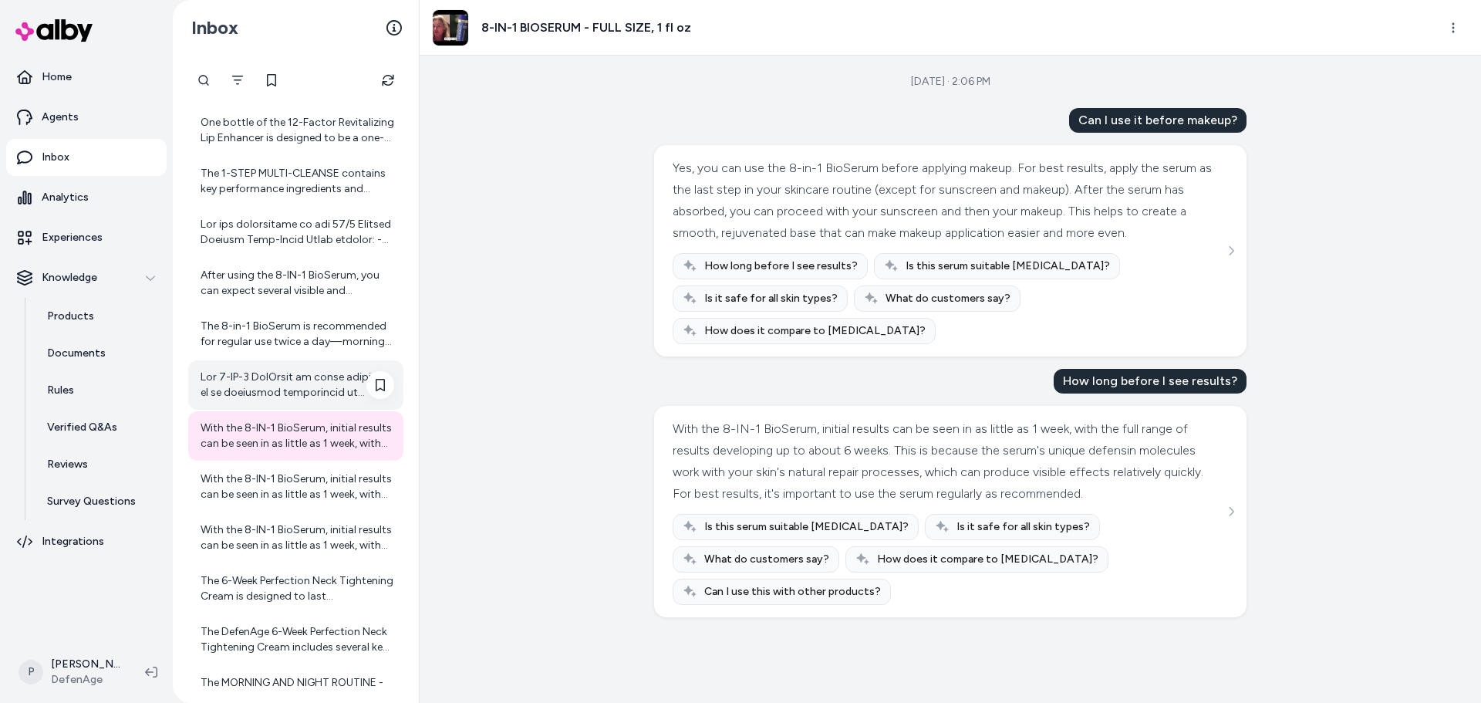
click at [311, 389] on div at bounding box center [298, 384] width 194 height 31
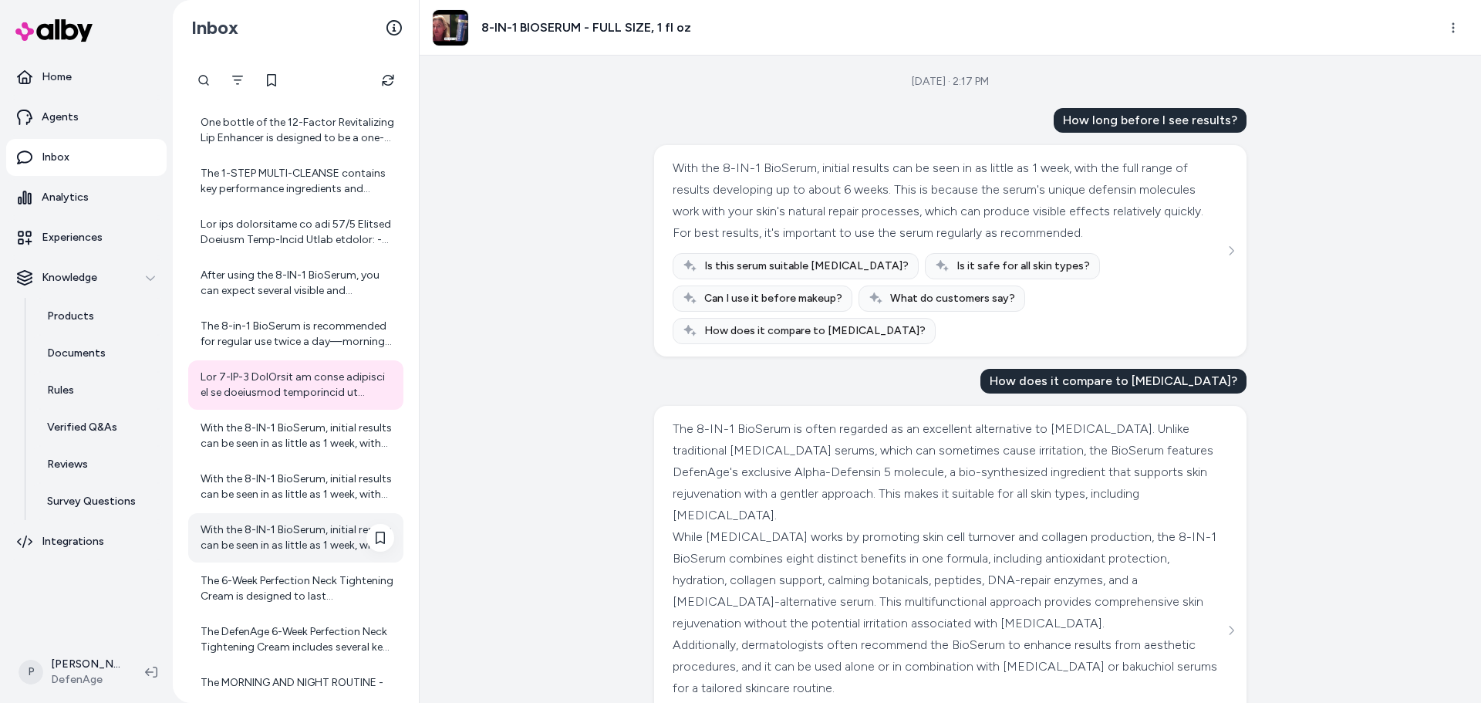
click at [278, 542] on div "With the 8-IN-1 BioSerum, initial results can be seen in as little as 1 week, w…" at bounding box center [298, 537] width 194 height 31
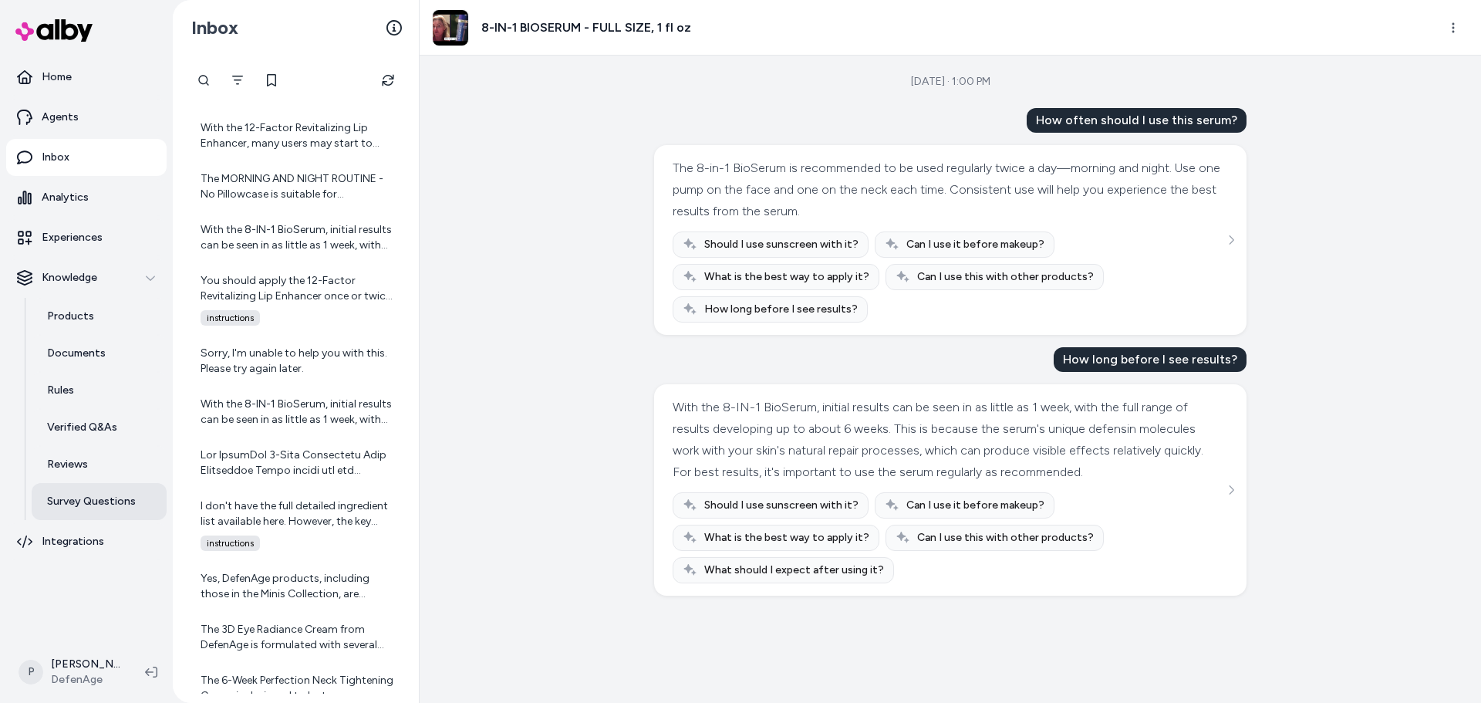
scroll to position [7345, 0]
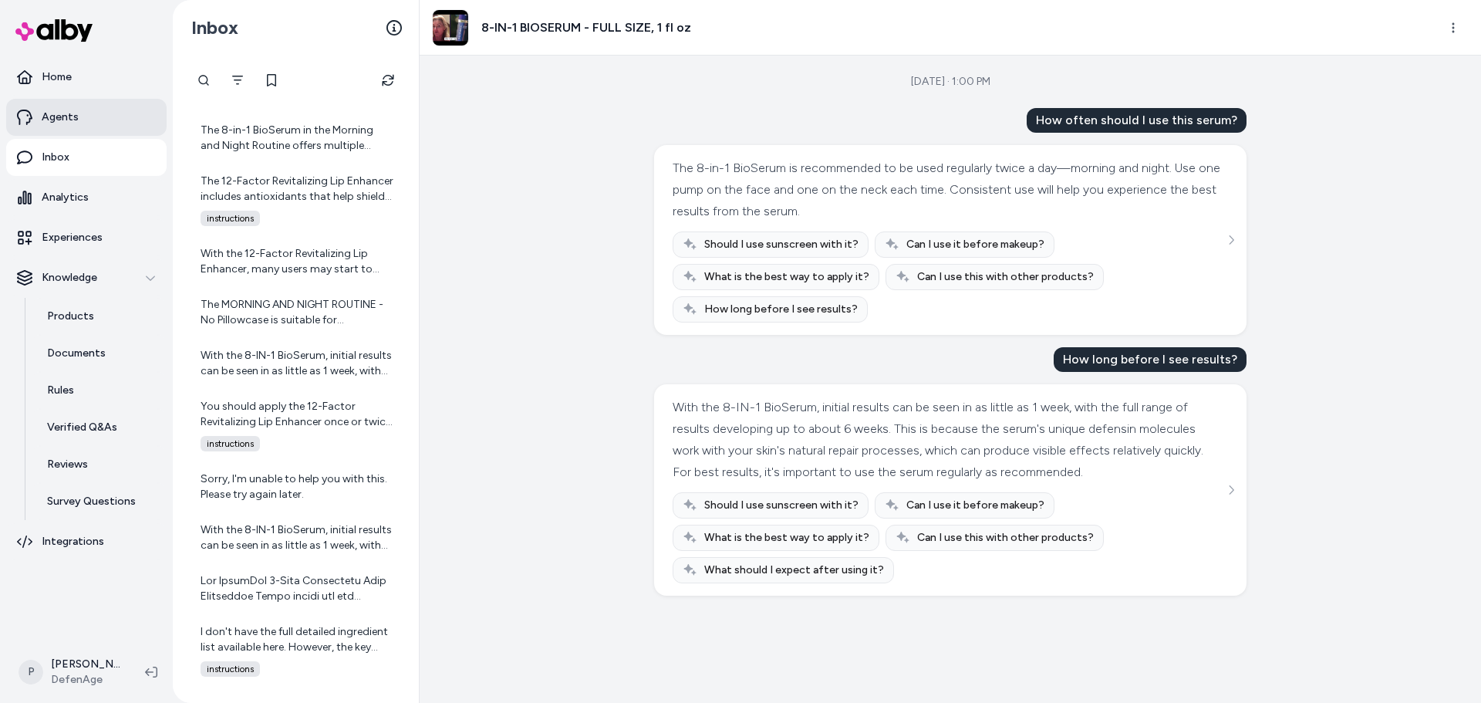
click at [76, 120] on p "Agents" at bounding box center [60, 117] width 37 height 15
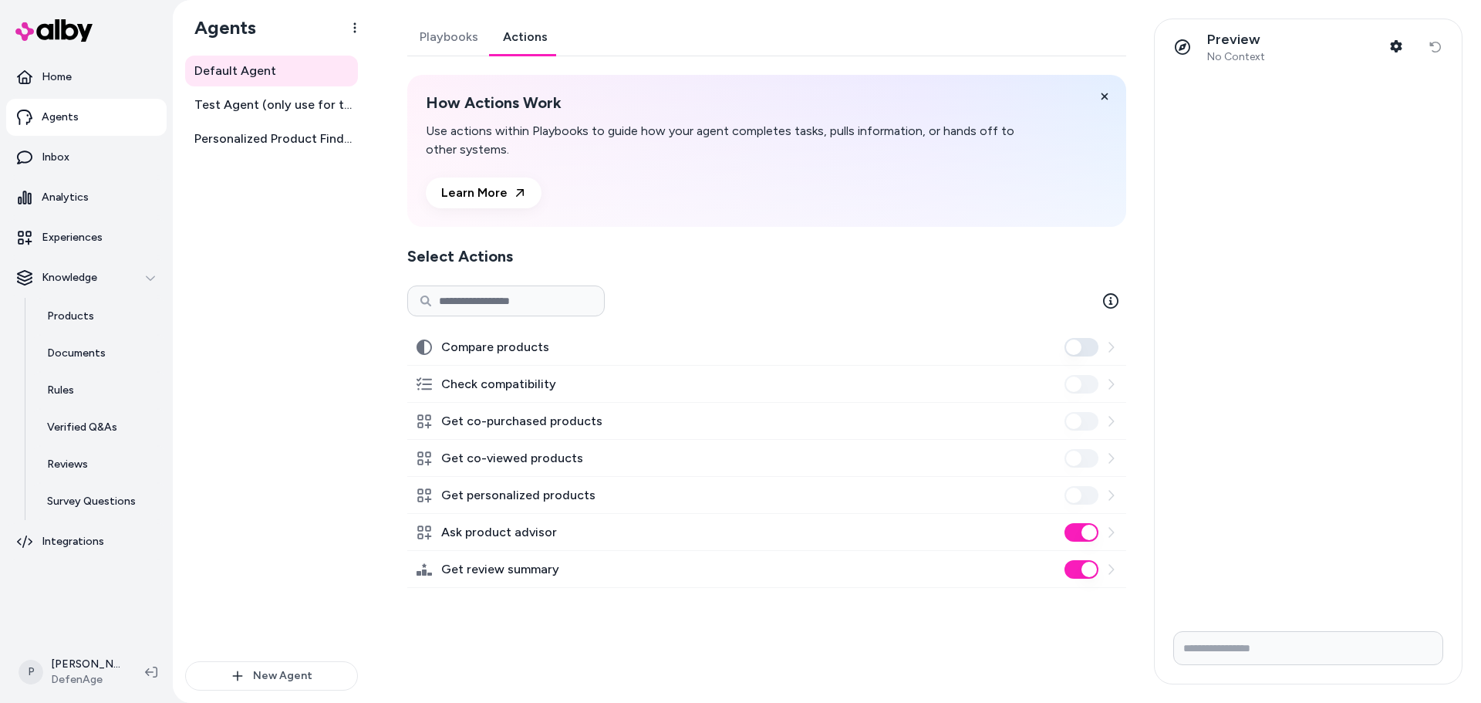
click at [525, 44] on link "Actions" at bounding box center [525, 37] width 69 height 37
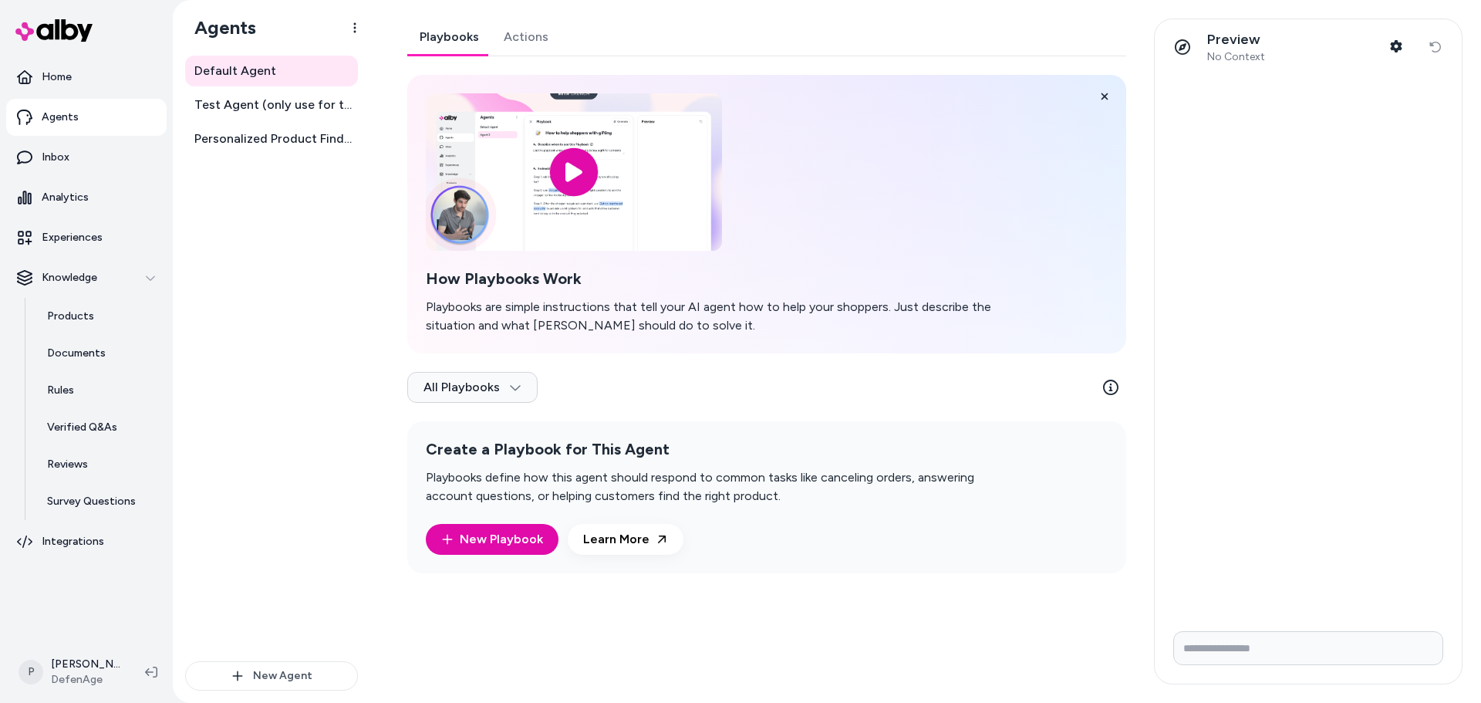
click at [454, 31] on link "Playbooks" at bounding box center [449, 37] width 84 height 37
click at [83, 160] on link "Inbox" at bounding box center [86, 157] width 160 height 37
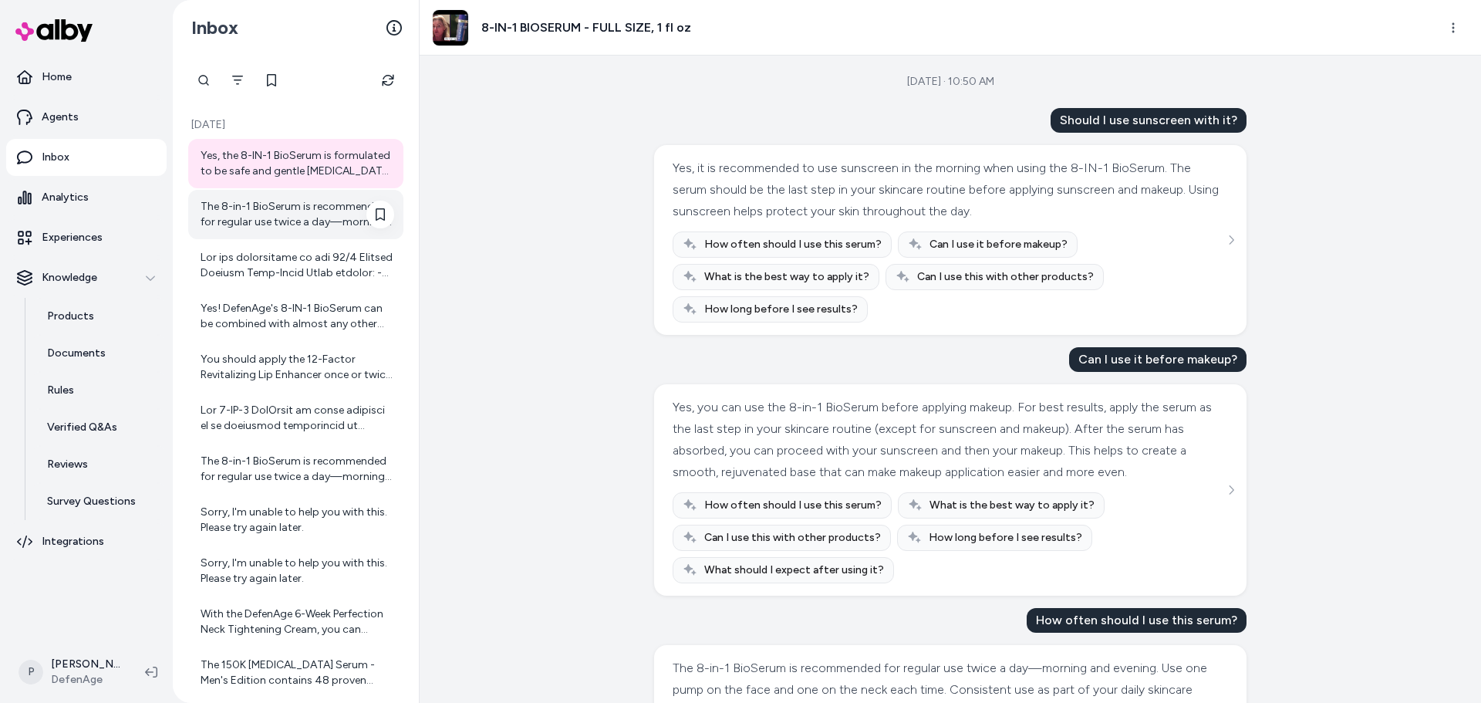
click at [258, 214] on div "The 8-in-1 BioSerum is recommended for regular use twice a day—morning and even…" at bounding box center [298, 214] width 194 height 31
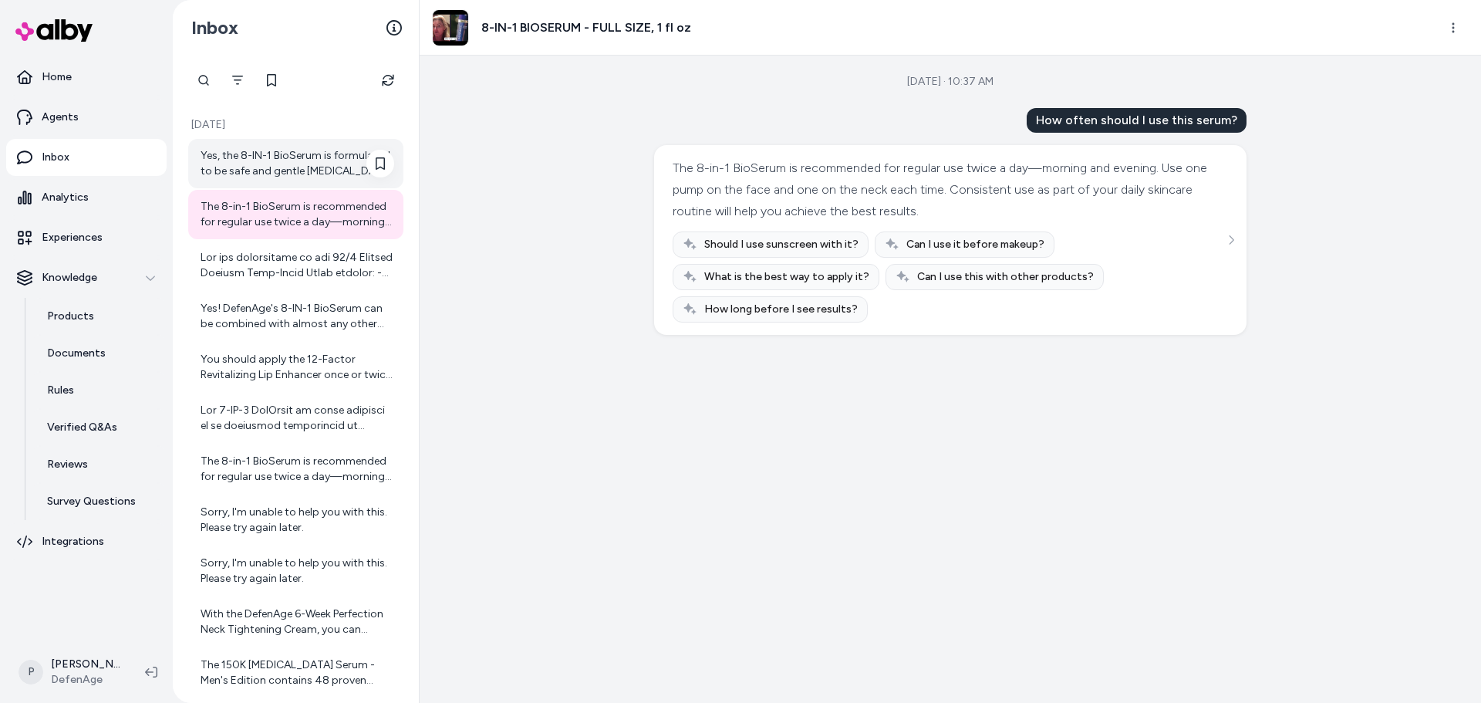
click at [297, 160] on div "Yes, the 8-IN-1 BioSerum is formulated to be safe and gentle [MEDICAL_DATA]. It…" at bounding box center [298, 163] width 194 height 31
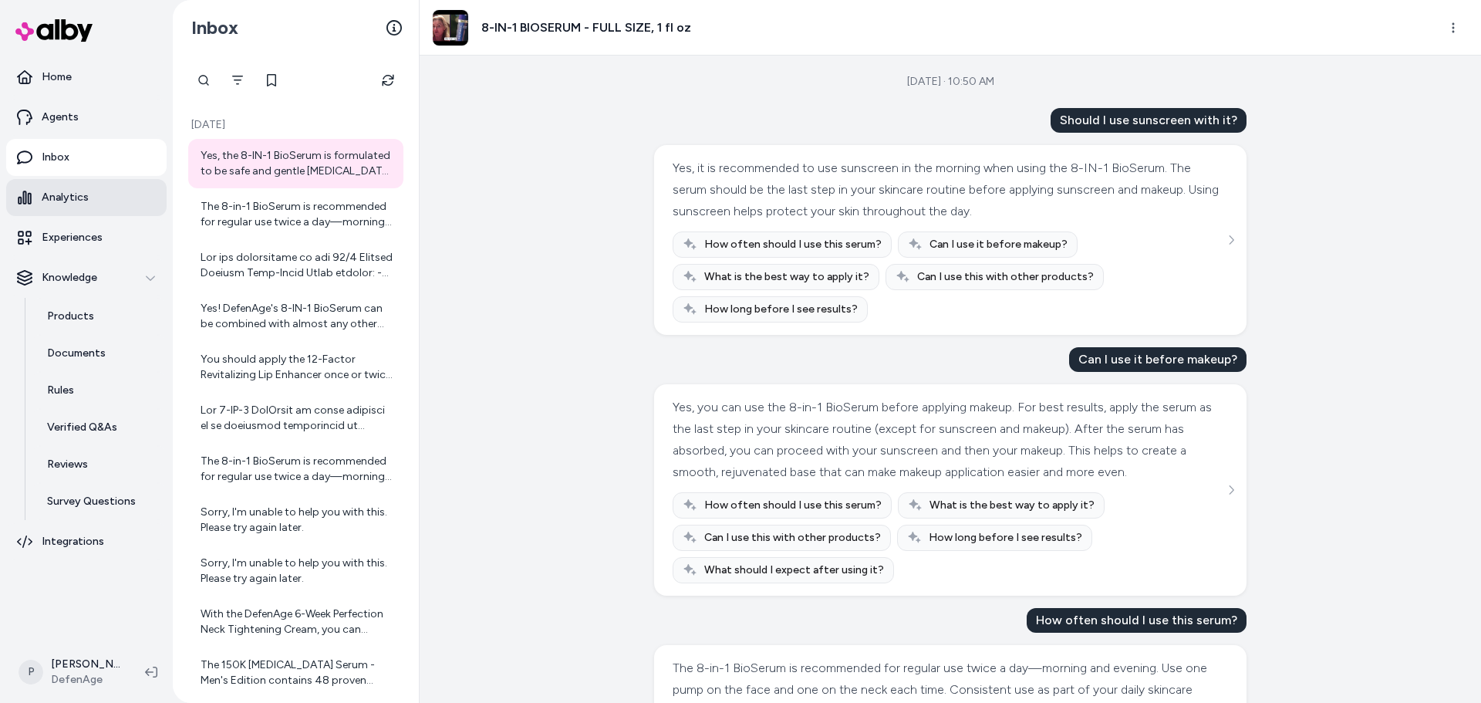
click at [95, 204] on link "Analytics" at bounding box center [86, 197] width 160 height 37
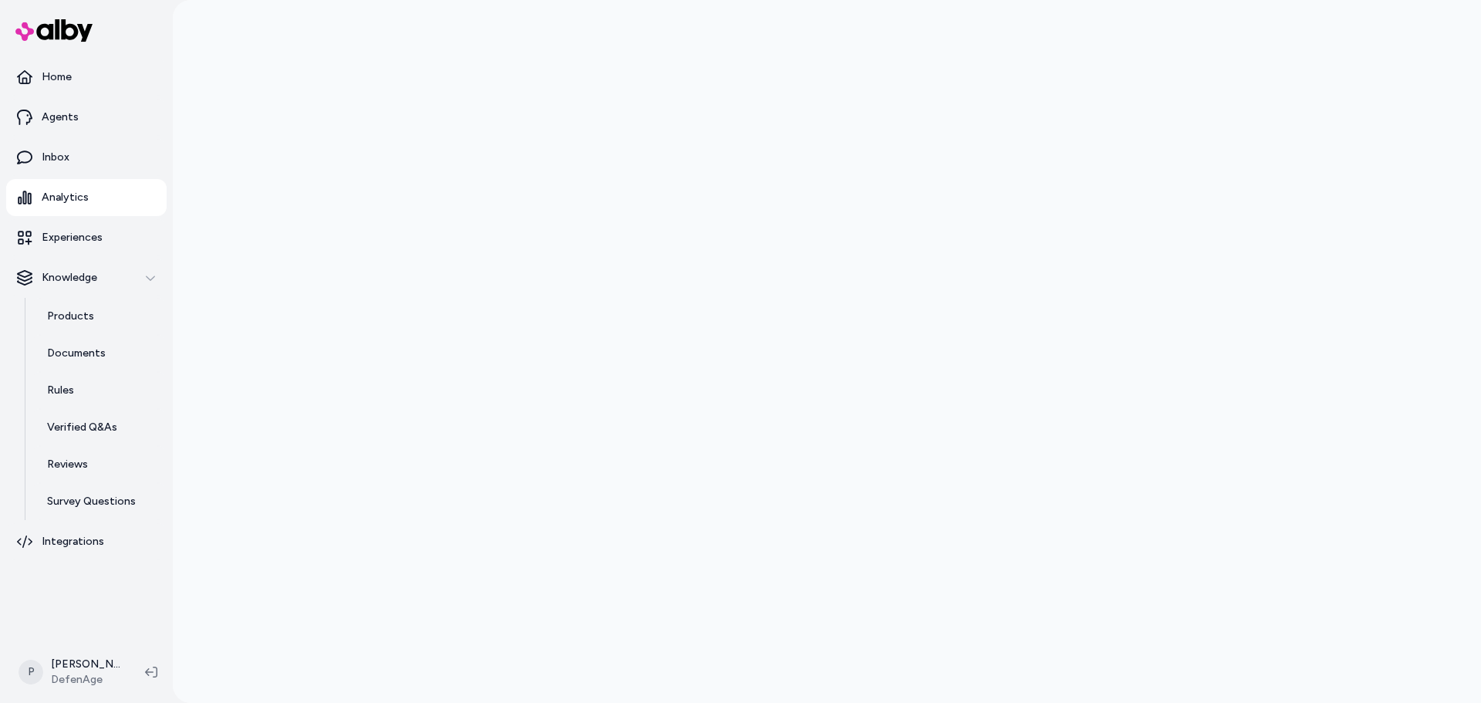
drag, startPoint x: 333, startPoint y: 311, endPoint x: 263, endPoint y: 267, distance: 82.8
click at [263, 267] on div at bounding box center [827, 351] width 1308 height 703
click at [76, 164] on link "Inbox" at bounding box center [86, 157] width 160 height 37
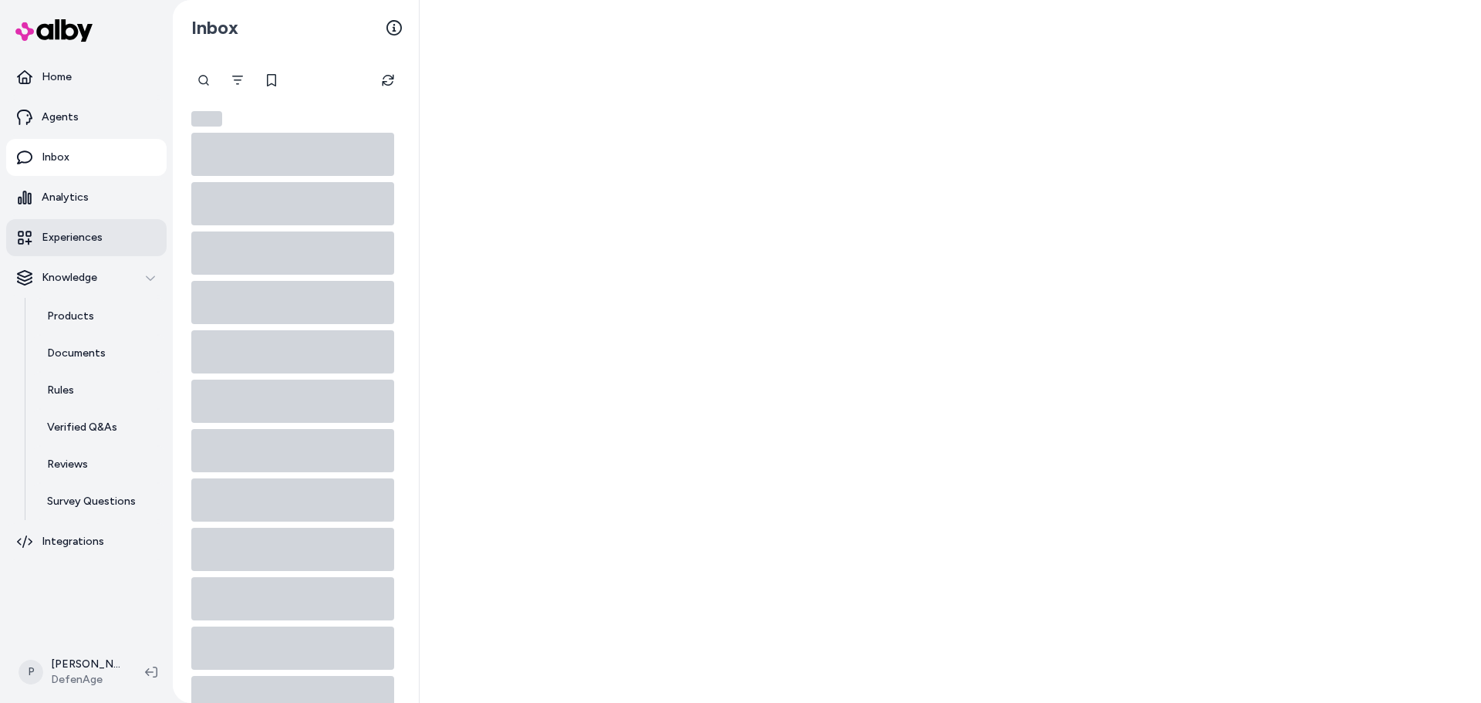
click at [112, 238] on link "Experiences" at bounding box center [86, 237] width 160 height 37
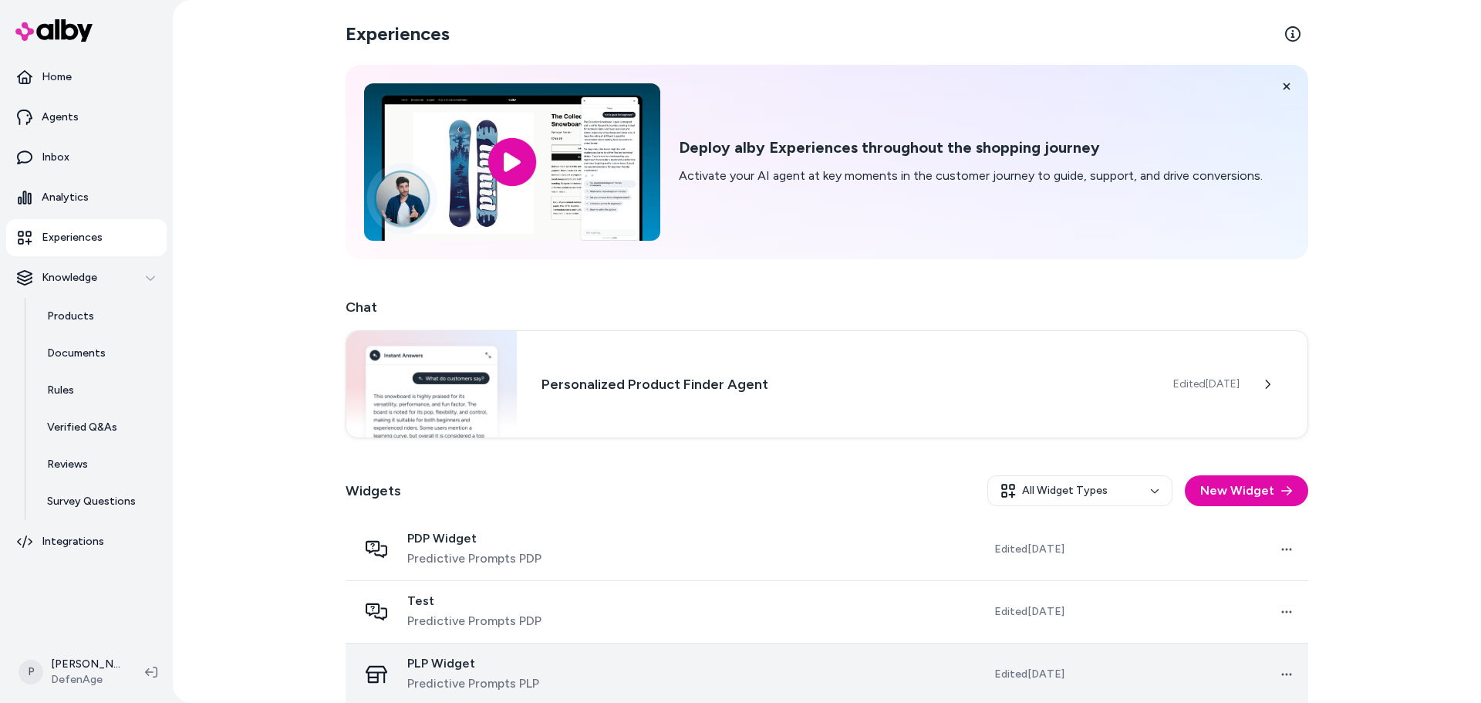
scroll to position [140, 0]
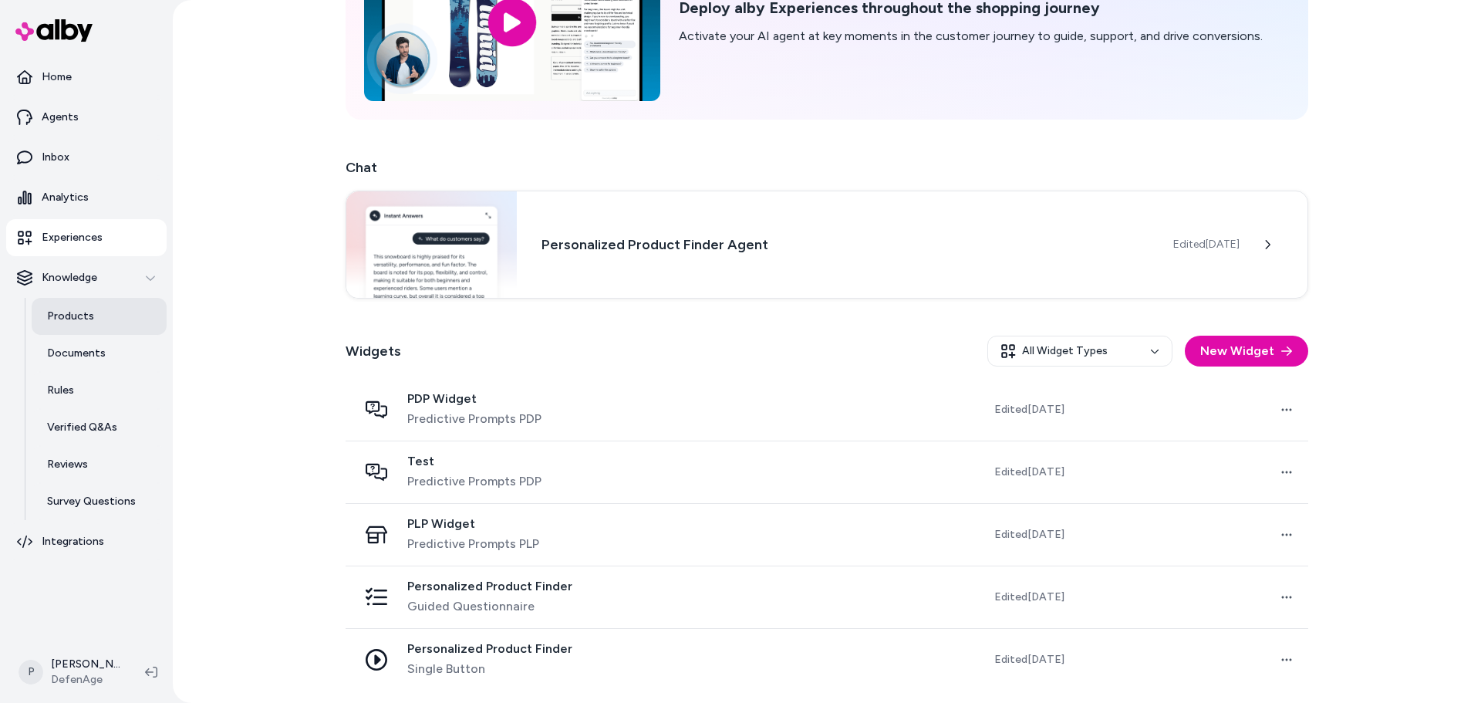
click at [86, 318] on p "Products" at bounding box center [70, 316] width 47 height 15
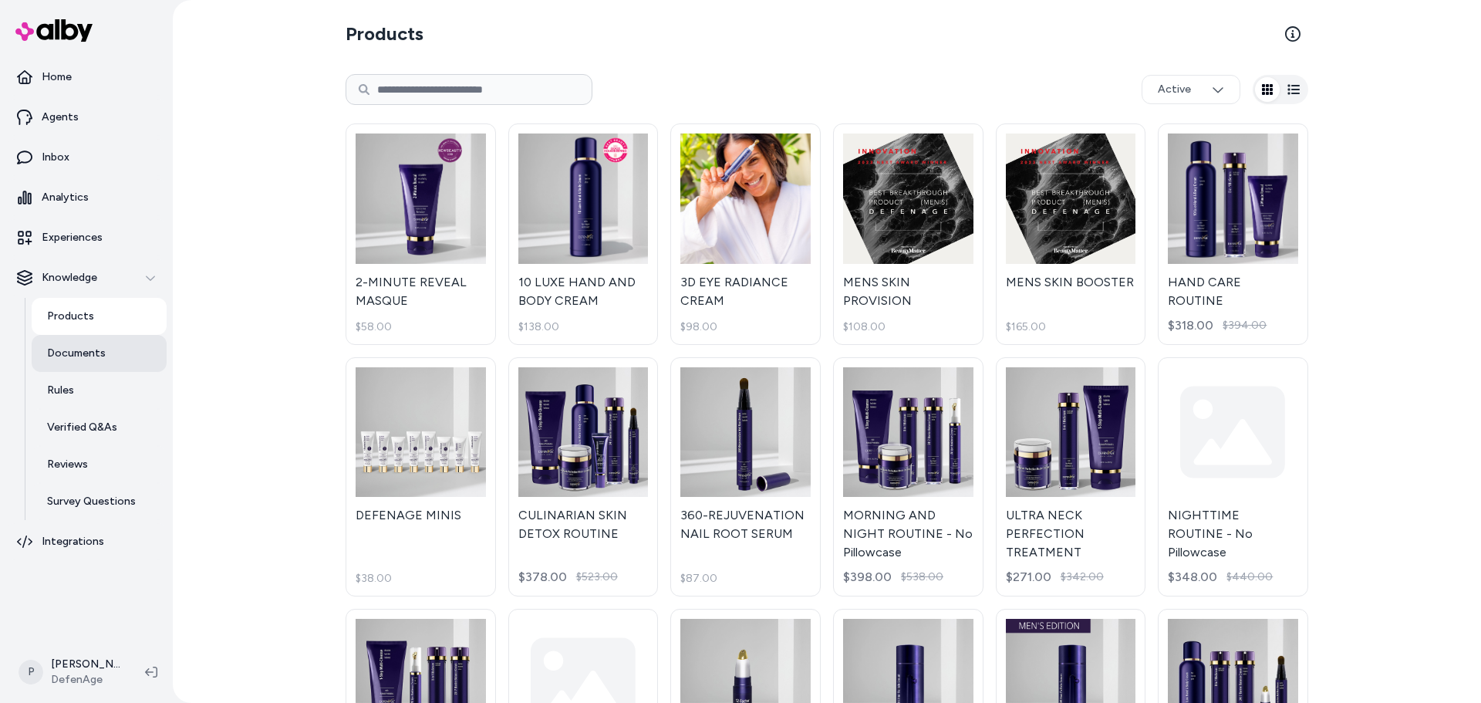
click at [91, 362] on link "Documents" at bounding box center [99, 353] width 135 height 37
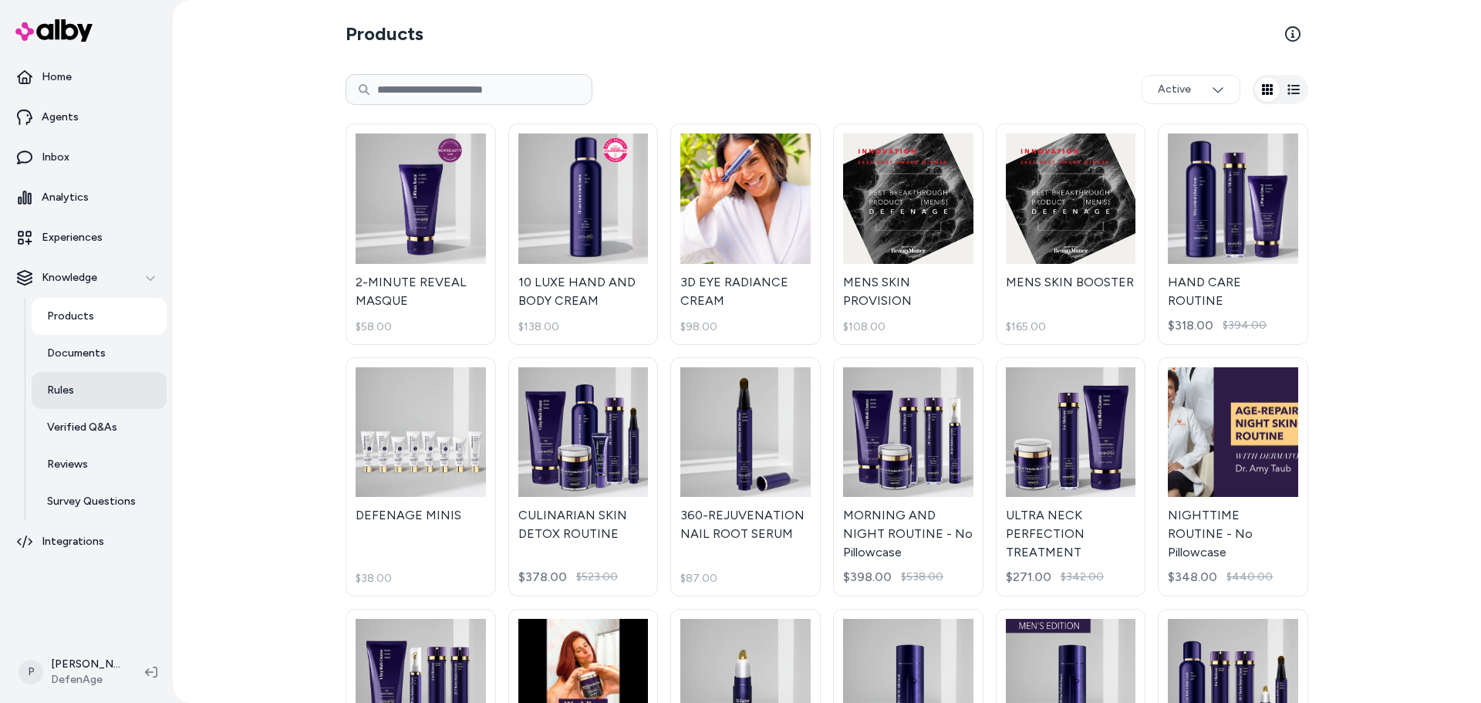
click at [86, 400] on link "Rules" at bounding box center [99, 390] width 135 height 37
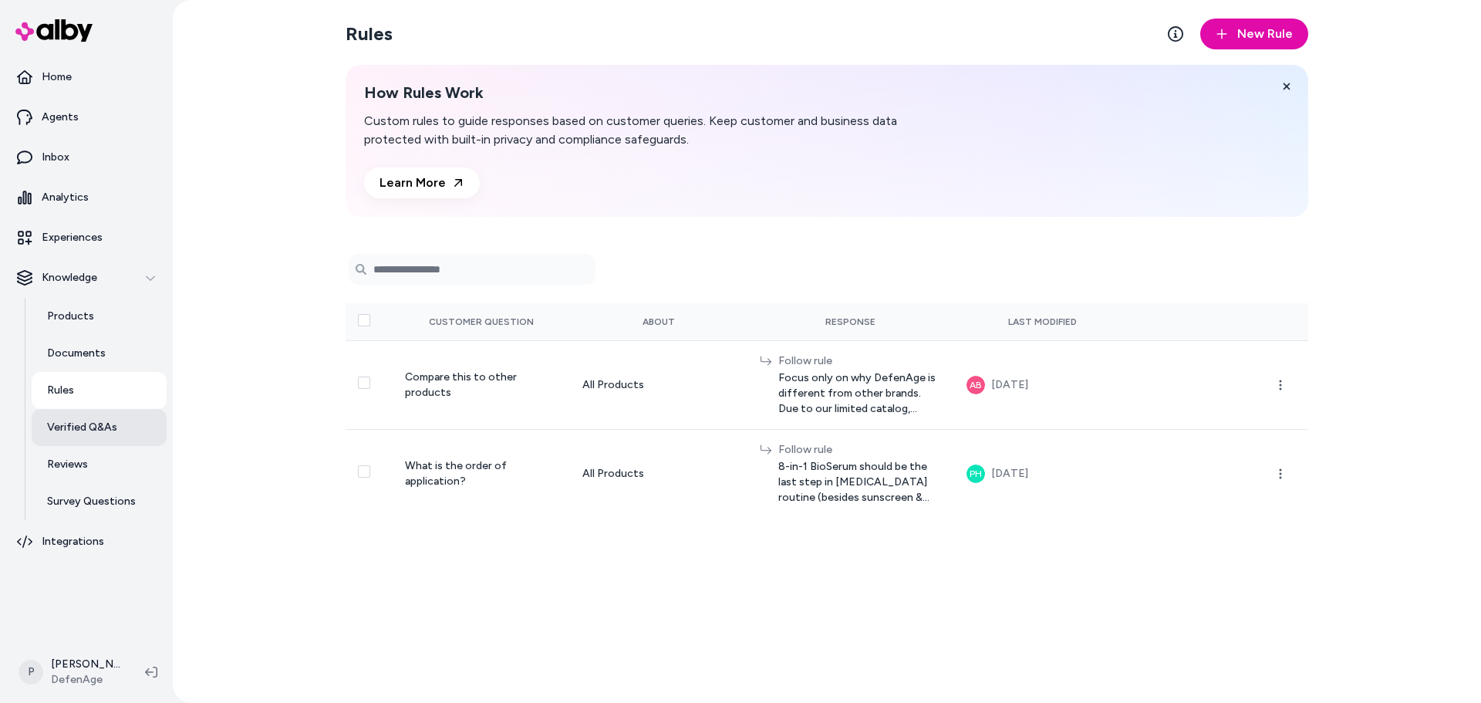
click at [79, 437] on link "Verified Q&As" at bounding box center [99, 427] width 135 height 37
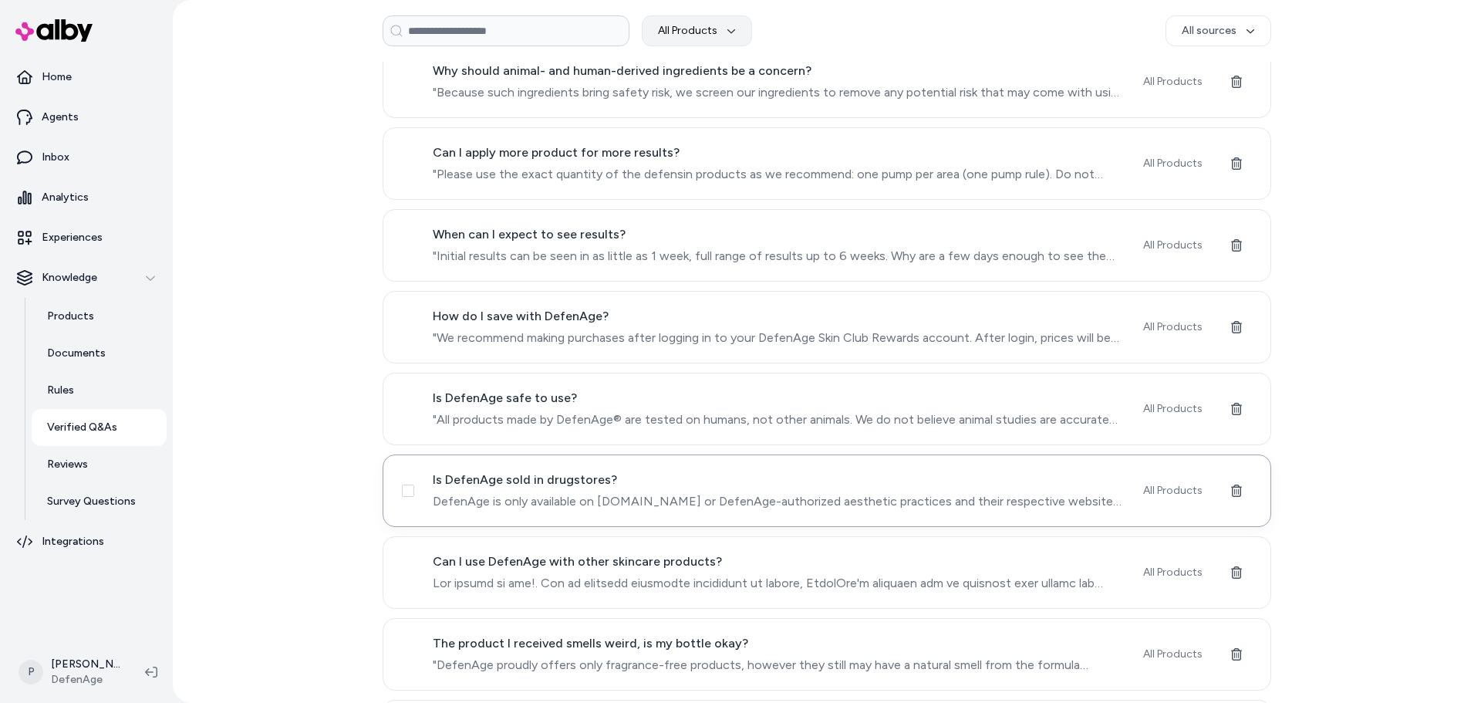
scroll to position [8534, 0]
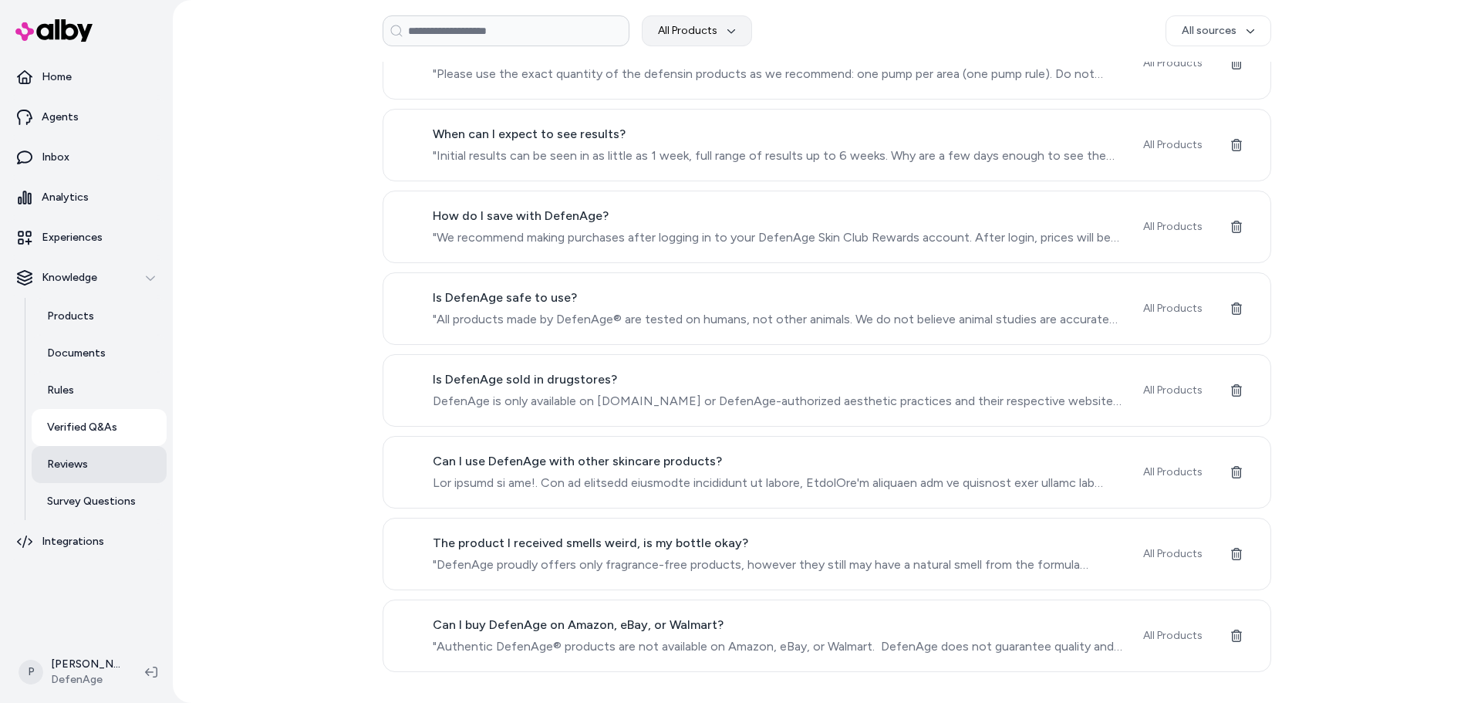
click at [90, 467] on link "Reviews" at bounding box center [99, 464] width 135 height 37
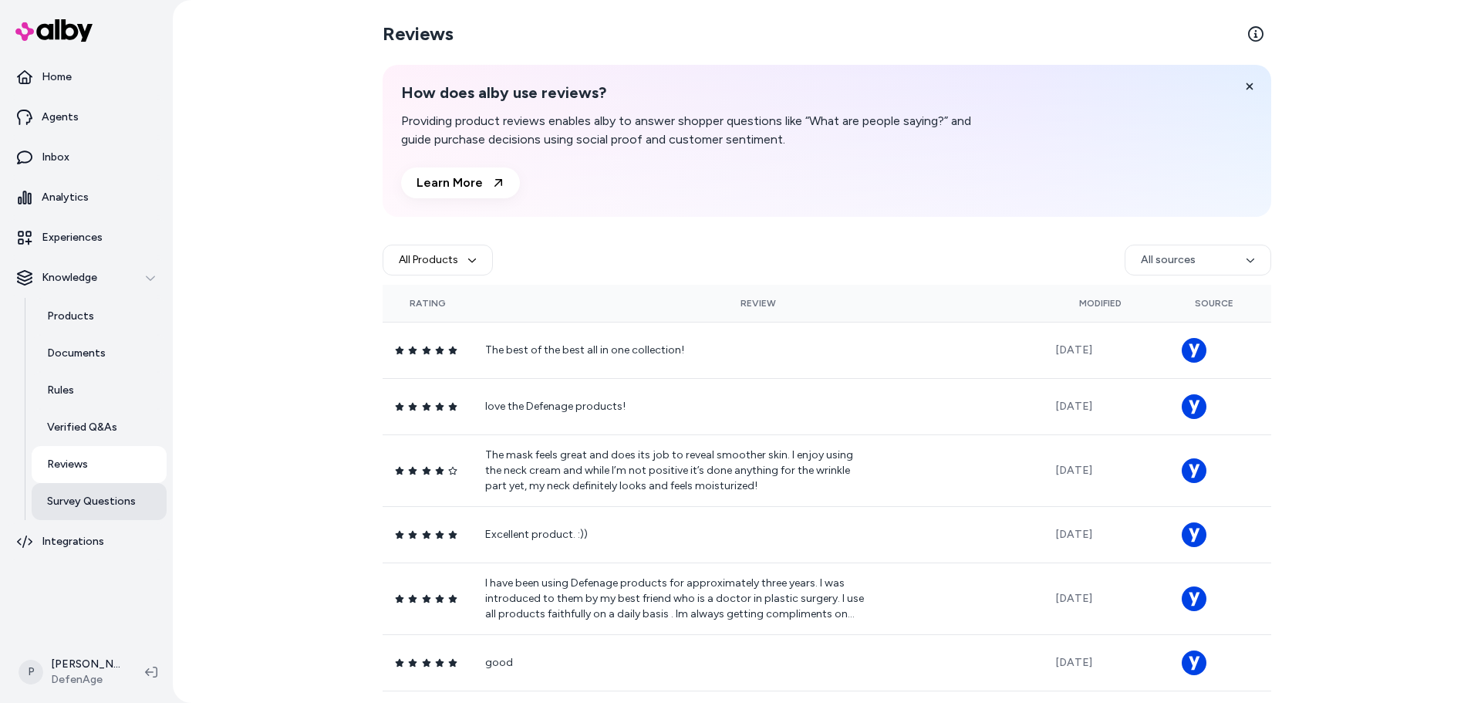
click at [88, 507] on p "Survey Questions" at bounding box center [91, 501] width 89 height 15
